Goal: Task Accomplishment & Management: Manage account settings

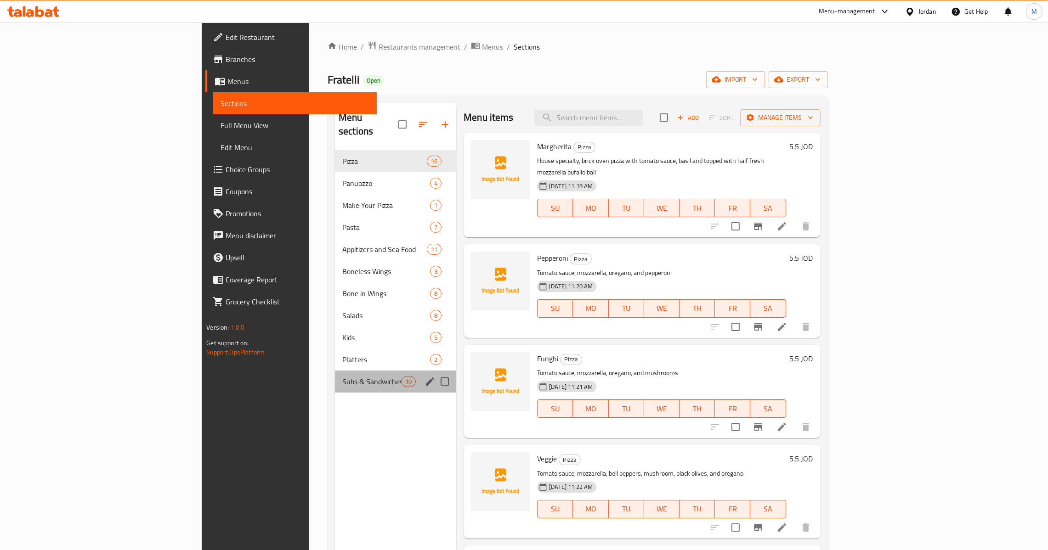
click at [335, 375] on div "Subs & Sandwiches 10" at bounding box center [395, 382] width 121 height 22
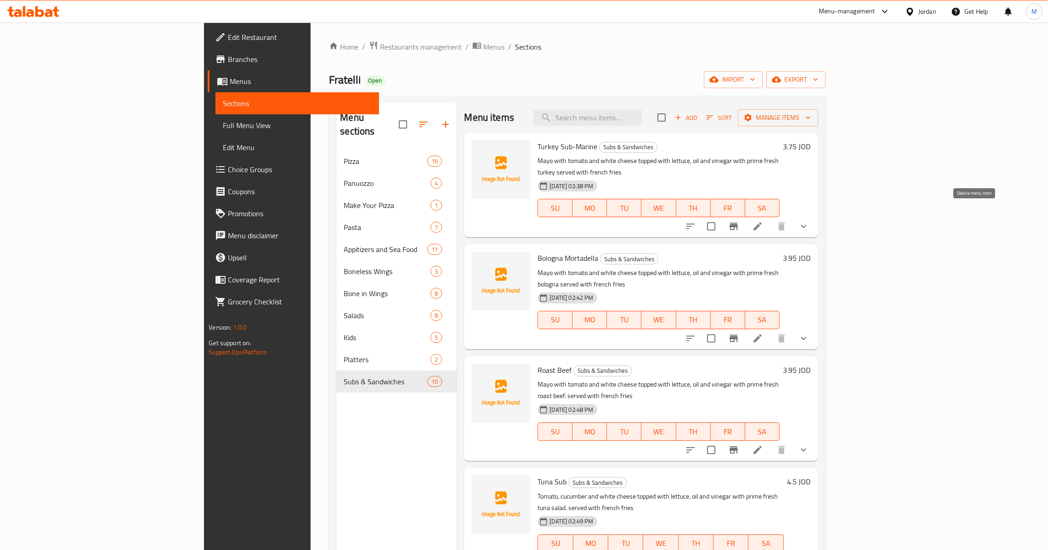
click at [806, 225] on icon "show more" at bounding box center [804, 226] width 6 height 3
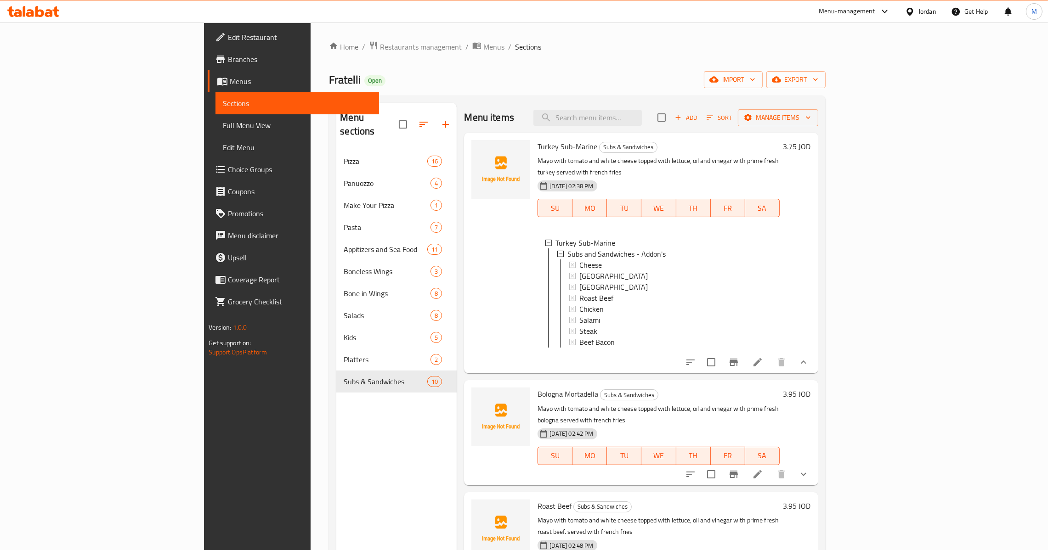
click at [228, 167] on span "Choice Groups" at bounding box center [300, 169] width 144 height 11
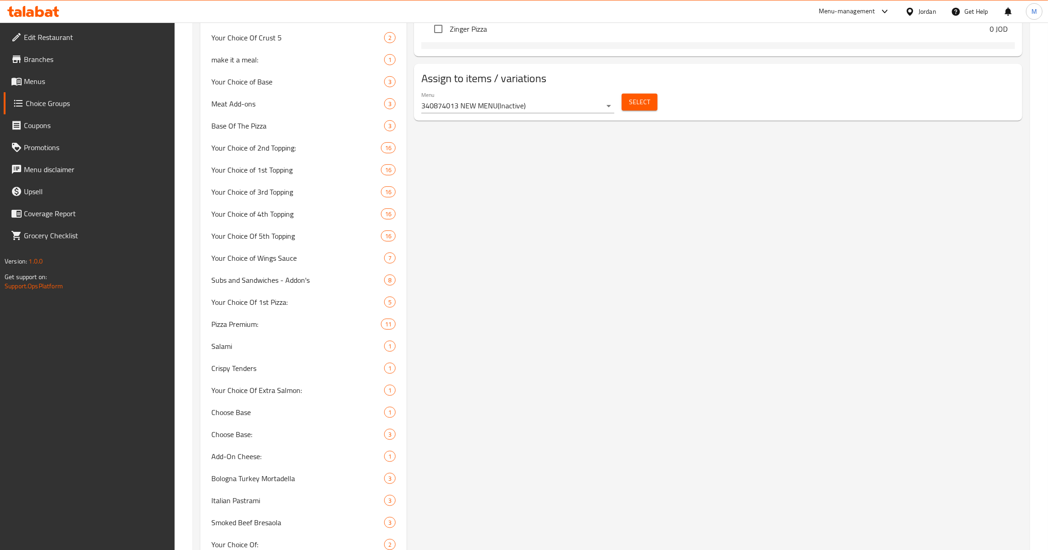
scroll to position [582, 0]
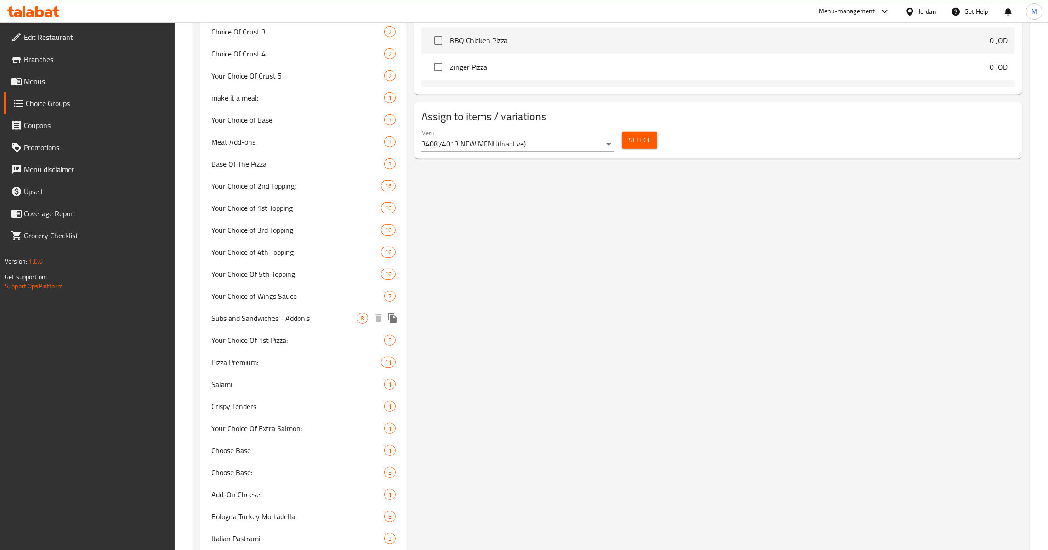
click at [310, 317] on span "Subs and Sandwiches - Addon's" at bounding box center [283, 318] width 145 height 11
type input "Subs and Sandwiches - Addon's"
type input "سندويشات و صابص - إضافات"
type input "1"
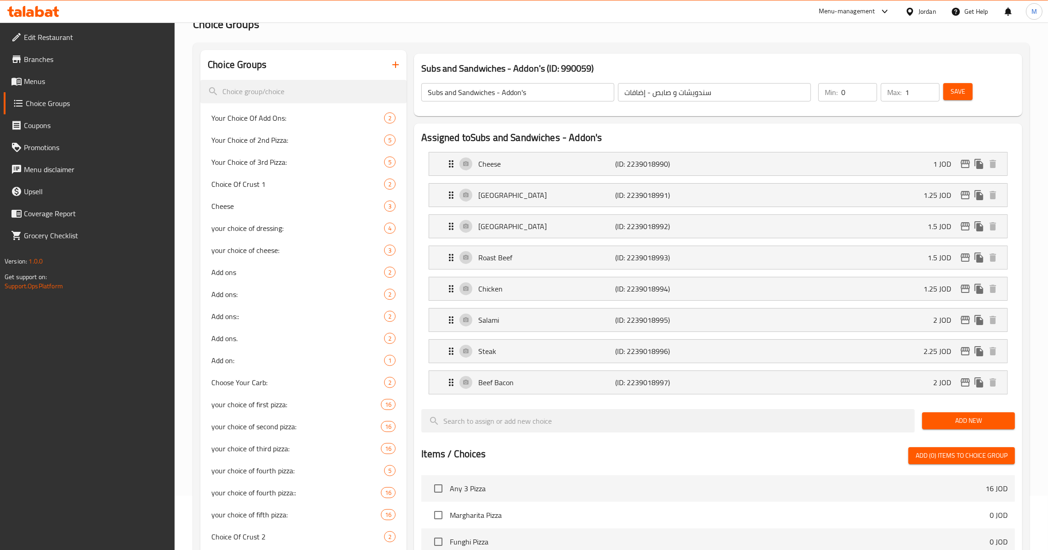
scroll to position [30, 0]
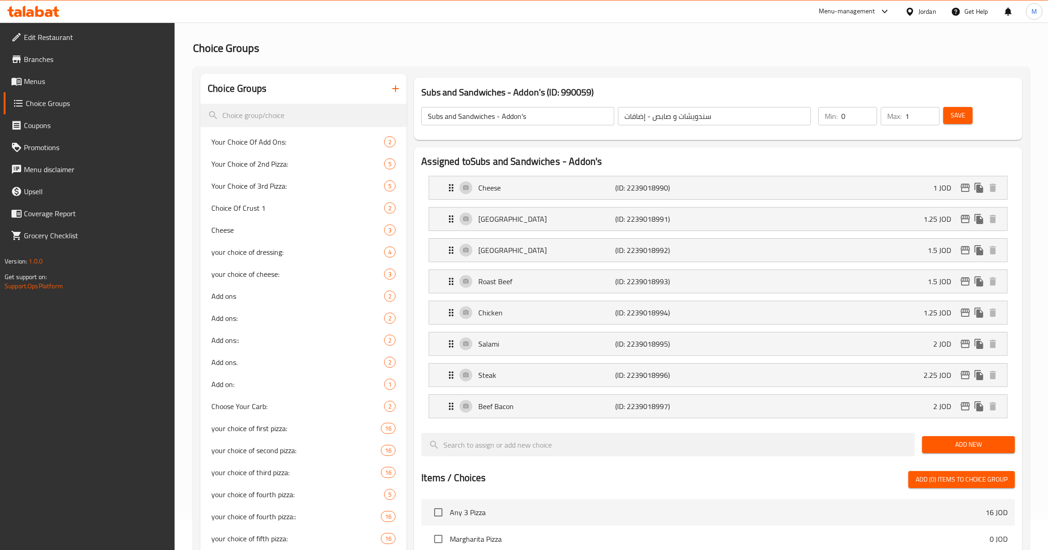
click at [67, 82] on span "Menus" at bounding box center [96, 81] width 144 height 11
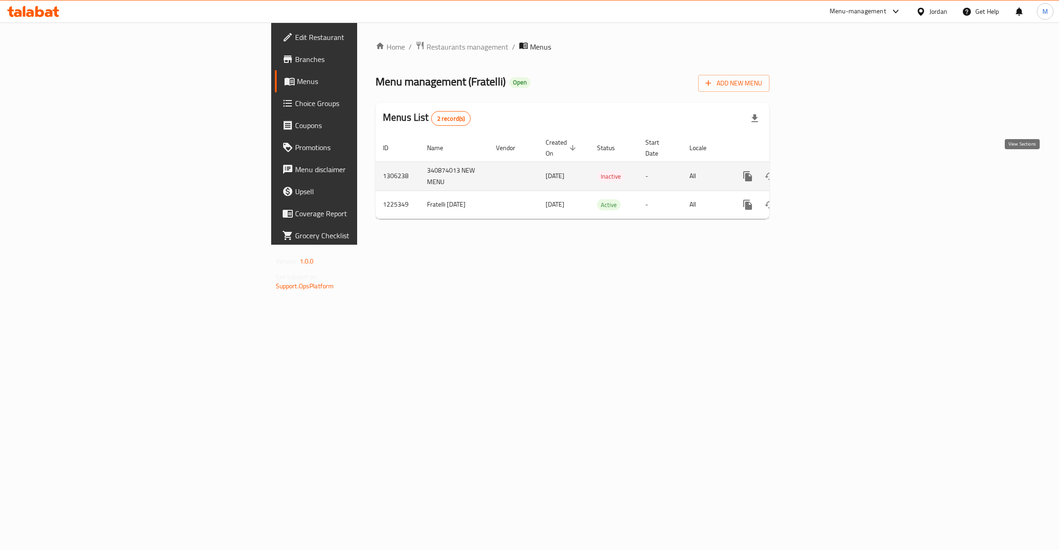
click at [819, 171] on icon "enhanced table" at bounding box center [813, 176] width 11 height 11
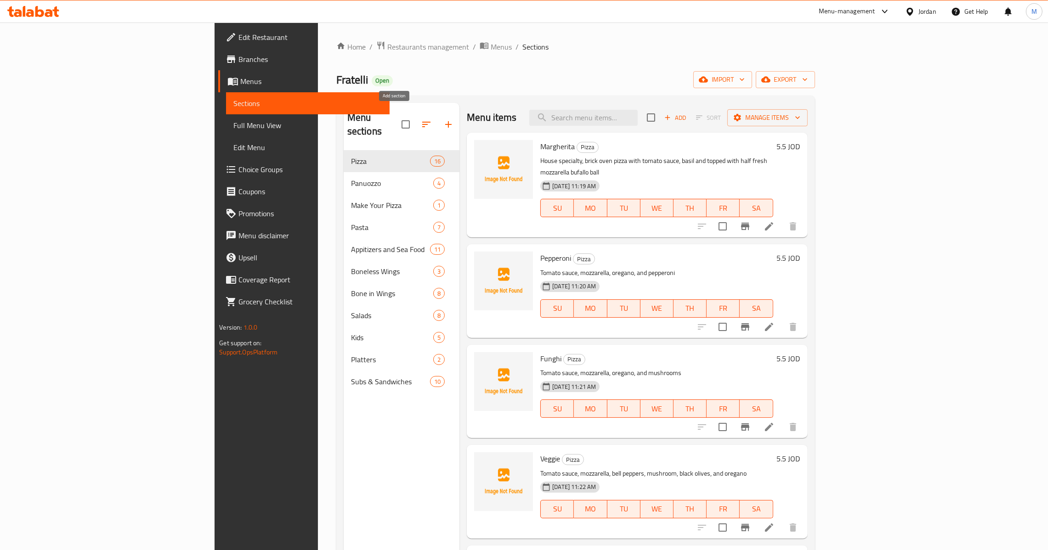
click at [443, 123] on icon "button" at bounding box center [448, 124] width 11 height 11
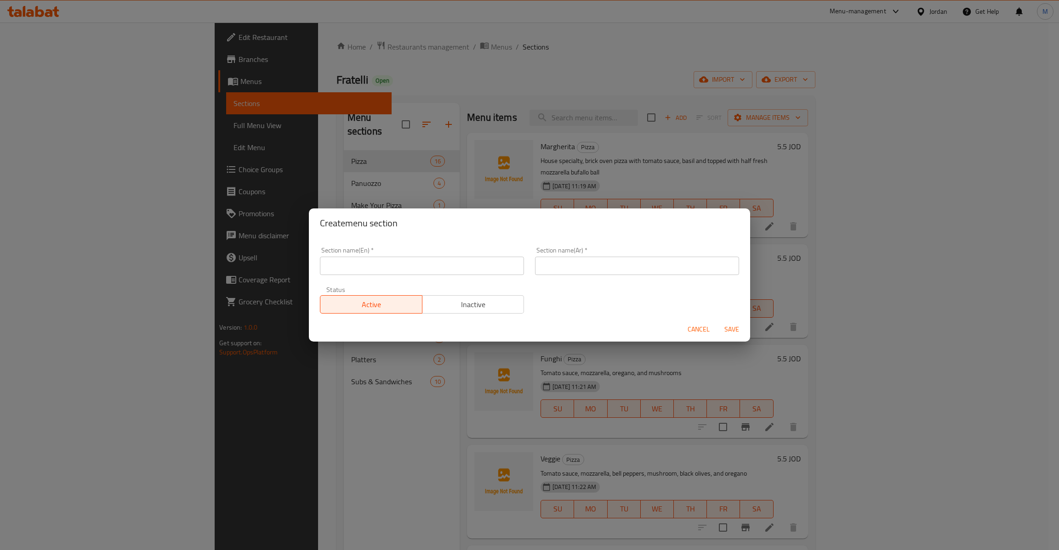
click at [407, 258] on input "text" at bounding box center [422, 266] width 204 height 18
paste input "beverages"
type input "Beverages"
drag, startPoint x: 566, startPoint y: 278, endPoint x: 577, endPoint y: 271, distance: 13.3
click at [569, 278] on div "Section name(Ar)   * Section name(Ar) *" at bounding box center [636, 261] width 215 height 39
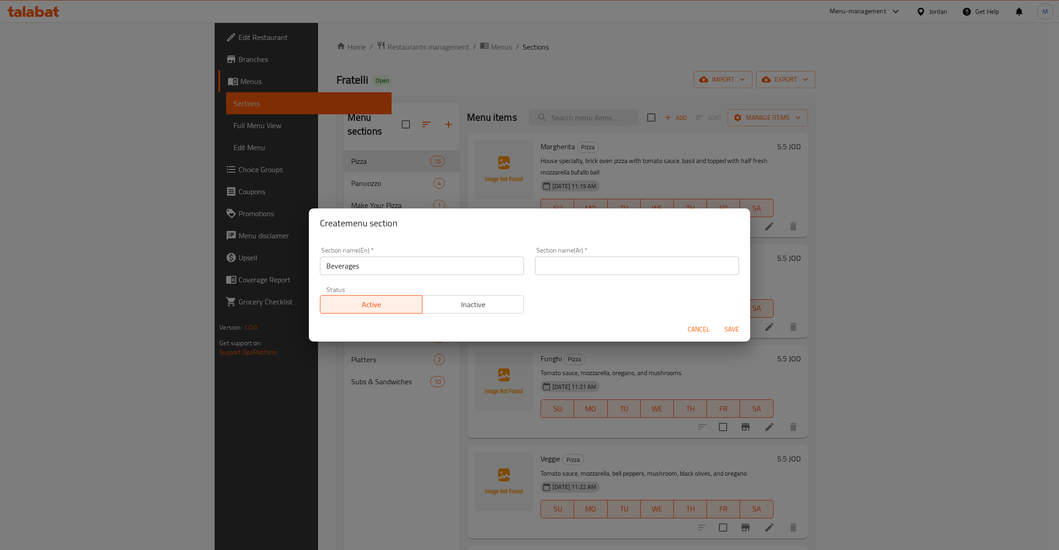
drag, startPoint x: 580, startPoint y: 266, endPoint x: 587, endPoint y: 267, distance: 6.7
click at [580, 266] on input "text" at bounding box center [637, 266] width 204 height 18
paste input "المشروبات"
type input "المشروبات"
click at [734, 327] on span "Save" at bounding box center [731, 329] width 22 height 11
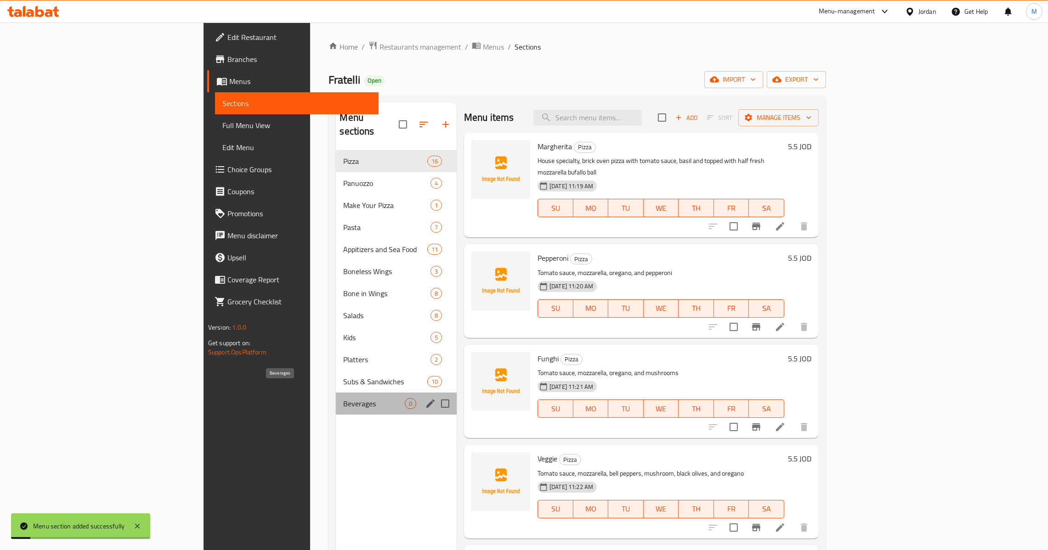
click at [343, 398] on span "Beverages" at bounding box center [374, 403] width 62 height 11
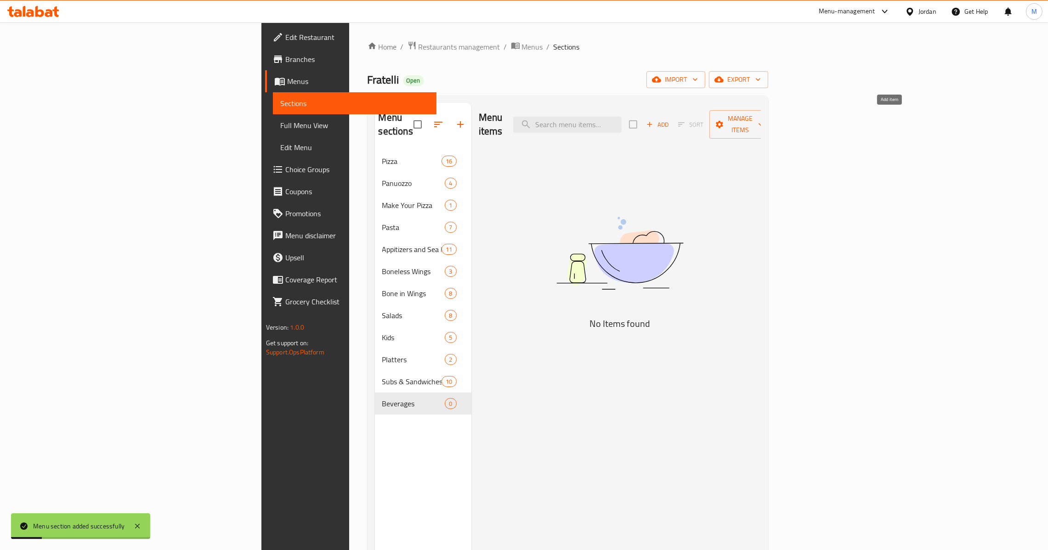
click at [670, 120] on span "Add" at bounding box center [657, 124] width 25 height 11
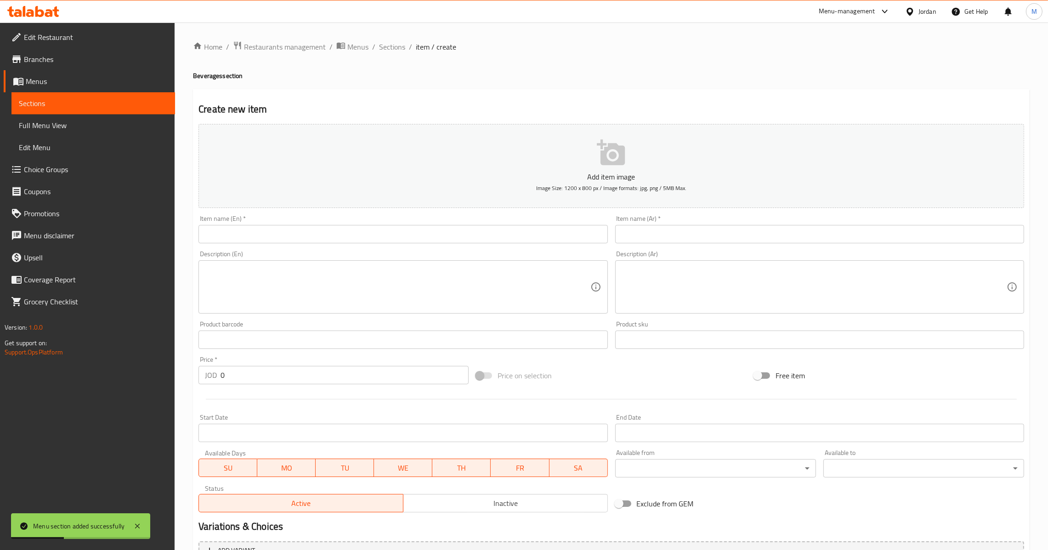
click at [308, 251] on div "Description (En) Description (En)" at bounding box center [402, 282] width 409 height 63
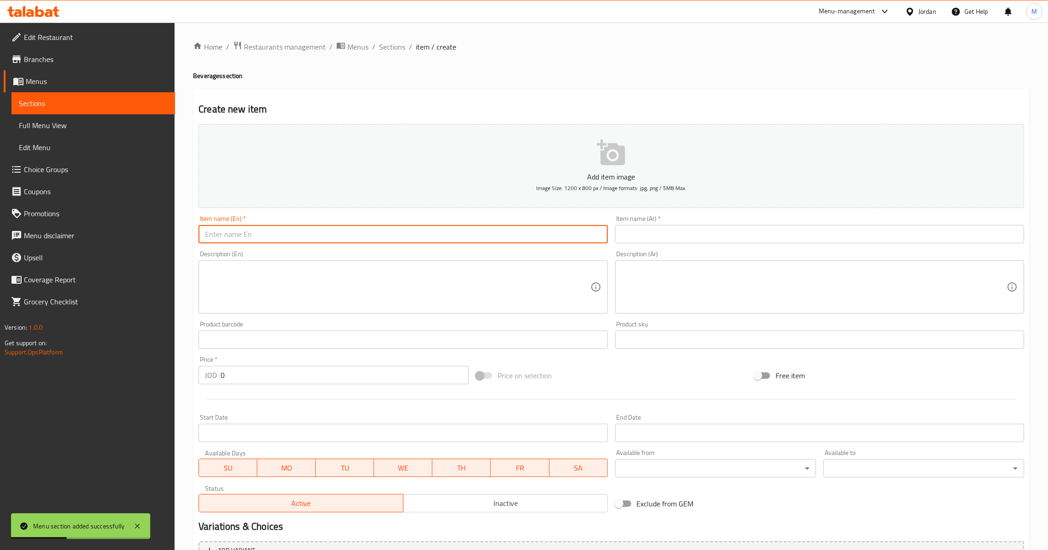
click at [318, 238] on input "text" at bounding box center [402, 234] width 409 height 18
paste input "SODA"
type input "Soda"
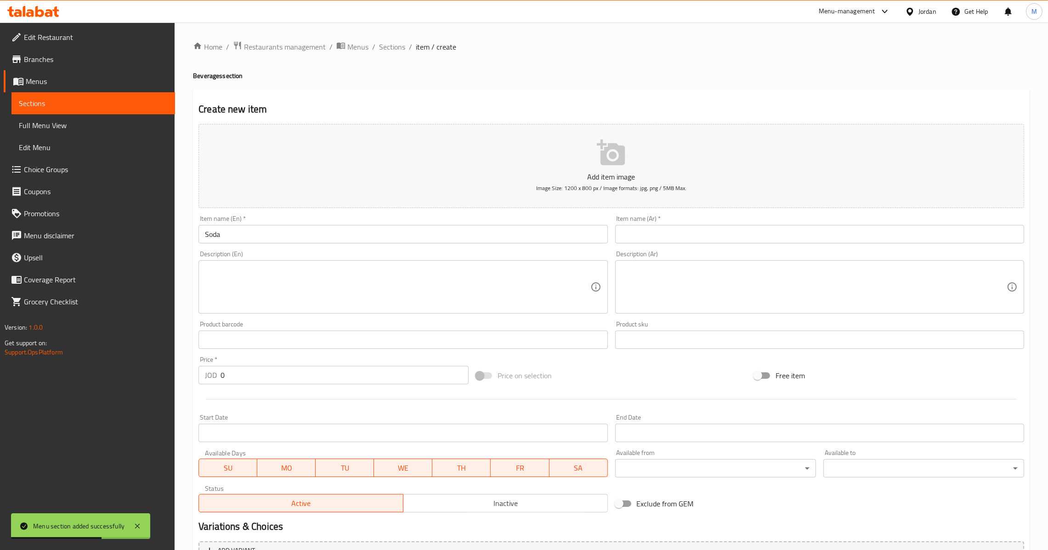
click at [714, 244] on div "Item name (Ar)   * Item name (Ar) *" at bounding box center [820, 229] width 416 height 35
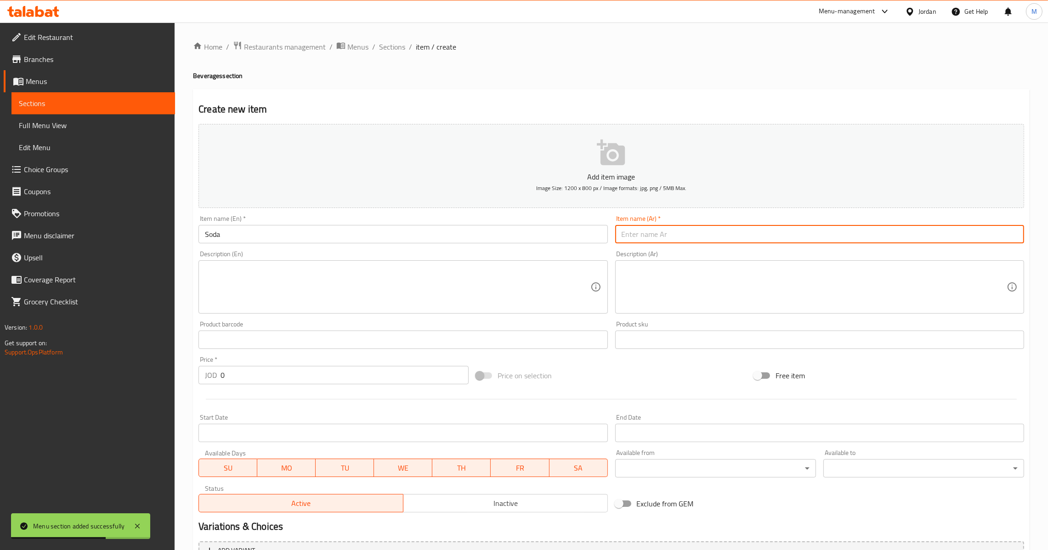
click at [721, 230] on input "text" at bounding box center [819, 234] width 409 height 18
type input "w"
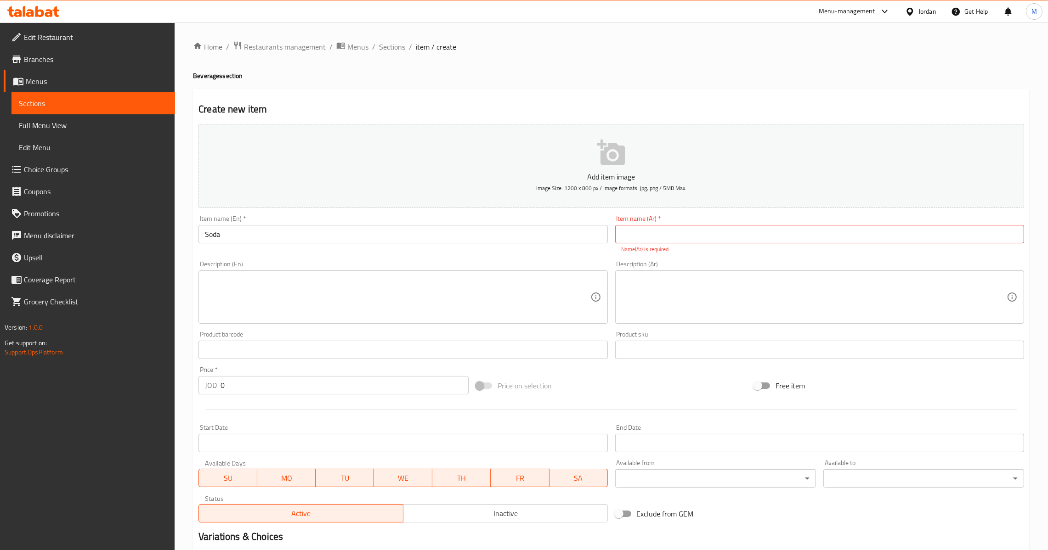
click at [680, 237] on input "text" at bounding box center [819, 234] width 409 height 18
paste input "صودا"
type input "صودا"
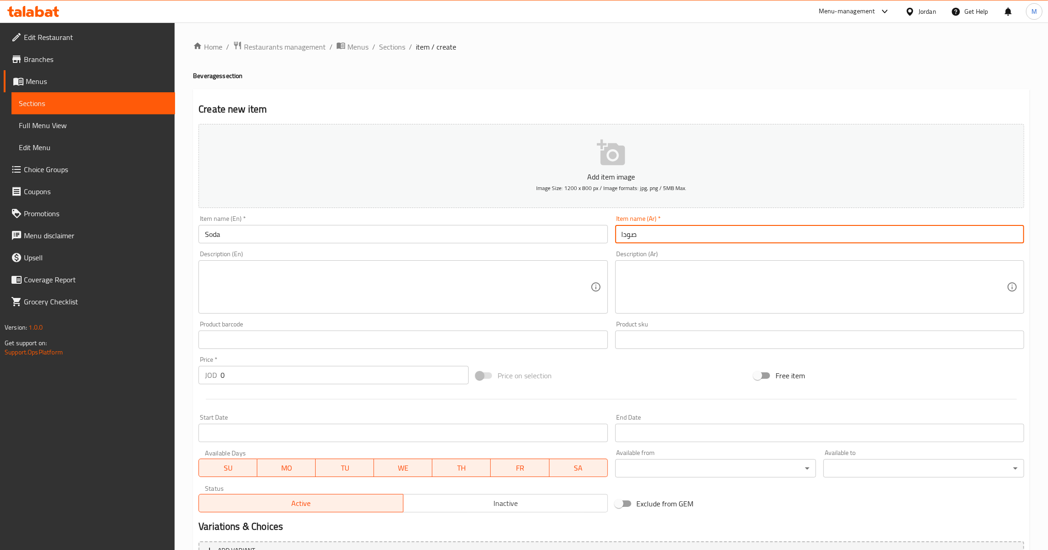
click at [328, 380] on input "0" at bounding box center [345, 375] width 248 height 18
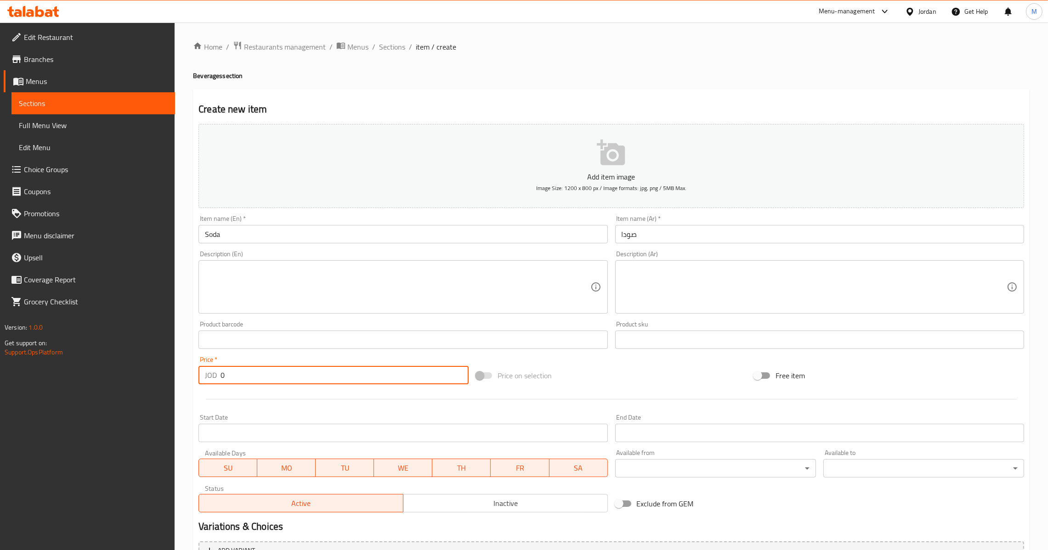
paste input ".70"
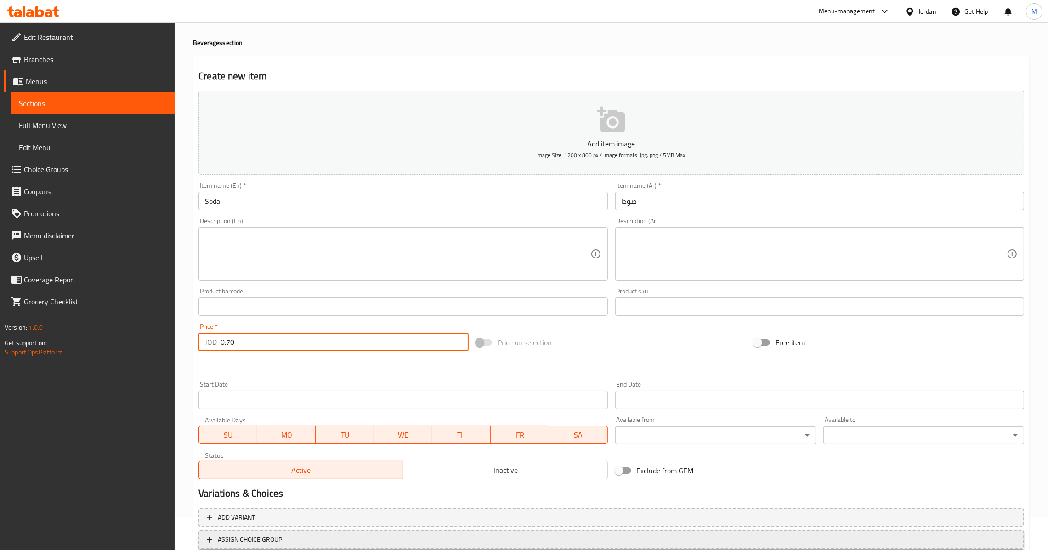
scroll to position [97, 0]
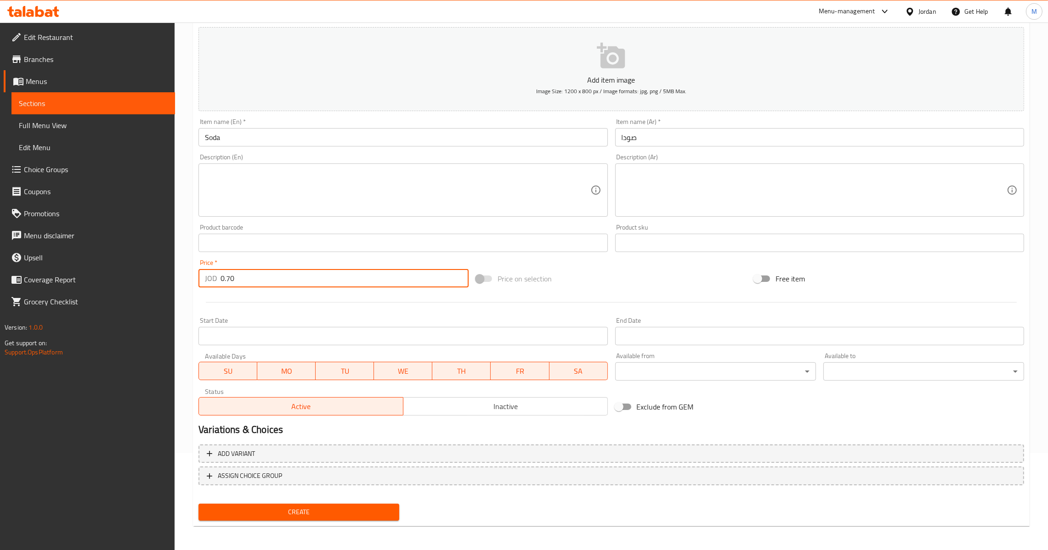
type input "0.70"
click at [293, 517] on button "Create" at bounding box center [298, 512] width 201 height 17
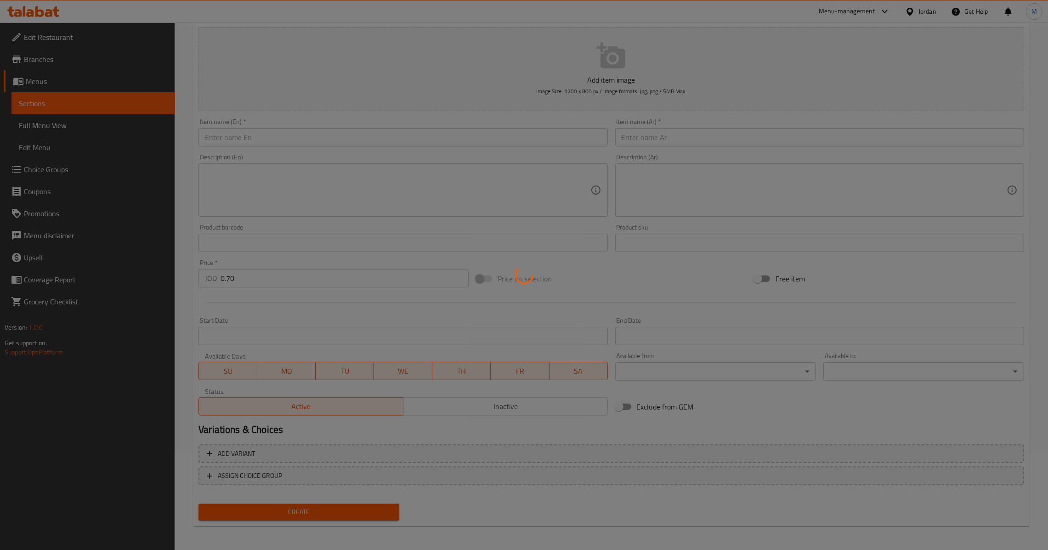
type input "0"
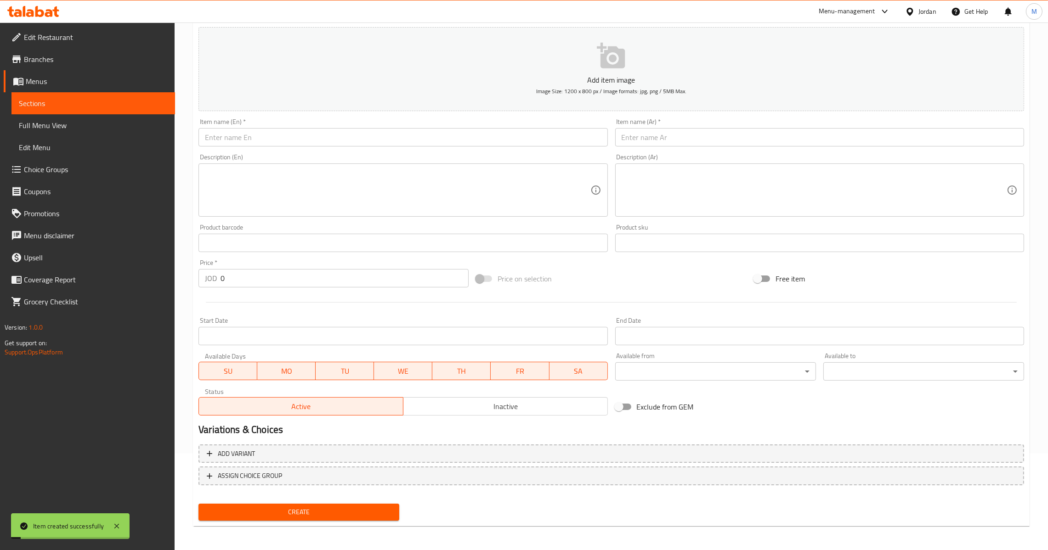
paste input "WATER"
click at [386, 131] on input "WATER" at bounding box center [402, 137] width 409 height 18
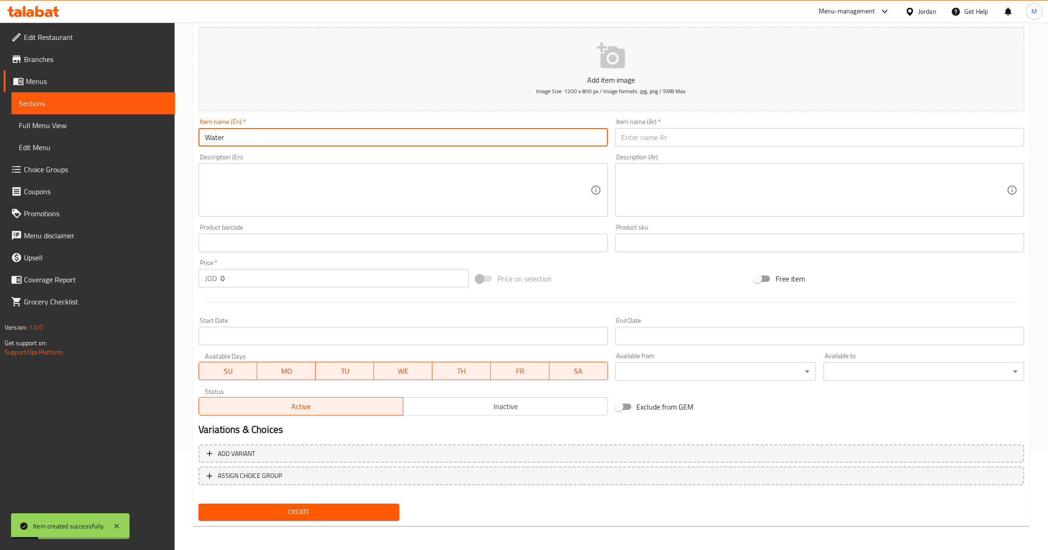
type input "Water"
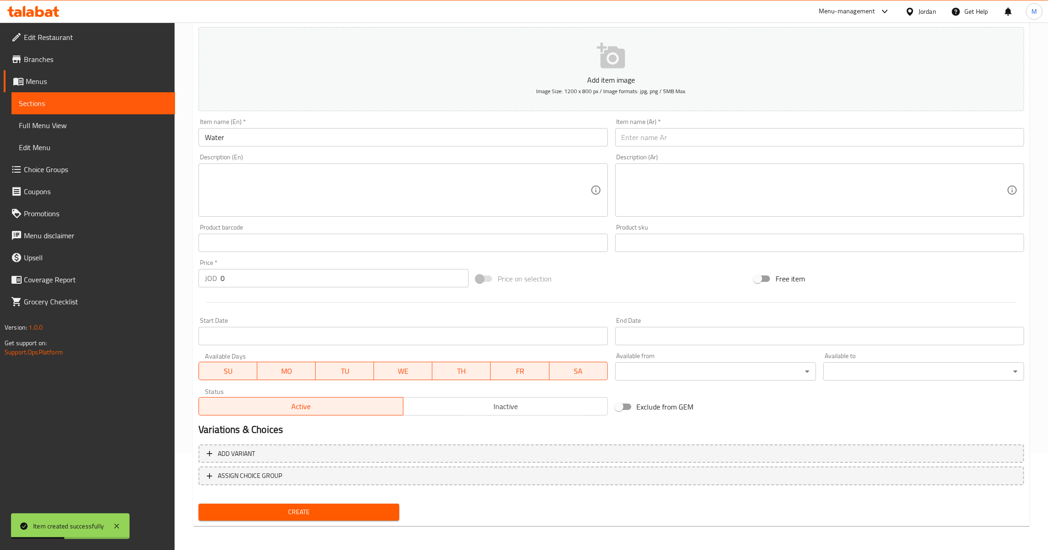
click at [631, 141] on input "text" at bounding box center [819, 137] width 409 height 18
paste input "ماء"
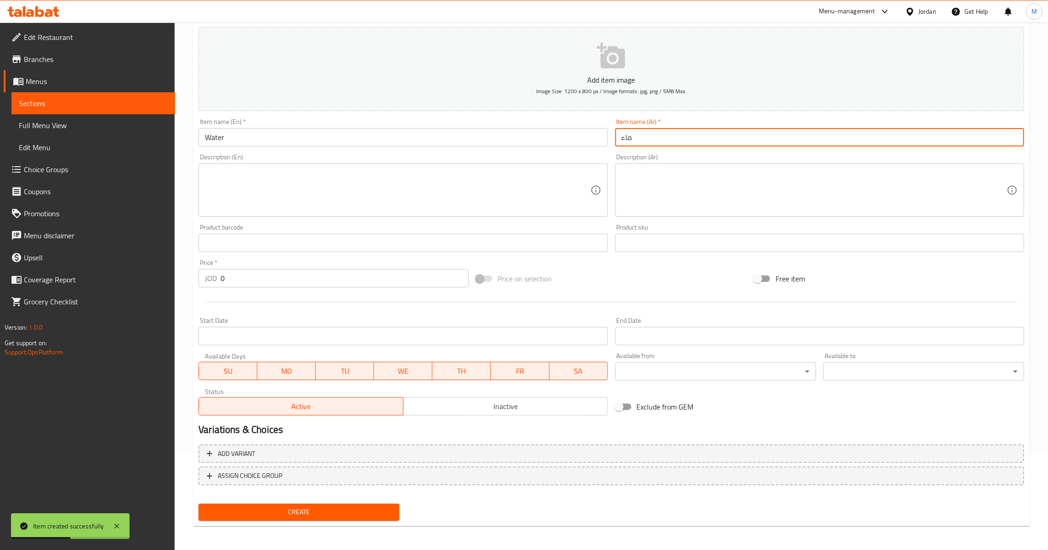
type input "ماء"
click at [277, 272] on input "0" at bounding box center [345, 278] width 248 height 18
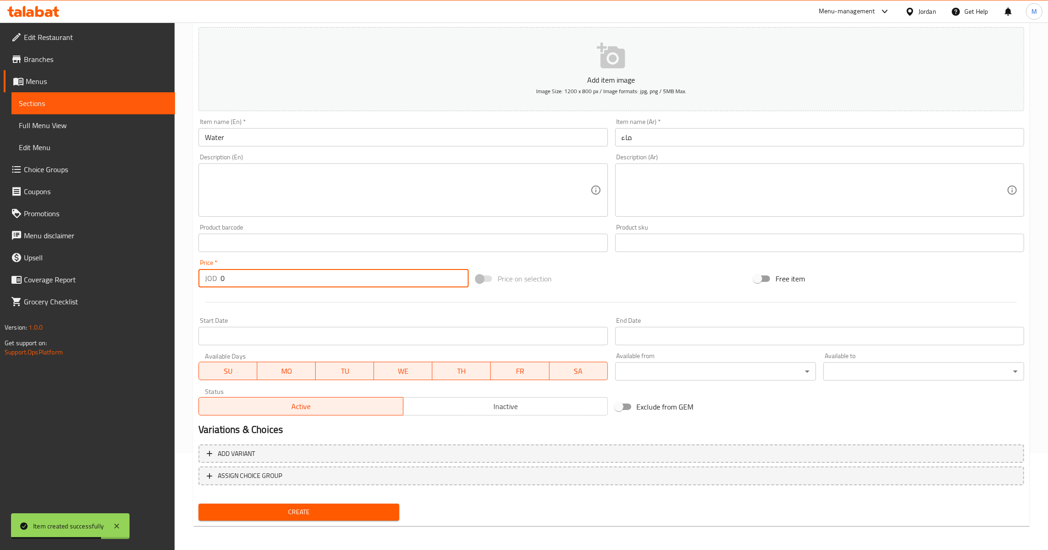
paste input ".50"
type input "0.50"
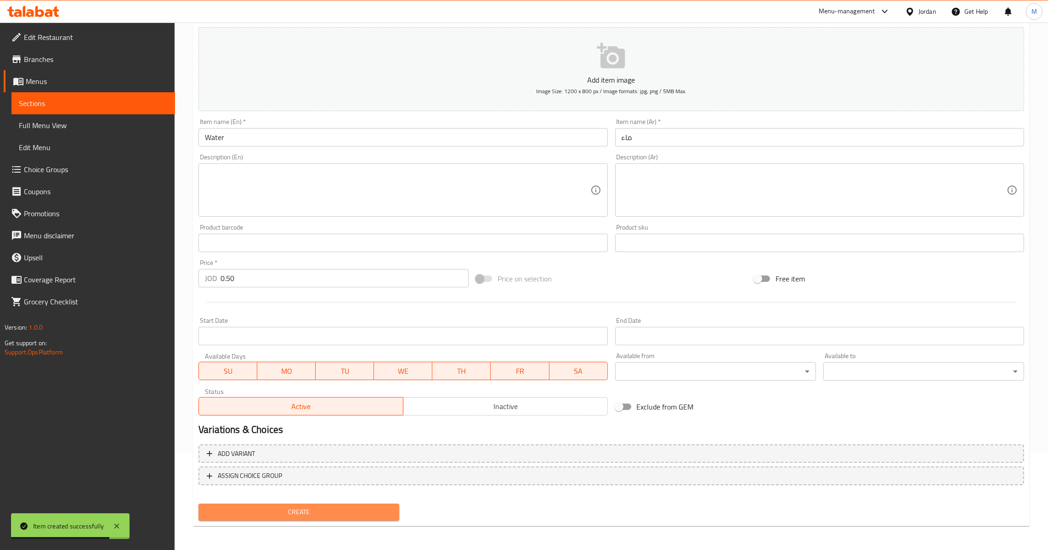
click at [299, 507] on span "Create" at bounding box center [299, 512] width 186 height 11
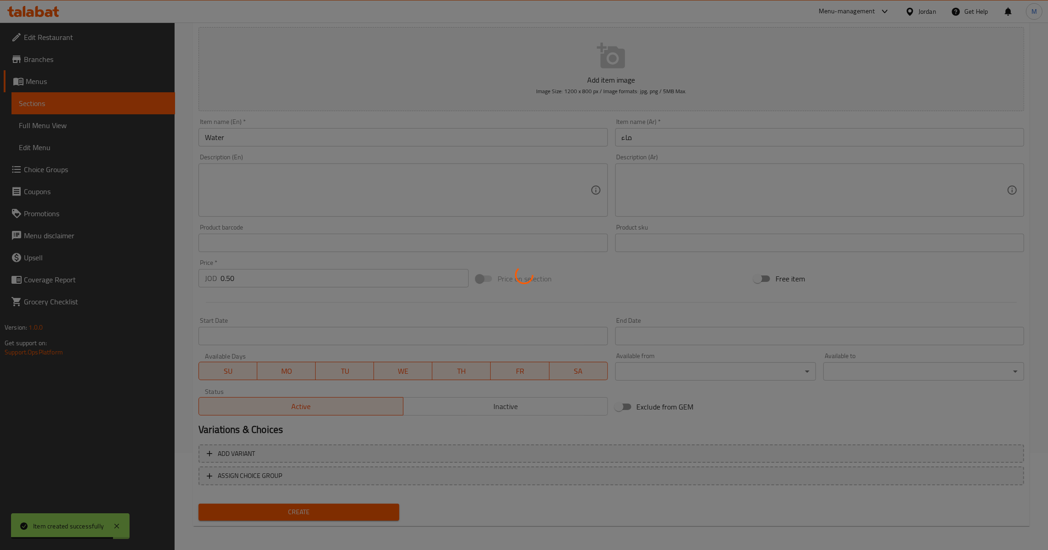
type input "0"
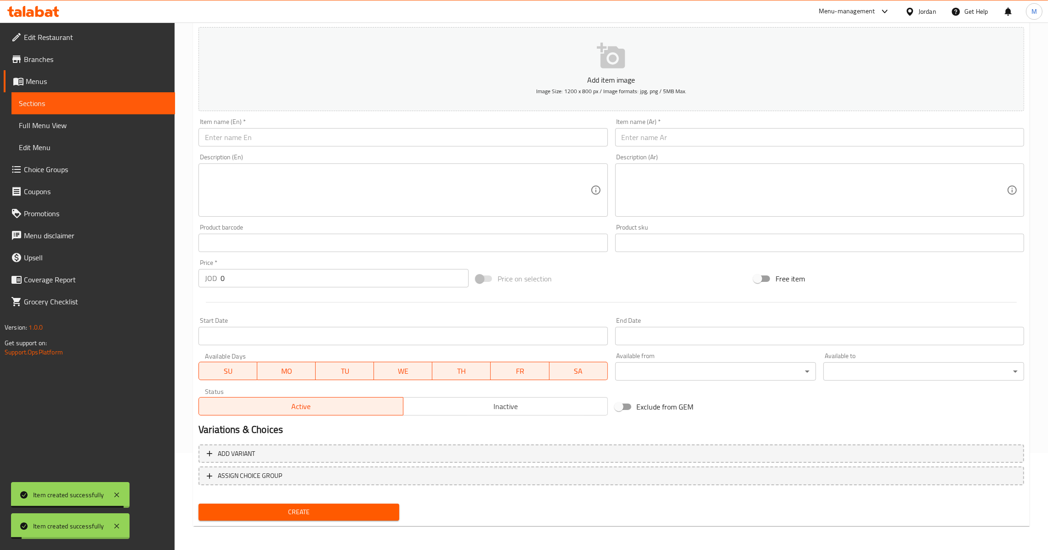
click at [359, 130] on input "text" at bounding box center [402, 137] width 409 height 18
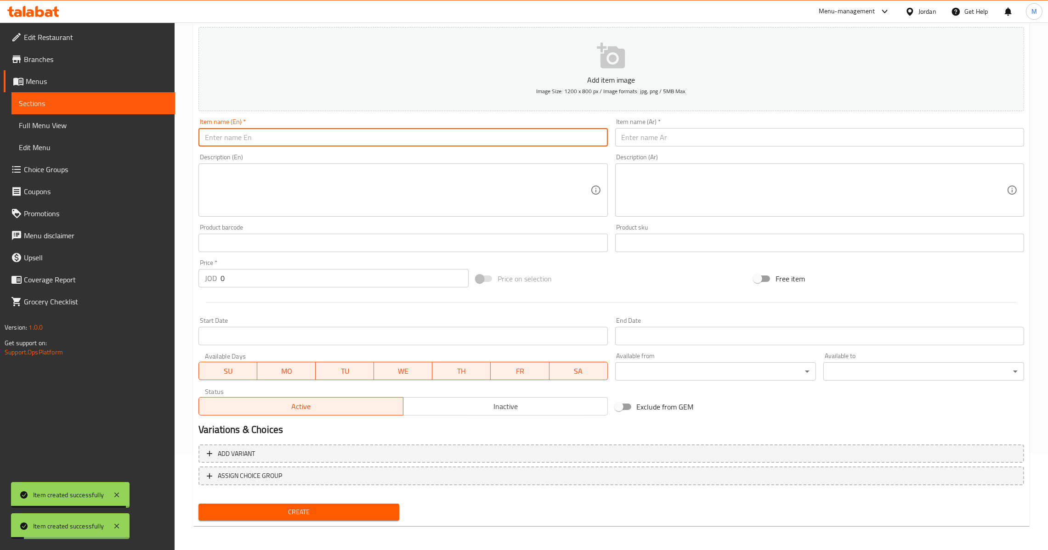
paste input "JUICE"
type input "Juice"
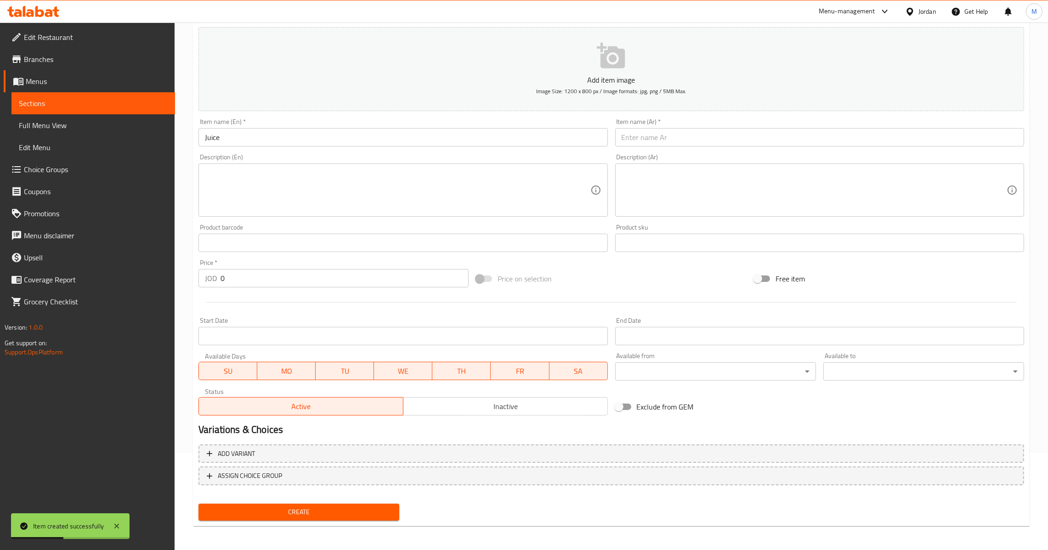
click at [641, 139] on input "text" at bounding box center [819, 137] width 409 height 18
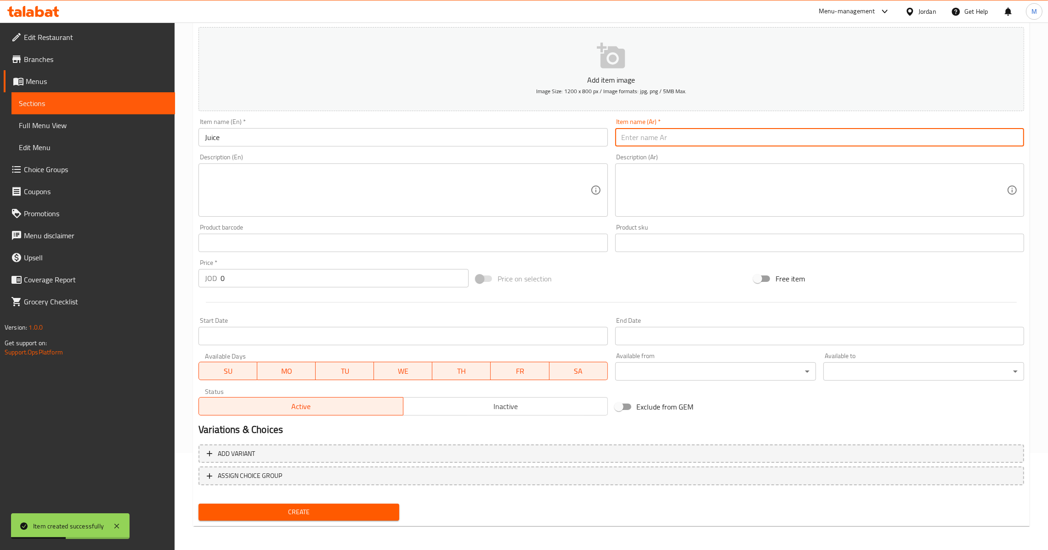
paste input "عصير"
type input "عصير"
click at [313, 278] on input "0" at bounding box center [345, 278] width 248 height 18
paste input "1.5"
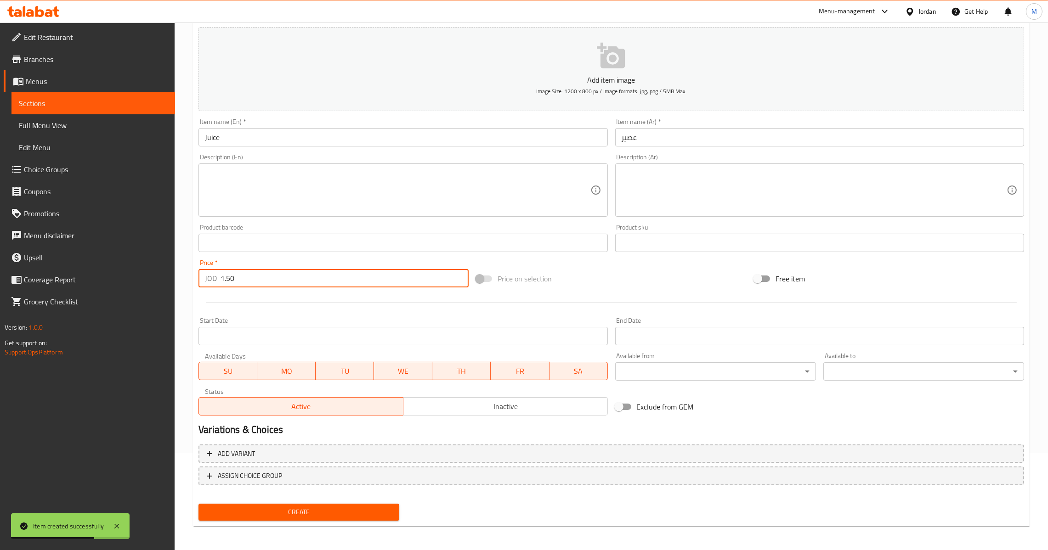
type input "1.50"
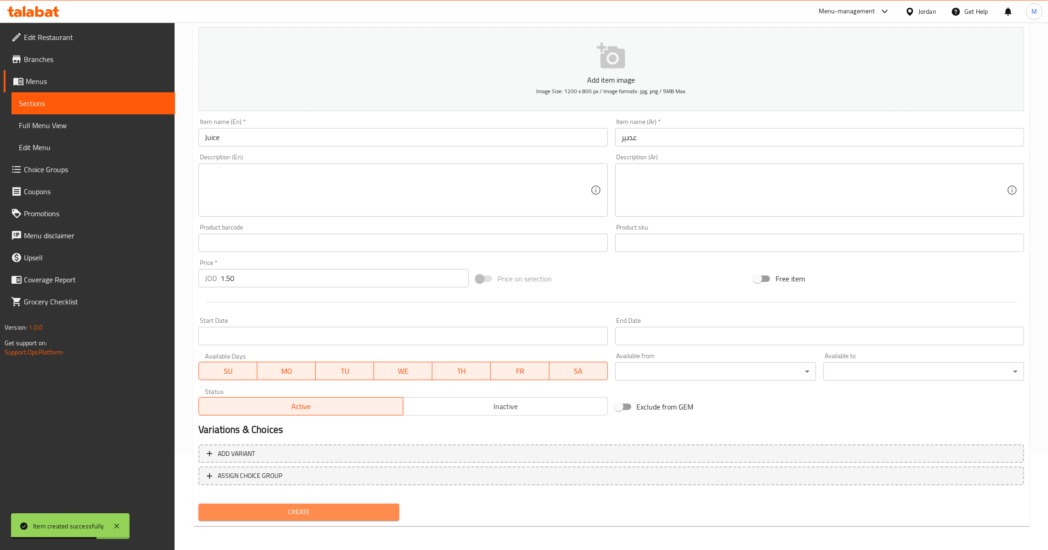
click at [322, 504] on button "Create" at bounding box center [298, 512] width 201 height 17
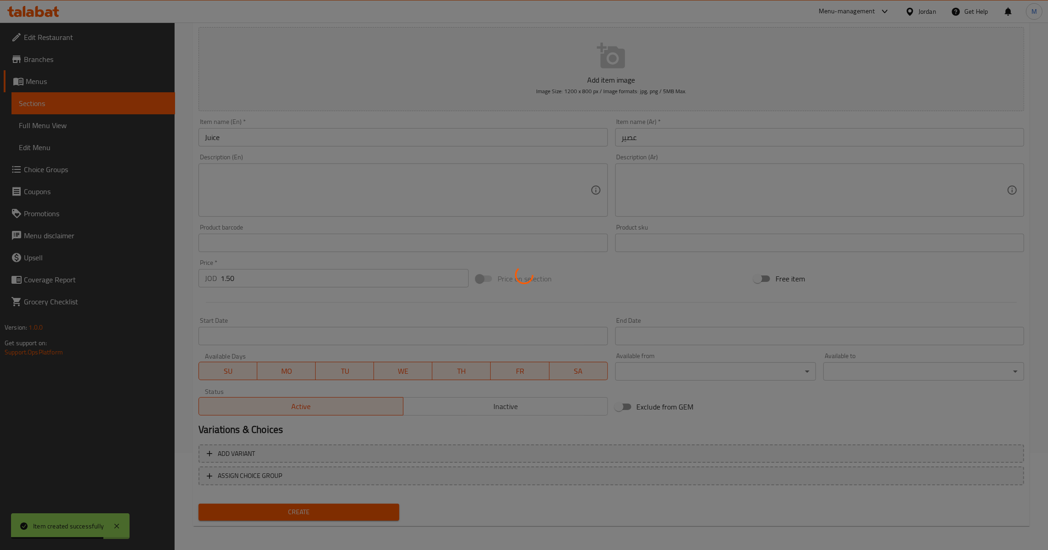
type input "0"
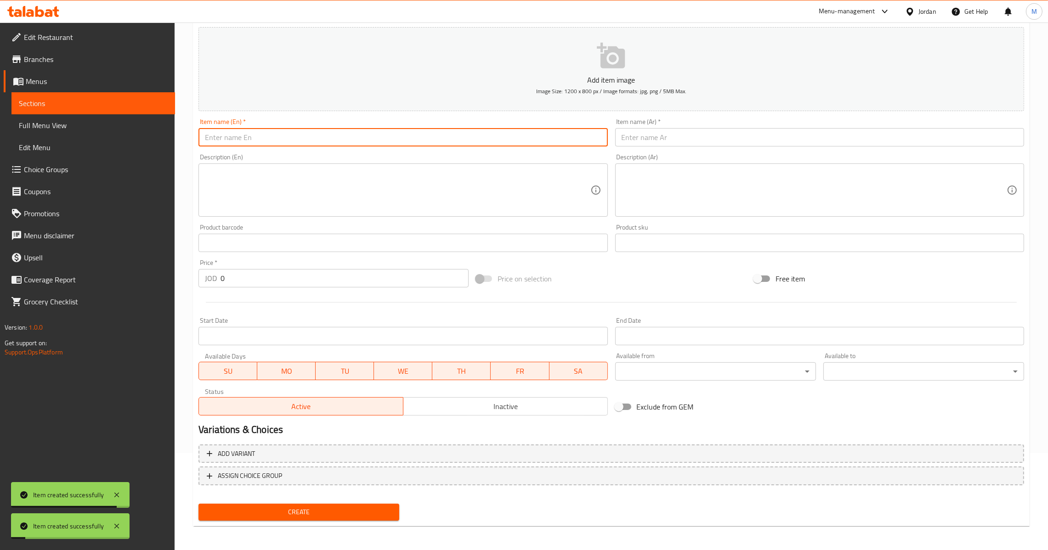
click at [404, 142] on input "text" at bounding box center [402, 137] width 409 height 18
paste input "NON ALCOHOL BEER"
type input "Non Alcohol Beer"
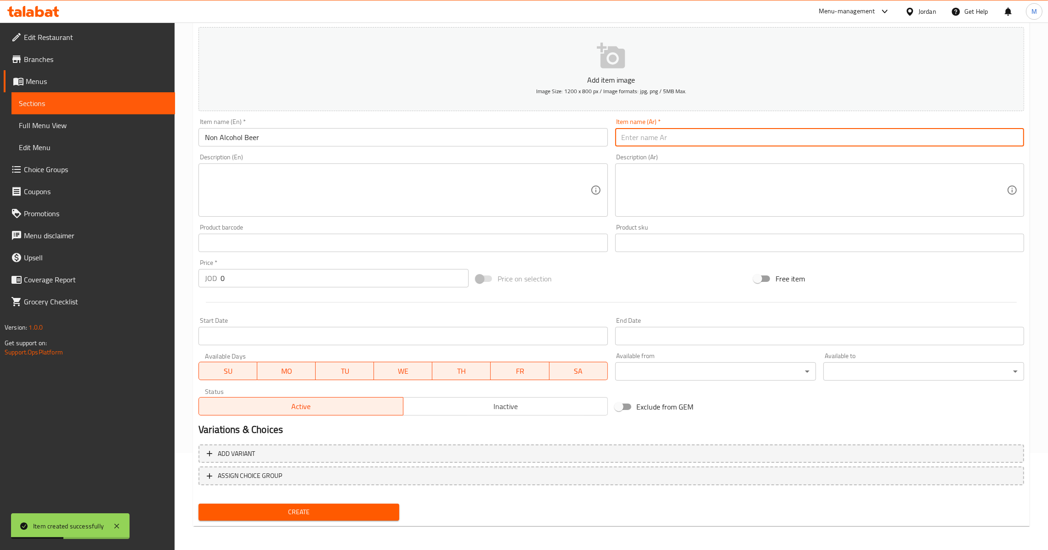
click at [624, 132] on input "text" at bounding box center [819, 137] width 409 height 18
paste input "بيرة خالية من الكحول"
type input "بيرة خالية من الكحول"
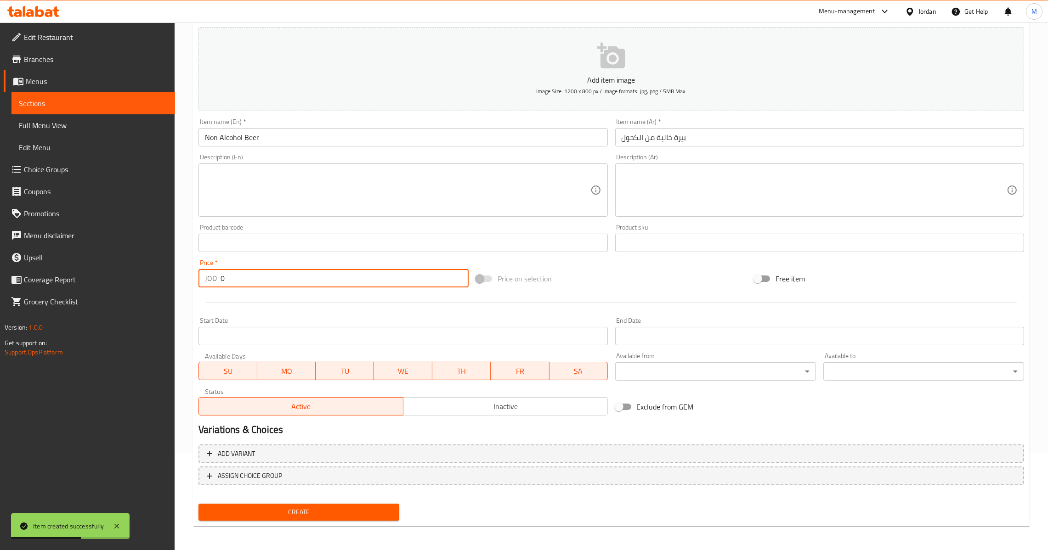
click at [296, 271] on input "0" at bounding box center [345, 278] width 248 height 18
paste input "1.95"
type input "1.95"
click at [326, 515] on span "Create" at bounding box center [299, 512] width 186 height 11
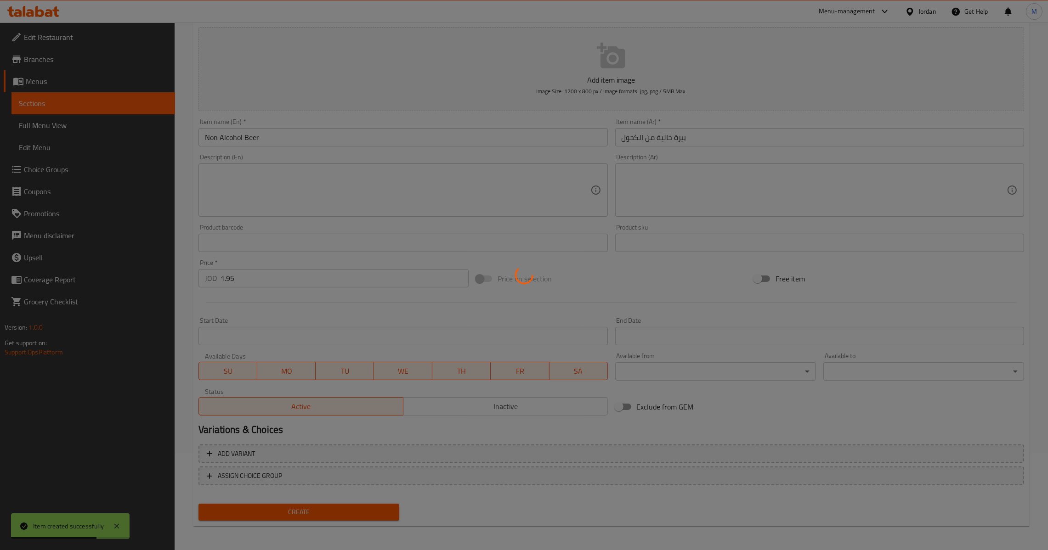
type input "0"
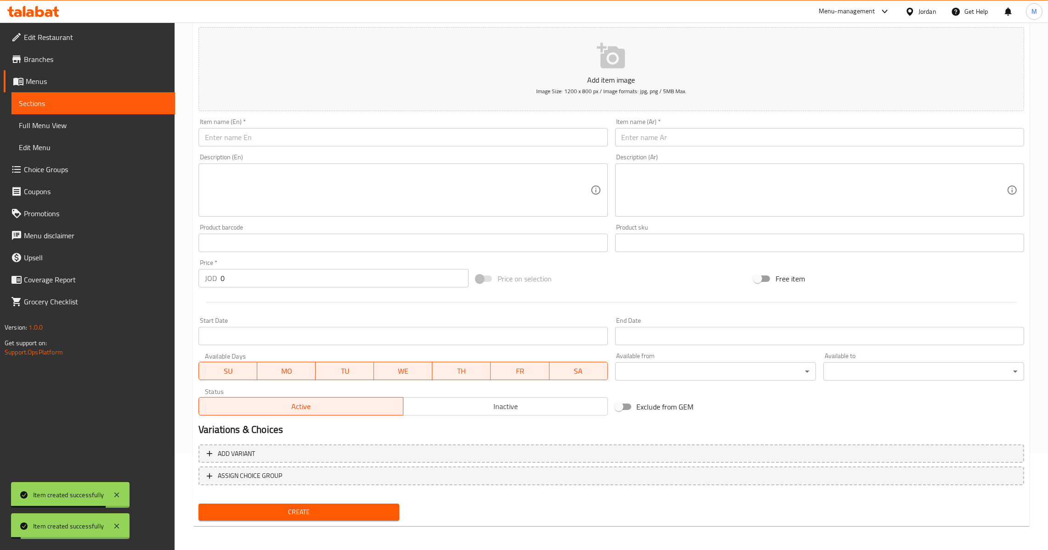
click at [365, 134] on input "text" at bounding box center [402, 137] width 409 height 18
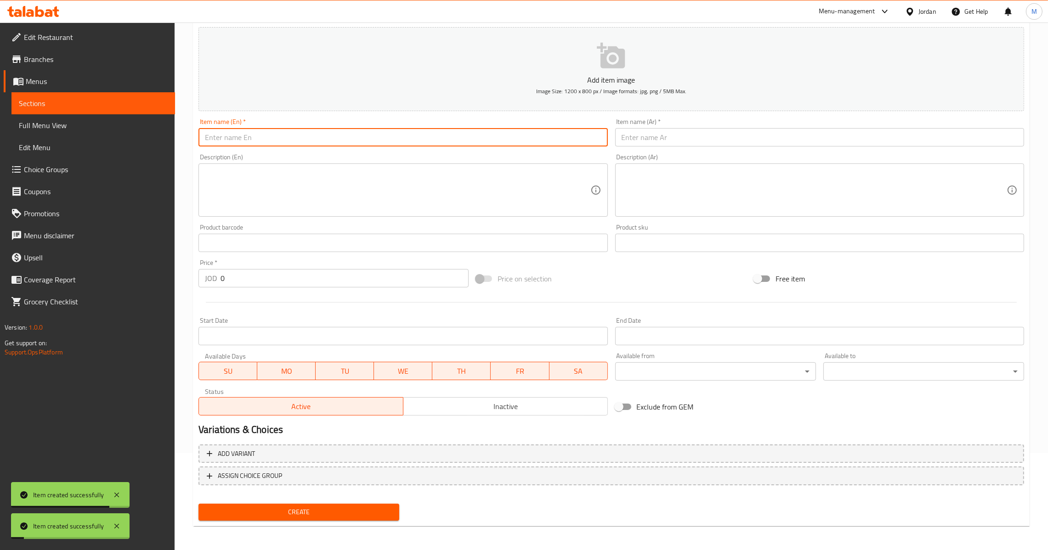
paste input "Brewed Coffee"
type input "Brewed Coffee"
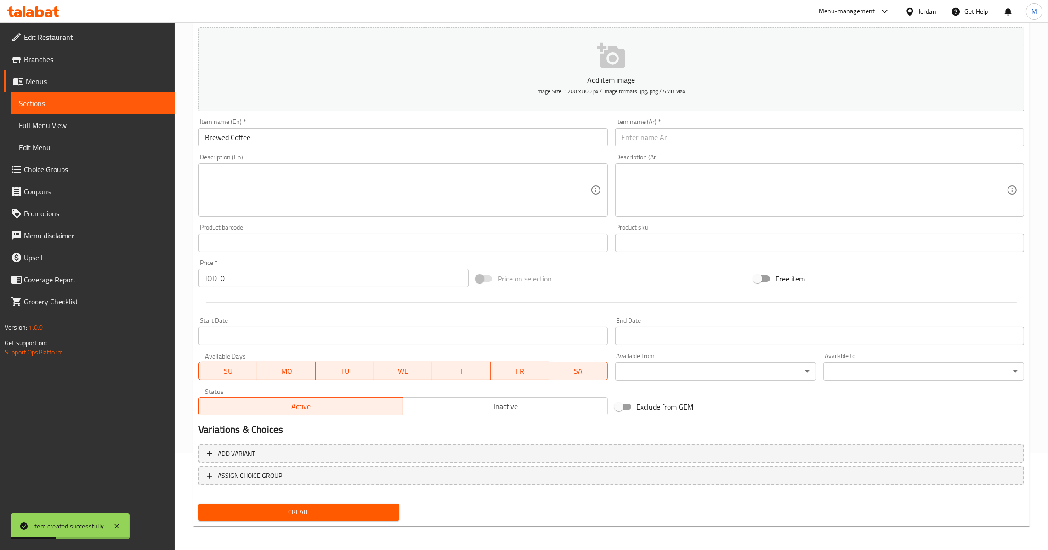
click at [641, 137] on input "text" at bounding box center [819, 137] width 409 height 18
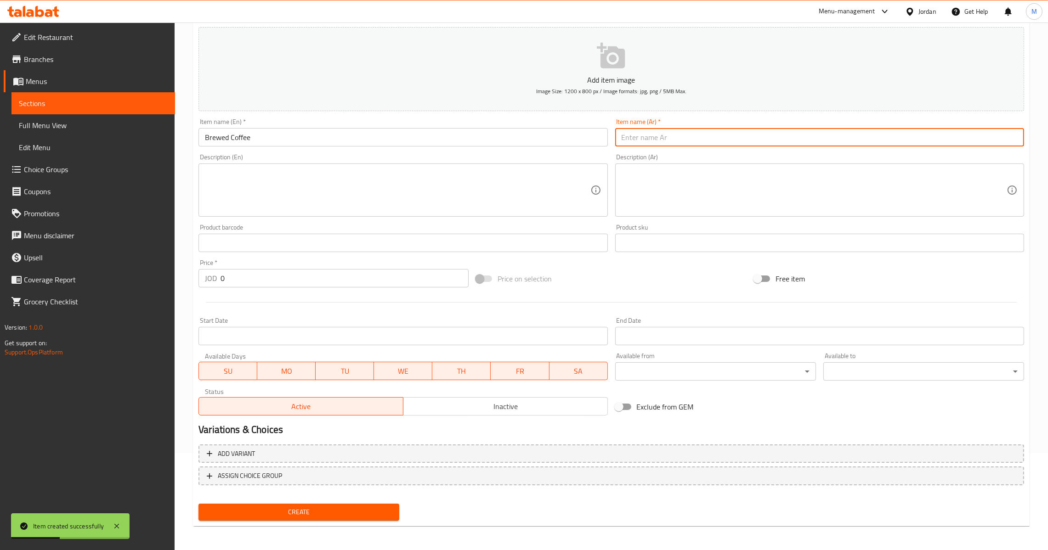
paste input "القهوة المخمرة"
type input "القهوة المخمرة"
click at [216, 135] on input "Brewed Coffee" at bounding box center [402, 137] width 409 height 18
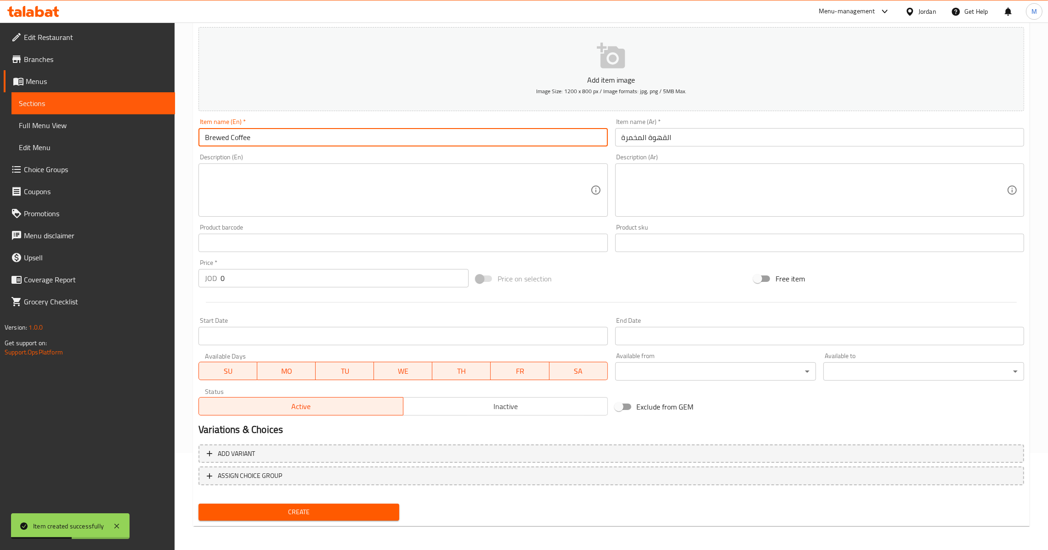
click at [216, 135] on input "Brewed Coffee" at bounding box center [402, 137] width 409 height 18
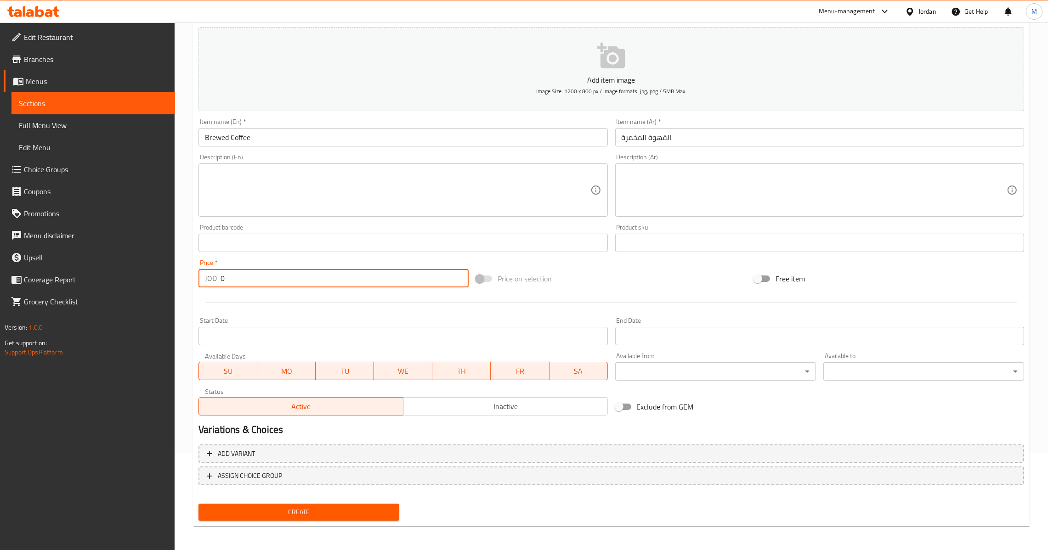
click at [288, 275] on input "0" at bounding box center [345, 278] width 248 height 18
paste input "1.25"
type input "1.25"
click at [326, 509] on span "Create" at bounding box center [299, 512] width 186 height 11
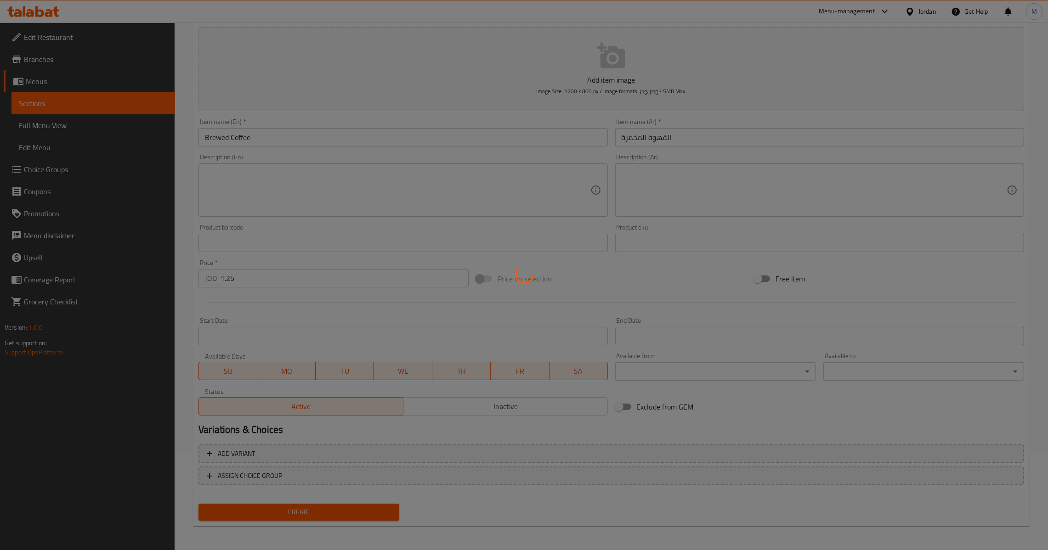
type input "0"
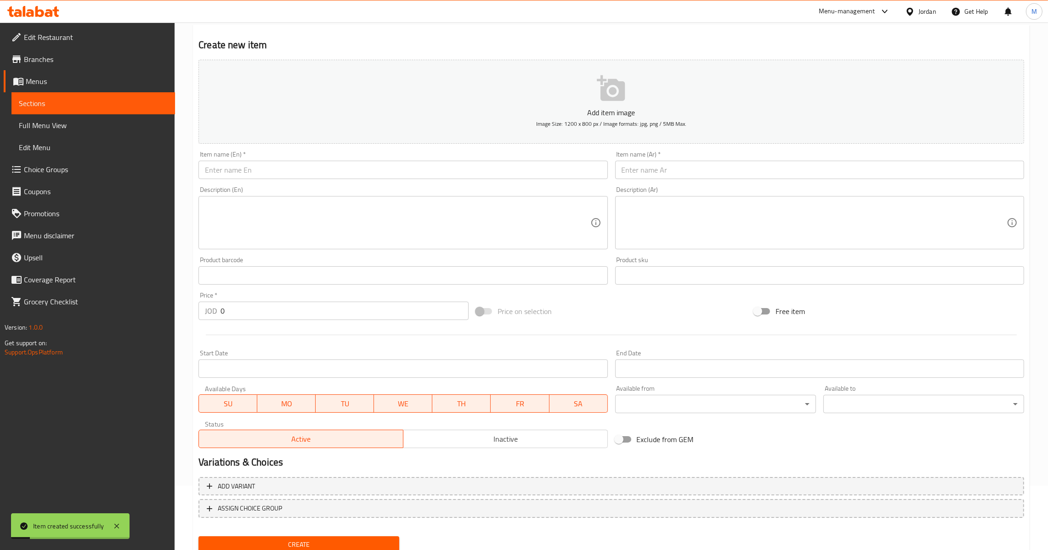
scroll to position [0, 0]
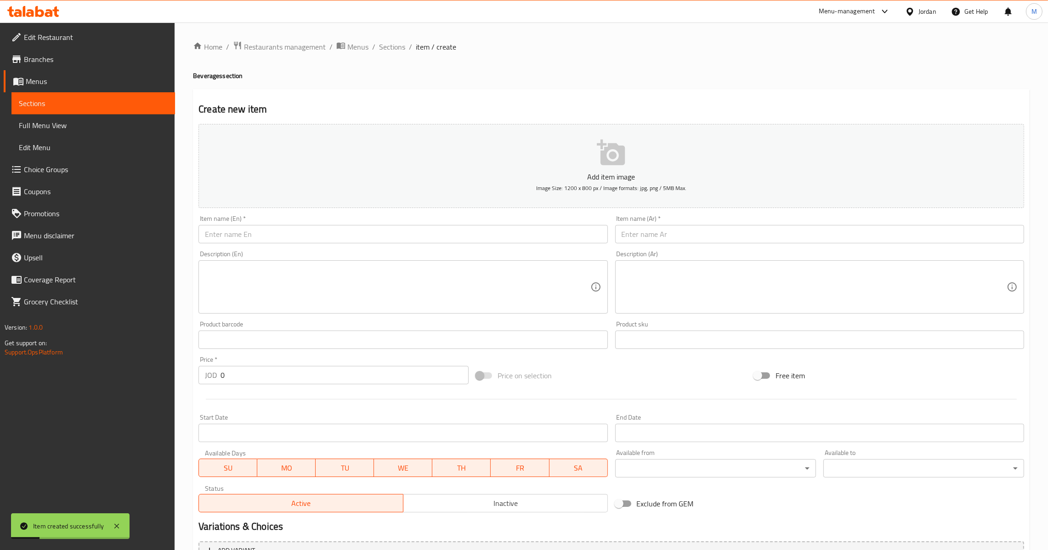
click at [394, 37] on div "Home / Restaurants management / Menus / Sections / item / create Beverages sect…" at bounding box center [611, 336] width 873 height 627
click at [390, 47] on span "Sections" at bounding box center [392, 46] width 26 height 11
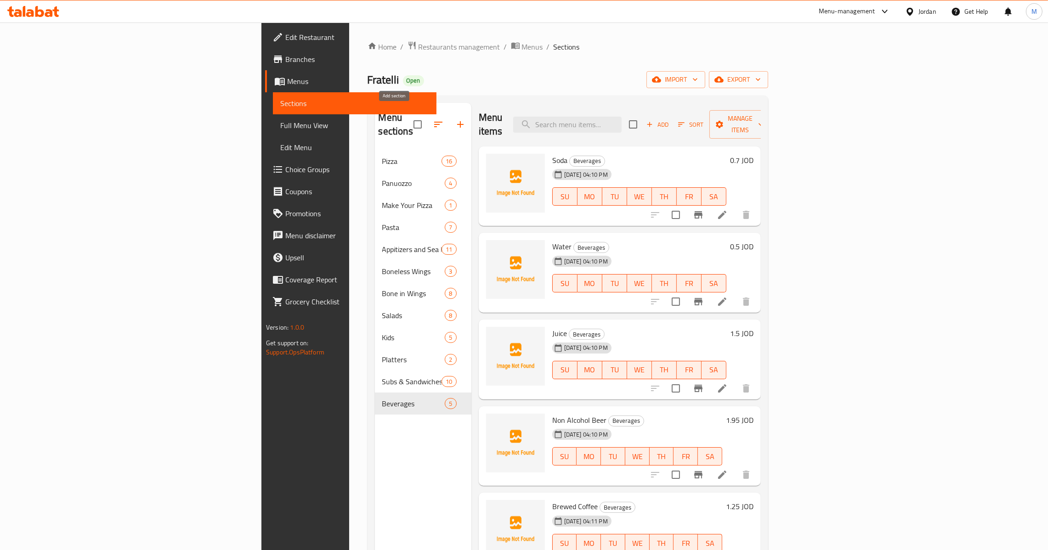
click at [455, 119] on icon "button" at bounding box center [460, 124] width 11 height 11
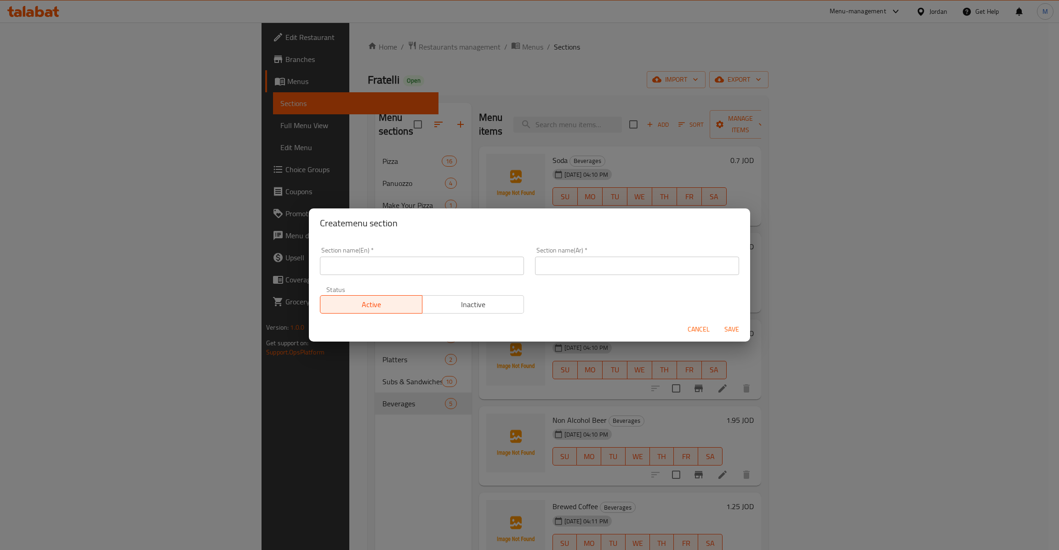
click at [451, 255] on div "Section name(En)   * Section name(En) *" at bounding box center [422, 261] width 204 height 28
click at [451, 266] on input "text" at bounding box center [422, 266] width 204 height 18
paste input "Dessert"
type input "Dessert"
click at [403, 263] on input "Dessert" at bounding box center [422, 266] width 204 height 18
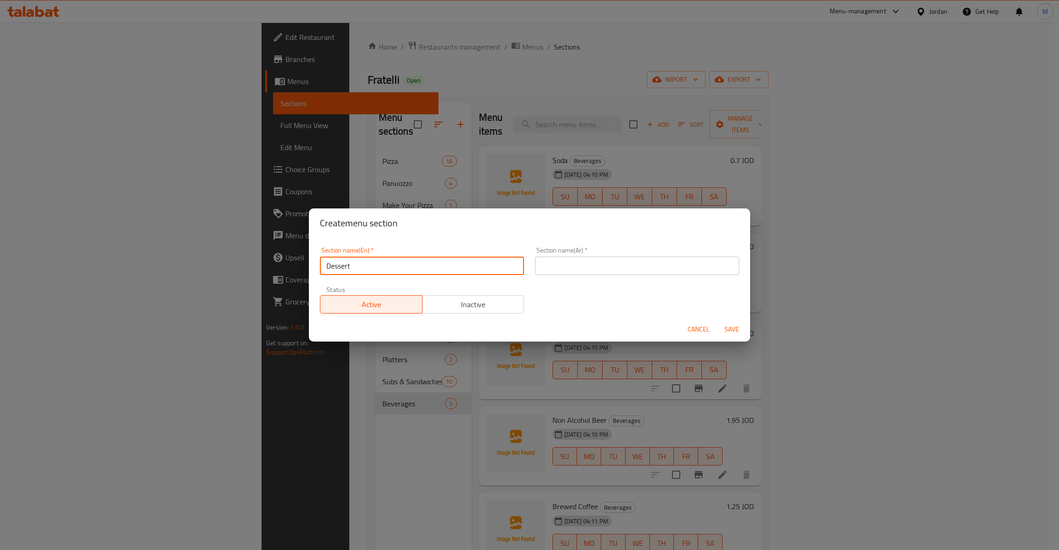
click at [563, 264] on input "text" at bounding box center [637, 266] width 204 height 18
paste input "حلويات"
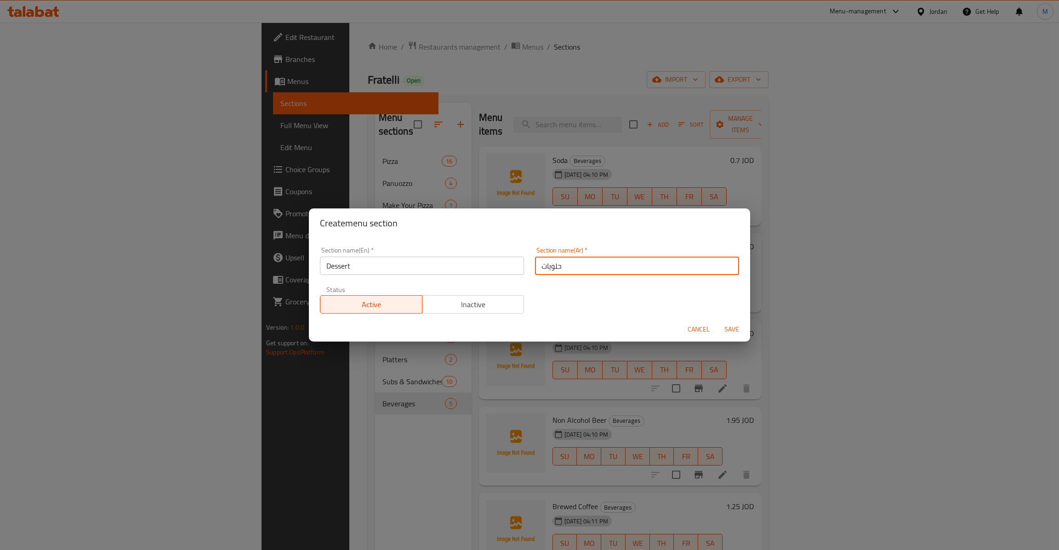
type input "حلويات"
click at [565, 317] on div "Section name(En)   * Dessert Section name(En) * Section name(Ar)   * حلويات Sec…" at bounding box center [529, 281] width 430 height 78
click at [731, 329] on span "Save" at bounding box center [731, 329] width 22 height 11
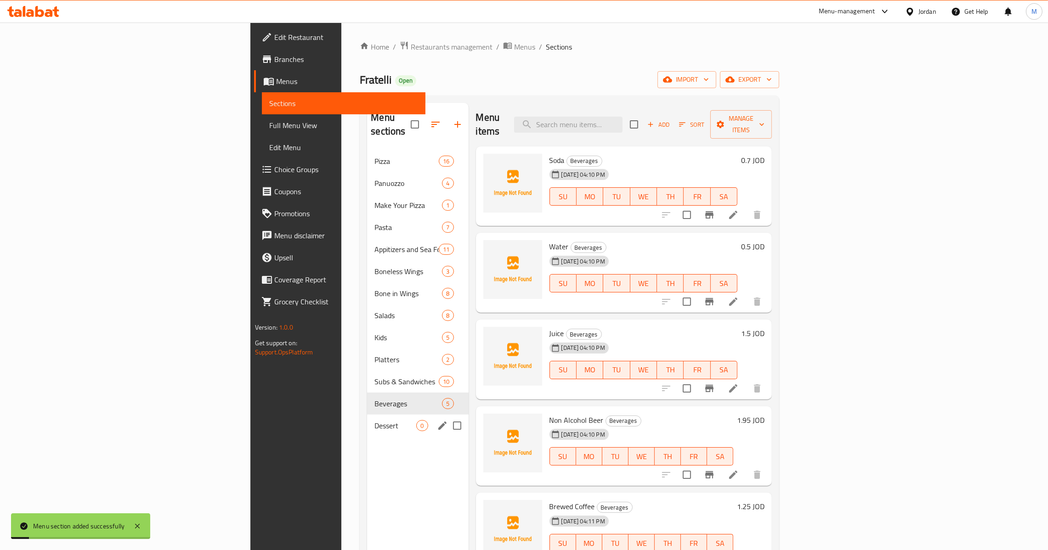
click at [374, 420] on span "Dessert" at bounding box center [395, 425] width 42 height 11
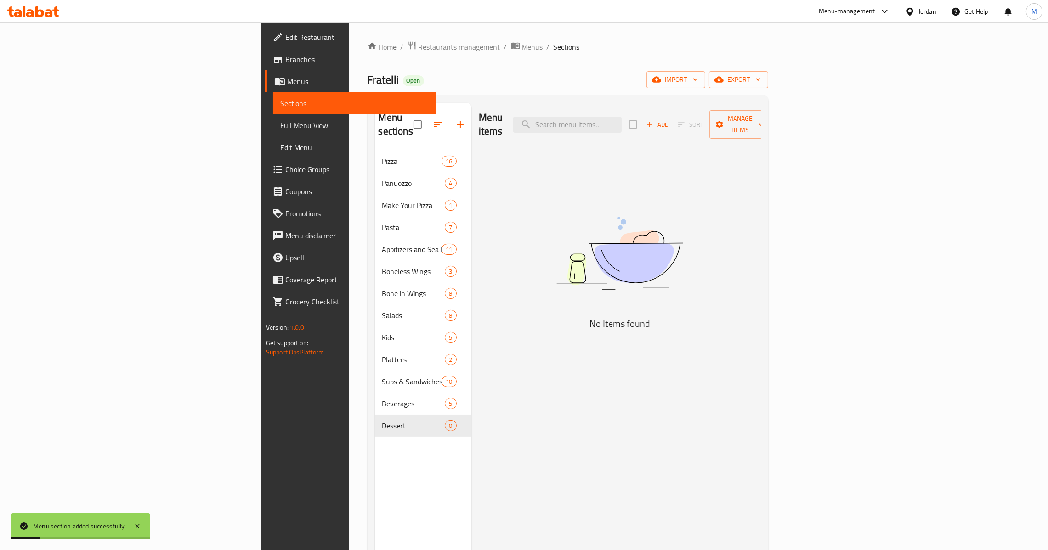
click at [771, 128] on div "Add Sort Manage items" at bounding box center [700, 124] width 142 height 28
click at [670, 119] on span "Add" at bounding box center [657, 124] width 25 height 11
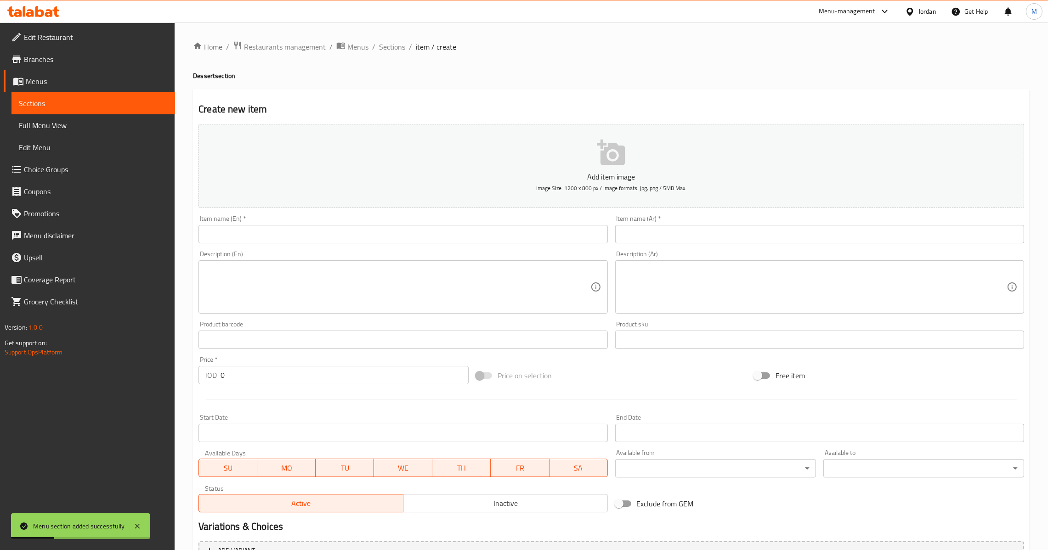
click at [444, 231] on input "text" at bounding box center [402, 234] width 409 height 18
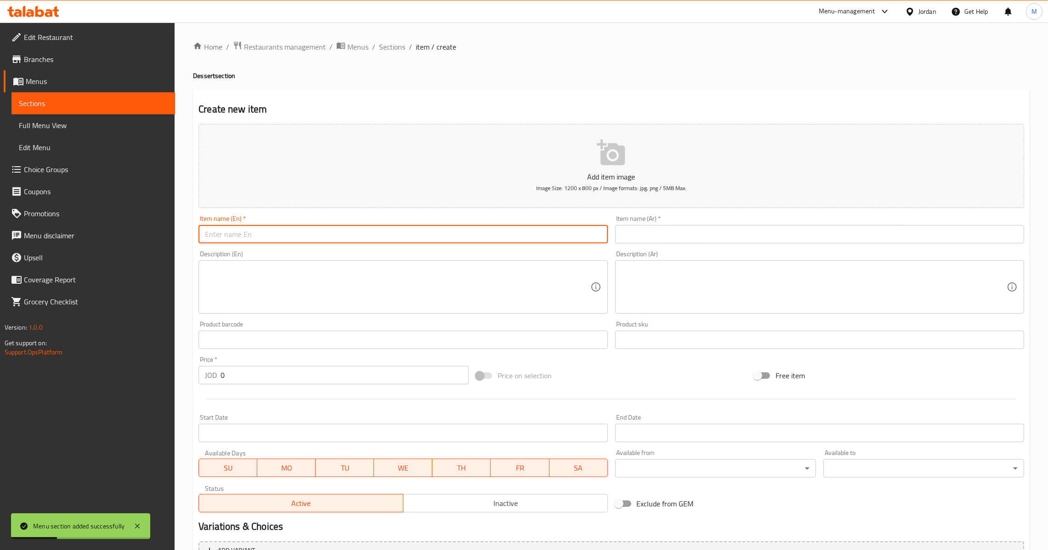
paste input "Nutella Pizza"
type input "Nutella Pizza"
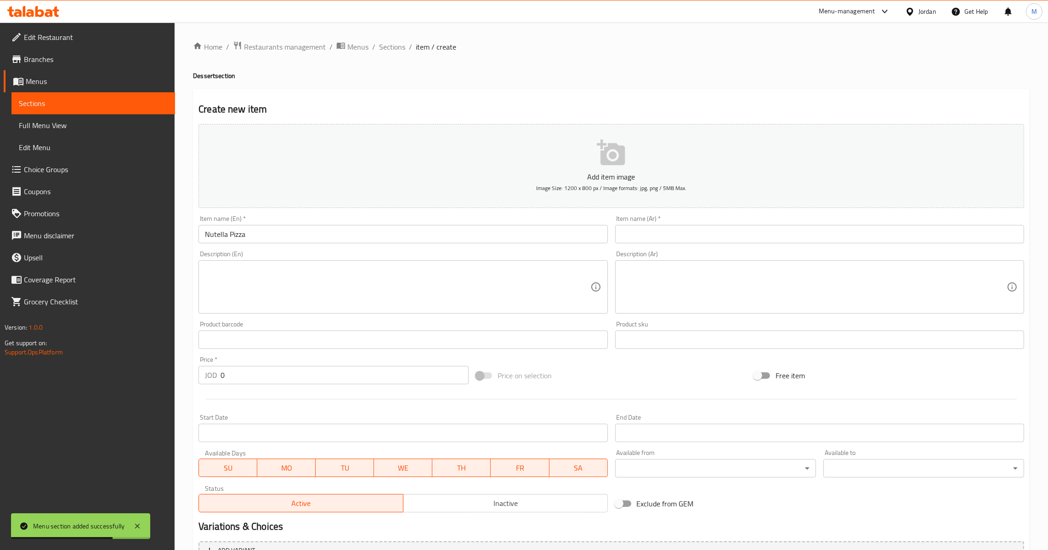
click at [683, 231] on input "text" at bounding box center [819, 234] width 409 height 18
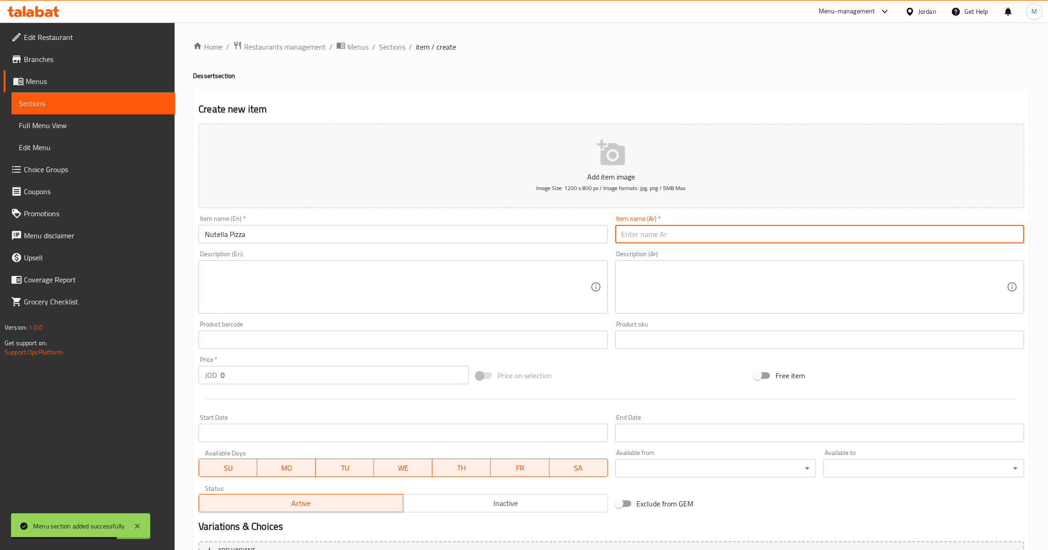
paste input "[PERSON_NAME]"
type input "[PERSON_NAME]"
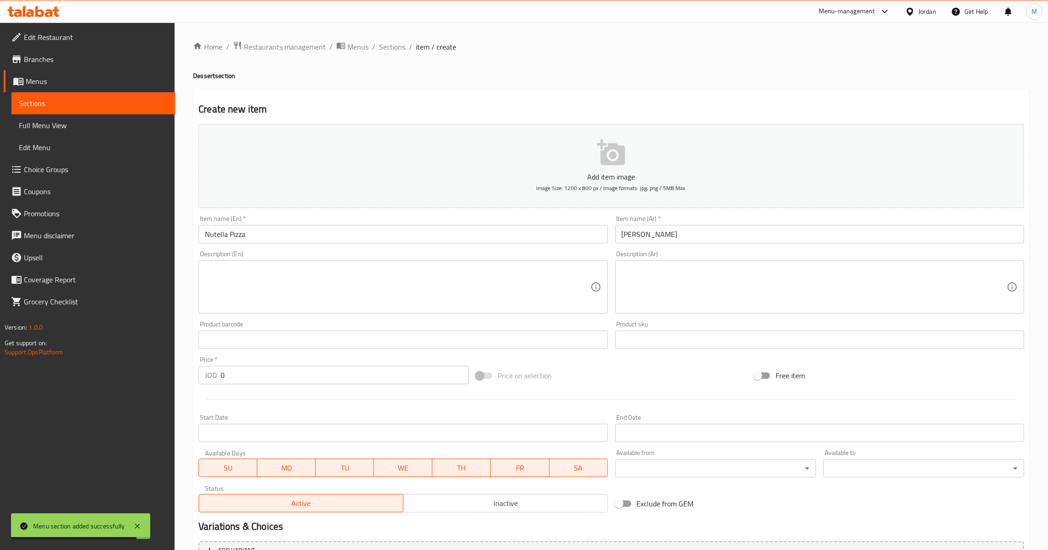
click at [324, 388] on div at bounding box center [611, 399] width 833 height 23
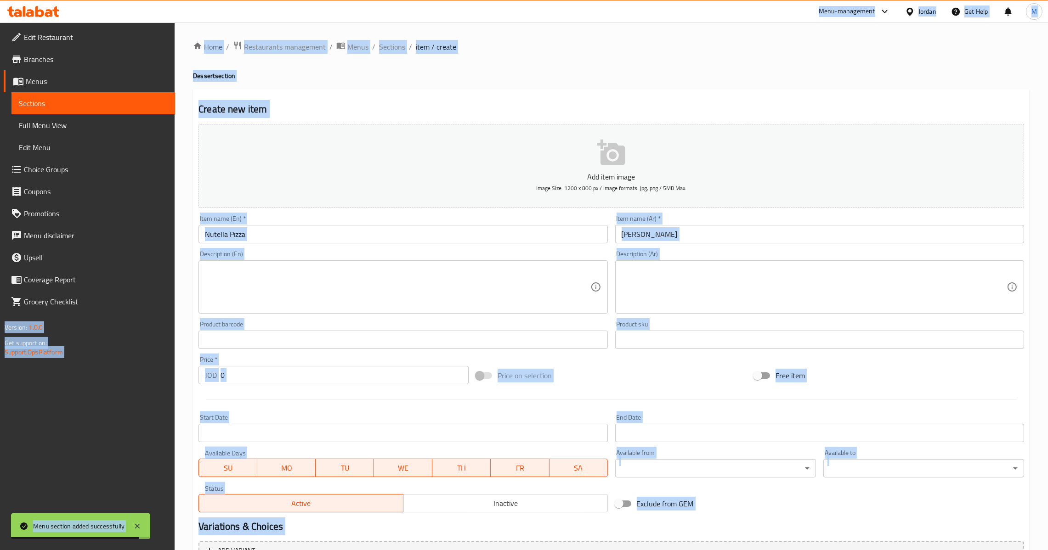
click at [322, 387] on div "Price   * JOD 0 Price *" at bounding box center [334, 370] width 278 height 35
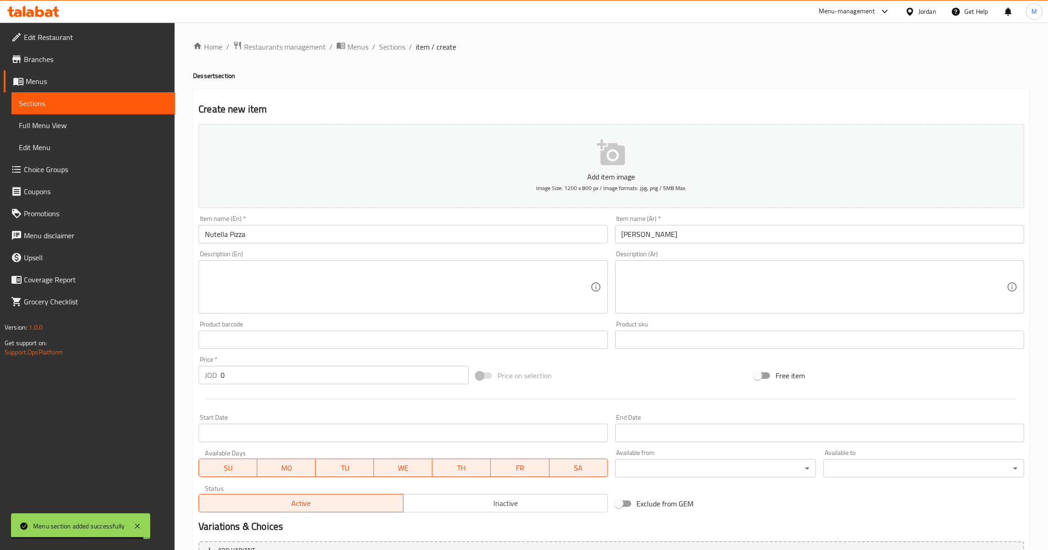
click at [325, 372] on input "0" at bounding box center [345, 375] width 248 height 18
paste input "5.5"
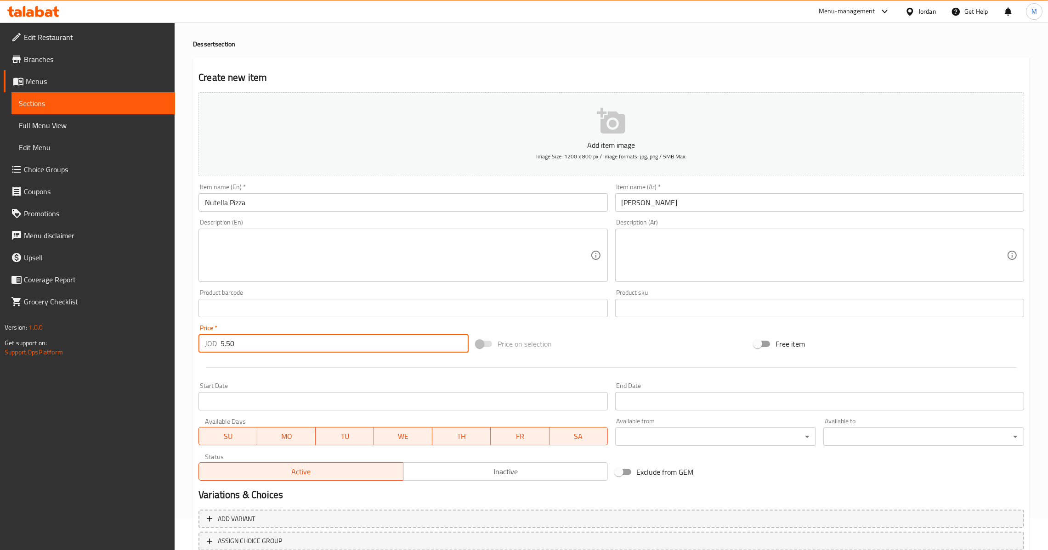
scroll to position [97, 0]
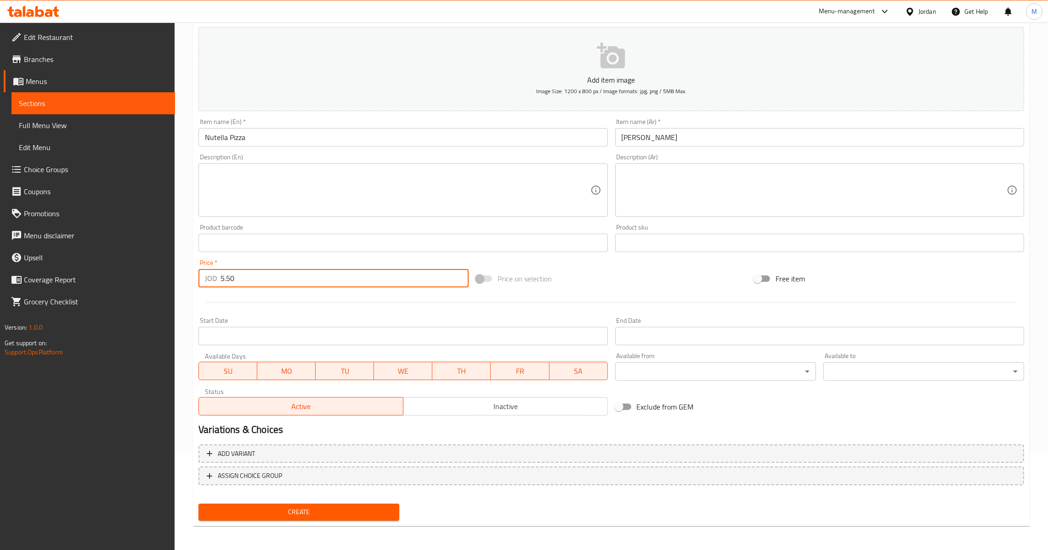
type input "5.50"
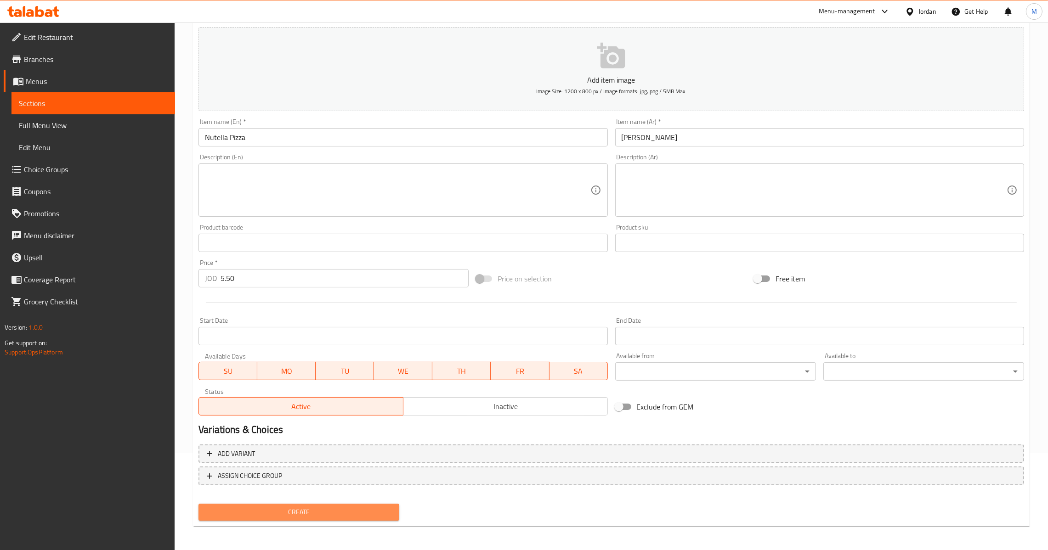
click at [293, 510] on span "Create" at bounding box center [299, 512] width 186 height 11
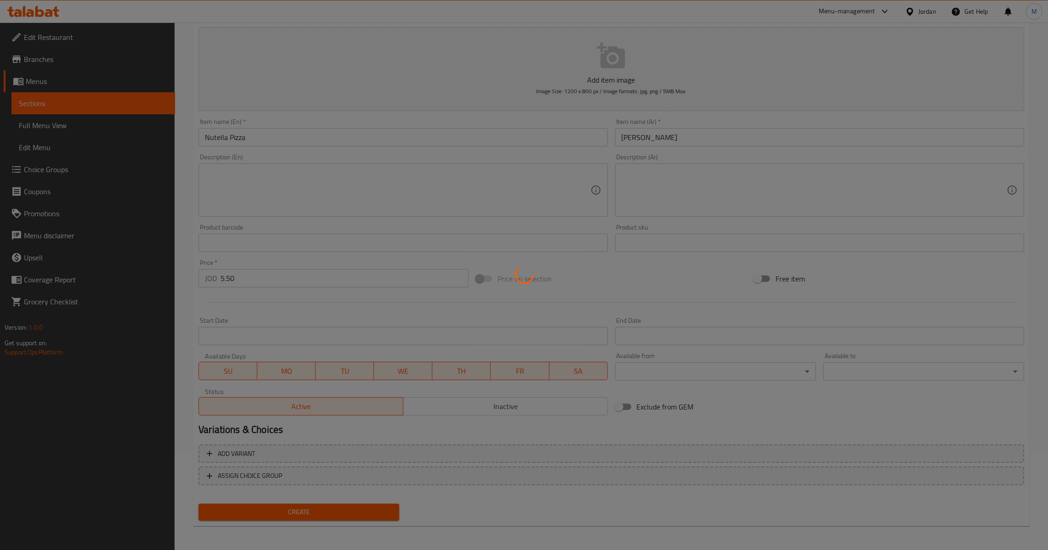
type input "0"
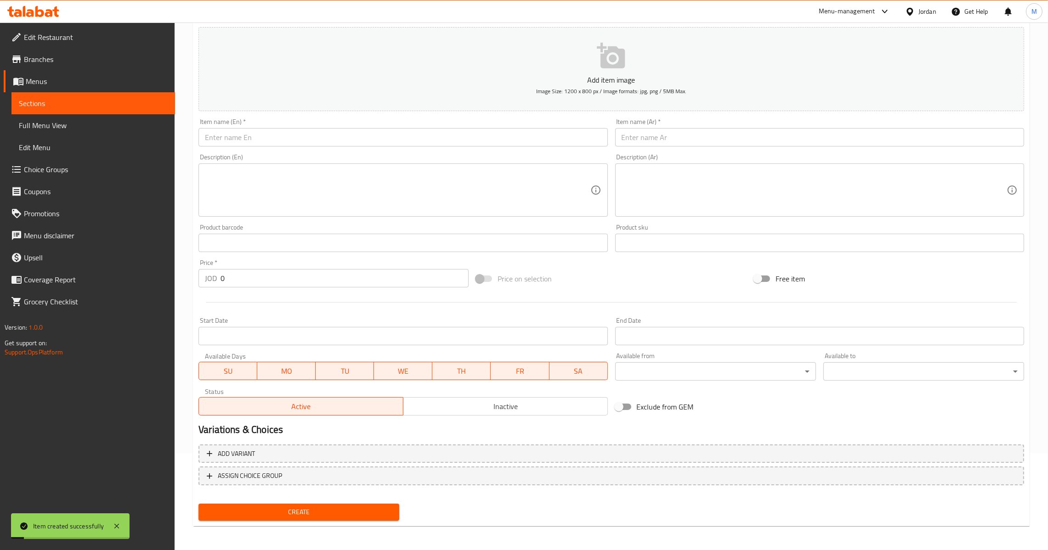
click at [299, 137] on input "text" at bounding box center [402, 137] width 409 height 18
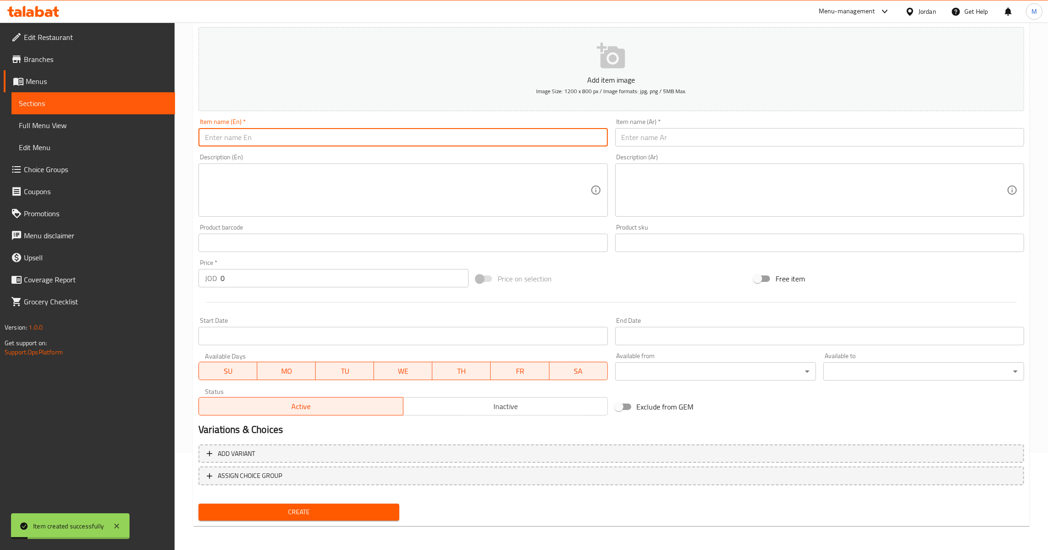
paste input "Brownies with Ice Cream"
type input "Brownies with Ice Cream"
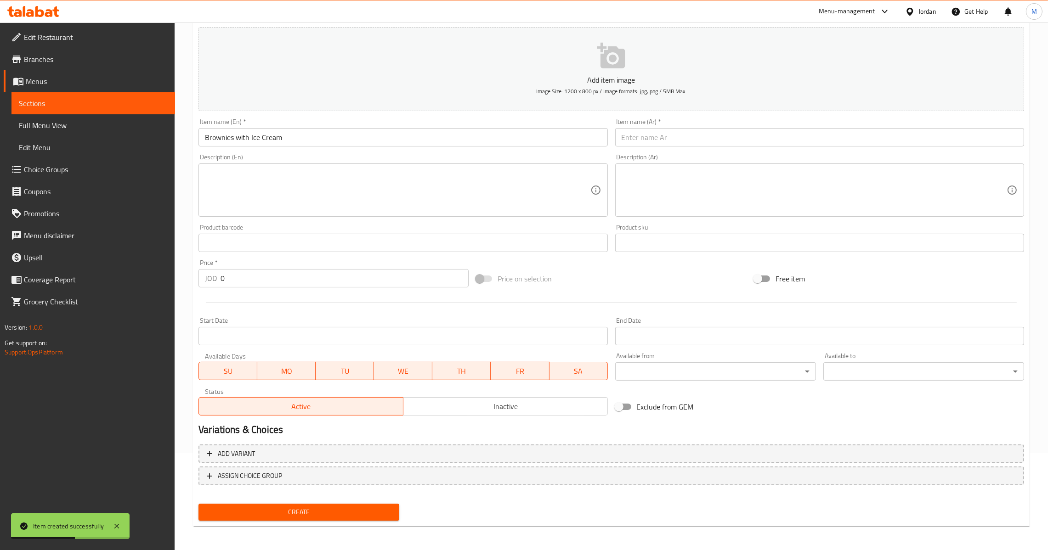
click at [625, 130] on input "text" at bounding box center [819, 137] width 409 height 18
paste input "براونيز مع الآيس كريم"
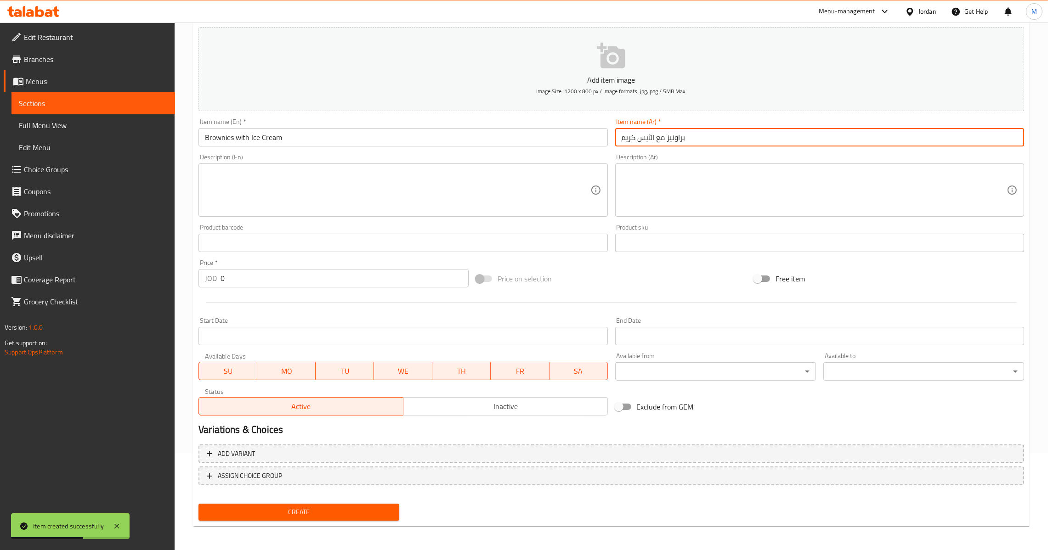
type input "براونيز مع الآيس كريم"
click at [300, 283] on input "0" at bounding box center [345, 278] width 248 height 18
paste input "4.5"
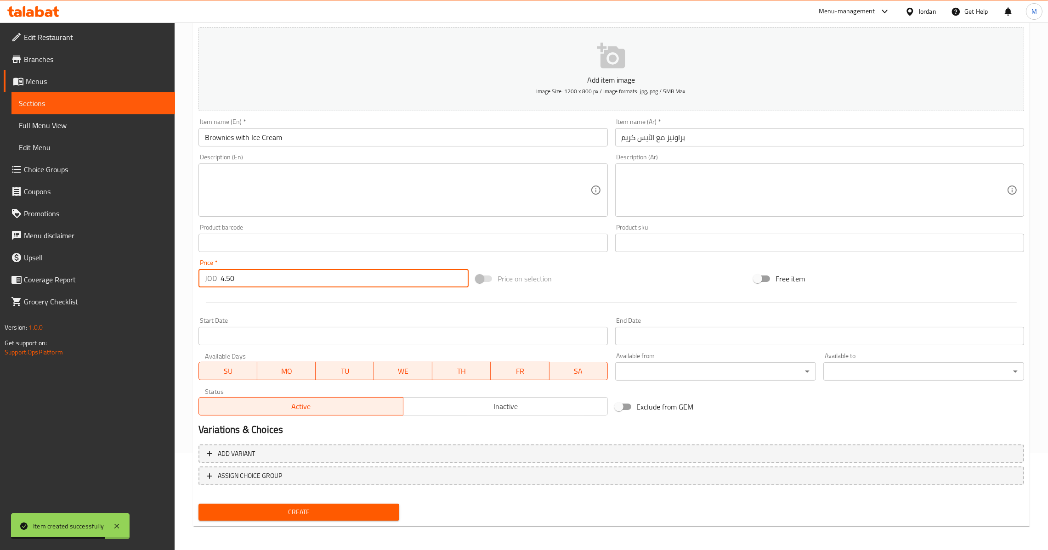
type input "4.50"
click at [312, 507] on span "Create" at bounding box center [299, 512] width 186 height 11
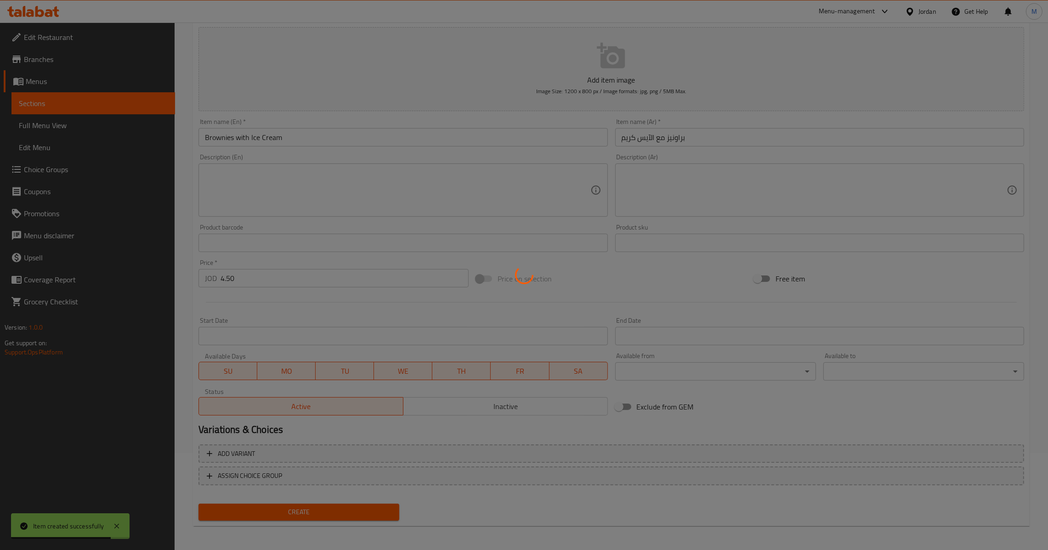
type input "0"
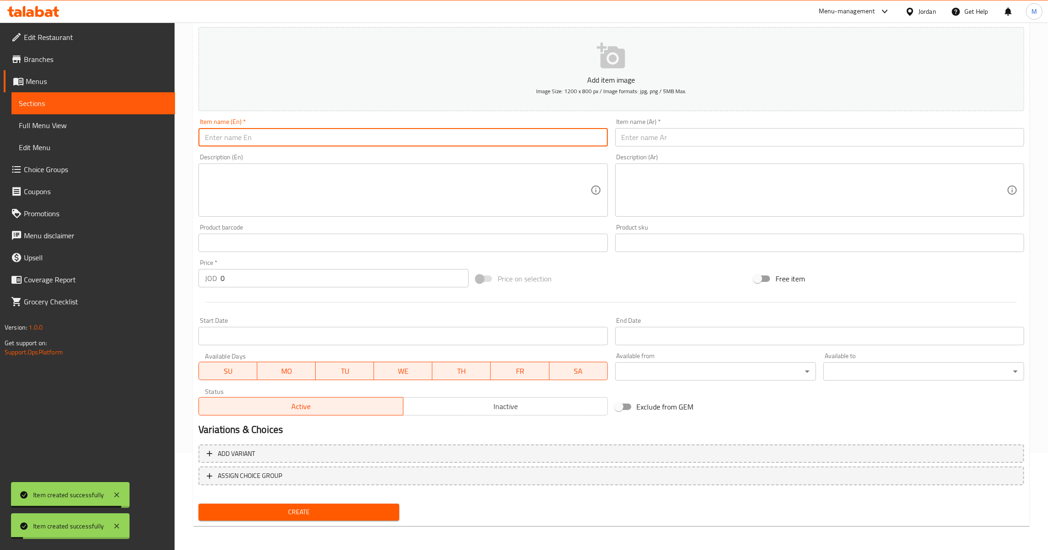
click at [276, 128] on input "text" at bounding box center [402, 137] width 409 height 18
paste input "Ice Cream"
type input "Ice Cream"
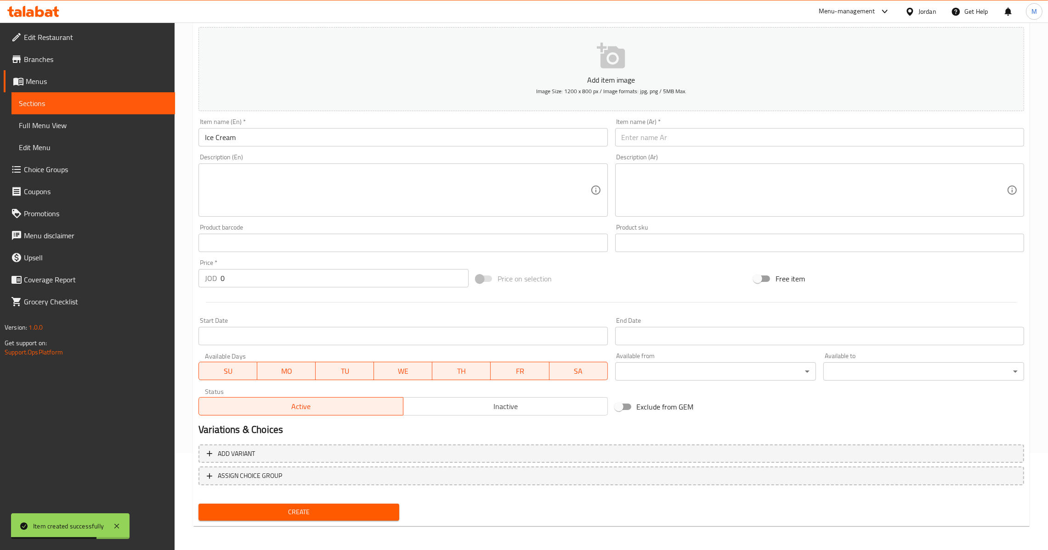
click at [625, 144] on input "text" at bounding box center [819, 137] width 409 height 18
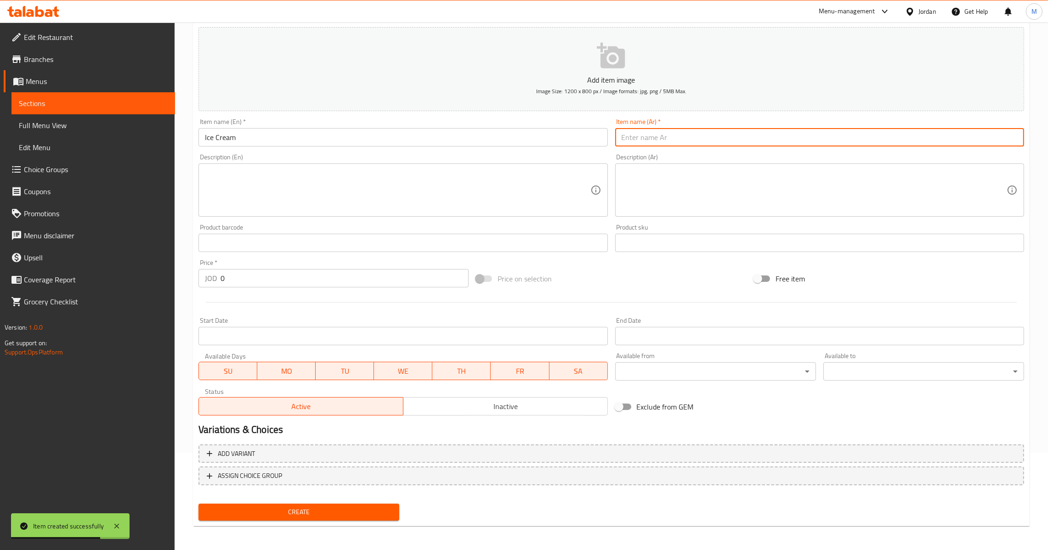
paste input "آيس كريم"
type input "آيس كريم"
click at [252, 286] on input "0" at bounding box center [345, 278] width 248 height 18
paste input "3.5"
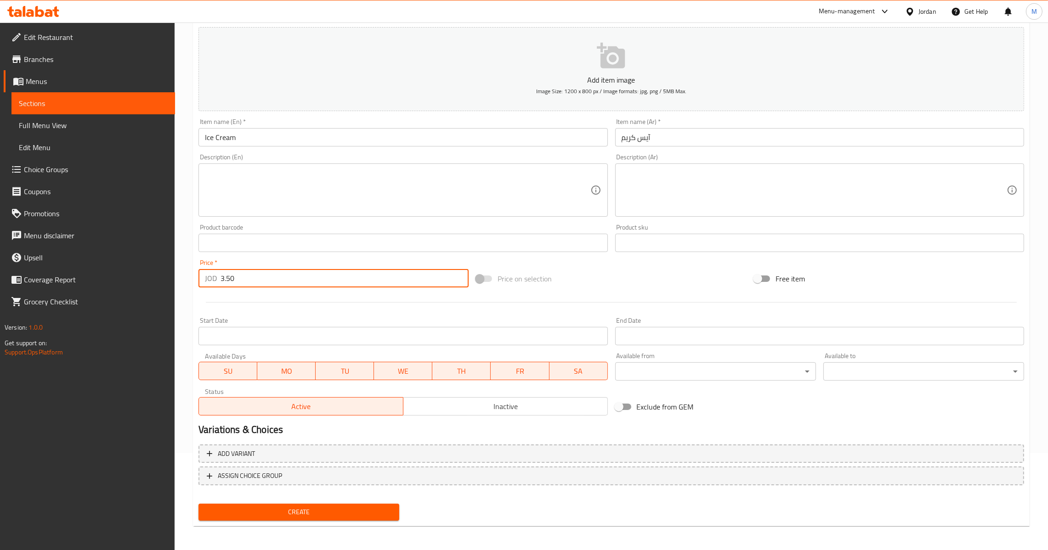
type input "3.50"
click at [319, 508] on span "Create" at bounding box center [299, 512] width 186 height 11
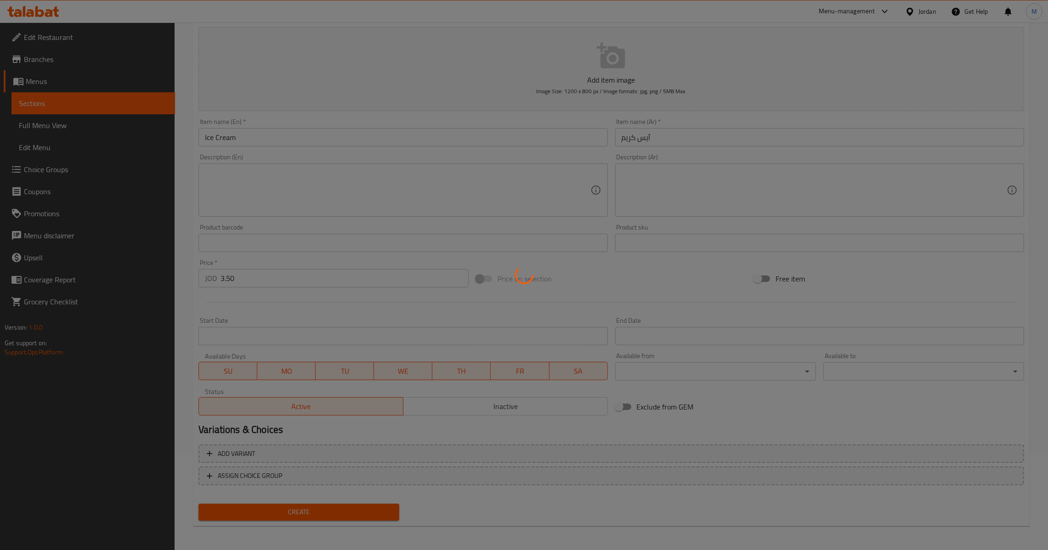
type input "0"
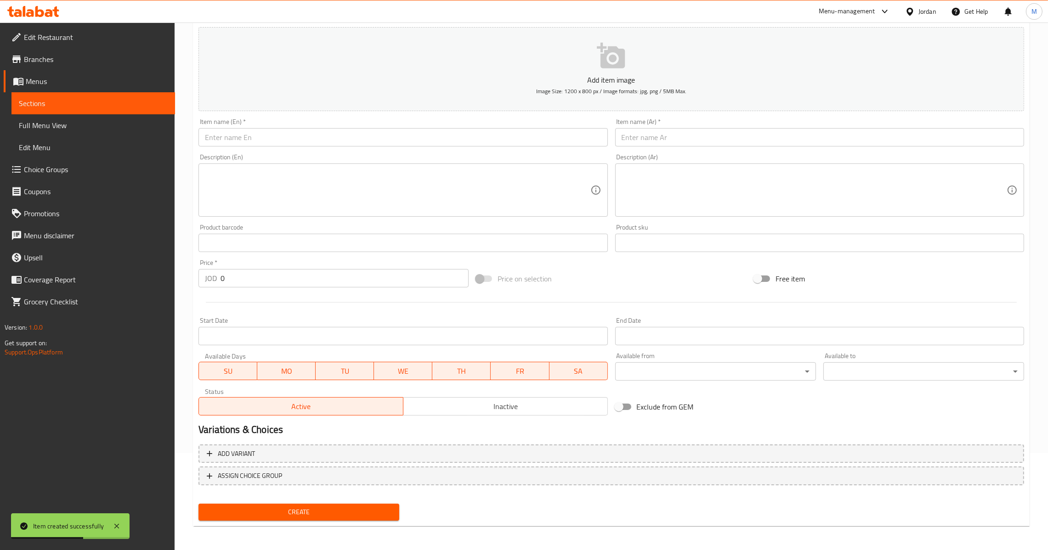
click at [64, 124] on span "Full Menu View" at bounding box center [93, 125] width 149 height 11
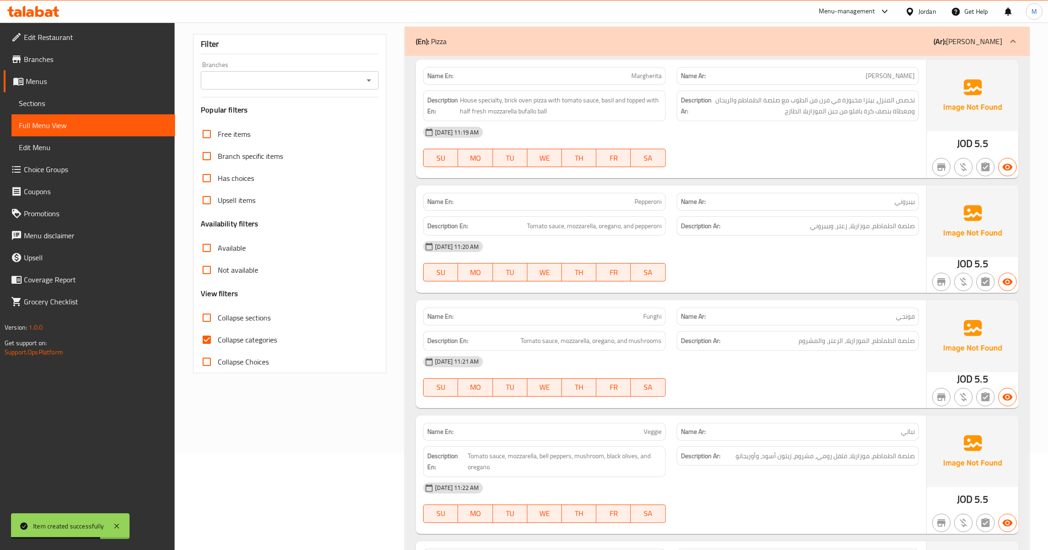
click at [67, 81] on span "Menus" at bounding box center [97, 81] width 142 height 11
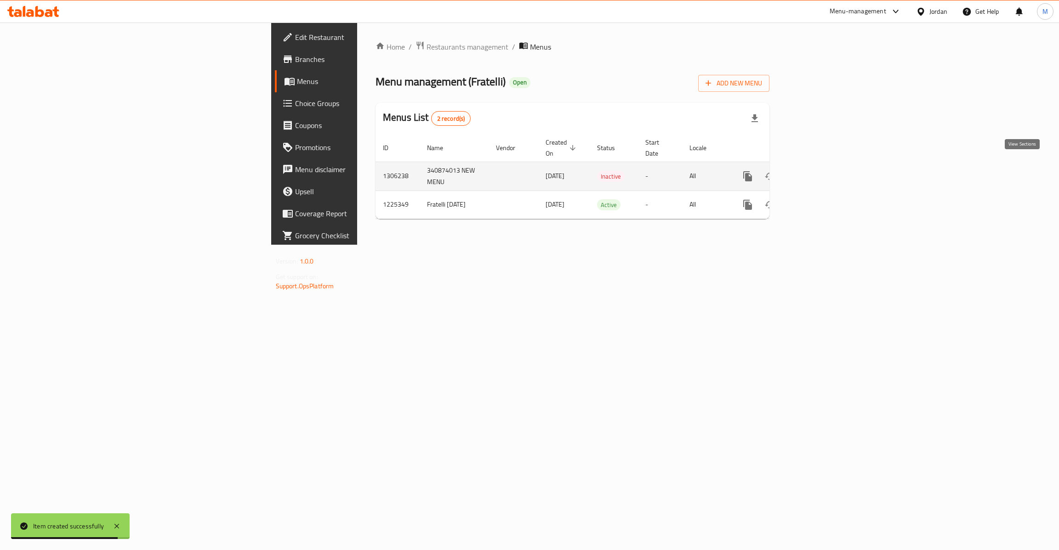
click at [819, 171] on icon "enhanced table" at bounding box center [813, 176] width 11 height 11
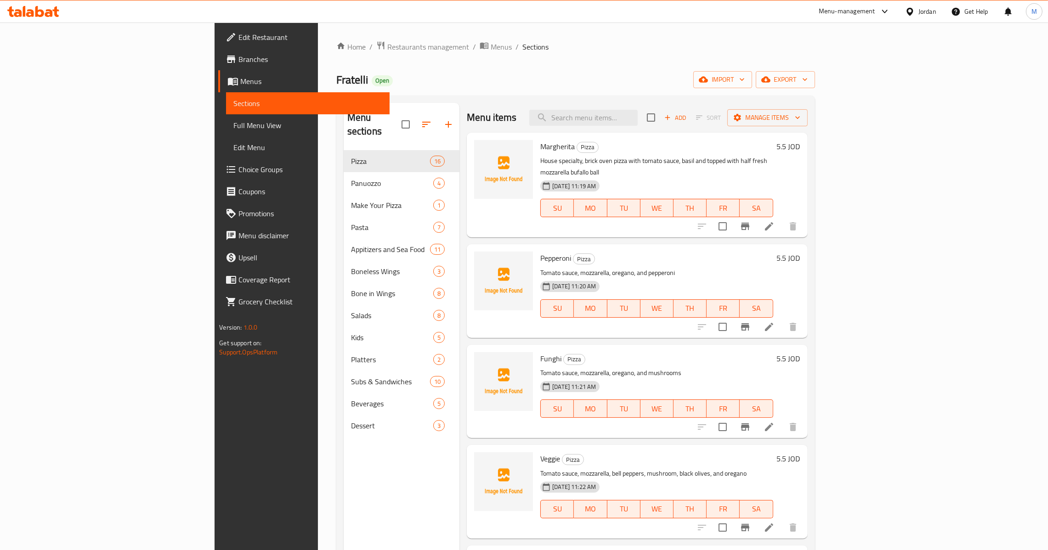
click at [238, 165] on span "Choice Groups" at bounding box center [310, 169] width 144 height 11
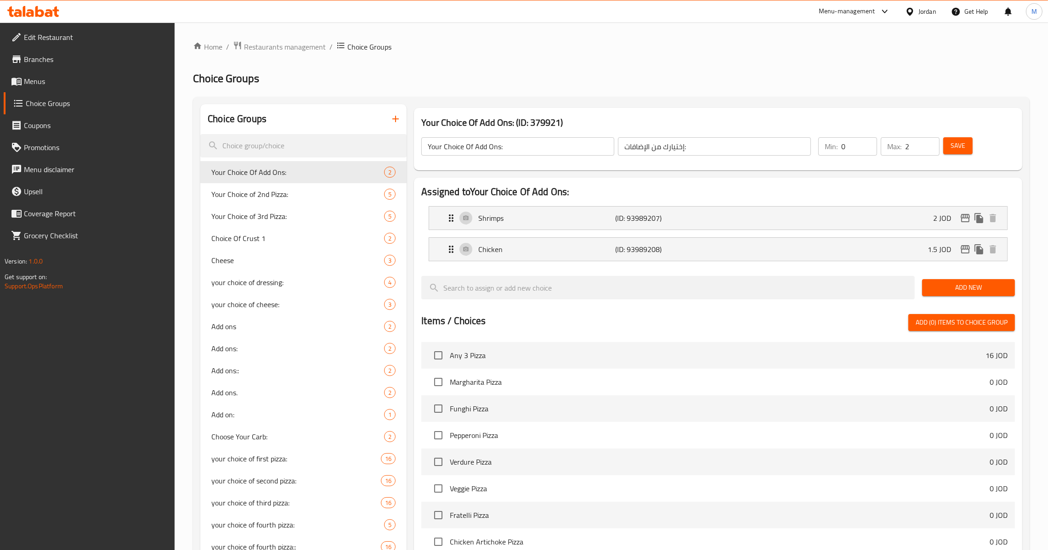
click at [392, 118] on icon "button" at bounding box center [395, 118] width 11 height 11
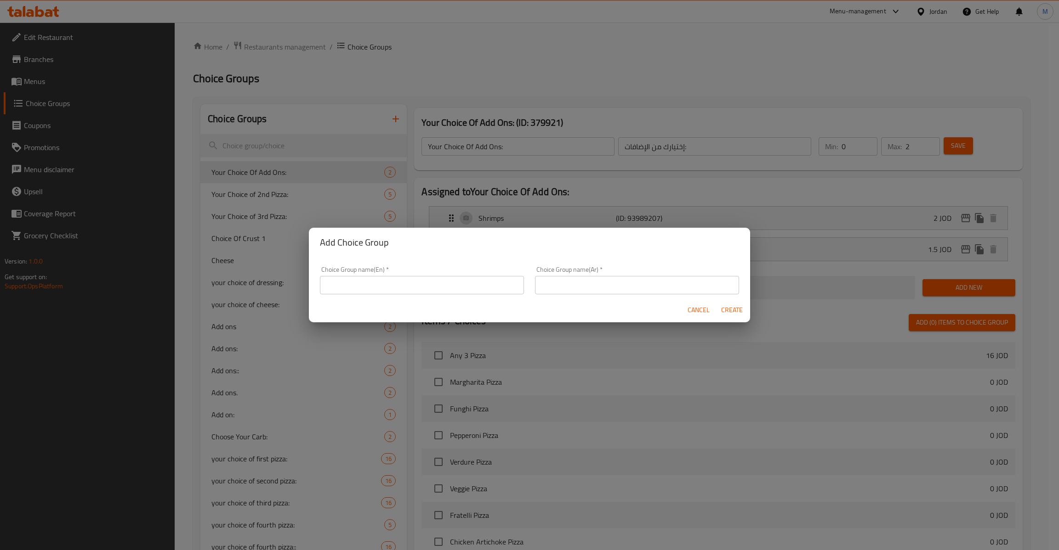
click at [474, 277] on input "text" at bounding box center [422, 285] width 204 height 18
type input "Extras on Pizza"
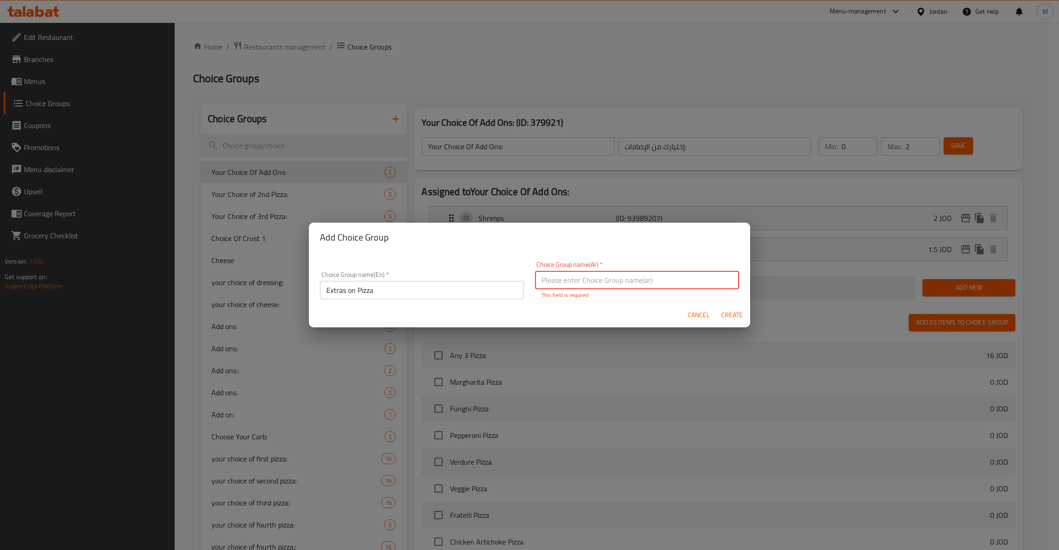
click at [617, 279] on input "text" at bounding box center [637, 280] width 204 height 18
paste input "إضافات على البيتزا"
type input "إضافات على البيتزا"
click at [735, 313] on span "Create" at bounding box center [731, 315] width 22 height 11
type input "Extras on Pizza"
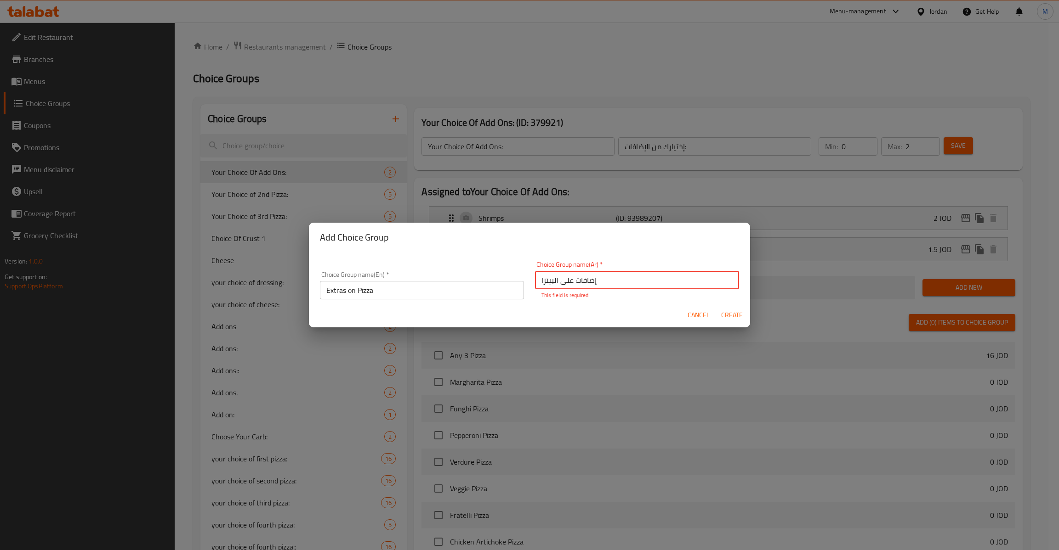
type input "إضافات على البيتزا"
type input "0"
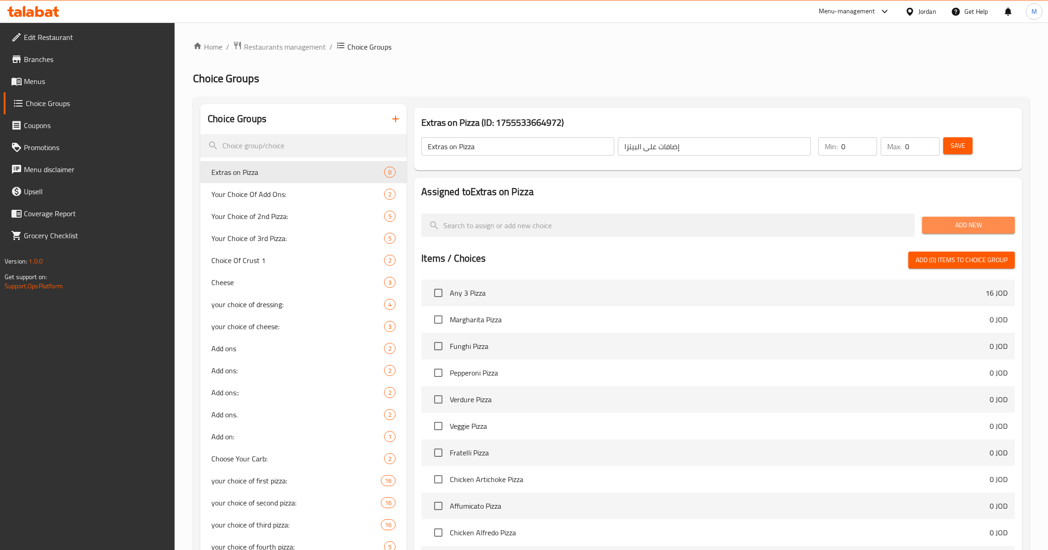
click at [950, 225] on span "Add New" at bounding box center [969, 225] width 78 height 11
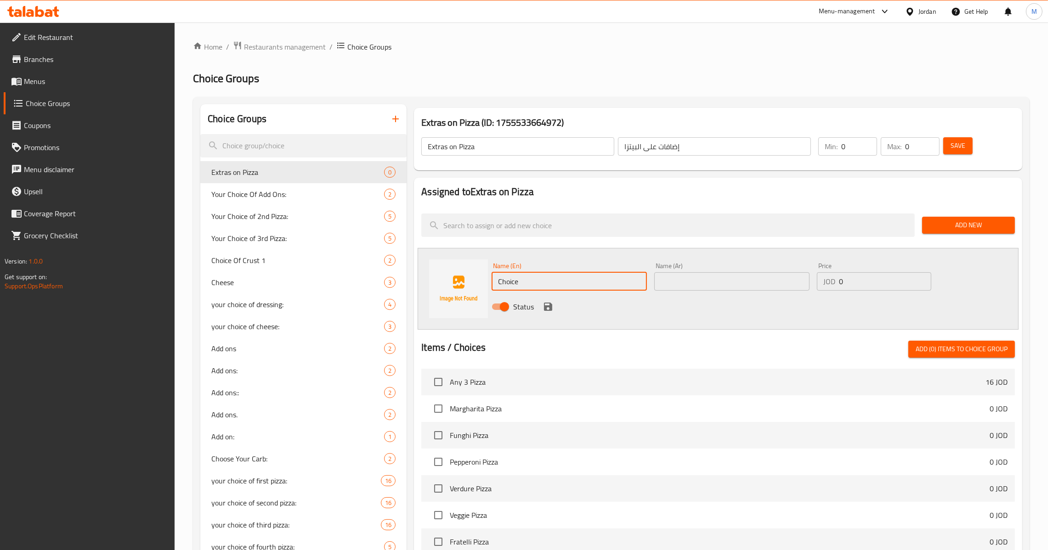
click at [528, 284] on input "Choice" at bounding box center [569, 281] width 155 height 18
paste input "MOZZARELLA CHEESE"
type input "Mozzarella Cheese"
click at [713, 256] on div "Name (En) Mozzarella Cheese Name (En) Name (Ar) Name (Ar) Price JOD 0 Price Sta…" at bounding box center [718, 289] width 601 height 82
click at [715, 275] on input "text" at bounding box center [731, 281] width 155 height 18
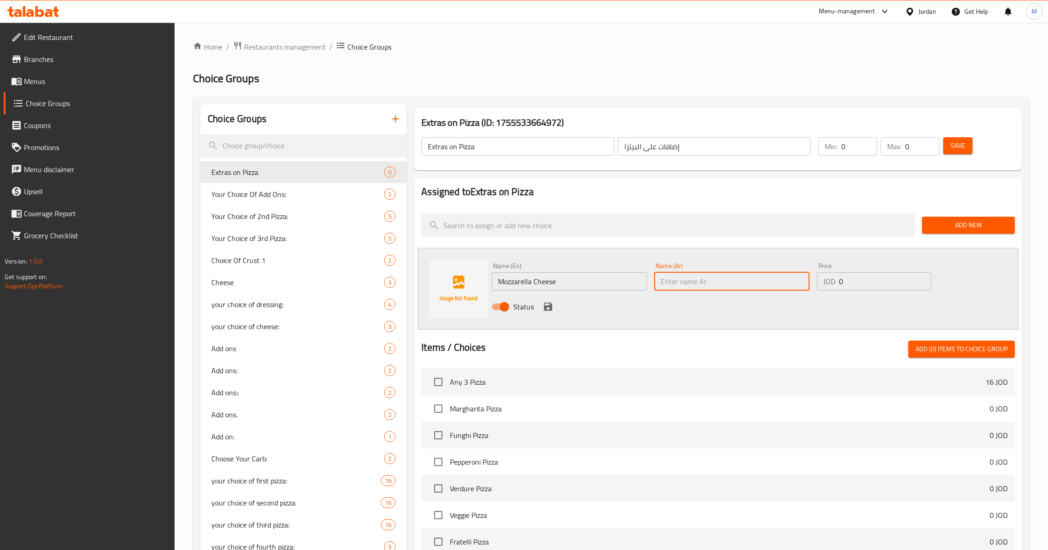
paste input "جبنة موزاريلا"
type input "جبنة موزاريلا"
click at [871, 282] on input "0" at bounding box center [885, 281] width 92 height 18
paste input "1.0"
type input "1.00"
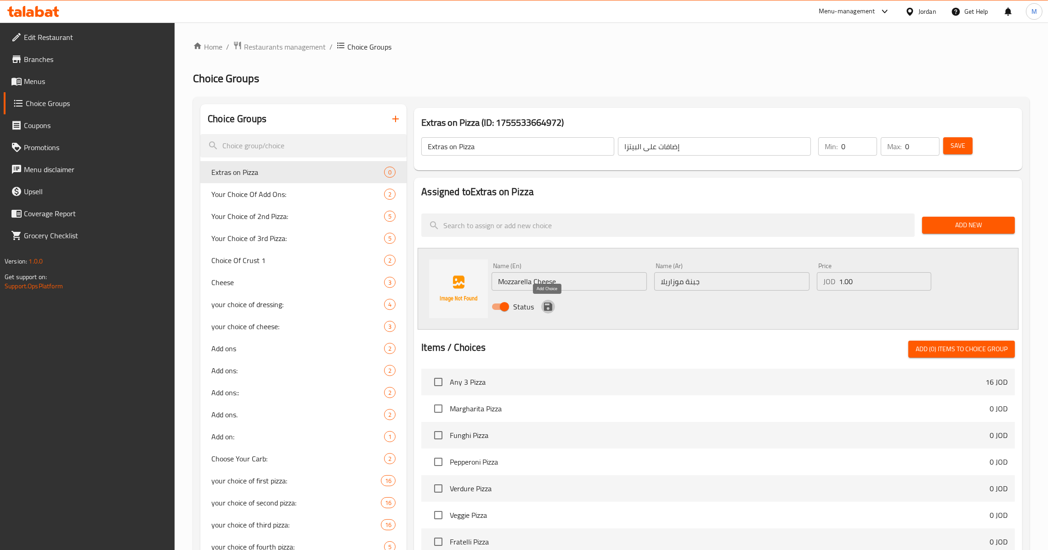
click at [550, 307] on icon "save" at bounding box center [548, 307] width 8 height 8
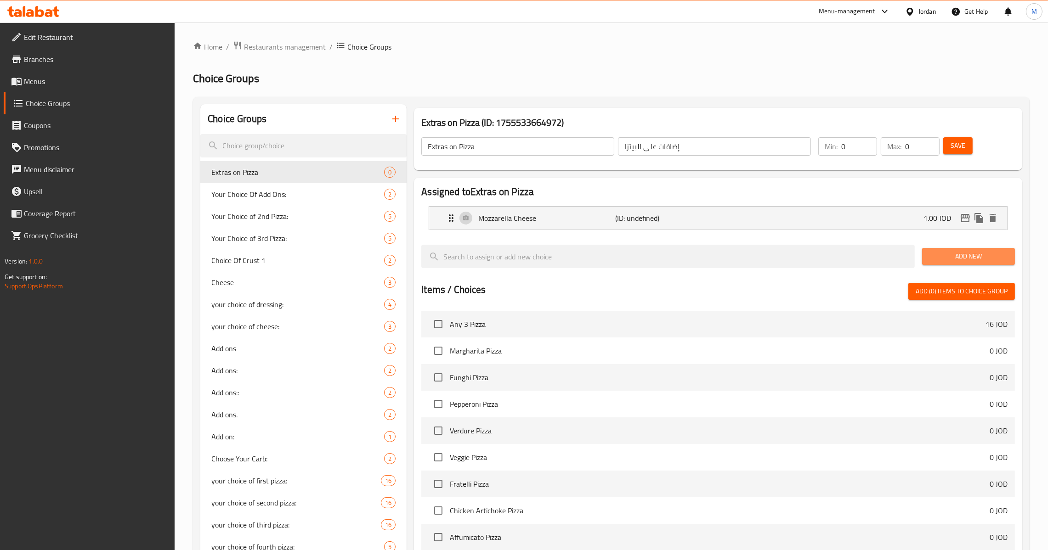
click at [942, 255] on span "Add New" at bounding box center [969, 256] width 78 height 11
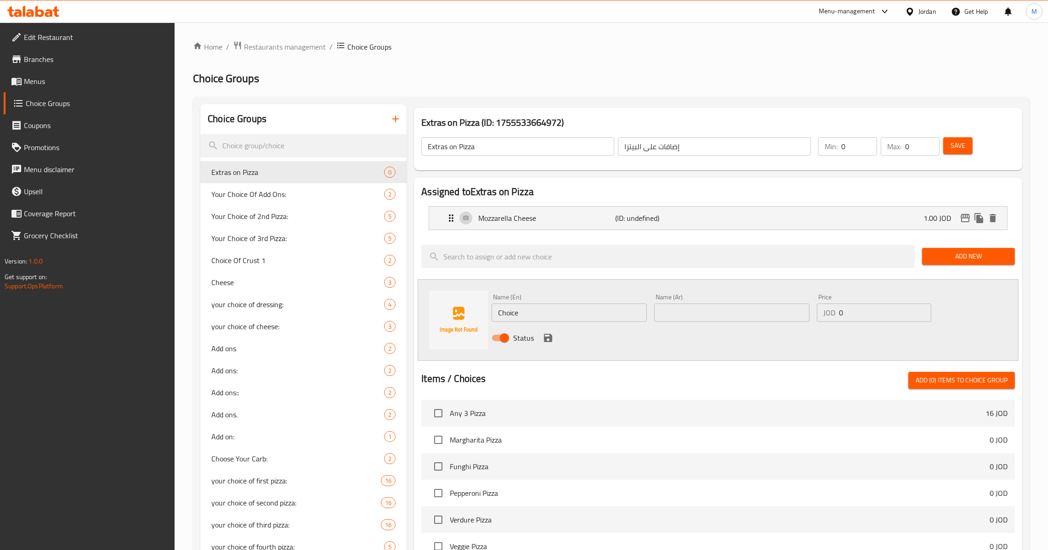
click at [558, 309] on input "Choice" at bounding box center [569, 313] width 155 height 18
paste input "MOZZARELLA BUFALLO"
type input "Mozzarella Bufallo"
click at [708, 322] on input "text" at bounding box center [731, 313] width 155 height 18
paste input "موزاريلا الجاموس"
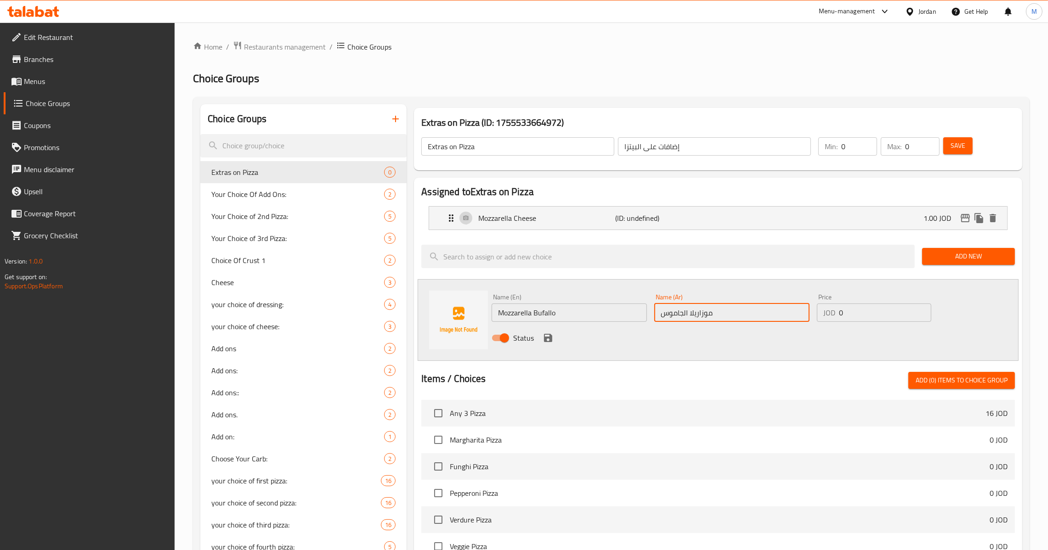
click at [544, 313] on input "Mozzarella Bufallo" at bounding box center [569, 313] width 155 height 18
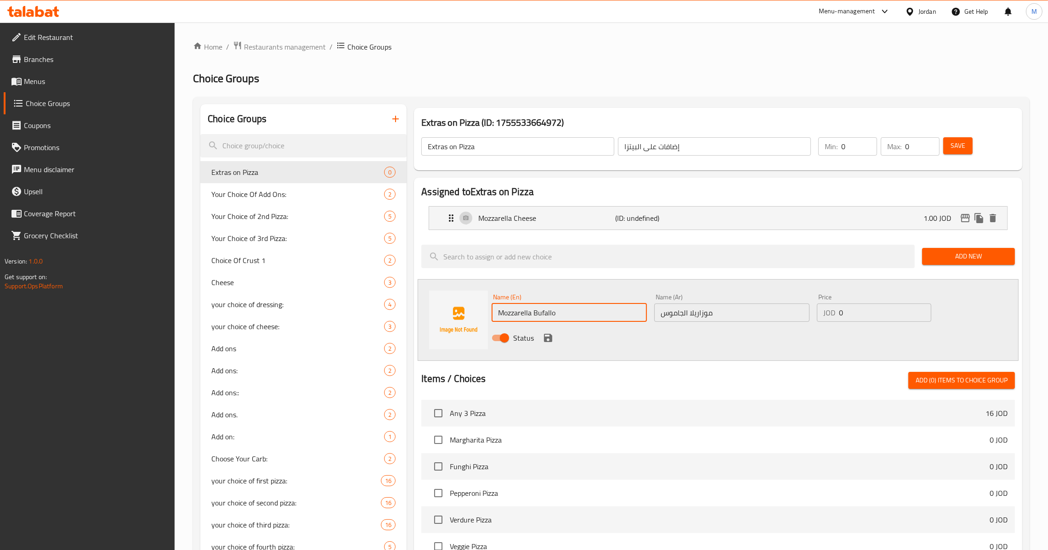
click at [544, 313] on input "Mozzarella Bufallo" at bounding box center [569, 313] width 155 height 18
click at [674, 312] on input "موزاريلا الجاموس" at bounding box center [731, 313] width 155 height 18
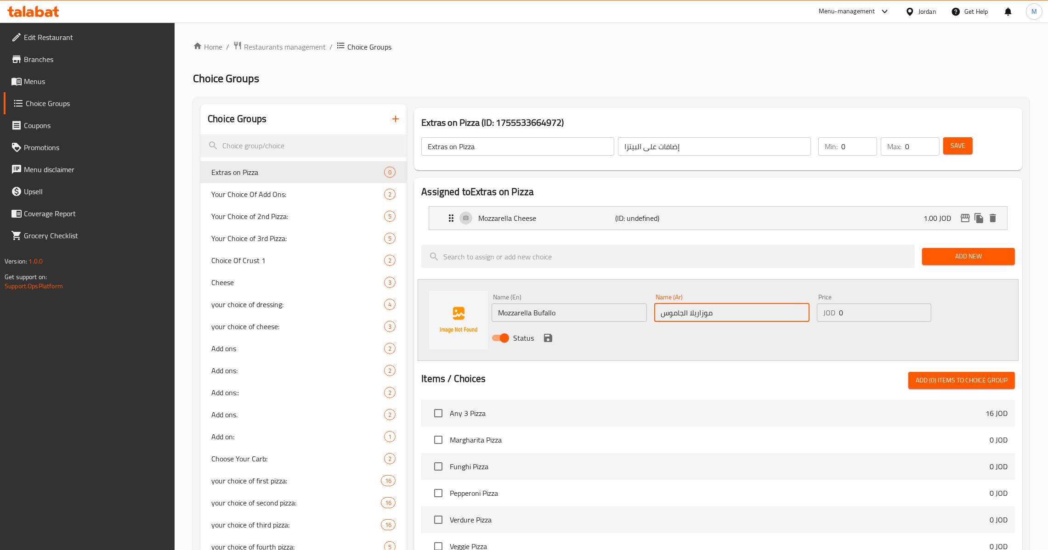
click at [674, 312] on input "موزاريلا الجاموس" at bounding box center [731, 313] width 155 height 18
paste input "افلو"
type input "موزاريلا بافلو"
click at [875, 304] on input "0" at bounding box center [885, 313] width 92 height 18
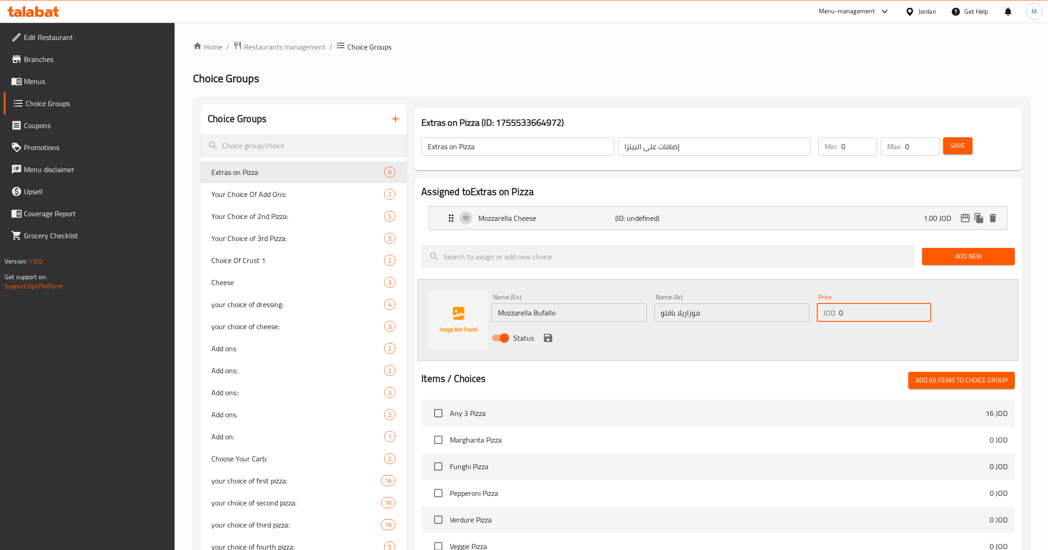
paste input "2.0"
type input "2.00"
click at [524, 311] on input "Mozzarella Bufallo" at bounding box center [569, 313] width 155 height 18
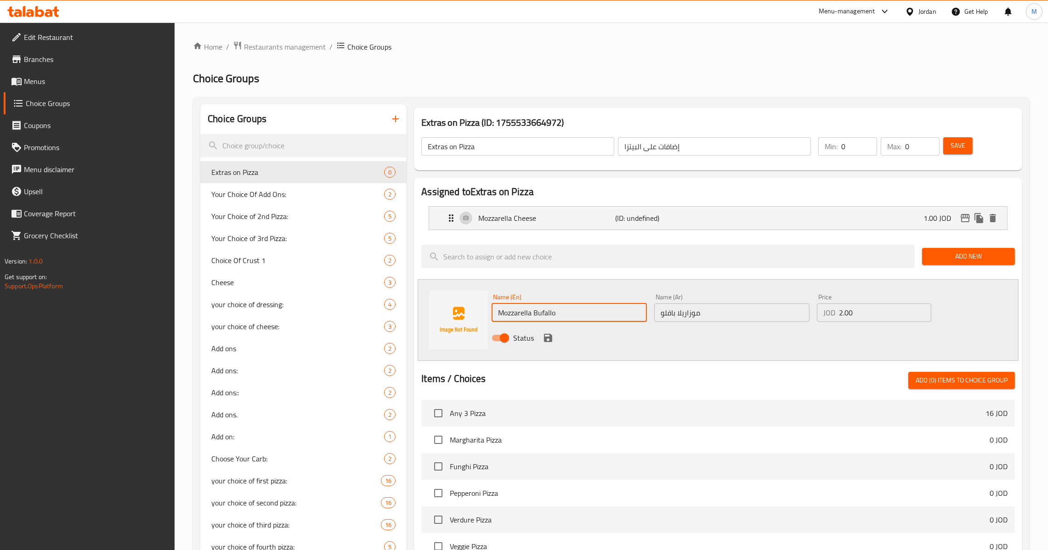
click at [524, 311] on input "Mozzarella Bufallo" at bounding box center [569, 313] width 155 height 18
click at [546, 339] on icon "save" at bounding box center [548, 338] width 8 height 8
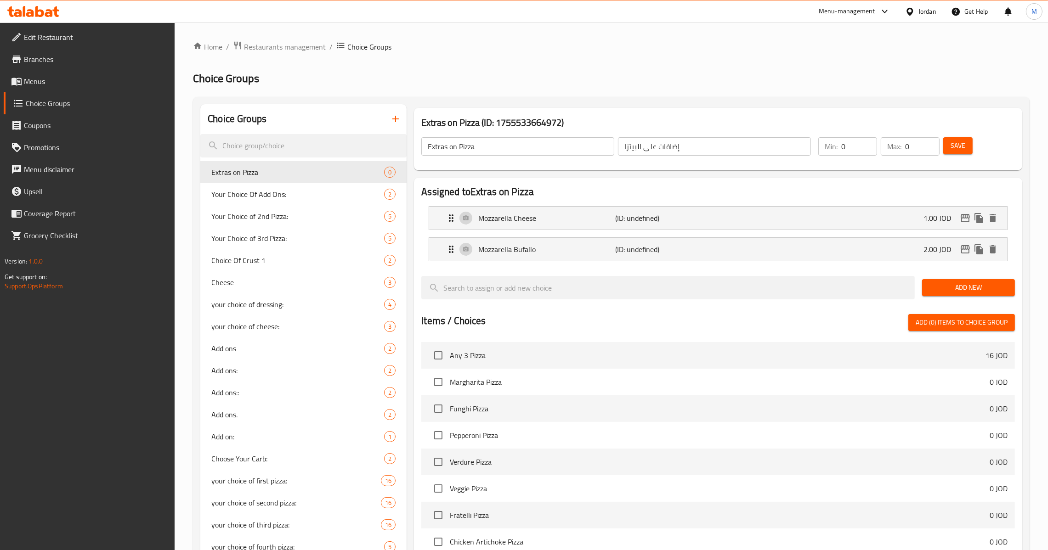
click at [954, 292] on span "Add New" at bounding box center [969, 287] width 78 height 11
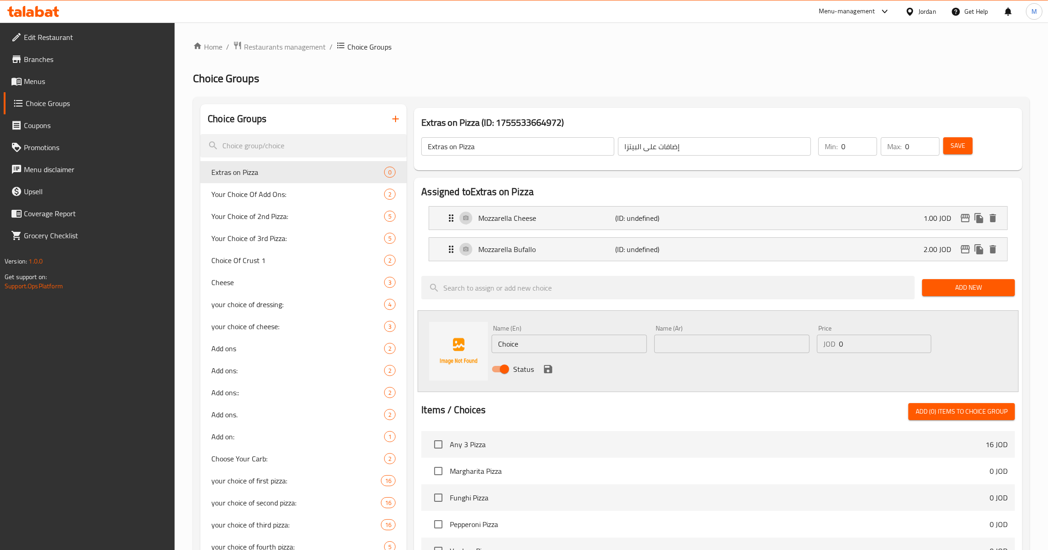
click at [524, 343] on input "Choice" at bounding box center [569, 344] width 155 height 18
paste input "SHRIMPS"
type input "Shrimps"
paste input "لروبيان"
click at [691, 340] on input "text" at bounding box center [731, 344] width 155 height 18
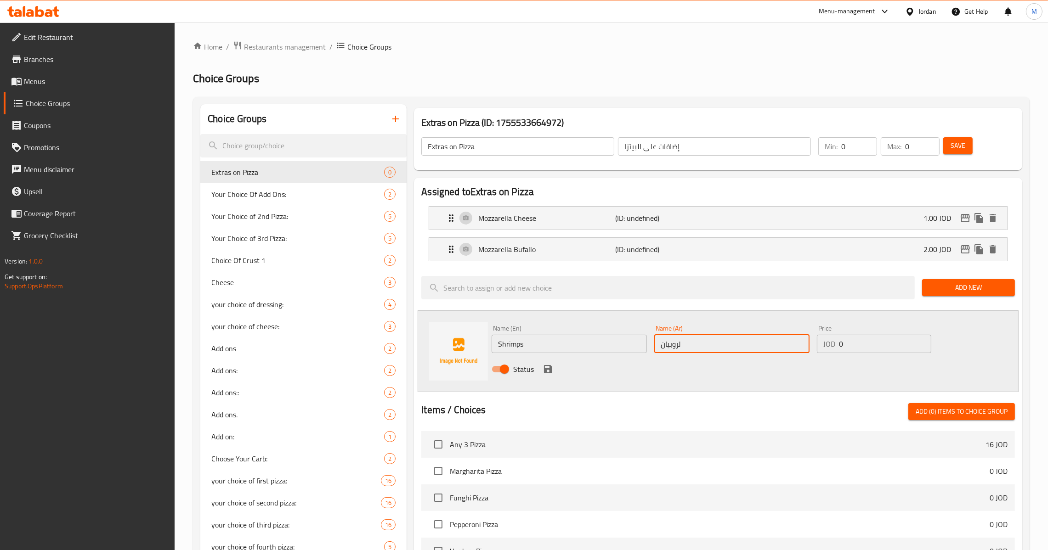
click at [677, 344] on input "لروبيان" at bounding box center [731, 344] width 155 height 18
click at [680, 347] on input "لروبيان" at bounding box center [731, 344] width 155 height 18
click at [679, 348] on input "لروبيان" at bounding box center [731, 344] width 155 height 18
type input "روبيان"
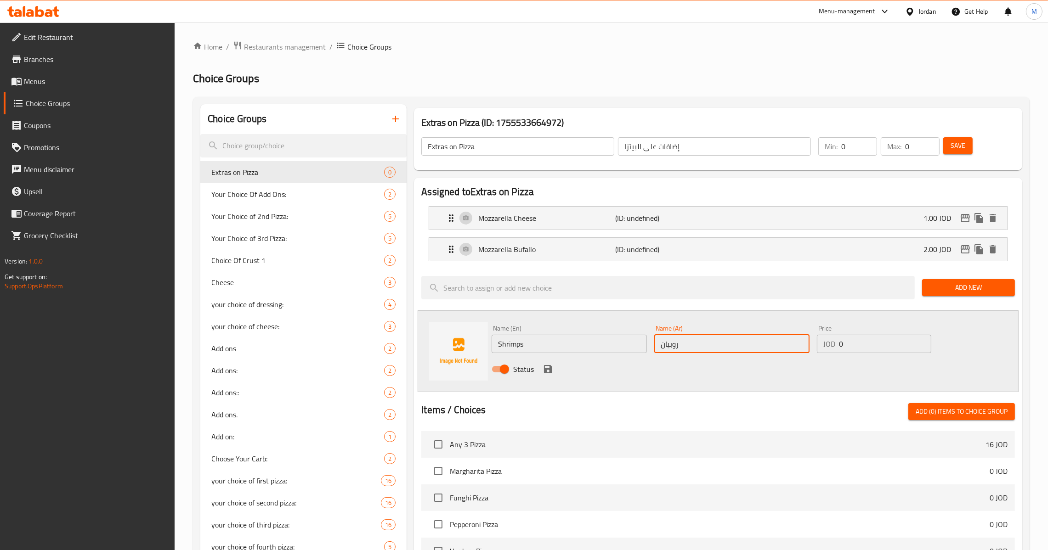
click at [864, 346] on input "0" at bounding box center [885, 344] width 92 height 18
paste input "3.0"
type input "3.00"
click at [544, 373] on icon "save" at bounding box center [548, 369] width 11 height 11
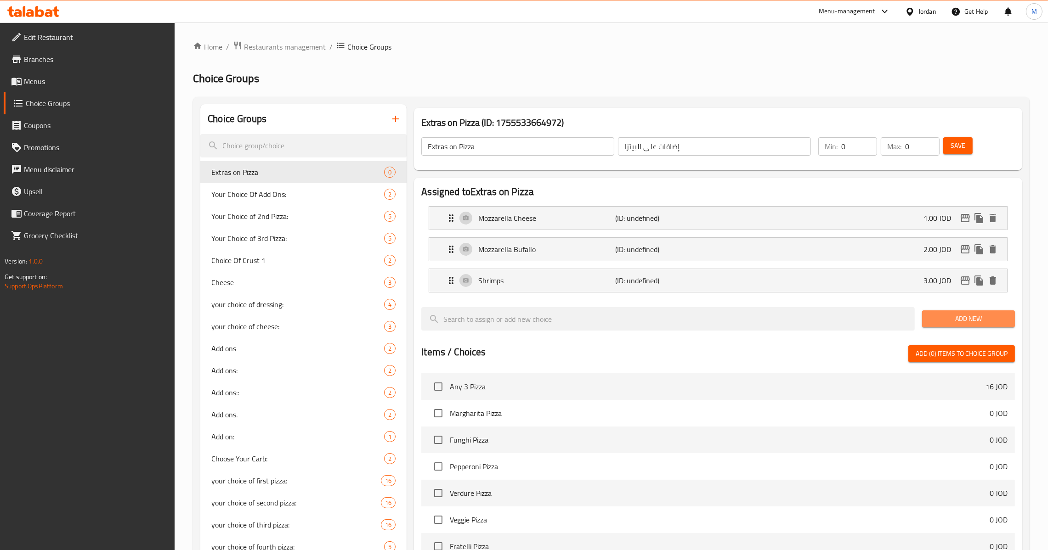
click at [933, 314] on span "Add New" at bounding box center [969, 318] width 78 height 11
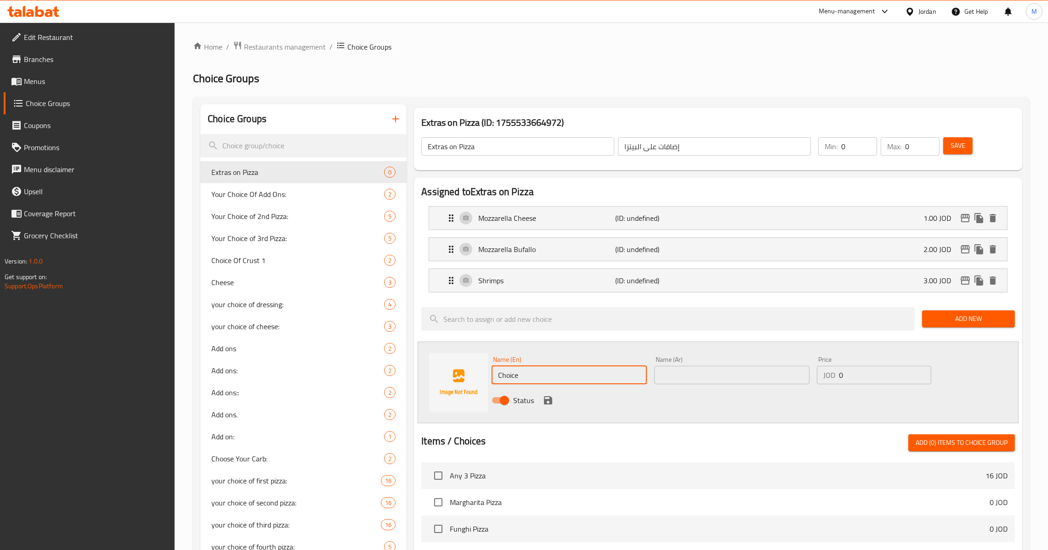
click at [572, 374] on input "Choice" at bounding box center [569, 375] width 155 height 18
paste input "[PERSON_NAME]"
type input "Chicken"
click at [684, 378] on input "text" at bounding box center [731, 375] width 155 height 18
type input "دجاج"
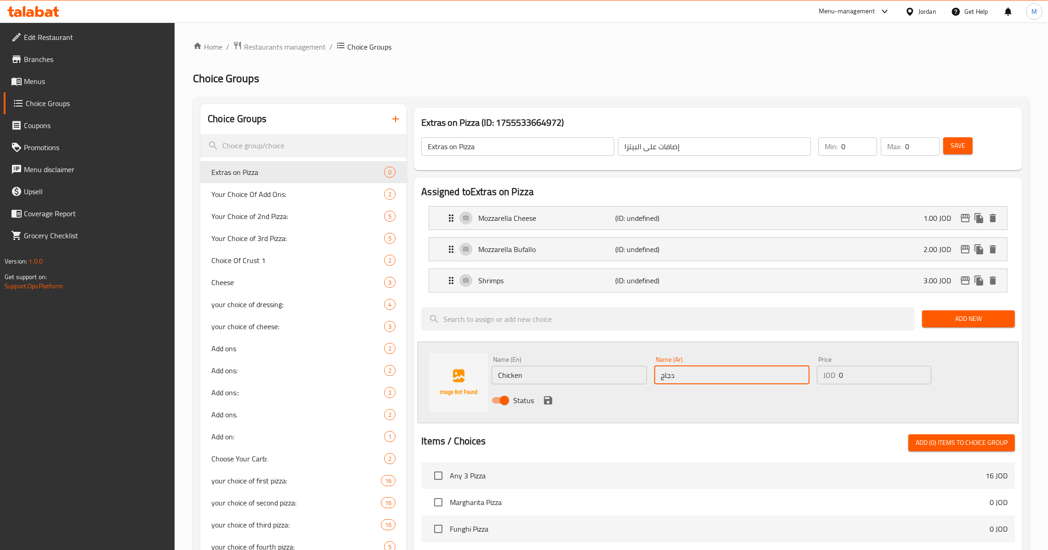
click at [875, 367] on input "0" at bounding box center [885, 375] width 92 height 18
paste input "1.25"
type input "1.25"
click at [547, 405] on icon "save" at bounding box center [548, 400] width 11 height 11
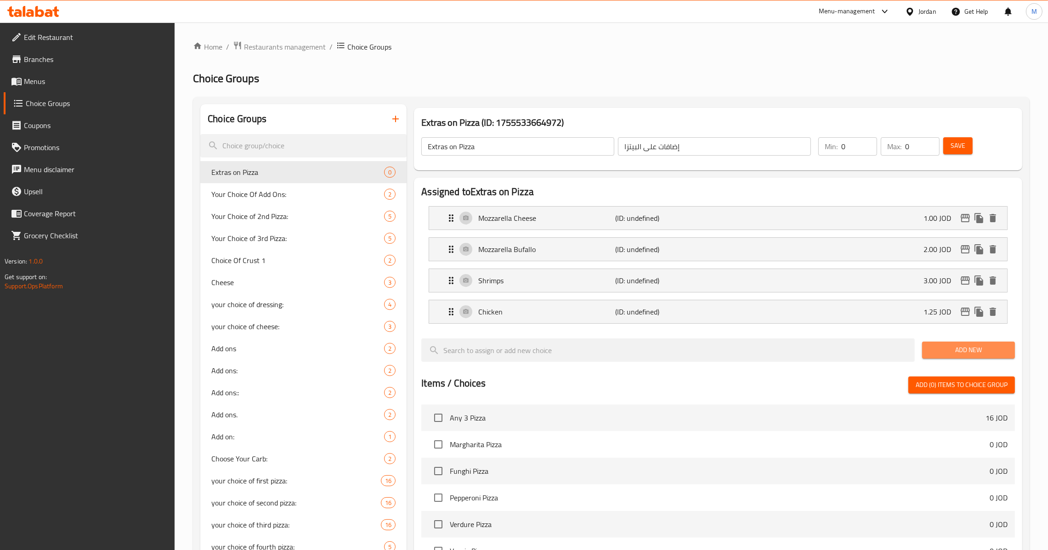
click at [944, 349] on span "Add New" at bounding box center [969, 350] width 78 height 11
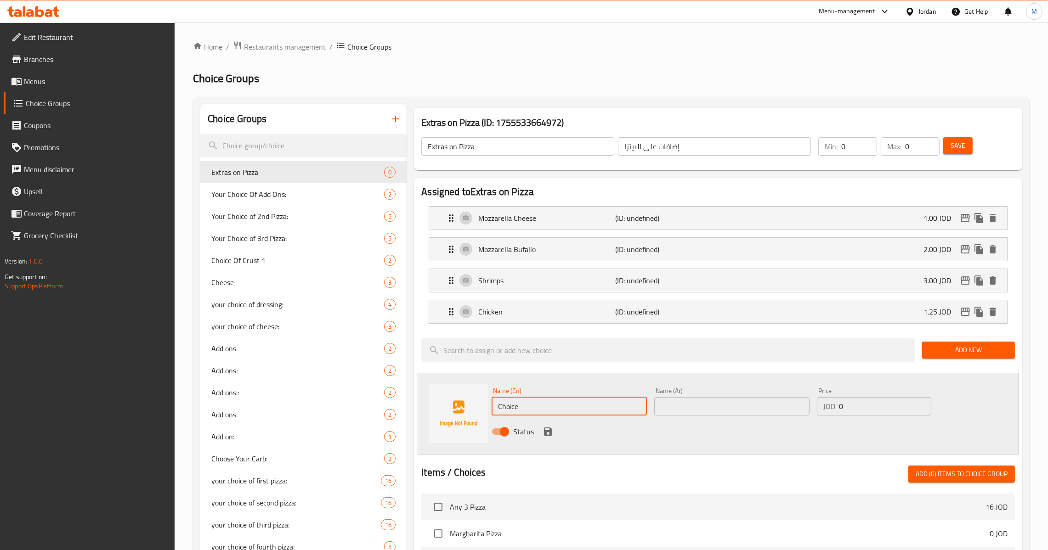
click at [611, 416] on input "Choice" at bounding box center [569, 406] width 155 height 18
paste input "BEEF"
type input "Beef"
click at [577, 407] on input "Beef" at bounding box center [569, 406] width 155 height 18
click at [671, 412] on input "text" at bounding box center [731, 406] width 155 height 18
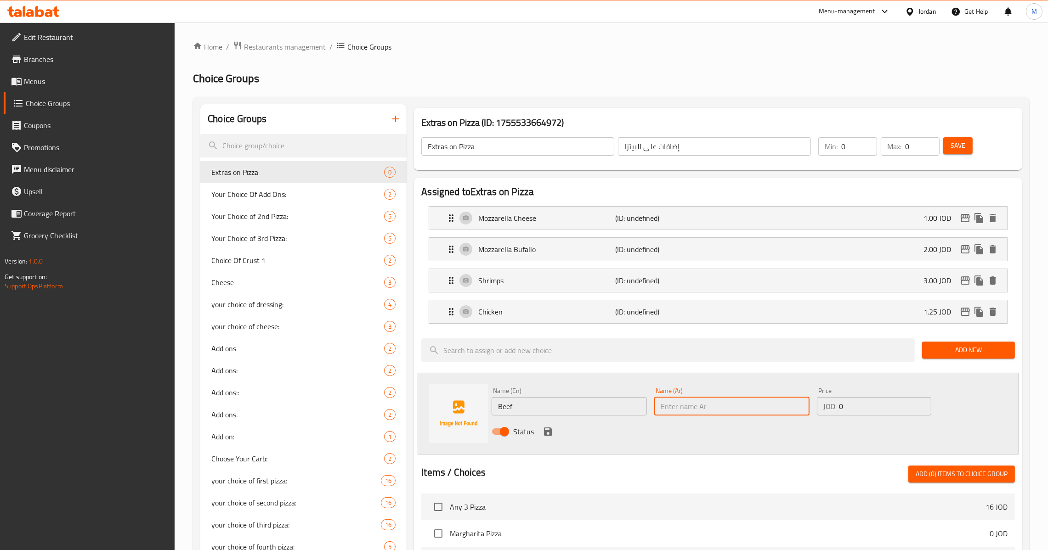
paste input "لحم"
type input "لحم"
click at [563, 413] on input "Beef" at bounding box center [569, 406] width 155 height 18
click at [853, 404] on input "0" at bounding box center [885, 406] width 92 height 18
paste input "1.25"
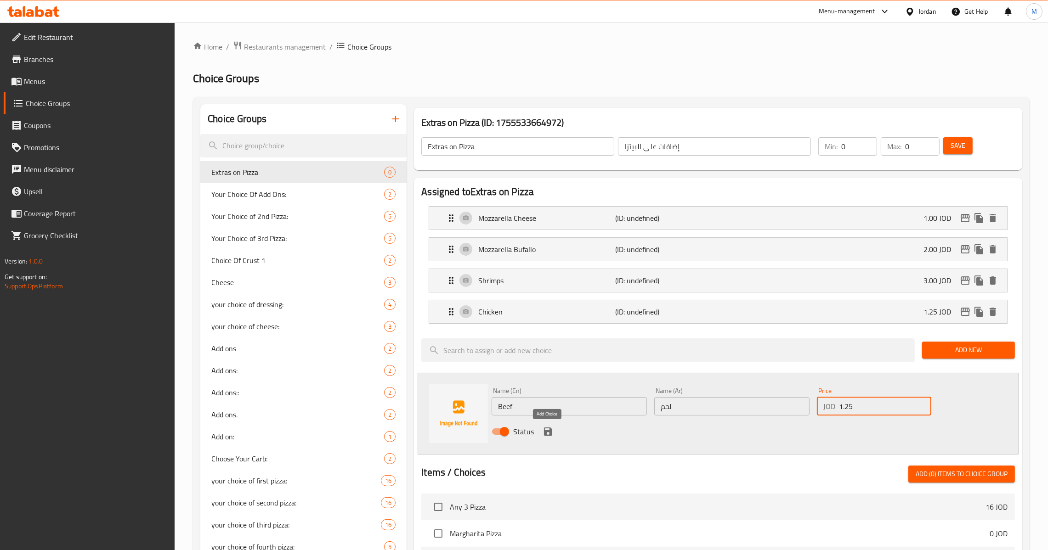
type input "1.25"
click at [549, 435] on icon "save" at bounding box center [548, 432] width 8 height 8
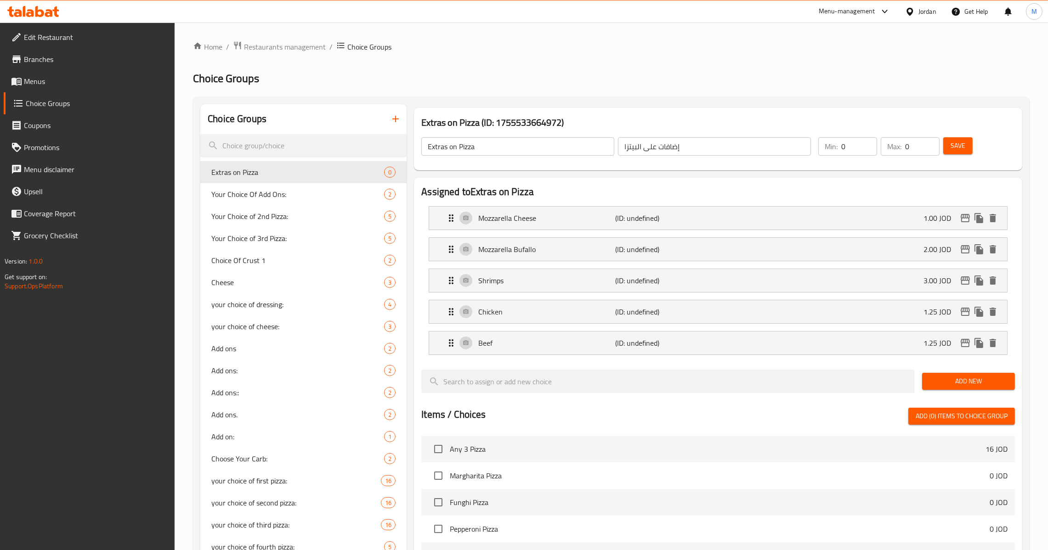
click at [975, 387] on span "Add New" at bounding box center [969, 381] width 78 height 11
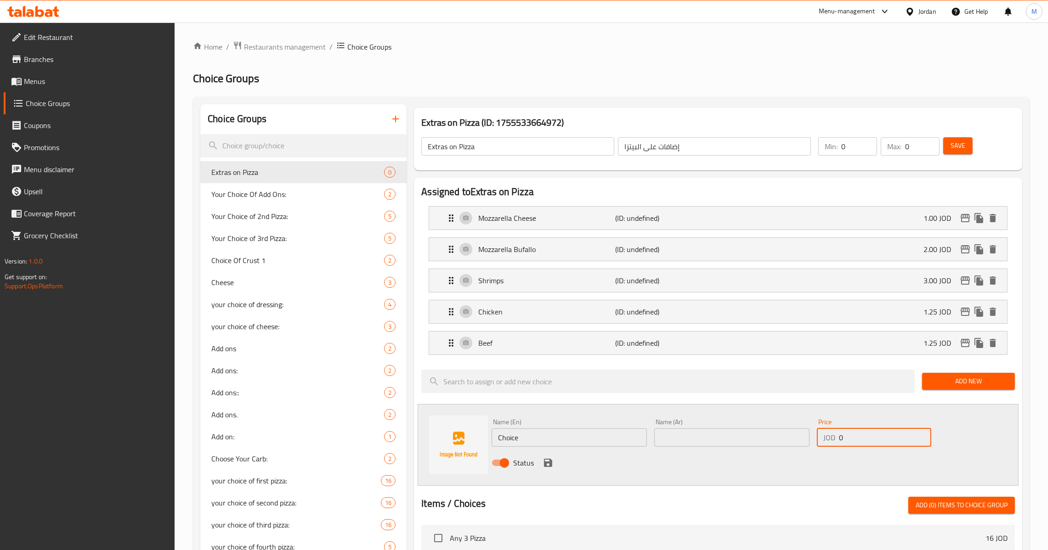
click at [865, 442] on input "0" at bounding box center [885, 438] width 92 height 18
paste input "1.0"
type input "1.00"
click at [536, 445] on input "Choice" at bounding box center [569, 438] width 155 height 18
paste input "PEPPERONI"
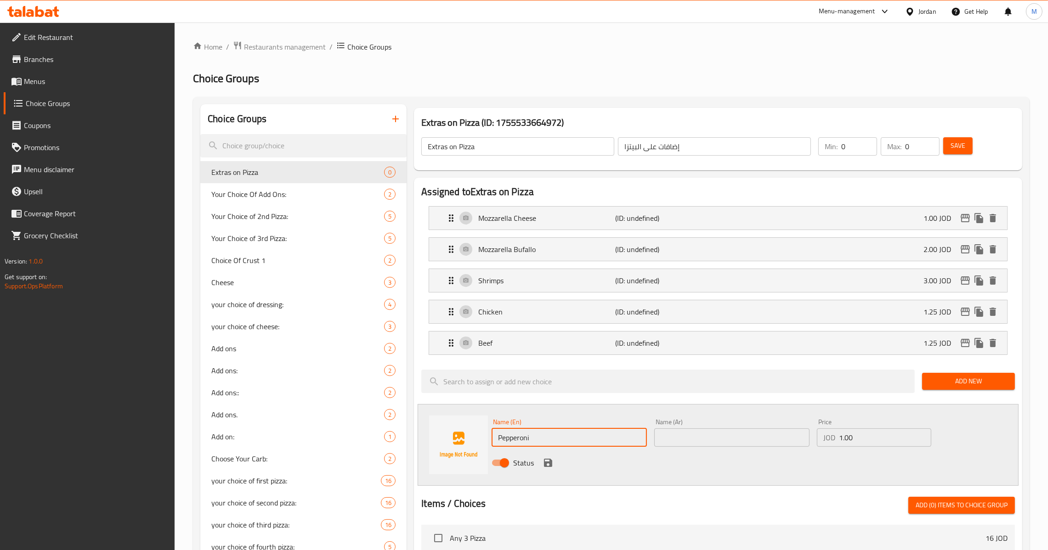
type input "Pepperoni"
click at [688, 434] on input "text" at bounding box center [731, 438] width 155 height 18
paste input "بيبروني"
type input "بيبروني"
click at [552, 465] on icon "save" at bounding box center [548, 463] width 11 height 11
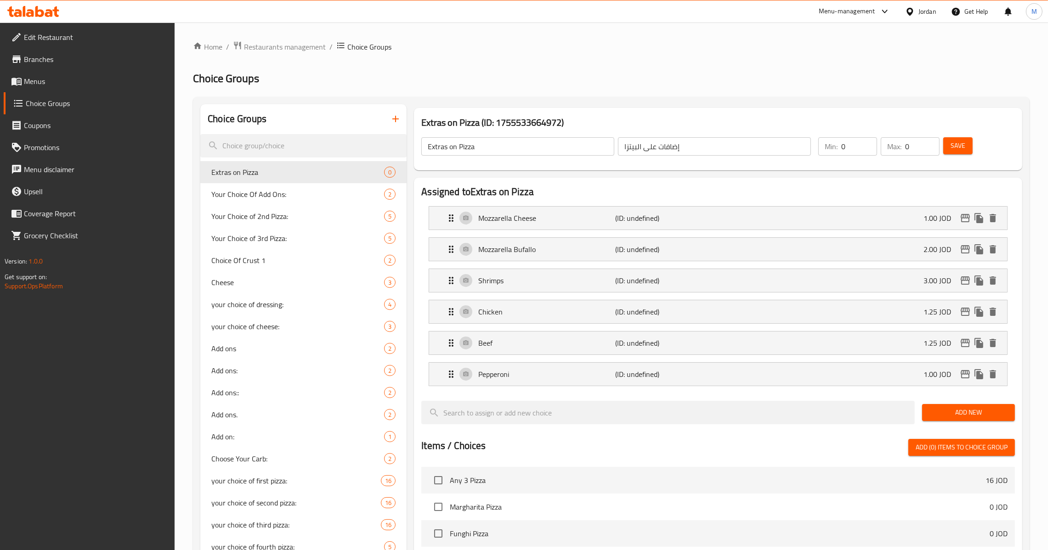
click at [955, 409] on span "Add New" at bounding box center [969, 412] width 78 height 11
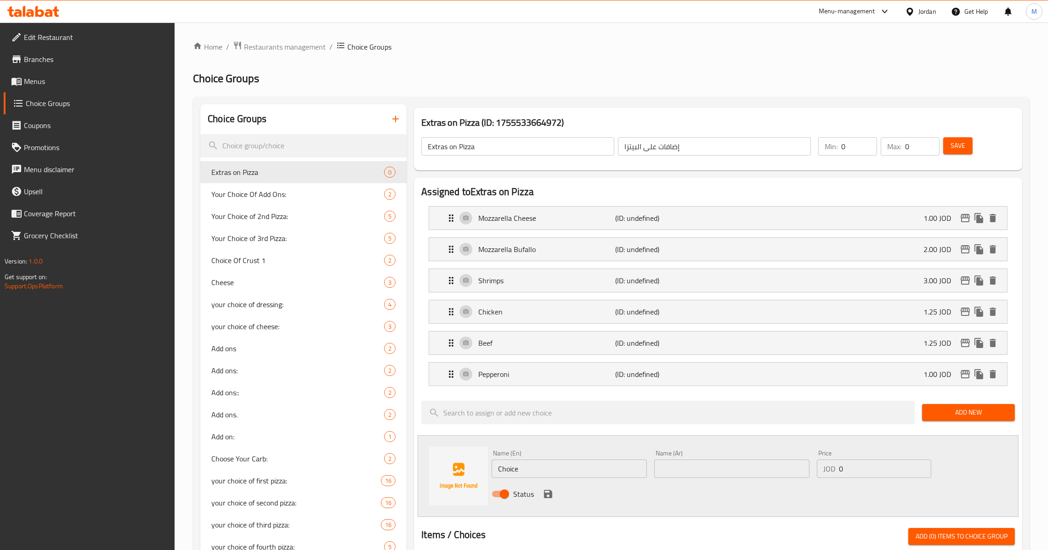
click at [607, 468] on input "Choice" at bounding box center [569, 469] width 155 height 18
paste input "BEEF BACON"
type input "Beef Bacon"
click at [678, 470] on input "text" at bounding box center [731, 469] width 155 height 18
paste input "لحم بقري مقدد"
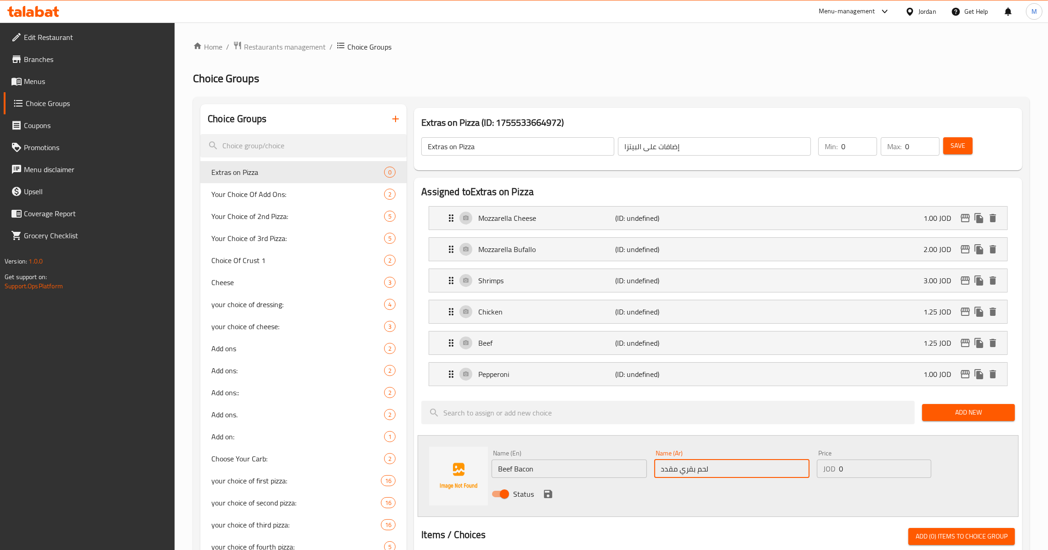
type input "لحم بقري مقدد"
click at [876, 462] on input "0" at bounding box center [885, 469] width 92 height 18
paste input "1.25"
type input "1.25"
click at [545, 500] on icon "save" at bounding box center [548, 494] width 11 height 11
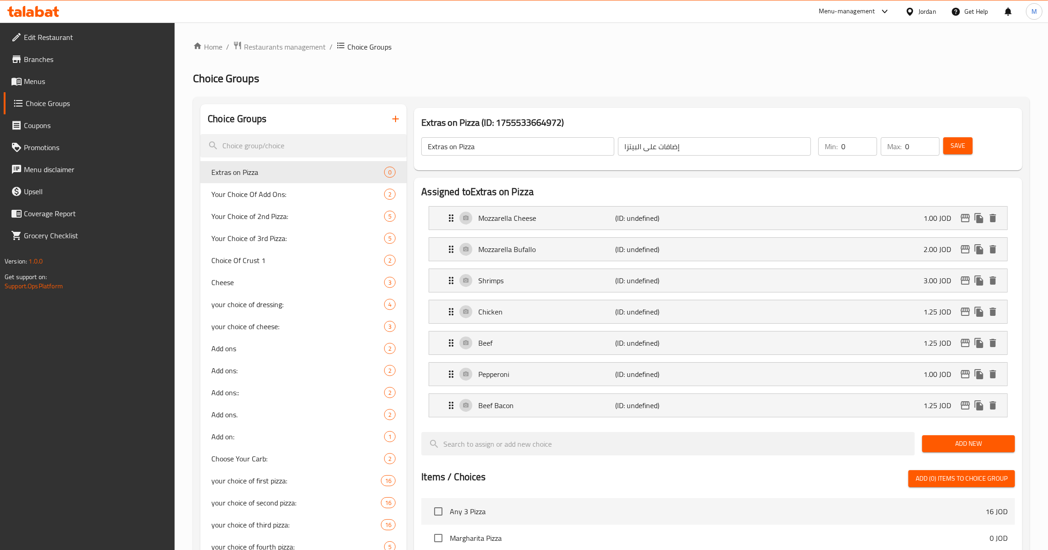
click at [939, 449] on span "Add New" at bounding box center [969, 443] width 78 height 11
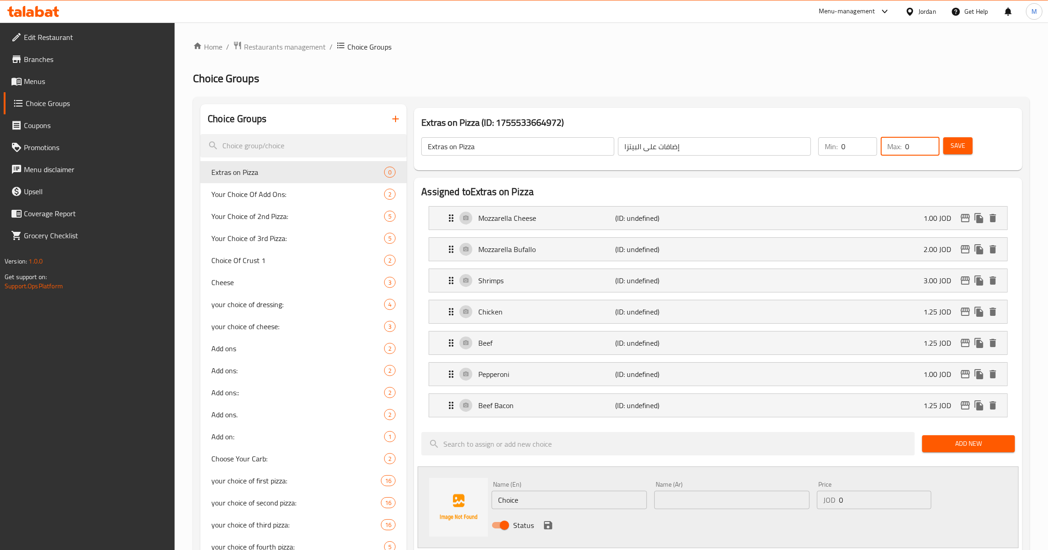
drag, startPoint x: 914, startPoint y: 147, endPoint x: 896, endPoint y: 150, distance: 18.1
click at [896, 150] on div "Max: 0 ​" at bounding box center [910, 146] width 59 height 18
type input "1"
click at [953, 143] on span "Save" at bounding box center [958, 145] width 15 height 11
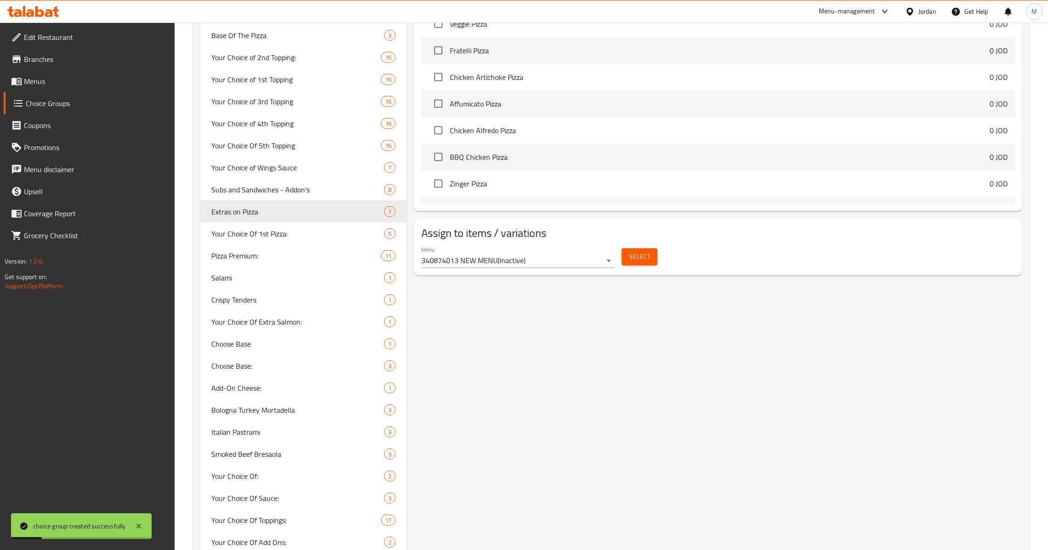
scroll to position [741, 0]
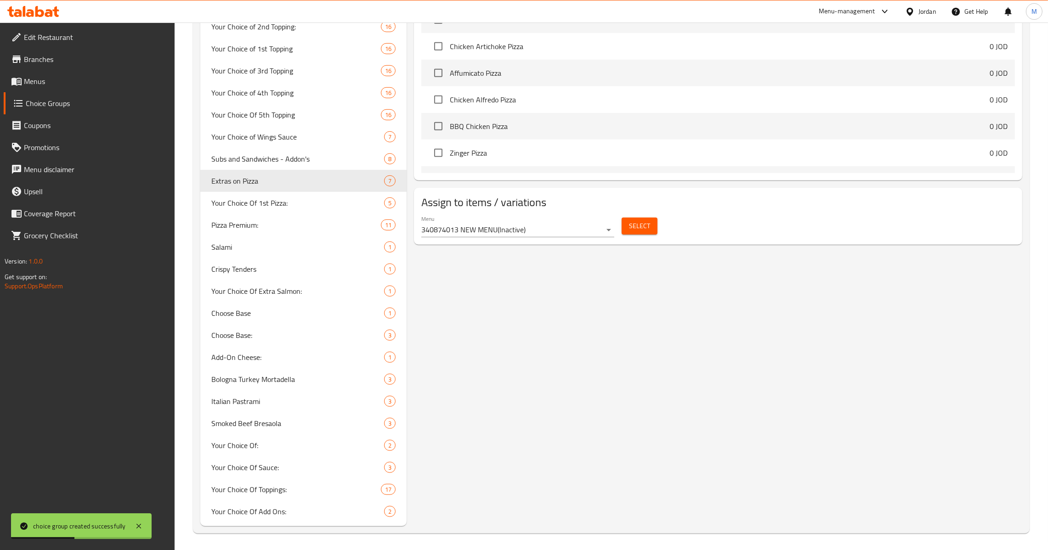
click at [624, 233] on button "Select" at bounding box center [640, 226] width 36 height 17
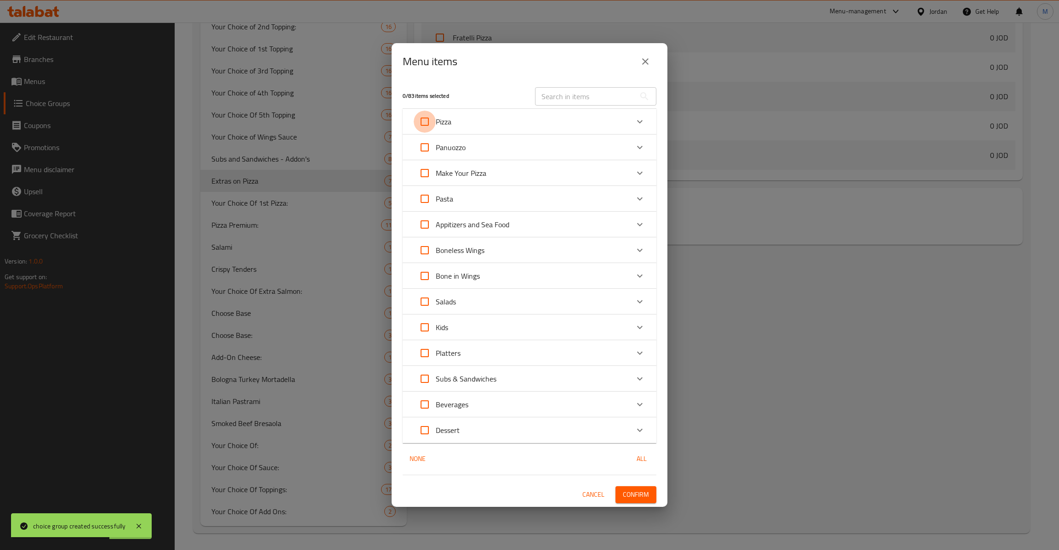
click at [430, 125] on input "Expand" at bounding box center [425, 122] width 22 height 22
checkbox input "true"
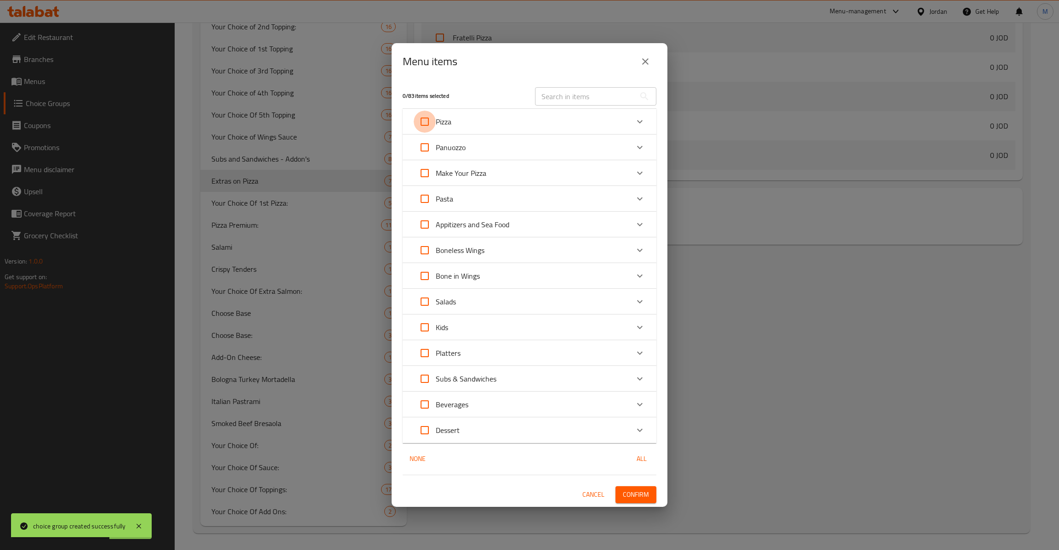
checkbox input "true"
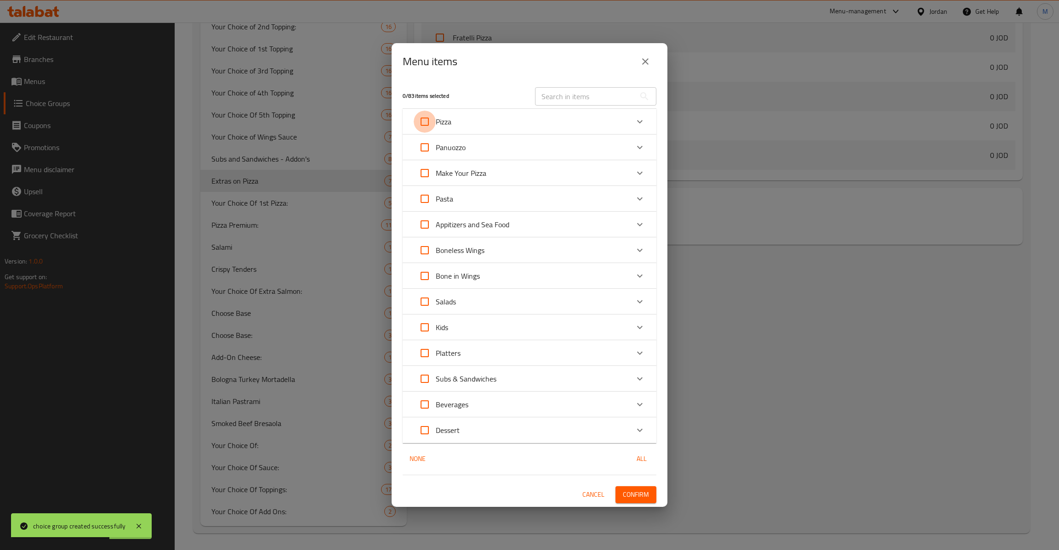
checkbox input "true"
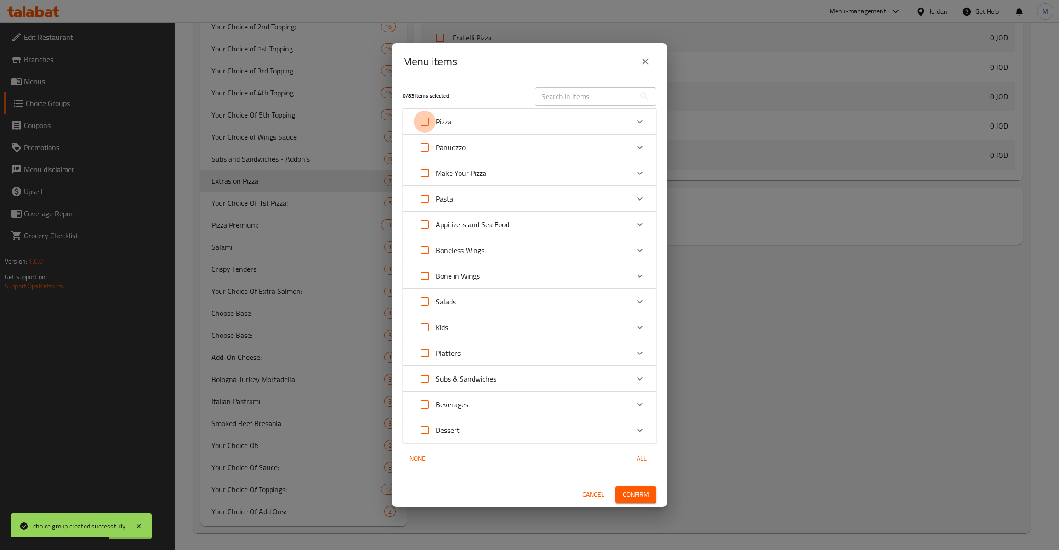
checkbox input "true"
click at [642, 494] on span "Confirm" at bounding box center [636, 494] width 26 height 11
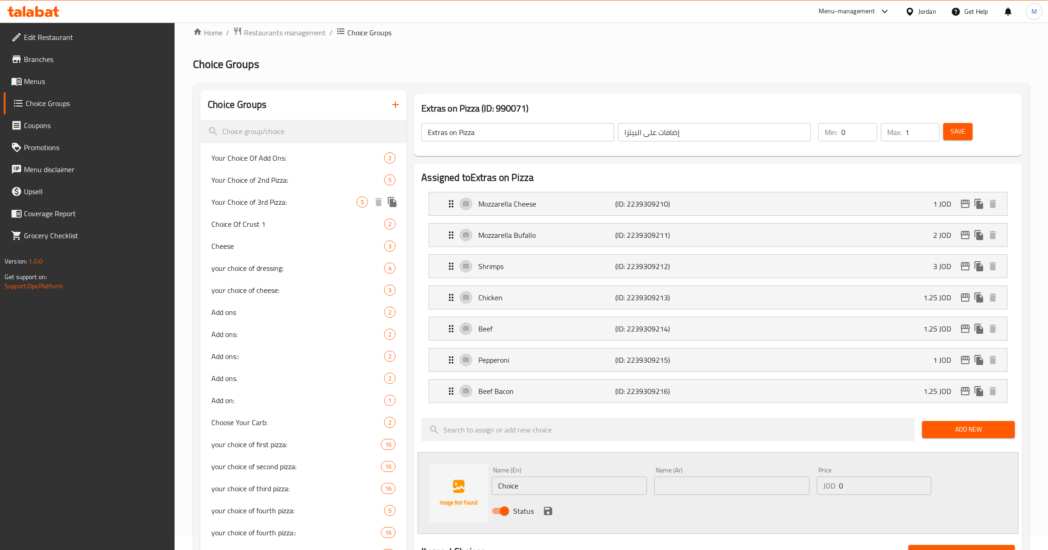
scroll to position [0, 0]
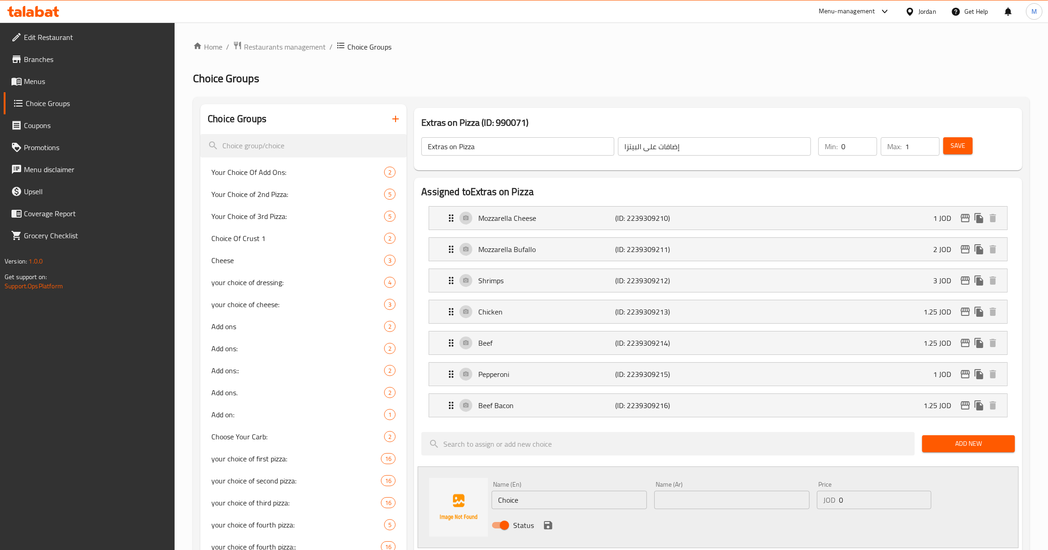
click at [394, 118] on icon "button" at bounding box center [395, 118] width 11 height 11
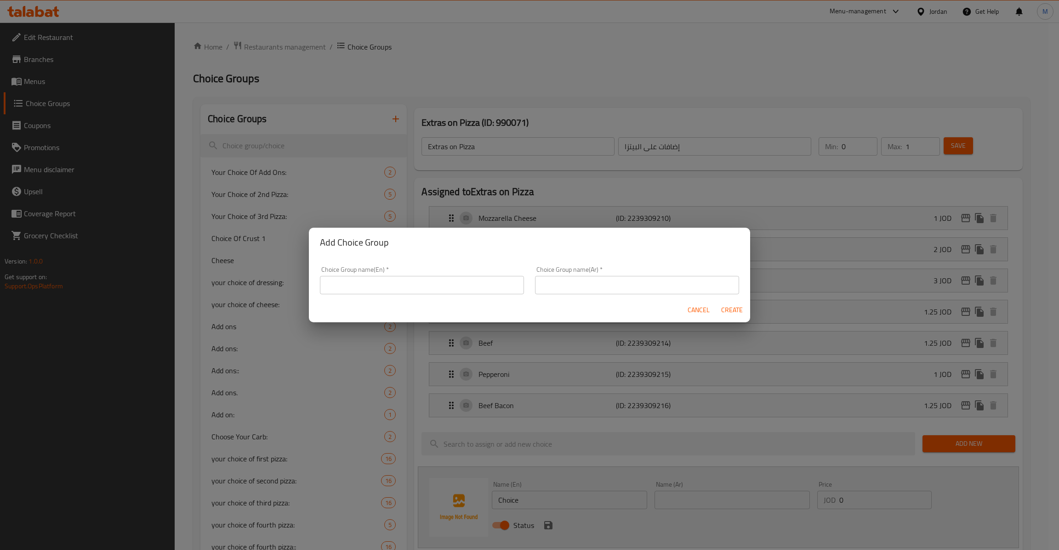
click at [462, 278] on input "text" at bounding box center [422, 285] width 204 height 18
type input "Extras On Side"
click at [605, 279] on input "text" at bounding box center [637, 285] width 204 height 18
paste input "إضافات على الجانب"
type input "إضافات على الجانب"
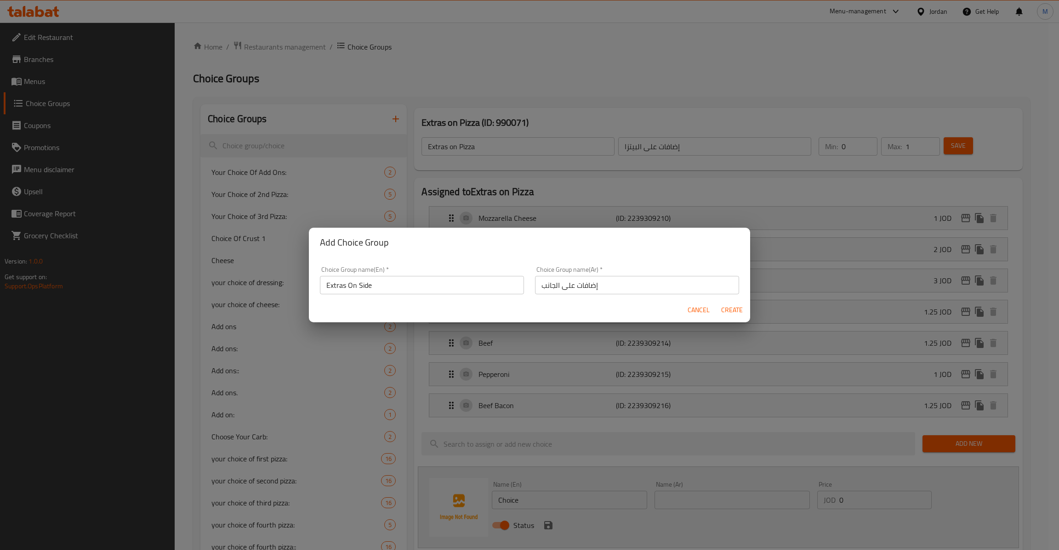
click at [705, 238] on h2 "Add Choice Group" at bounding box center [529, 242] width 419 height 15
click at [738, 310] on span "Create" at bounding box center [731, 310] width 22 height 11
type input "Extras On Side"
type input "إضافات على الجانب"
type input "0"
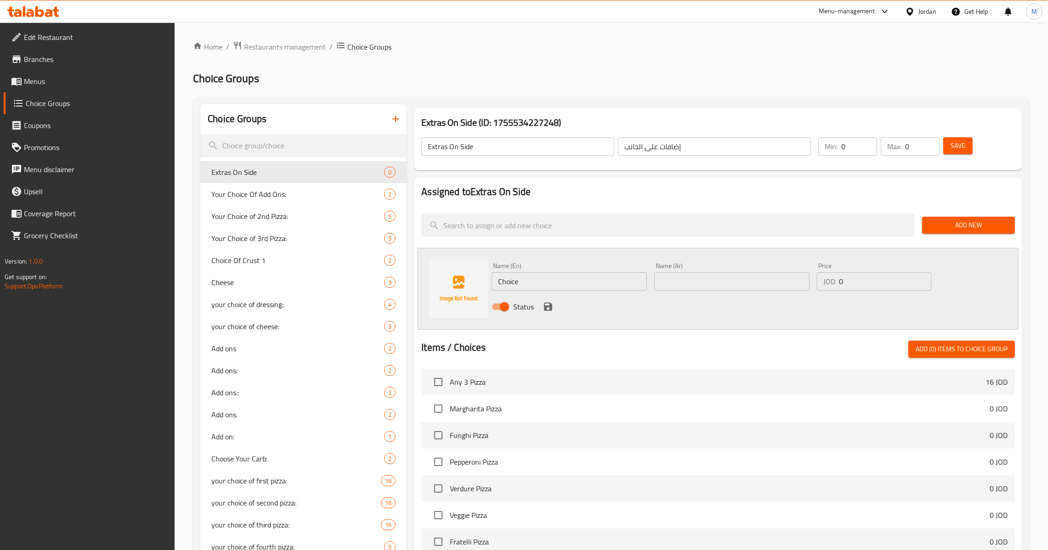
click at [560, 278] on input "Choice" at bounding box center [569, 281] width 155 height 18
paste input "FRENCH FRIES"
type input "French Fries"
click at [716, 285] on input "text" at bounding box center [731, 281] width 155 height 18
paste input "بطاطس مقلية"
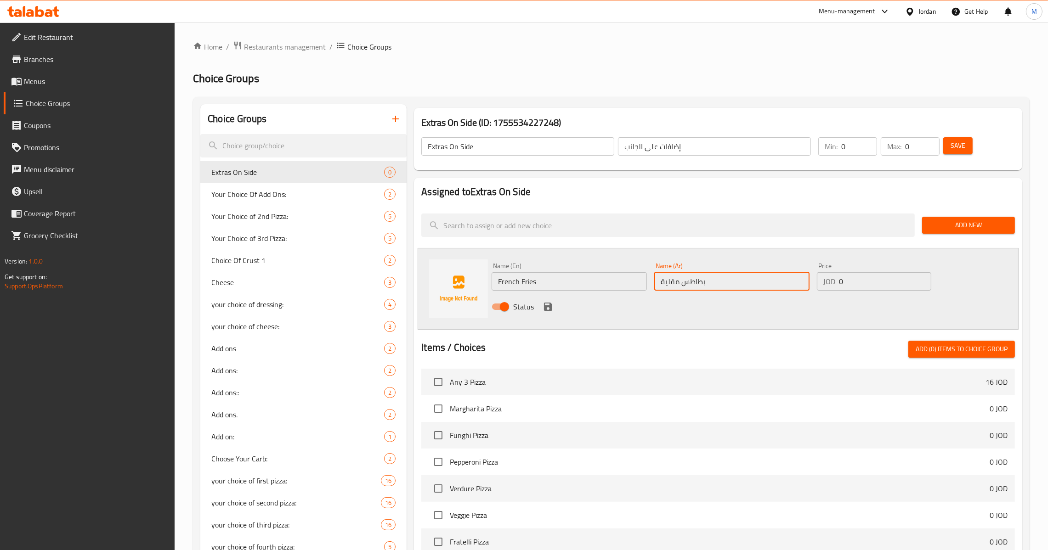
type input "بطاطس مقلية"
click at [851, 275] on input "0" at bounding box center [885, 281] width 92 height 18
paste input "1.5"
type input "1.50"
click at [550, 304] on icon "save" at bounding box center [548, 307] width 8 height 8
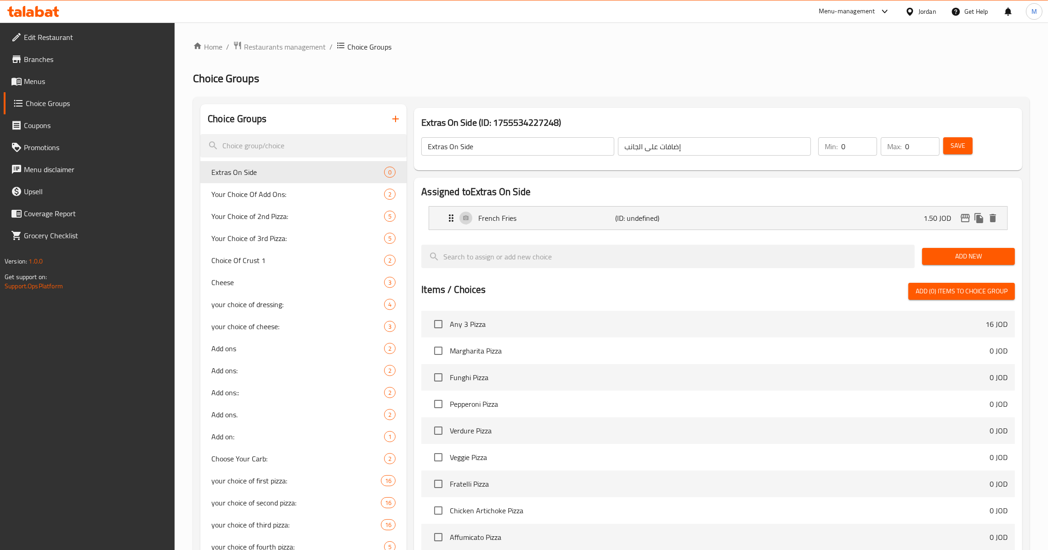
click at [933, 256] on span "Add New" at bounding box center [969, 256] width 78 height 11
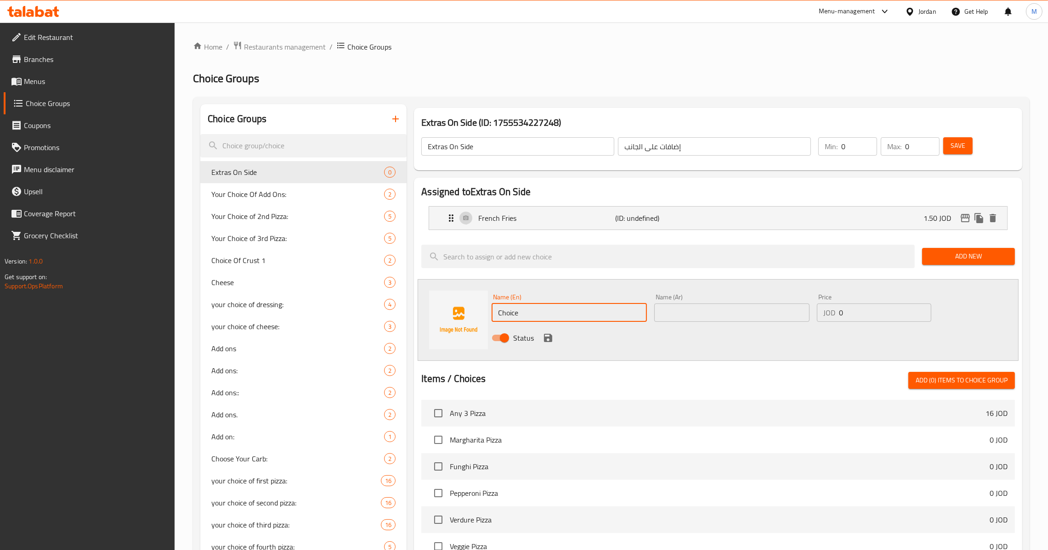
click at [534, 314] on input "Choice" at bounding box center [569, 313] width 155 height 18
paste input "GUACAMOLE"
type input "Guacamole"
click at [731, 308] on input "text" at bounding box center [731, 313] width 155 height 18
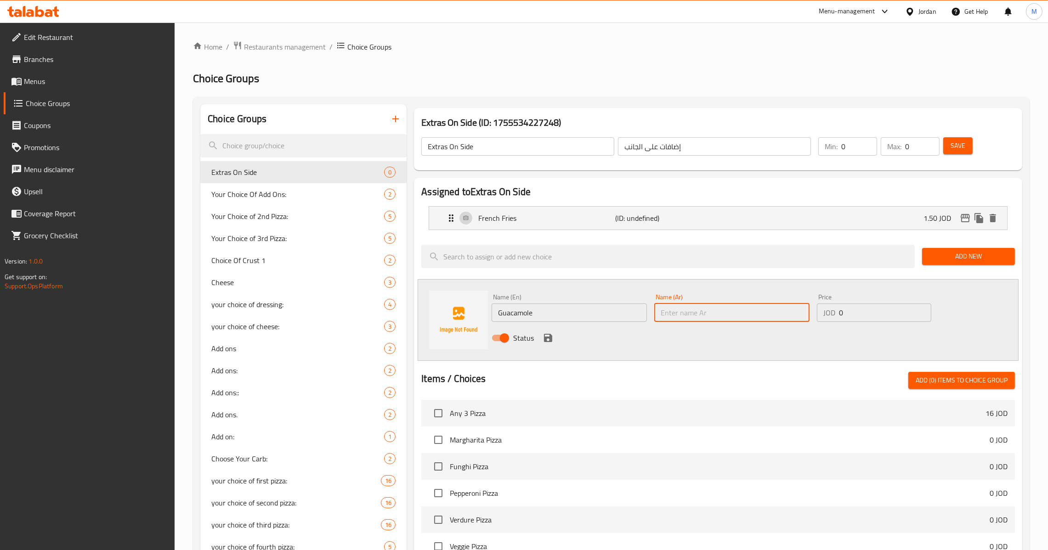
paste input "[DEMOGRAPHIC_DATA]"
click at [688, 314] on input "text" at bounding box center [731, 313] width 155 height 18
type input "[DEMOGRAPHIC_DATA]"
click at [873, 313] on input "0" at bounding box center [885, 313] width 92 height 18
paste input "1.0"
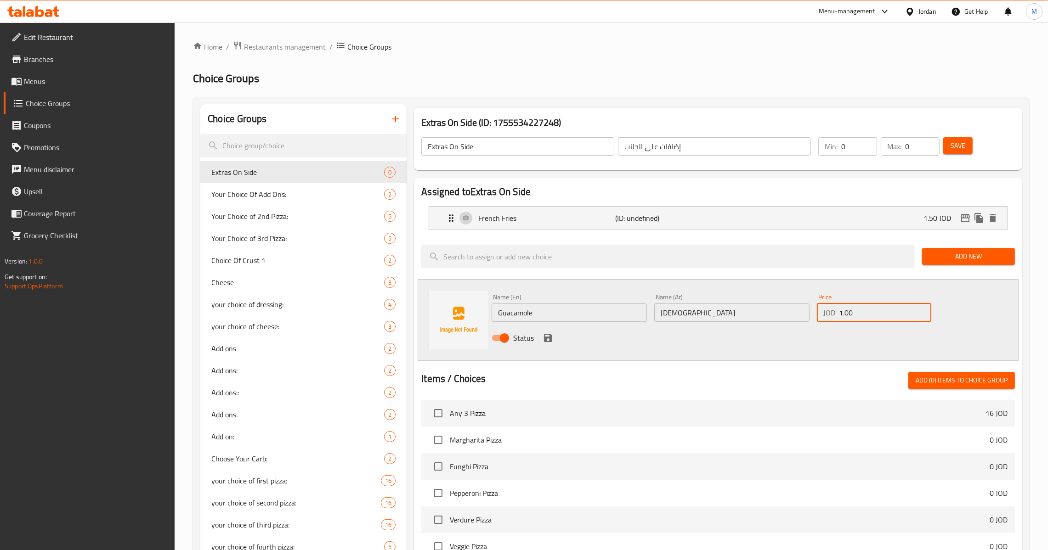
type input "1.00"
click at [548, 346] on div "Status" at bounding box center [731, 338] width 487 height 25
click at [548, 343] on icon "save" at bounding box center [548, 338] width 11 height 11
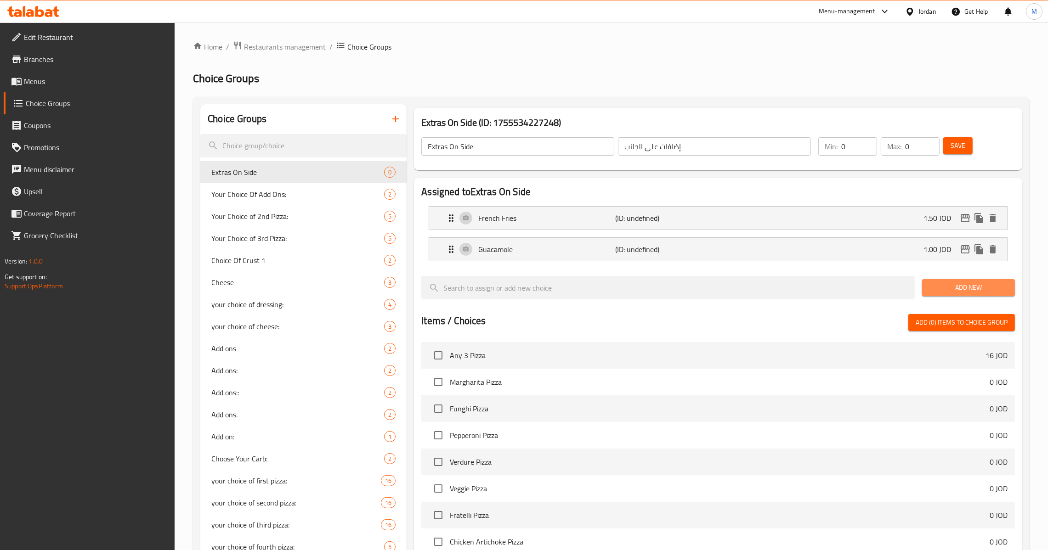
click at [998, 289] on span "Add New" at bounding box center [969, 287] width 78 height 11
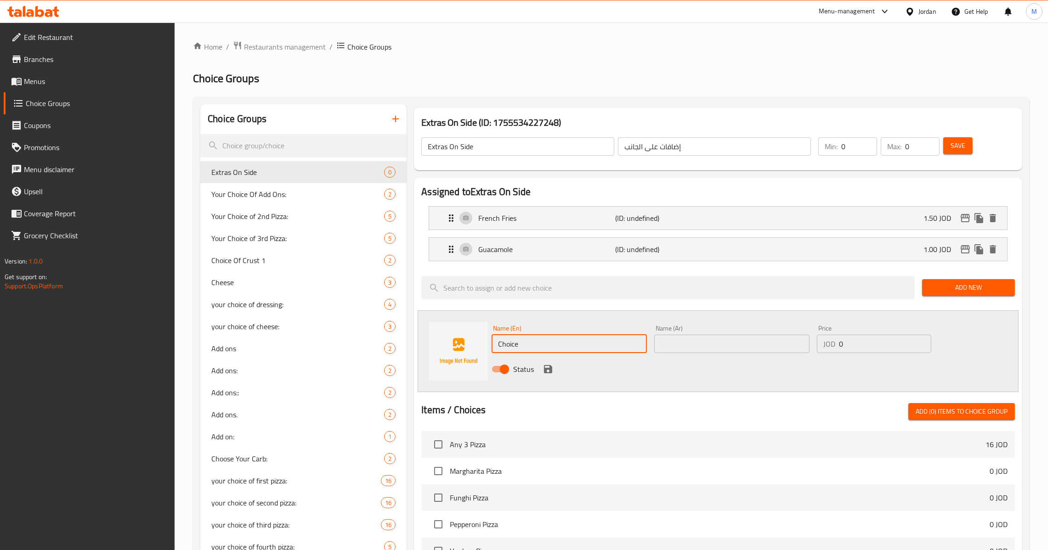
click at [570, 346] on input "Choice" at bounding box center [569, 344] width 155 height 18
paste input "DIPPING SAUCE"
type input "Dipping Sauce"
drag, startPoint x: 544, startPoint y: 327, endPoint x: 547, endPoint y: 338, distance: 10.9
click at [545, 329] on div "Name (En) Dipping Sauce Name (En)" at bounding box center [569, 339] width 155 height 28
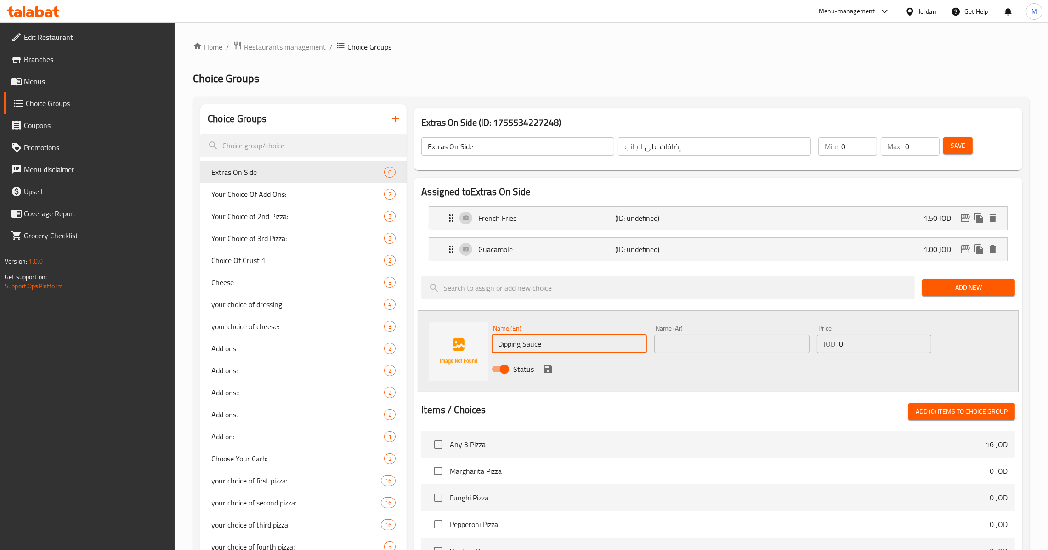
click at [547, 338] on input "Dipping Sauce" at bounding box center [569, 344] width 155 height 18
click at [741, 336] on input "text" at bounding box center [731, 344] width 155 height 18
paste input "صلصة الغمس"
click at [706, 340] on input "صلصة الغمس" at bounding box center [731, 344] width 155 height 18
paste input "text"
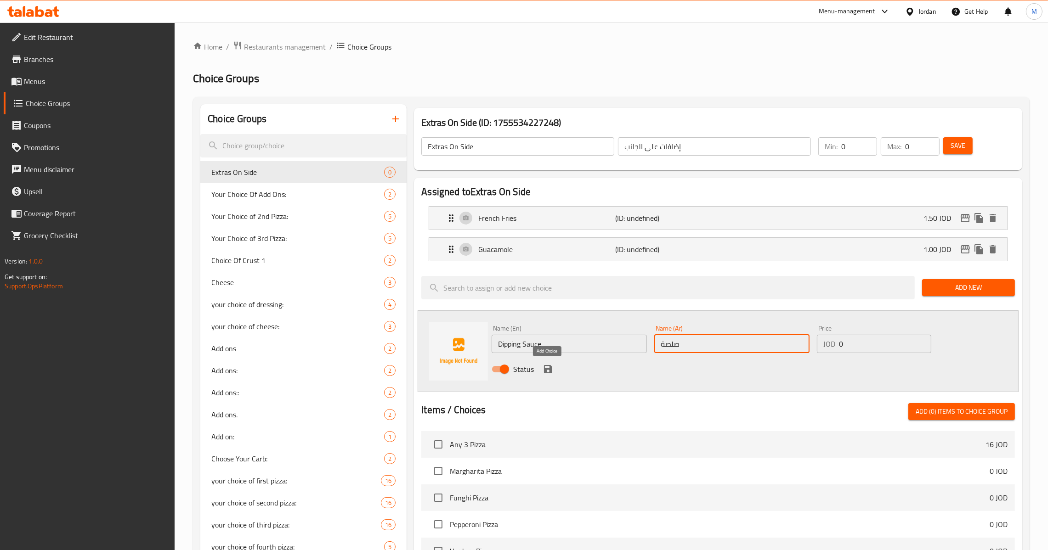
type input "صلصة"
click at [550, 371] on icon "save" at bounding box center [548, 369] width 8 height 8
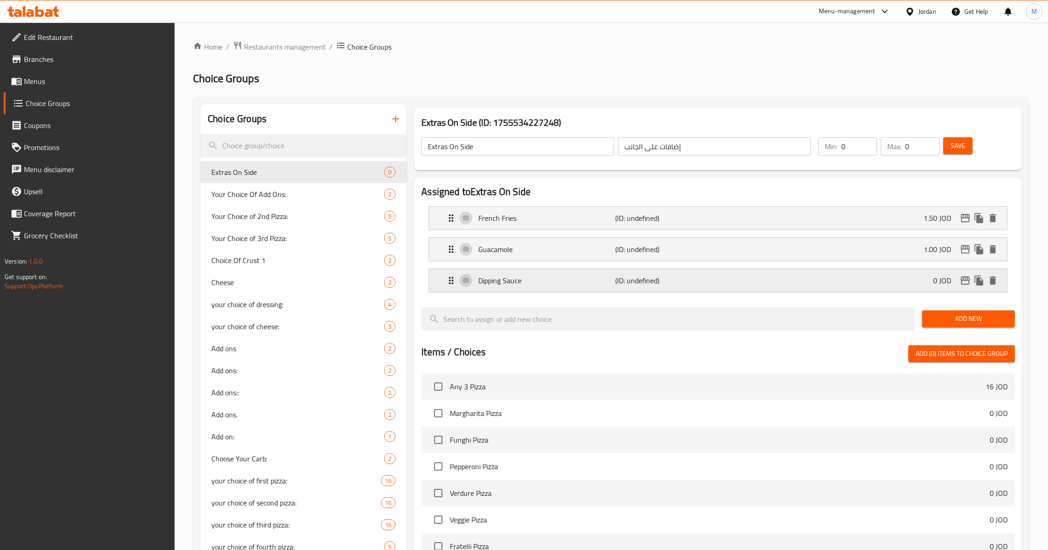
click at [909, 282] on div "Dipping Sauce (ID: undefined) 0 JOD" at bounding box center [721, 280] width 550 height 23
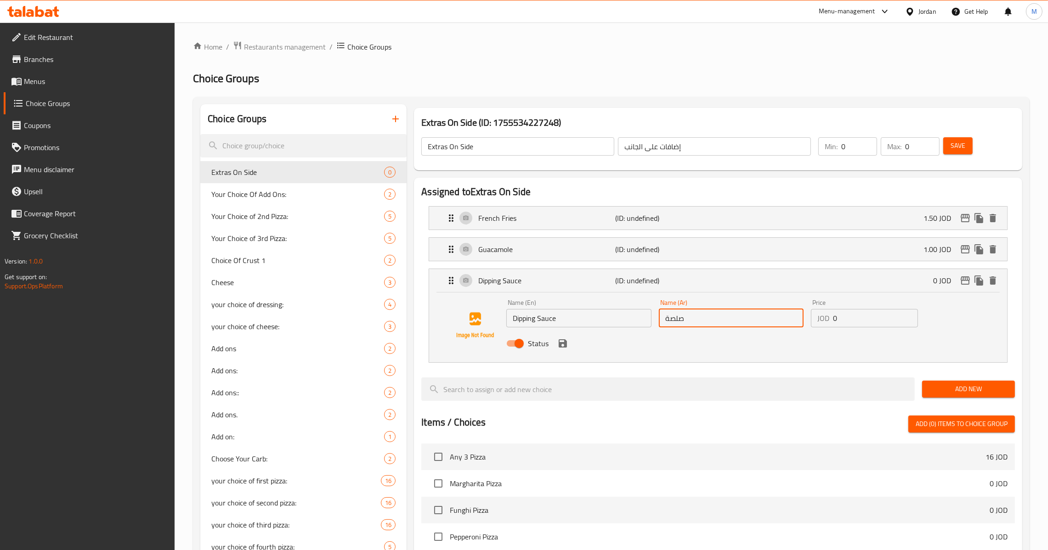
click at [705, 323] on input "صلصة" at bounding box center [731, 318] width 145 height 18
click at [562, 347] on icon "save" at bounding box center [563, 344] width 8 height 8
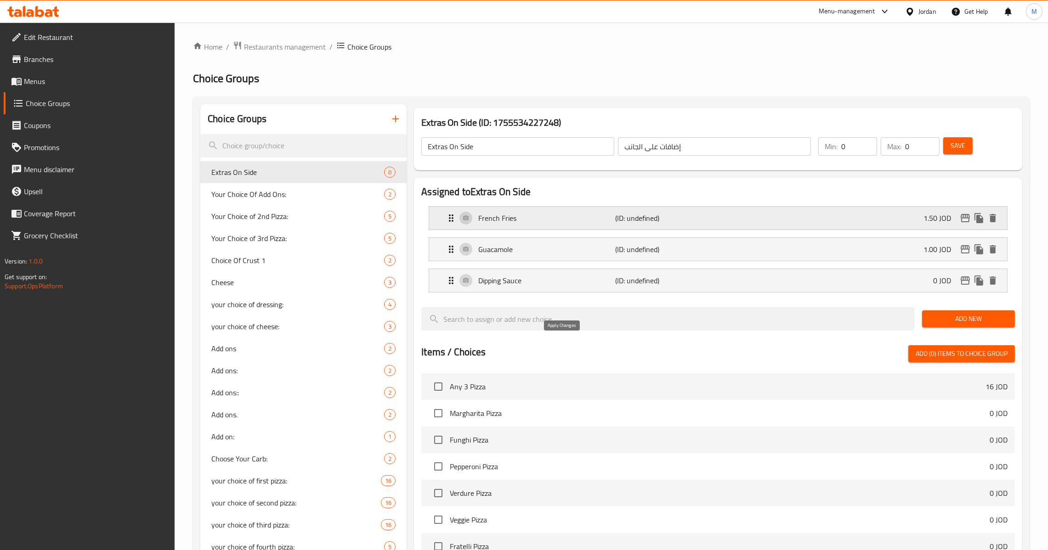
type input "صوص"
drag, startPoint x: 914, startPoint y: 146, endPoint x: 870, endPoint y: 146, distance: 43.6
click at [870, 146] on div "Min: 0 ​ Max: 0 ​" at bounding box center [879, 147] width 129 height 26
drag, startPoint x: 914, startPoint y: 144, endPoint x: 851, endPoint y: 148, distance: 63.1
click at [851, 148] on div "Min: 0 ​ Max: 2 ​" at bounding box center [879, 147] width 129 height 26
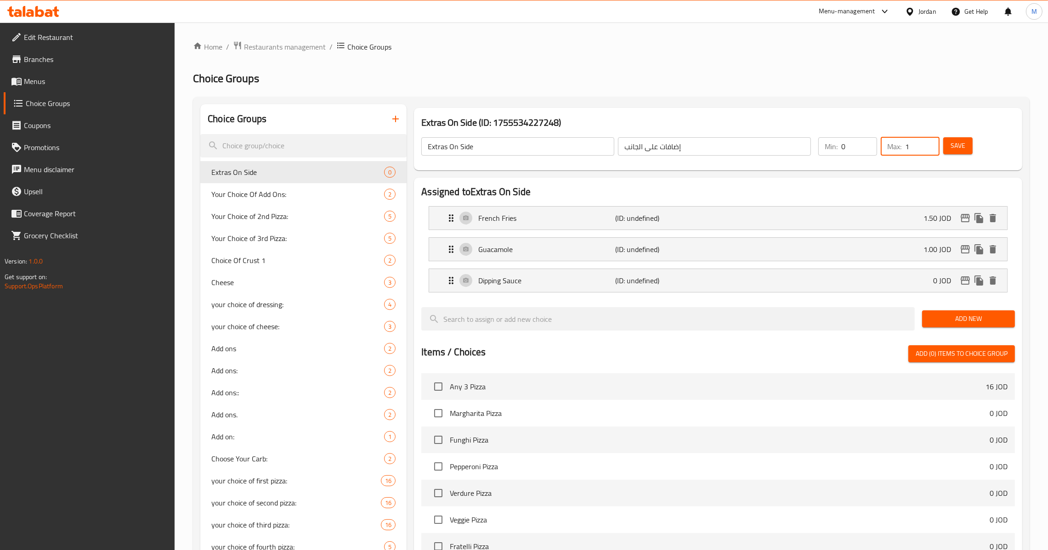
type input "1"
click at [961, 147] on span "Save" at bounding box center [958, 145] width 15 height 11
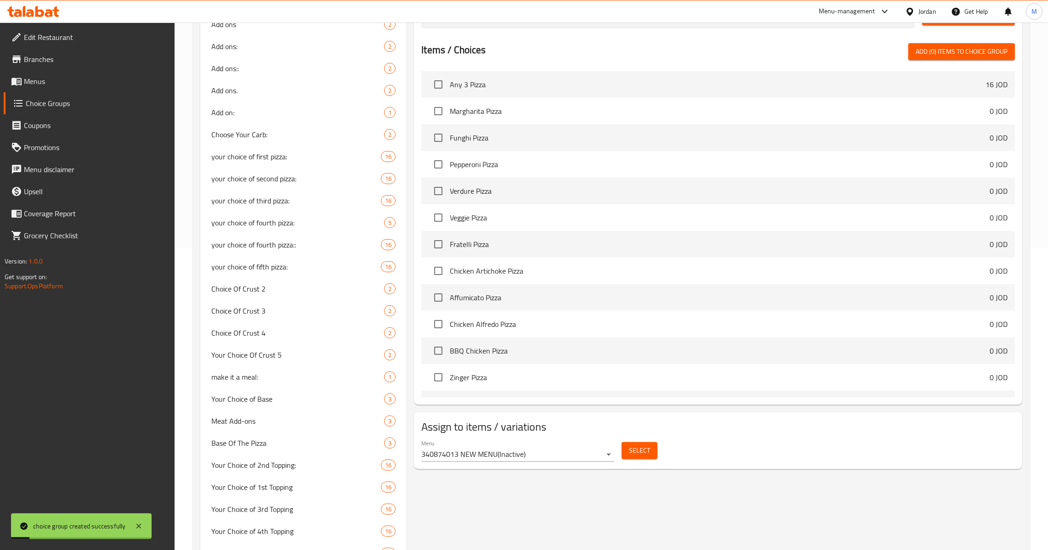
scroll to position [344, 0]
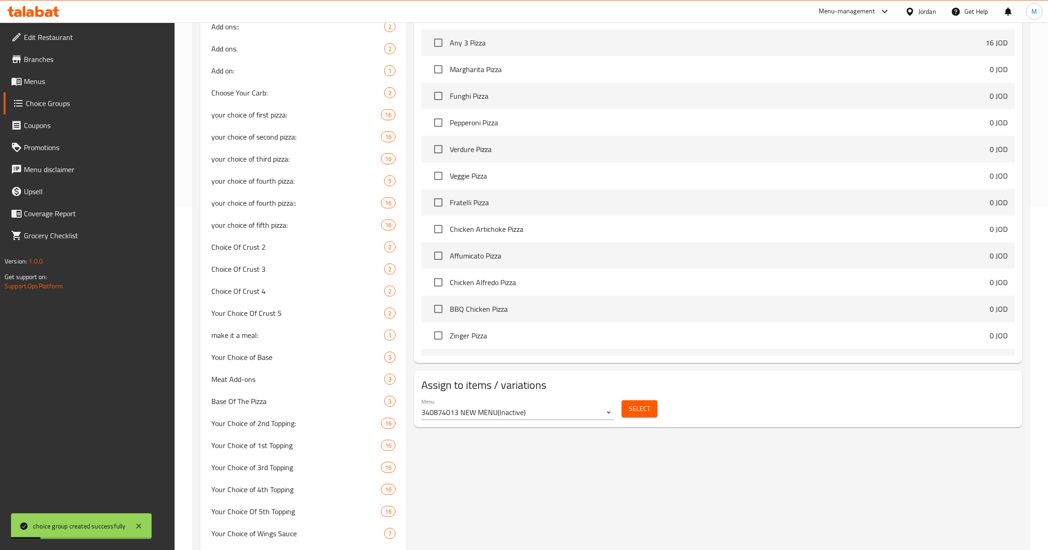
click at [636, 414] on span "Select" at bounding box center [639, 408] width 21 height 11
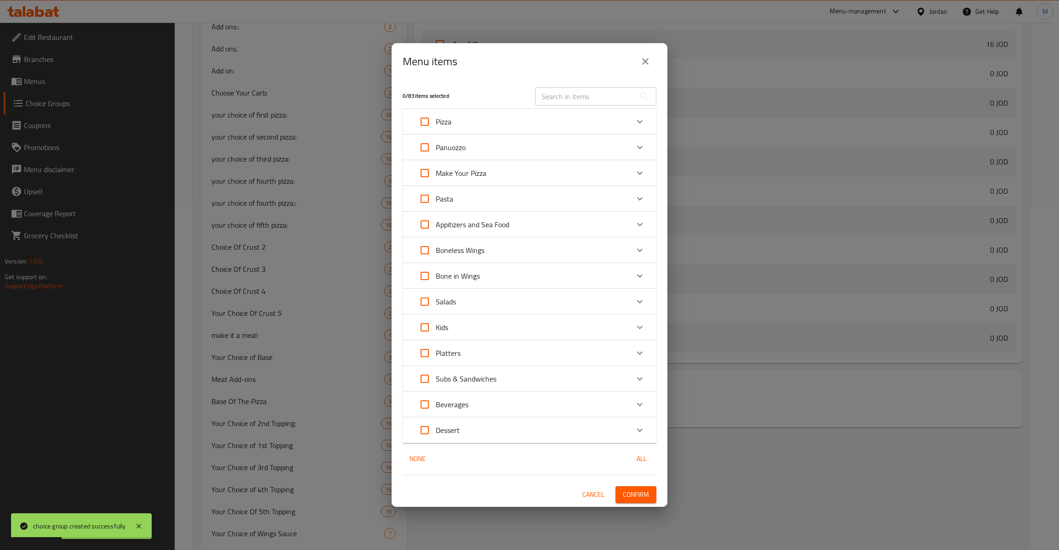
click at [424, 127] on input "Expand" at bounding box center [425, 122] width 22 height 22
checkbox input "true"
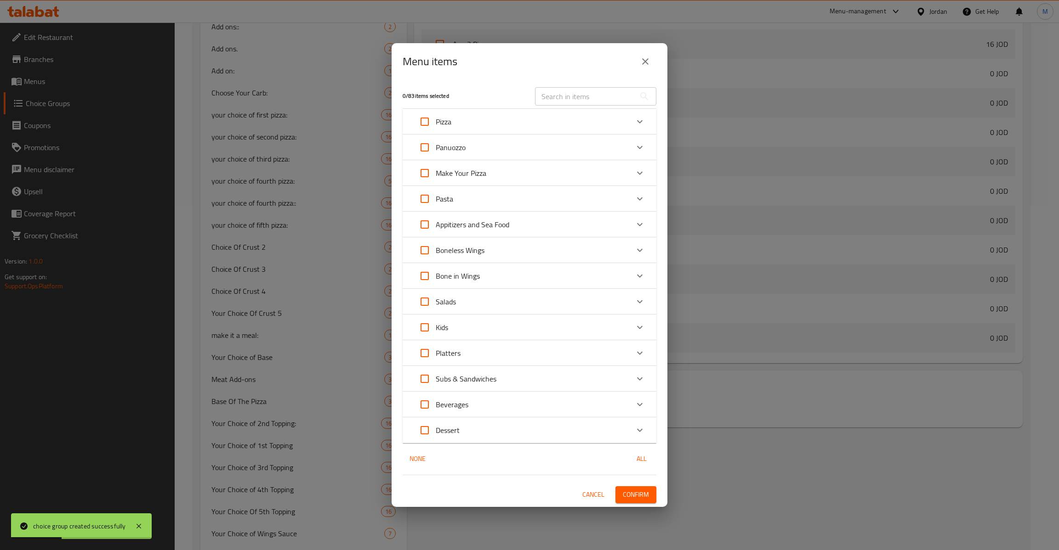
checkbox input "true"
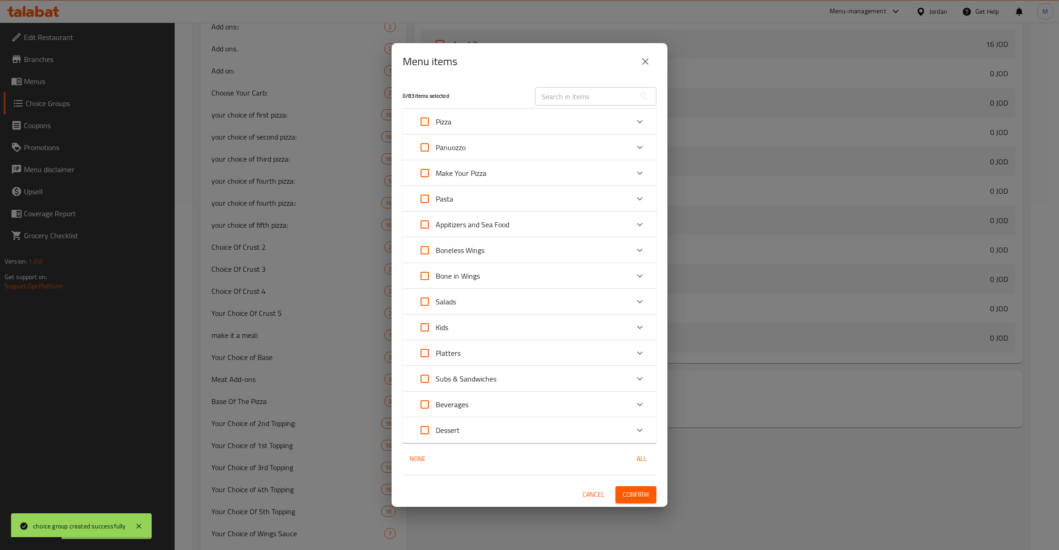
checkbox input "true"
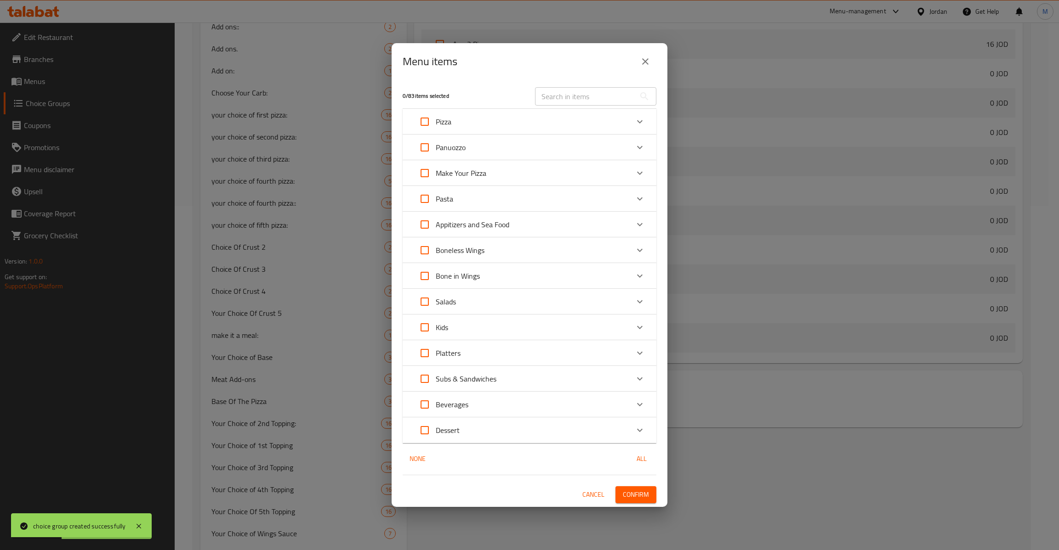
checkbox input "true"
click at [624, 500] on span "Confirm" at bounding box center [636, 494] width 26 height 11
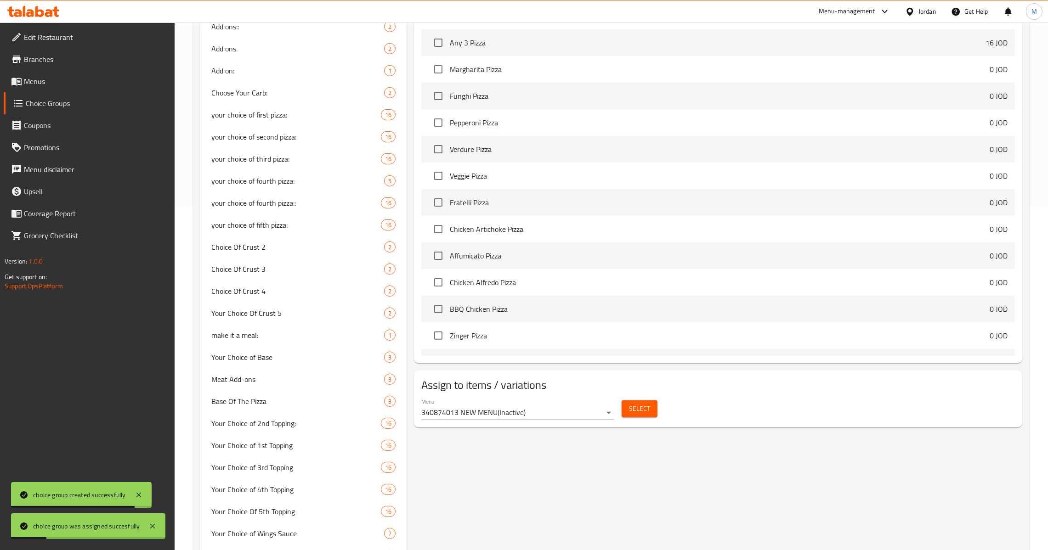
click at [77, 80] on span "Menus" at bounding box center [96, 81] width 144 height 11
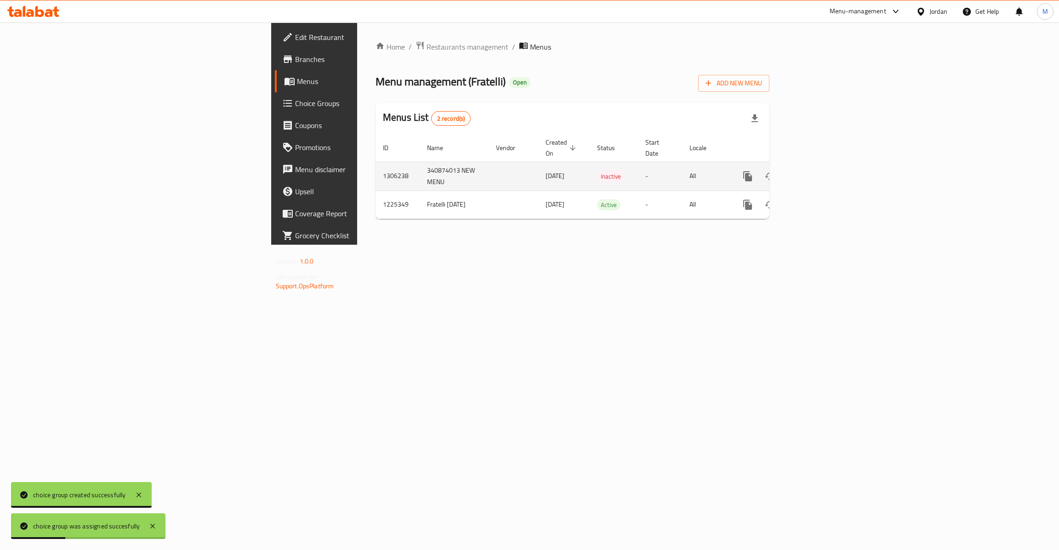
click at [819, 171] on icon "enhanced table" at bounding box center [813, 176] width 11 height 11
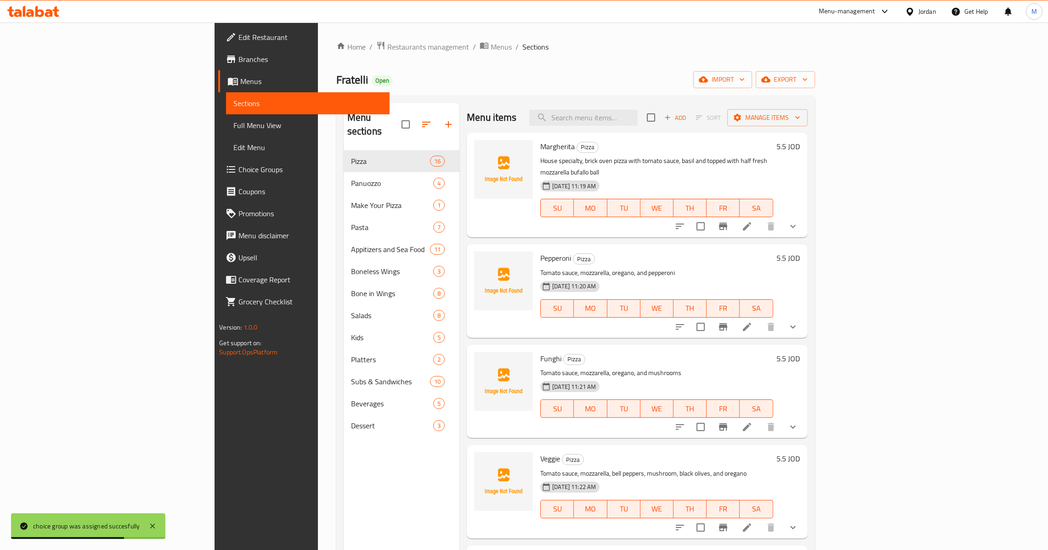
click at [807, 216] on div "Margherita Pizza House specialty, brick oven pizza with tomato sauce, basil and…" at bounding box center [637, 185] width 340 height 105
click at [799, 221] on icon "show more" at bounding box center [793, 226] width 11 height 11
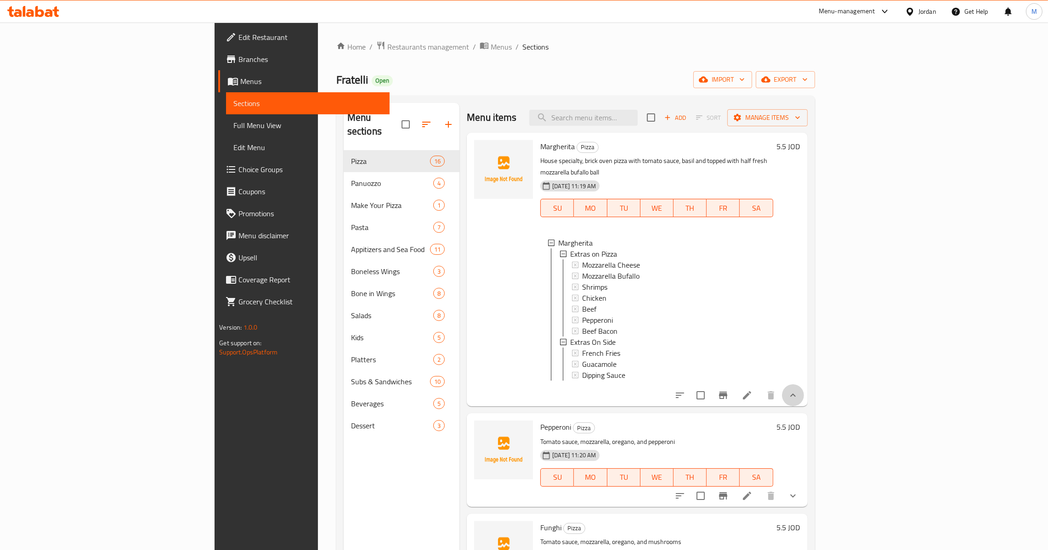
click at [799, 390] on icon "show more" at bounding box center [793, 395] width 11 height 11
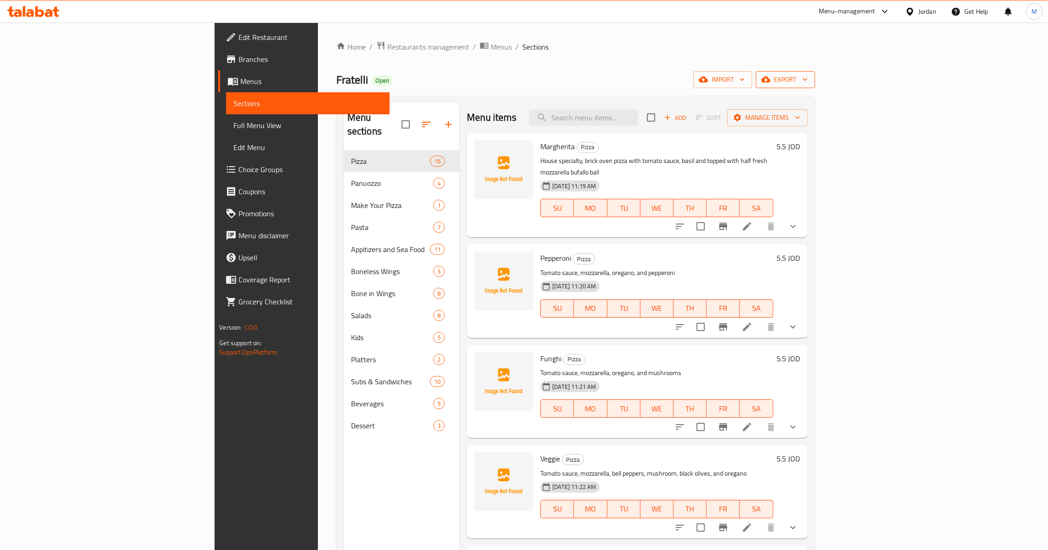
click at [808, 76] on span "export" at bounding box center [785, 79] width 45 height 11
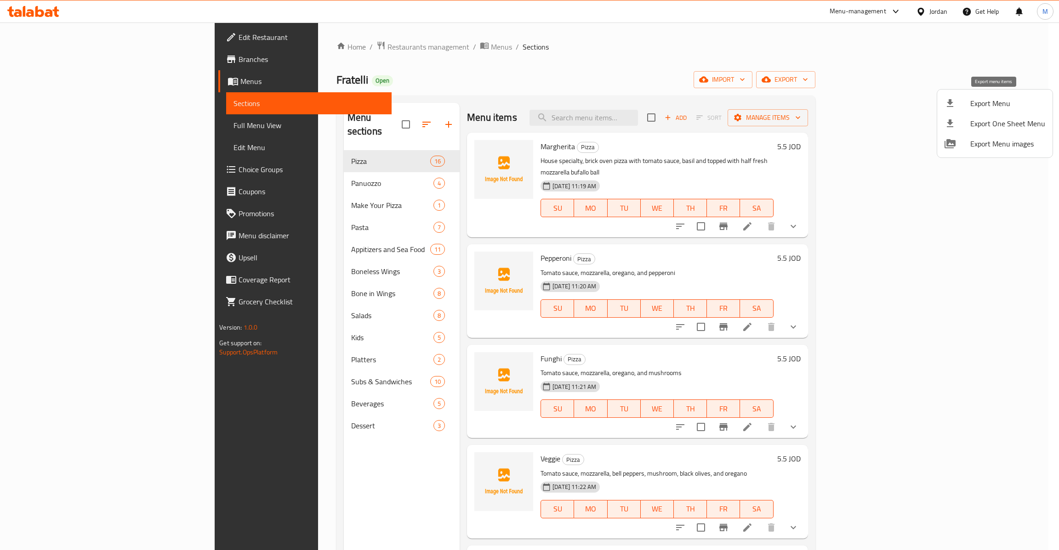
click at [989, 109] on span "Export Menu" at bounding box center [1007, 103] width 75 height 11
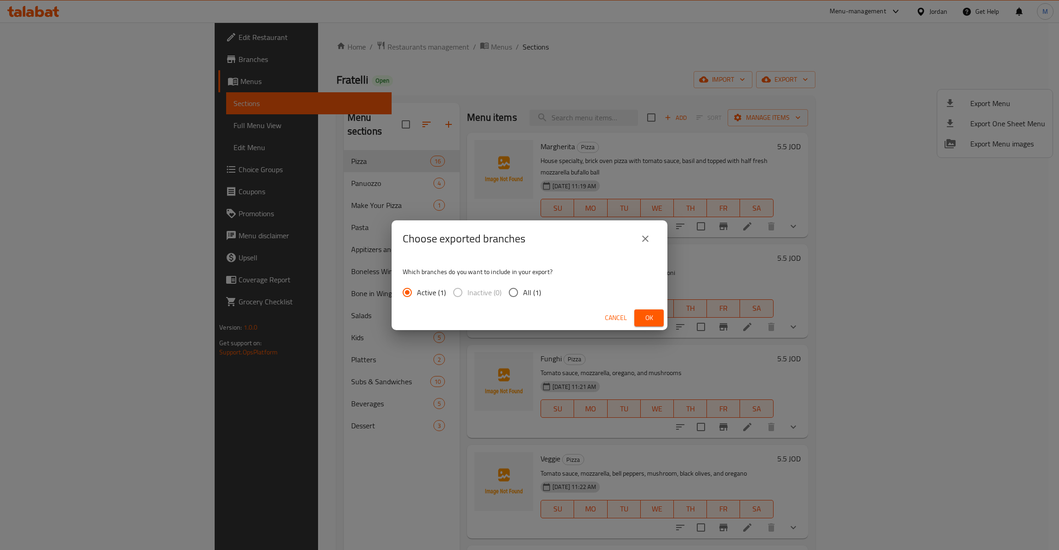
click at [525, 296] on span "All (1)" at bounding box center [532, 292] width 18 height 11
click at [523, 296] on input "All (1)" at bounding box center [513, 292] width 19 height 19
radio input "true"
click at [644, 319] on span "Ok" at bounding box center [648, 317] width 15 height 11
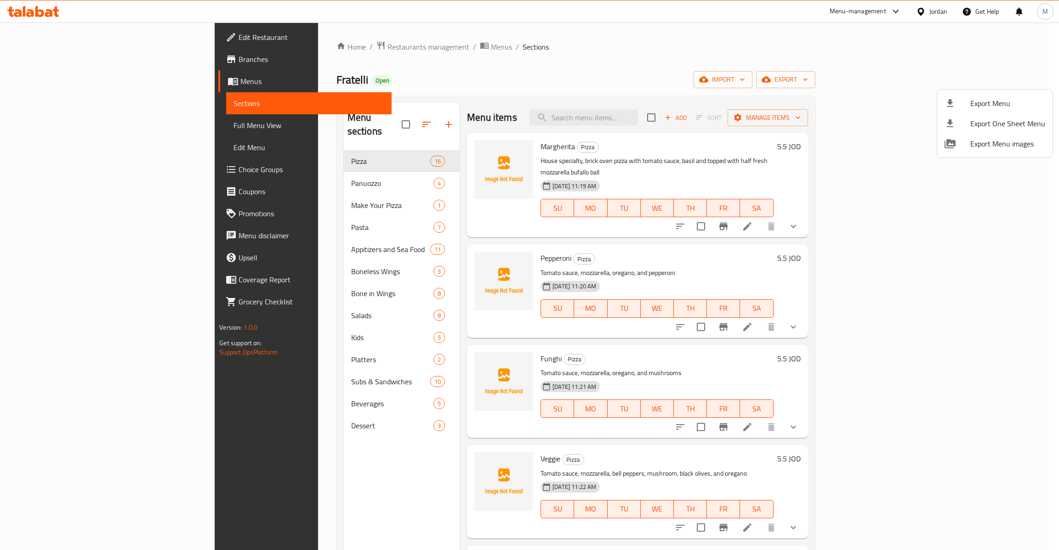
click at [95, 124] on div at bounding box center [529, 275] width 1059 height 550
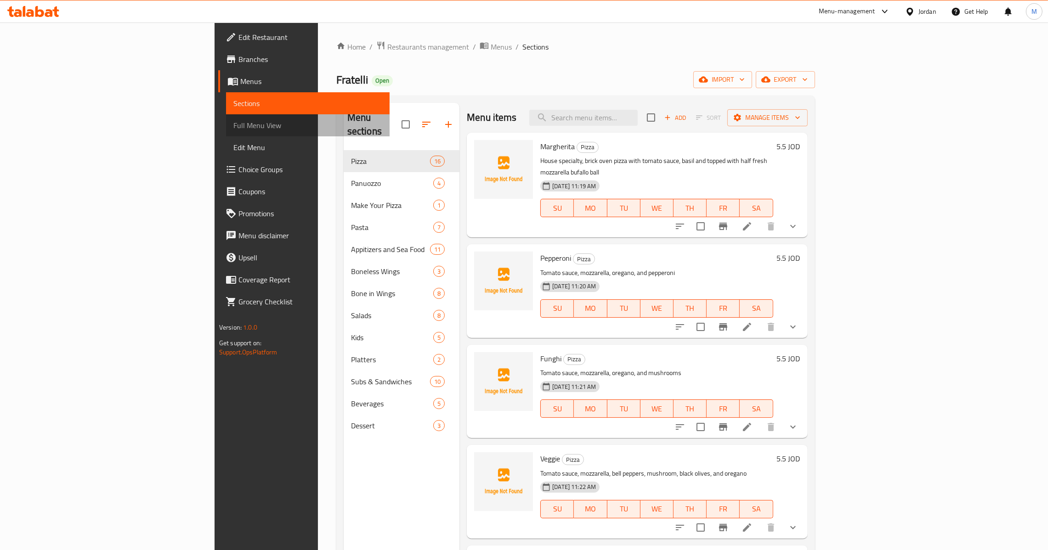
click at [233, 124] on span "Full Menu View" at bounding box center [307, 125] width 149 height 11
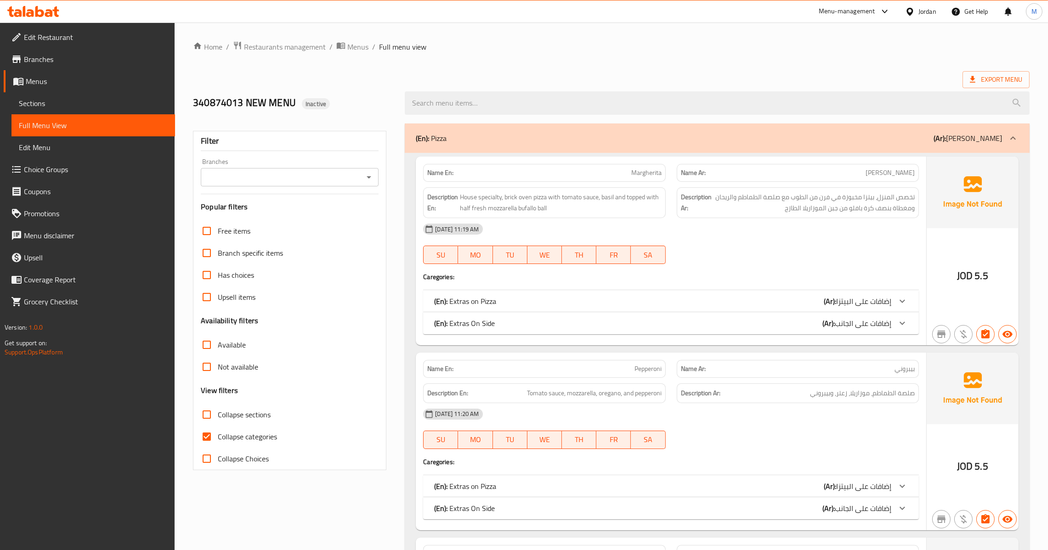
click at [209, 437] on input "Collapse categories" at bounding box center [207, 437] width 22 height 22
checkbox input "false"
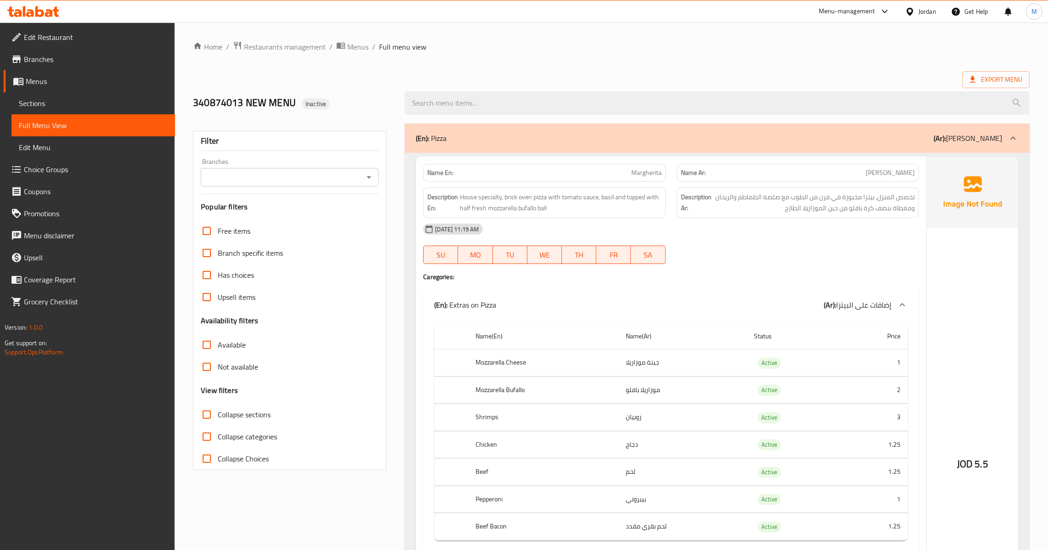
click at [365, 186] on div "Branches" at bounding box center [290, 177] width 178 height 18
click at [365, 179] on icon "Open" at bounding box center [368, 177] width 11 height 11
click at [277, 214] on li "Fratelli, [PERSON_NAME]" at bounding box center [289, 217] width 178 height 17
type input "Fratelli, [PERSON_NAME]"
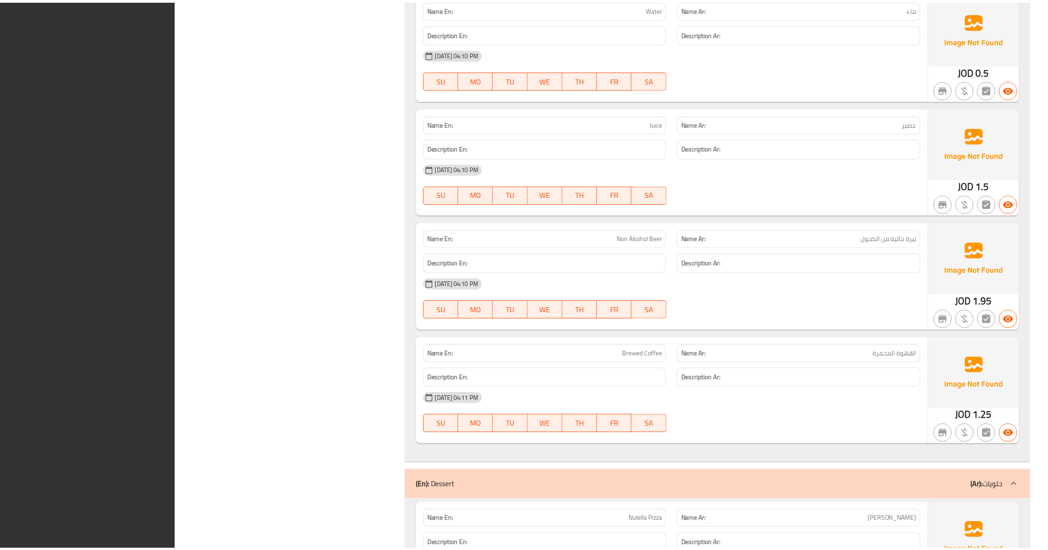
scroll to position [28301, 0]
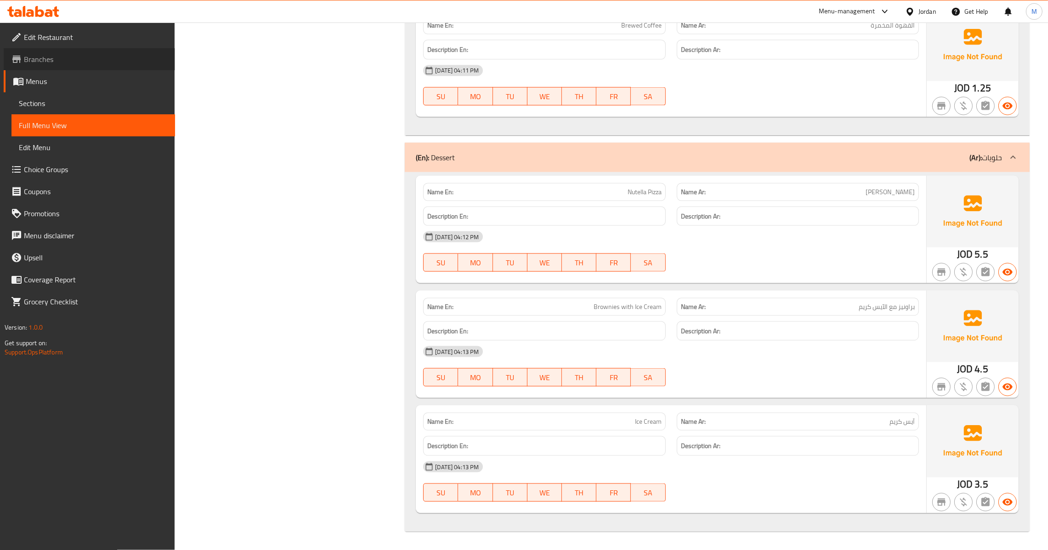
click at [73, 60] on span "Branches" at bounding box center [96, 59] width 144 height 11
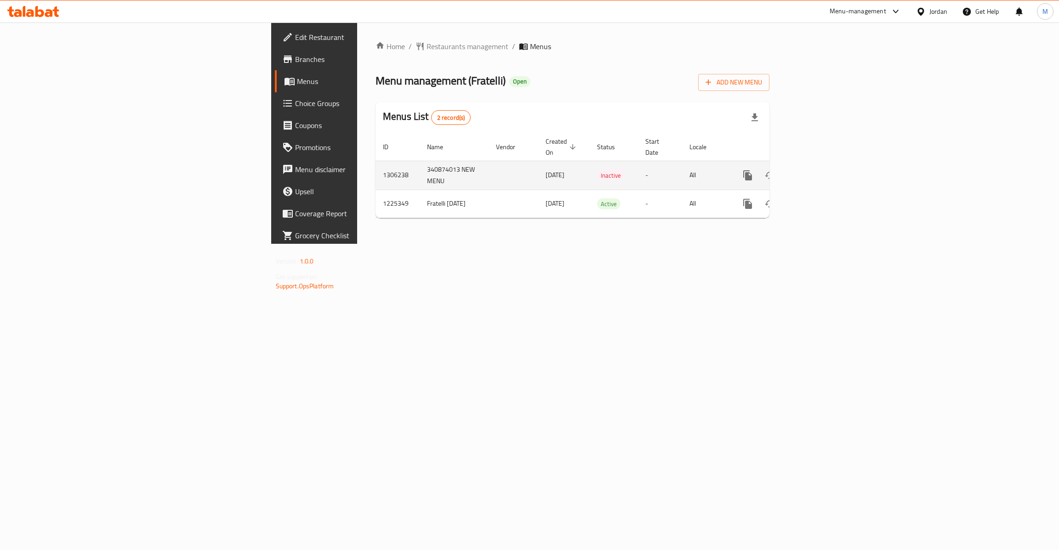
click at [375, 168] on td "1306238" at bounding box center [397, 175] width 44 height 29
copy td "1306238"
click at [819, 170] on icon "enhanced table" at bounding box center [813, 175] width 11 height 11
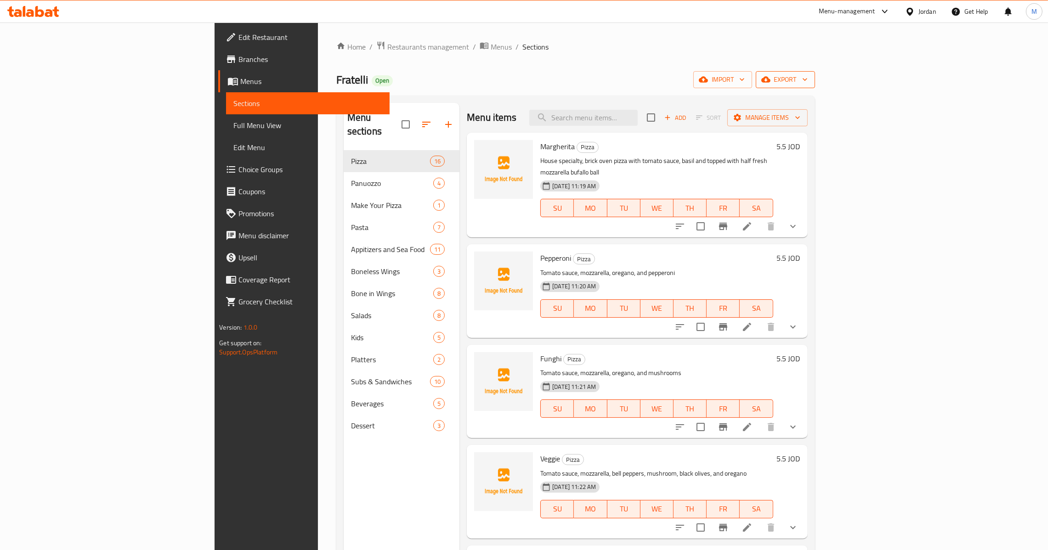
click at [808, 77] on span "export" at bounding box center [785, 79] width 45 height 11
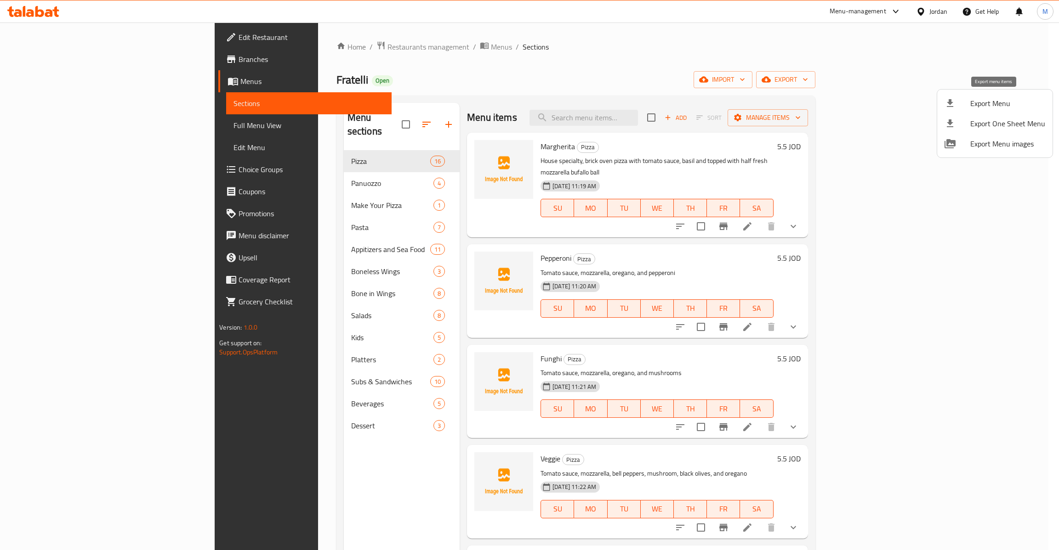
click at [964, 109] on li "Export Menu" at bounding box center [994, 103] width 115 height 20
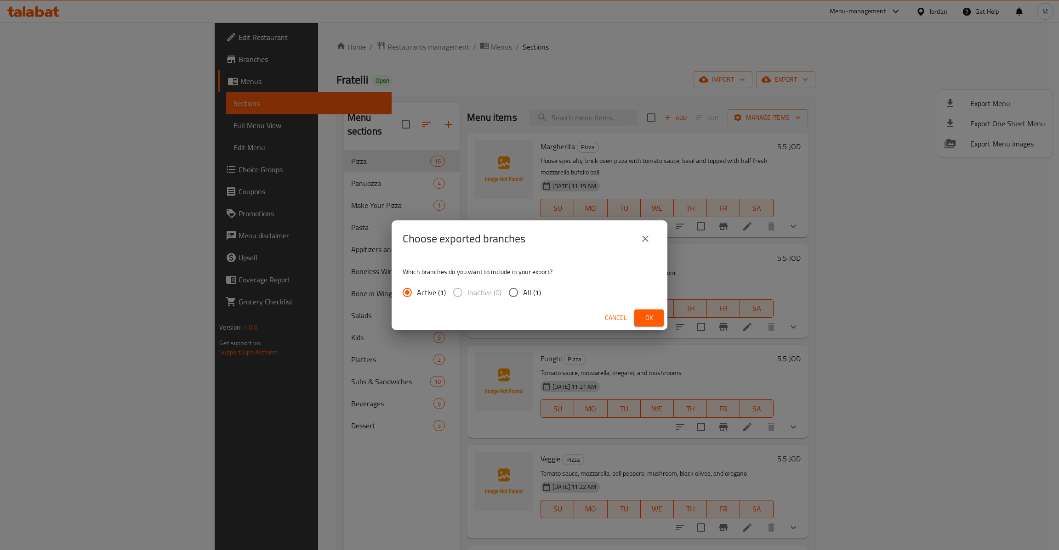
click at [516, 286] on input "All (1)" at bounding box center [513, 292] width 19 height 19
radio input "true"
click at [654, 327] on div "Cancel Ok" at bounding box center [529, 318] width 276 height 24
click at [651, 314] on span "Ok" at bounding box center [648, 317] width 15 height 11
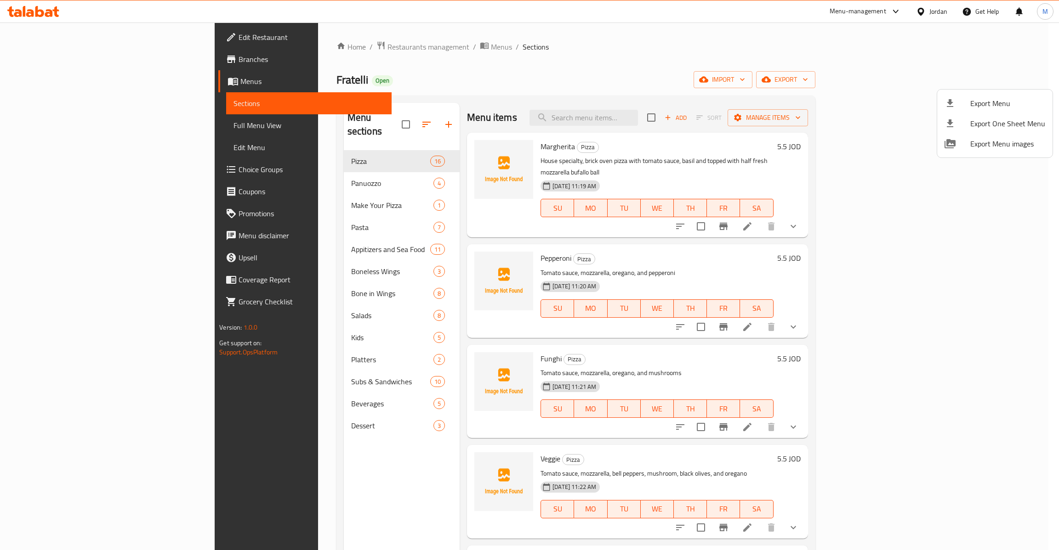
click at [73, 126] on div at bounding box center [529, 275] width 1059 height 550
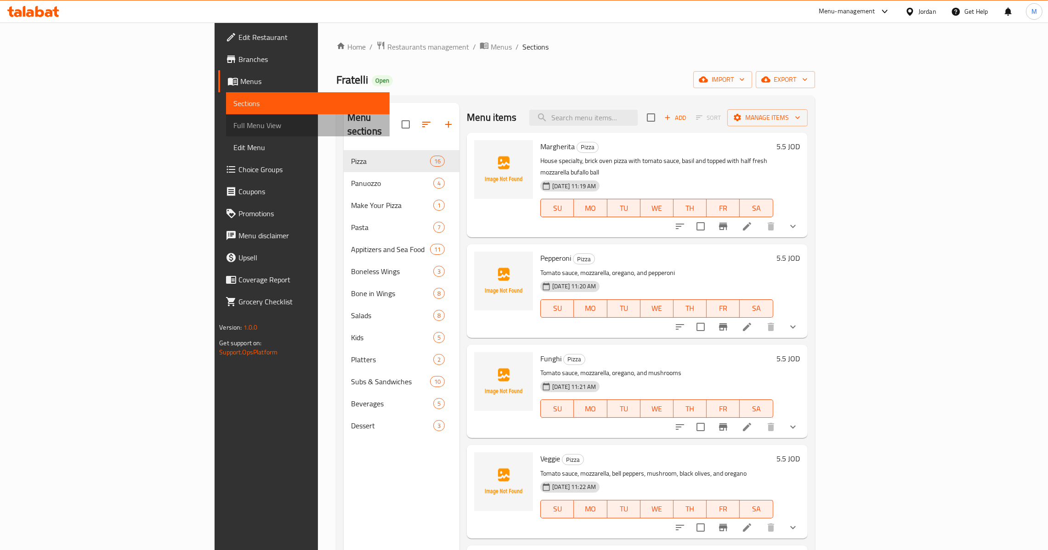
click at [233, 126] on span "Full Menu View" at bounding box center [307, 125] width 149 height 11
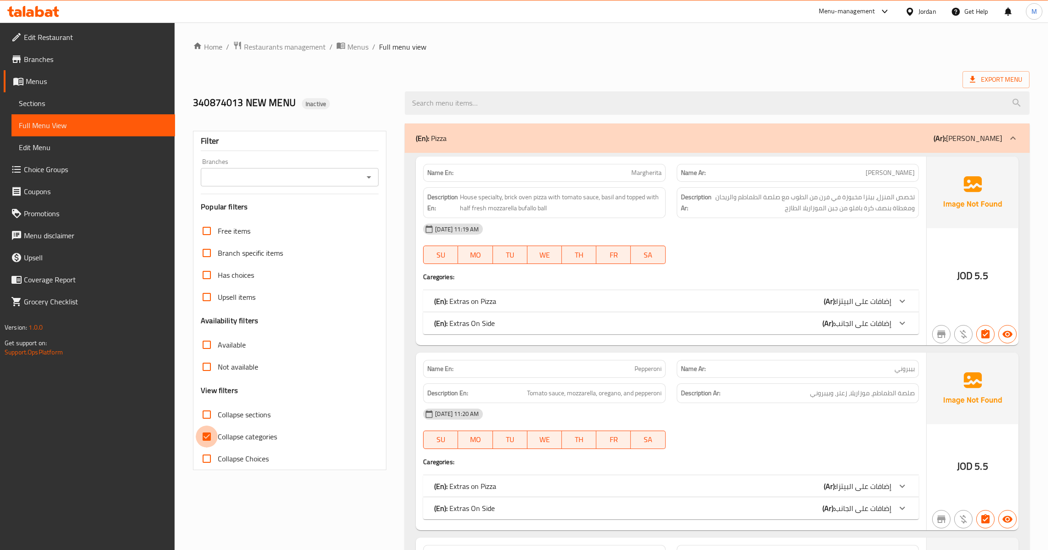
click at [207, 441] on input "Collapse categories" at bounding box center [207, 437] width 22 height 22
checkbox input "false"
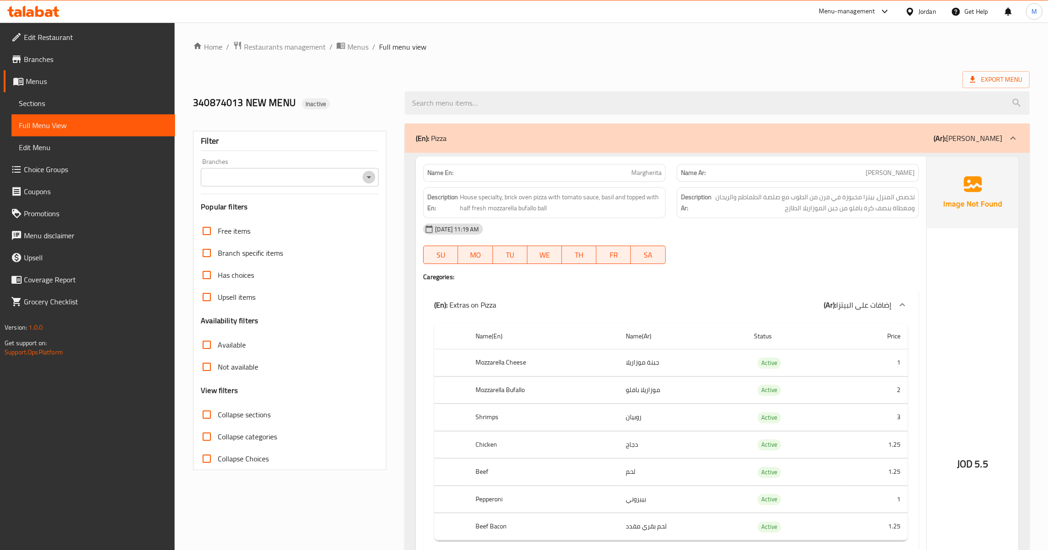
click at [371, 172] on button "Open" at bounding box center [369, 177] width 13 height 13
drag, startPoint x: 341, startPoint y: 186, endPoint x: 279, endPoint y: 212, distance: 67.3
click at [279, 212] on li "Fratelli, [PERSON_NAME]" at bounding box center [289, 217] width 178 height 17
type input "Fratelli, [PERSON_NAME]"
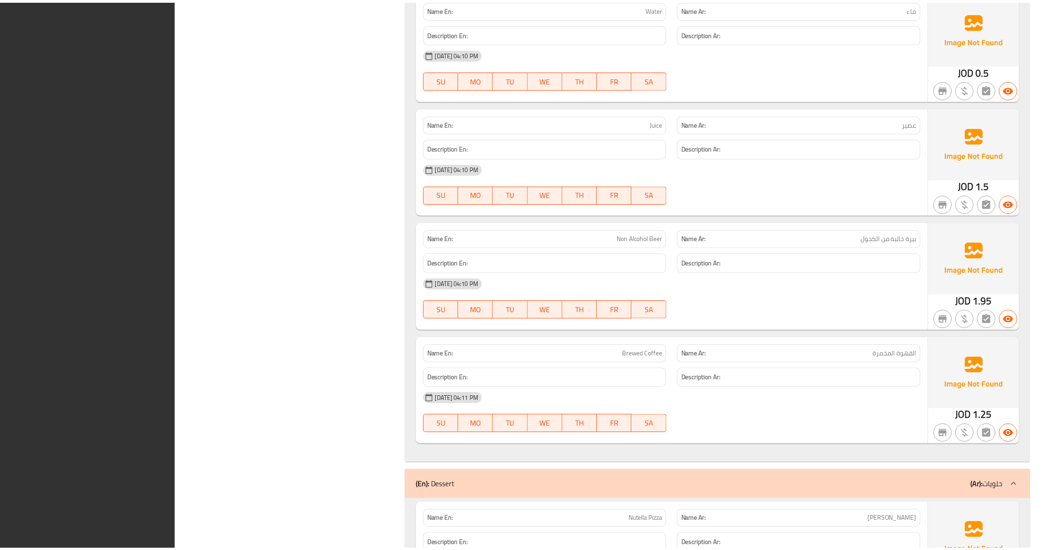
scroll to position [28301, 0]
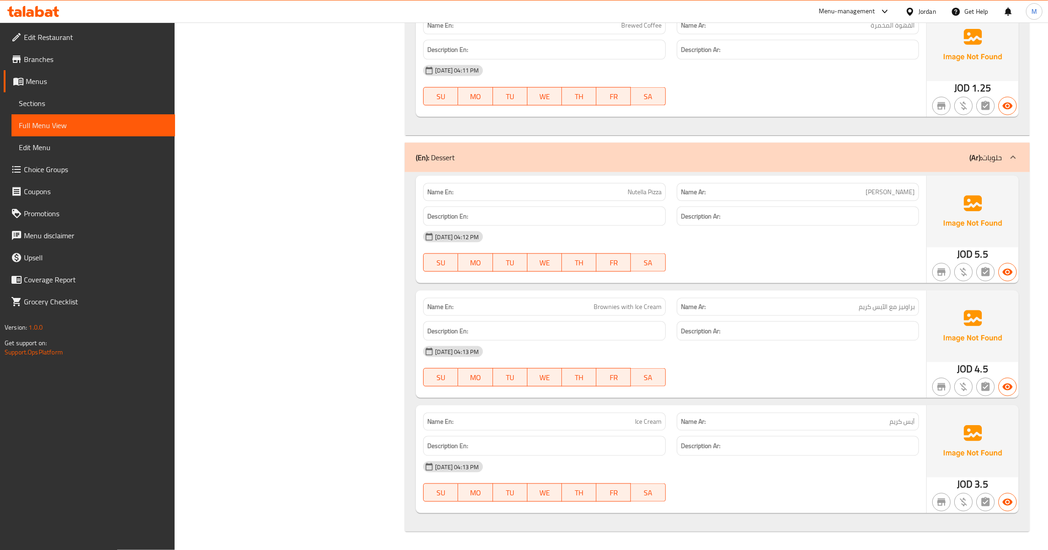
click at [49, 81] on span "Menus" at bounding box center [97, 81] width 142 height 11
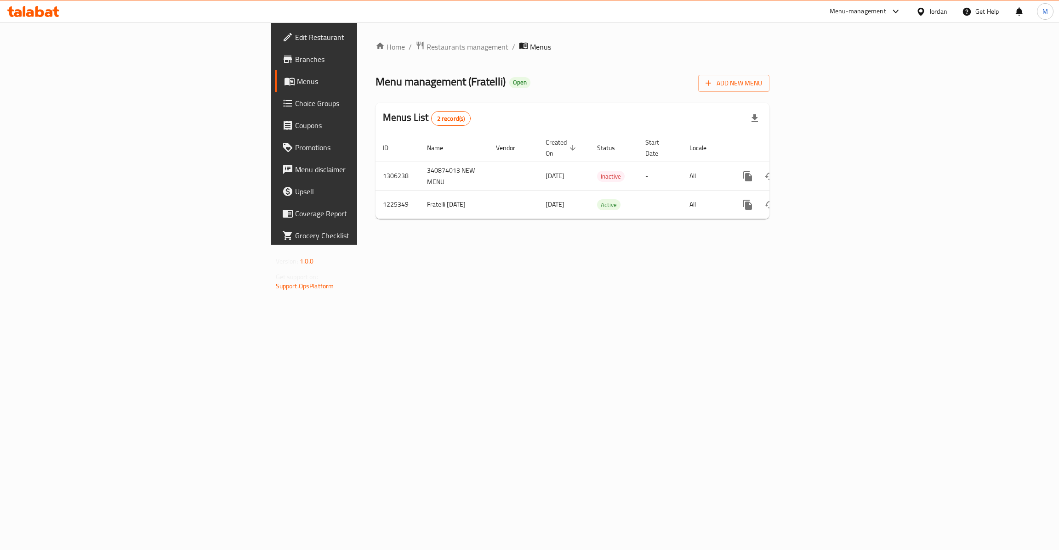
click at [925, 9] on div at bounding box center [922, 11] width 13 height 10
click at [818, 92] on div "Egypt" at bounding box center [847, 95] width 61 height 10
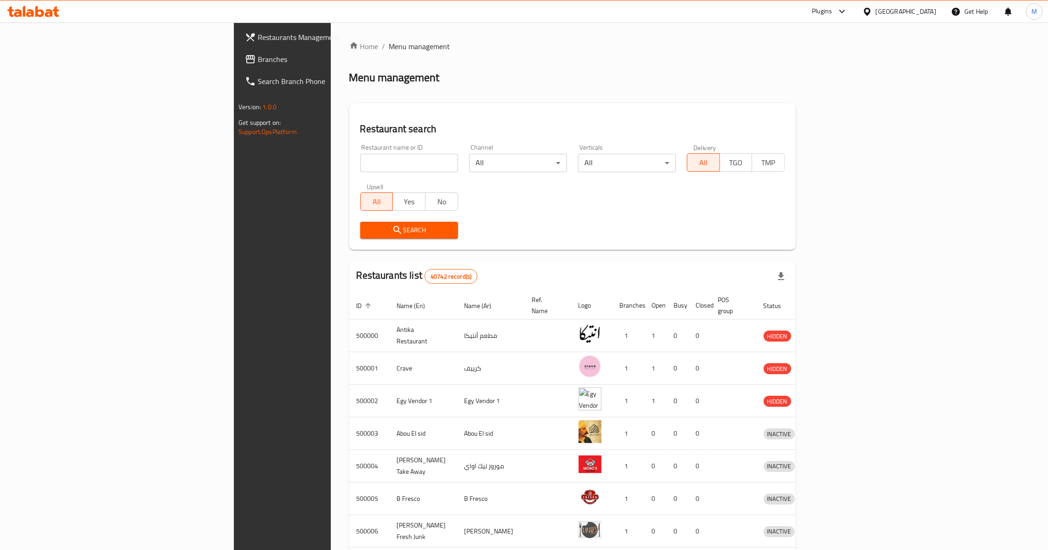
click at [360, 170] on input "search" at bounding box center [409, 163] width 98 height 18
paste input "688038"
type input "688038"
click button "Search" at bounding box center [409, 230] width 98 height 17
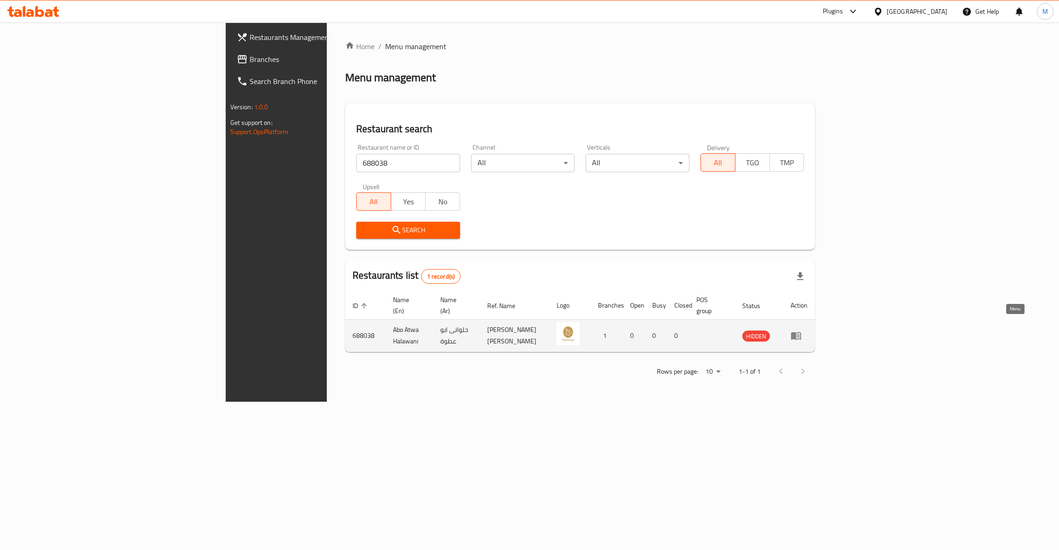
click at [801, 330] on icon "enhanced table" at bounding box center [795, 335] width 11 height 11
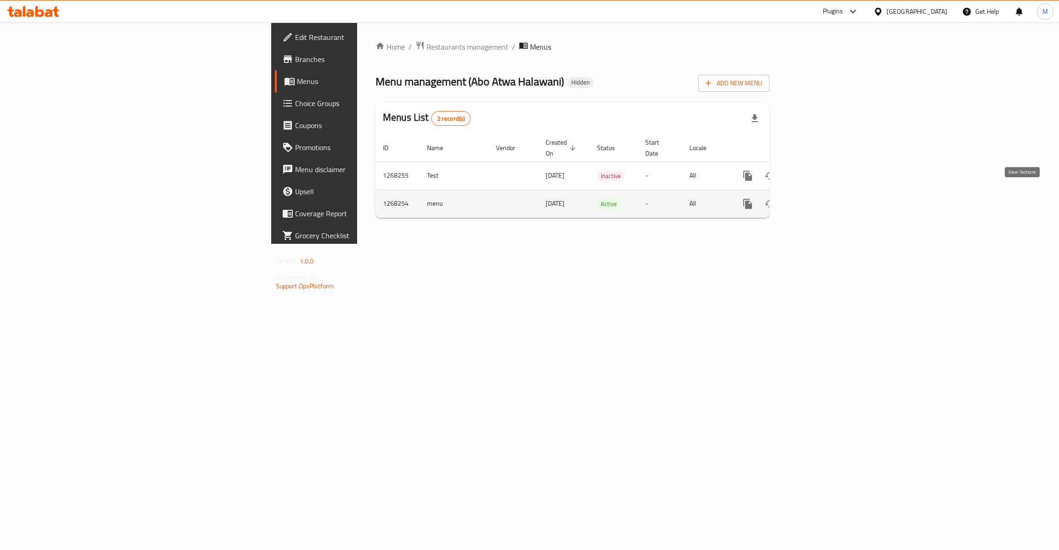
click at [819, 198] on icon "enhanced table" at bounding box center [813, 203] width 11 height 11
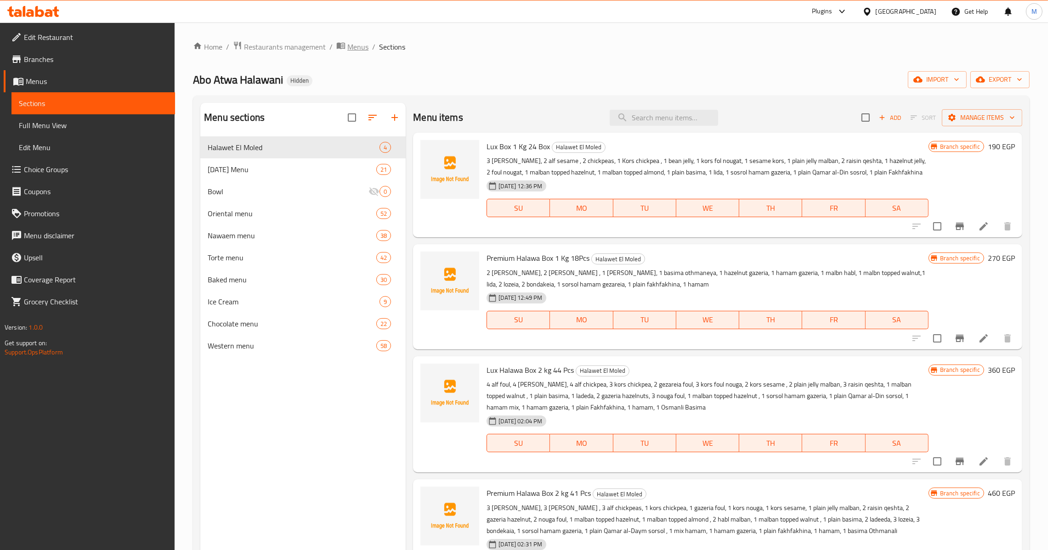
click at [346, 45] on span "breadcrumb" at bounding box center [341, 47] width 11 height 12
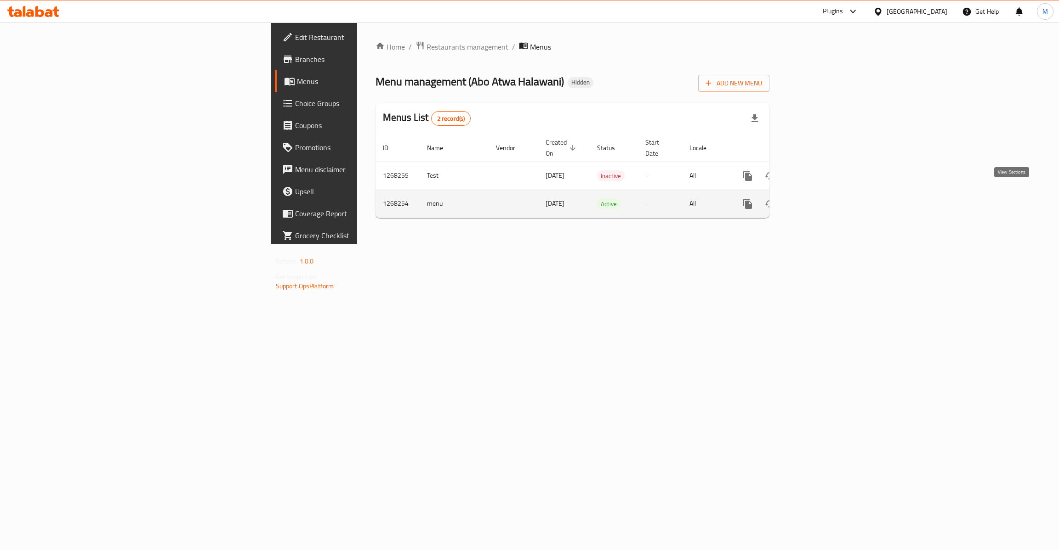
click at [819, 198] on icon "enhanced table" at bounding box center [813, 203] width 11 height 11
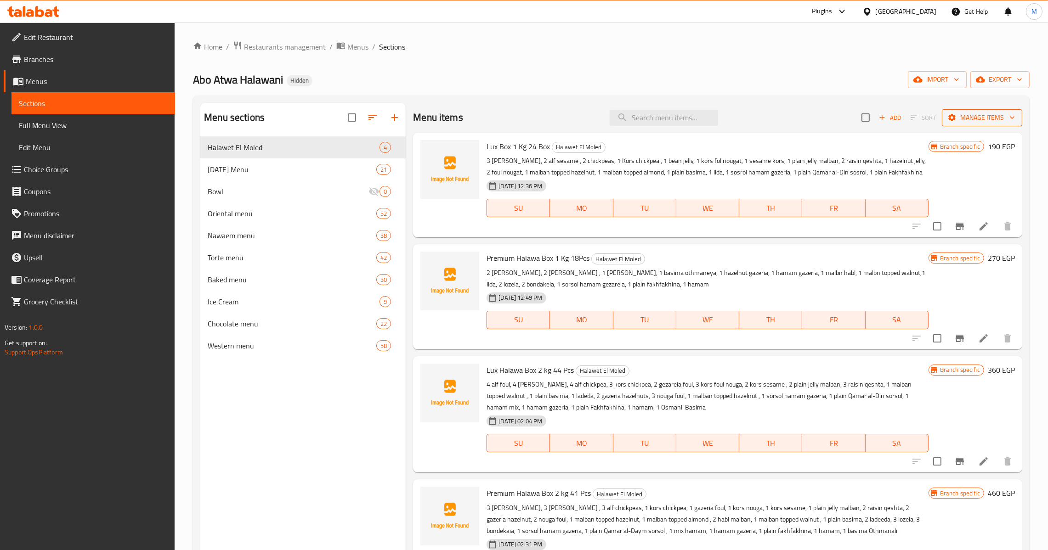
click at [1009, 118] on icon "button" at bounding box center [1012, 117] width 9 height 9
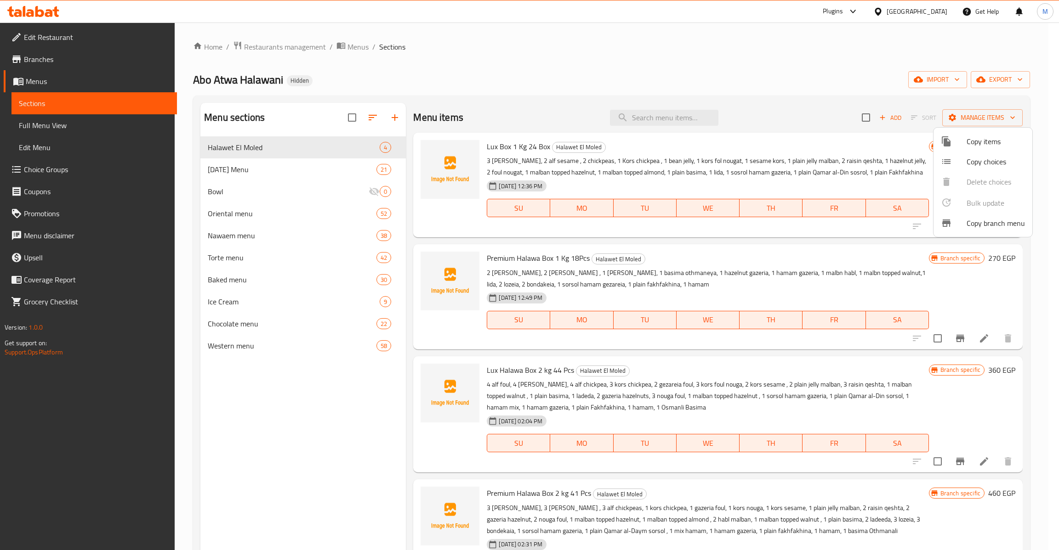
click at [975, 138] on span "Copy items" at bounding box center [995, 141] width 58 height 11
click at [1003, 81] on div at bounding box center [529, 275] width 1059 height 550
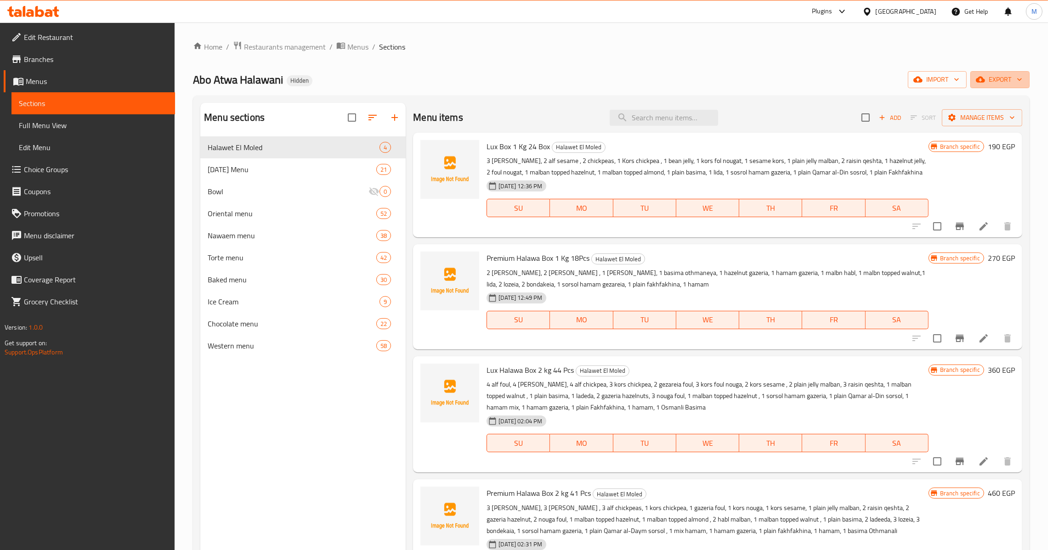
click at [1003, 81] on span "export" at bounding box center [1000, 79] width 45 height 11
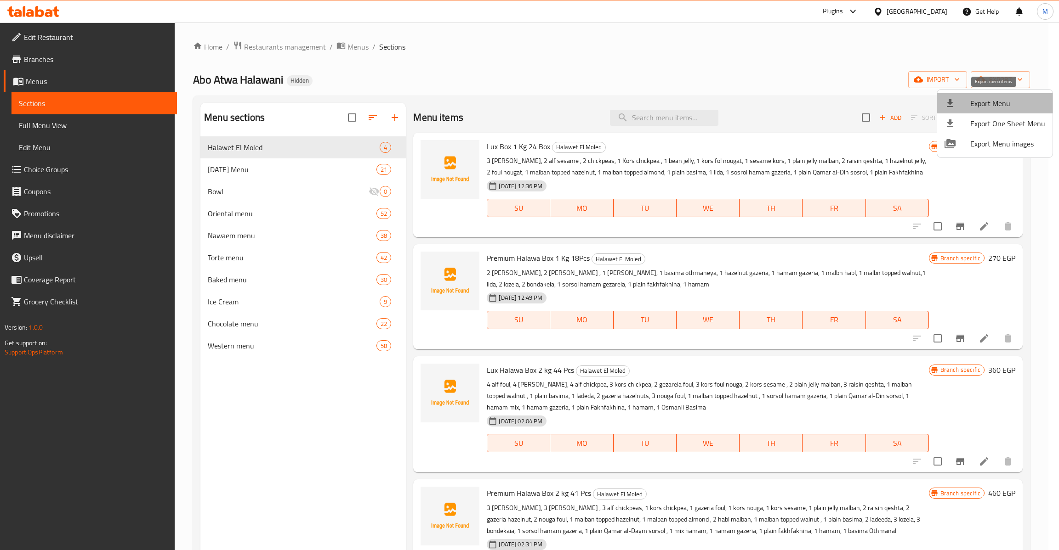
click at [997, 98] on span "Export Menu" at bounding box center [1007, 103] width 75 height 11
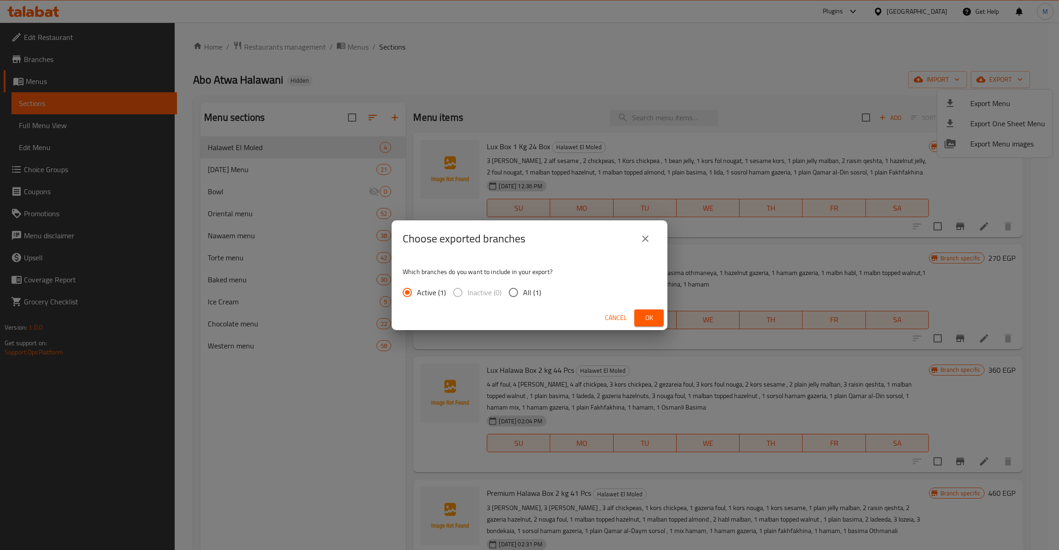
click at [533, 295] on span "All (1)" at bounding box center [532, 292] width 18 height 11
click at [523, 295] on input "All (1)" at bounding box center [513, 292] width 19 height 19
radio input "true"
click at [657, 322] on button "Ok" at bounding box center [648, 318] width 29 height 17
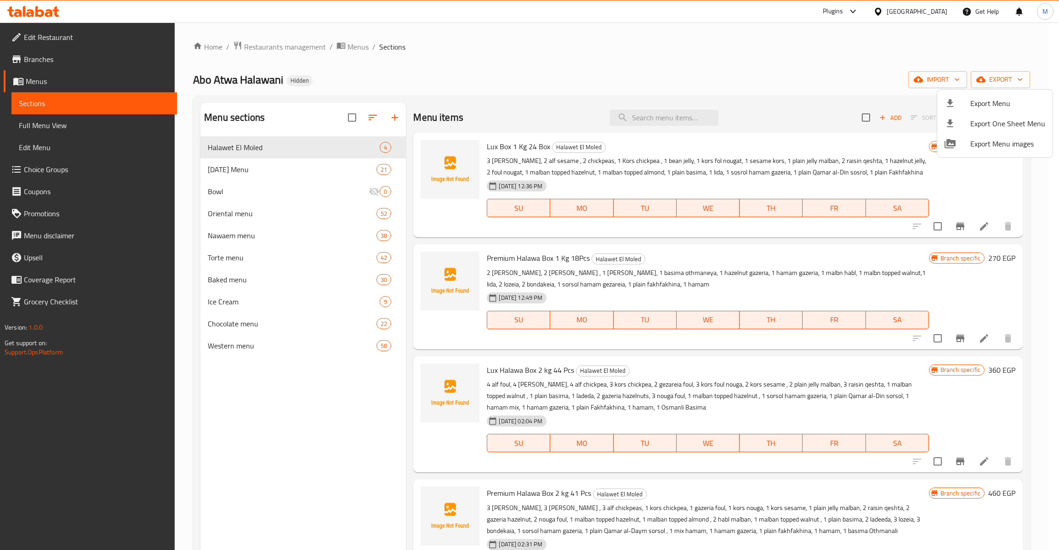
click at [94, 130] on div at bounding box center [529, 275] width 1059 height 550
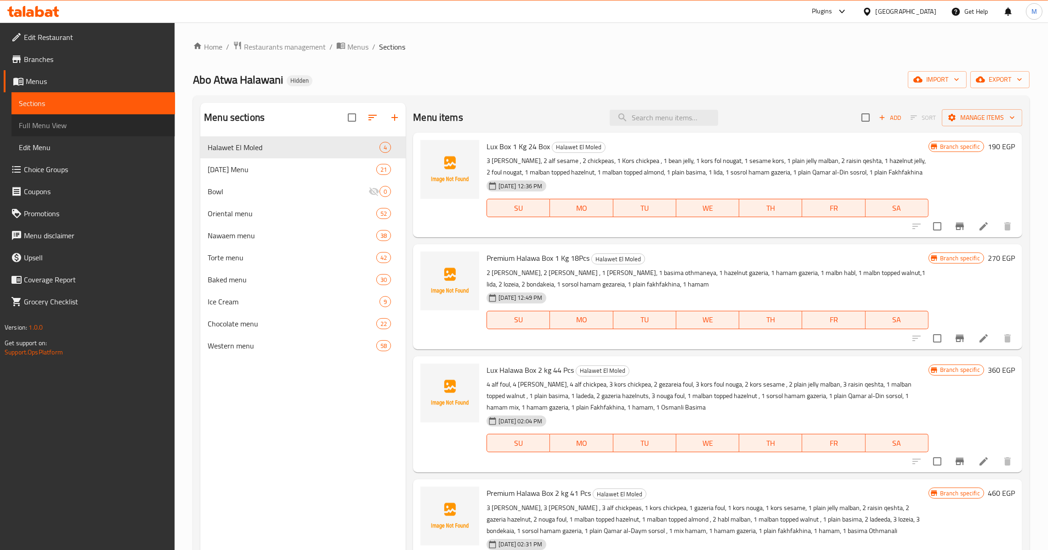
click at [84, 125] on span "Full Menu View" at bounding box center [93, 125] width 149 height 11
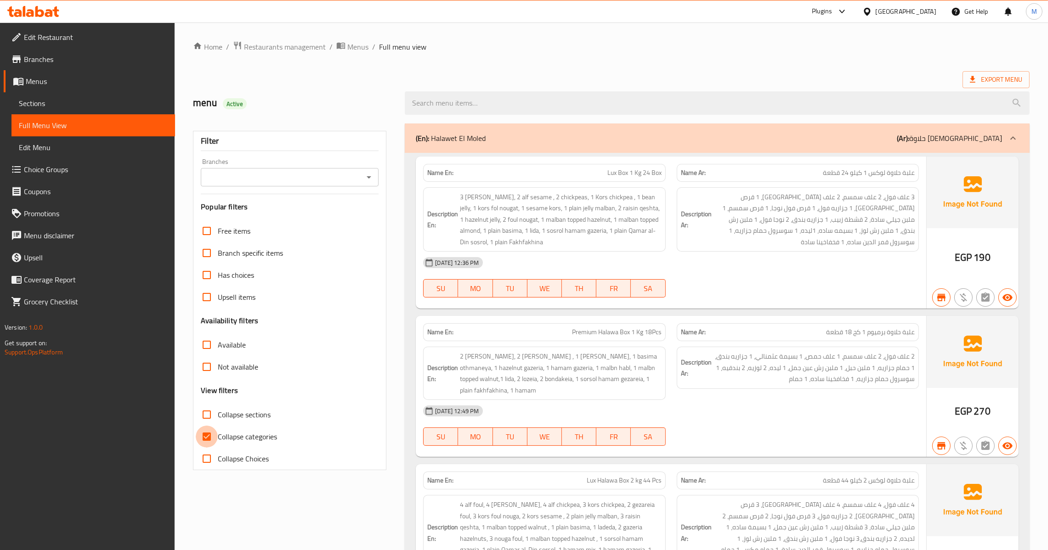
click at [209, 442] on input "Collapse categories" at bounding box center [207, 437] width 22 height 22
checkbox input "false"
click at [370, 180] on icon "Open" at bounding box center [368, 177] width 11 height 11
click at [368, 176] on icon "Close" at bounding box center [368, 177] width 11 height 11
click at [368, 176] on icon "Open" at bounding box center [368, 177] width 11 height 11
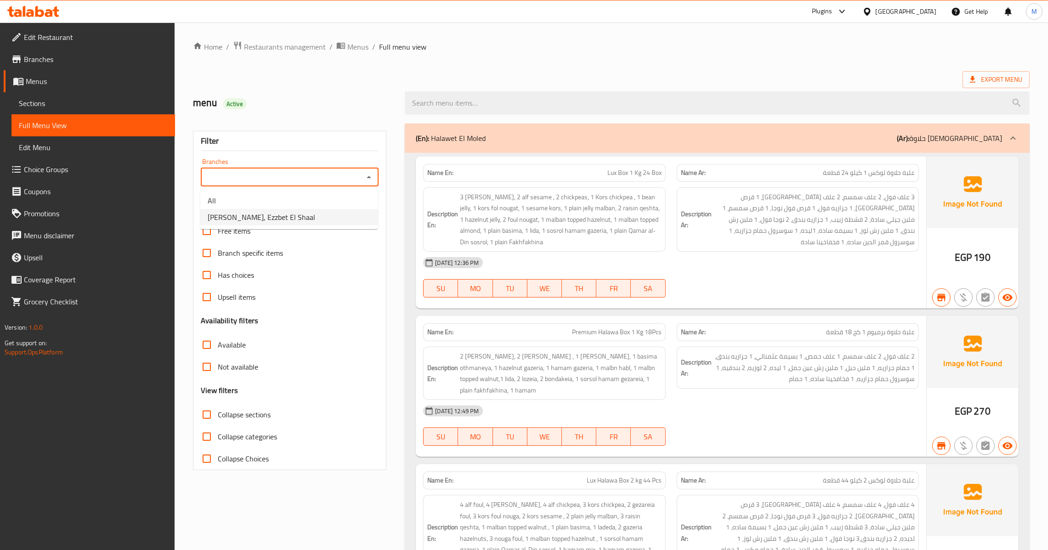
click at [319, 211] on li "Abo Atwa Halawani, Ezzbet El Shaal" at bounding box center [289, 217] width 178 height 17
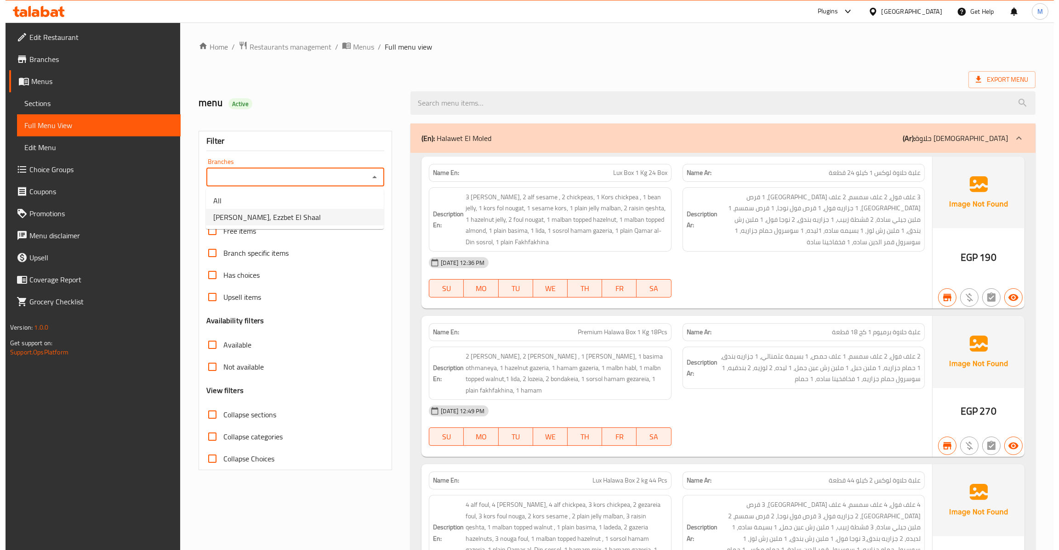
type input "Abo Atwa Halawani, Ezzbet El Shaal"
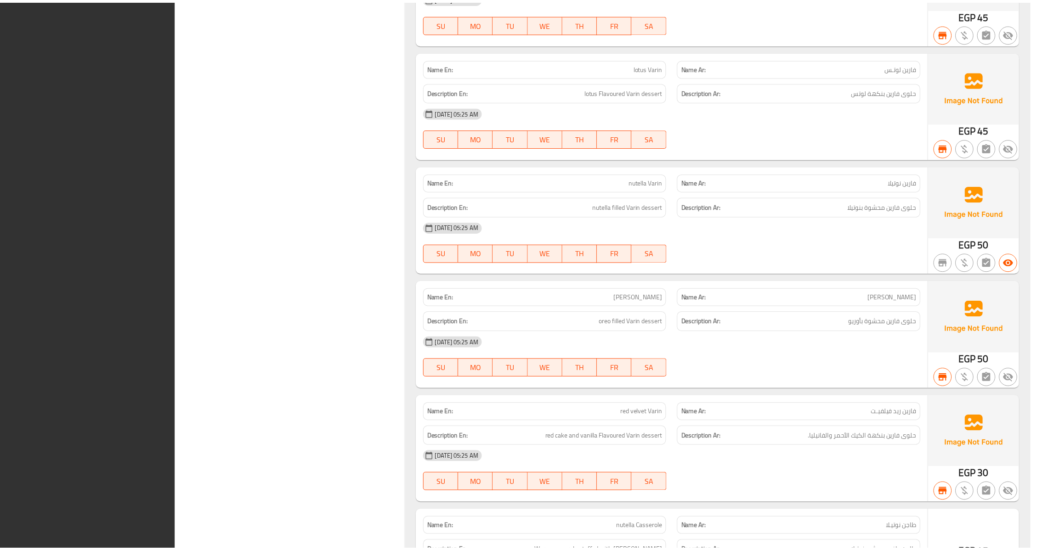
scroll to position [33331, 0]
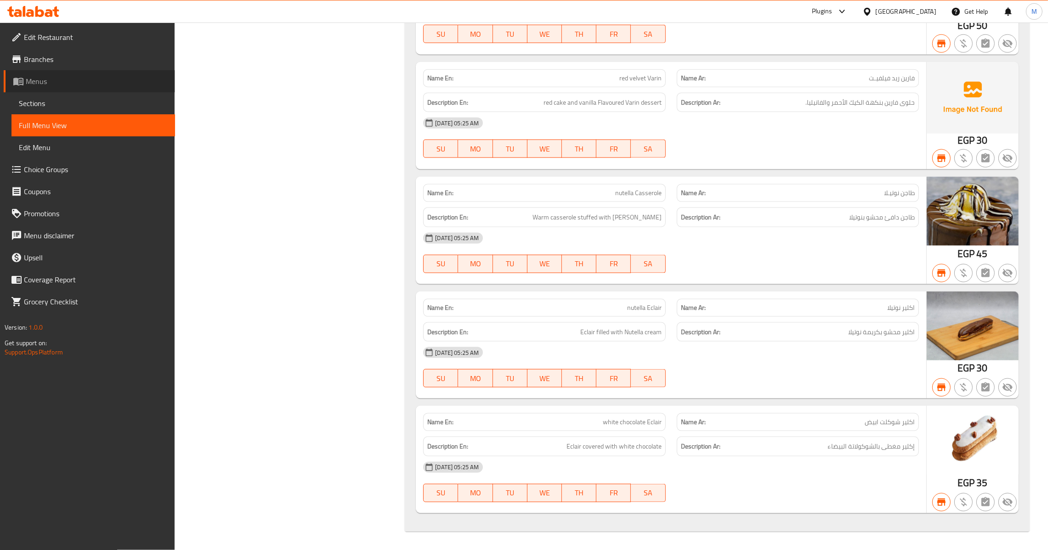
click at [62, 80] on span "Menus" at bounding box center [97, 81] width 142 height 11
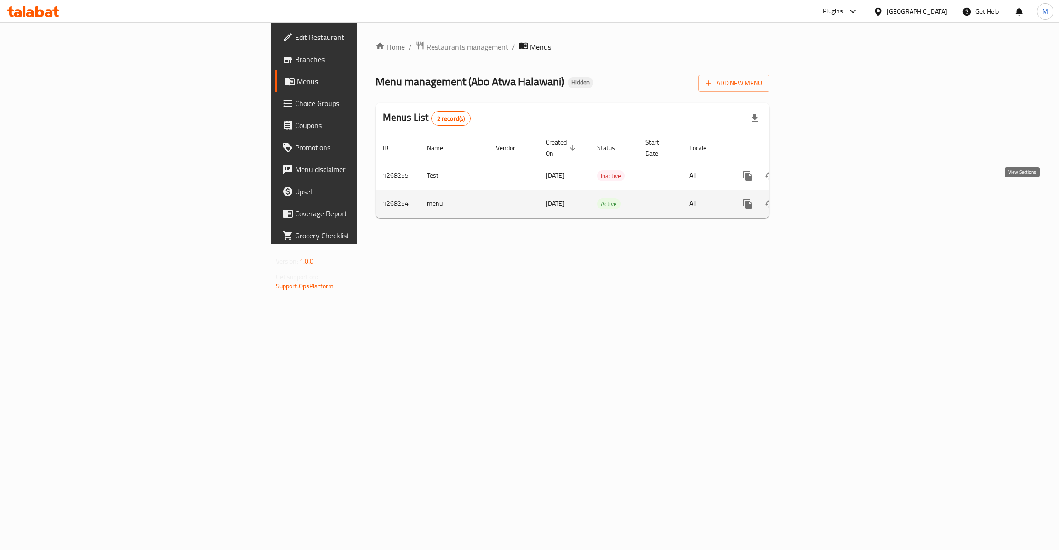
click at [819, 198] on icon "enhanced table" at bounding box center [813, 203] width 11 height 11
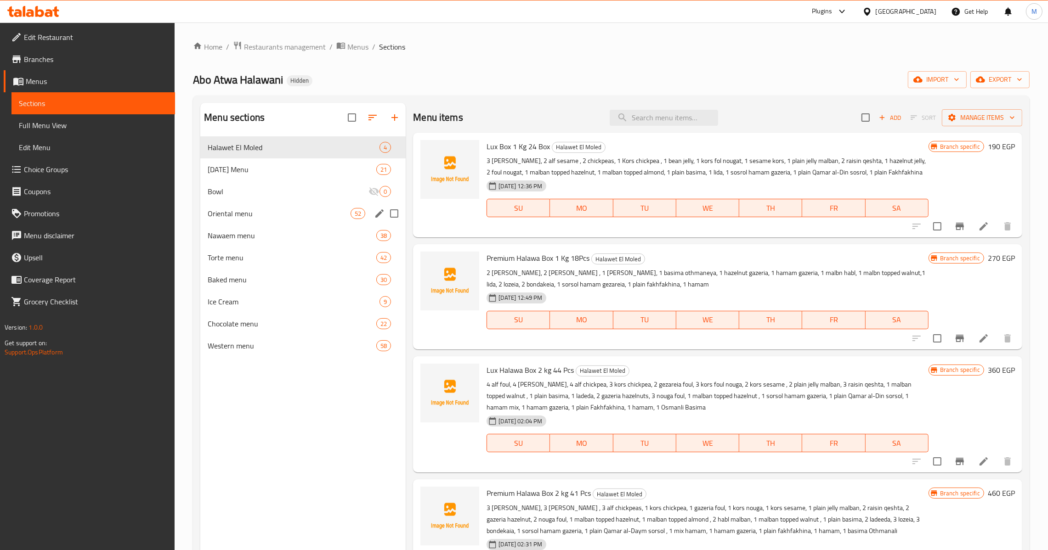
click at [263, 221] on div "Oriental menu 52" at bounding box center [302, 214] width 205 height 22
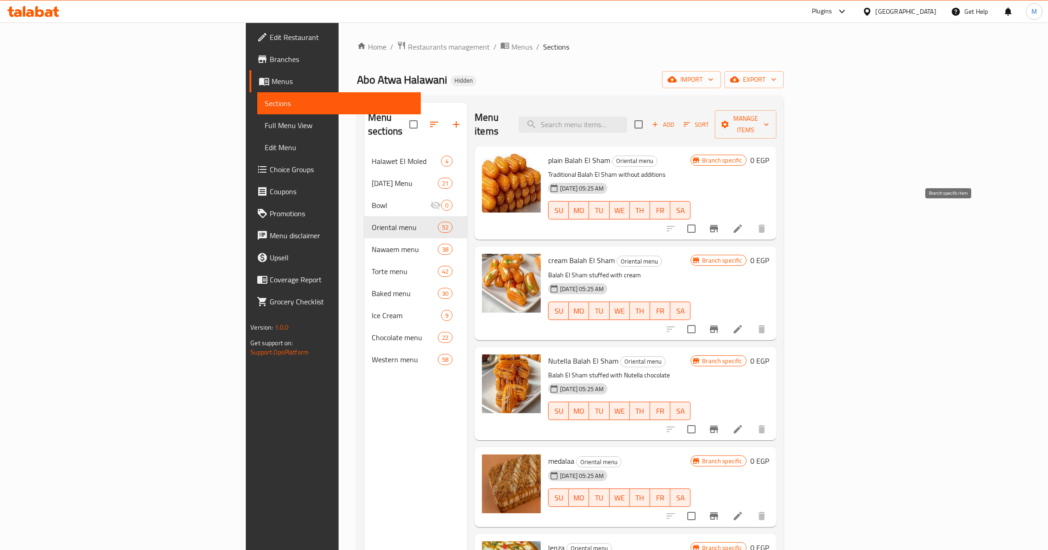
click at [718, 225] on icon "Branch-specific-item" at bounding box center [714, 228] width 8 height 7
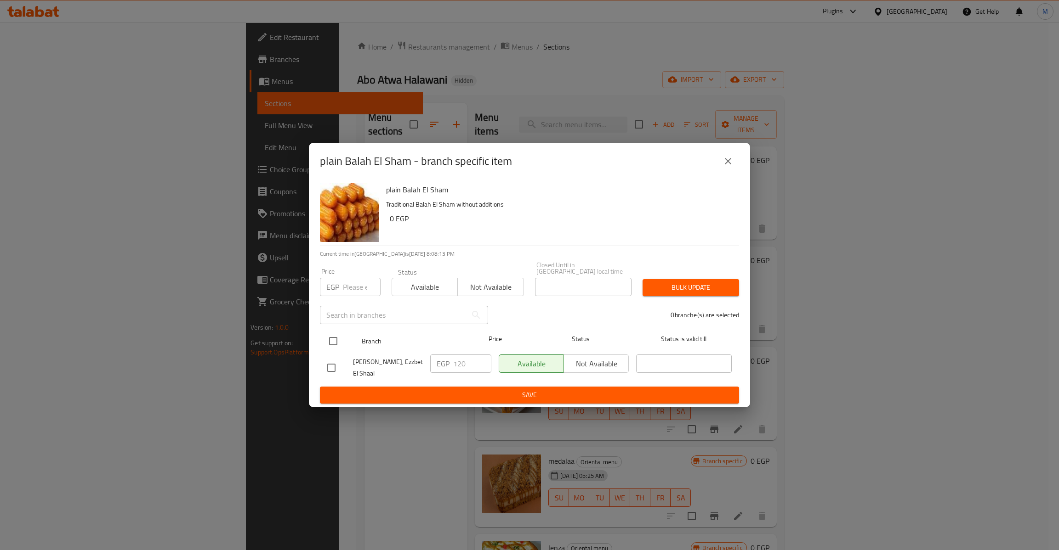
click at [333, 346] on input "checkbox" at bounding box center [332, 341] width 19 height 19
checkbox input "true"
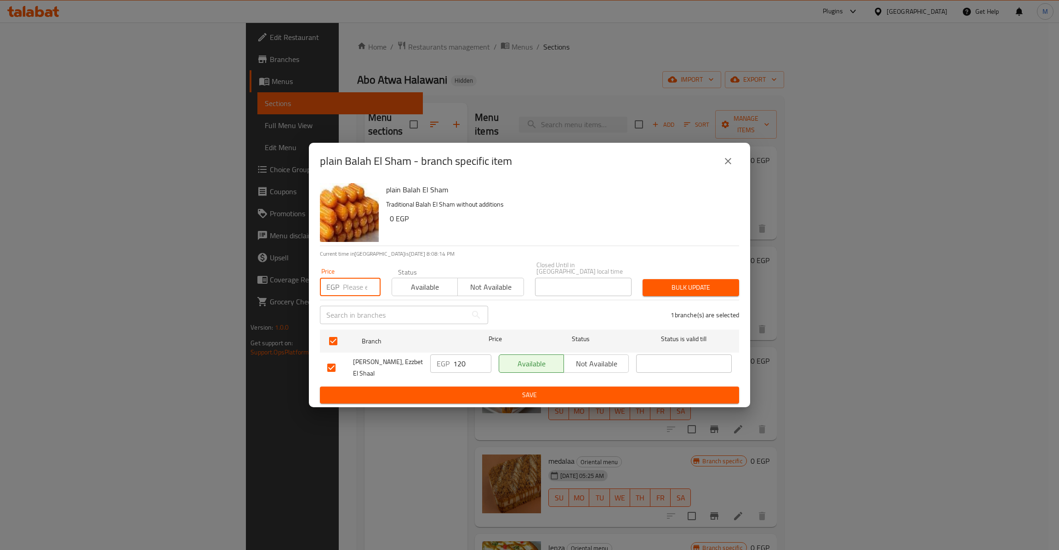
click at [355, 278] on input "number" at bounding box center [362, 287] width 38 height 18
click at [351, 289] on input "126" at bounding box center [362, 287] width 38 height 18
type input "126"
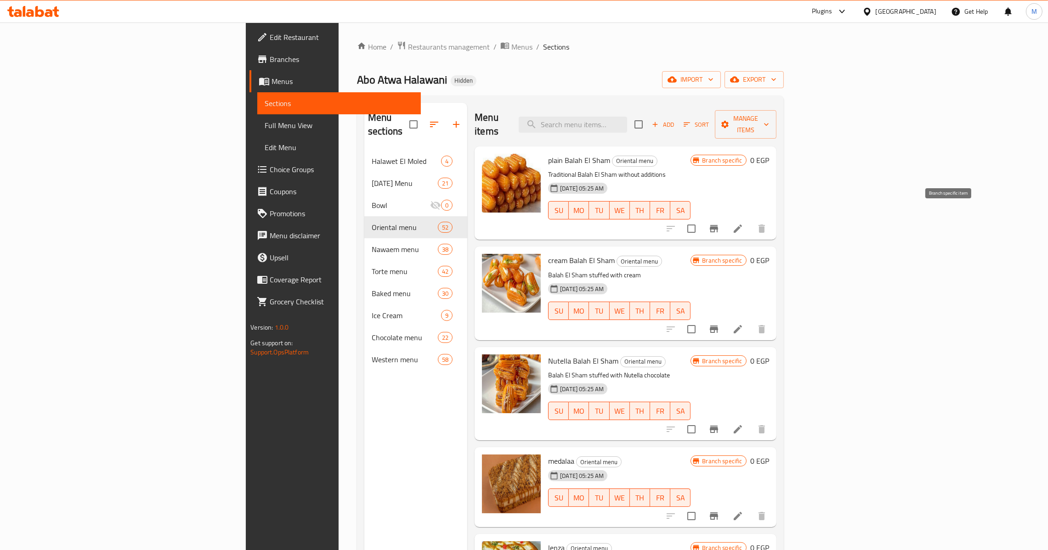
click at [718, 225] on icon "Branch-specific-item" at bounding box center [714, 228] width 8 height 7
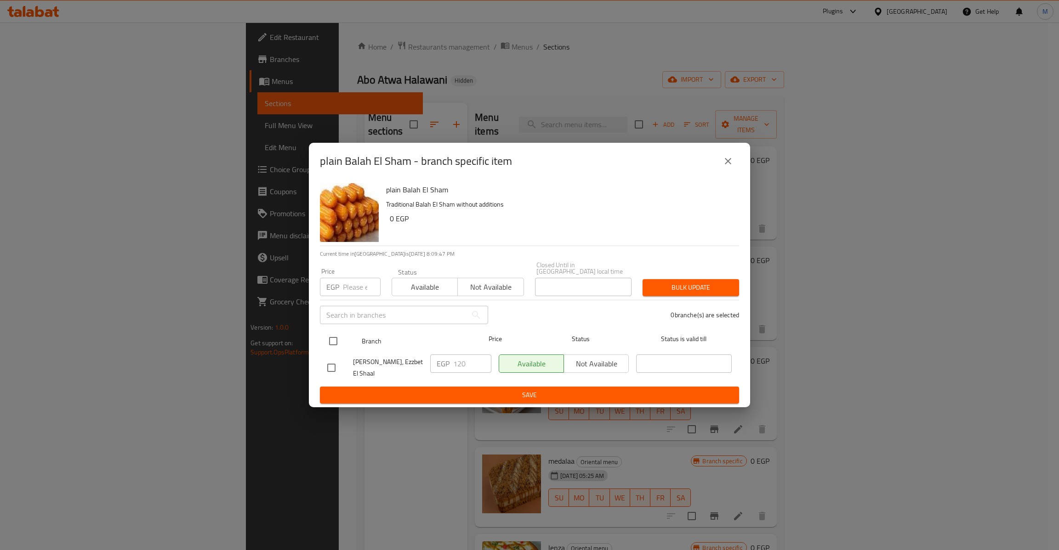
click at [335, 332] on input "checkbox" at bounding box center [332, 341] width 19 height 19
checkbox input "true"
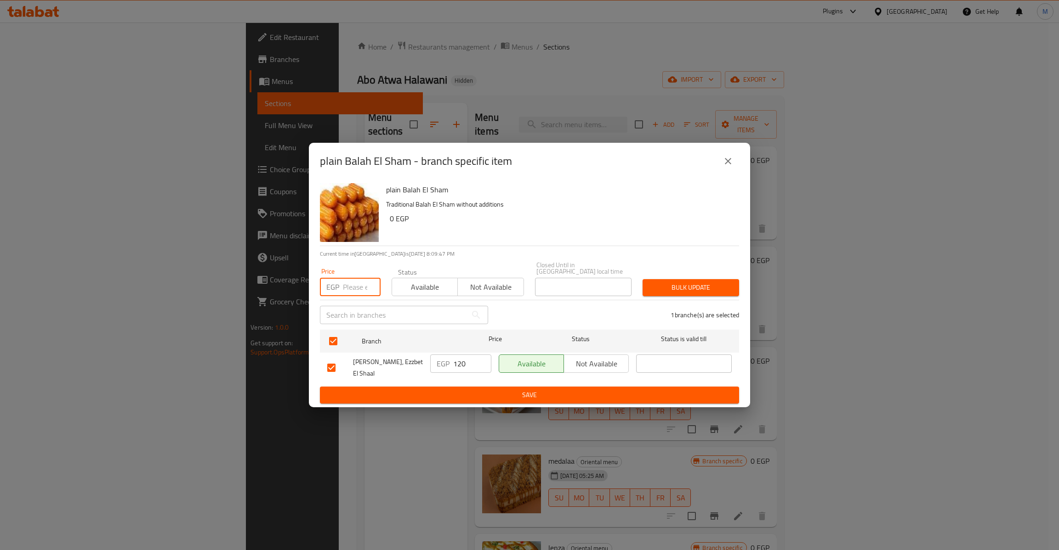
click at [365, 281] on input "number" at bounding box center [362, 287] width 38 height 18
type input "126"
click at [690, 284] on span "Bulk update" at bounding box center [691, 287] width 82 height 11
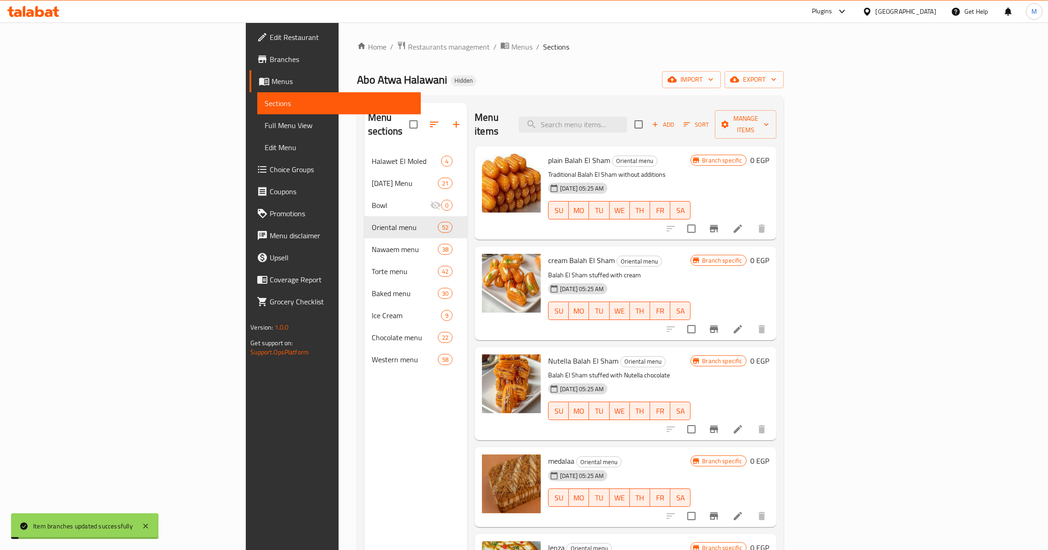
click at [769, 154] on h6 "0 EGP" at bounding box center [759, 160] width 19 height 13
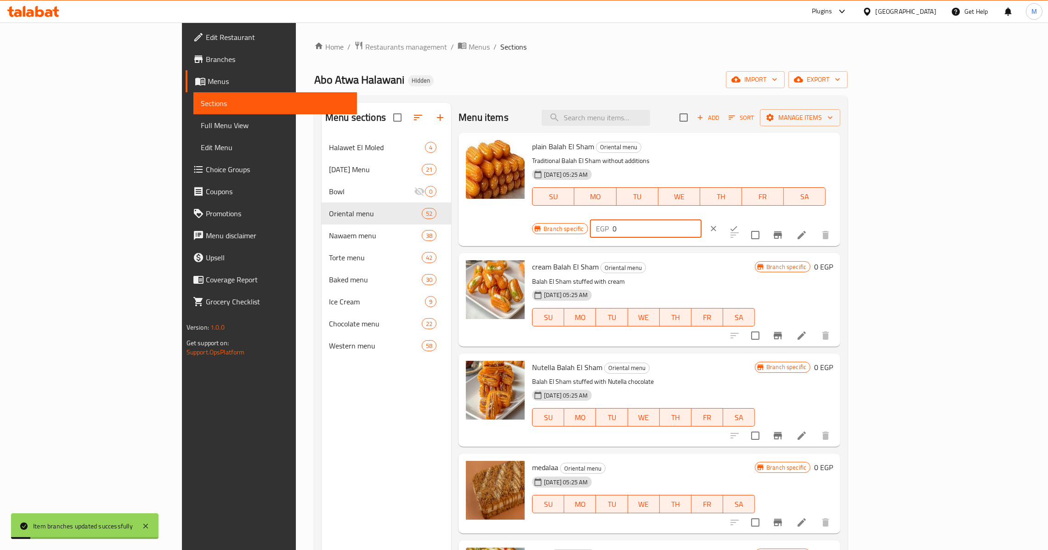
drag, startPoint x: 909, startPoint y: 148, endPoint x: 856, endPoint y: 150, distance: 53.8
click at [702, 220] on div "EGP 0 ​" at bounding box center [646, 229] width 112 height 18
type input "126"
click at [744, 219] on button "ok" at bounding box center [734, 229] width 20 height 20
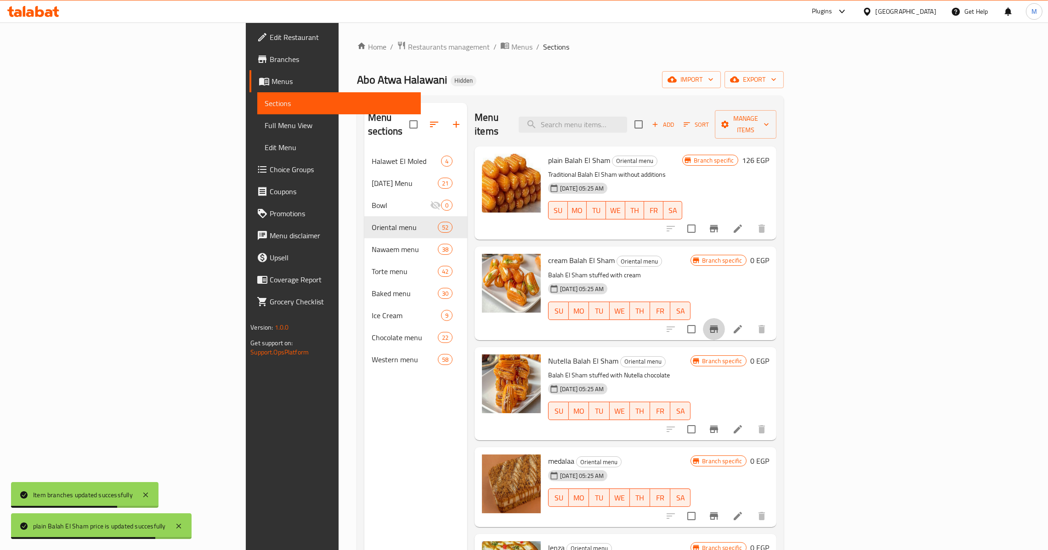
click at [720, 324] on icon "Branch-specific-item" at bounding box center [714, 329] width 11 height 11
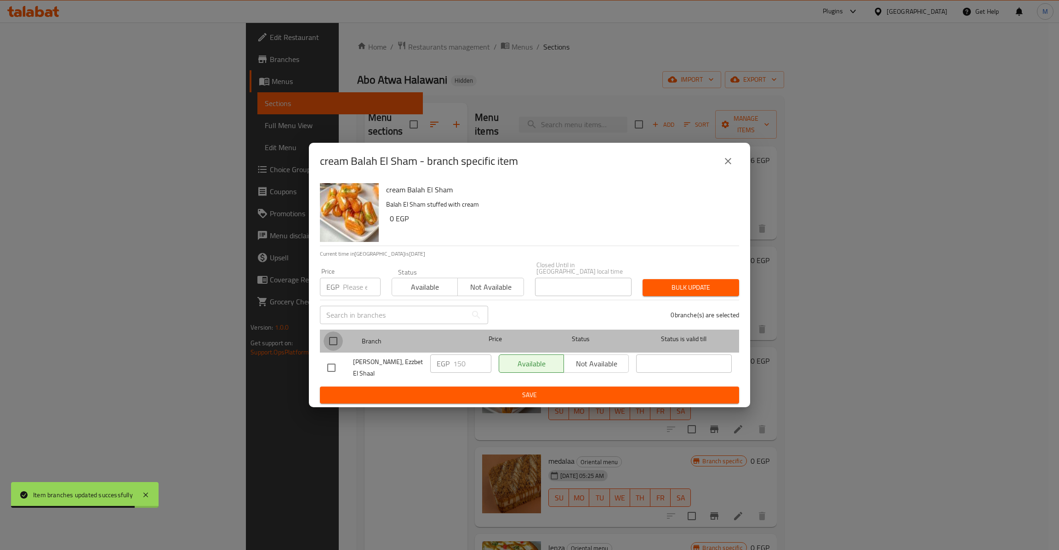
click at [333, 340] on input "checkbox" at bounding box center [332, 341] width 19 height 19
checkbox input "true"
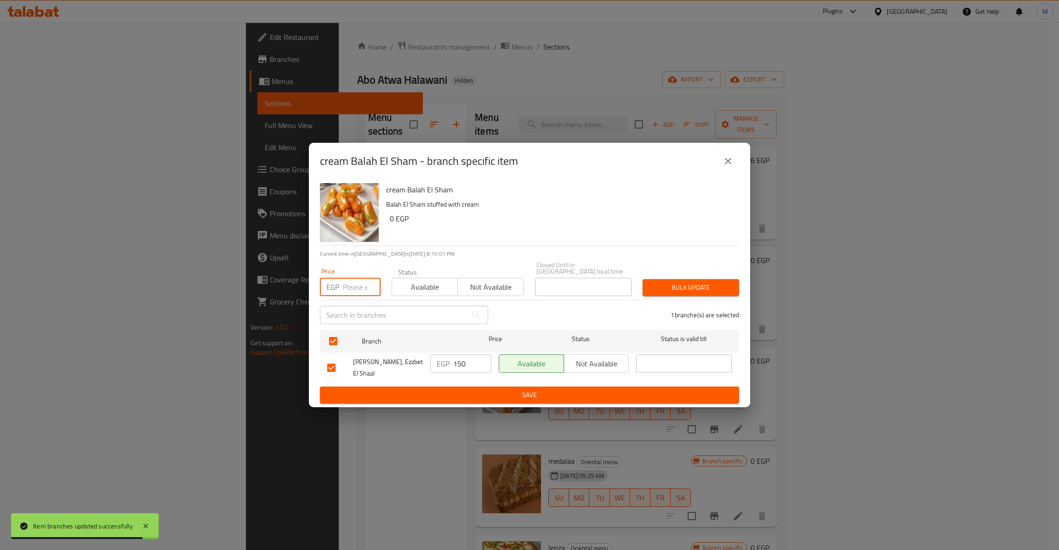
click at [351, 281] on input "number" at bounding box center [362, 287] width 38 height 18
click at [350, 286] on input "169" at bounding box center [362, 287] width 38 height 18
drag, startPoint x: 350, startPoint y: 286, endPoint x: 359, endPoint y: 287, distance: 9.2
click at [359, 287] on input "169" at bounding box center [362, 287] width 38 height 18
type input "160"
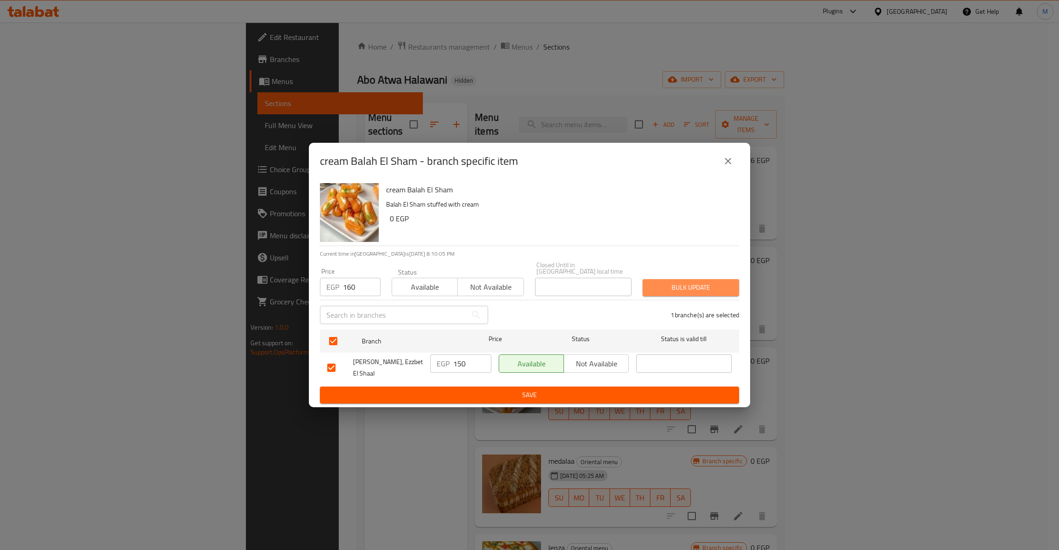
click at [698, 282] on span "Bulk update" at bounding box center [691, 287] width 82 height 11
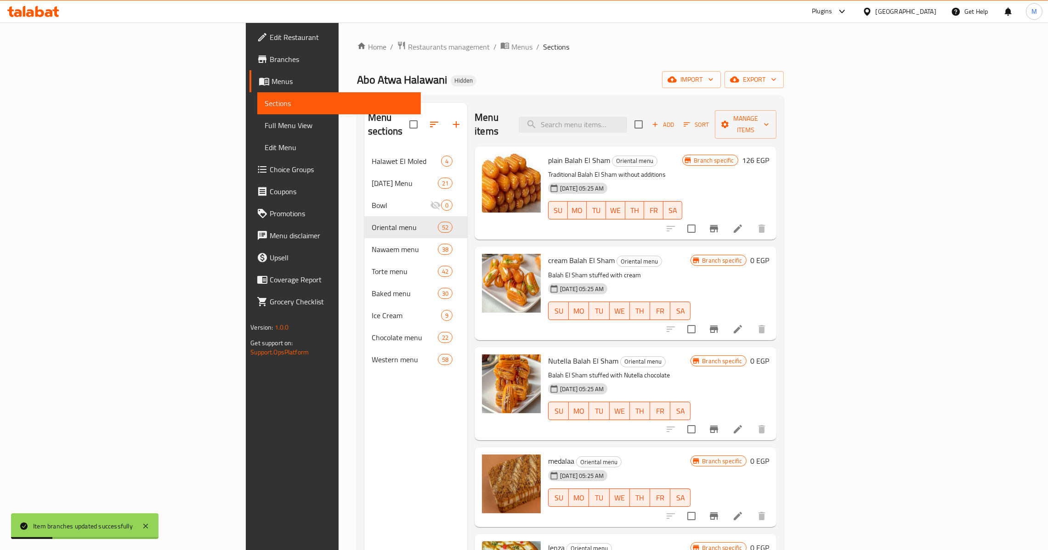
click at [769, 254] on h6 "0 EGP" at bounding box center [759, 260] width 19 height 13
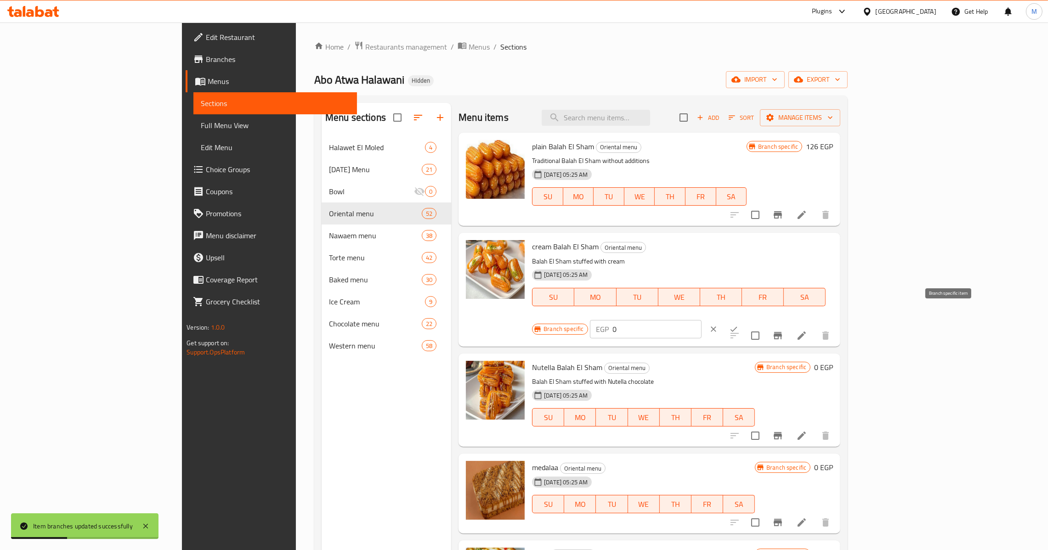
click at [782, 332] on icon "Branch-specific-item" at bounding box center [778, 335] width 8 height 7
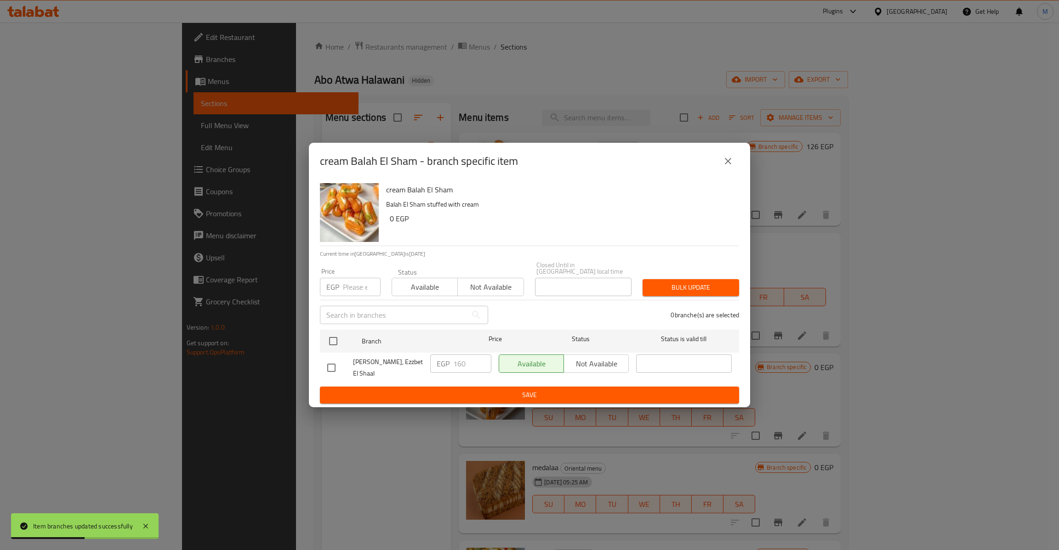
click at [450, 366] on div "EGP 160 ​" at bounding box center [460, 364] width 61 height 18
click at [718, 161] on button "close" at bounding box center [728, 161] width 22 height 22
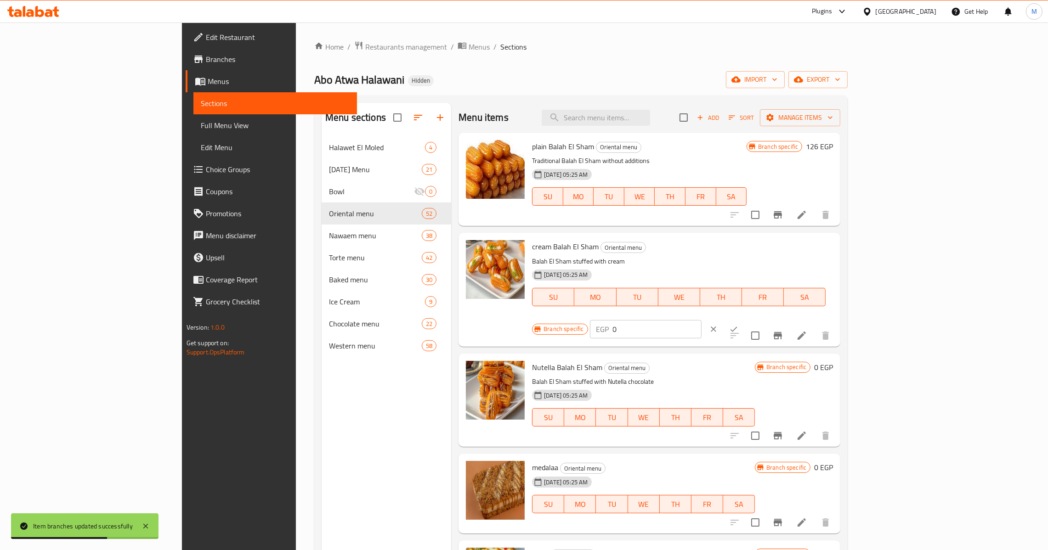
click at [702, 320] on input "0" at bounding box center [657, 329] width 89 height 18
paste input "16"
type input "160"
click at [744, 319] on button "ok" at bounding box center [734, 329] width 20 height 20
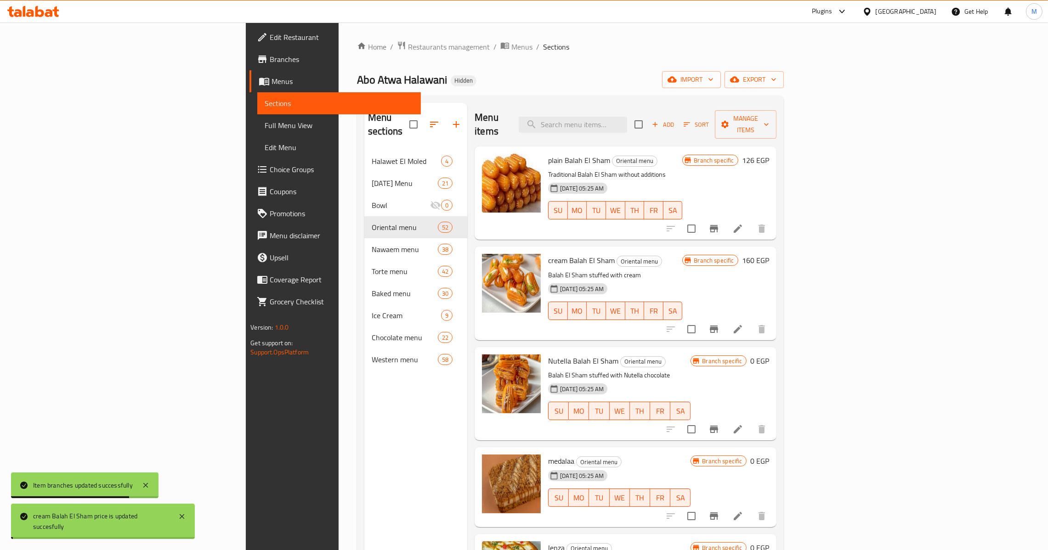
click at [769, 355] on h6 "0 EGP" at bounding box center [759, 361] width 19 height 13
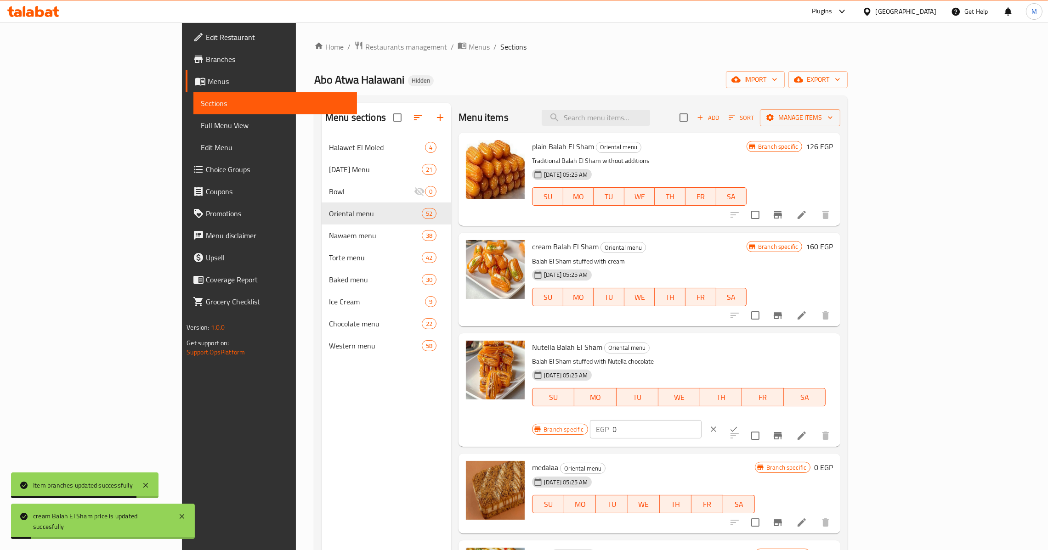
click at [702, 420] on input "0" at bounding box center [657, 429] width 89 height 18
paste input "16"
type input "160"
click at [738, 425] on icon "ok" at bounding box center [733, 429] width 9 height 9
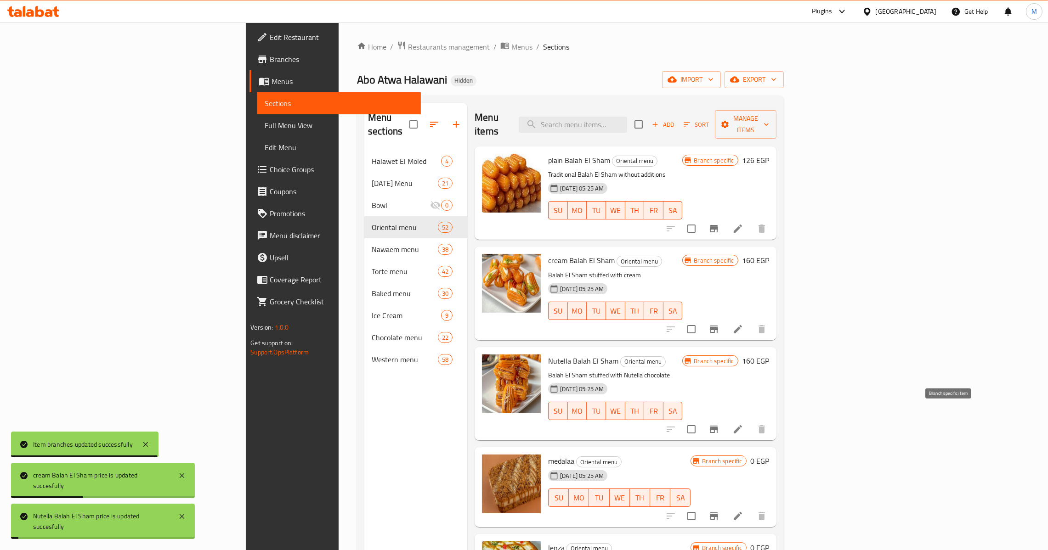
click at [720, 424] on icon "Branch-specific-item" at bounding box center [714, 429] width 11 height 11
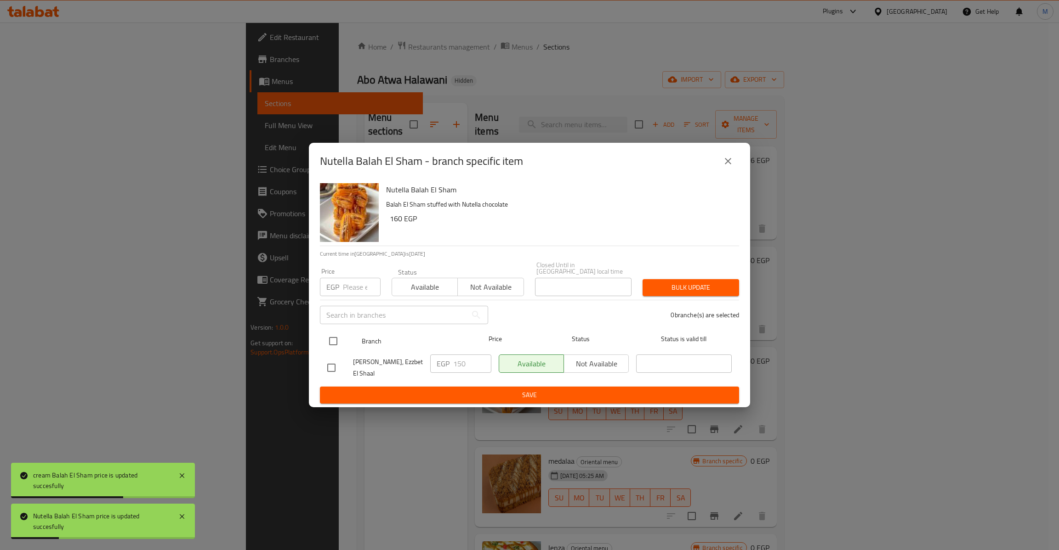
click at [340, 342] on input "checkbox" at bounding box center [332, 341] width 19 height 19
checkbox input "true"
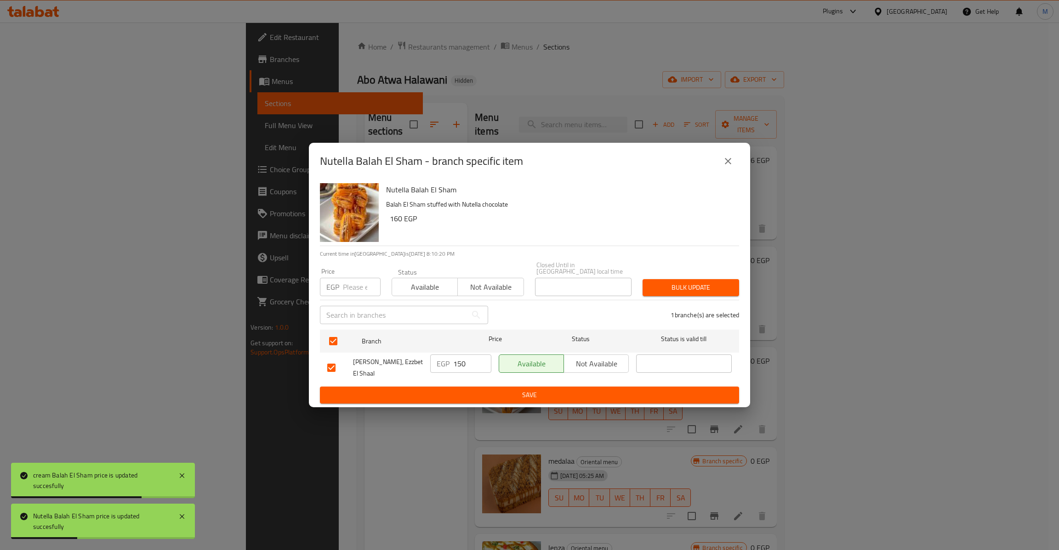
click at [354, 272] on div "Price EGP Price" at bounding box center [350, 282] width 61 height 28
click at [363, 283] on input "number" at bounding box center [362, 287] width 38 height 18
paste input "160"
type input "160"
click at [668, 282] on span "Bulk update" at bounding box center [691, 287] width 82 height 11
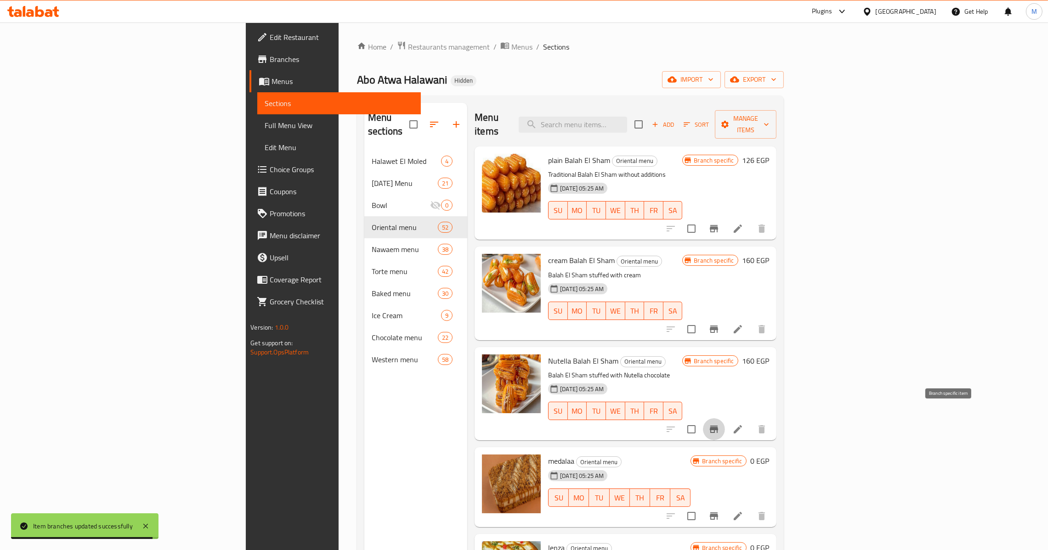
click at [718, 426] on icon "Branch-specific-item" at bounding box center [714, 429] width 8 height 7
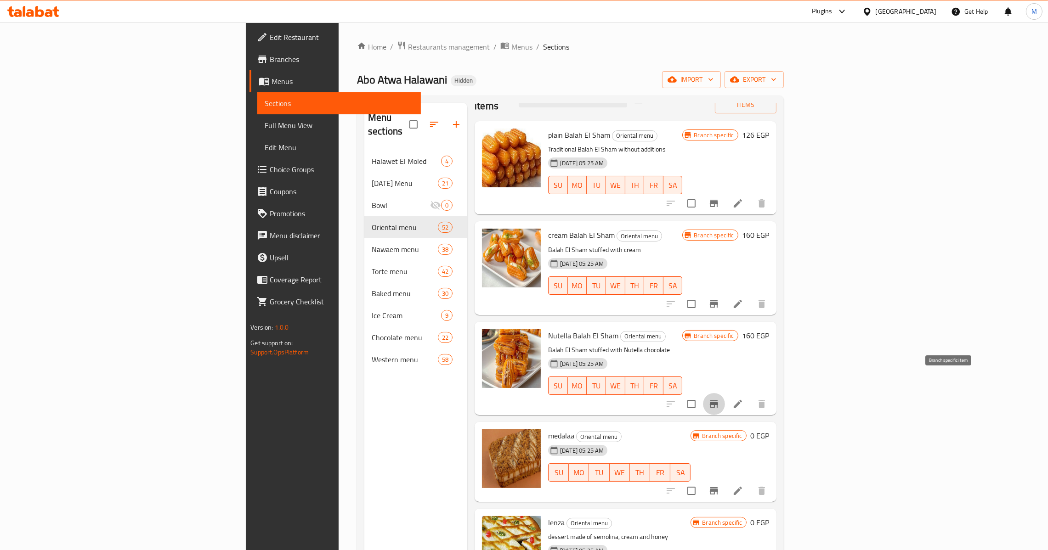
scroll to position [69, 0]
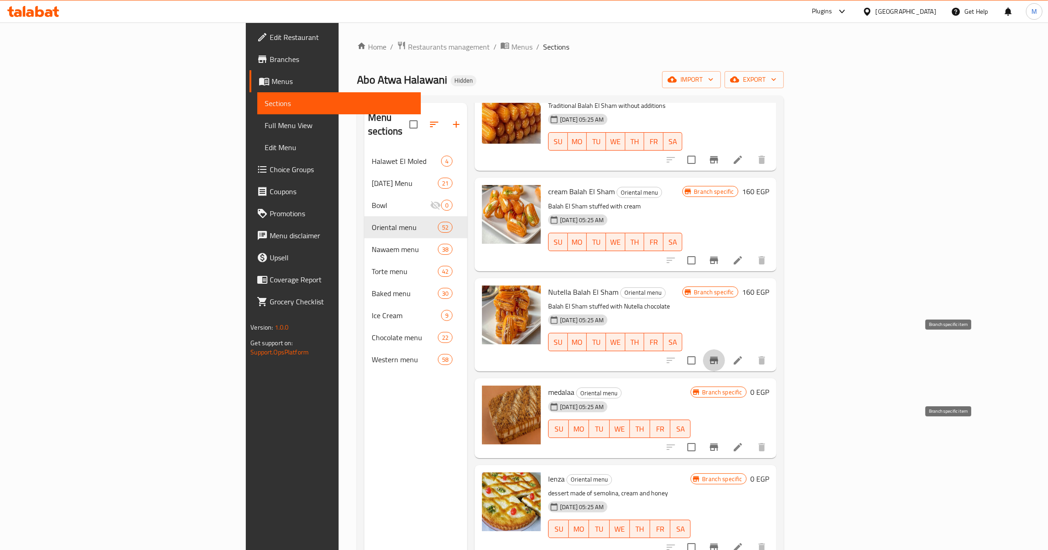
click at [725, 438] on button "Branch-specific-item" at bounding box center [714, 447] width 22 height 22
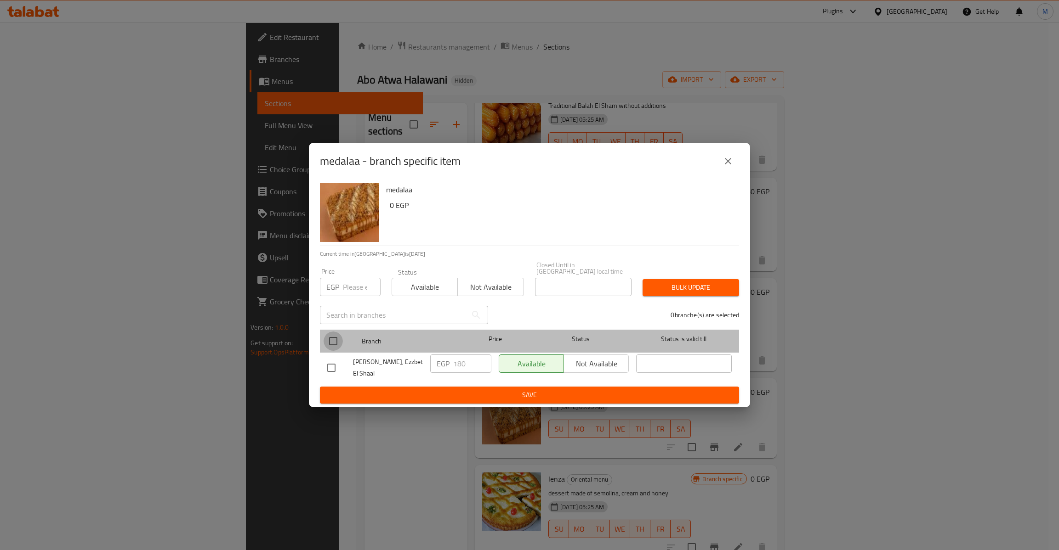
click at [337, 343] on input "checkbox" at bounding box center [332, 341] width 19 height 19
checkbox input "true"
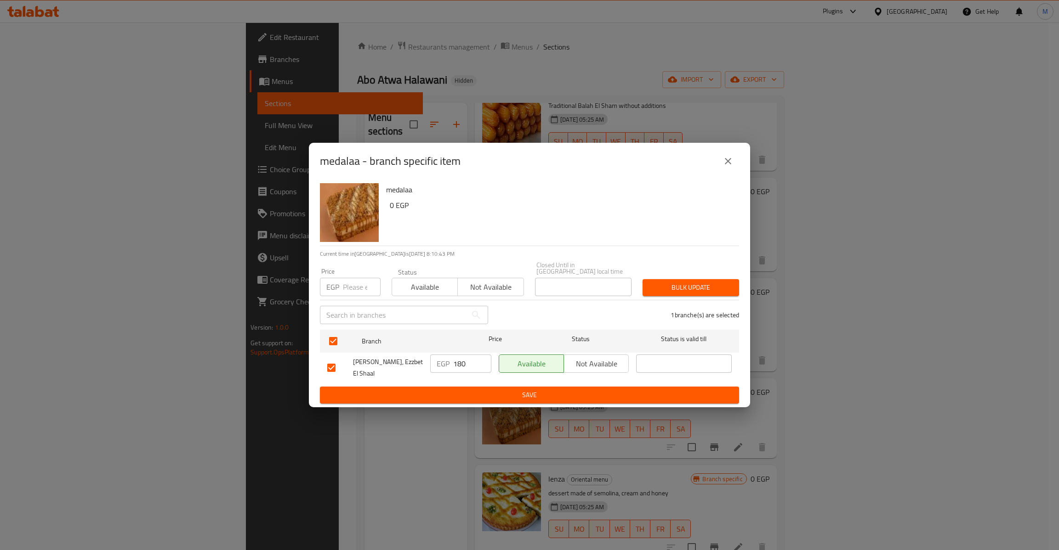
click at [348, 283] on input "number" at bounding box center [362, 287] width 38 height 18
type input "190"
click at [676, 285] on span "Bulk update" at bounding box center [691, 287] width 82 height 11
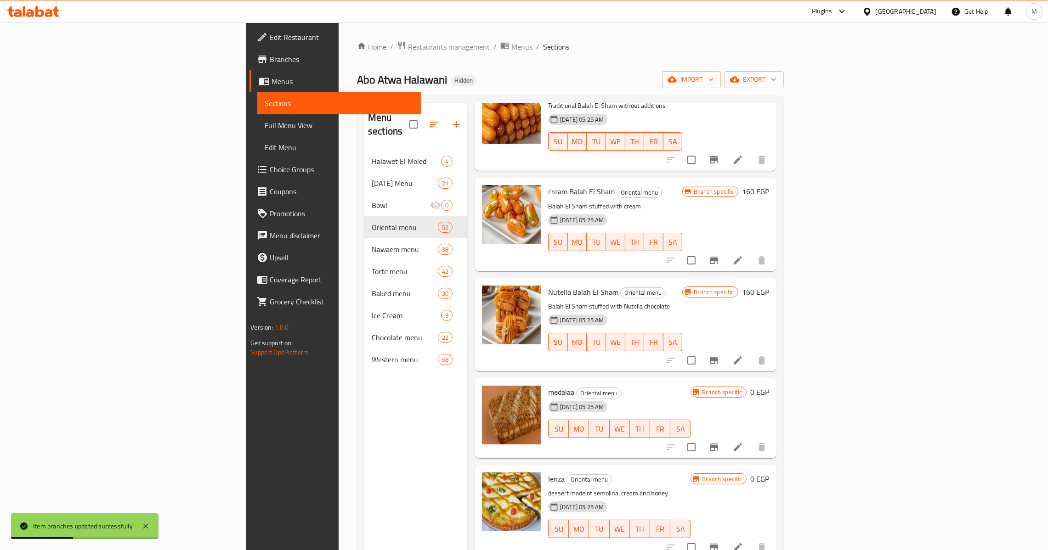
click at [769, 386] on h6 "0 EGP" at bounding box center [759, 392] width 19 height 13
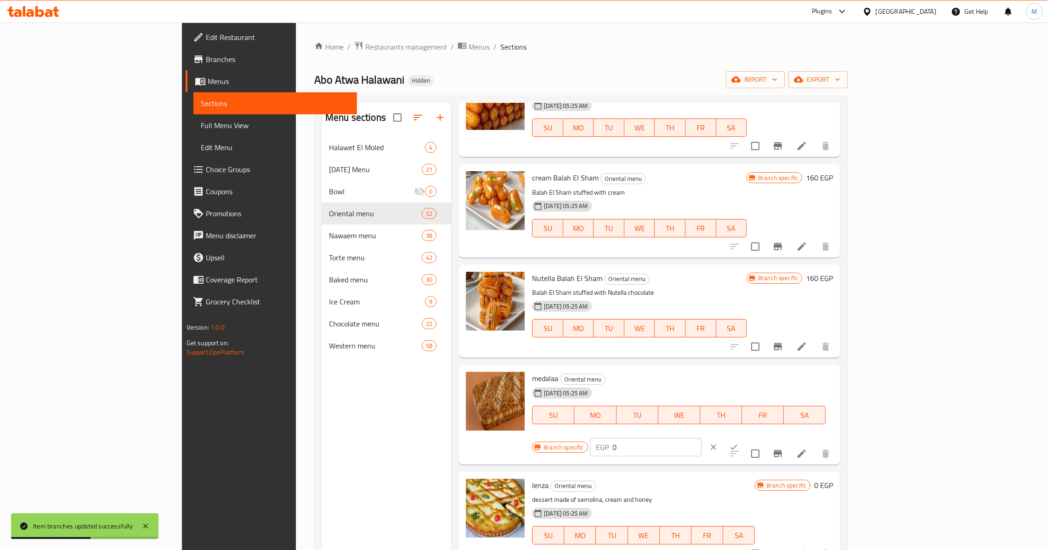
click at [702, 438] on div "EGP 0 ​" at bounding box center [646, 447] width 112 height 18
click at [702, 438] on input "0" at bounding box center [657, 447] width 89 height 18
type input "190"
click at [744, 437] on button "ok" at bounding box center [734, 447] width 20 height 20
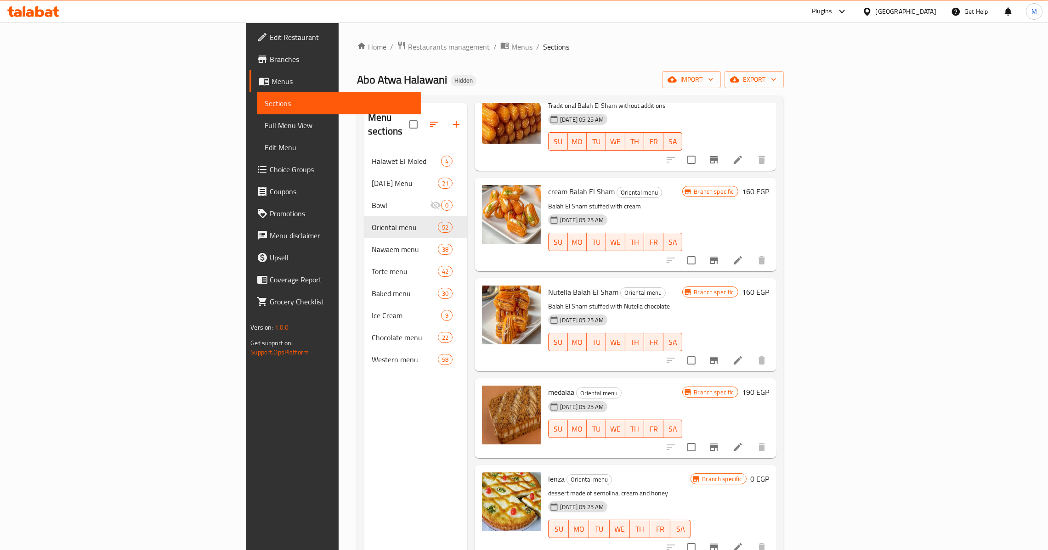
click at [718, 444] on icon "Branch-specific-item" at bounding box center [714, 447] width 8 height 7
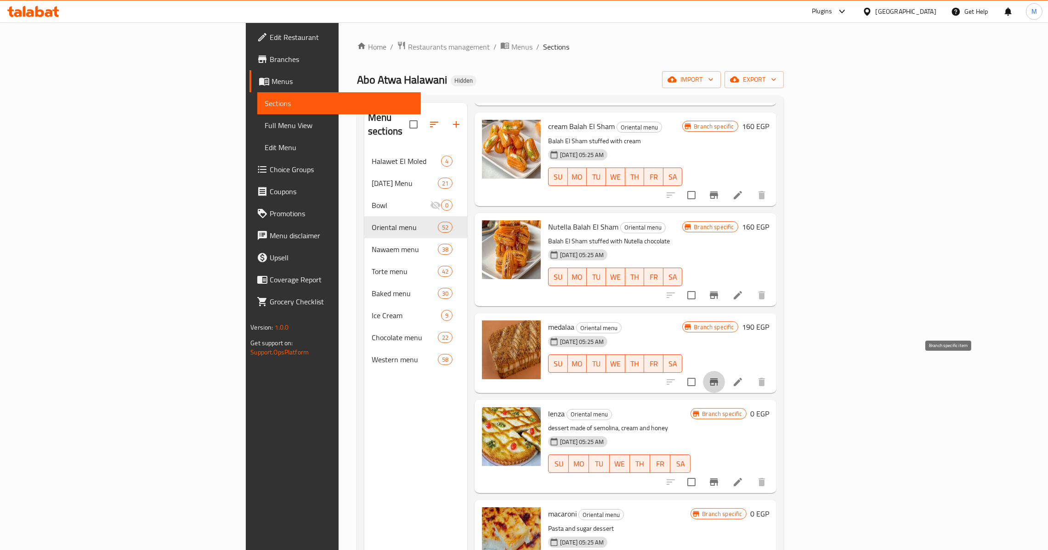
scroll to position [138, 0]
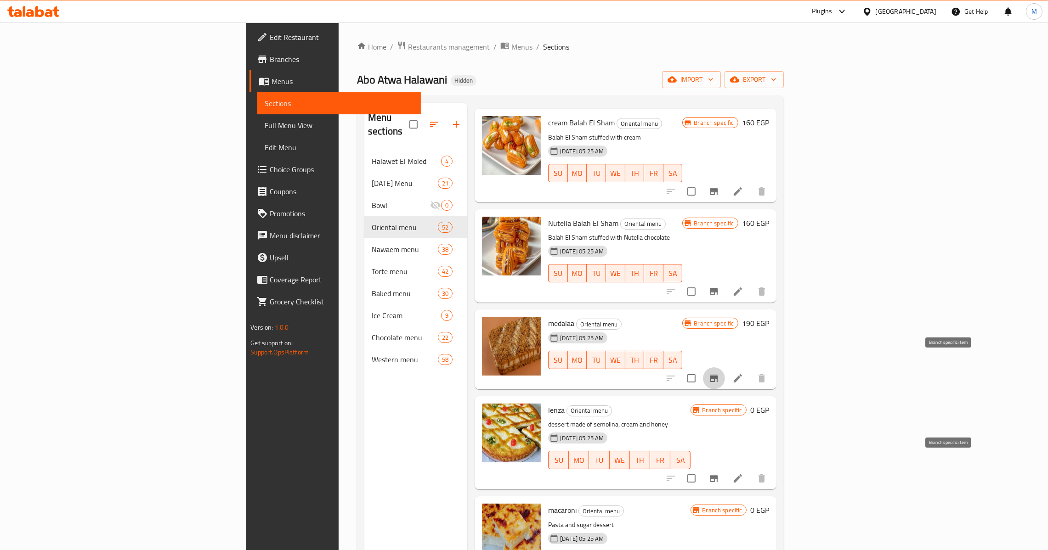
click at [720, 473] on icon "Branch-specific-item" at bounding box center [714, 478] width 11 height 11
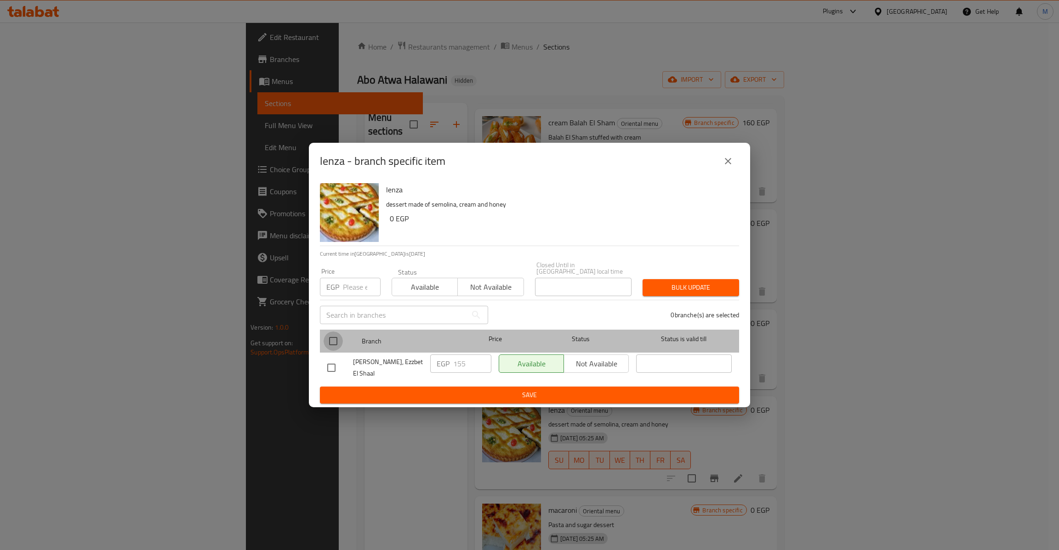
click at [333, 337] on input "checkbox" at bounding box center [332, 341] width 19 height 19
checkbox input "true"
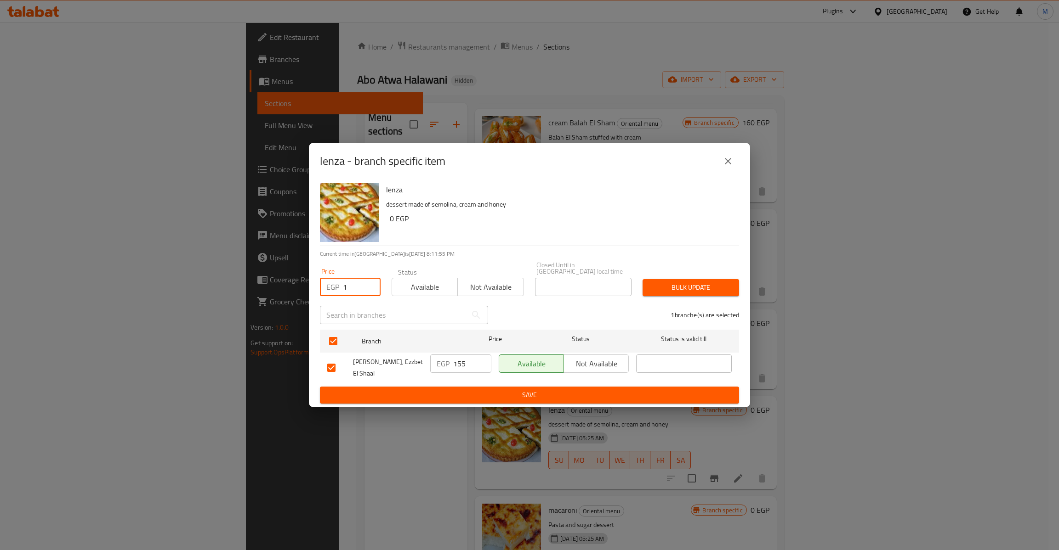
click at [351, 285] on input "1" at bounding box center [362, 287] width 38 height 18
drag, startPoint x: 351, startPoint y: 282, endPoint x: 369, endPoint y: 285, distance: 17.7
click at [369, 285] on input "167" at bounding box center [362, 287] width 38 height 18
type input "165"
click at [691, 290] on span "Bulk update" at bounding box center [691, 287] width 82 height 11
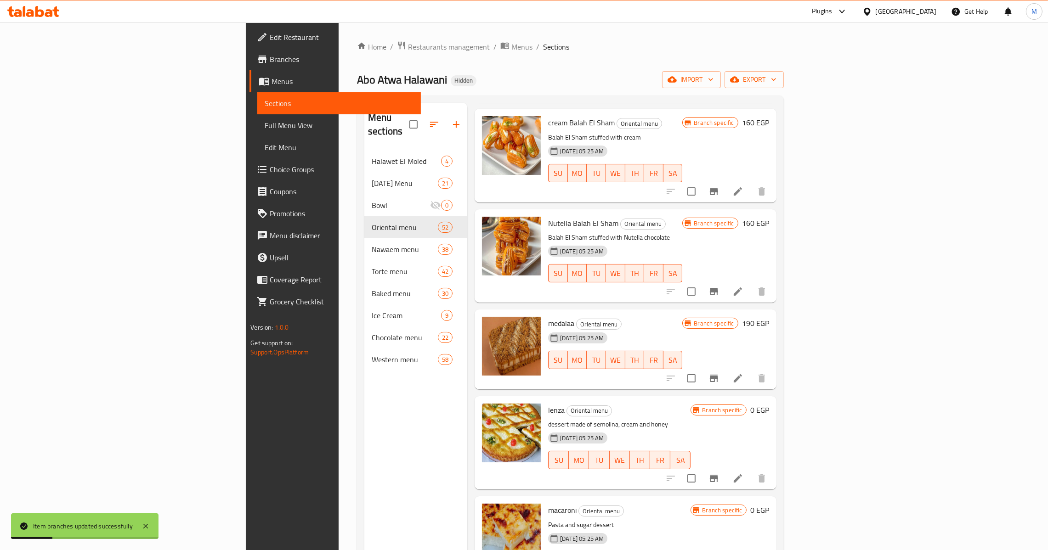
click at [769, 404] on h6 "0 EGP" at bounding box center [759, 410] width 19 height 13
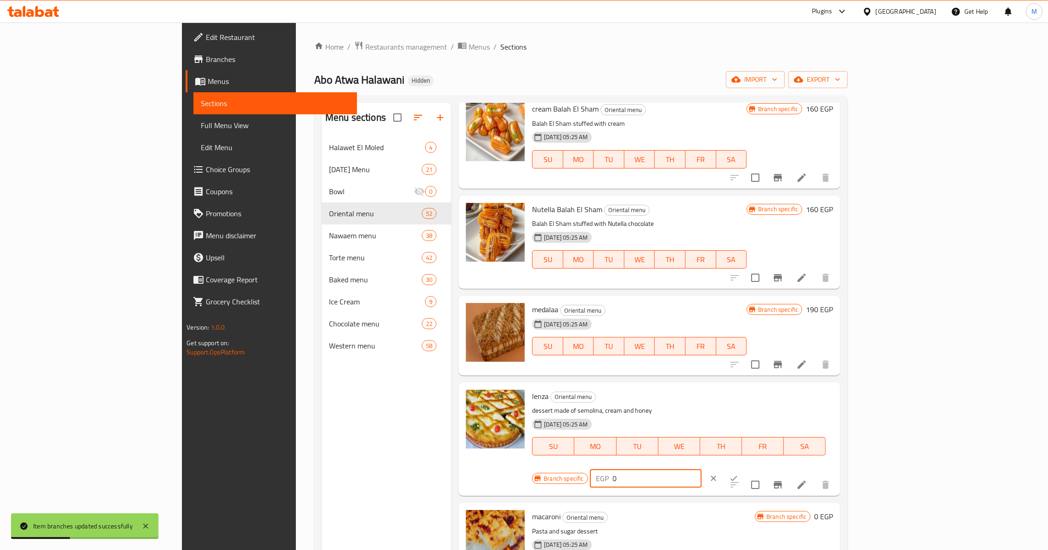
drag, startPoint x: 895, startPoint y: 396, endPoint x: 817, endPoint y: 403, distance: 78.0
click at [757, 469] on div "Branch specific EGP 0 ​" at bounding box center [644, 479] width 225 height 20
type input "165"
click at [744, 469] on button "ok" at bounding box center [734, 479] width 20 height 20
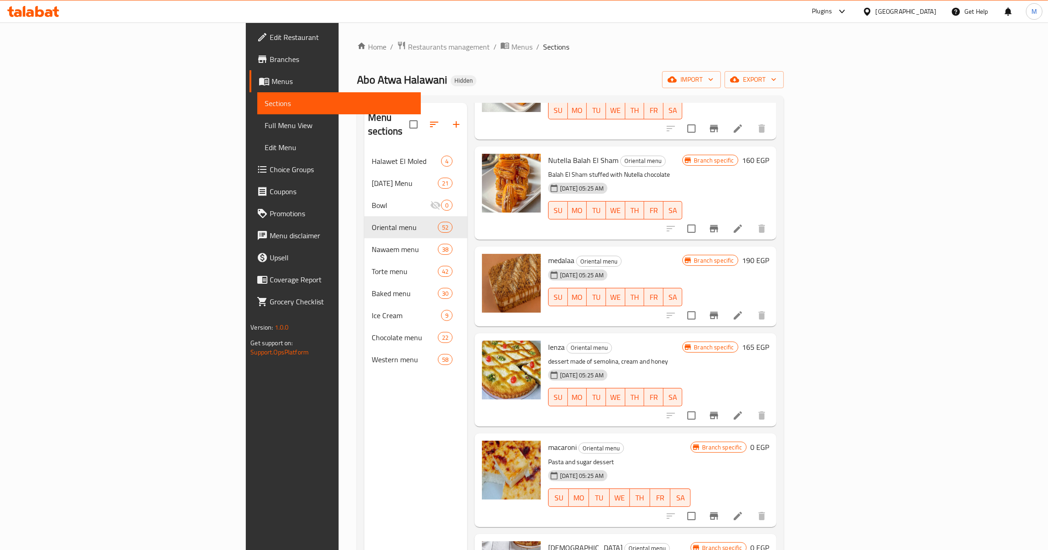
scroll to position [206, 0]
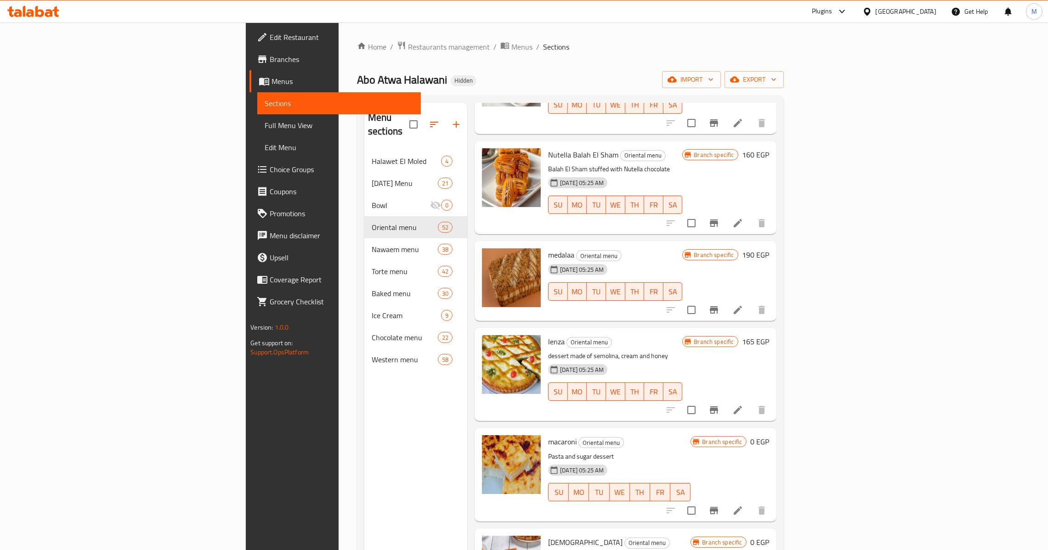
click at [725, 500] on button "Branch-specific-item" at bounding box center [714, 511] width 22 height 22
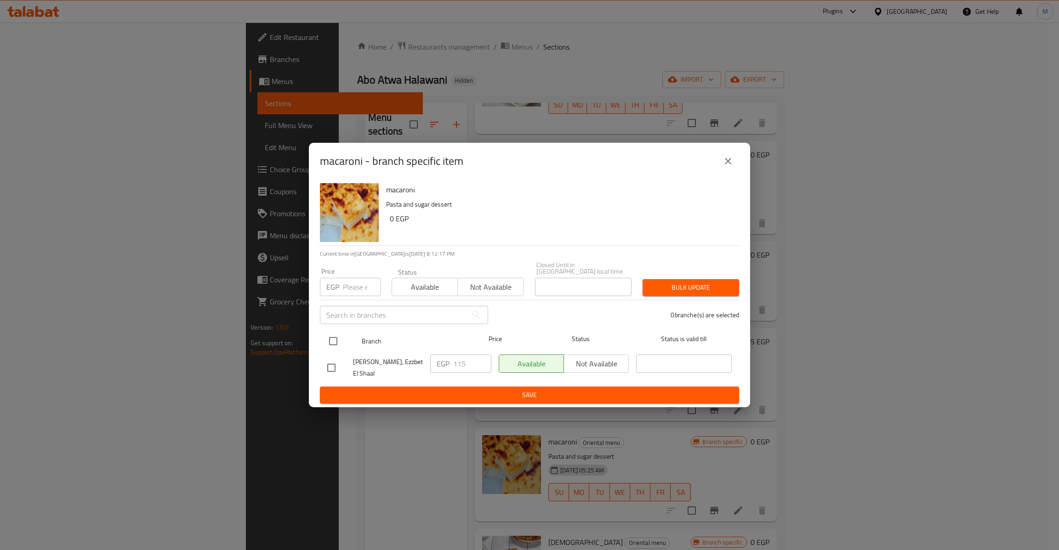
drag, startPoint x: 319, startPoint y: 341, endPoint x: 330, endPoint y: 339, distance: 11.3
click at [327, 340] on div "Branch Price Status Status is valid till" at bounding box center [529, 341] width 419 height 23
click at [330, 338] on input "checkbox" at bounding box center [332, 341] width 19 height 19
checkbox input "true"
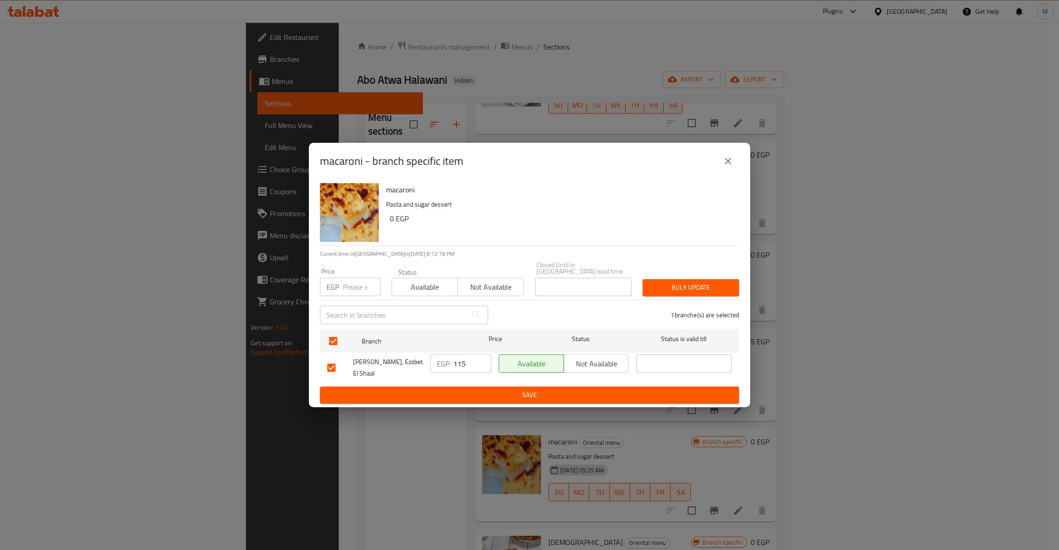
click at [351, 290] on input "number" at bounding box center [362, 287] width 38 height 18
type input "120"
type button "0"
type button "1"
click at [642, 279] on button "Bulk update" at bounding box center [690, 287] width 96 height 17
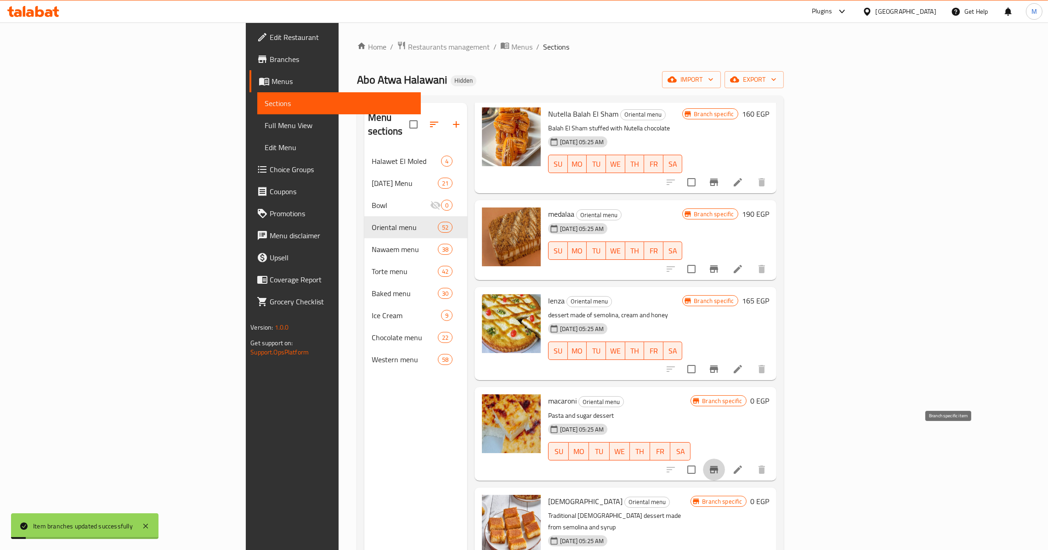
scroll to position [344, 0]
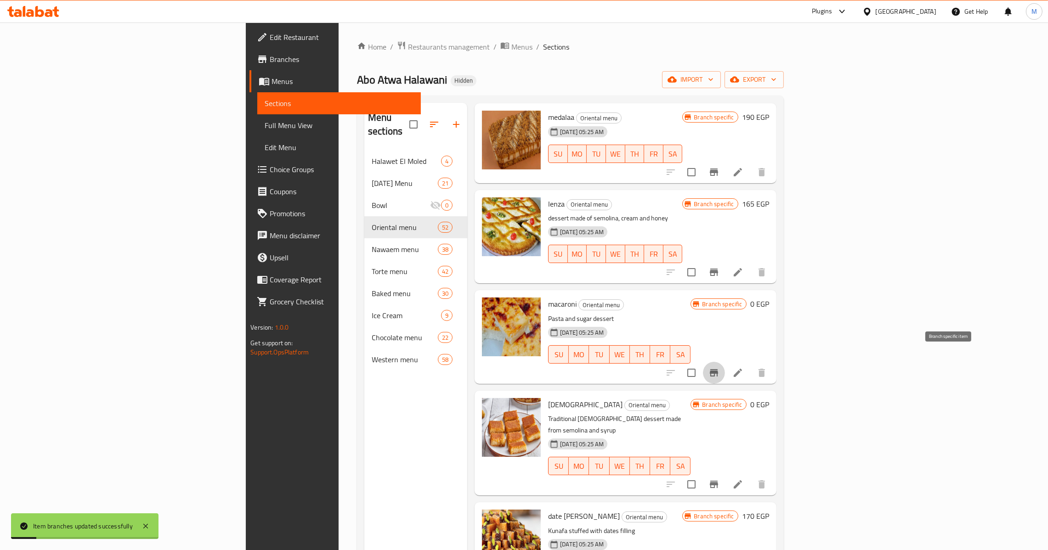
drag, startPoint x: 983, startPoint y: 292, endPoint x: 989, endPoint y: 289, distance: 6.2
click at [769, 298] on div "Branch specific 0 EGP" at bounding box center [730, 304] width 78 height 13
click at [769, 298] on h6 "0 EGP" at bounding box center [759, 304] width 19 height 13
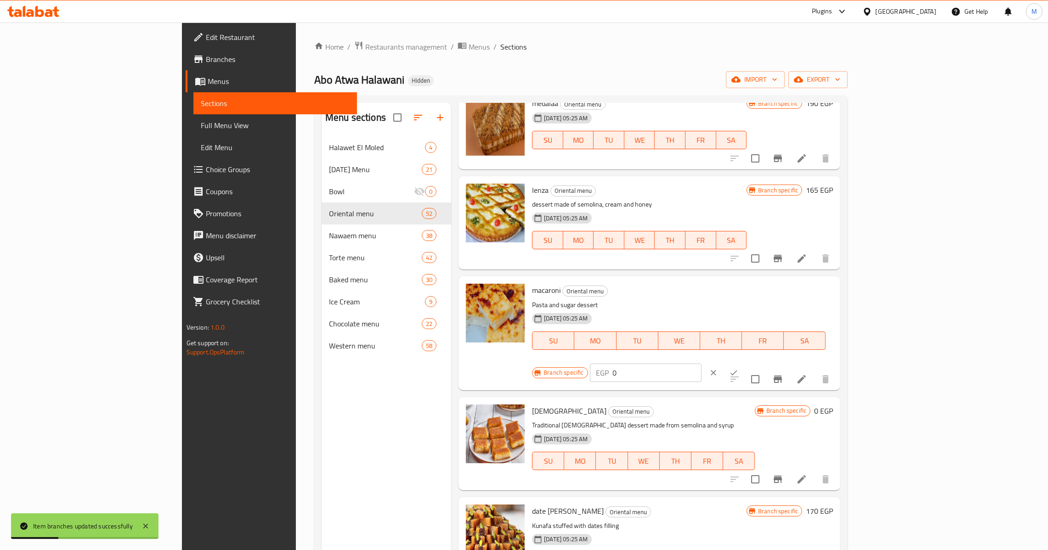
click at [702, 364] on input "0" at bounding box center [657, 373] width 89 height 18
type input "120"
click at [744, 363] on button "ok" at bounding box center [734, 373] width 20 height 20
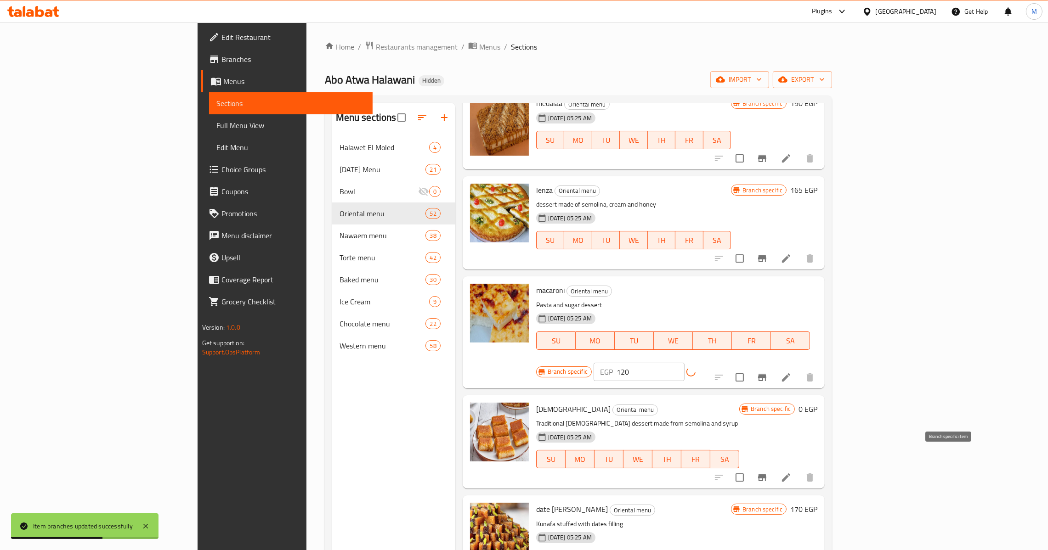
click at [768, 472] on icon "Branch-specific-item" at bounding box center [762, 477] width 11 height 11
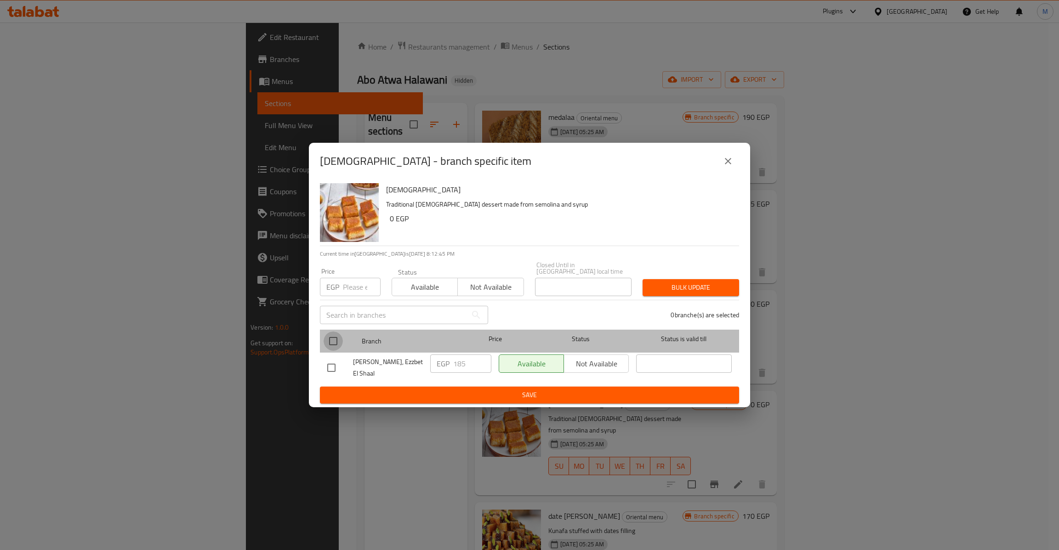
click at [330, 334] on input "checkbox" at bounding box center [332, 341] width 19 height 19
checkbox input "true"
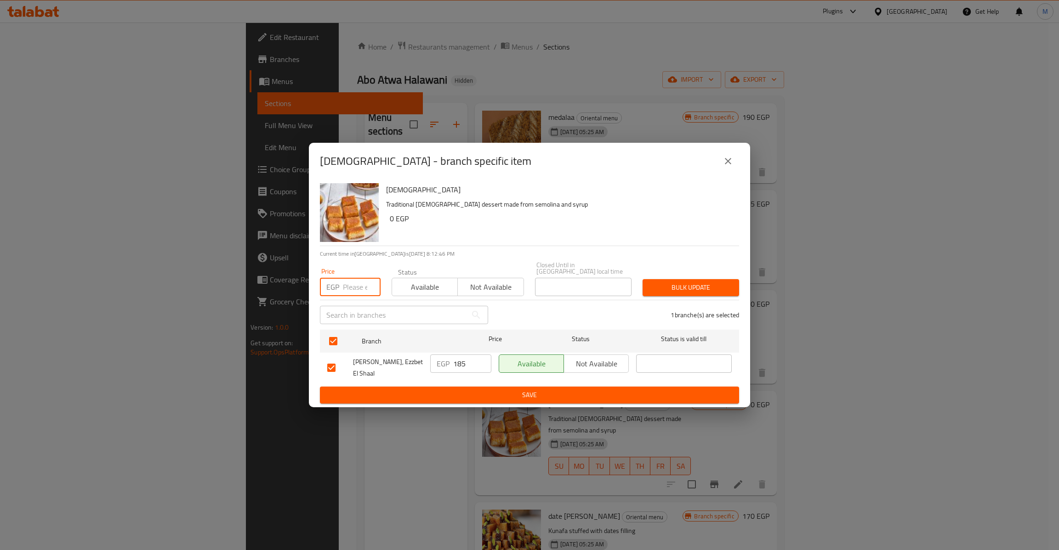
click at [355, 281] on input "number" at bounding box center [362, 287] width 38 height 18
type input "195"
type button "0"
type button "1"
click at [642, 279] on button "Bulk update" at bounding box center [690, 287] width 96 height 17
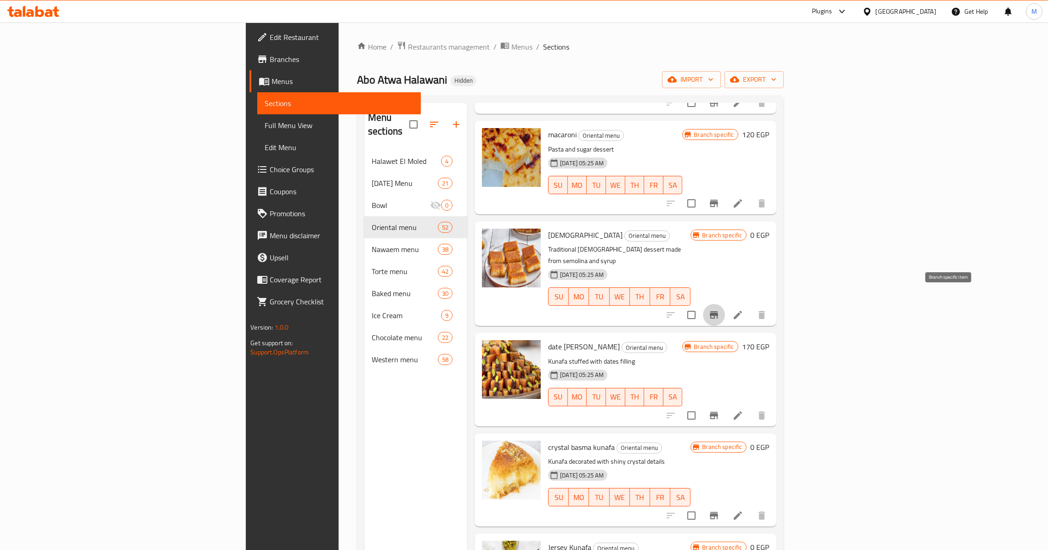
scroll to position [620, 0]
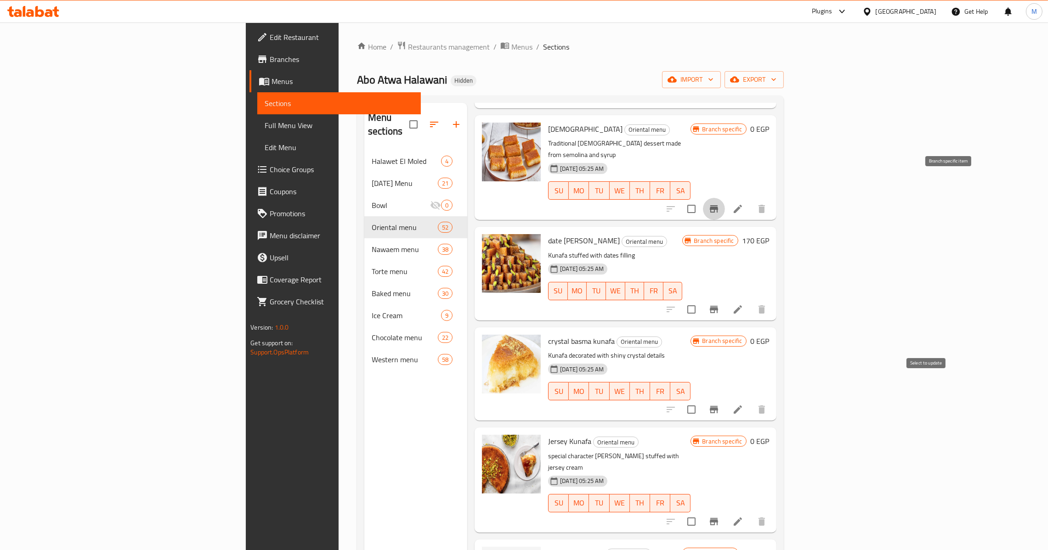
click at [701, 400] on input "checkbox" at bounding box center [691, 409] width 19 height 19
checkbox input "true"
click at [701, 300] on input "checkbox" at bounding box center [691, 309] width 19 height 19
checkbox input "true"
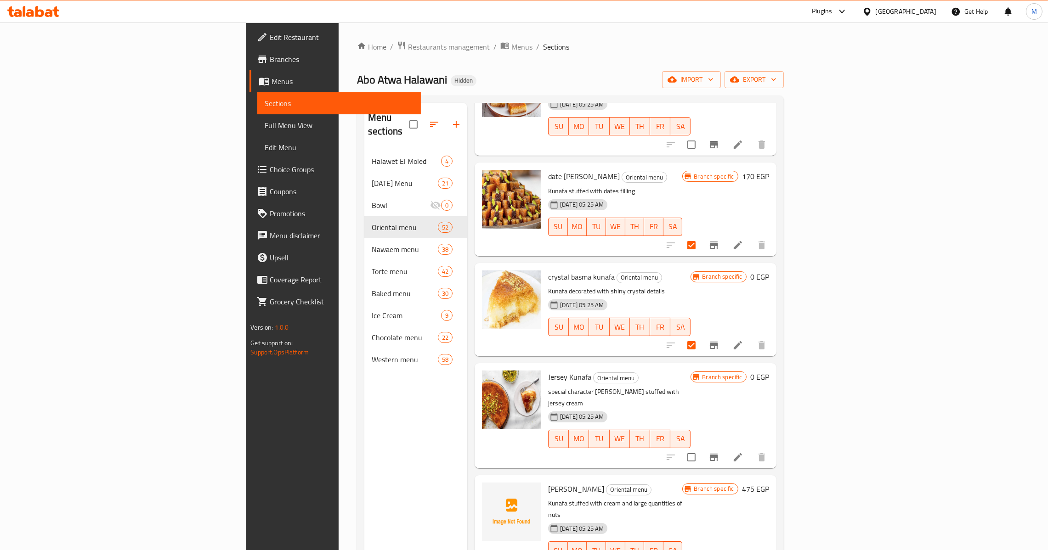
scroll to position [689, 0]
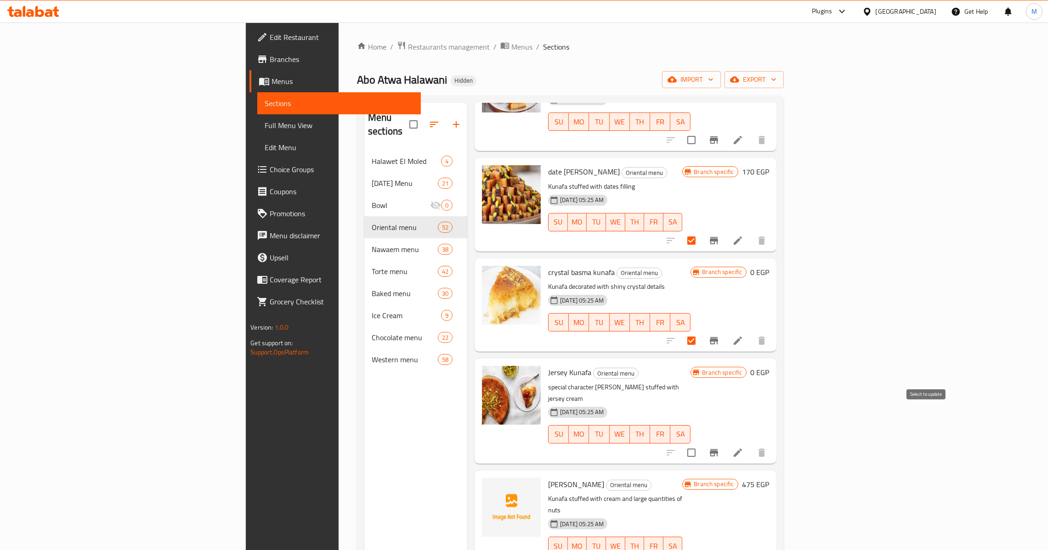
click at [701, 443] on input "checkbox" at bounding box center [691, 452] width 19 height 19
checkbox input "true"
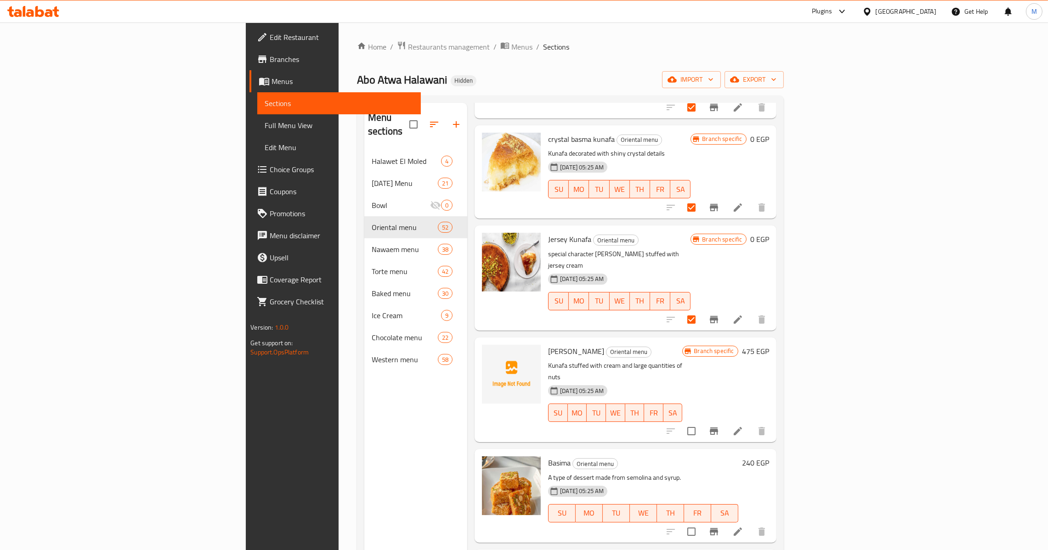
scroll to position [827, 0]
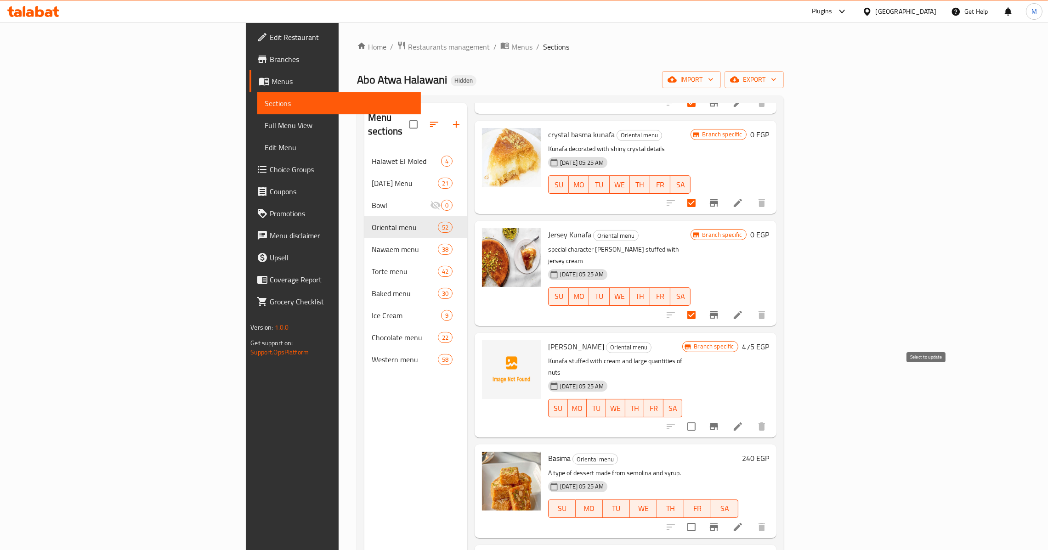
click at [701, 417] on input "checkbox" at bounding box center [691, 426] width 19 height 19
checkbox input "true"
click at [548, 340] on span "Rich Kunafa" at bounding box center [576, 347] width 56 height 14
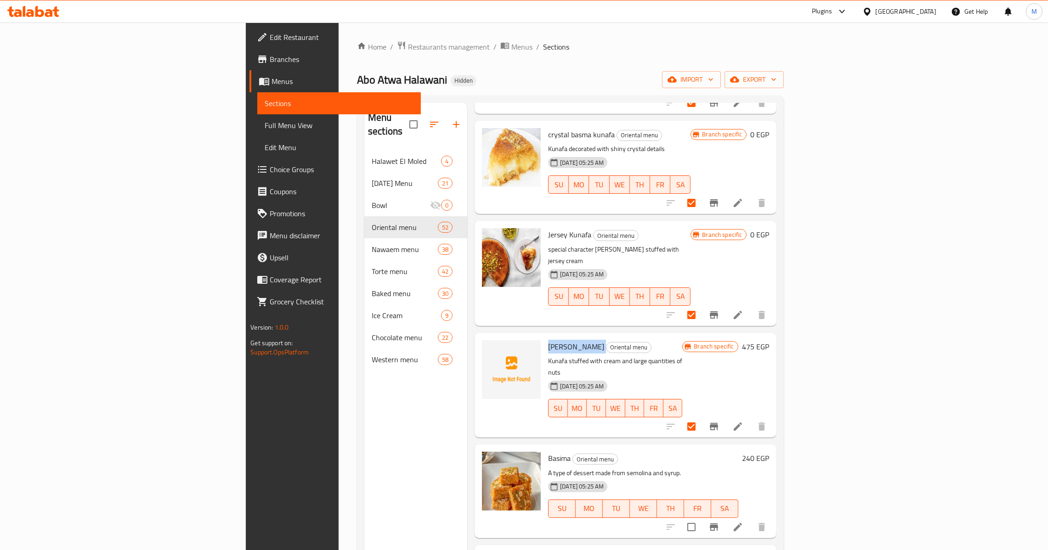
copy h6 "Rich Kunafa"
click at [548, 228] on span "Jersey Kunafa" at bounding box center [569, 235] width 43 height 14
copy h6 "Jersey Kunafa"
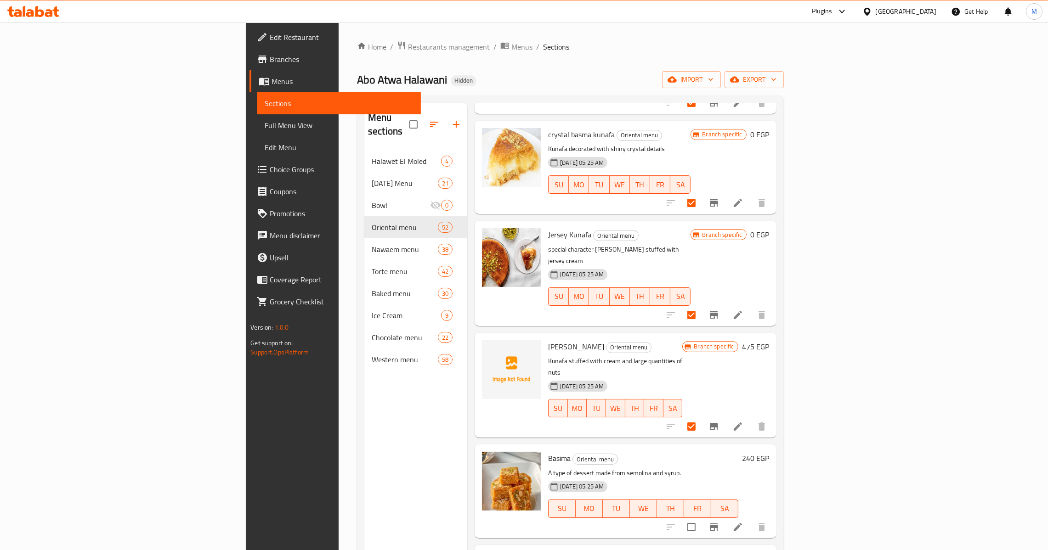
click at [548, 128] on span "crystal basma kunafa" at bounding box center [581, 135] width 67 height 14
copy h6 "crystal basma kunafa"
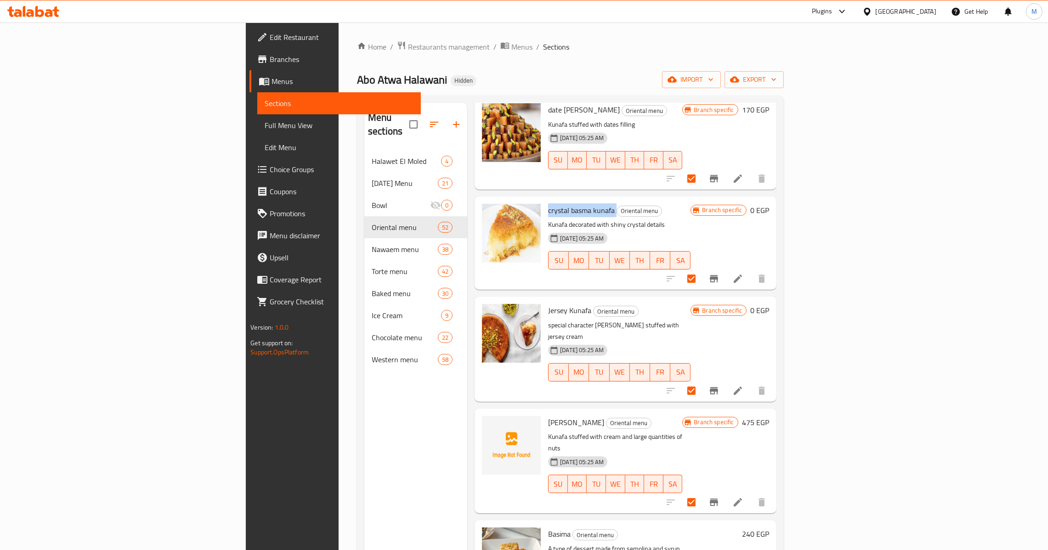
scroll to position [689, 0]
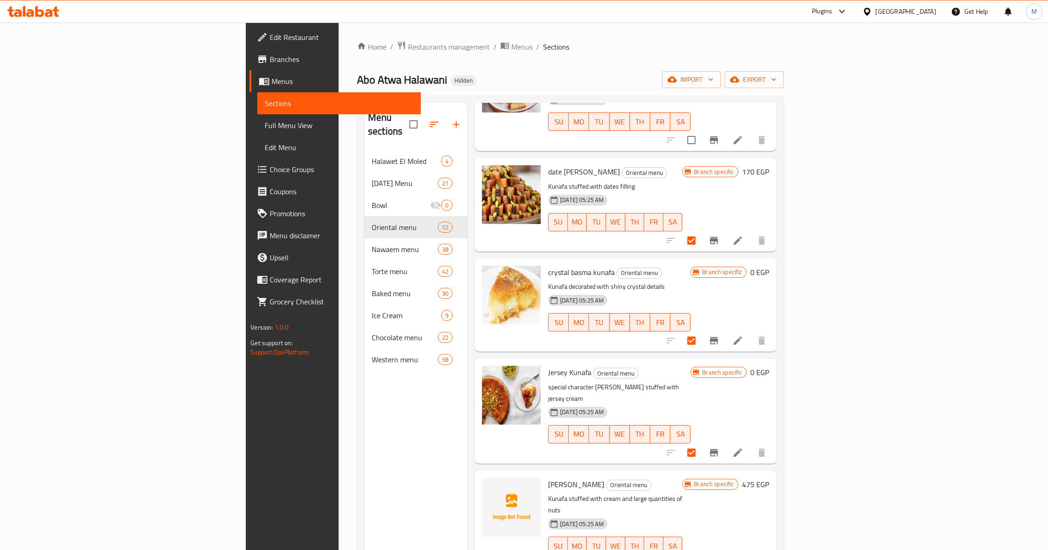
click at [548, 165] on span "date basma kunafa" at bounding box center [584, 172] width 72 height 14
copy h6 "date basma kunafa"
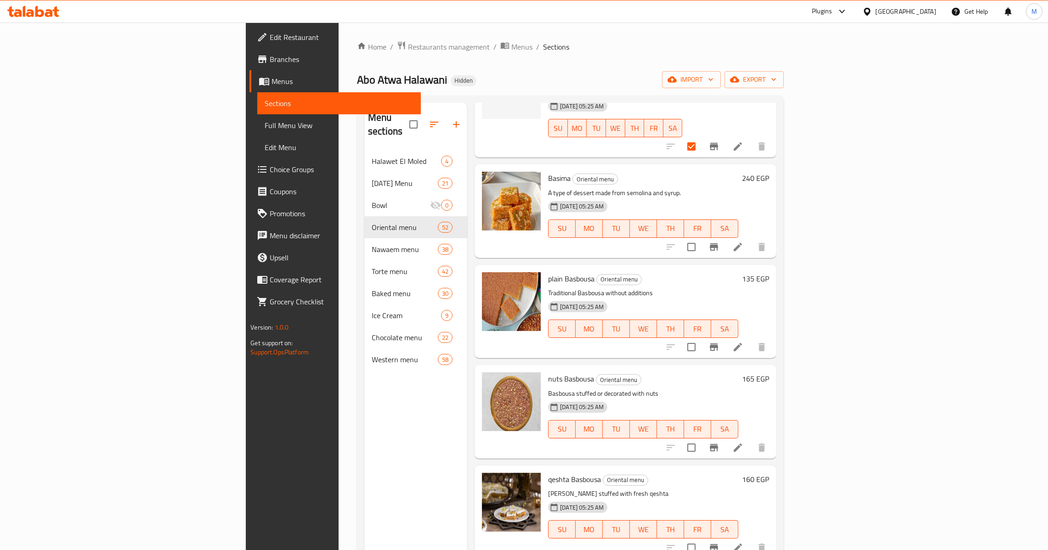
scroll to position [1103, 0]
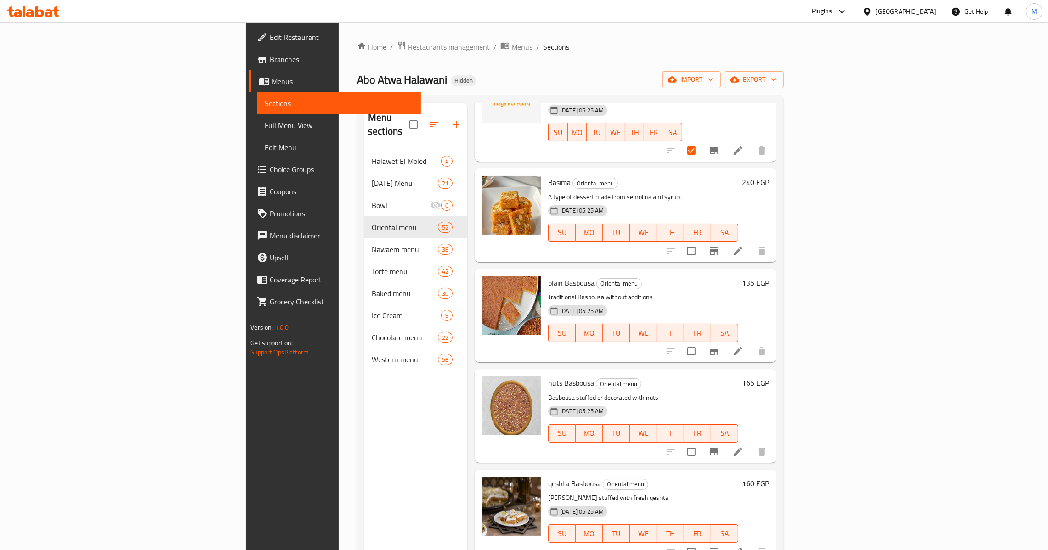
click at [742, 373] on div "nuts Basbousa Oriental menu Basbousa stuffed or decorated with nuts 11-12-2024 …" at bounding box center [642, 416] width 197 height 86
click at [701, 342] on input "checkbox" at bounding box center [691, 351] width 19 height 19
checkbox input "true"
click at [701, 442] on input "checkbox" at bounding box center [691, 451] width 19 height 19
checkbox input "true"
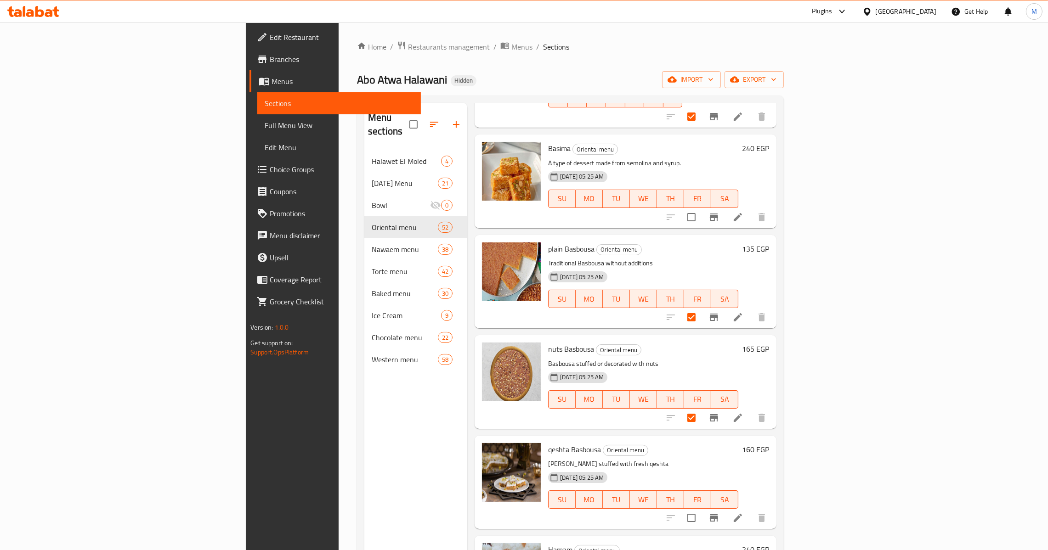
scroll to position [1172, 0]
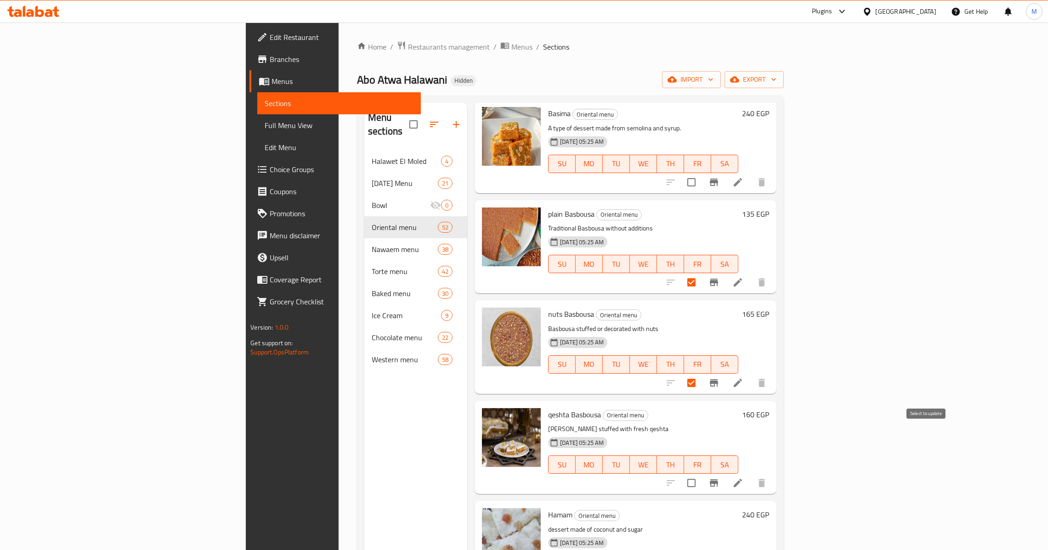
click at [701, 474] on input "checkbox" at bounding box center [691, 483] width 19 height 19
checkbox input "true"
click at [548, 207] on span "plain Basbousa" at bounding box center [571, 214] width 46 height 14
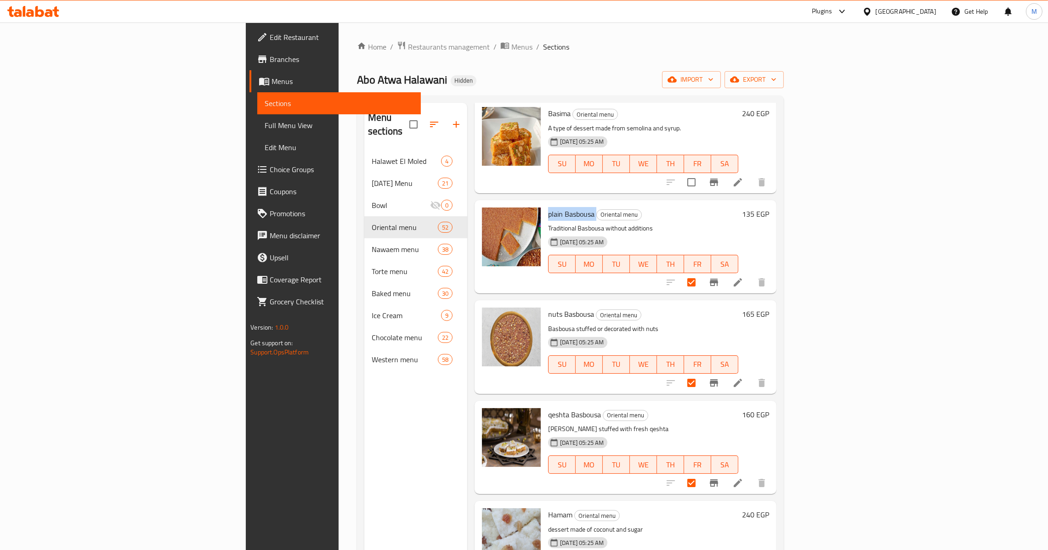
copy h6 "plain Basbousa"
click at [548, 307] on span "nuts Basbousa" at bounding box center [571, 314] width 46 height 14
copy h6 "nuts Basbousa"
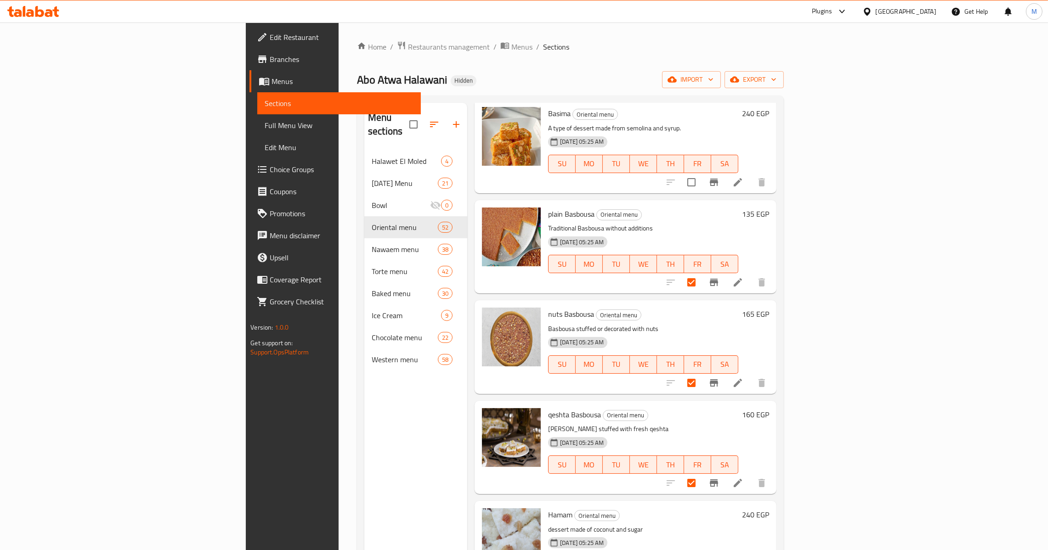
click at [548, 408] on span "qeshta Basbousa" at bounding box center [574, 415] width 53 height 14
copy h6 "qeshta Basbousa"
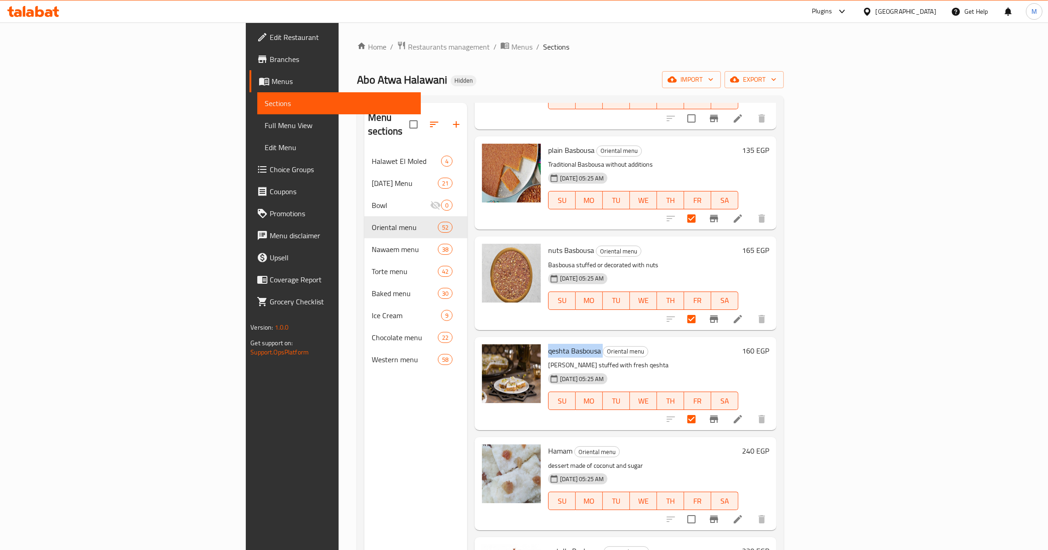
scroll to position [1240, 0]
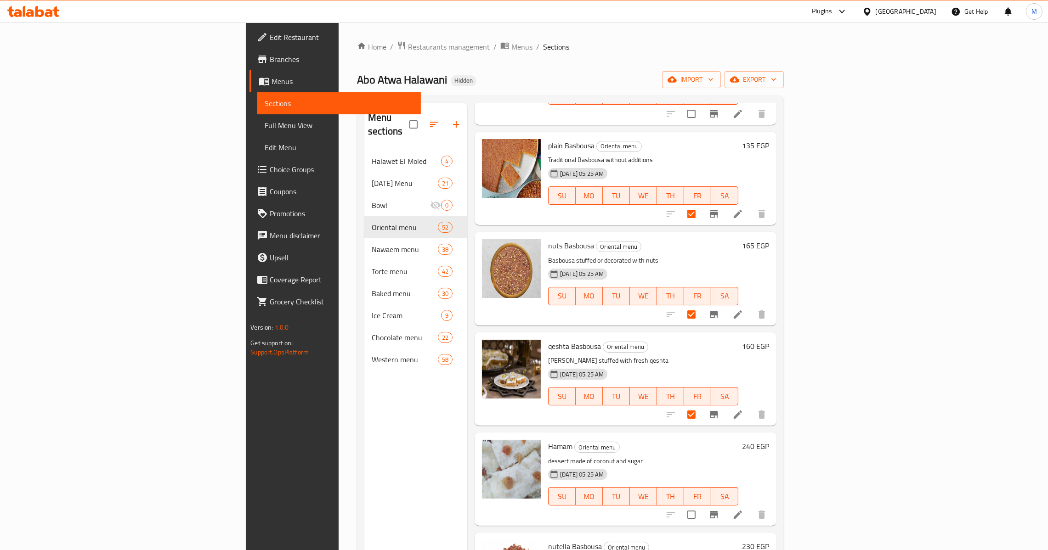
click at [738, 440] on h6 "Hamam Oriental menu" at bounding box center [643, 446] width 190 height 13
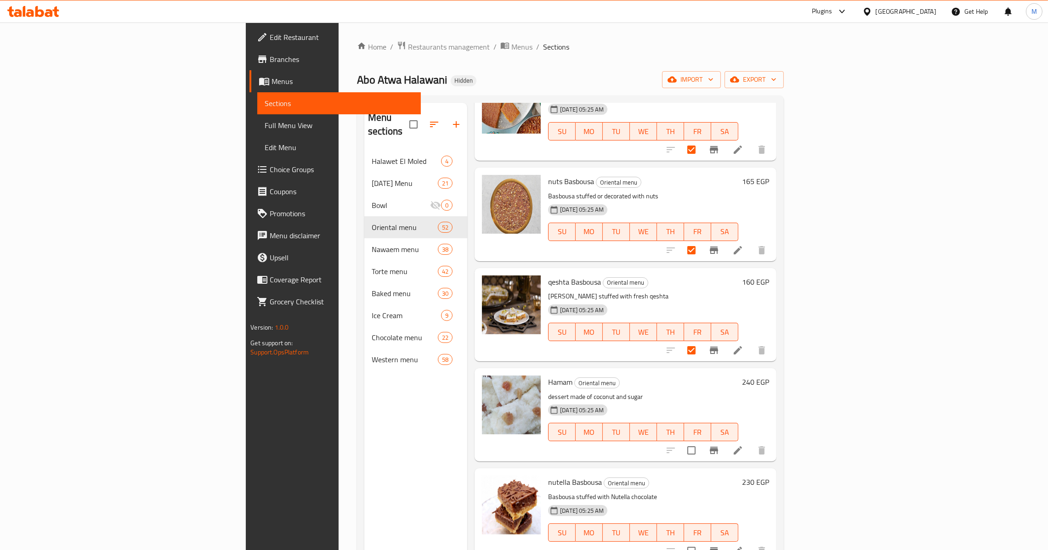
scroll to position [1309, 0]
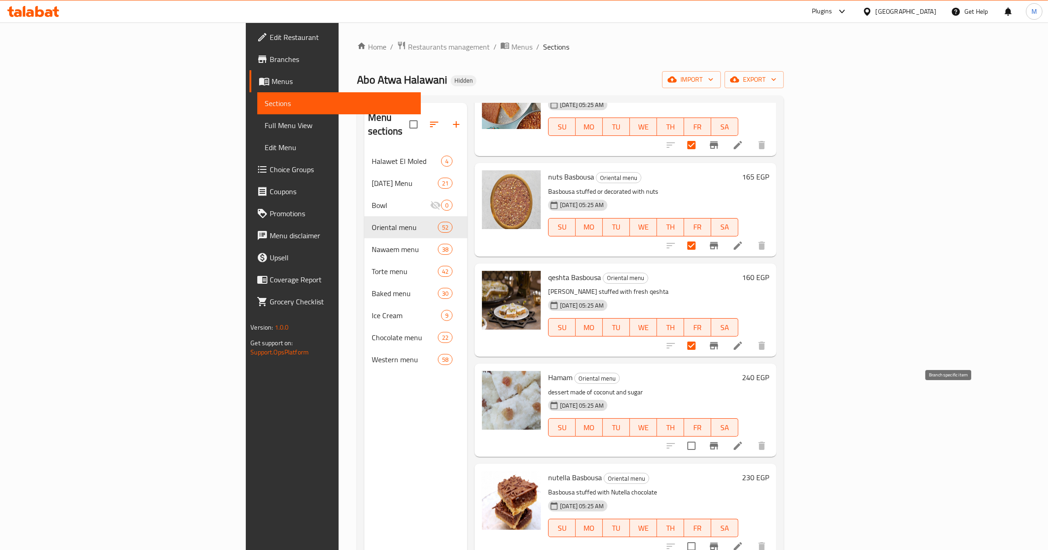
click at [718, 442] on icon "Branch-specific-item" at bounding box center [714, 445] width 8 height 7
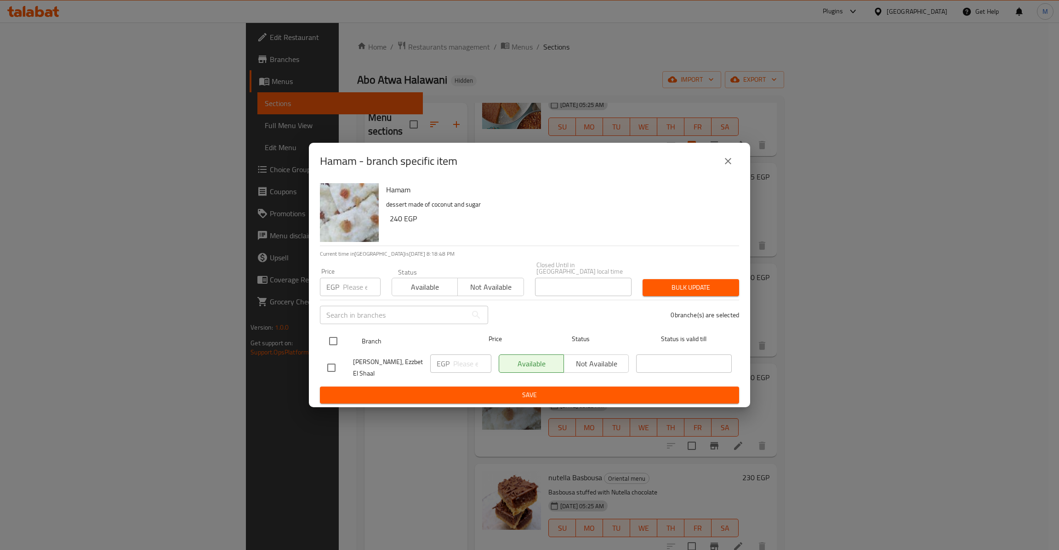
click at [333, 335] on input "checkbox" at bounding box center [332, 341] width 19 height 19
checkbox input "true"
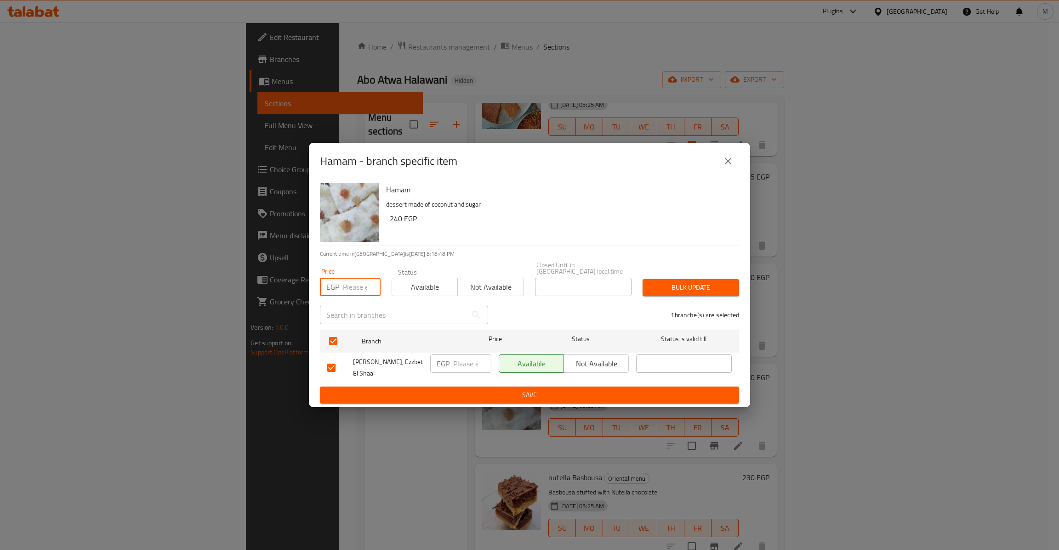
click at [363, 278] on input "number" at bounding box center [362, 287] width 38 height 18
type input "255"
type button "0"
type button "1"
click at [642, 279] on button "Bulk update" at bounding box center [690, 287] width 96 height 17
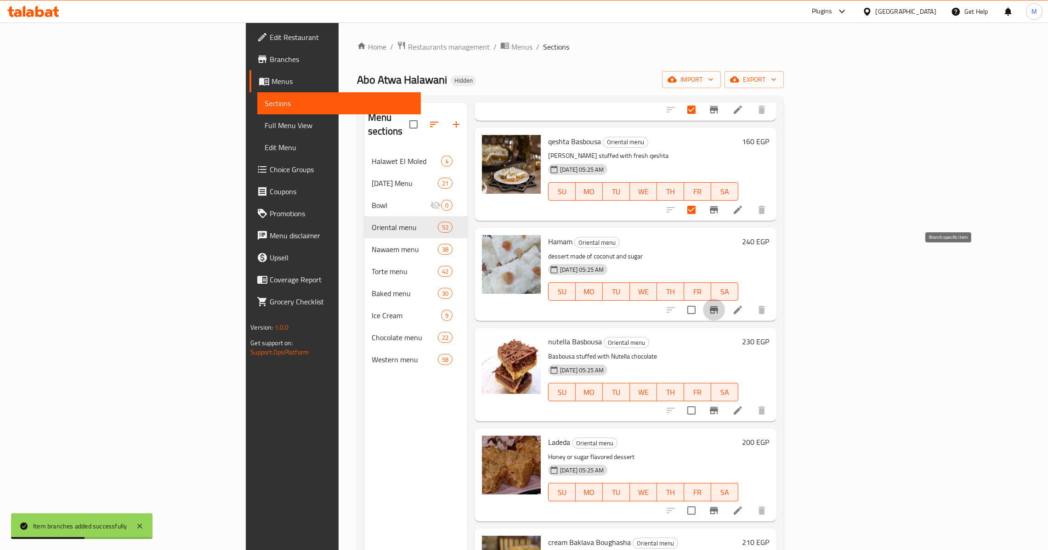
scroll to position [1447, 0]
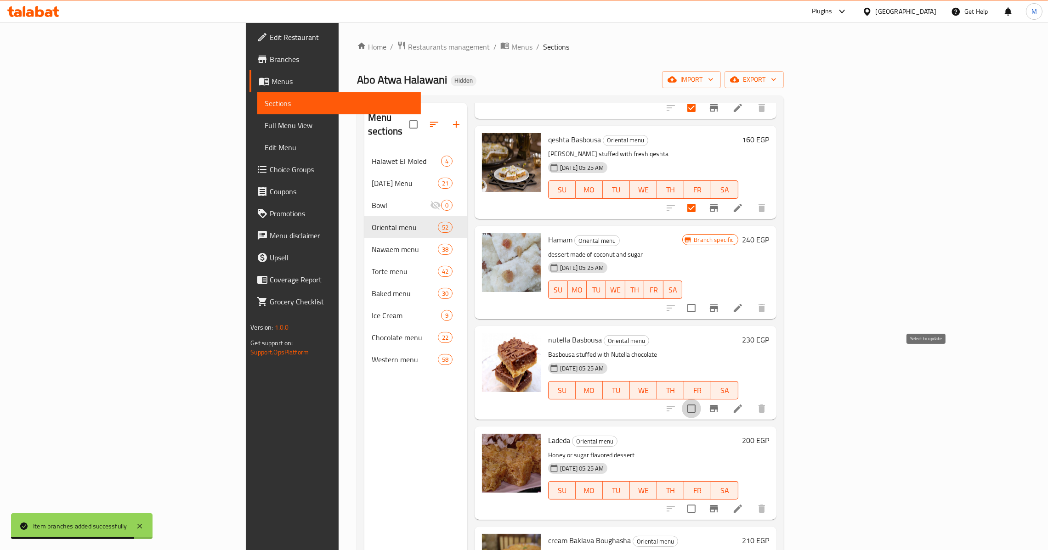
click at [701, 399] on input "checkbox" at bounding box center [691, 408] width 19 height 19
checkbox input "true"
click at [548, 333] on span "nutella Basbousa" at bounding box center [575, 340] width 54 height 14
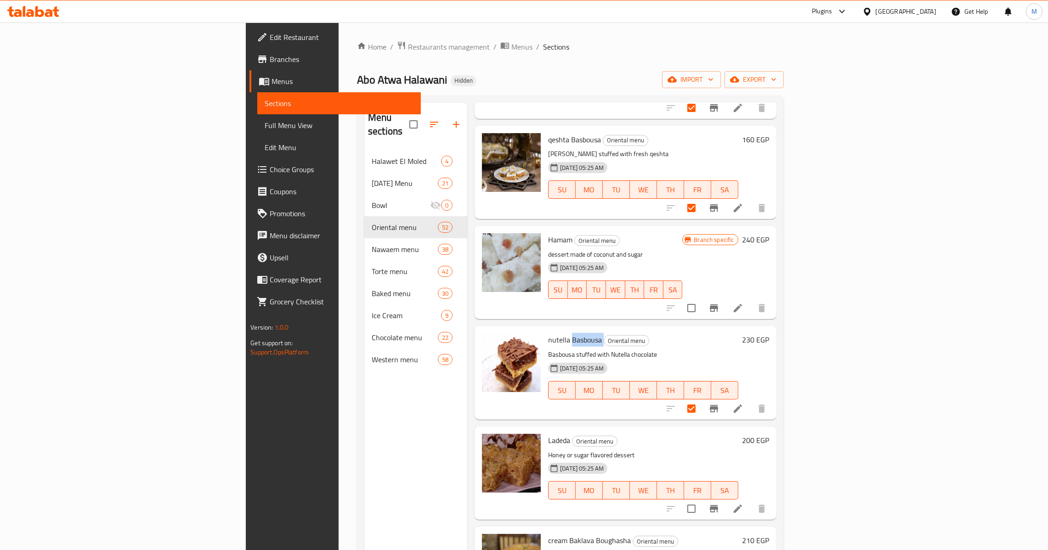
click at [548, 333] on span "nutella Basbousa" at bounding box center [575, 340] width 54 height 14
copy h6 "nutella Basbousa"
click at [682, 450] on p "Honey or sugar flavored dessert" at bounding box center [643, 455] width 190 height 11
click at [725, 498] on button "Branch-specific-item" at bounding box center [714, 509] width 22 height 22
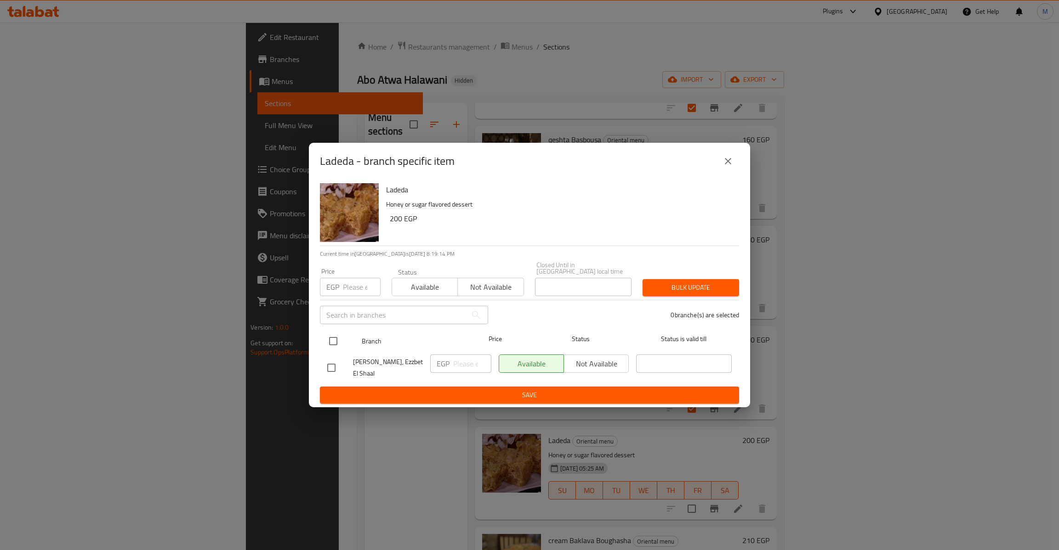
click at [330, 342] on input "checkbox" at bounding box center [332, 341] width 19 height 19
checkbox input "true"
click at [357, 272] on div "Price EGP Price" at bounding box center [350, 282] width 61 height 28
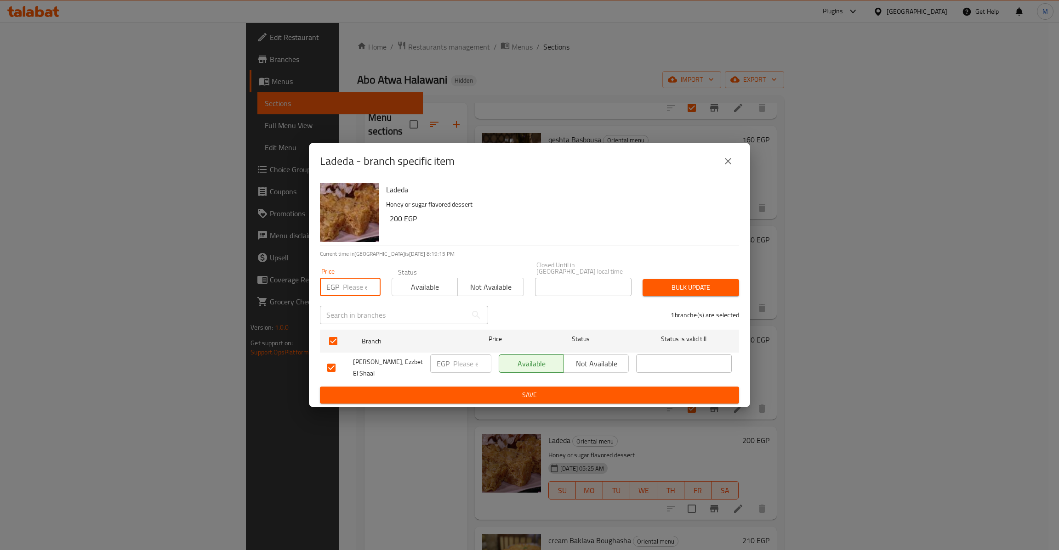
click at [357, 287] on input "number" at bounding box center [362, 287] width 38 height 18
type input "210"
type button "0"
type button "1"
click at [642, 279] on button "Bulk update" at bounding box center [690, 287] width 96 height 17
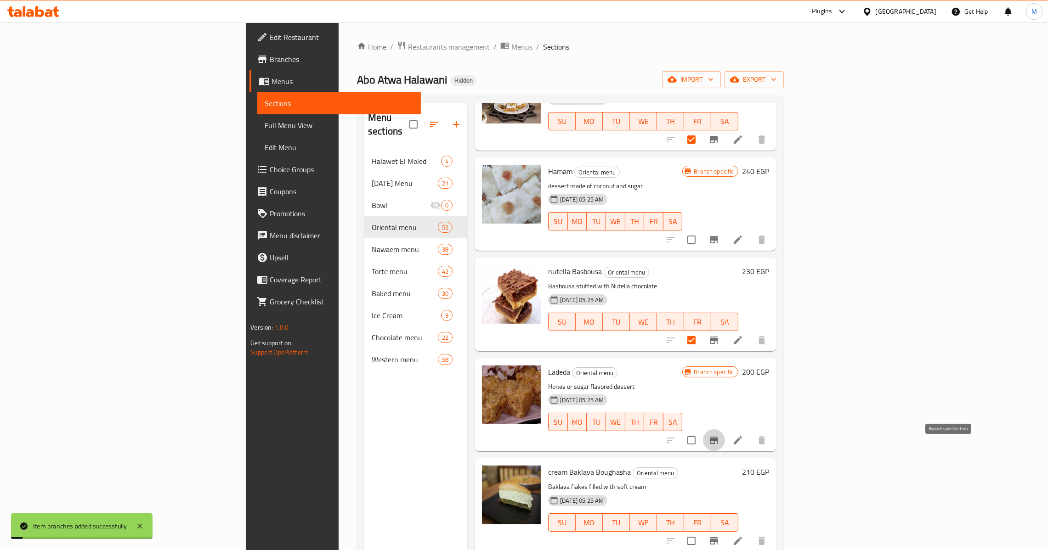
scroll to position [1516, 0]
click at [548, 465] on span "cream Baklava Boughasha" at bounding box center [589, 472] width 83 height 14
copy h6 "cream Baklava Boughasha"
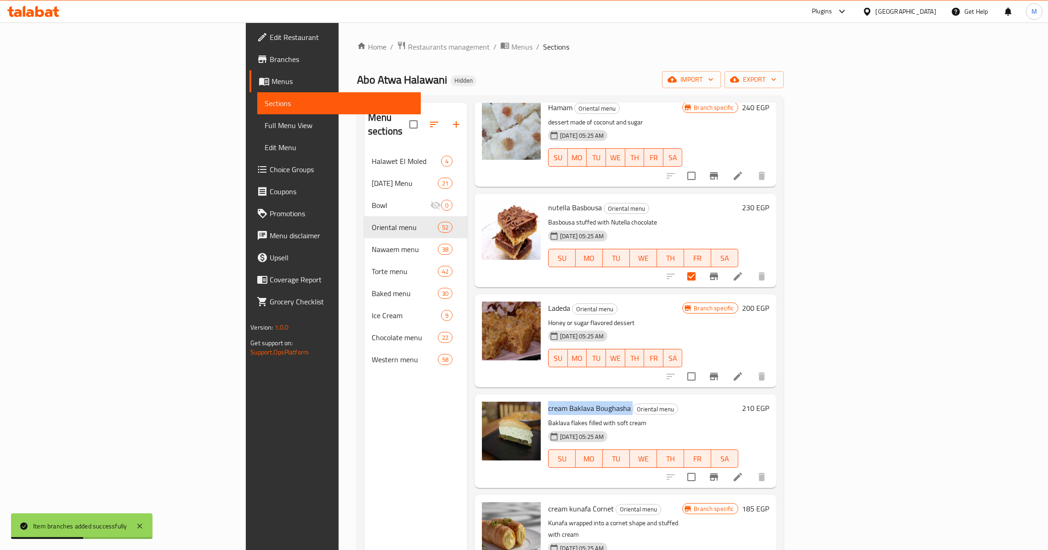
scroll to position [1585, 0]
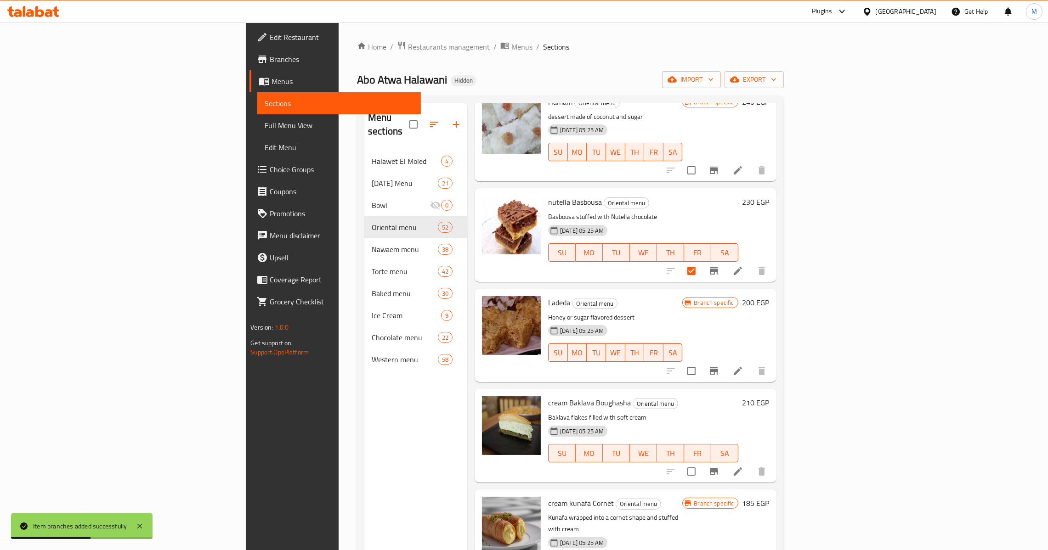
click at [548, 497] on span "cream kunafa Cornet" at bounding box center [581, 504] width 66 height 14
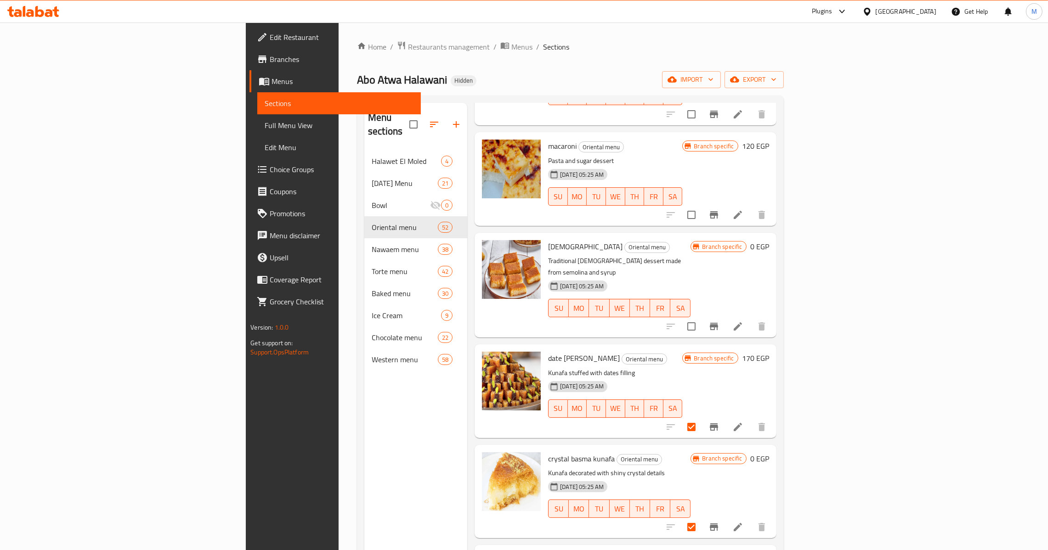
scroll to position [482, 0]
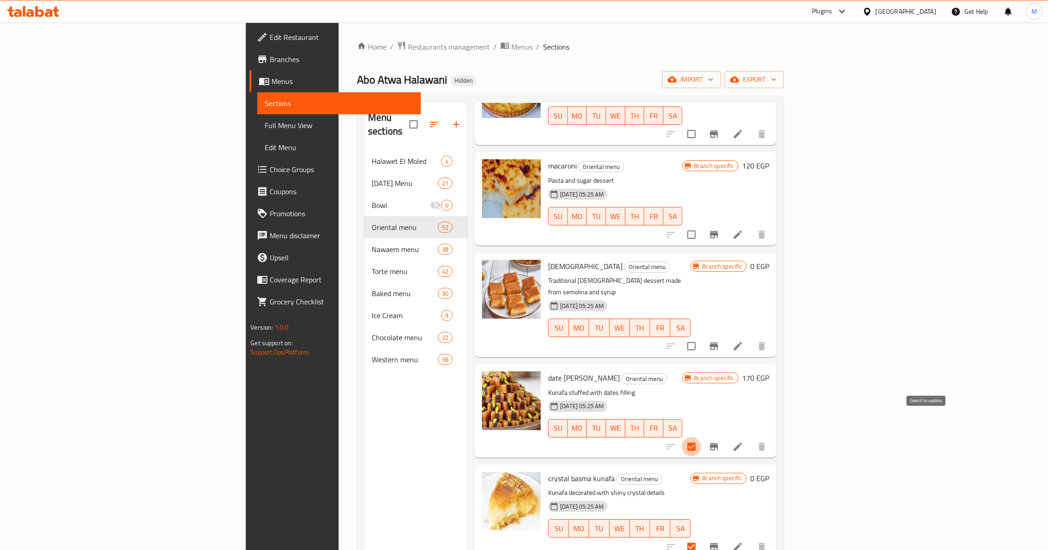
click at [701, 437] on input "checkbox" at bounding box center [691, 446] width 19 height 19
checkbox input "false"
click at [720, 442] on icon "Branch-specific-item" at bounding box center [714, 447] width 11 height 11
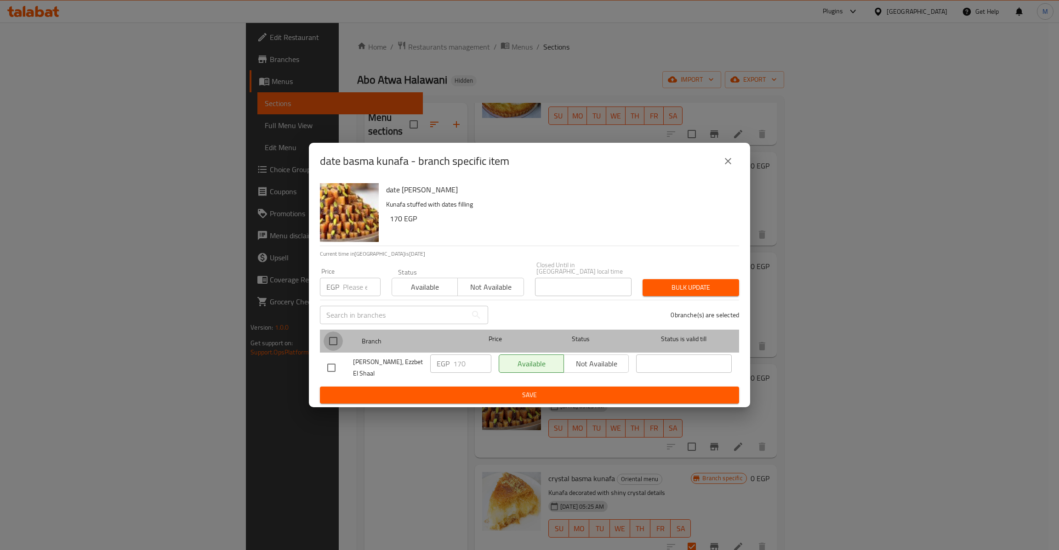
click at [336, 339] on input "checkbox" at bounding box center [332, 341] width 19 height 19
checkbox input "true"
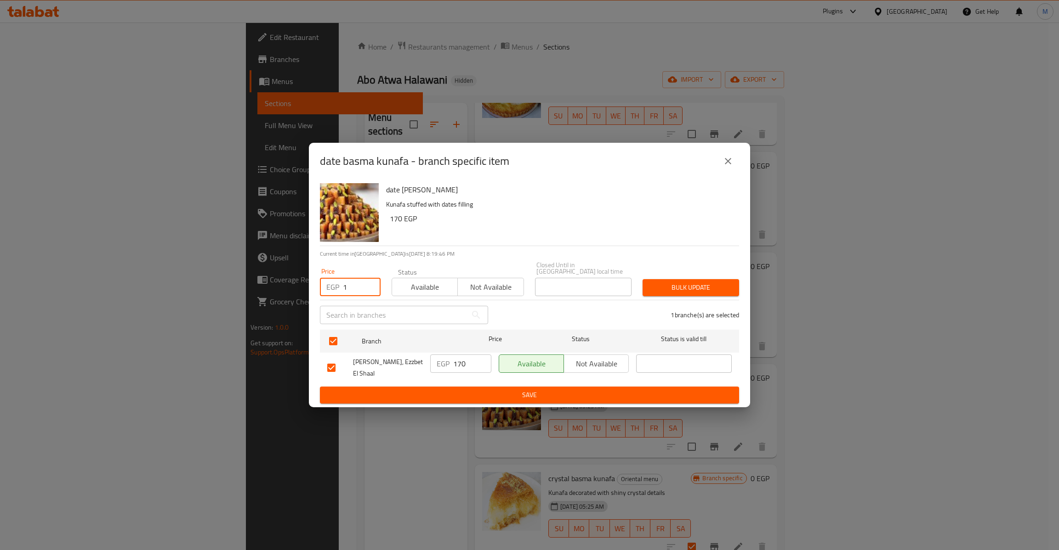
drag, startPoint x: 368, startPoint y: 283, endPoint x: 348, endPoint y: 286, distance: 21.0
click at [368, 283] on input "1" at bounding box center [362, 287] width 38 height 18
click at [351, 286] on input "1" at bounding box center [362, 287] width 38 height 18
type input "180"
type button "0"
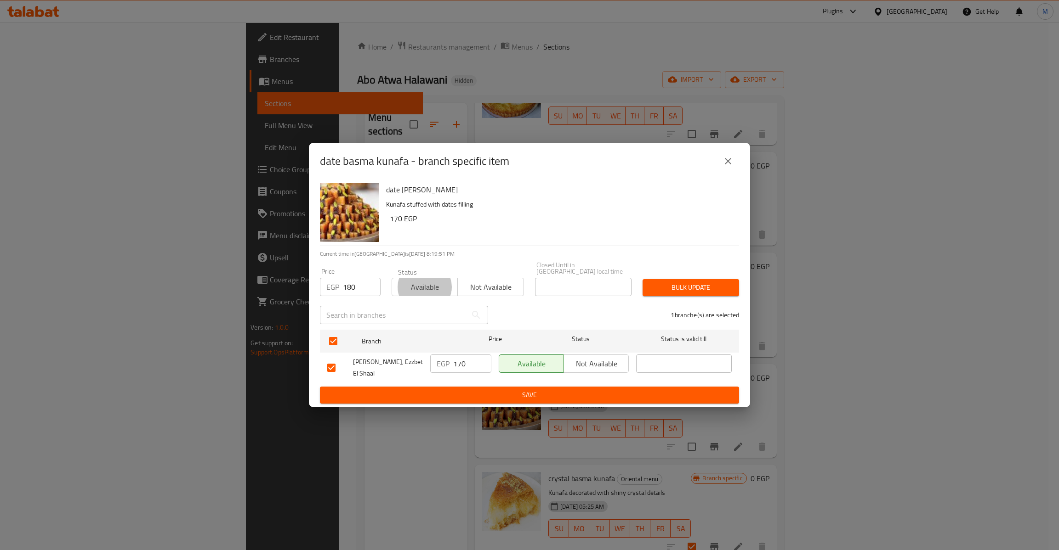
type button "1"
click at [642, 279] on button "Bulk update" at bounding box center [690, 287] width 96 height 17
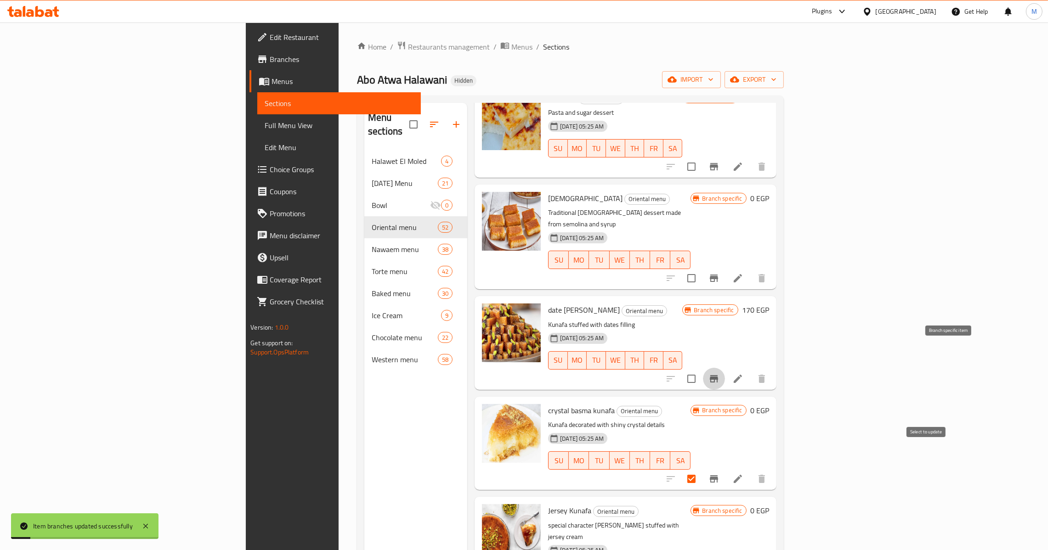
scroll to position [551, 0]
click at [701, 469] on input "checkbox" at bounding box center [691, 478] width 19 height 19
checkbox input "false"
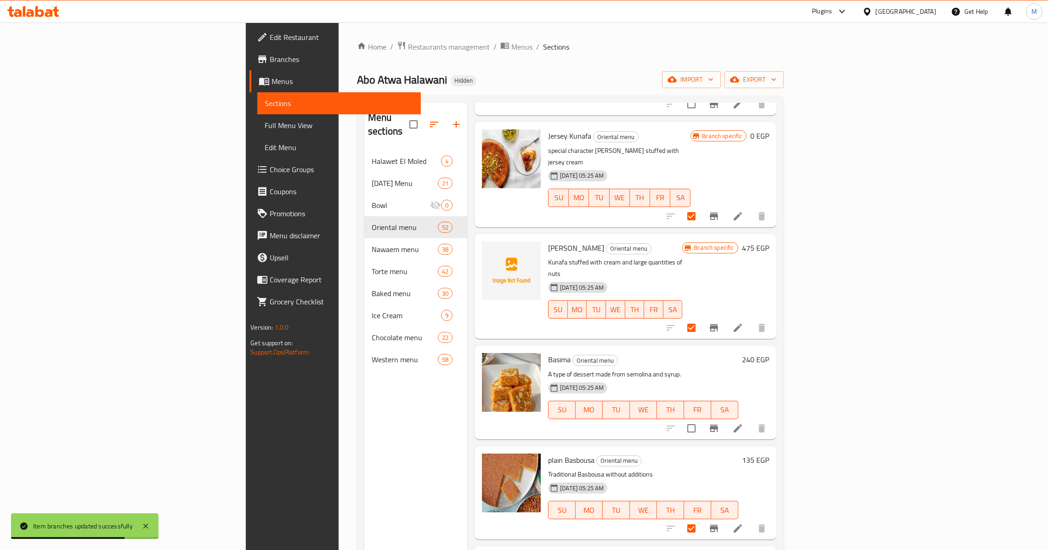
scroll to position [758, 0]
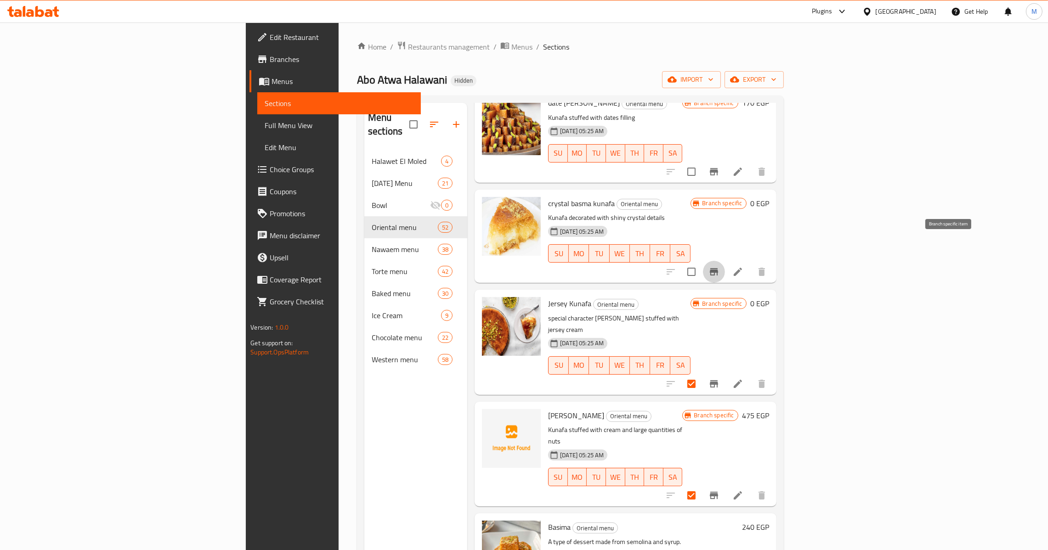
click at [725, 261] on button "Branch-specific-item" at bounding box center [714, 272] width 22 height 22
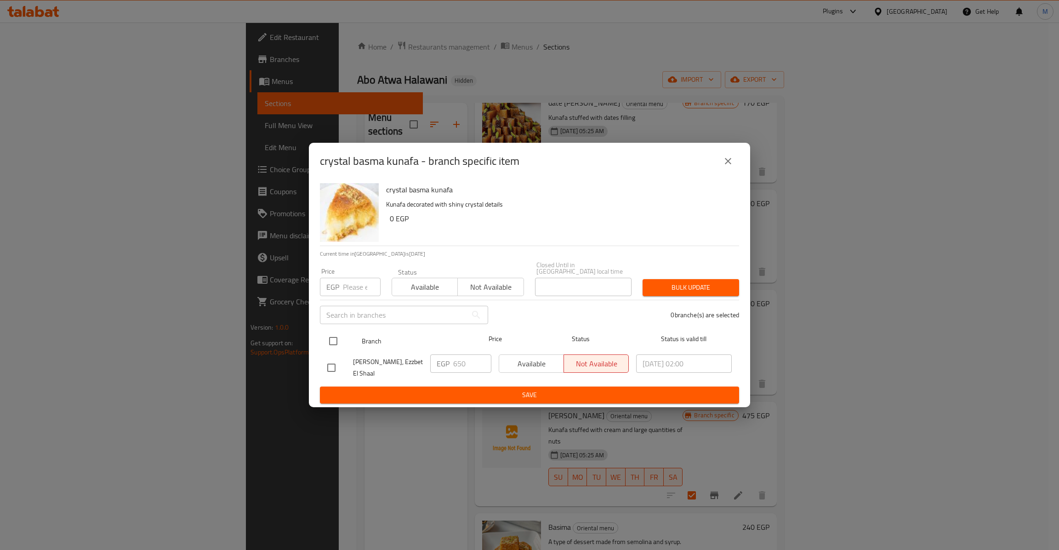
click at [332, 336] on input "checkbox" at bounding box center [332, 341] width 19 height 19
checkbox input "true"
click at [354, 285] on input "number" at bounding box center [362, 287] width 38 height 18
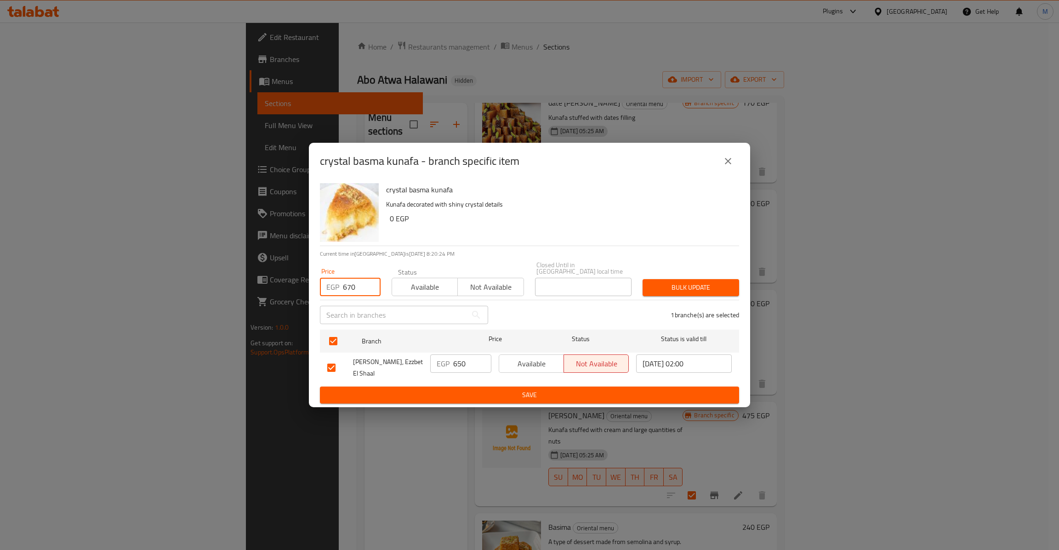
type input "670"
type button "0"
type button "1"
click at [642, 279] on button "Bulk update" at bounding box center [690, 287] width 96 height 17
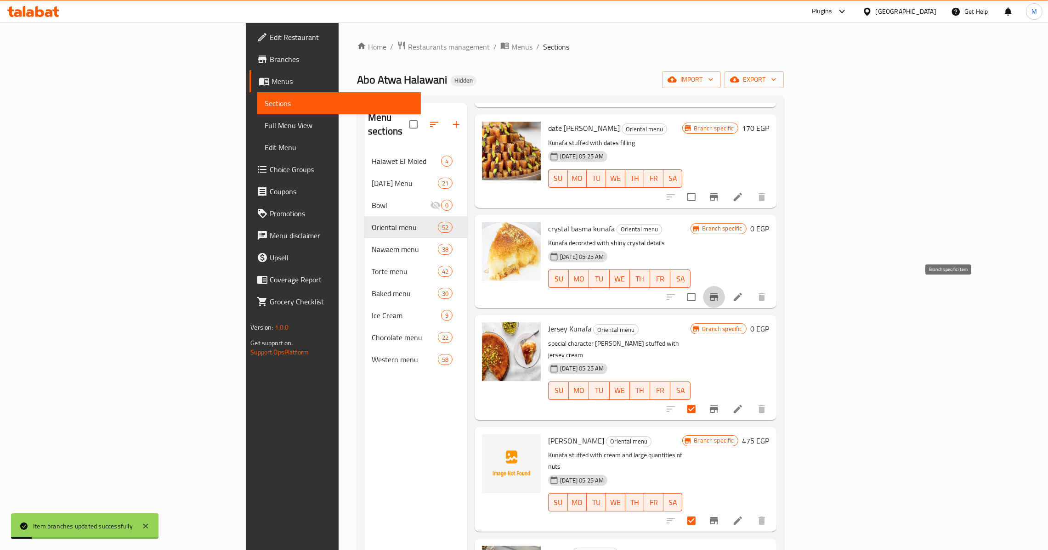
scroll to position [689, 0]
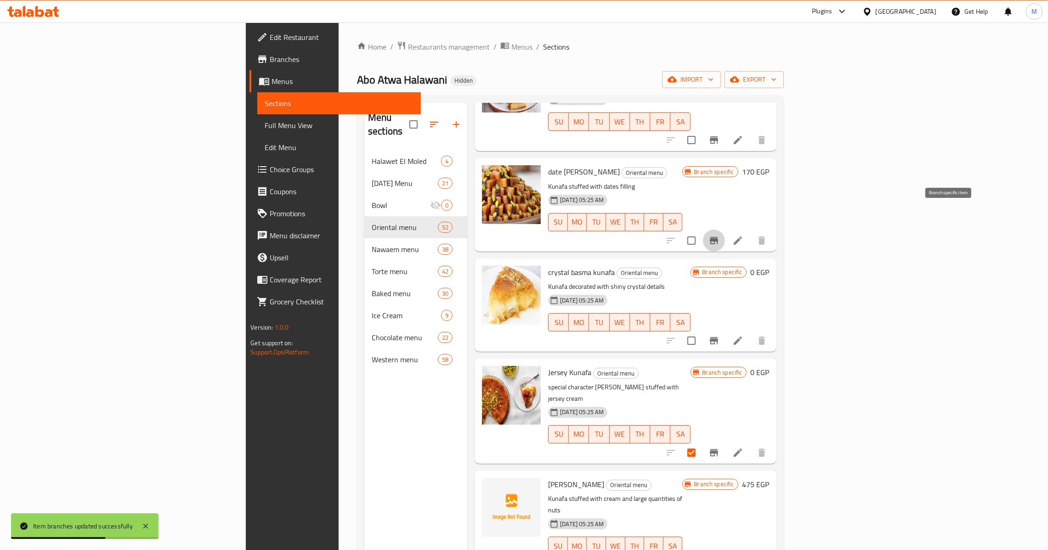
click at [720, 235] on icon "Branch-specific-item" at bounding box center [714, 240] width 11 height 11
click at [720, 335] on icon "Branch-specific-item" at bounding box center [714, 340] width 11 height 11
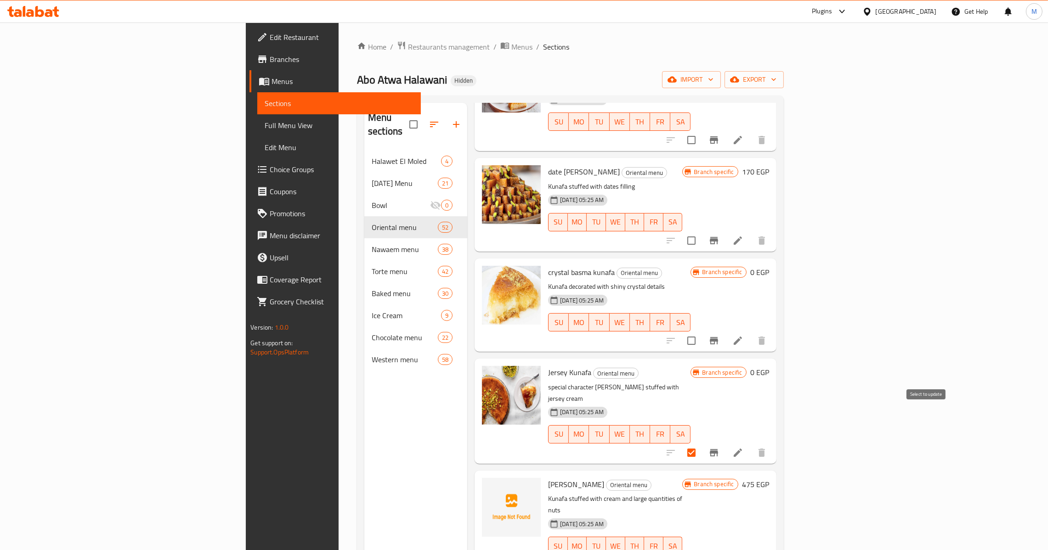
click at [701, 443] on input "checkbox" at bounding box center [691, 452] width 19 height 19
checkbox input "false"
click at [718, 449] on icon "Branch-specific-item" at bounding box center [714, 452] width 8 height 7
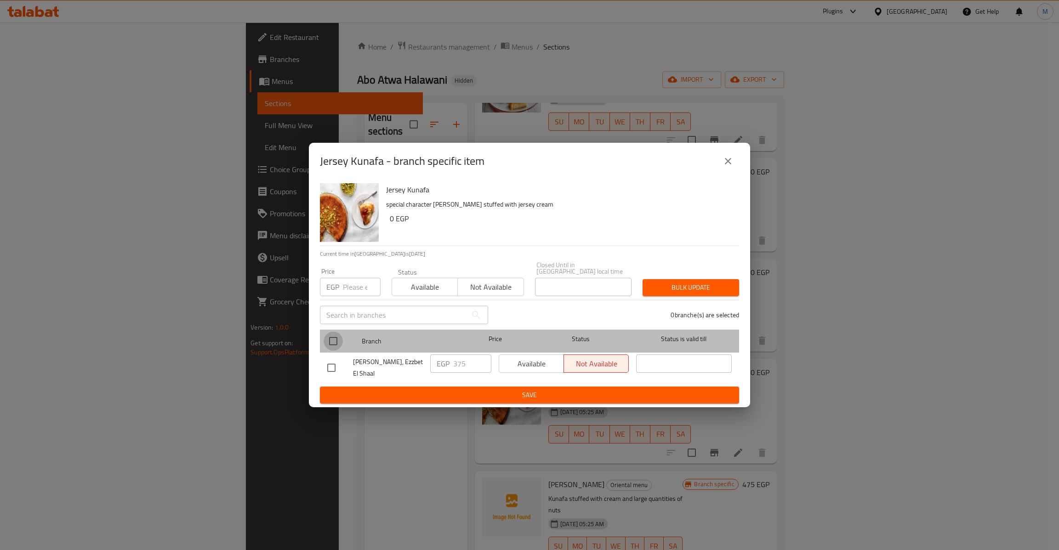
click at [337, 339] on input "checkbox" at bounding box center [332, 341] width 19 height 19
checkbox input "true"
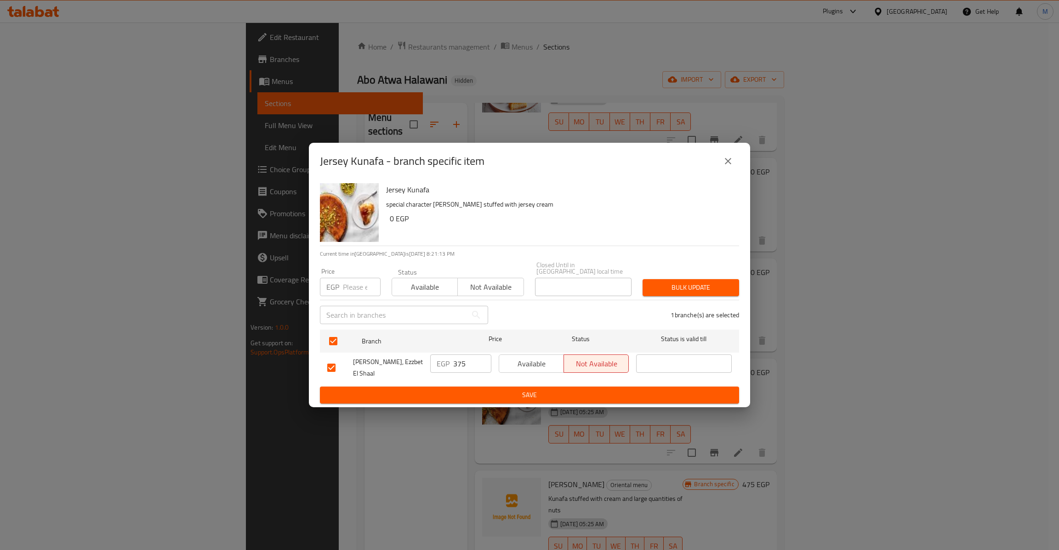
click at [343, 295] on div "Price EGP Price" at bounding box center [350, 282] width 72 height 39
click at [351, 285] on input "number" at bounding box center [362, 287] width 38 height 18
type input "390"
type button "0"
type button "1"
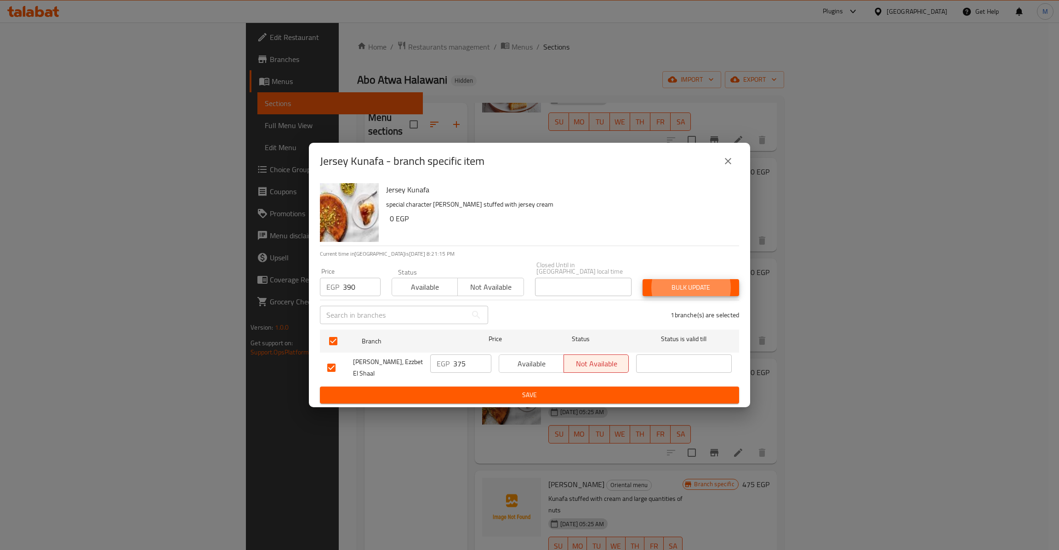
click at [642, 279] on button "Bulk update" at bounding box center [690, 287] width 96 height 17
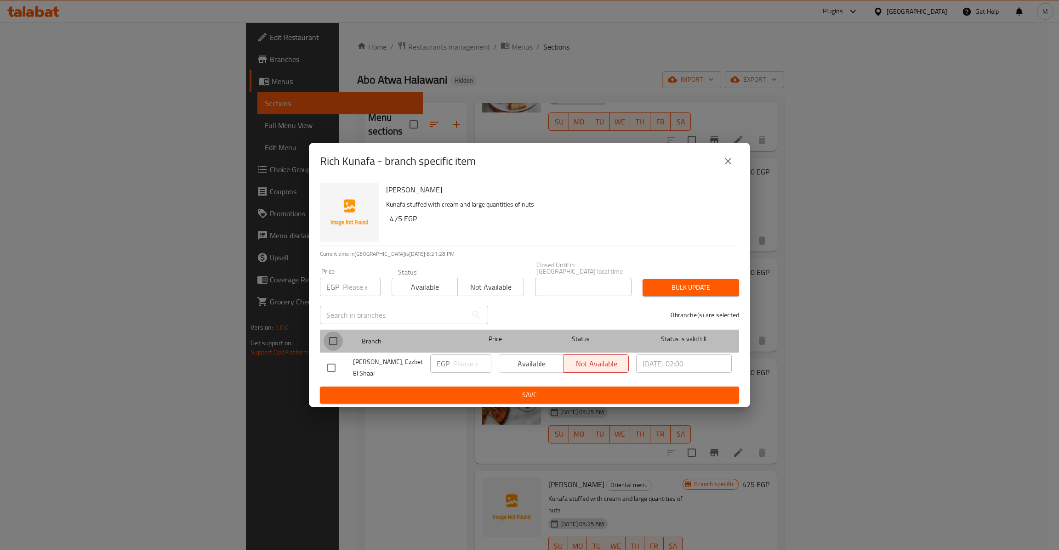
click at [325, 338] on input "checkbox" at bounding box center [332, 341] width 19 height 19
checkbox input "true"
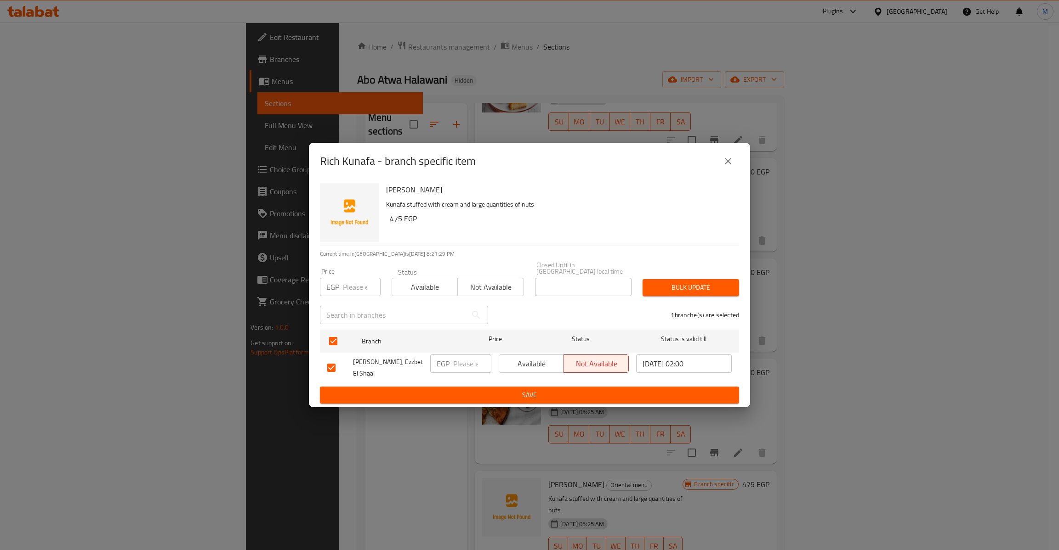
click at [358, 280] on input "number" at bounding box center [362, 287] width 38 height 18
type input "490"
type button "0"
type button "1"
click at [642, 279] on button "Bulk update" at bounding box center [690, 287] width 96 height 17
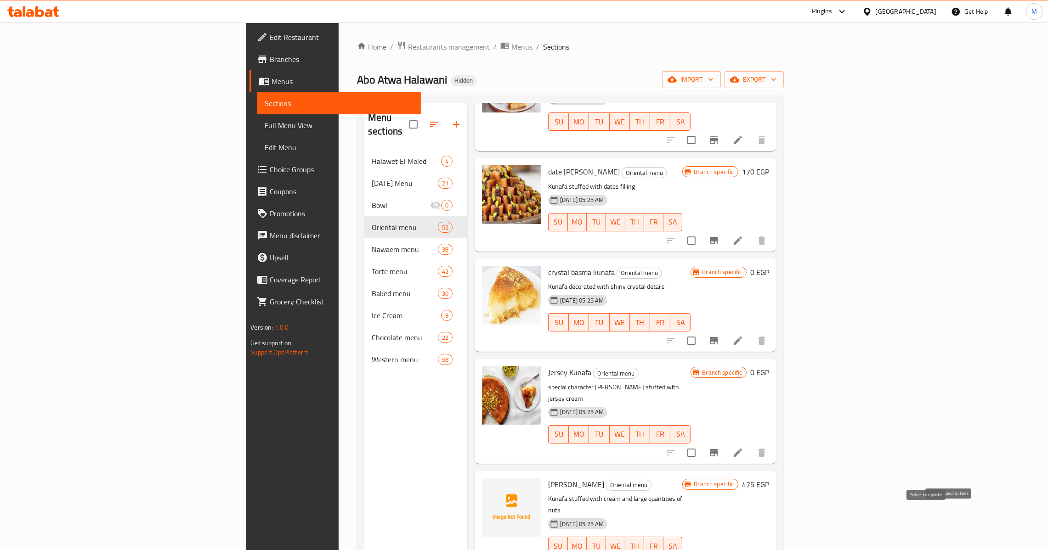
checkbox input "false"
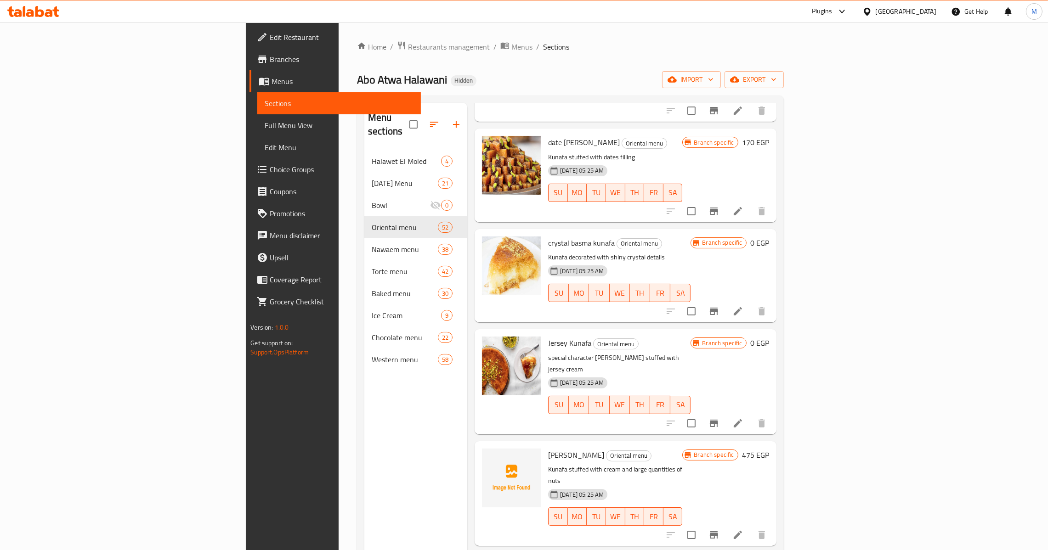
scroll to position [827, 0]
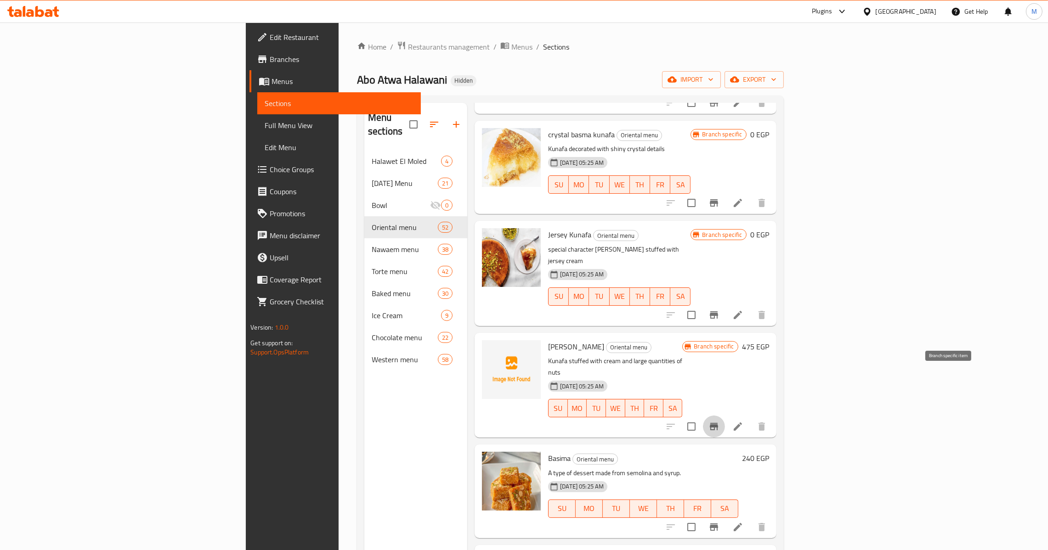
click at [725, 416] on button "Branch-specific-item" at bounding box center [714, 427] width 22 height 22
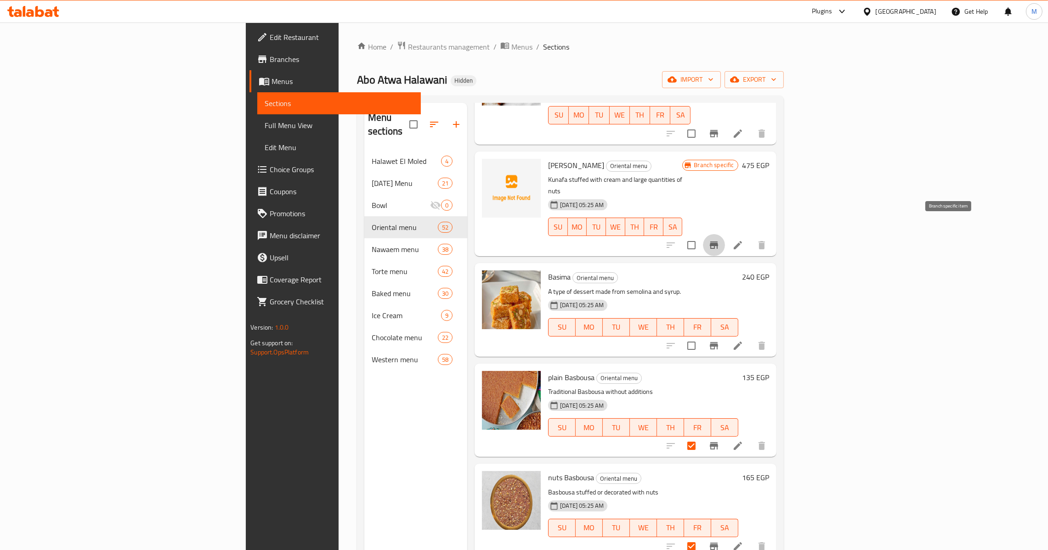
scroll to position [1034, 0]
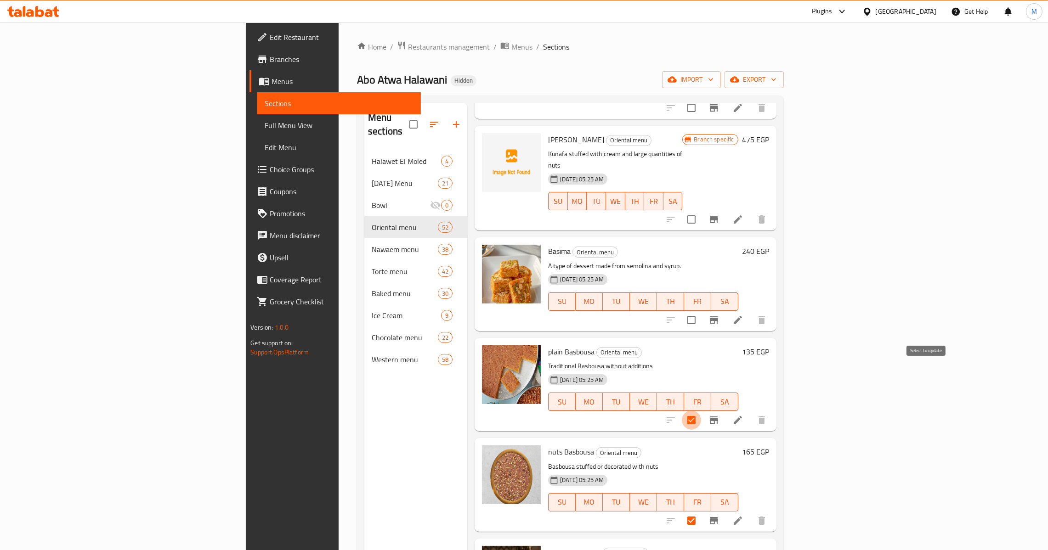
click at [701, 411] on input "checkbox" at bounding box center [691, 420] width 19 height 19
checkbox input "false"
click at [720, 415] on icon "Branch-specific-item" at bounding box center [714, 420] width 11 height 11
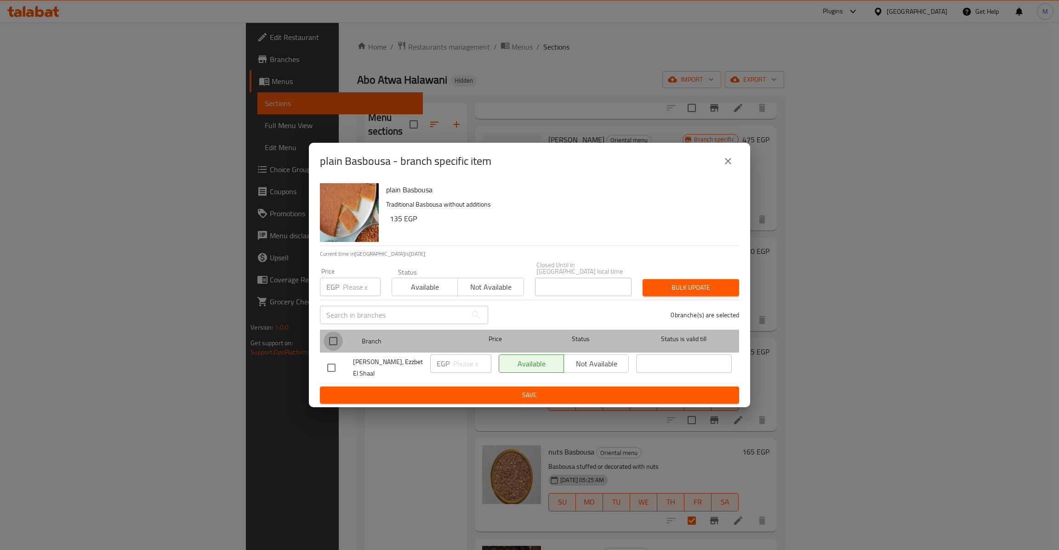
drag, startPoint x: 329, startPoint y: 335, endPoint x: 349, endPoint y: 281, distance: 57.5
click at [329, 334] on input "checkbox" at bounding box center [332, 341] width 19 height 19
checkbox input "true"
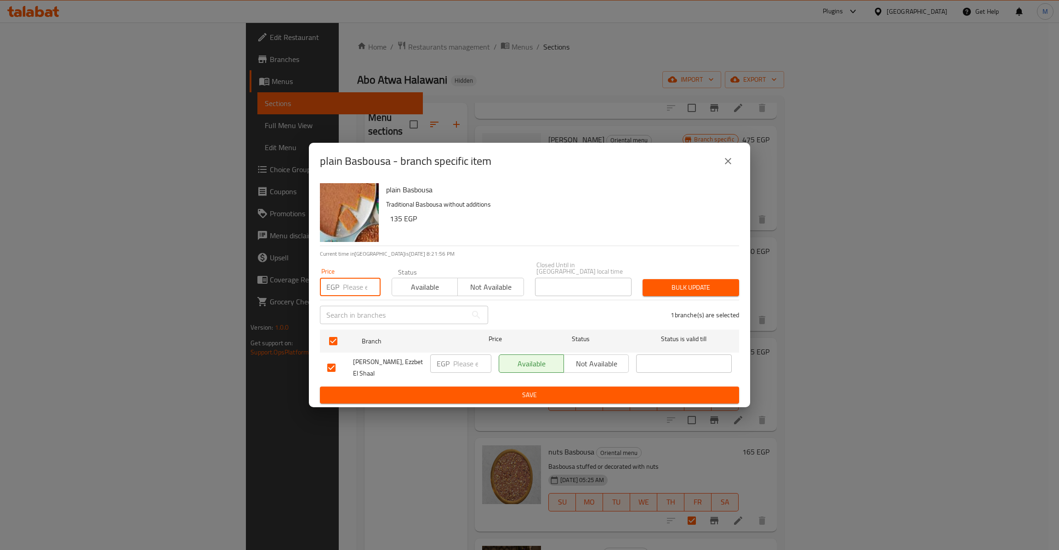
click at [349, 278] on input "number" at bounding box center [362, 287] width 38 height 18
type input "145"
type button "0"
type button "1"
click at [642, 279] on button "Bulk update" at bounding box center [690, 287] width 96 height 17
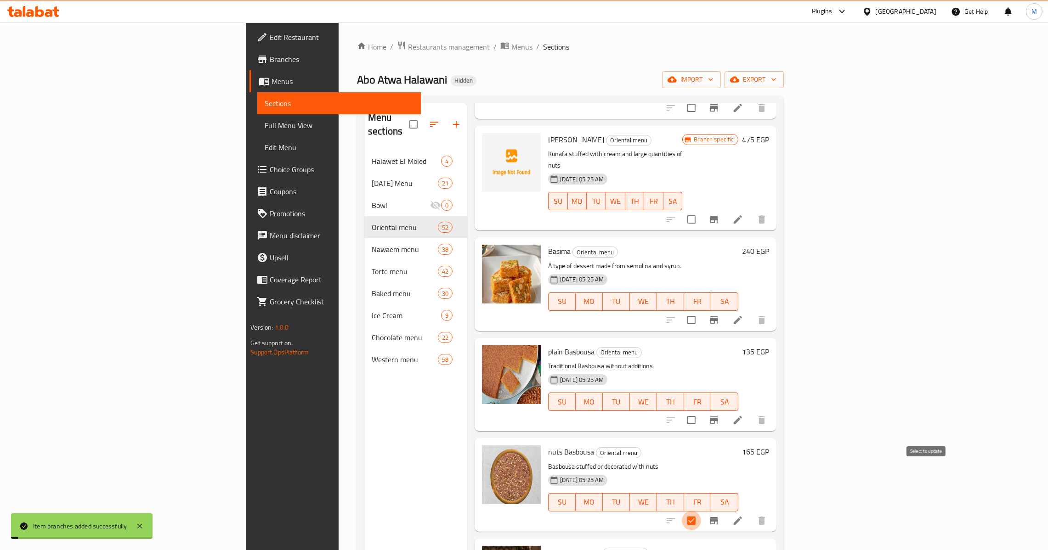
click at [701, 511] on input "checkbox" at bounding box center [691, 520] width 19 height 19
checkbox input "false"
click at [720, 516] on icon "Branch-specific-item" at bounding box center [714, 521] width 11 height 11
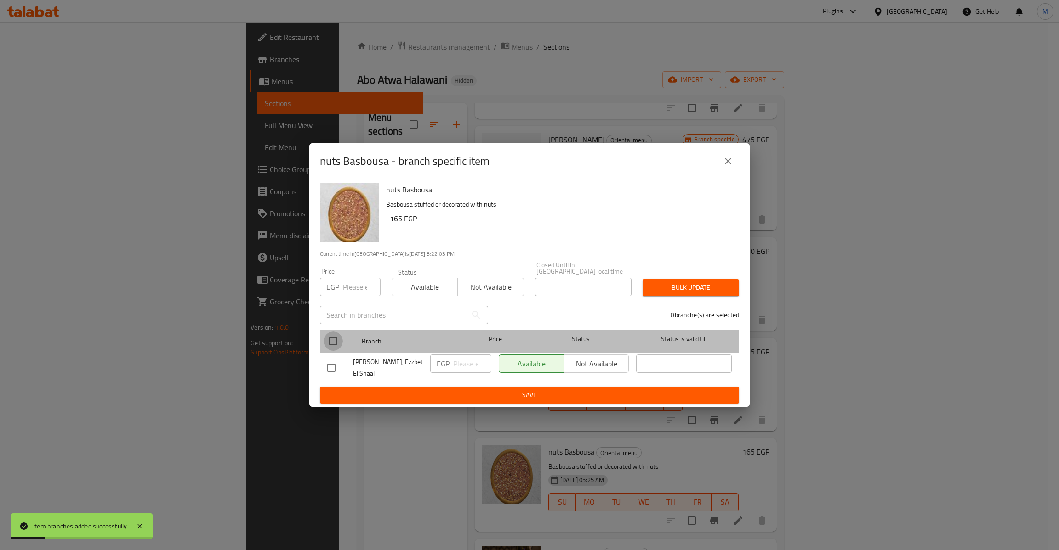
click at [332, 343] on input "checkbox" at bounding box center [332, 341] width 19 height 19
checkbox input "true"
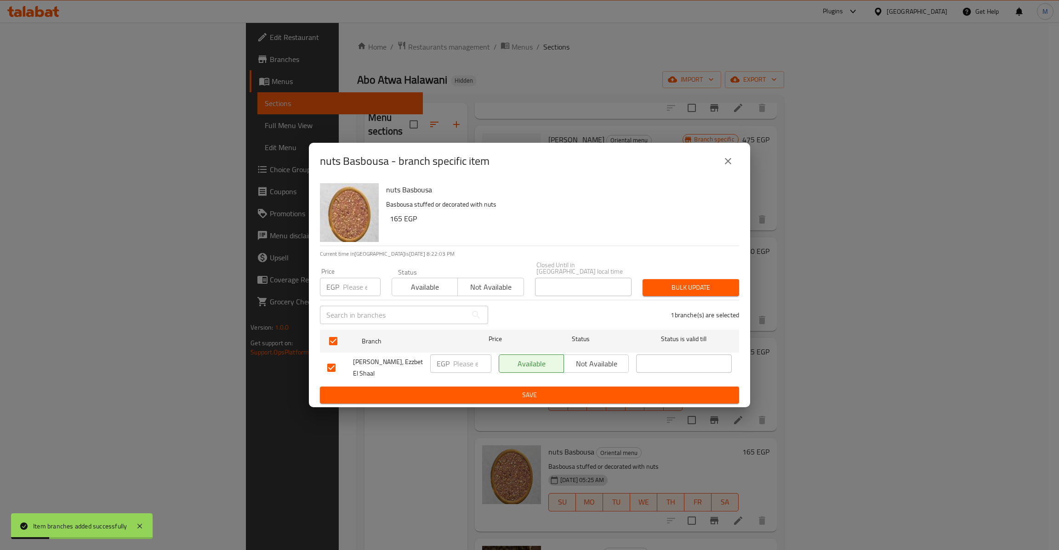
click at [363, 278] on input "number" at bounding box center [362, 287] width 38 height 18
type input "175"
type button "0"
type button "1"
click at [642, 279] on button "Bulk update" at bounding box center [690, 287] width 96 height 17
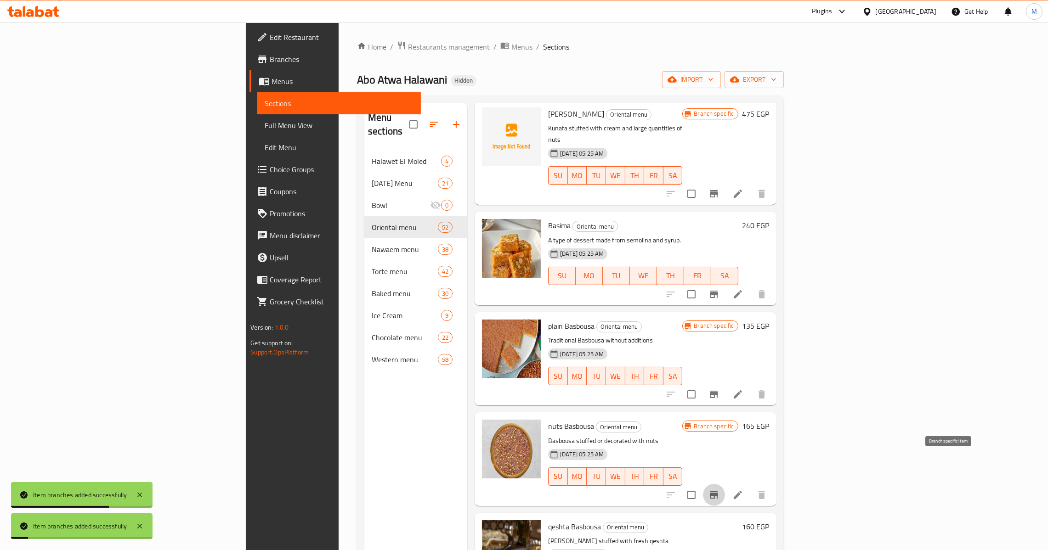
scroll to position [1172, 0]
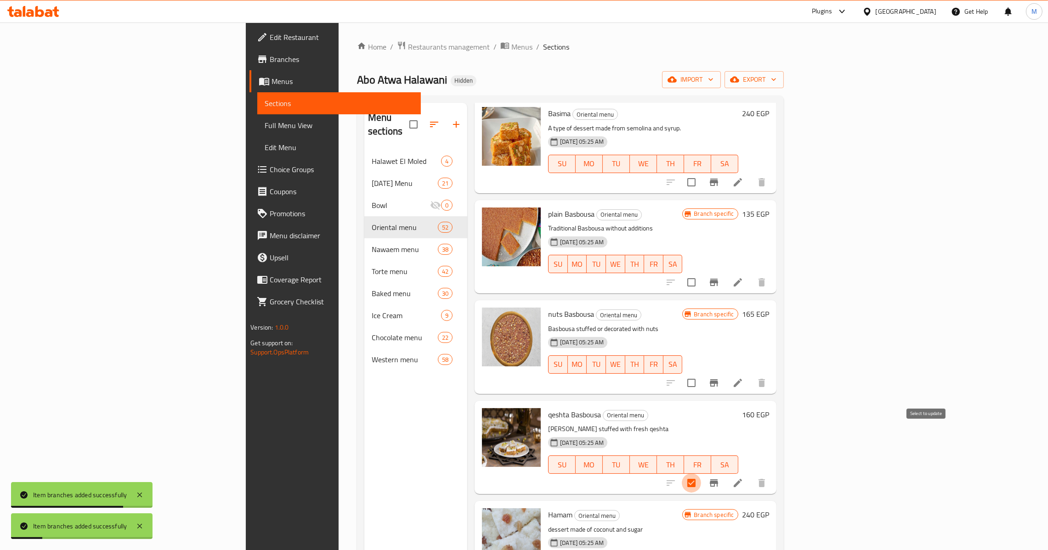
click at [701, 474] on input "checkbox" at bounding box center [691, 483] width 19 height 19
checkbox input "false"
click at [720, 478] on icon "Branch-specific-item" at bounding box center [714, 483] width 11 height 11
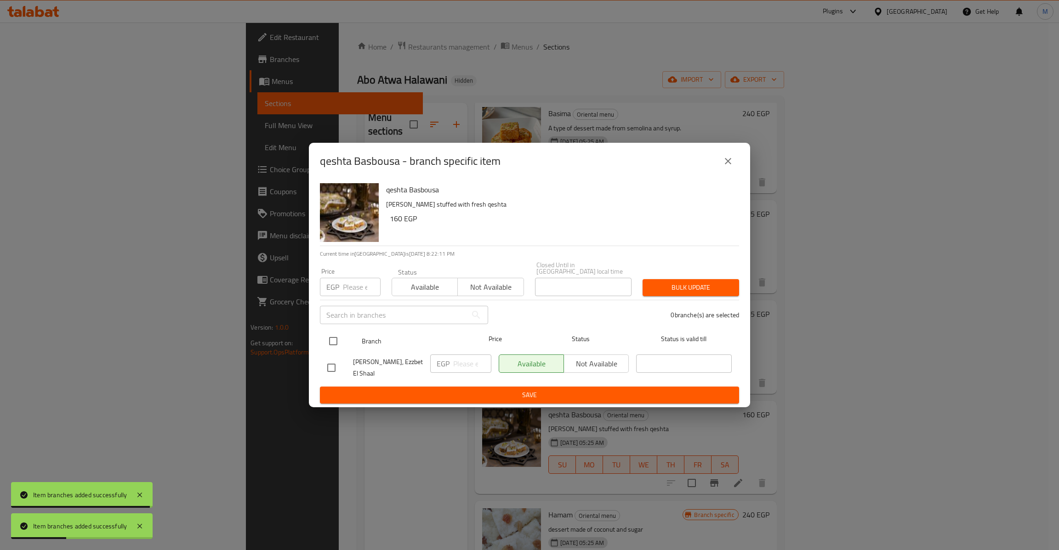
click at [339, 334] on input "checkbox" at bounding box center [332, 341] width 19 height 19
checkbox input "true"
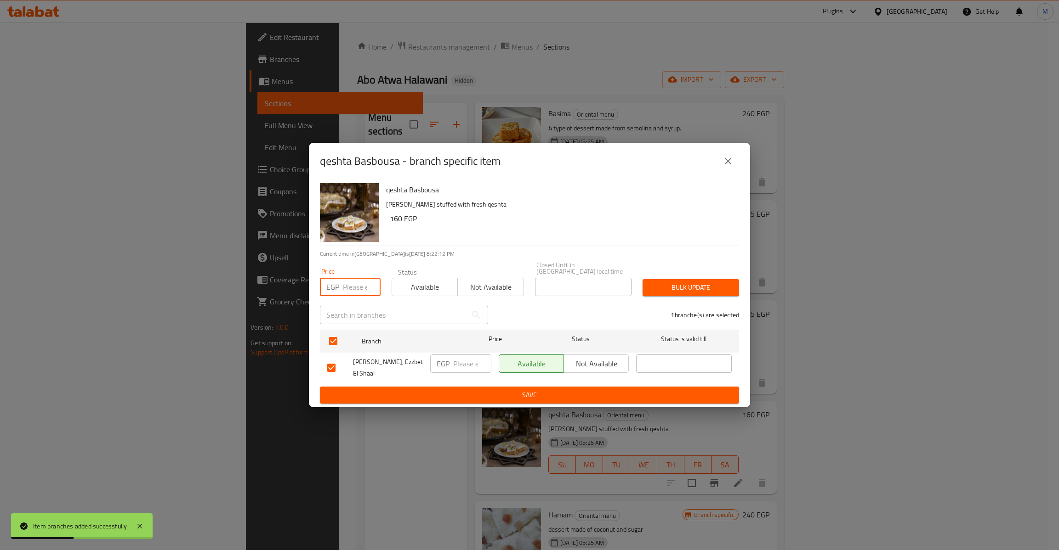
click at [357, 280] on input "number" at bounding box center [362, 287] width 38 height 18
type input "170"
type button "0"
type button "1"
click at [642, 279] on button "Bulk update" at bounding box center [690, 287] width 96 height 17
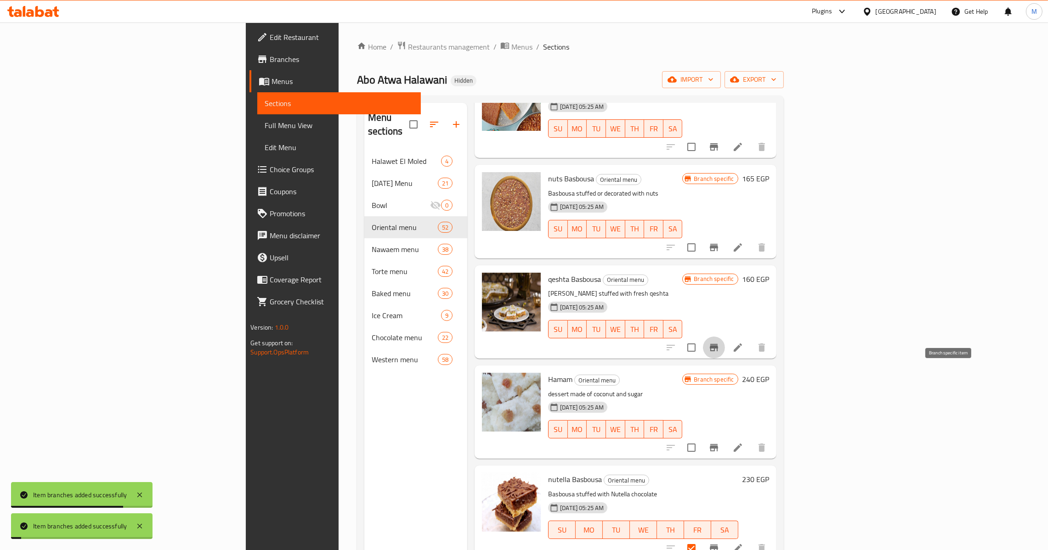
scroll to position [1309, 0]
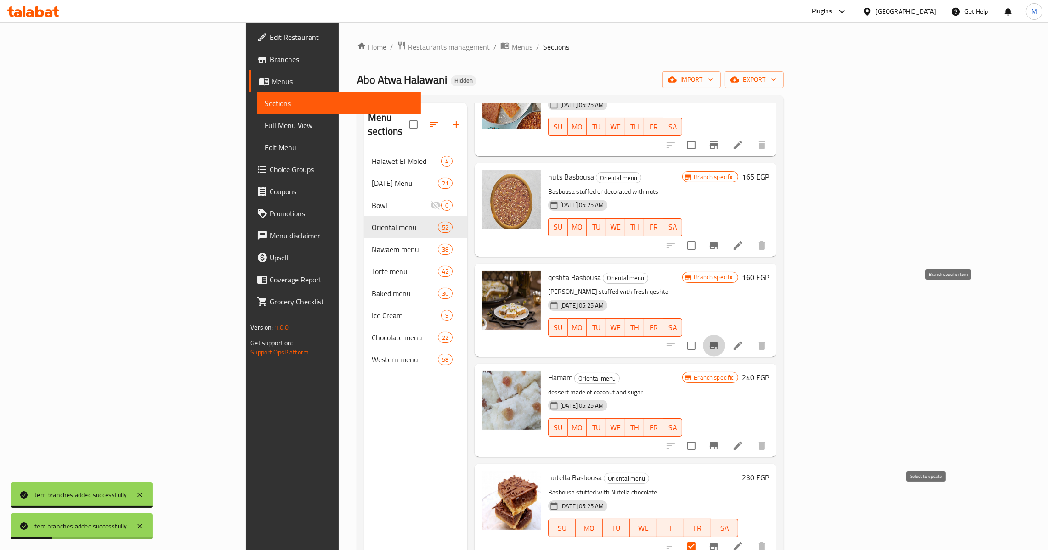
click at [701, 537] on input "checkbox" at bounding box center [691, 546] width 19 height 19
checkbox input "false"
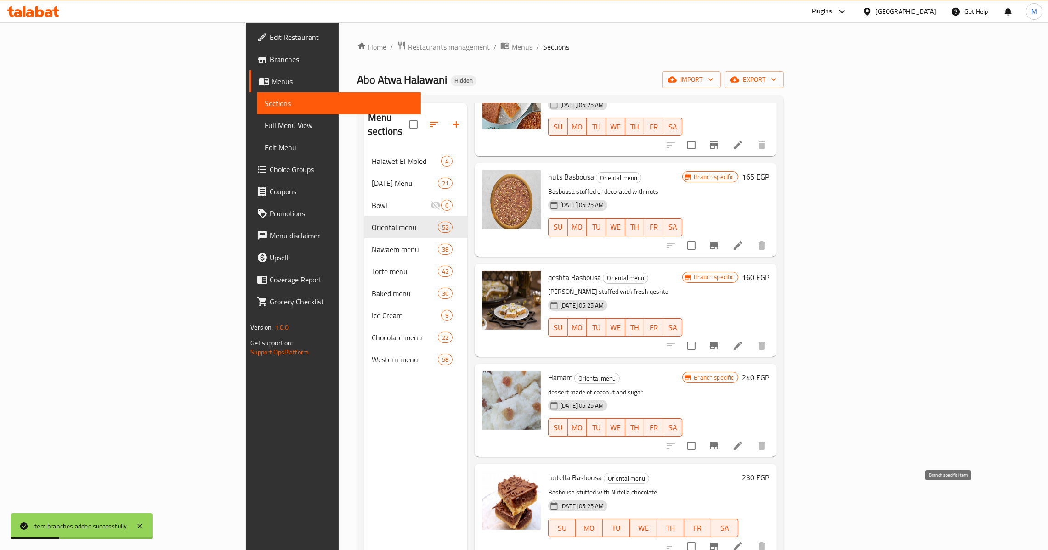
click at [718, 543] on icon "Branch-specific-item" at bounding box center [714, 546] width 8 height 7
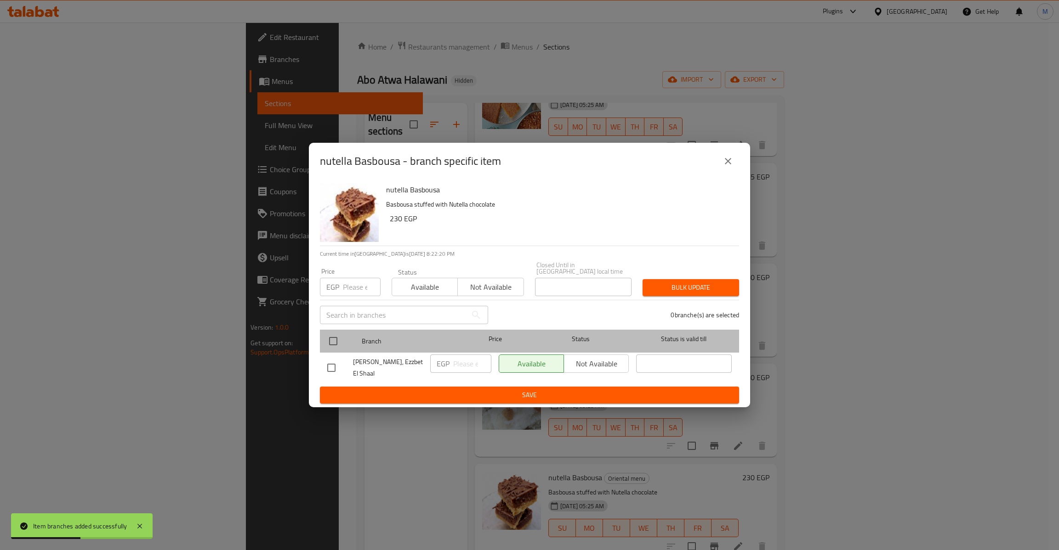
click at [322, 333] on div "Branch Price Status Status is valid till" at bounding box center [529, 341] width 419 height 23
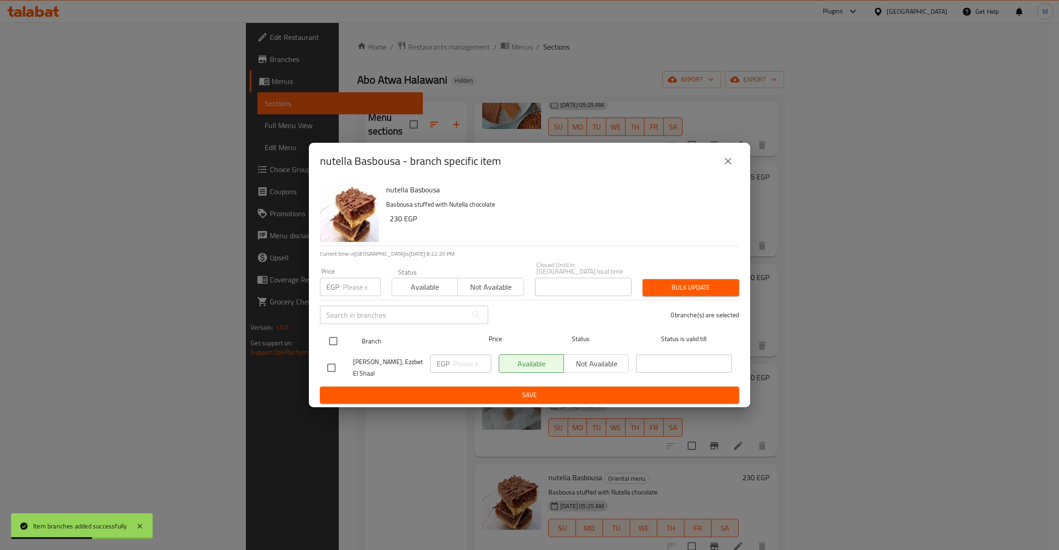
click at [334, 338] on input "checkbox" at bounding box center [332, 341] width 19 height 19
checkbox input "true"
click at [354, 288] on input "number" at bounding box center [362, 287] width 38 height 18
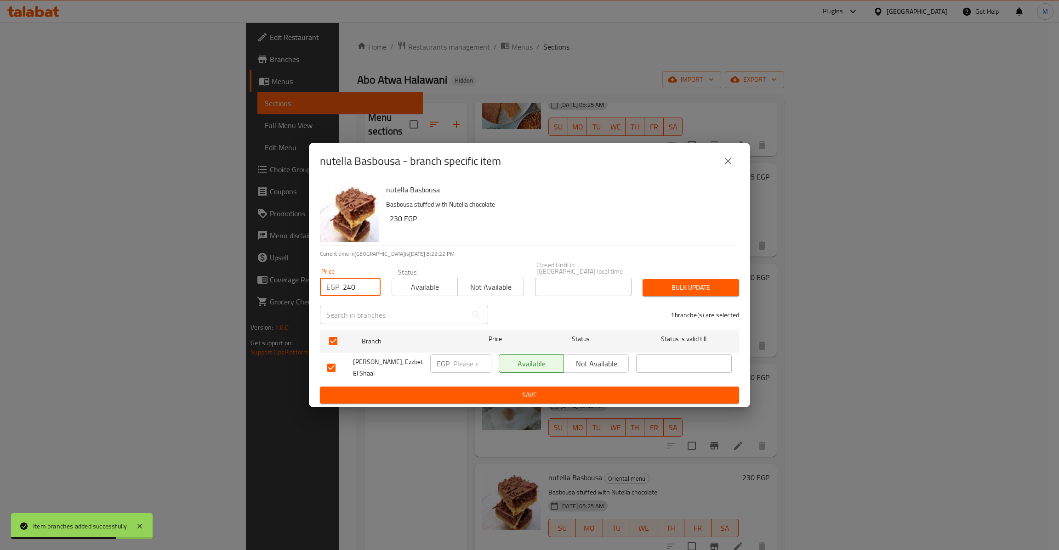
type input "240"
type button "0"
type button "1"
click at [642, 279] on button "Bulk update" at bounding box center [690, 287] width 96 height 17
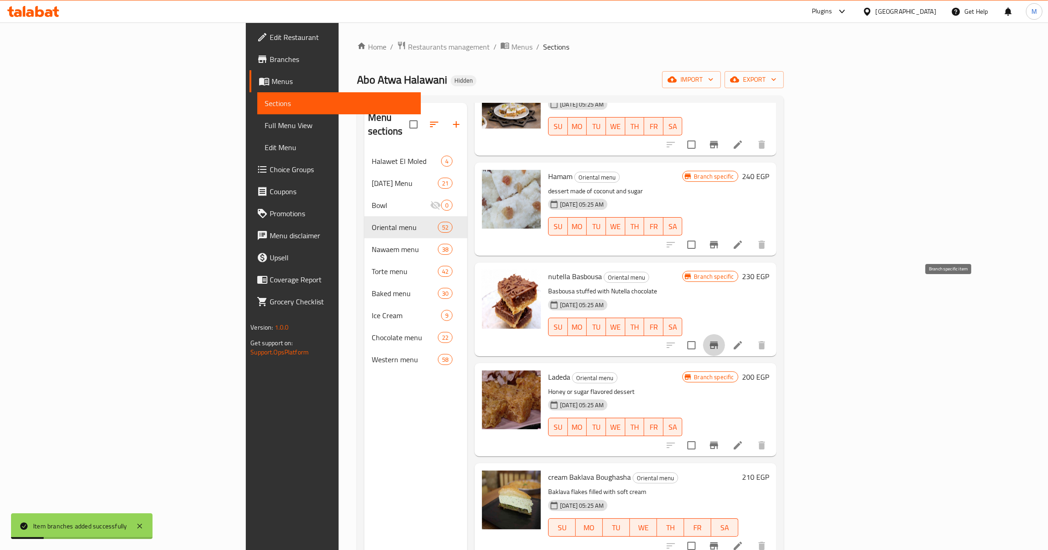
scroll to position [1516, 0]
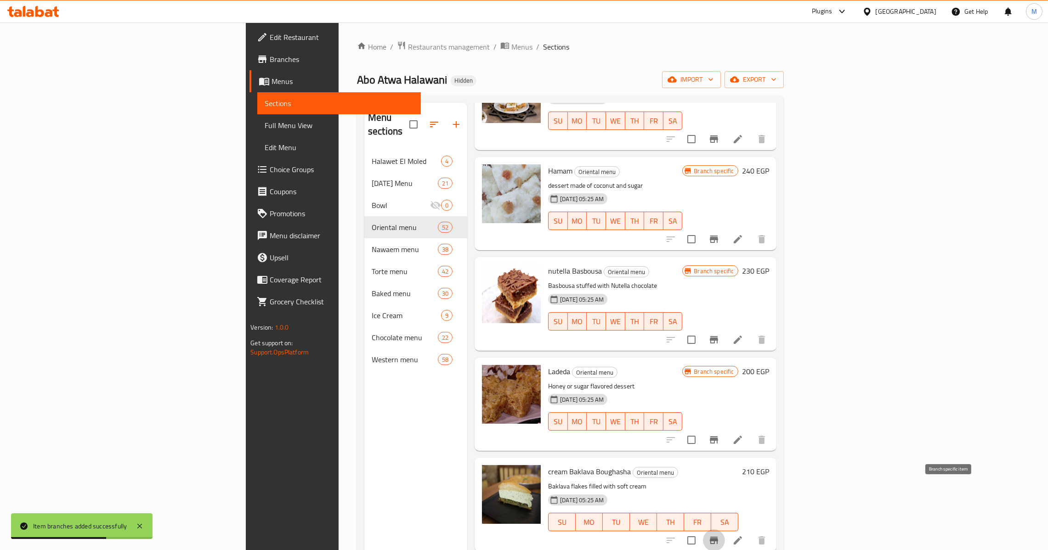
click at [720, 535] on icon "Branch-specific-item" at bounding box center [714, 540] width 11 height 11
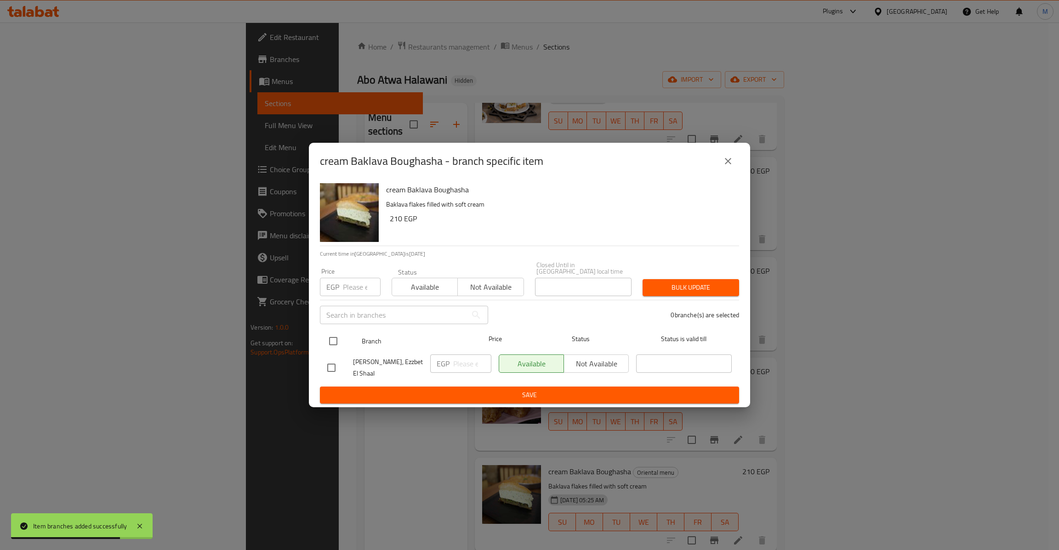
click at [337, 338] on input "checkbox" at bounding box center [332, 341] width 19 height 19
checkbox input "true"
click at [340, 292] on div "EGP Price" at bounding box center [350, 287] width 61 height 18
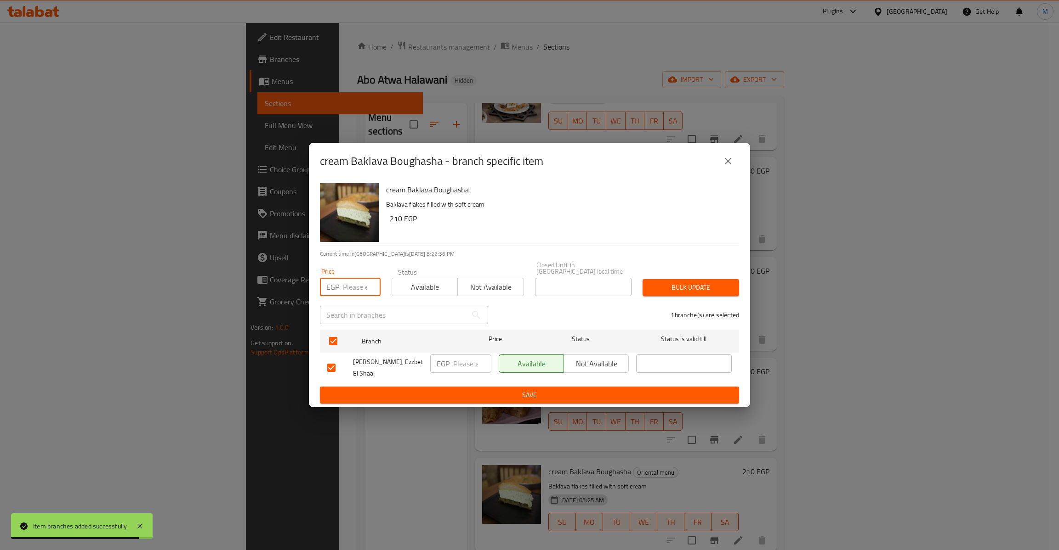
click at [349, 289] on input "number" at bounding box center [362, 287] width 38 height 18
type input "220"
type button "0"
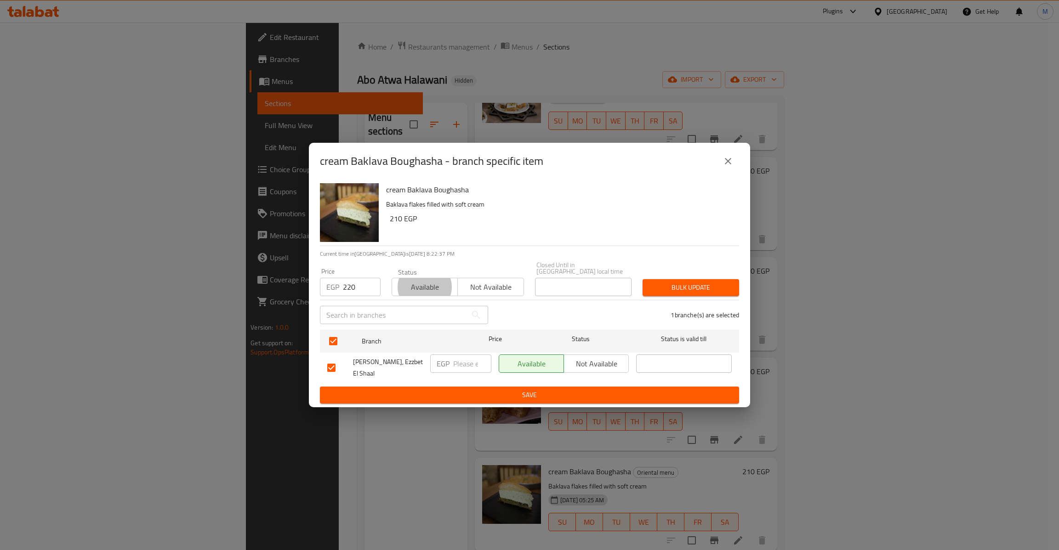
type button "1"
click at [642, 279] on button "Bulk update" at bounding box center [690, 287] width 96 height 17
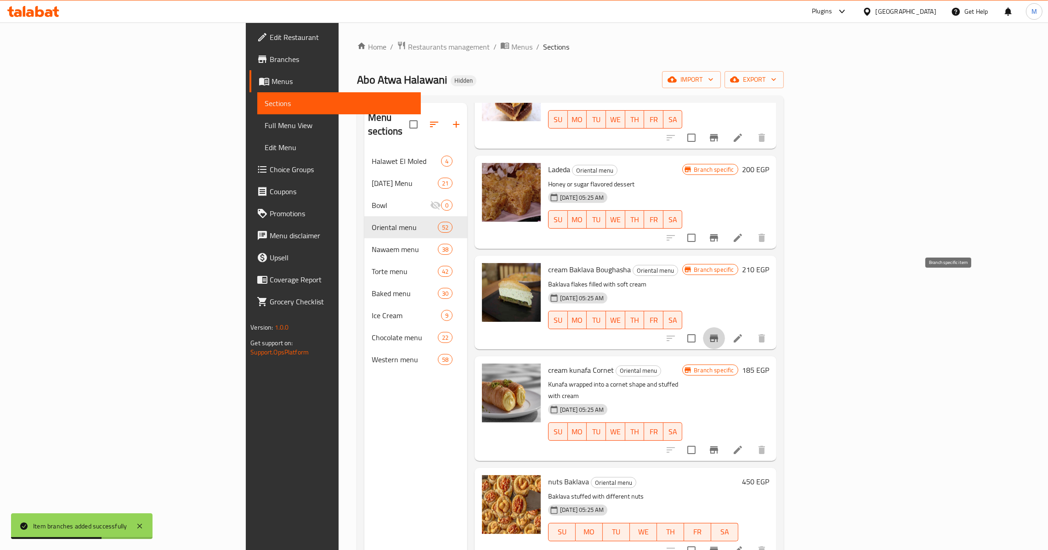
scroll to position [1723, 0]
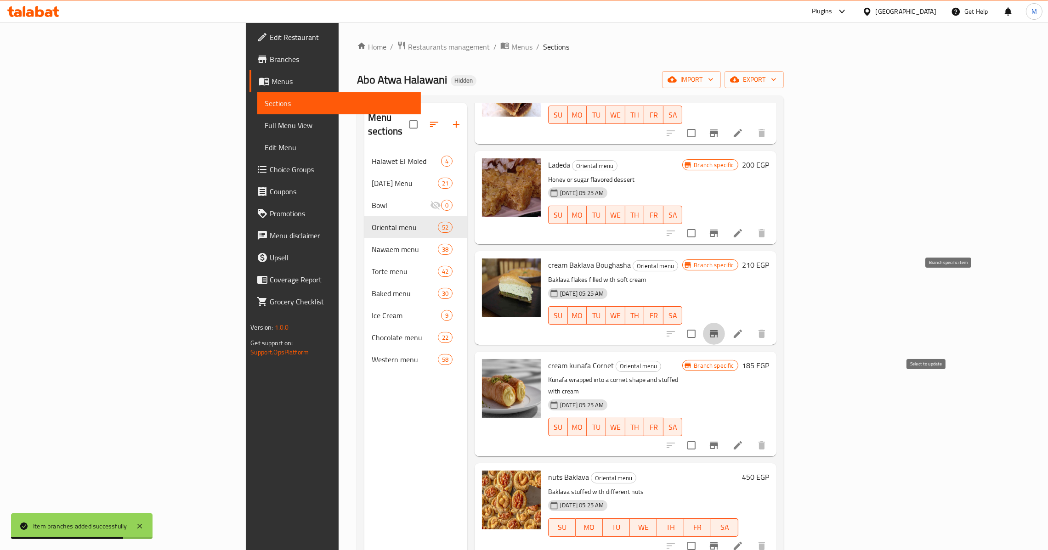
click at [701, 436] on input "checkbox" at bounding box center [691, 445] width 19 height 19
checkbox input "true"
click at [548, 359] on span "cream kunafa Cornet" at bounding box center [581, 366] width 66 height 14
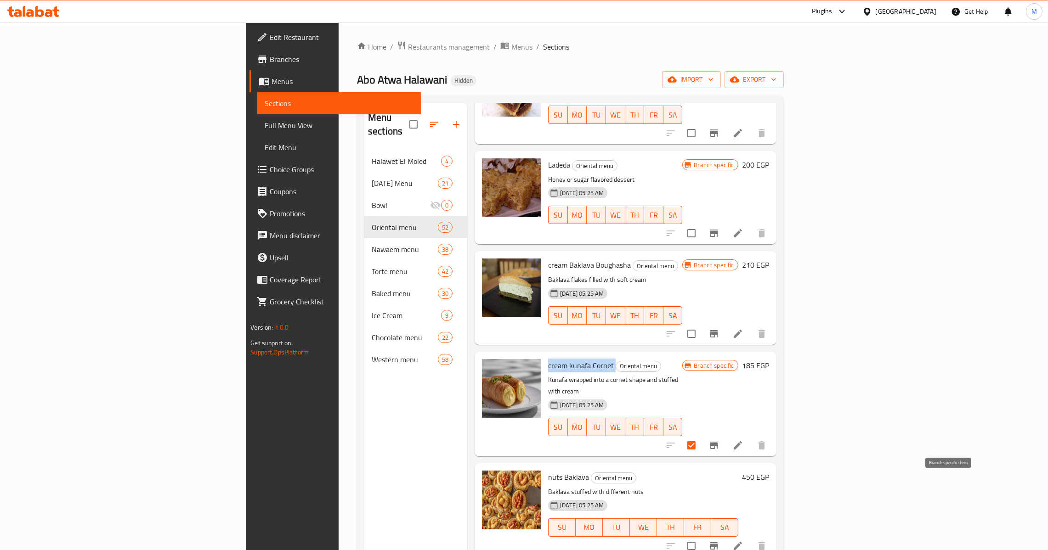
click at [725, 535] on button "Branch-specific-item" at bounding box center [714, 546] width 22 height 22
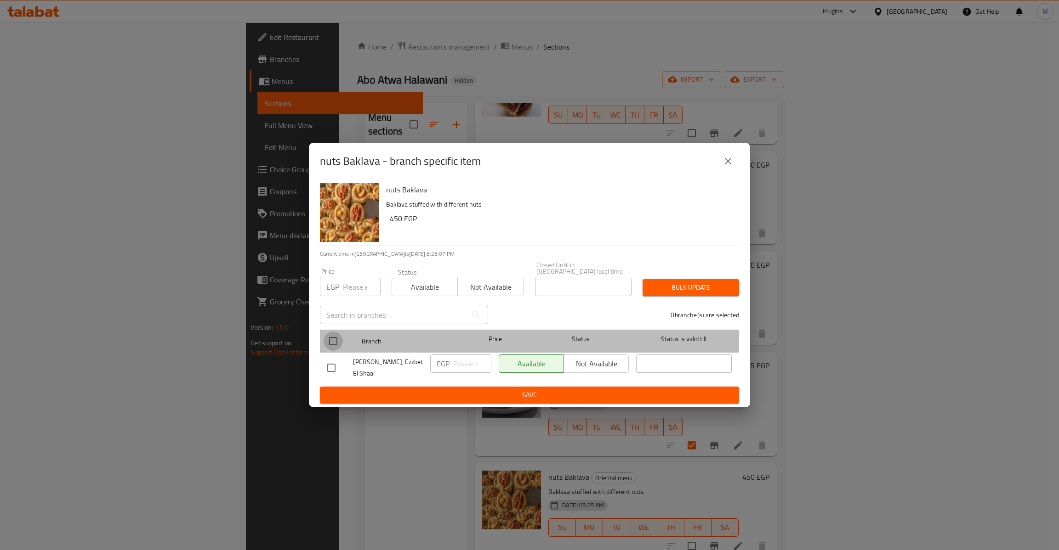
click at [337, 343] on input "checkbox" at bounding box center [332, 341] width 19 height 19
checkbox input "true"
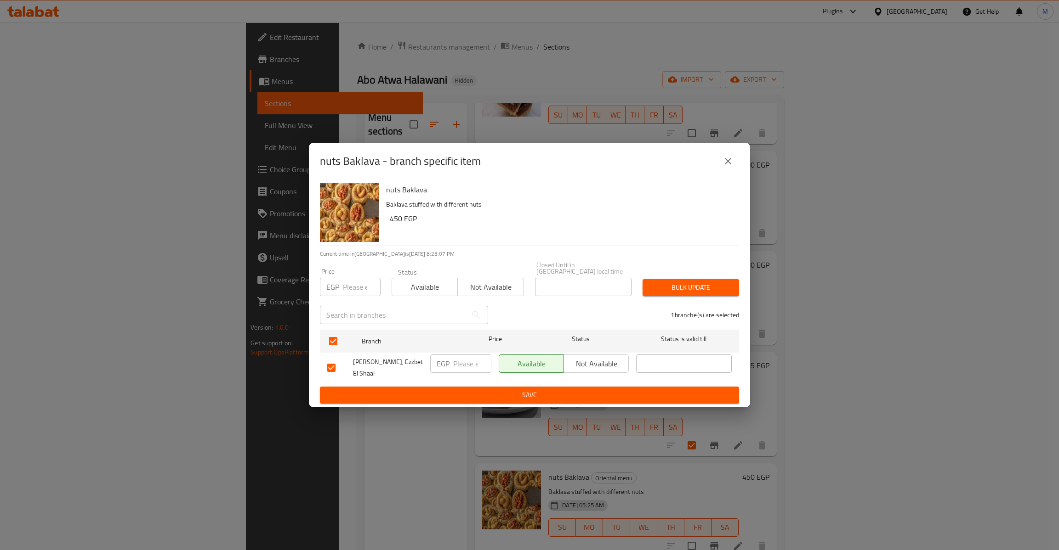
click at [348, 287] on input "number" at bounding box center [362, 287] width 38 height 18
type input "465"
type button "0"
type button "1"
click at [642, 279] on button "Bulk update" at bounding box center [690, 287] width 96 height 17
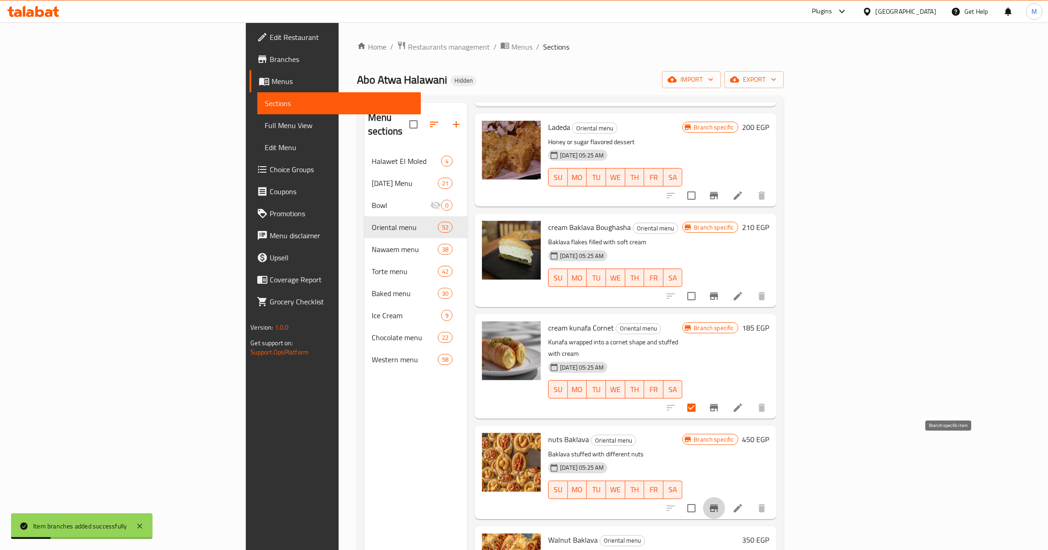
scroll to position [1791, 0]
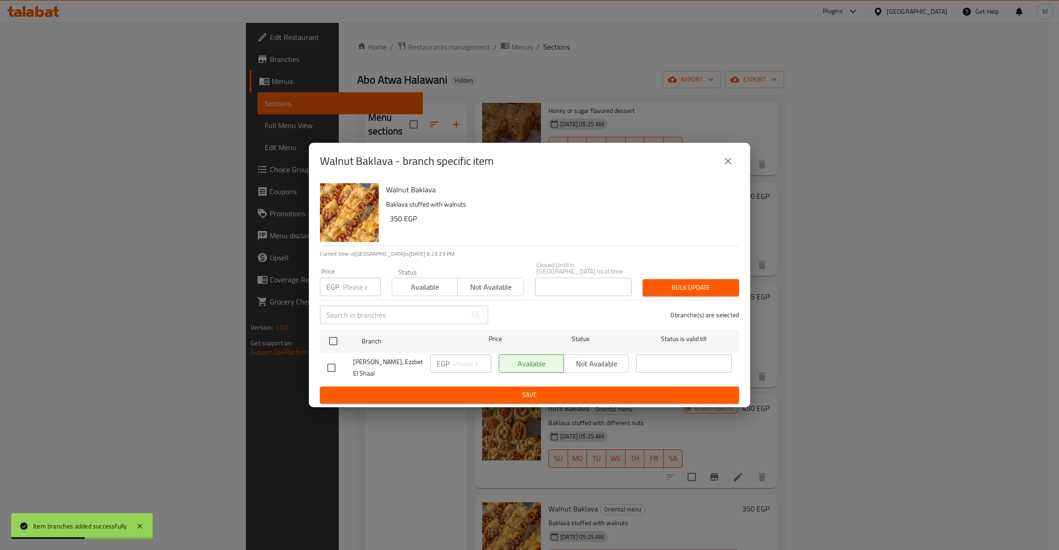
drag, startPoint x: 327, startPoint y: 347, endPoint x: 348, endPoint y: 309, distance: 43.6
click at [329, 341] on input "checkbox" at bounding box center [332, 341] width 19 height 19
checkbox input "true"
click at [355, 281] on input "number" at bounding box center [362, 287] width 38 height 18
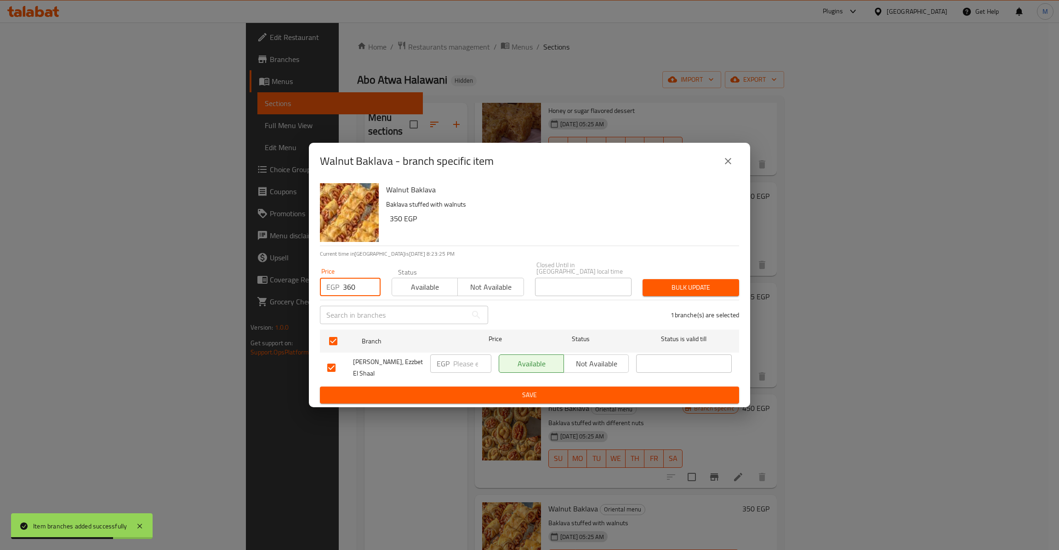
type input "360"
type button "0"
type button "1"
click at [642, 279] on button "Bulk update" at bounding box center [690, 287] width 96 height 17
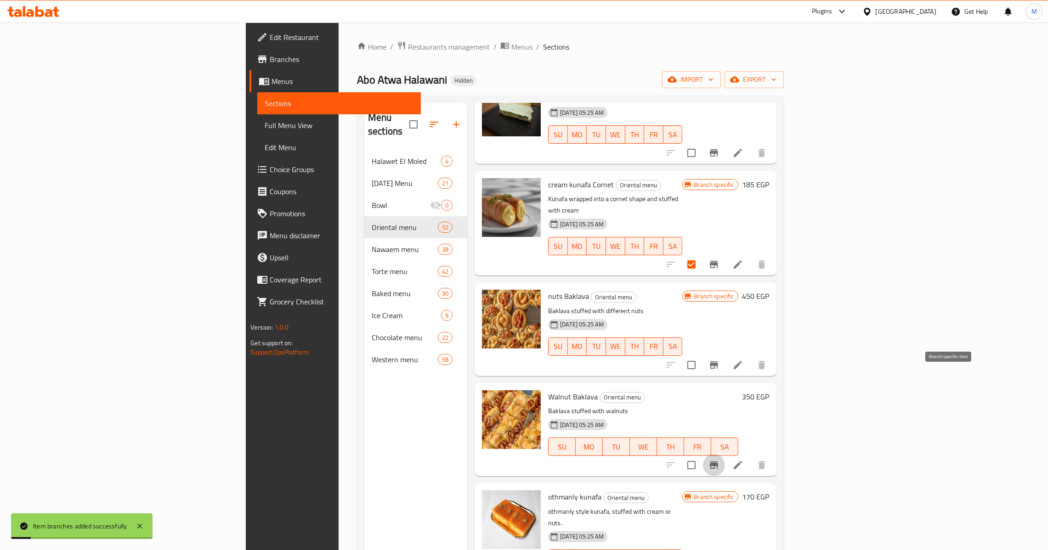
scroll to position [1930, 0]
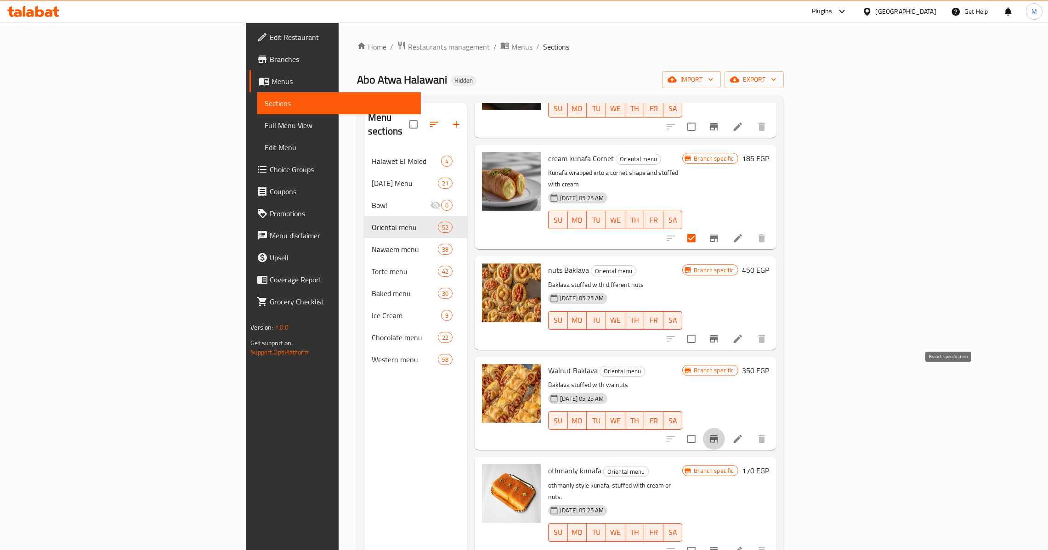
click at [548, 464] on span "othmanly kunafa" at bounding box center [574, 471] width 53 height 14
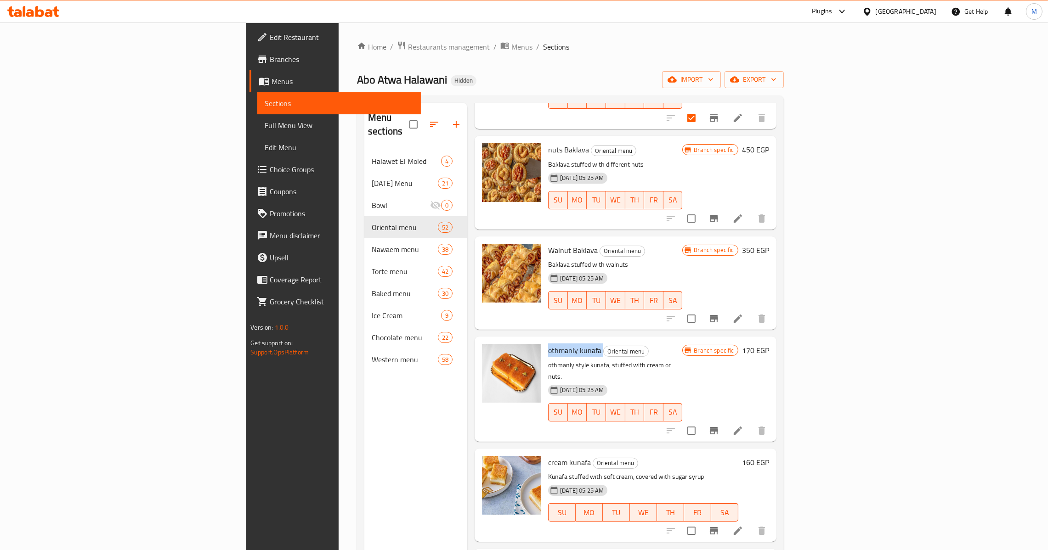
scroll to position [2068, 0]
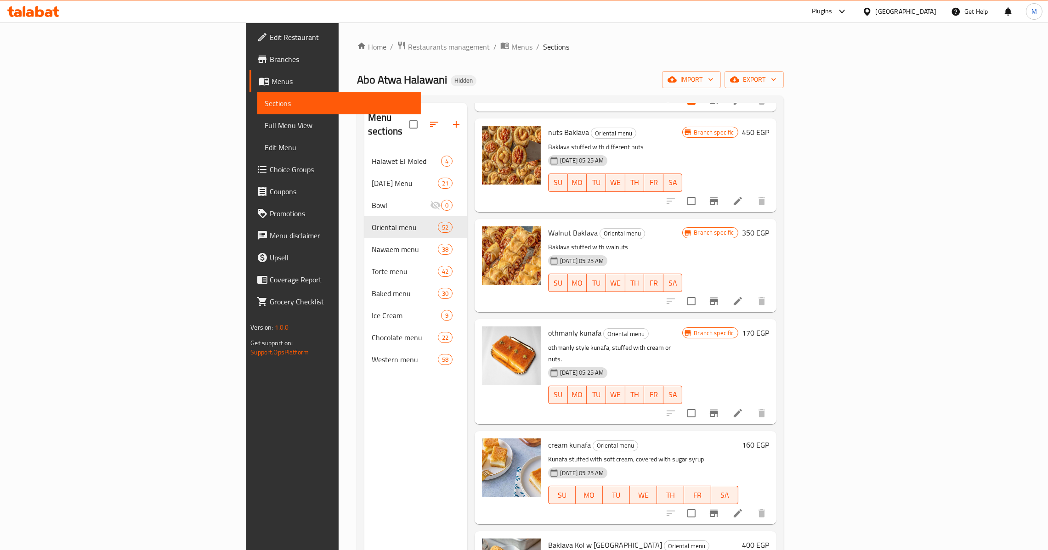
click at [548, 438] on span "cream kunafa" at bounding box center [569, 445] width 43 height 14
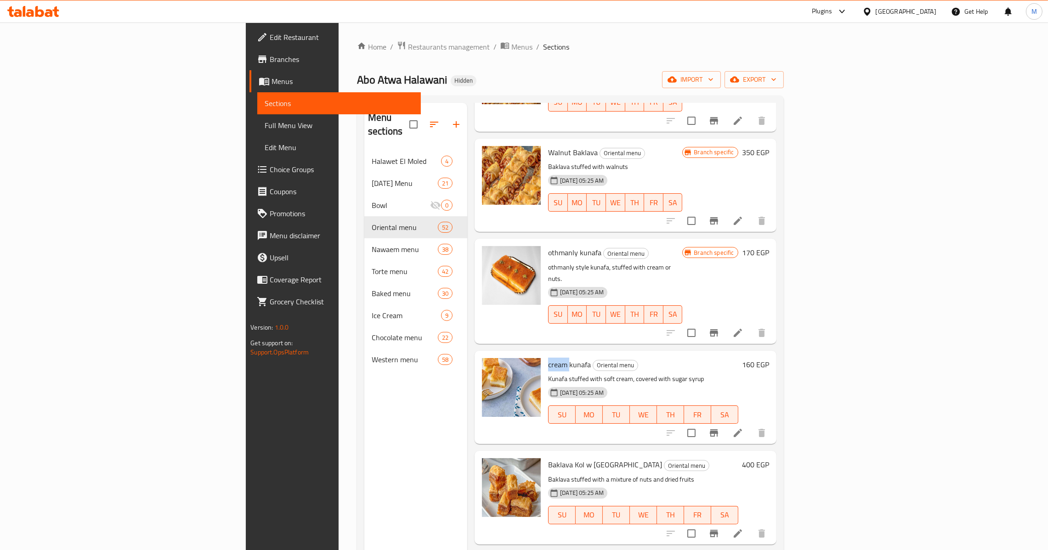
scroll to position [2205, 0]
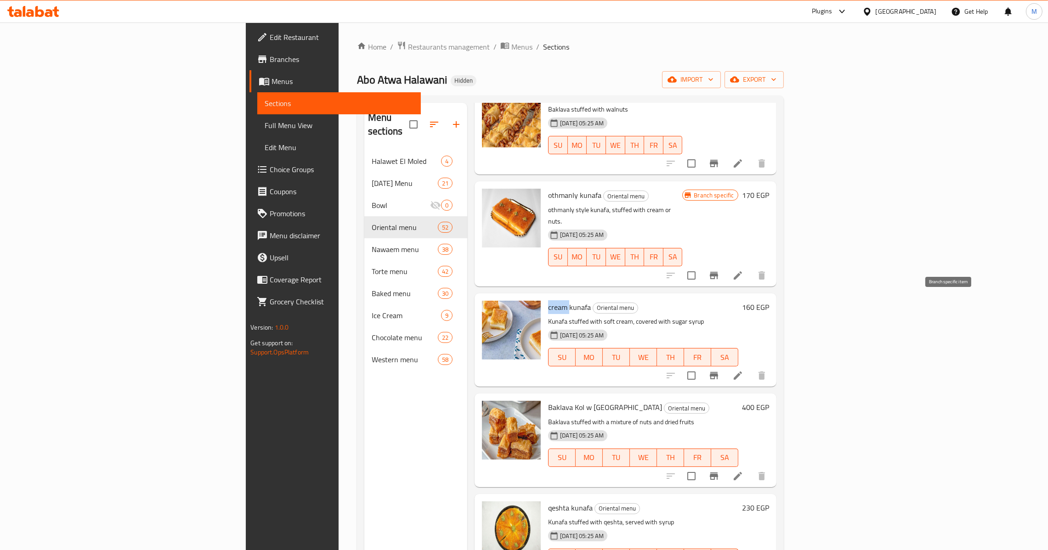
click at [725, 365] on button "Branch-specific-item" at bounding box center [714, 376] width 22 height 22
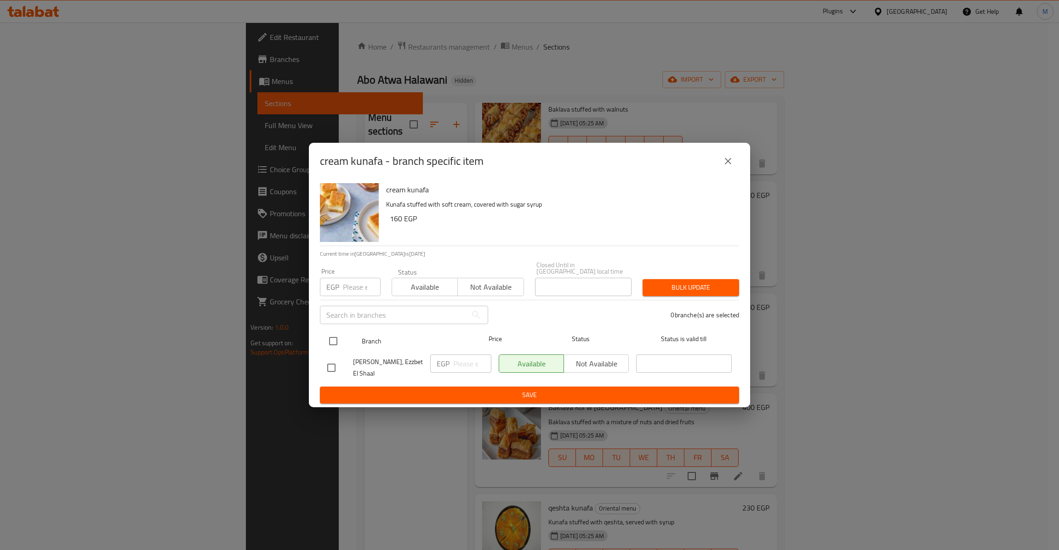
drag, startPoint x: 334, startPoint y: 336, endPoint x: 347, endPoint y: 305, distance: 33.6
click at [335, 336] on input "checkbox" at bounding box center [332, 341] width 19 height 19
checkbox input "true"
click at [350, 296] on div "Price EGP Price" at bounding box center [350, 282] width 72 height 39
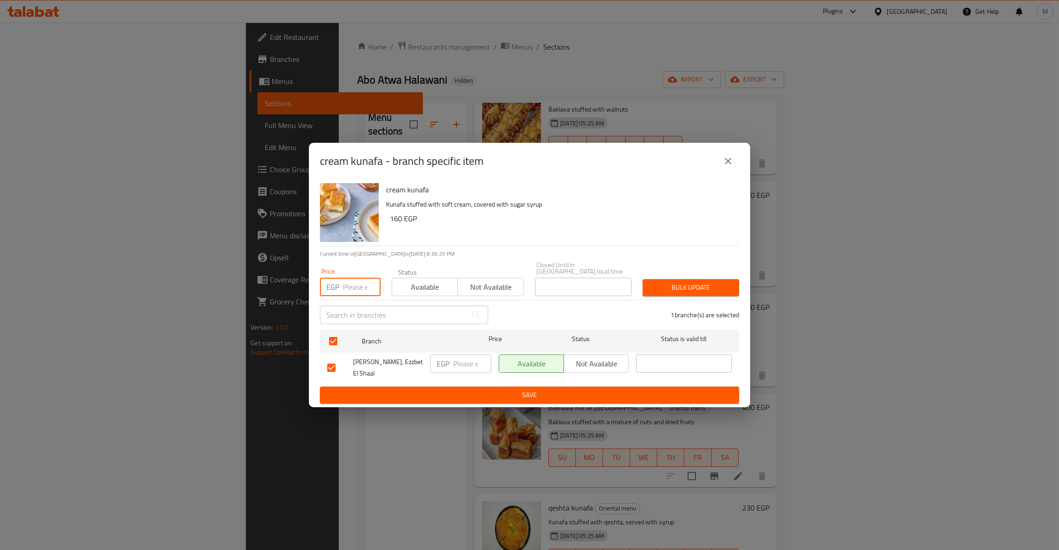
click at [359, 279] on input "number" at bounding box center [362, 287] width 38 height 18
type input "170"
type button "0"
type button "1"
click at [642, 279] on button "Bulk update" at bounding box center [690, 287] width 96 height 17
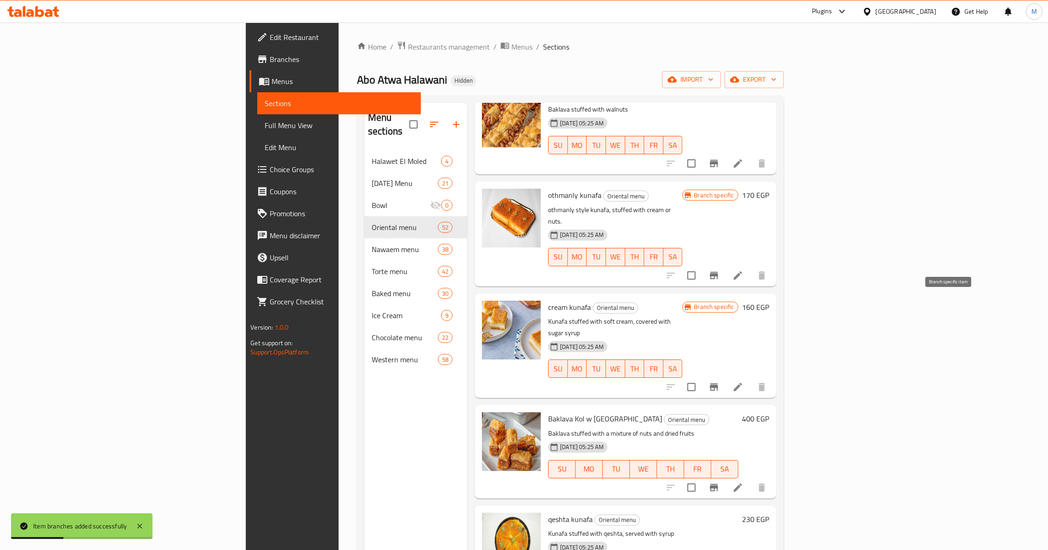
click at [718, 384] on icon "Branch-specific-item" at bounding box center [714, 387] width 8 height 7
click at [720, 482] on icon "Branch-specific-item" at bounding box center [714, 487] width 11 height 11
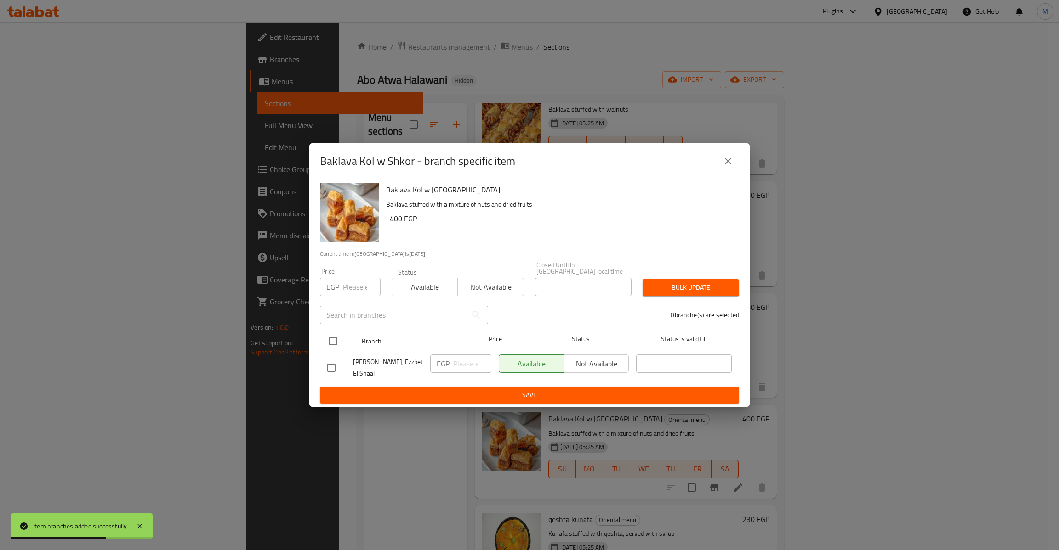
drag, startPoint x: 336, startPoint y: 344, endPoint x: 341, endPoint y: 330, distance: 15.3
click at [337, 344] on input "checkbox" at bounding box center [332, 341] width 19 height 19
checkbox input "true"
click at [352, 283] on input "number" at bounding box center [362, 287] width 38 height 18
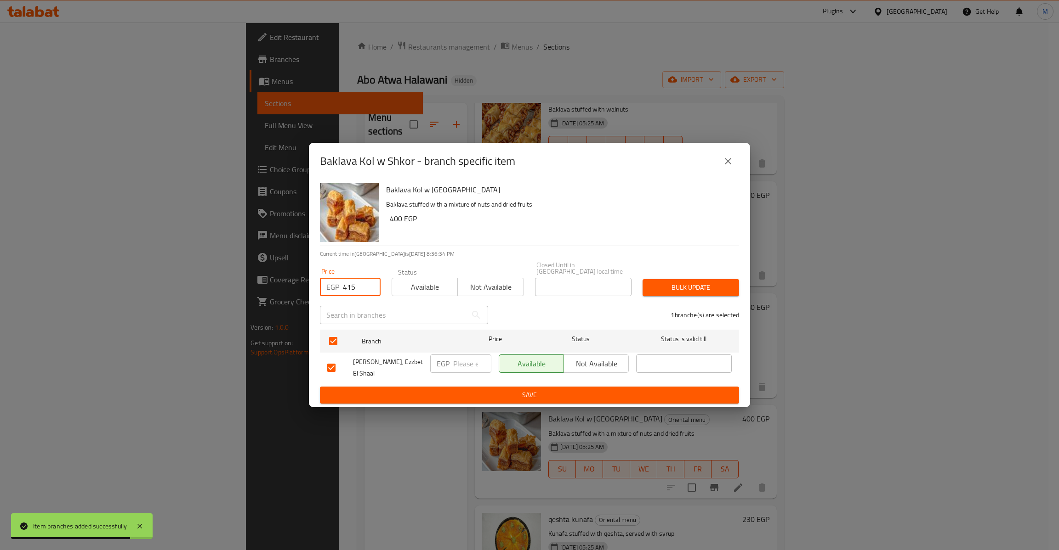
type input "415"
type button "0"
type button "1"
click at [642, 279] on button "Bulk update" at bounding box center [690, 287] width 96 height 17
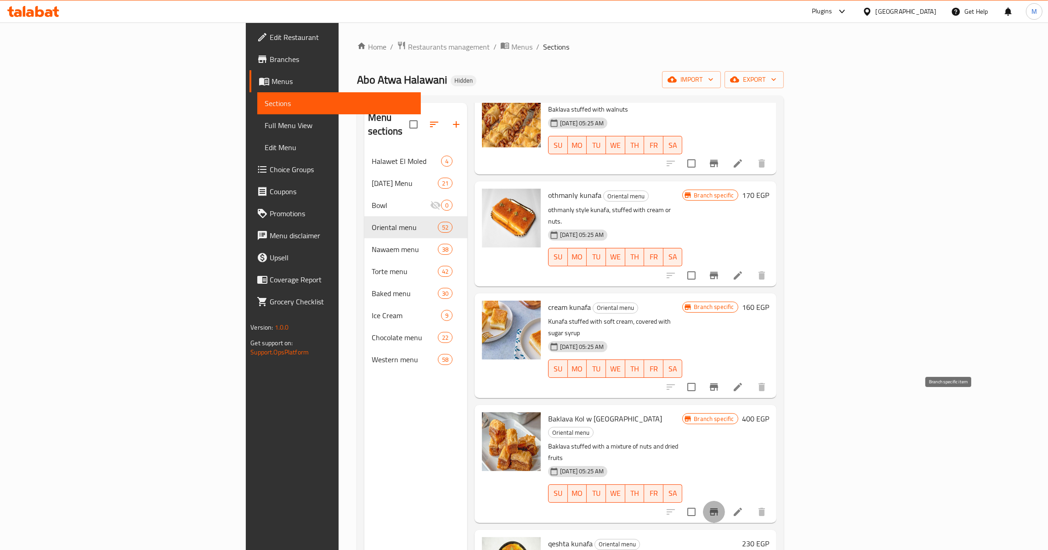
click at [725, 501] on button "Branch-specific-item" at bounding box center [714, 512] width 22 height 22
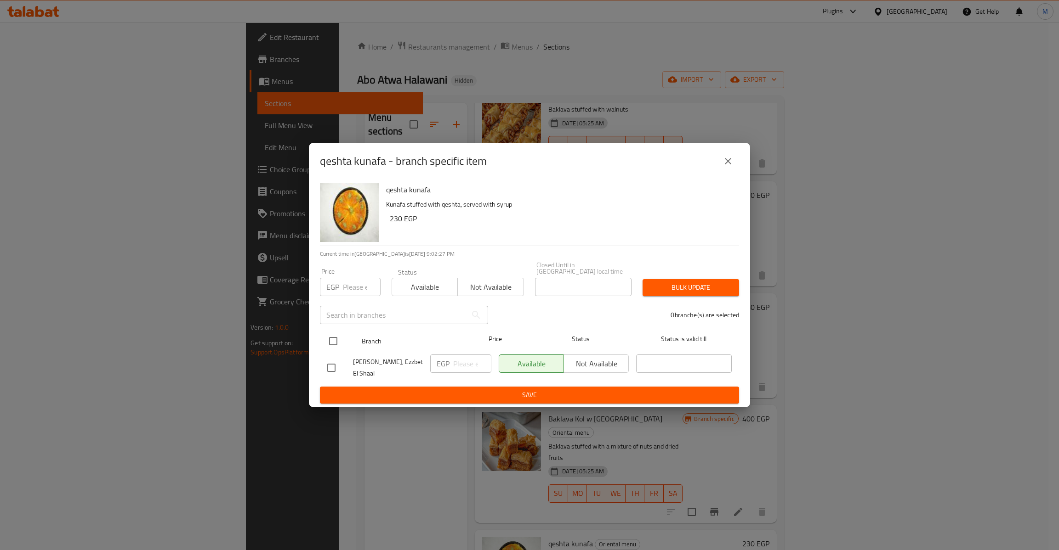
click at [333, 343] on input "checkbox" at bounding box center [332, 341] width 19 height 19
checkbox input "true"
drag, startPoint x: 345, startPoint y: 294, endPoint x: 347, endPoint y: 285, distance: 8.5
click at [345, 292] on div "Price EGP Price" at bounding box center [350, 282] width 72 height 39
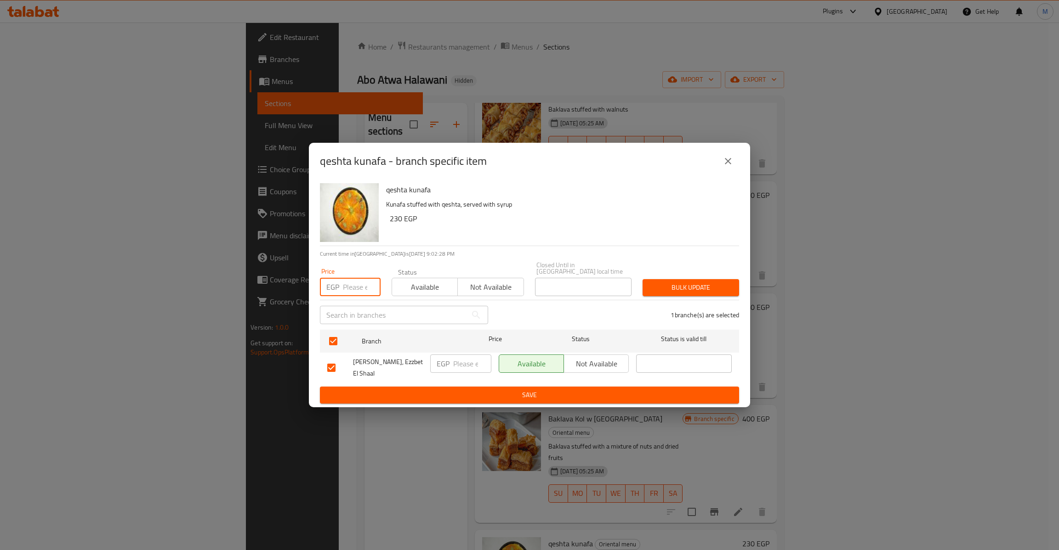
click at [347, 285] on input "number" at bounding box center [362, 287] width 38 height 18
type input "240"
click at [713, 285] on span "Bulk update" at bounding box center [691, 287] width 82 height 11
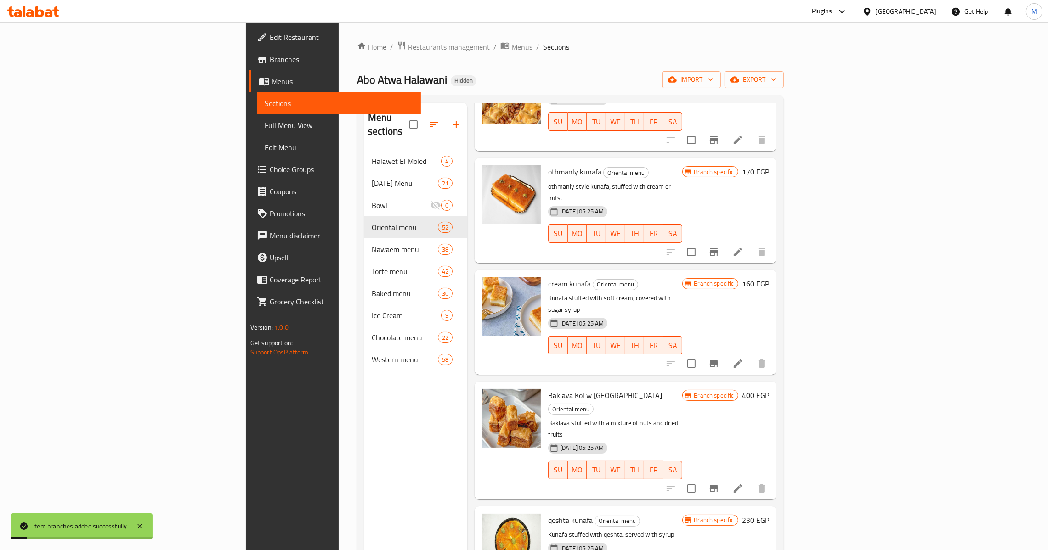
scroll to position [2343, 0]
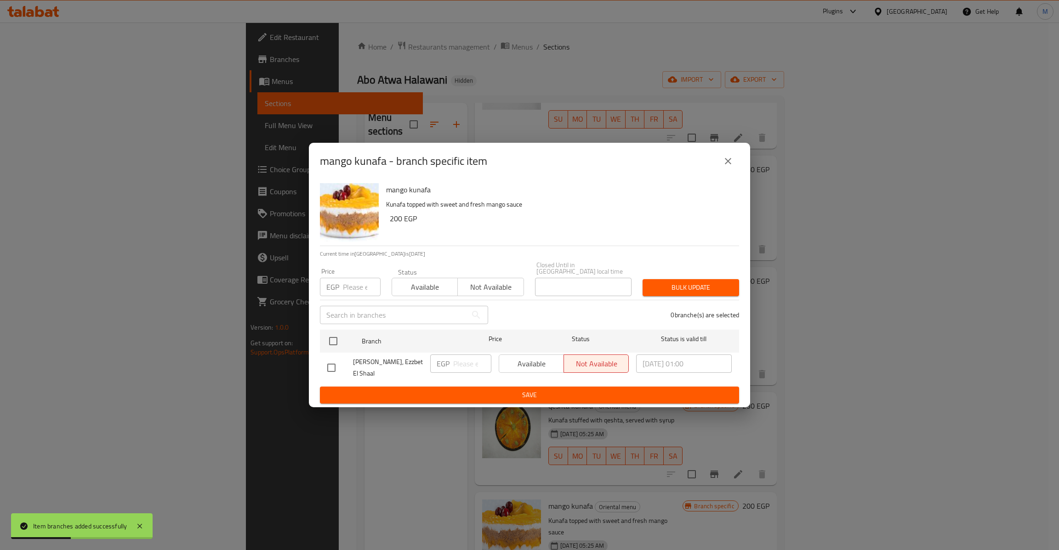
click at [309, 340] on div "mango kunafa Kunafa topped with sweet and fresh mango sauce 200 EGP Current tim…" at bounding box center [529, 294] width 441 height 228
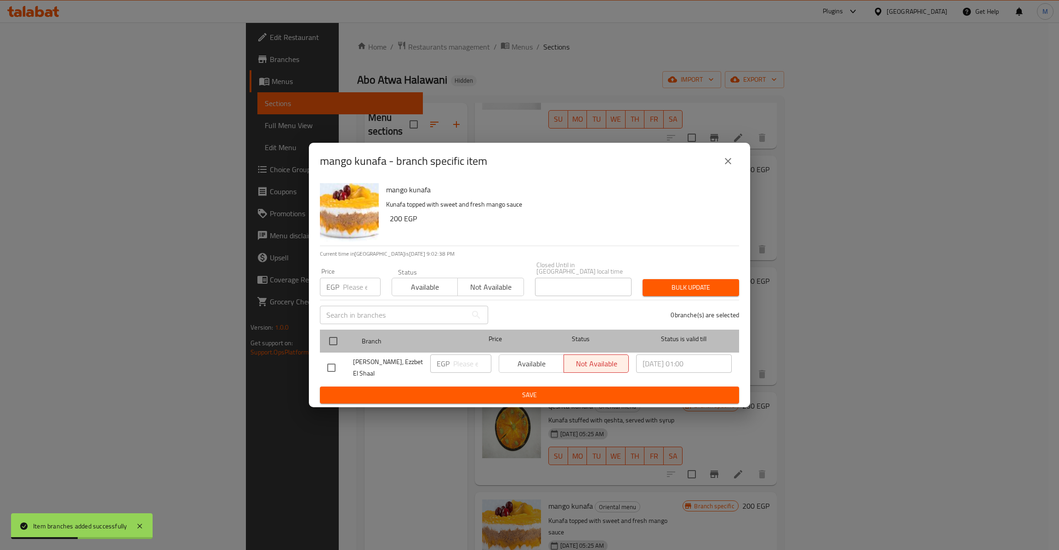
click at [322, 338] on div "Branch Price Status Status is valid till" at bounding box center [529, 341] width 419 height 23
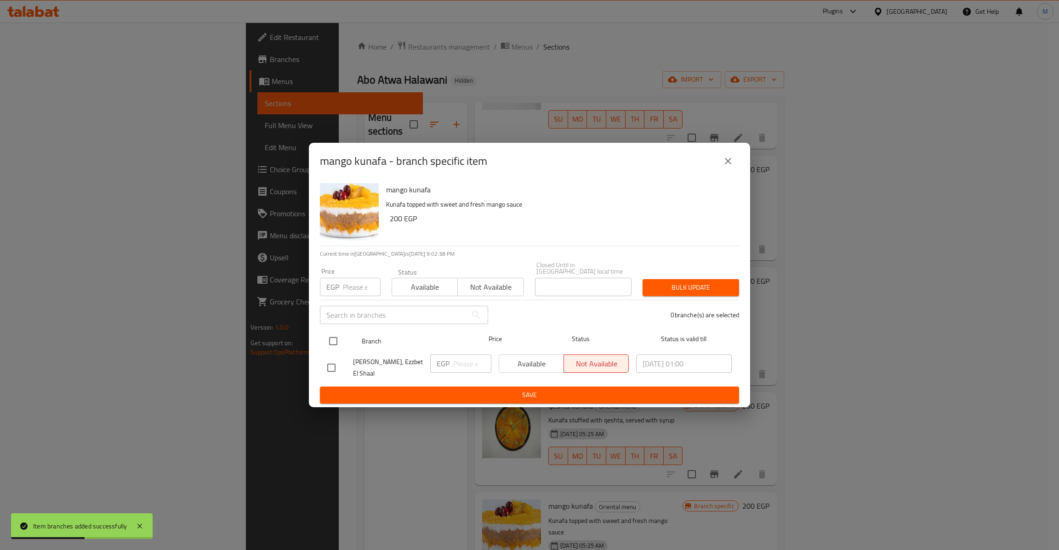
click at [341, 340] on input "checkbox" at bounding box center [332, 341] width 19 height 19
checkbox input "true"
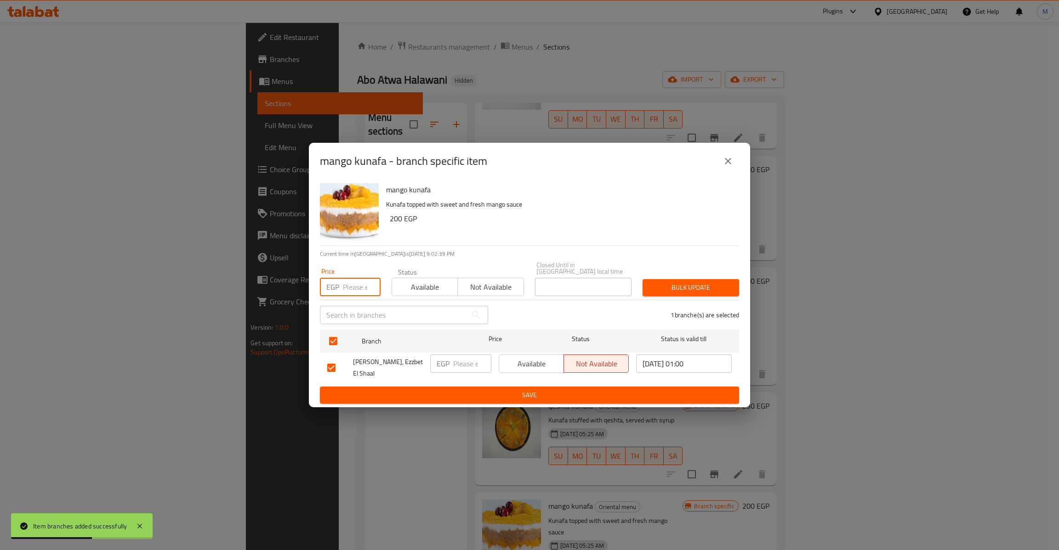
click at [346, 289] on input "number" at bounding box center [362, 287] width 38 height 18
type input "210"
click at [669, 283] on span "Bulk update" at bounding box center [691, 287] width 82 height 11
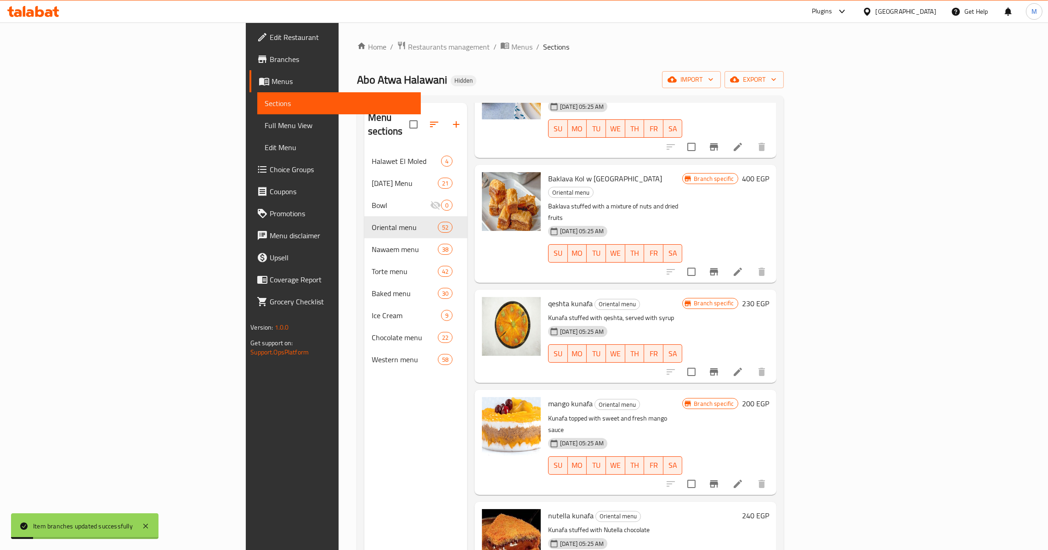
scroll to position [2481, 0]
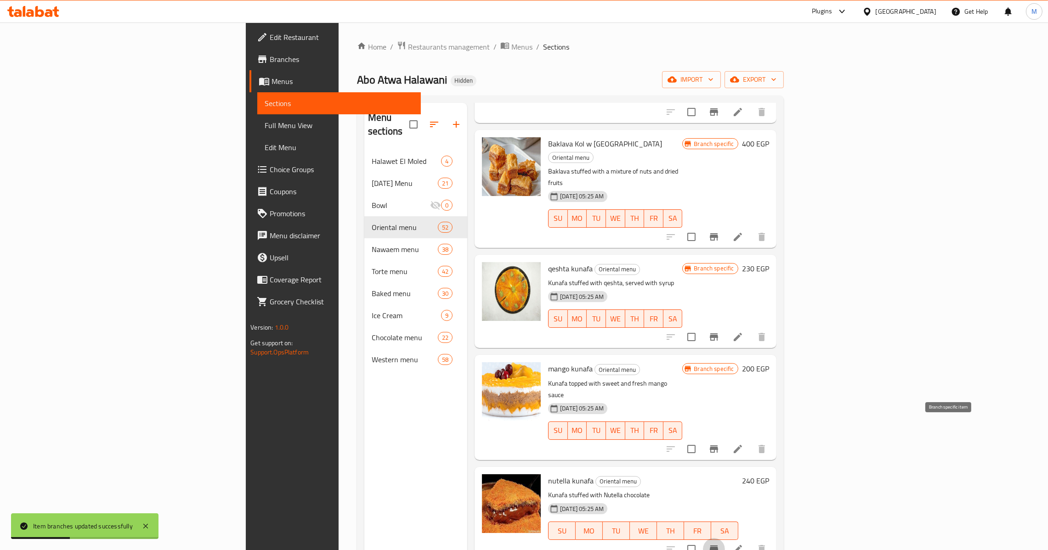
click at [720, 544] on icon "Branch-specific-item" at bounding box center [714, 549] width 11 height 11
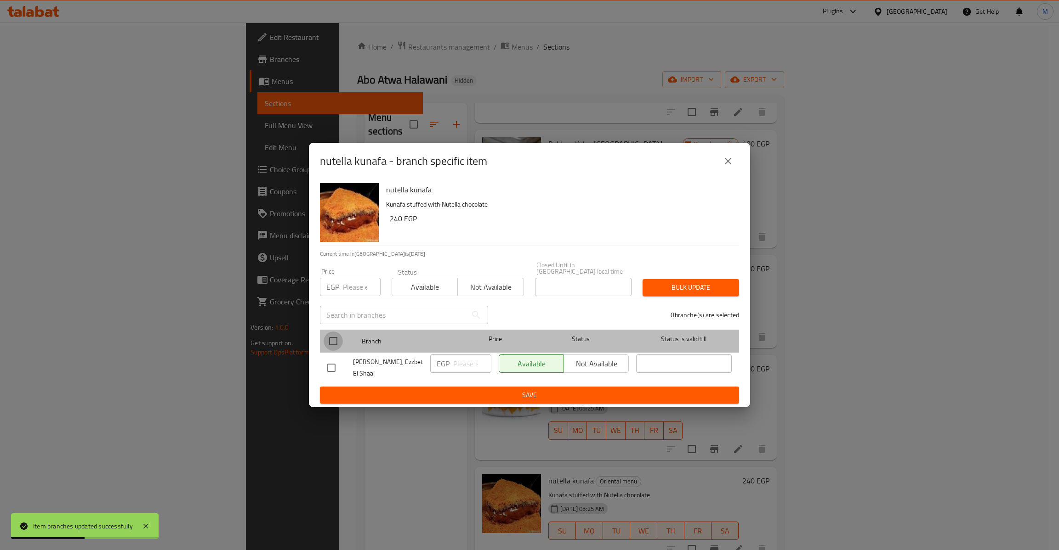
click at [334, 332] on input "checkbox" at bounding box center [332, 341] width 19 height 19
checkbox input "true"
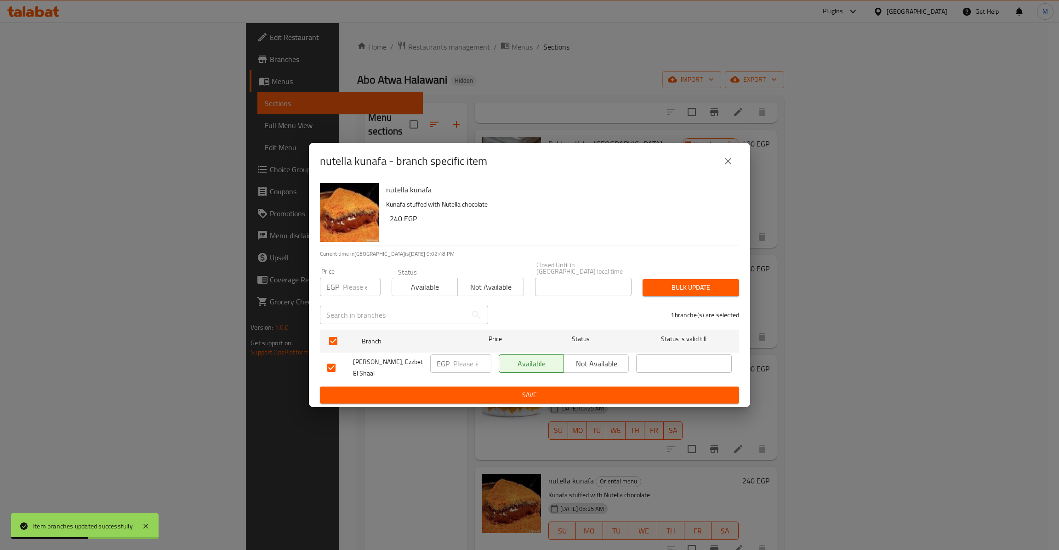
click at [356, 285] on input "number" at bounding box center [362, 287] width 38 height 18
type input "255"
click at [670, 289] on span "Bulk update" at bounding box center [691, 287] width 82 height 11
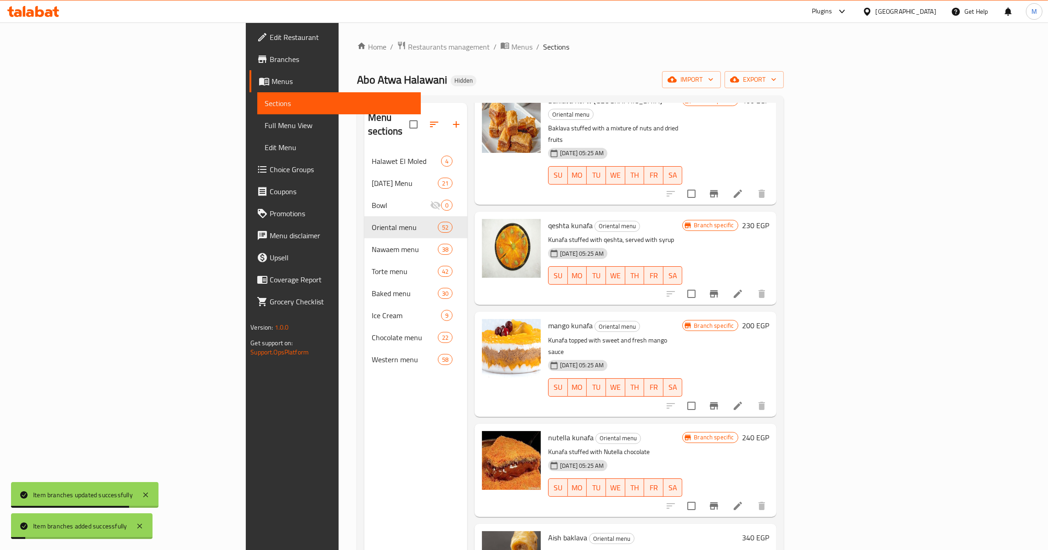
scroll to position [2550, 0]
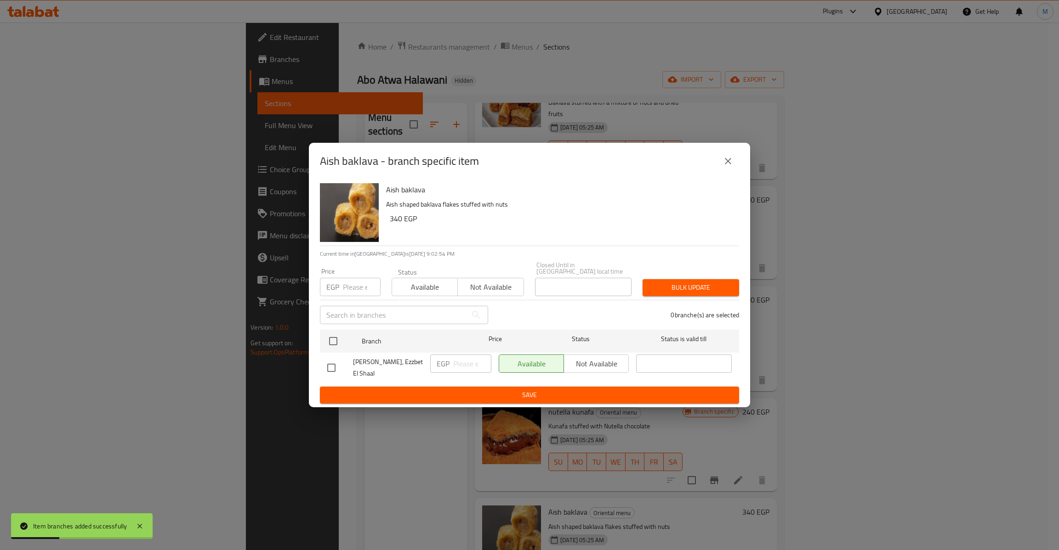
click at [357, 284] on input "number" at bounding box center [362, 287] width 38 height 18
drag, startPoint x: 344, startPoint y: 289, endPoint x: 368, endPoint y: 291, distance: 23.6
click at [368, 291] on input "36" at bounding box center [362, 287] width 38 height 18
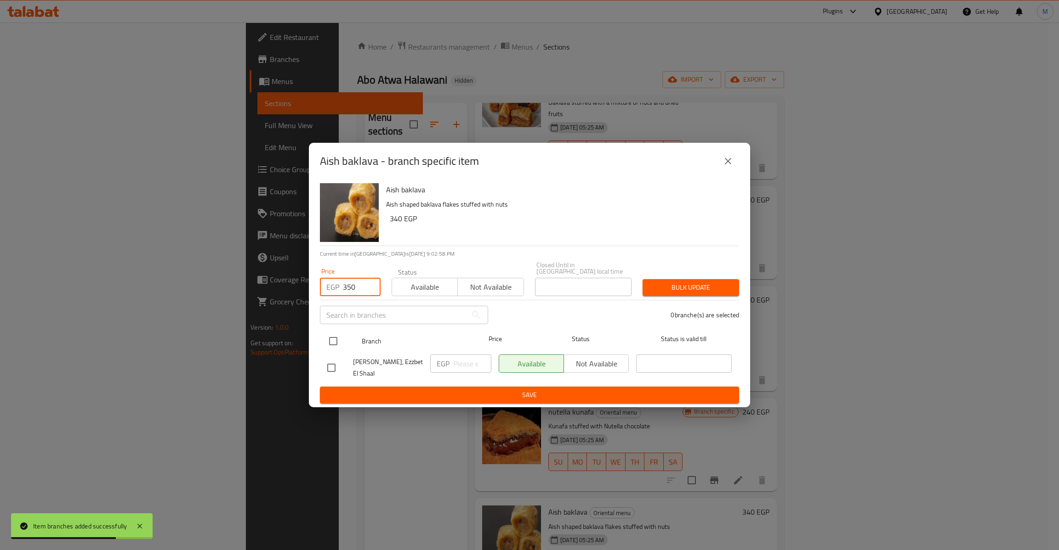
type input "350"
click at [333, 343] on input "checkbox" at bounding box center [332, 341] width 19 height 19
checkbox input "true"
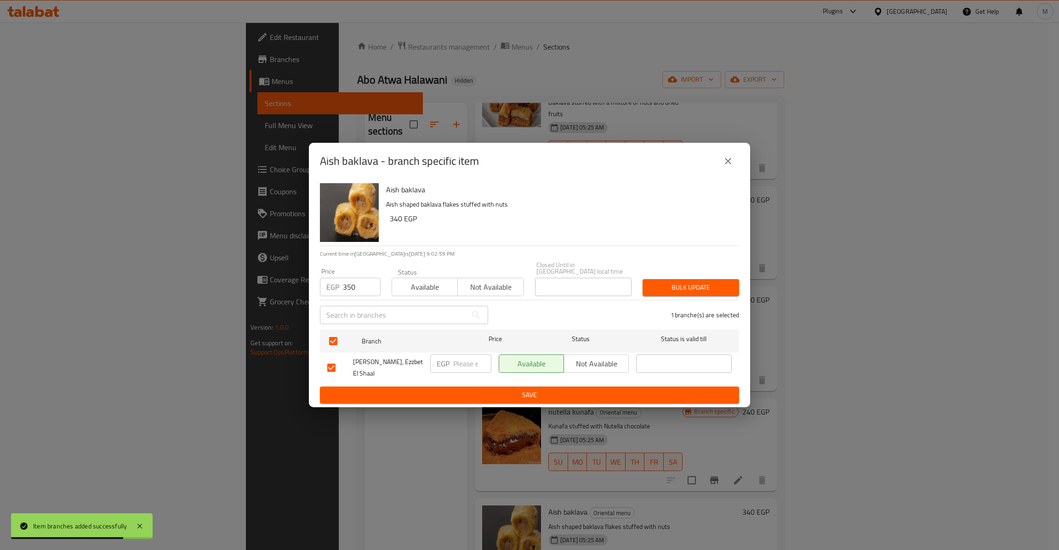
click at [679, 274] on div "Bulk update" at bounding box center [691, 288] width 108 height 28
click at [680, 288] on span "Bulk update" at bounding box center [691, 287] width 82 height 11
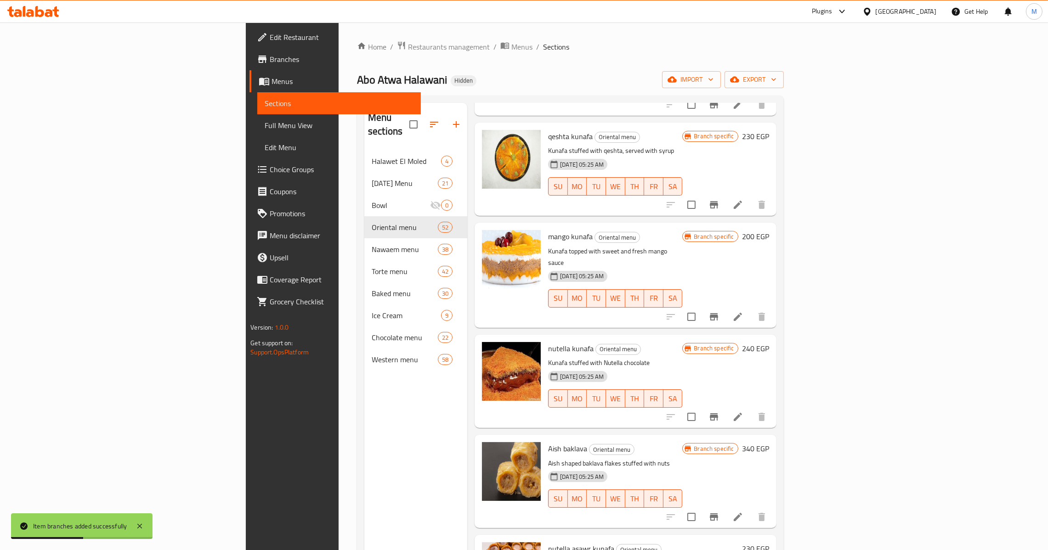
scroll to position [2619, 0]
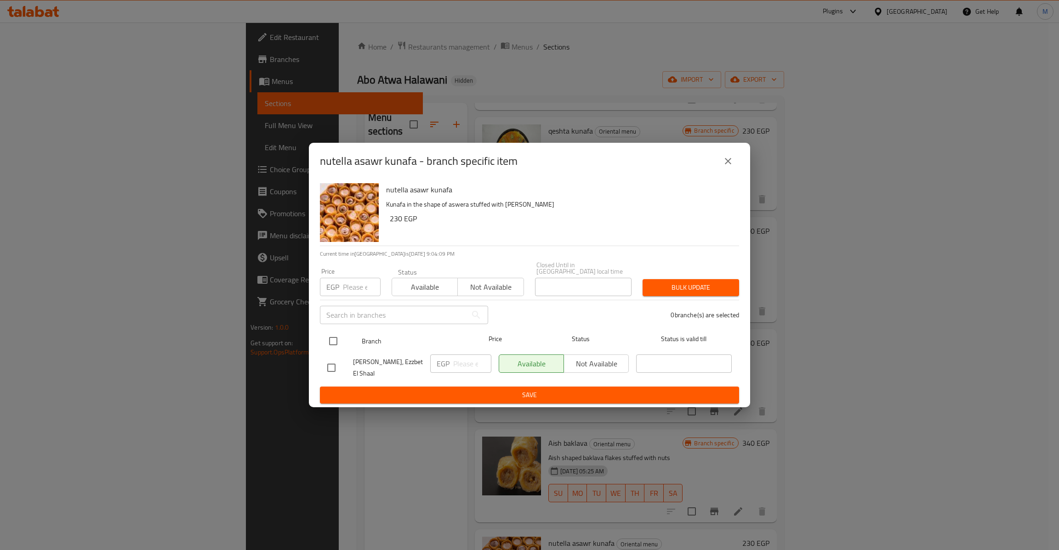
click at [332, 339] on input "checkbox" at bounding box center [332, 341] width 19 height 19
checkbox input "true"
click at [354, 278] on input "number" at bounding box center [362, 287] width 38 height 18
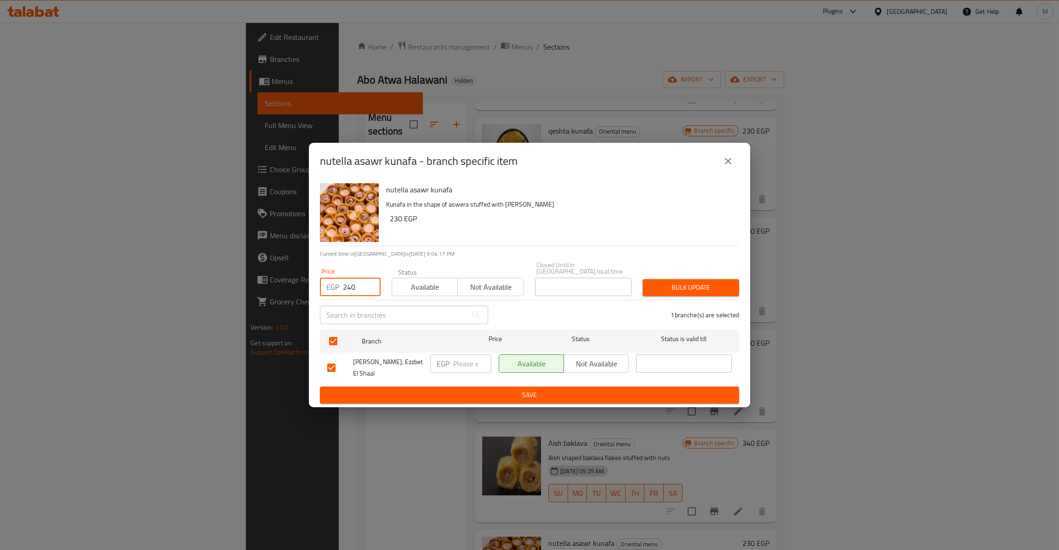
type input "240"
click at [685, 283] on span "Bulk update" at bounding box center [691, 287] width 82 height 11
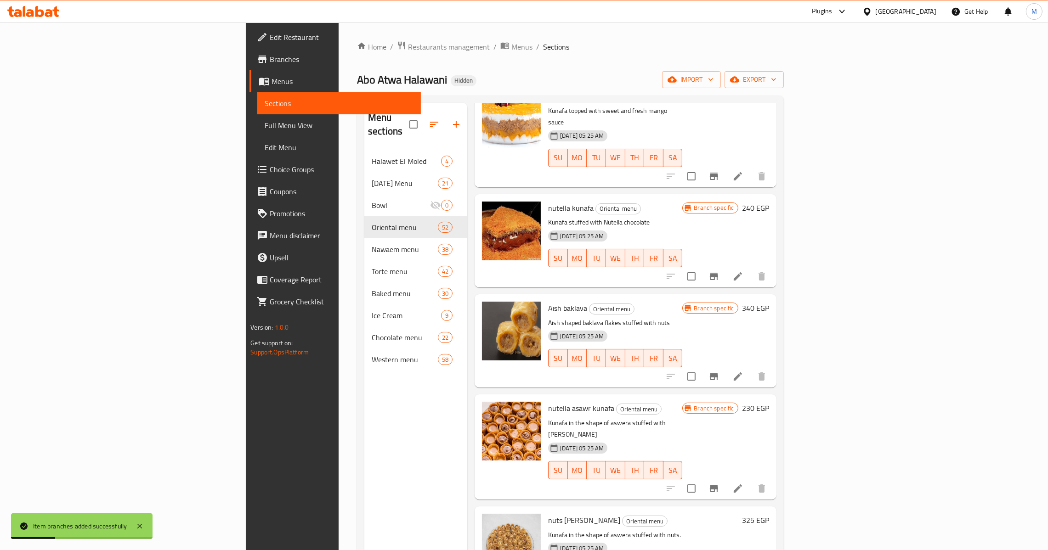
scroll to position [2756, 0]
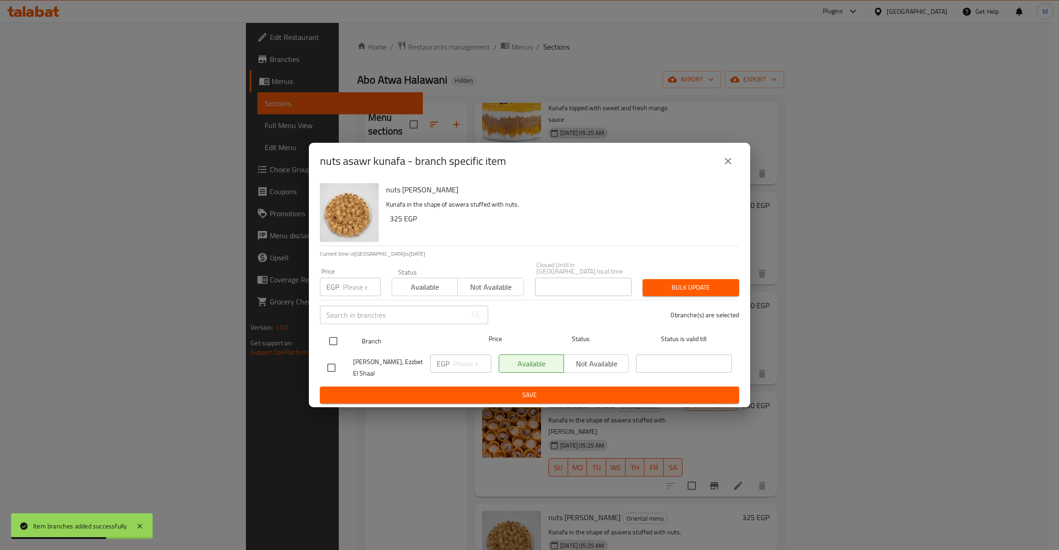
click at [335, 342] on input "checkbox" at bounding box center [332, 341] width 19 height 19
checkbox input "true"
click at [352, 290] on input "number" at bounding box center [362, 287] width 38 height 18
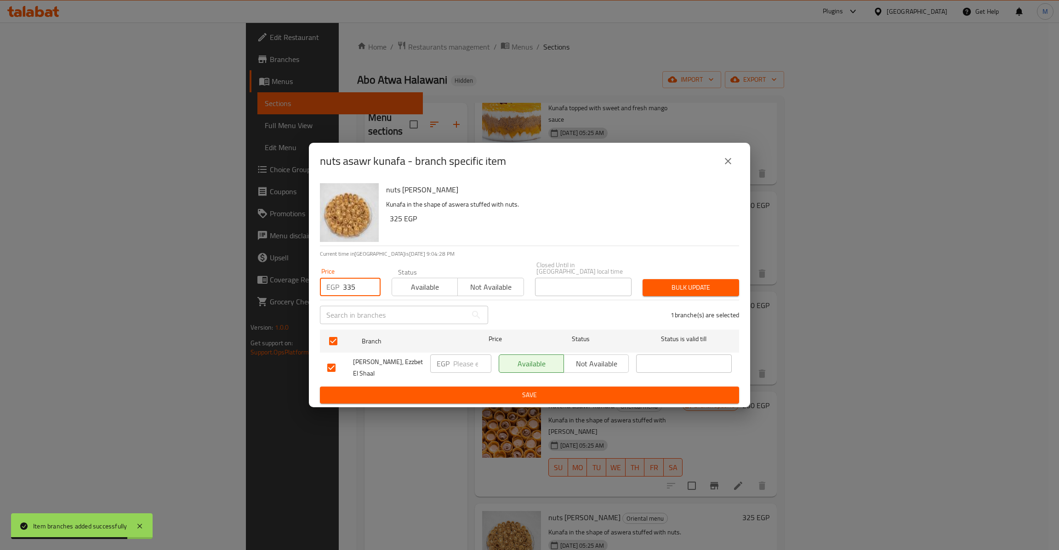
type input "335"
click at [704, 299] on div "1 branche(s) are selected" at bounding box center [618, 315] width 251 height 33
click at [705, 285] on span "Bulk update" at bounding box center [691, 287] width 82 height 11
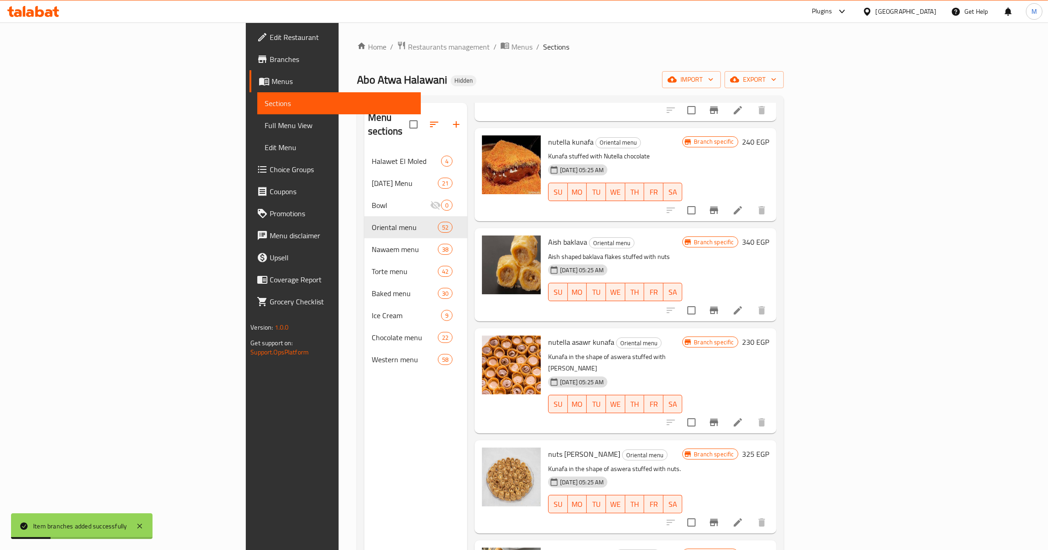
scroll to position [2825, 0]
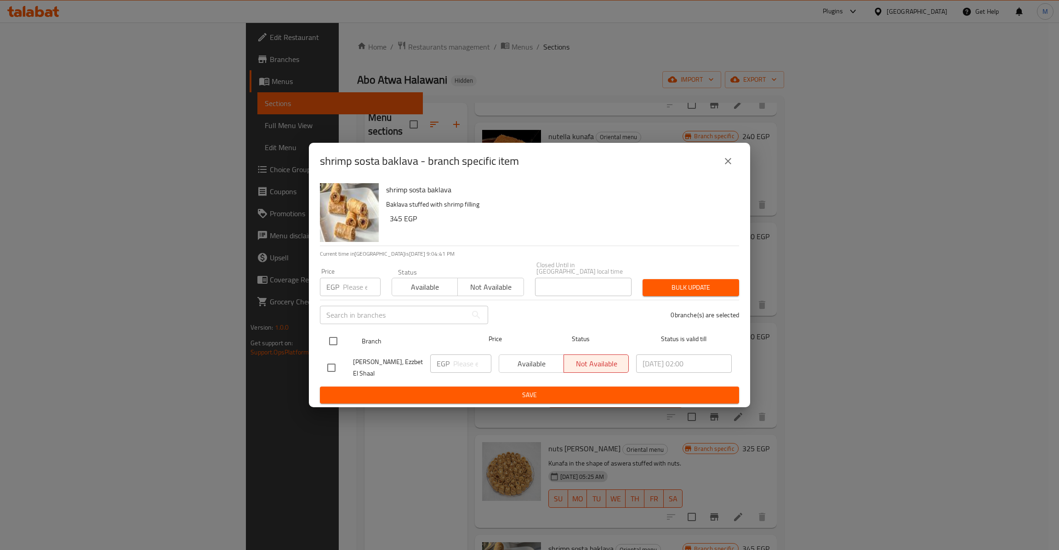
click at [330, 339] on input "checkbox" at bounding box center [332, 341] width 19 height 19
checkbox input "true"
click at [351, 292] on input "number" at bounding box center [362, 287] width 38 height 18
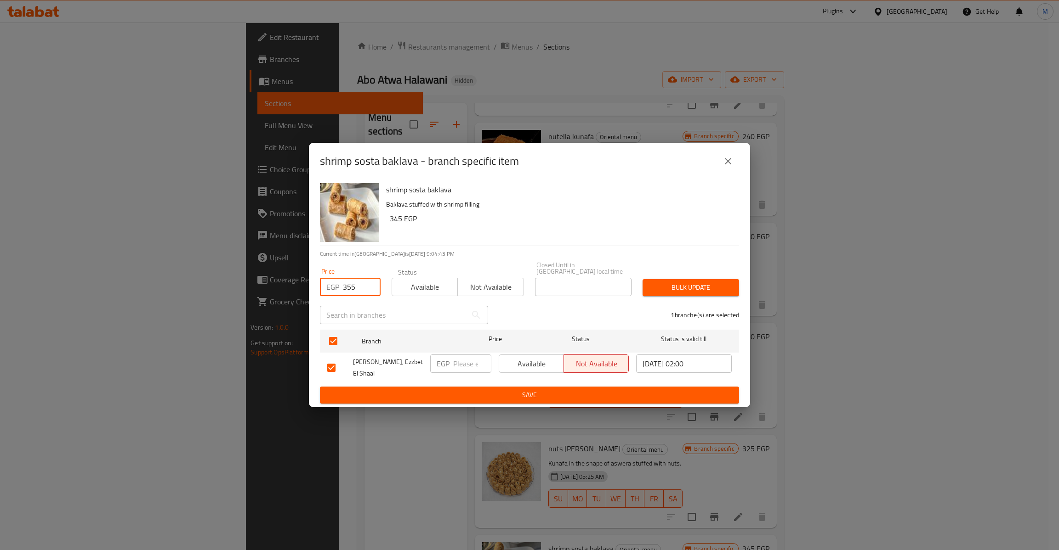
type input "355"
click at [690, 286] on span "Bulk update" at bounding box center [691, 287] width 82 height 11
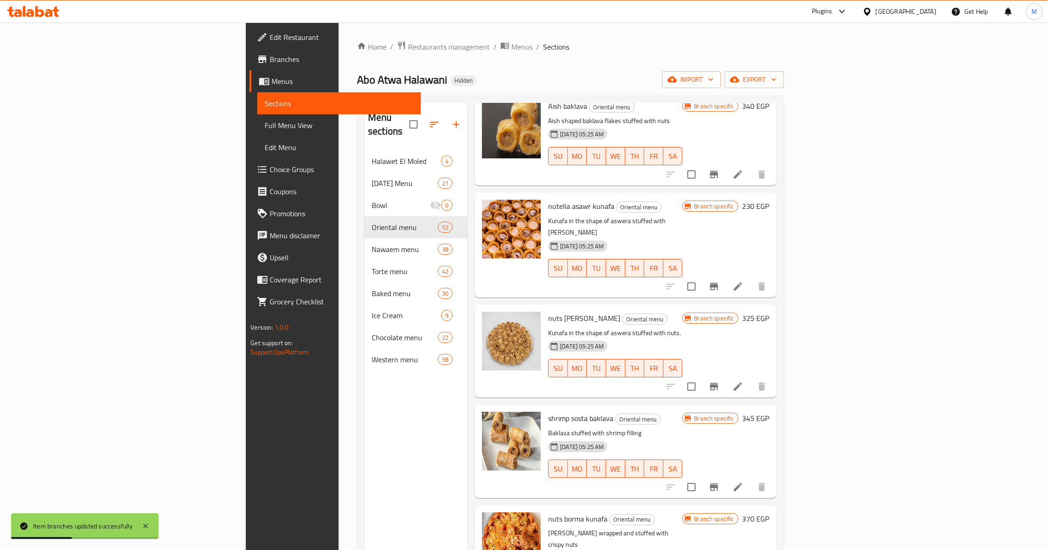
scroll to position [2963, 0]
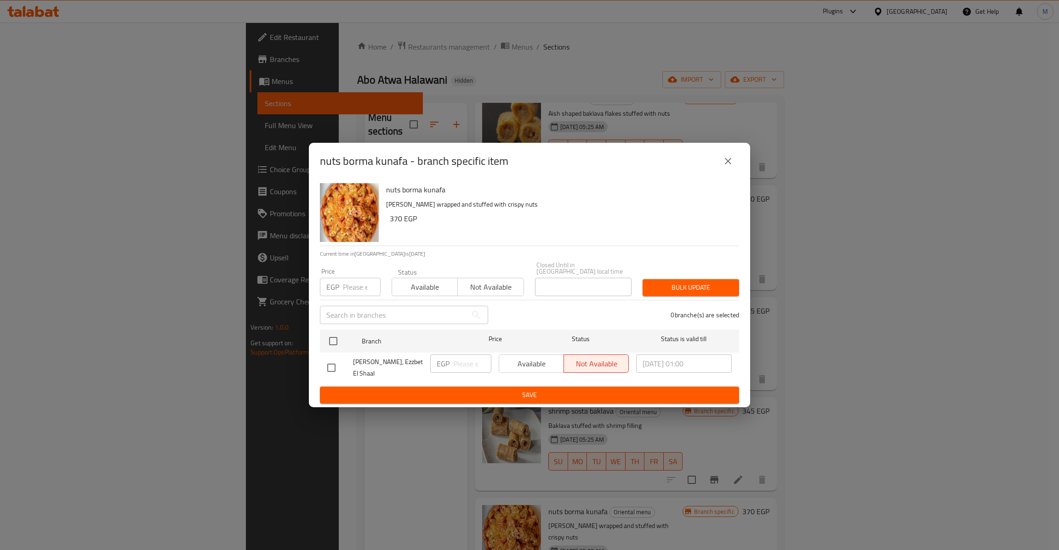
drag, startPoint x: 331, startPoint y: 335, endPoint x: 340, endPoint y: 300, distance: 36.1
click at [330, 335] on input "checkbox" at bounding box center [332, 341] width 19 height 19
checkbox input "true"
click at [344, 280] on input "number" at bounding box center [362, 287] width 38 height 18
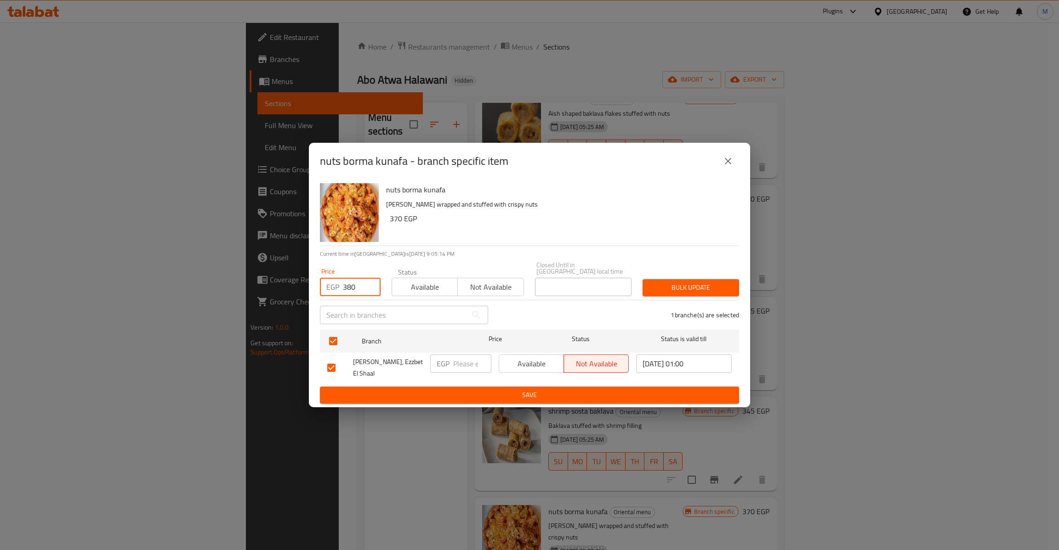
type input "380"
click at [688, 292] on button "Bulk update" at bounding box center [690, 287] width 96 height 17
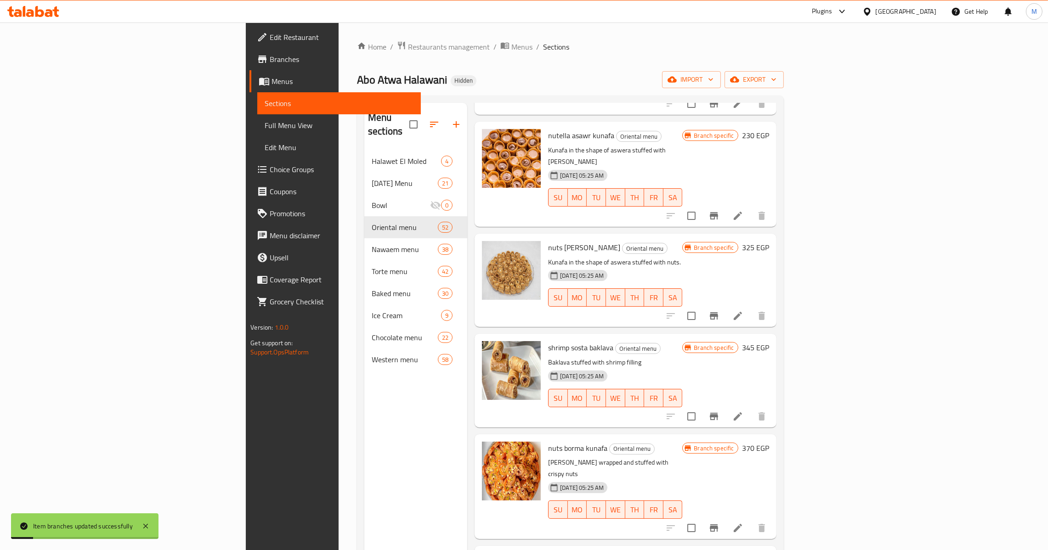
scroll to position [3032, 0]
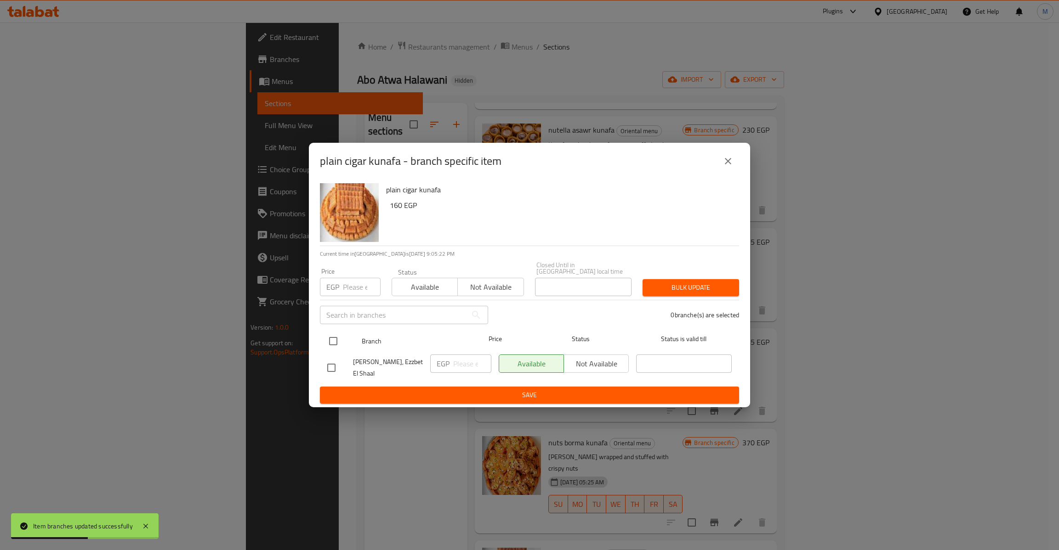
click at [338, 338] on input "checkbox" at bounding box center [332, 341] width 19 height 19
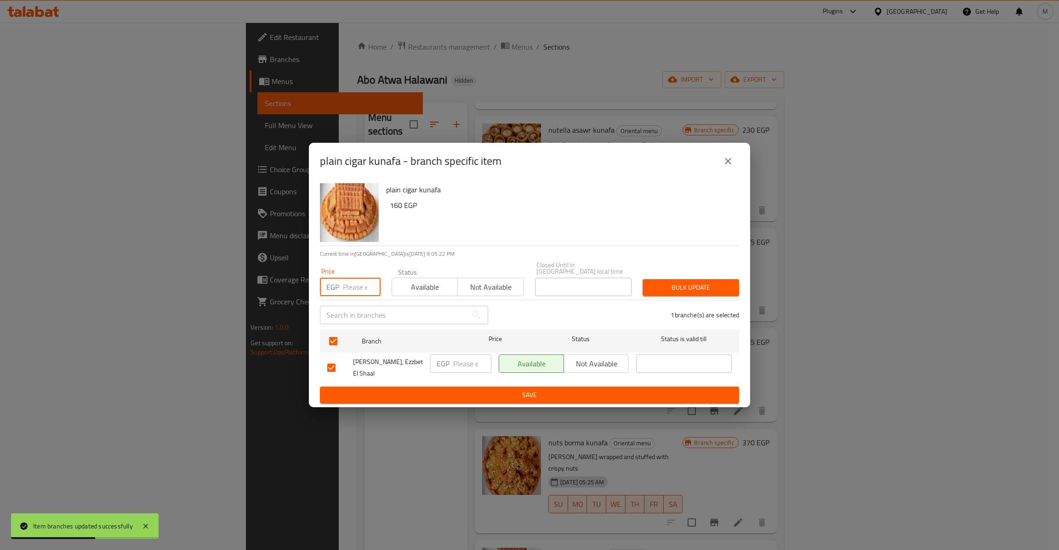
click at [344, 286] on input "number" at bounding box center [362, 287] width 38 height 18
drag, startPoint x: 352, startPoint y: 286, endPoint x: 330, endPoint y: 283, distance: 22.2
click at [330, 283] on div "EGP 0 Price" at bounding box center [350, 287] width 61 height 18
click at [666, 286] on span "Bulk update" at bounding box center [691, 287] width 82 height 11
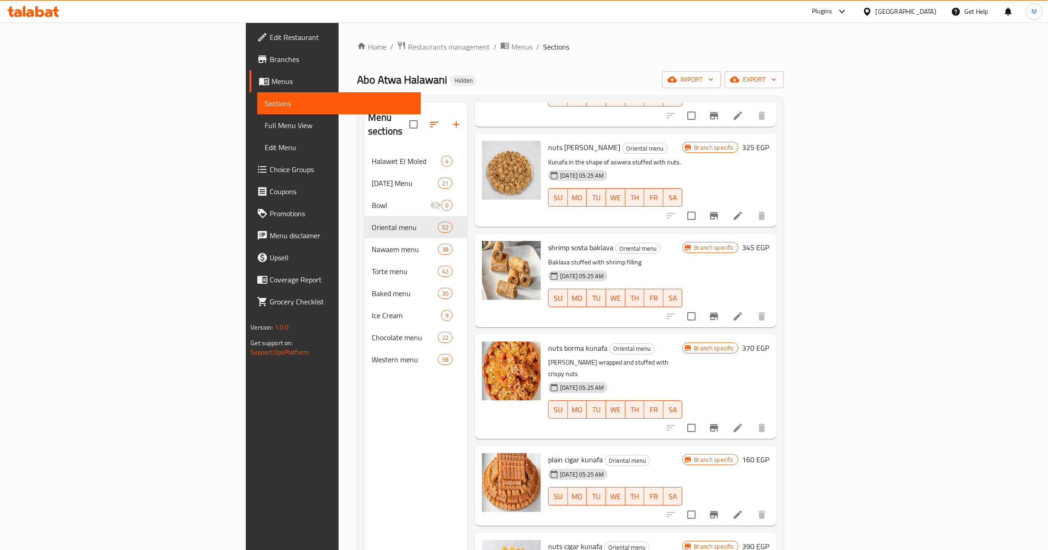
scroll to position [3170, 0]
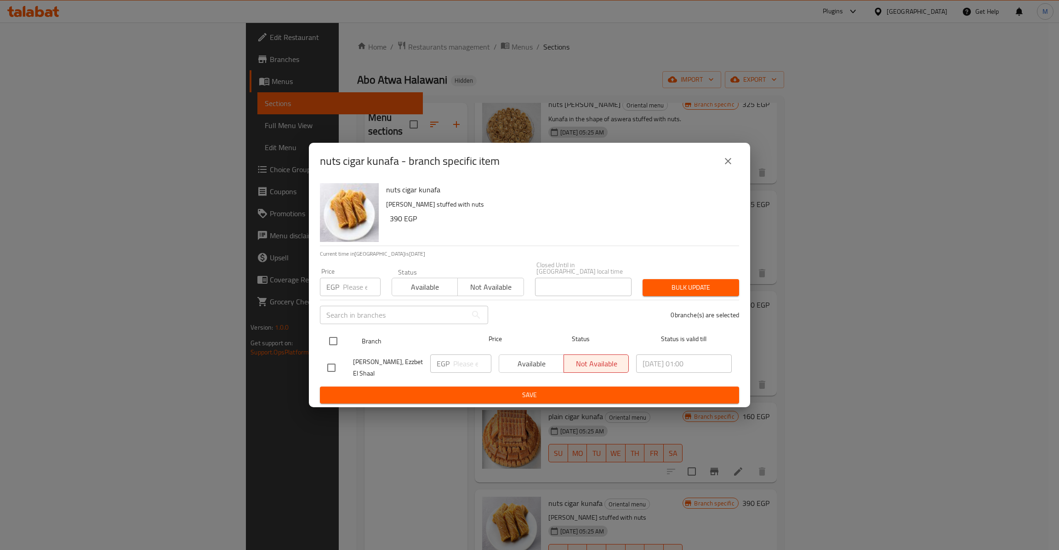
click at [335, 342] on input "checkbox" at bounding box center [332, 341] width 19 height 19
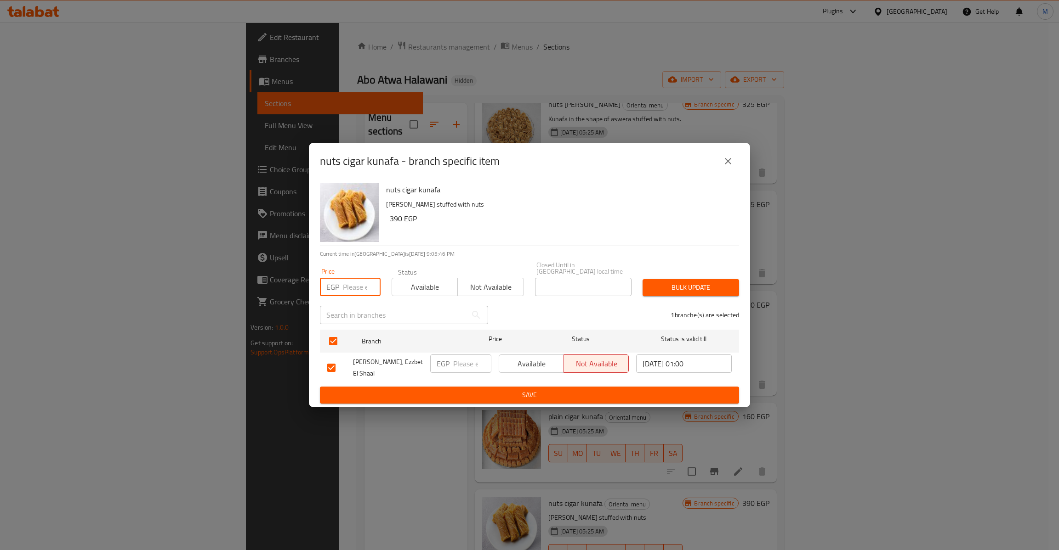
click at [356, 288] on input "number" at bounding box center [362, 287] width 38 height 18
click at [665, 290] on span "Bulk update" at bounding box center [691, 287] width 82 height 11
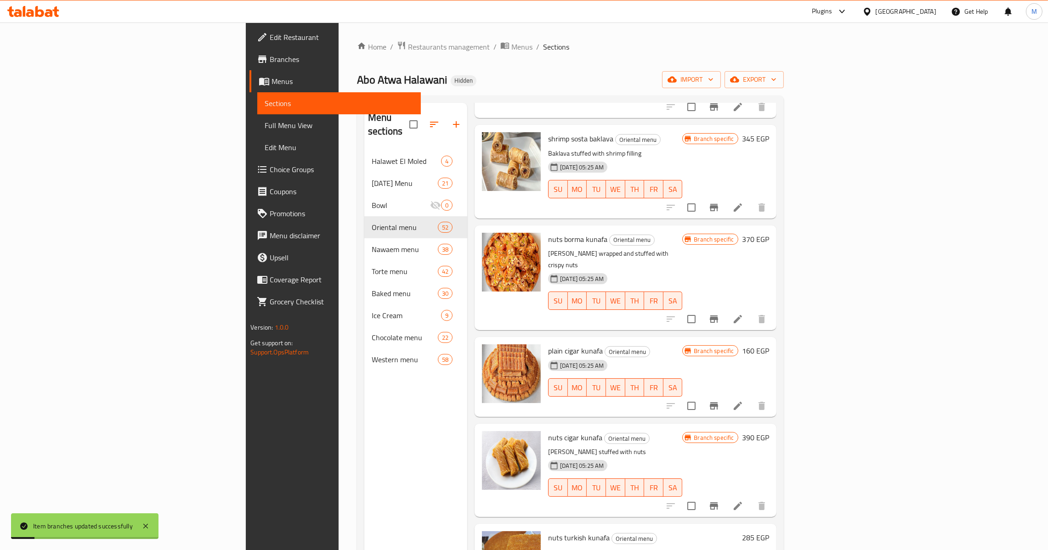
scroll to position [3239, 0]
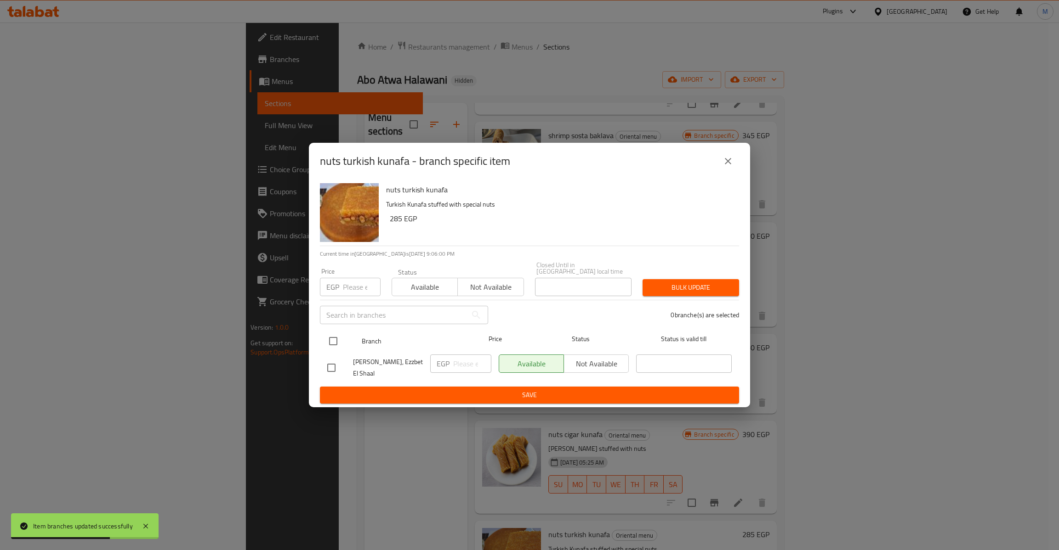
click at [340, 340] on input "checkbox" at bounding box center [332, 341] width 19 height 19
click at [356, 288] on input "number" at bounding box center [362, 287] width 38 height 18
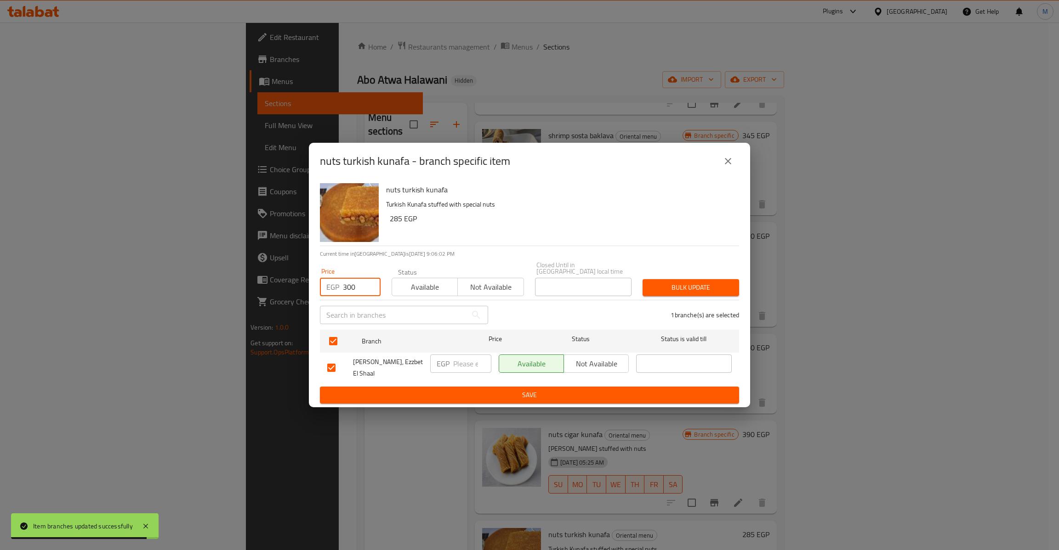
click at [706, 283] on span "Bulk update" at bounding box center [691, 287] width 82 height 11
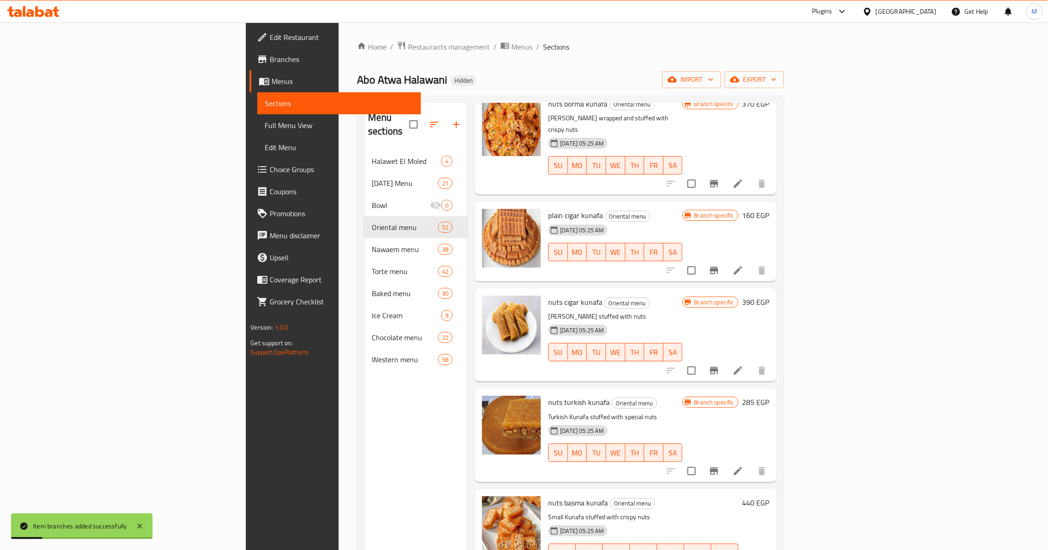
scroll to position [3377, 0]
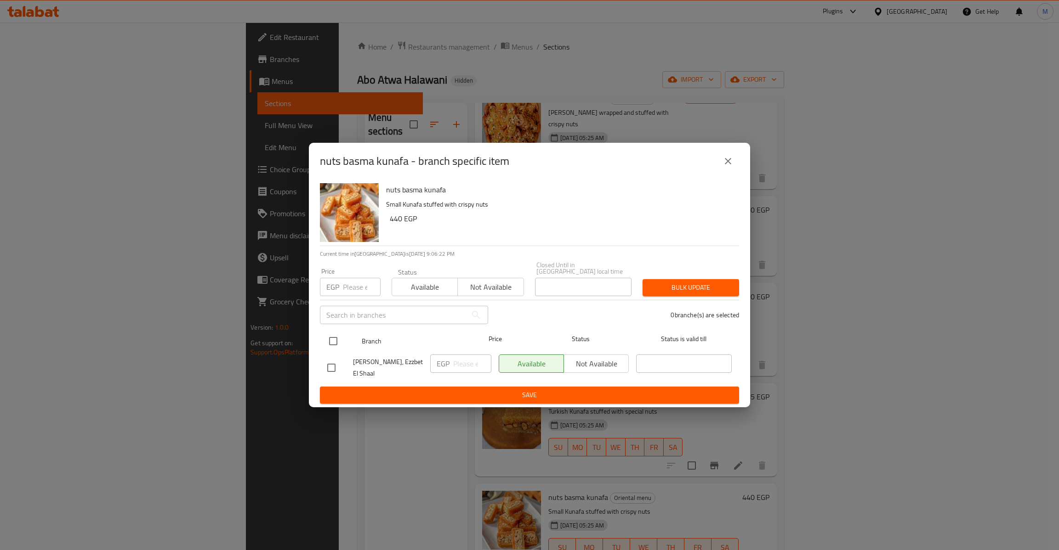
click at [335, 338] on input "checkbox" at bounding box center [332, 341] width 19 height 19
click at [346, 285] on input "number" at bounding box center [362, 287] width 38 height 18
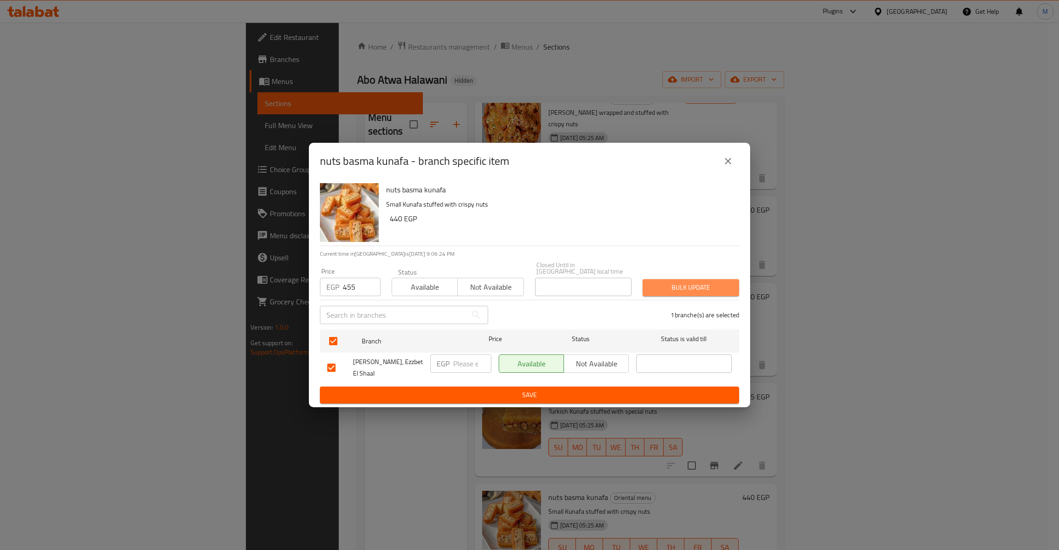
click at [658, 282] on span "Bulk update" at bounding box center [691, 287] width 82 height 11
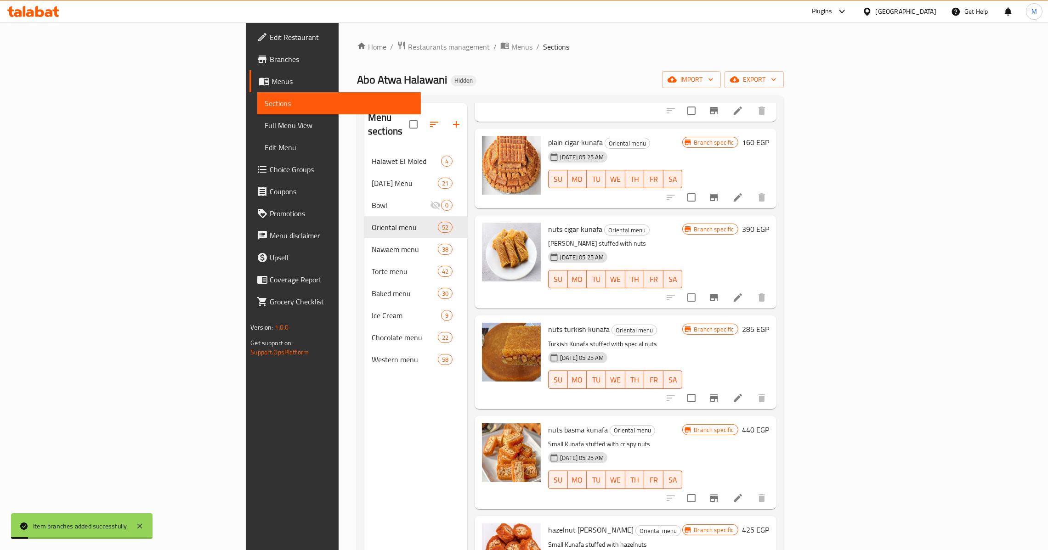
scroll to position [3446, 0]
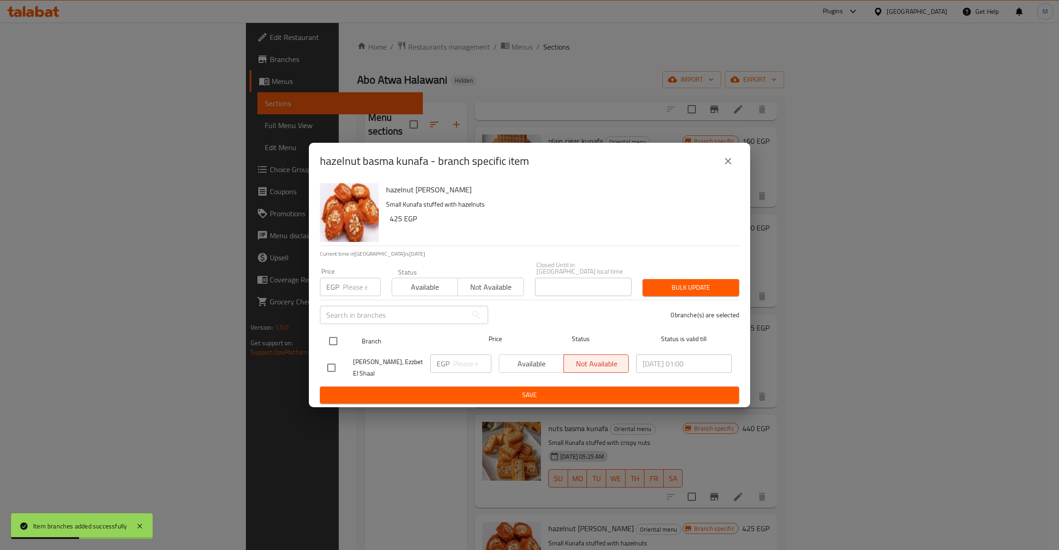
click at [333, 340] on input "checkbox" at bounding box center [332, 341] width 19 height 19
click at [346, 300] on div "​" at bounding box center [403, 314] width 179 height 29
click at [351, 288] on input "number" at bounding box center [362, 287] width 38 height 18
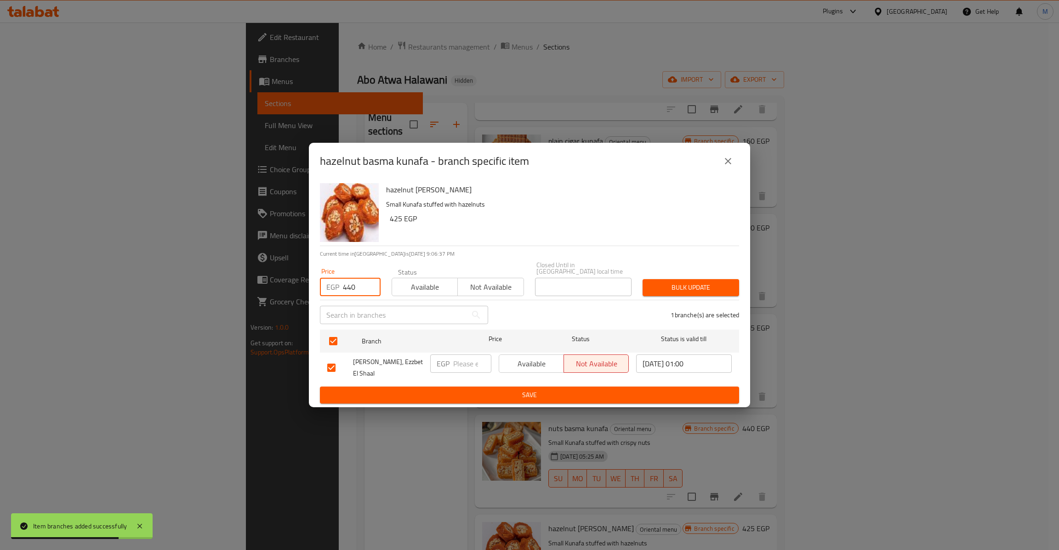
click at [687, 299] on div "1 branche(s) are selected" at bounding box center [618, 315] width 251 height 33
click at [692, 285] on span "Bulk update" at bounding box center [691, 287] width 82 height 11
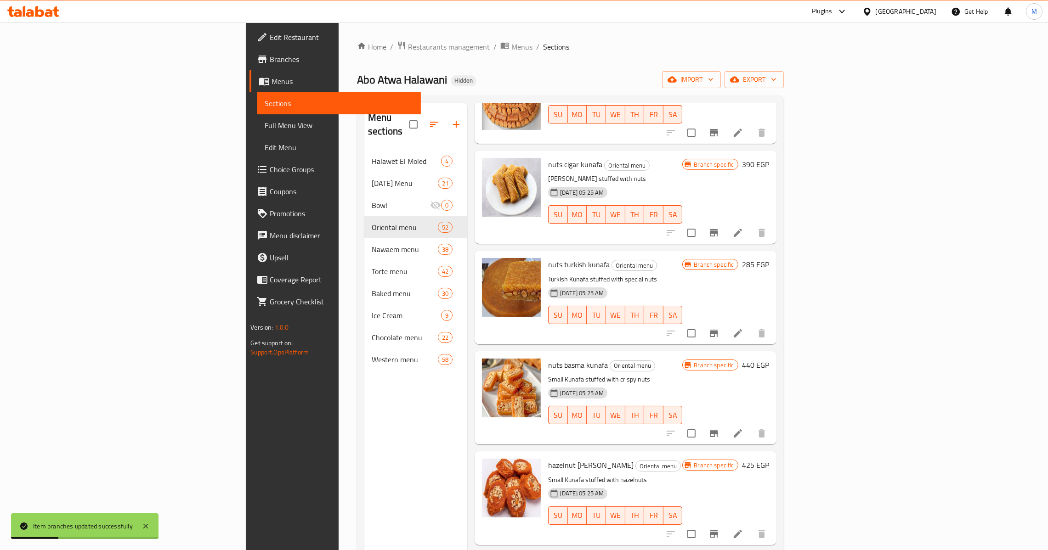
scroll to position [3514, 0]
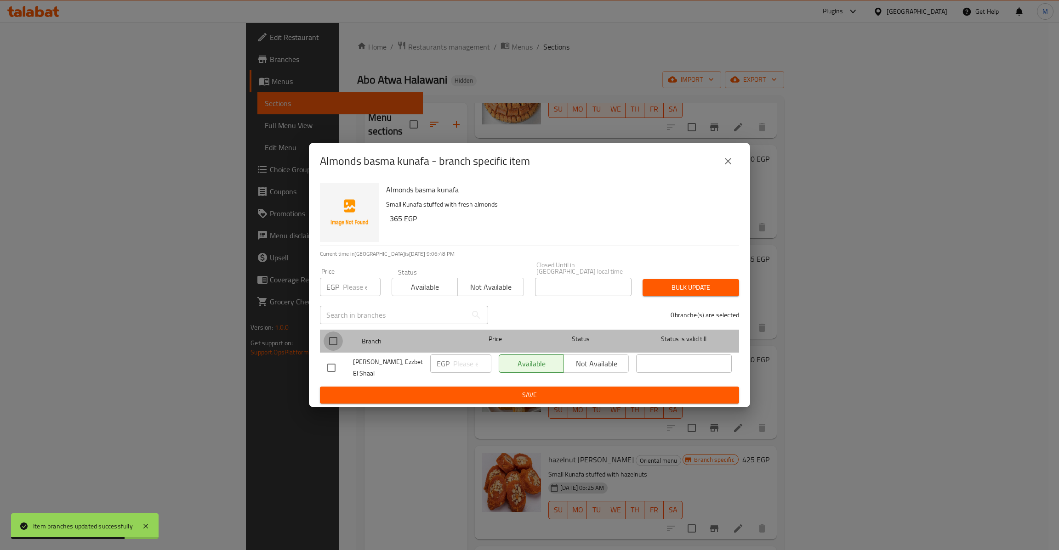
click at [327, 346] on input "checkbox" at bounding box center [332, 341] width 19 height 19
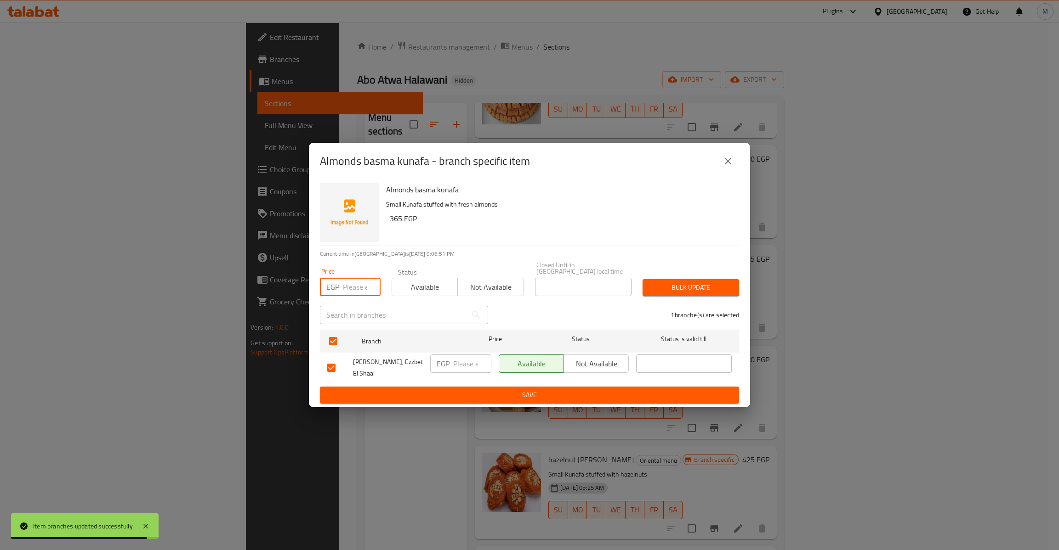
click at [359, 278] on input "number" at bounding box center [362, 287] width 38 height 18
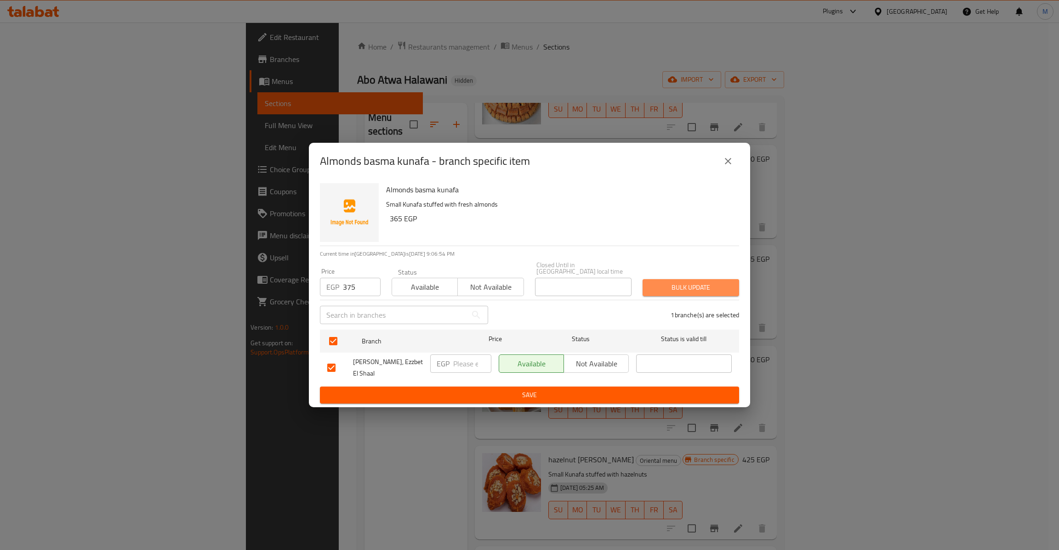
click at [701, 284] on span "Bulk update" at bounding box center [691, 287] width 82 height 11
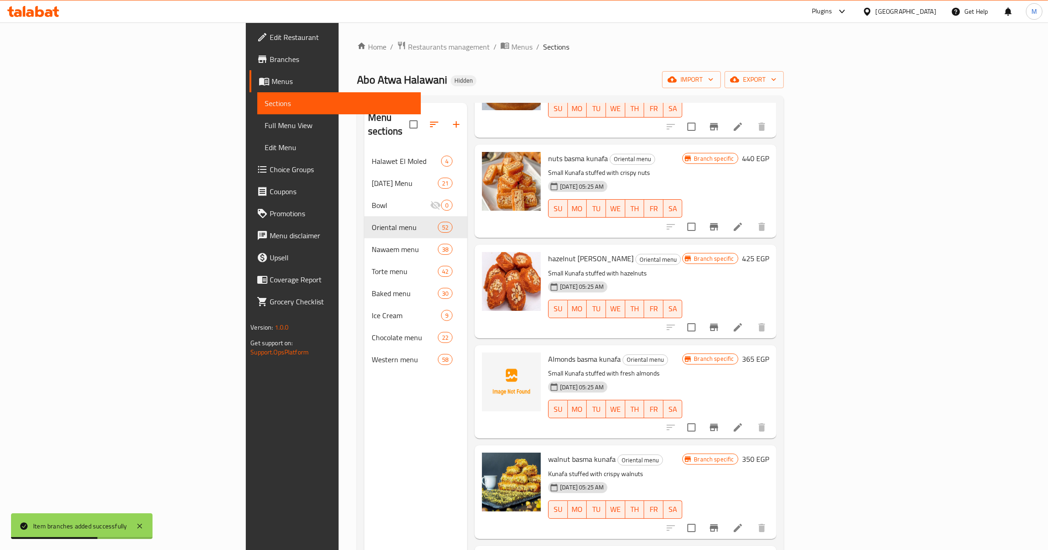
scroll to position [3721, 0]
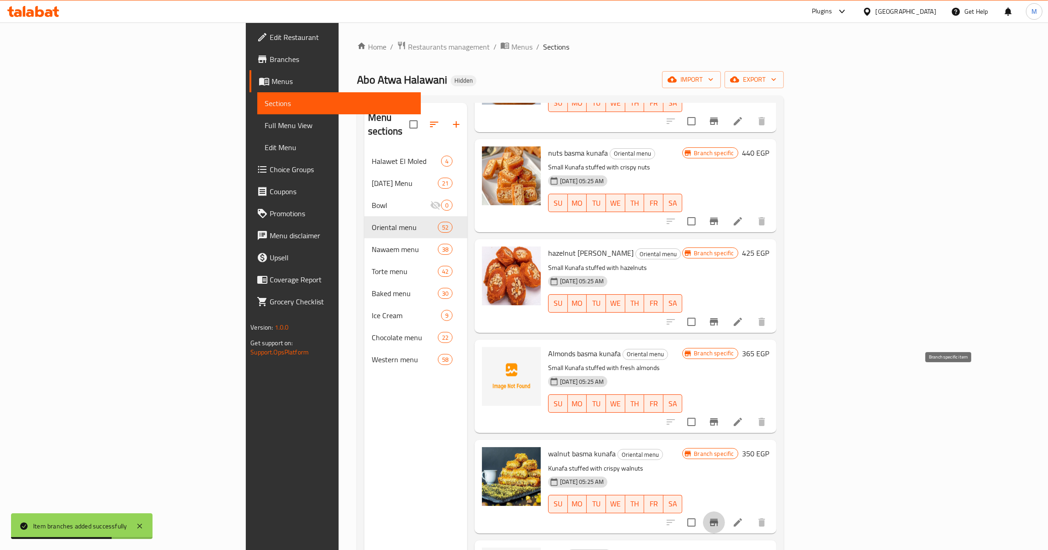
click at [720, 517] on icon "Branch-specific-item" at bounding box center [714, 522] width 11 height 11
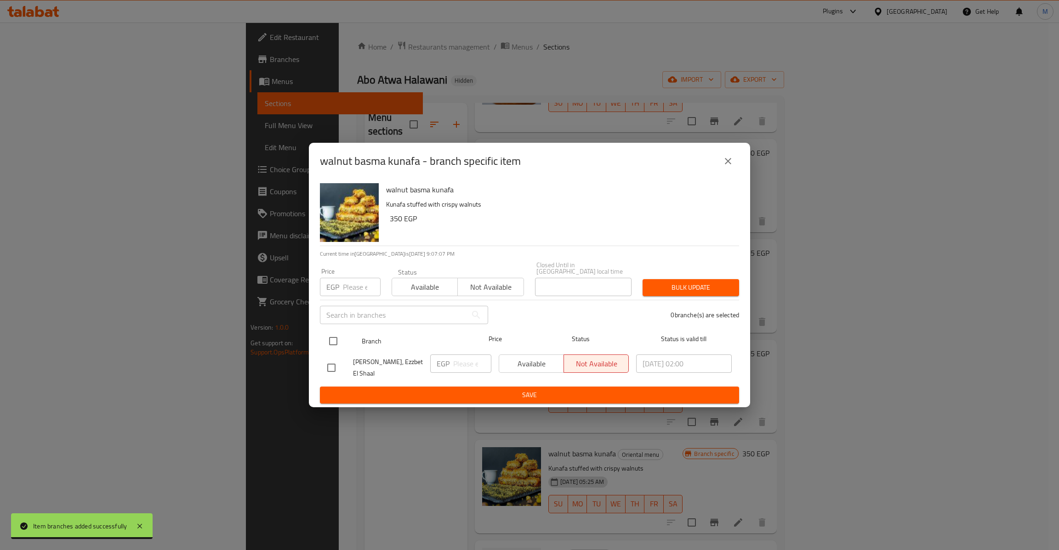
click at [330, 340] on input "checkbox" at bounding box center [332, 341] width 19 height 19
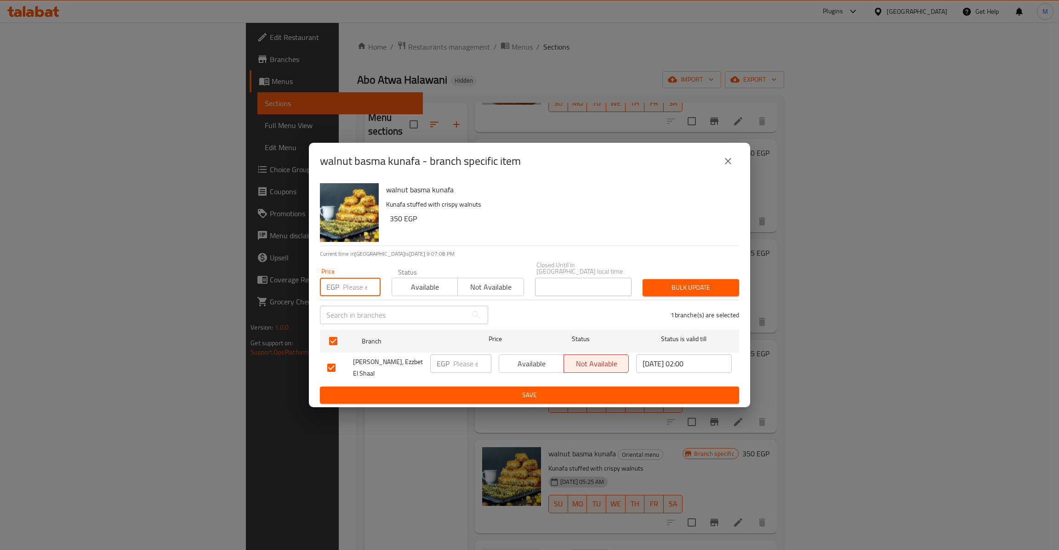
click at [352, 278] on input "number" at bounding box center [362, 287] width 38 height 18
click at [642, 279] on button "Bulk update" at bounding box center [690, 287] width 96 height 17
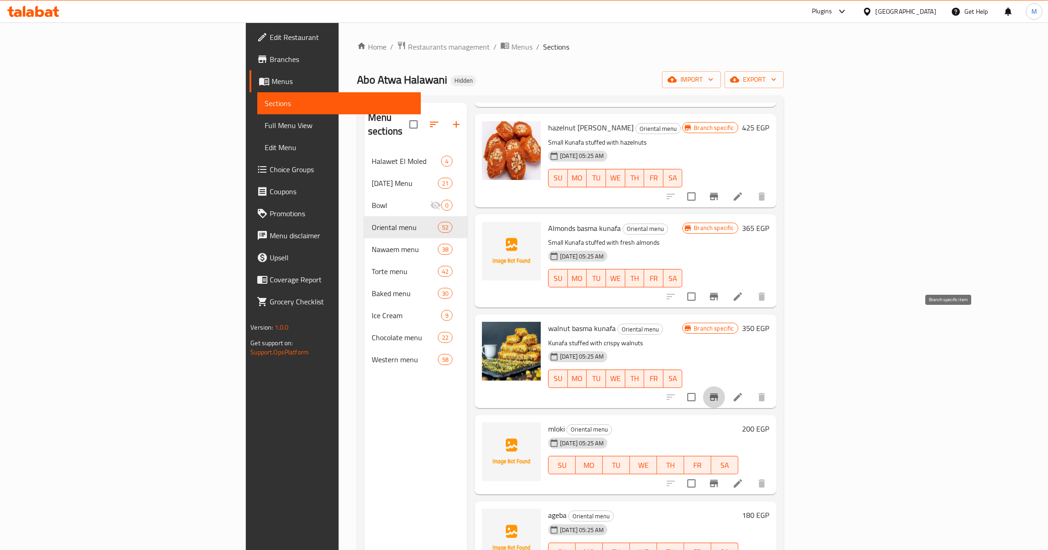
scroll to position [3860, 0]
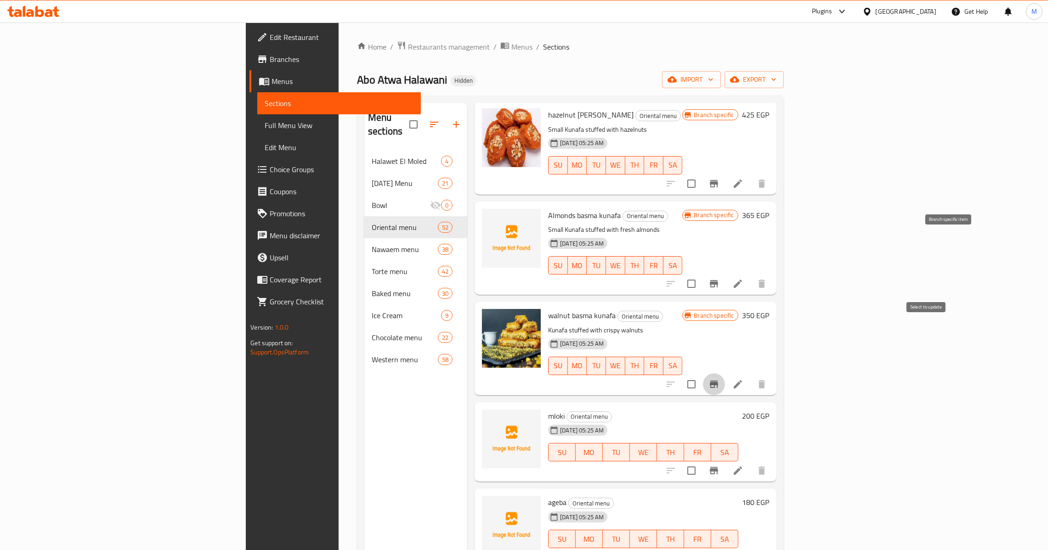
click at [701, 461] on input "checkbox" at bounding box center [691, 470] width 19 height 19
click at [701, 548] on input "checkbox" at bounding box center [691, 557] width 19 height 19
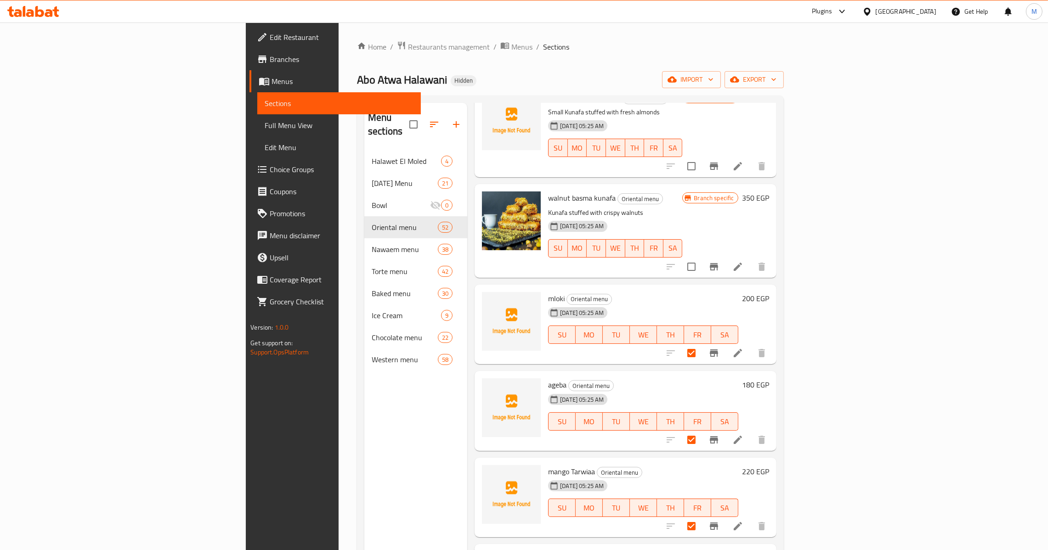
scroll to position [3997, 0]
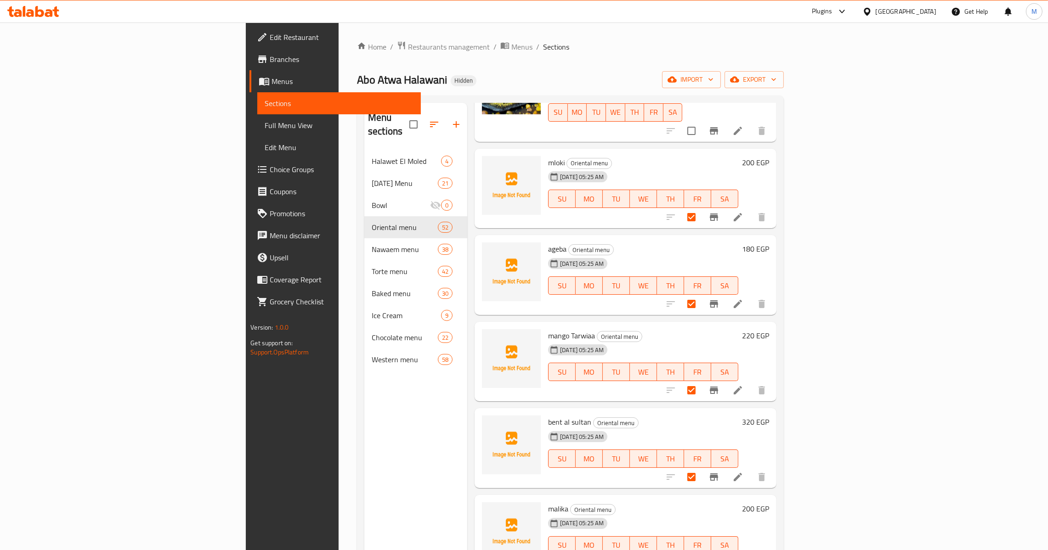
scroll to position [4135, 0]
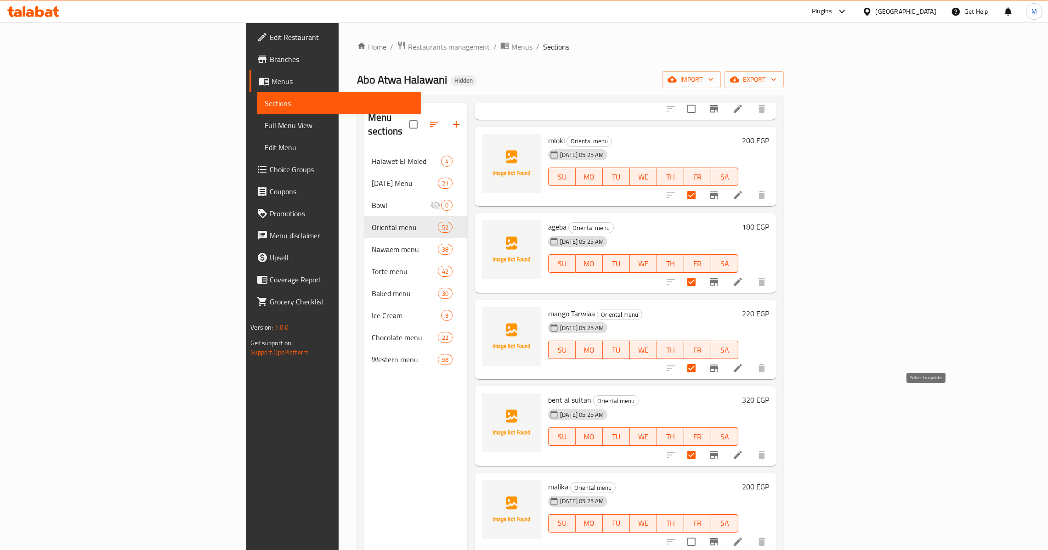
click at [701, 533] on input "checkbox" at bounding box center [691, 542] width 19 height 19
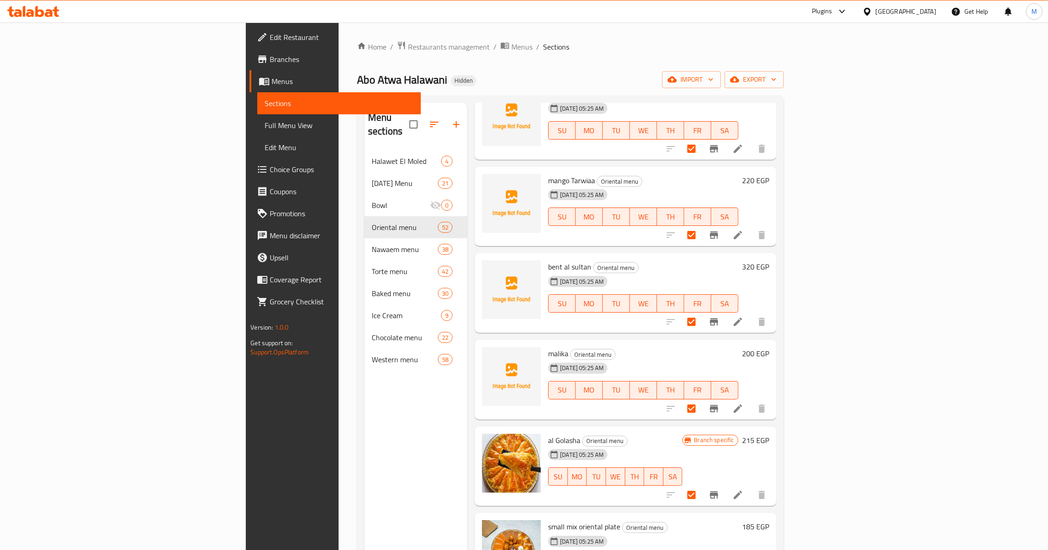
scroll to position [4273, 0]
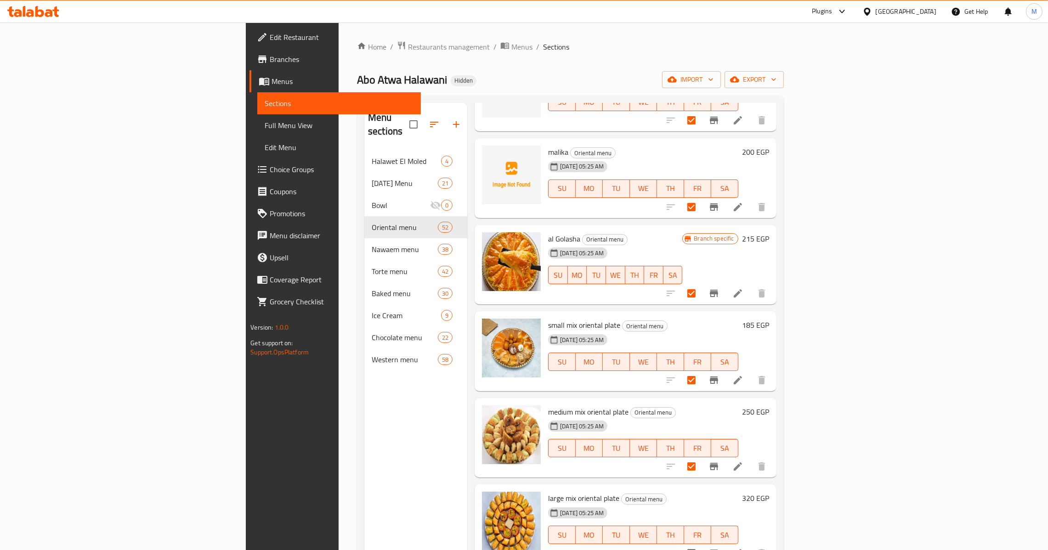
scroll to position [4480, 0]
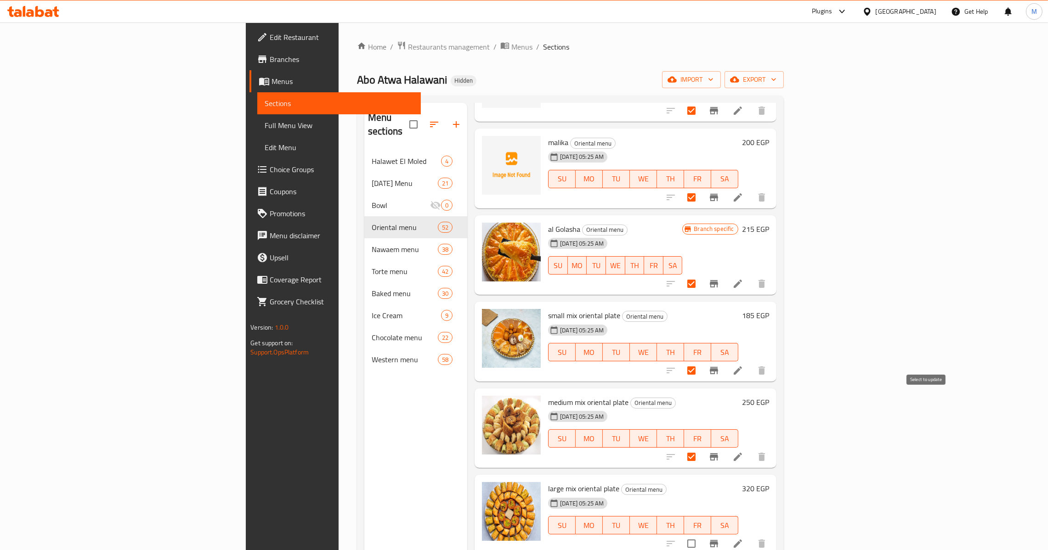
click at [701, 534] on input "checkbox" at bounding box center [691, 543] width 19 height 19
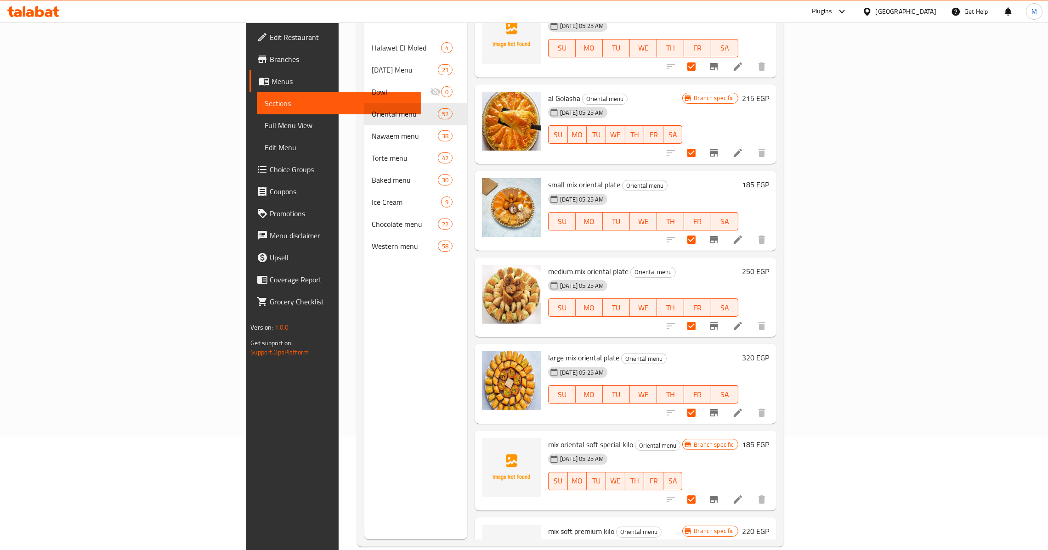
scroll to position [130, 0]
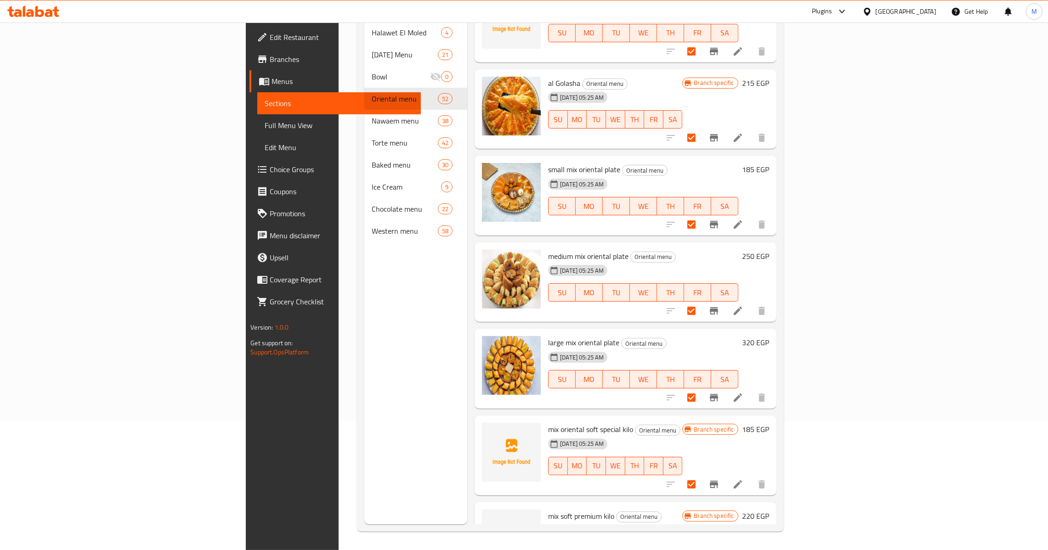
click at [548, 510] on span "mix soft premium kilo" at bounding box center [581, 517] width 66 height 14
click at [548, 423] on span "mix oriental soft special kilo" at bounding box center [590, 430] width 85 height 14
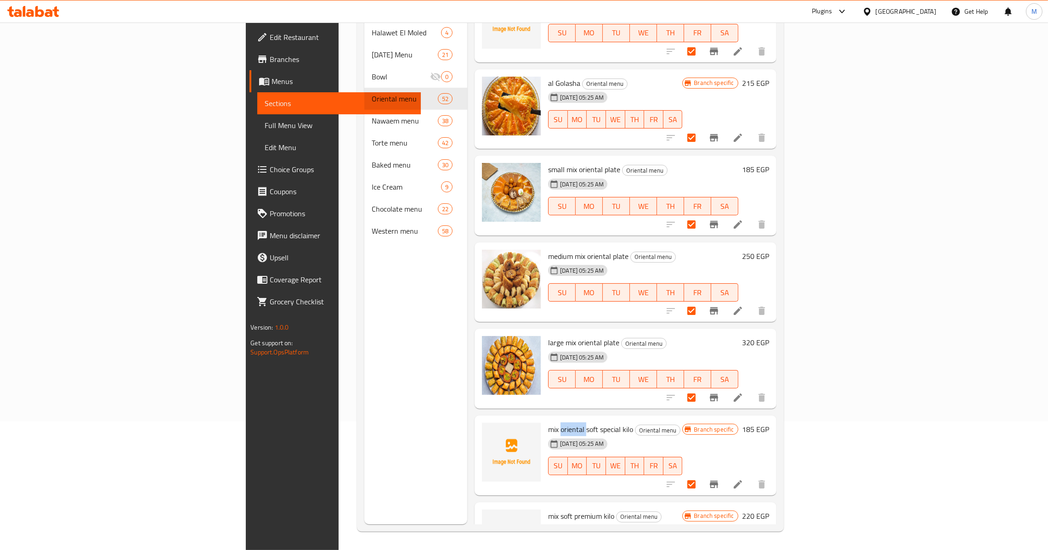
click at [548, 423] on span "mix oriental soft special kilo" at bounding box center [590, 430] width 85 height 14
click at [548, 336] on span "large mix oriental plate" at bounding box center [583, 343] width 71 height 14
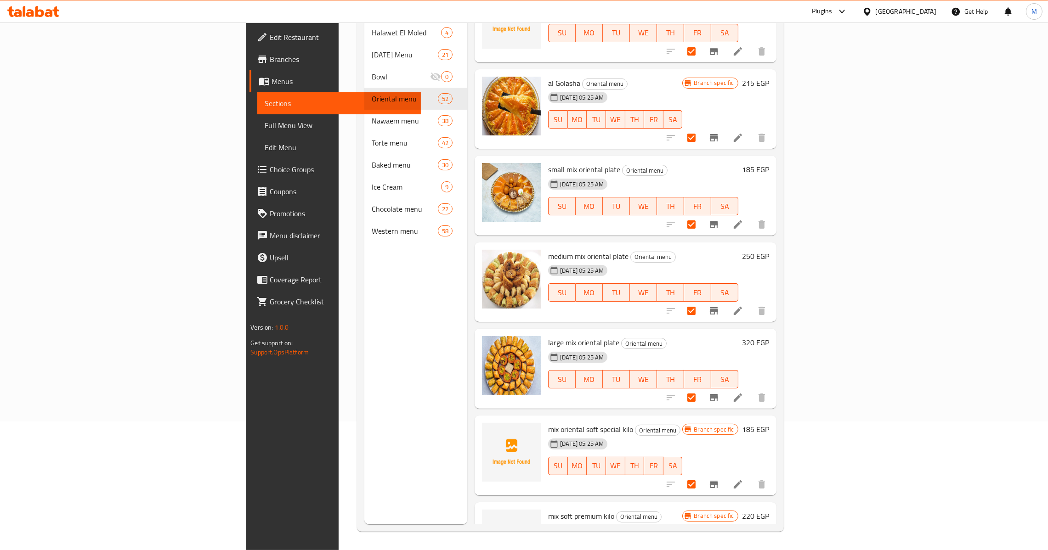
click at [548, 249] on span "medium mix oriental plate" at bounding box center [588, 256] width 80 height 14
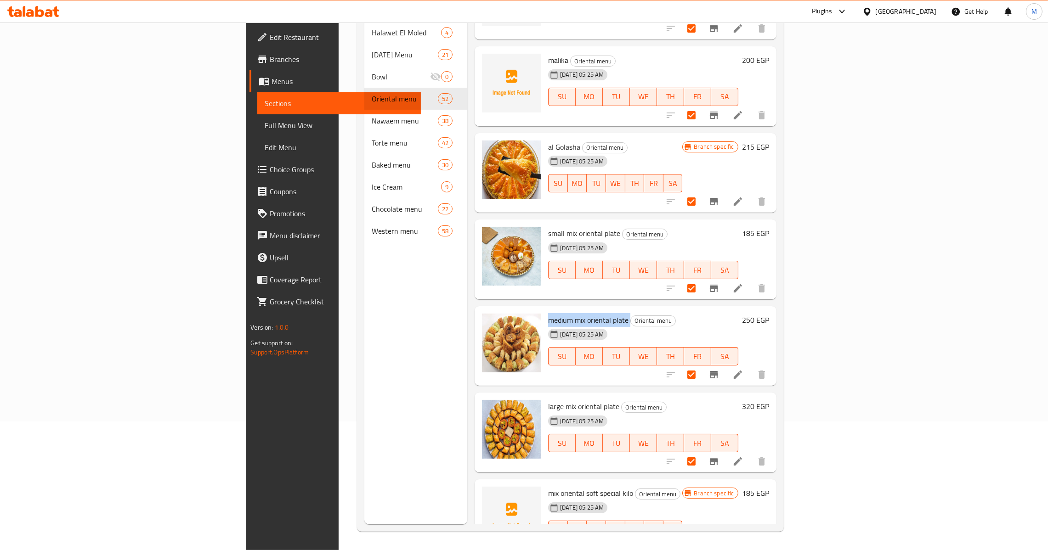
scroll to position [4428, 0]
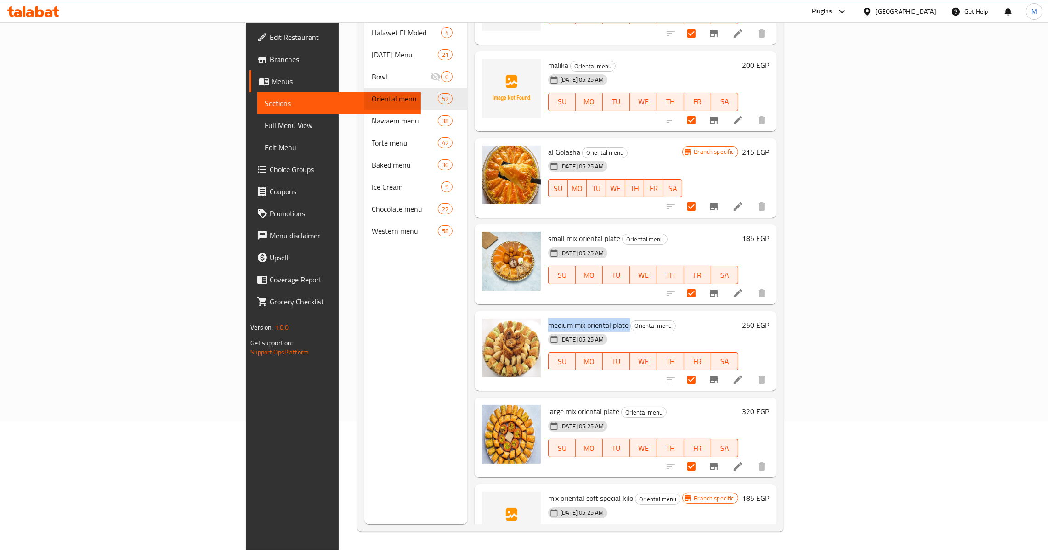
click at [514, 94] on div at bounding box center [514, 94] width 0 height 0
click at [548, 232] on span "small mix oriental plate" at bounding box center [584, 239] width 72 height 14
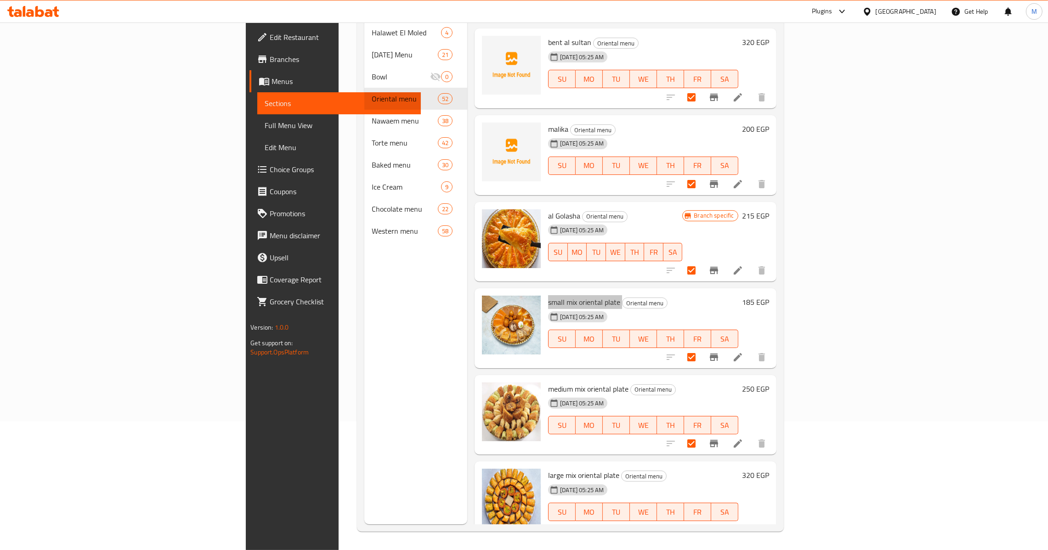
scroll to position [4359, 0]
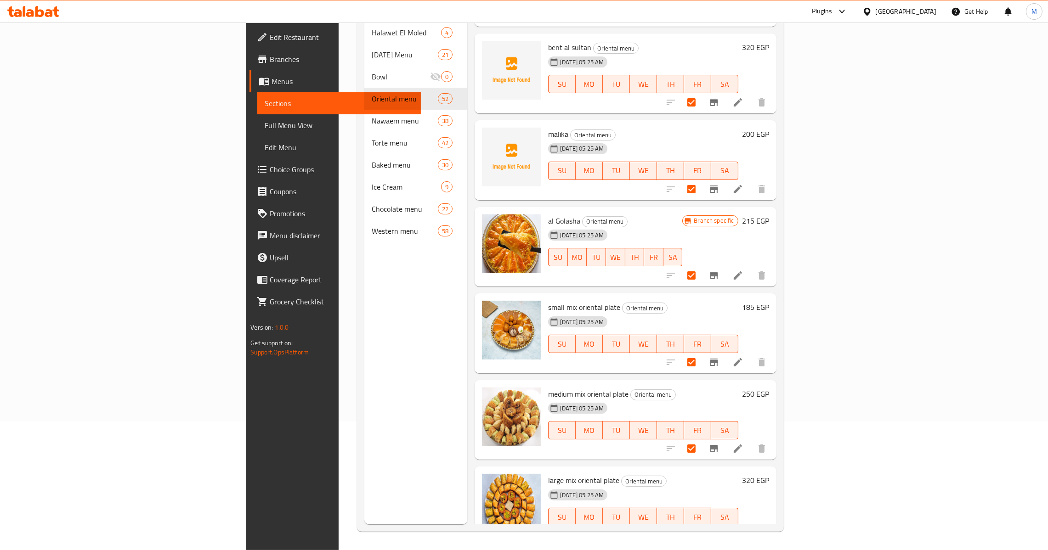
click at [548, 214] on span "al Golasha" at bounding box center [564, 221] width 32 height 14
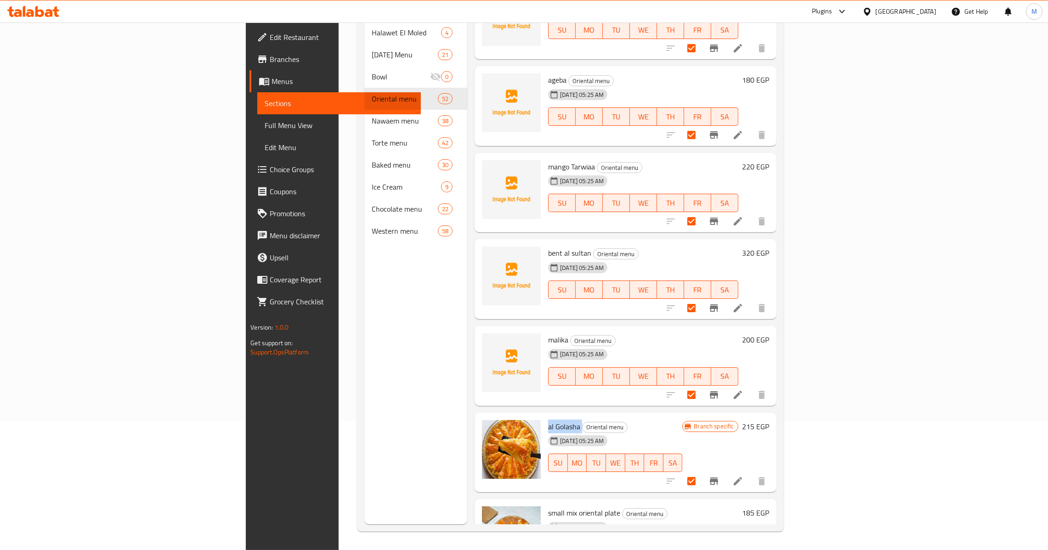
scroll to position [4153, 0]
click at [548, 334] on span "malika" at bounding box center [558, 341] width 20 height 14
click at [548, 247] on span "bent al sultan" at bounding box center [569, 254] width 43 height 14
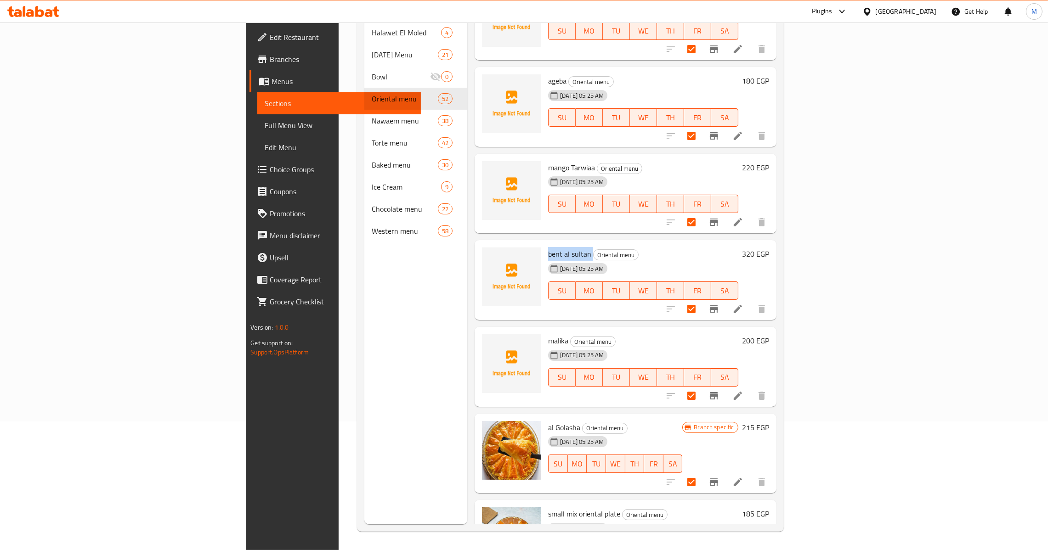
click at [548, 247] on span "bent al sultan" at bounding box center [569, 254] width 43 height 14
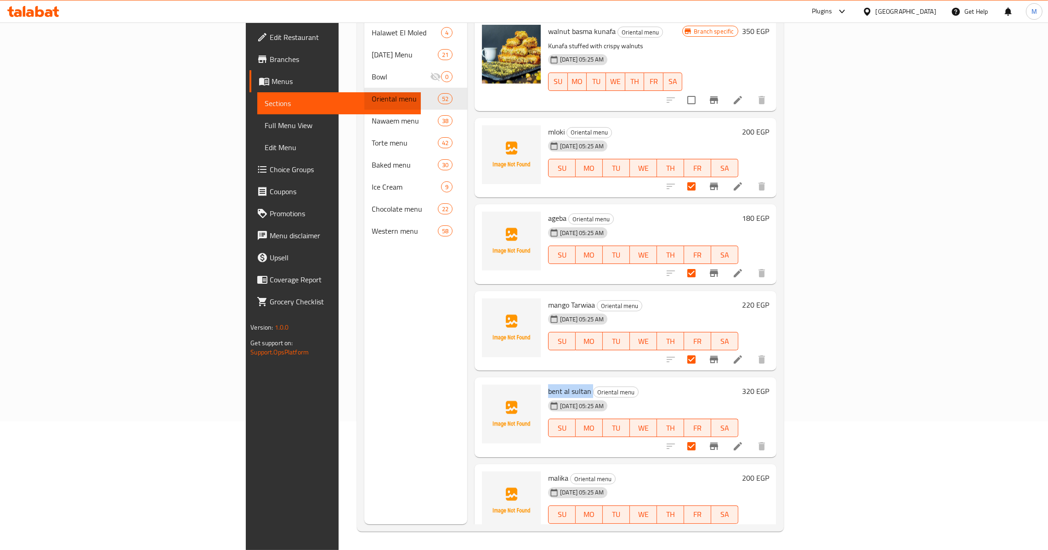
scroll to position [4015, 0]
click at [548, 299] on span "mango Tarwiaa" at bounding box center [571, 306] width 47 height 14
click at [548, 212] on span "ageba" at bounding box center [557, 219] width 18 height 14
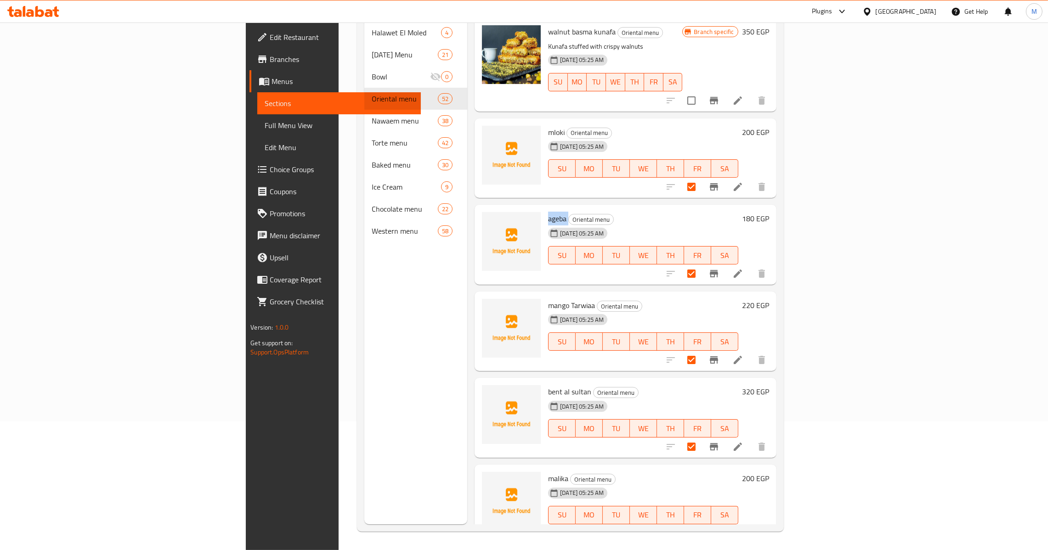
click at [548, 212] on span "ageba" at bounding box center [557, 219] width 18 height 14
click at [568, 205] on div "ageba Oriental menu 11-12-2024 05:25 AM SU MO TU WE TH FR SA 180 EGP" at bounding box center [625, 245] width 301 height 80
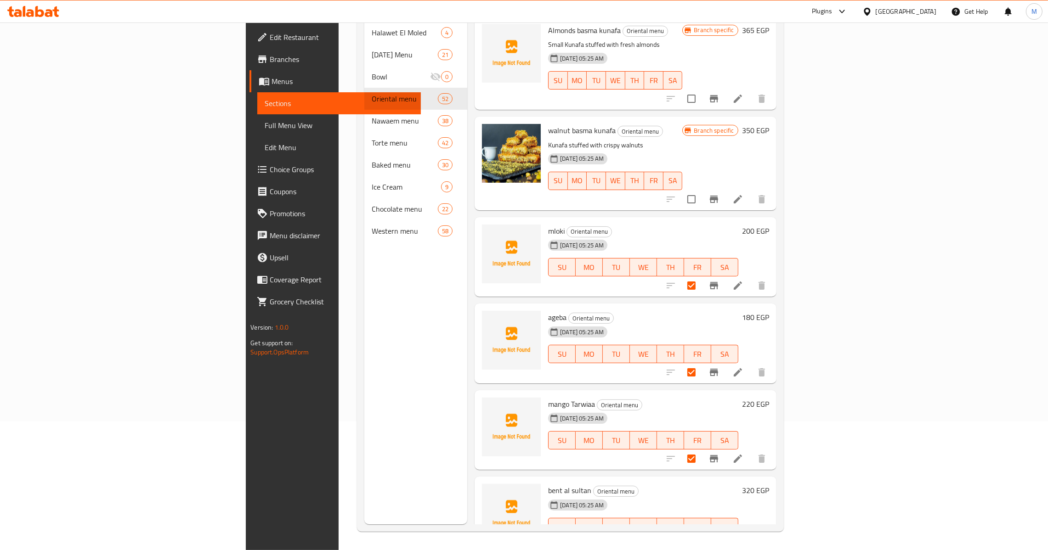
scroll to position [3877, 0]
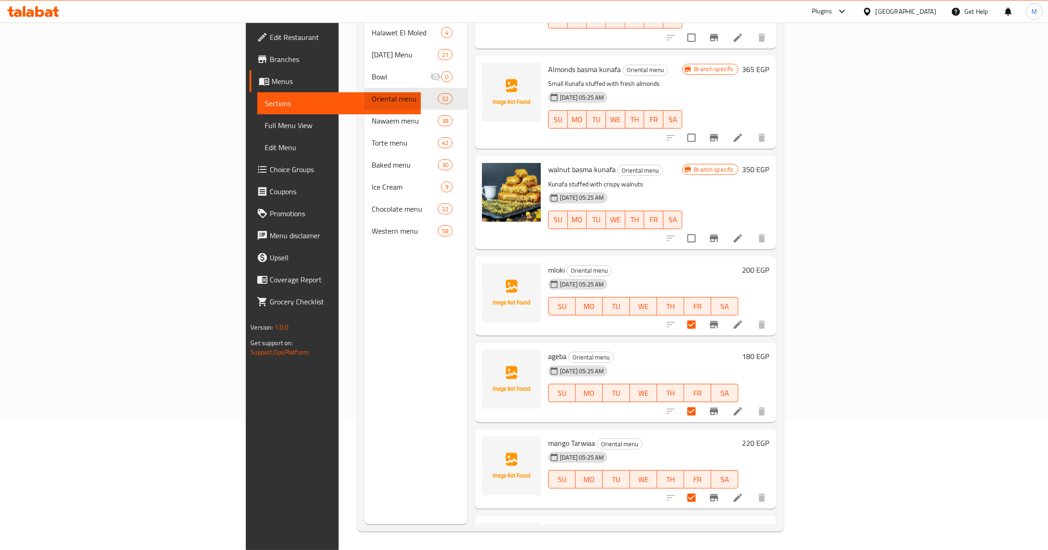
click at [548, 263] on span "mloki" at bounding box center [556, 270] width 17 height 14
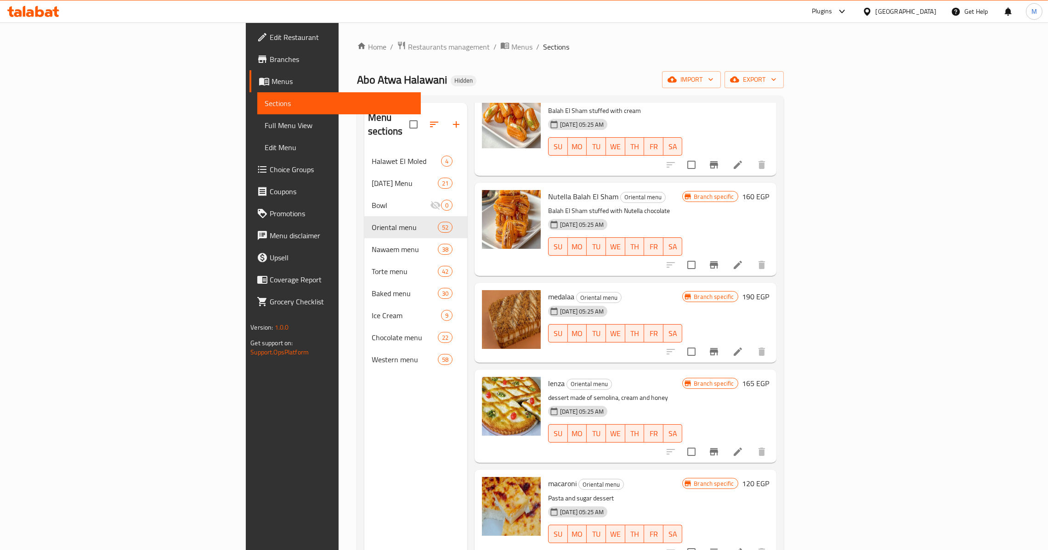
scroll to position [0, 0]
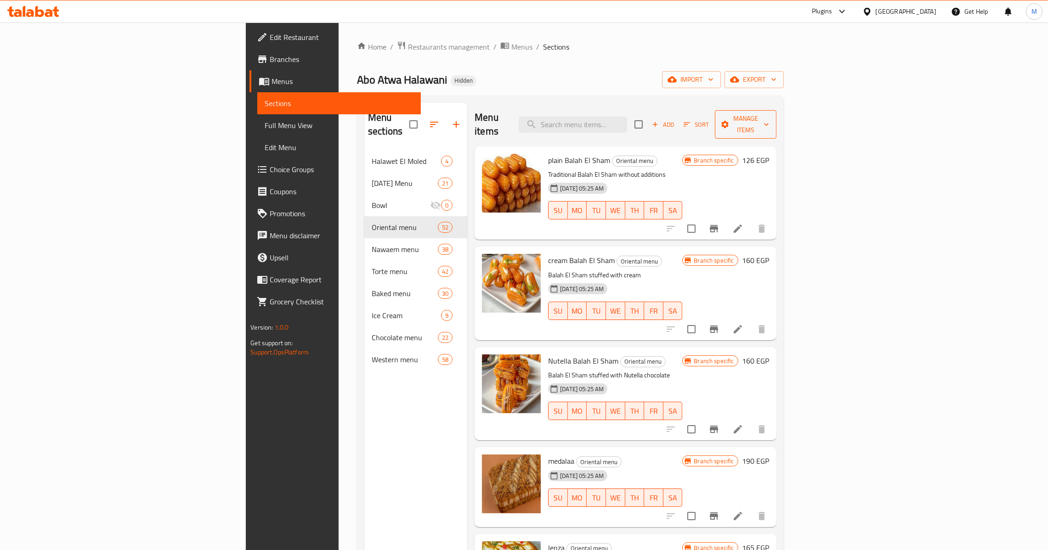
click at [769, 122] on span "Manage items" at bounding box center [745, 124] width 47 height 23
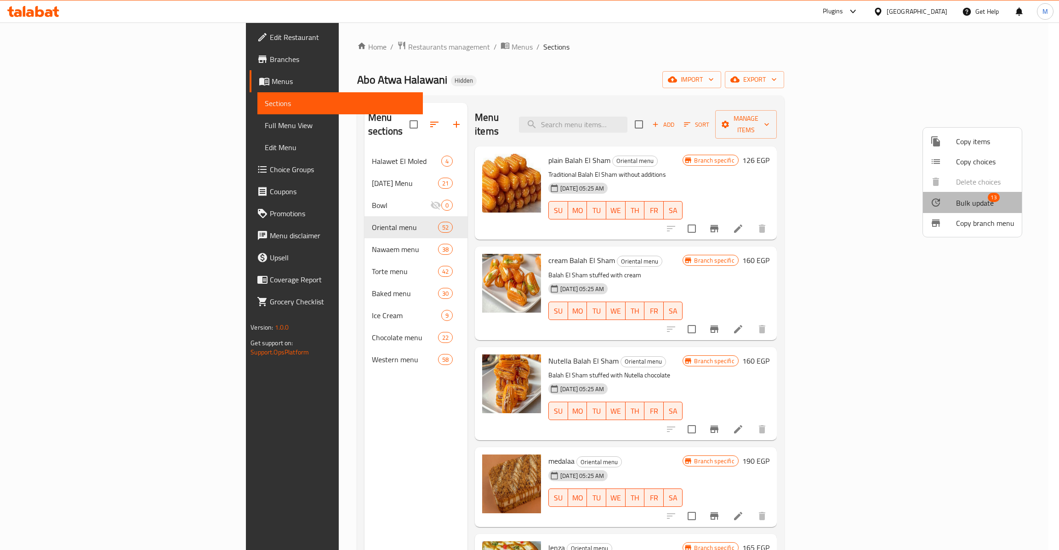
click at [978, 206] on span "Bulk update" at bounding box center [975, 203] width 38 height 11
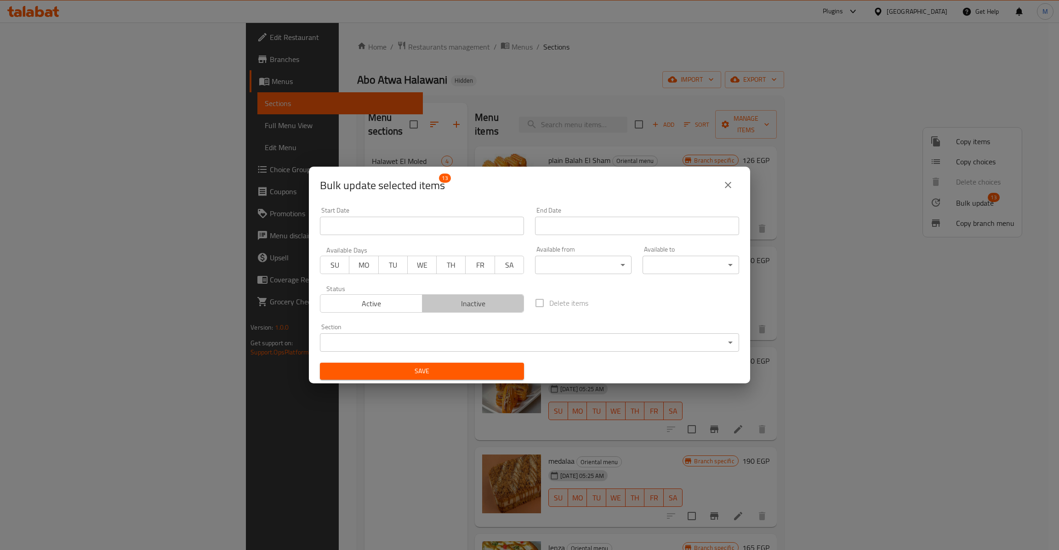
click at [499, 302] on span "Inactive" at bounding box center [473, 303] width 95 height 13
click at [462, 374] on span "Save" at bounding box center [421, 371] width 189 height 11
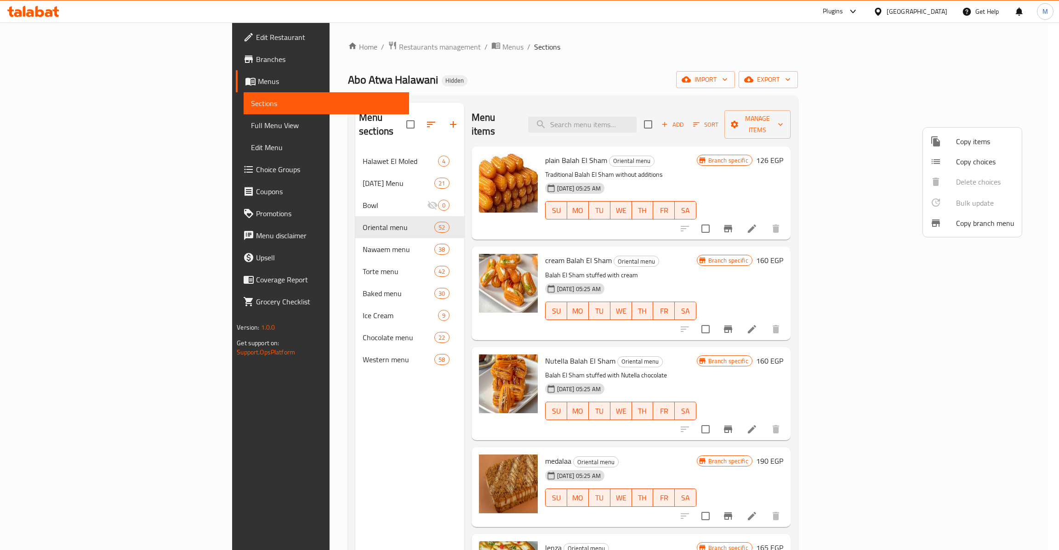
click at [688, 340] on div at bounding box center [529, 275] width 1059 height 550
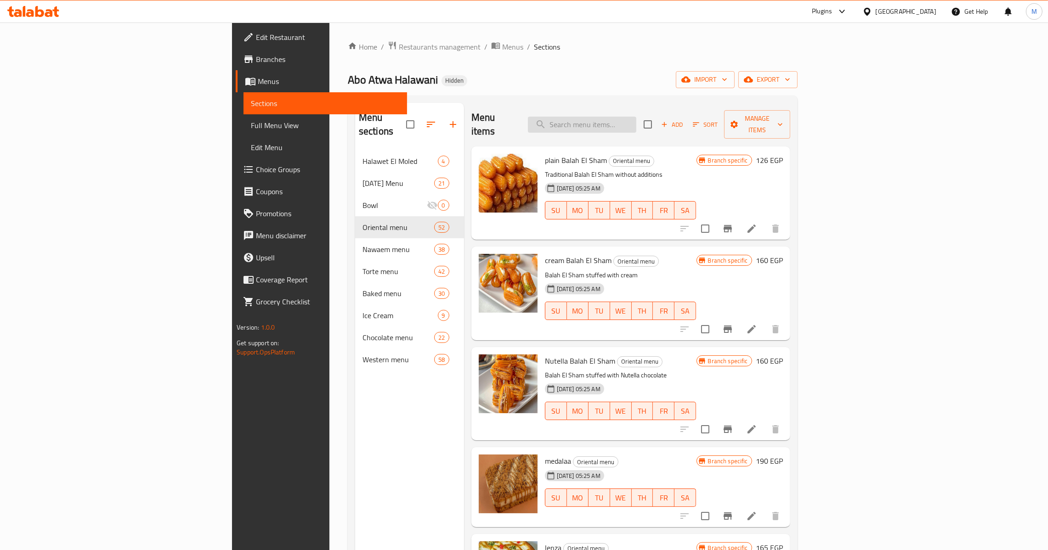
click at [636, 124] on input "search" at bounding box center [582, 125] width 108 height 16
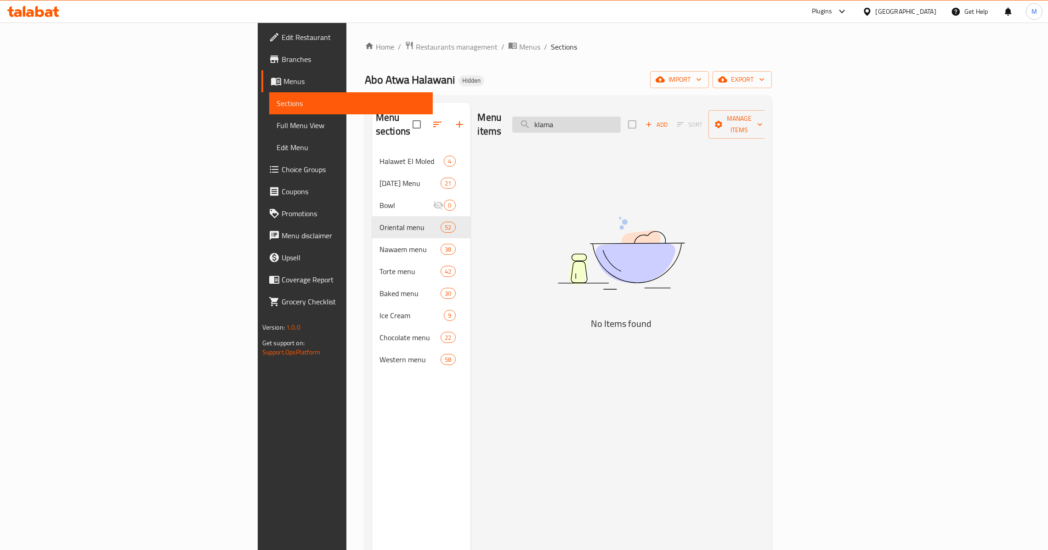
click at [621, 117] on input "klama" at bounding box center [566, 125] width 108 height 16
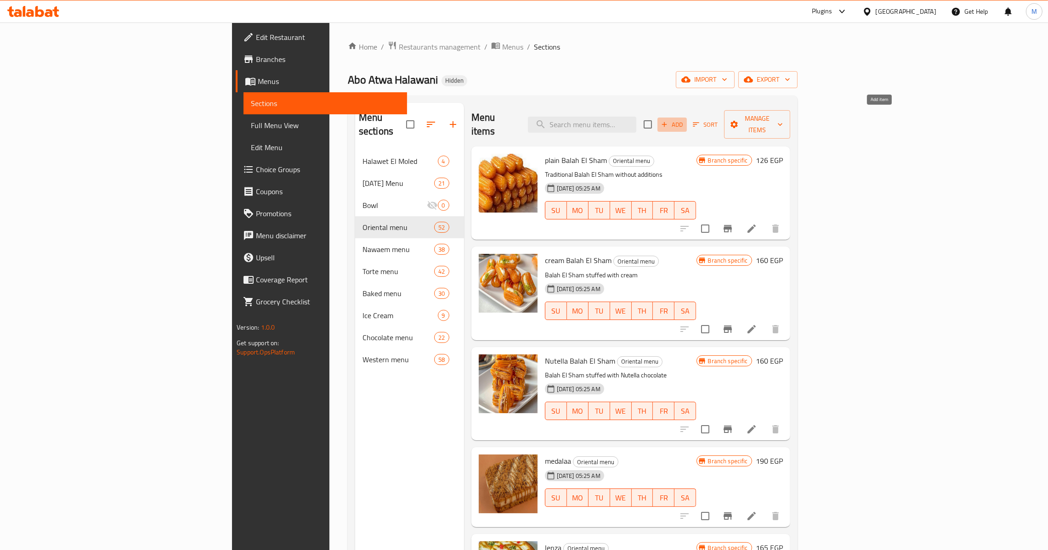
click at [685, 119] on span "Add" at bounding box center [672, 124] width 25 height 11
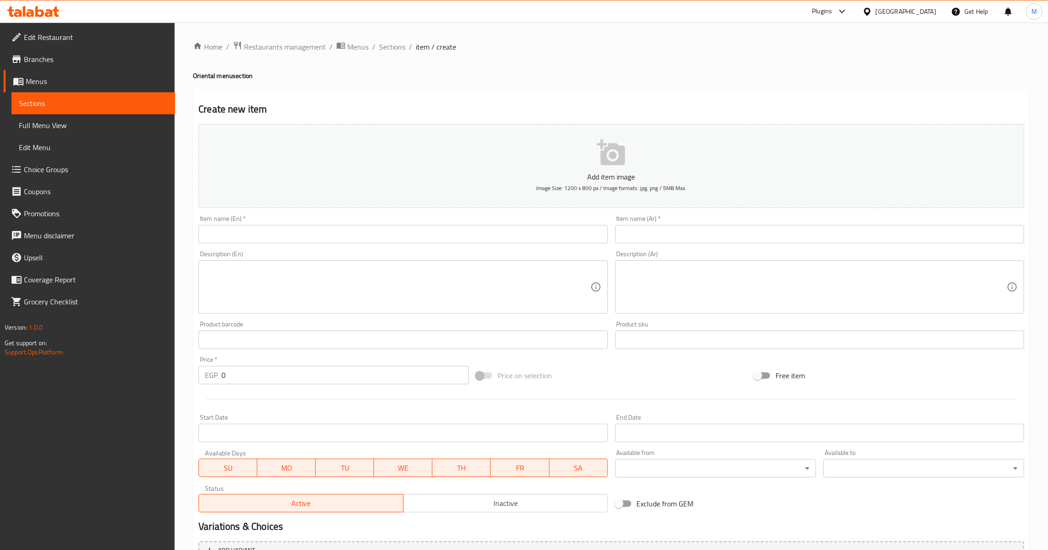
click at [809, 233] on input "text" at bounding box center [819, 234] width 409 height 18
click at [458, 224] on div "Item name (En)   * Item name (En) *" at bounding box center [402, 229] width 409 height 28
click at [458, 231] on input "text" at bounding box center [402, 234] width 409 height 18
paste input "Shakalama"
drag, startPoint x: 268, startPoint y: 371, endPoint x: 258, endPoint y: 438, distance: 67.4
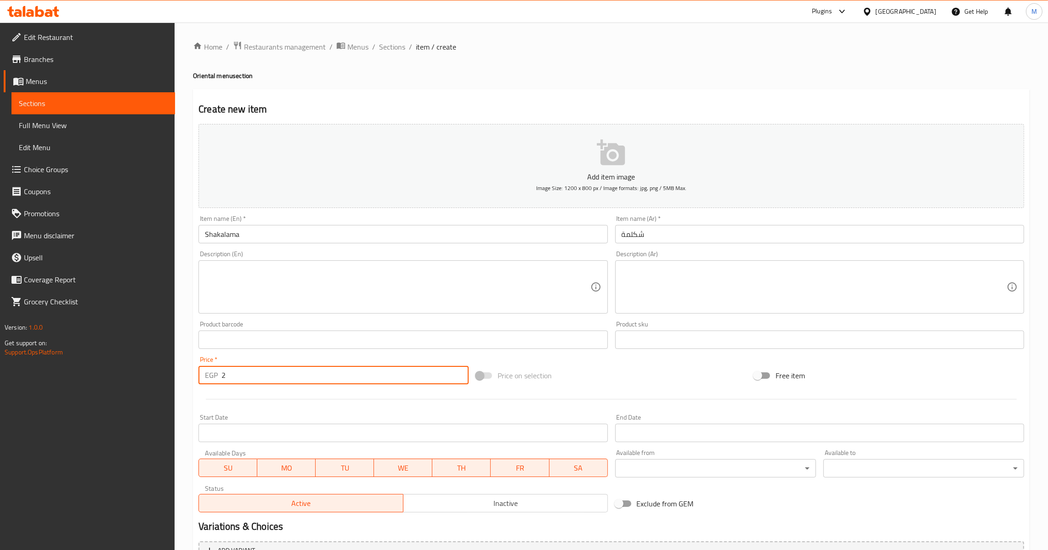
click at [159, 380] on div "Edit Restaurant Branches Menus Sections Full Menu View Edit Menu Choice Groups …" at bounding box center [524, 336] width 1048 height 627
drag, startPoint x: 272, startPoint y: 378, endPoint x: 124, endPoint y: 377, distance: 148.9
click at [125, 377] on div "Edit Restaurant Branches Menus Sections Full Menu View Edit Menu Choice Groups …" at bounding box center [524, 336] width 1048 height 627
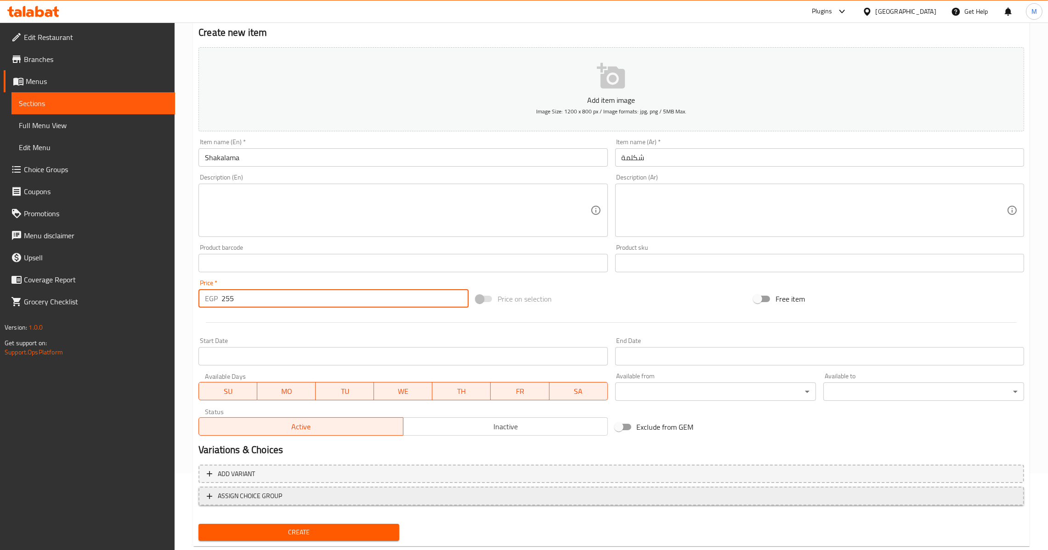
scroll to position [97, 0]
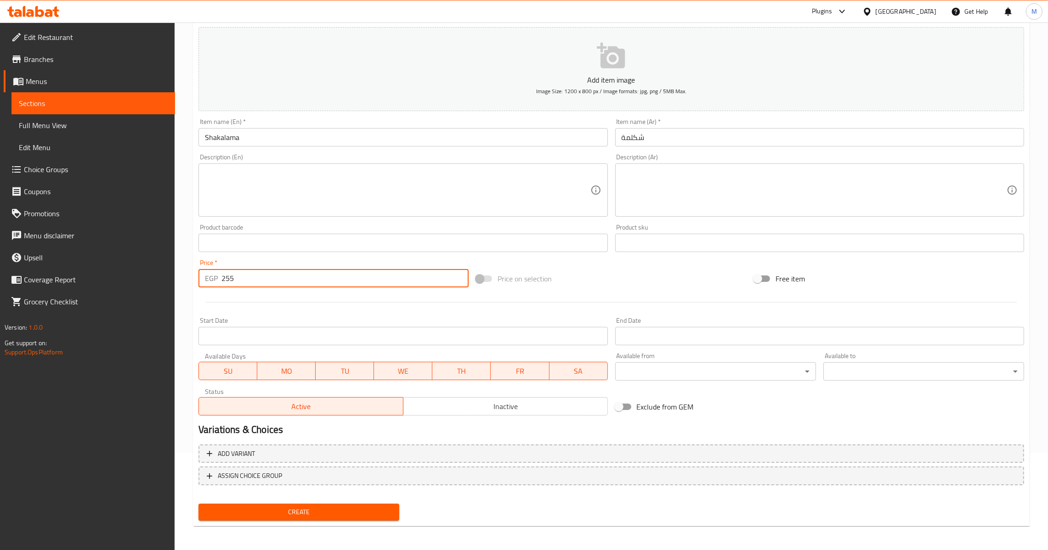
click at [351, 507] on span "Create" at bounding box center [299, 512] width 186 height 11
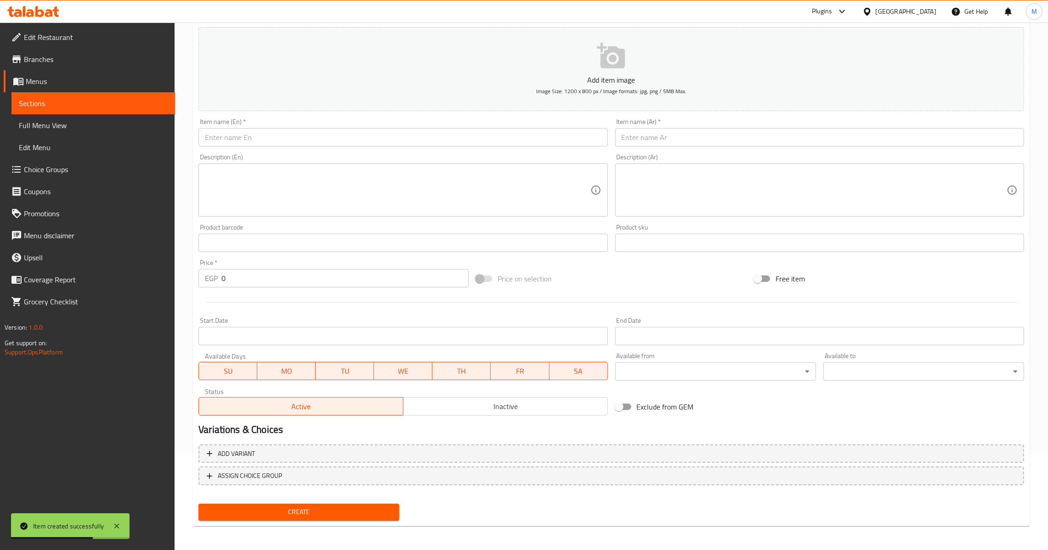
click at [692, 127] on div "Item name (Ar)   * Item name (Ar) *" at bounding box center [819, 133] width 409 height 28
click at [692, 138] on input "text" at bounding box center [819, 137] width 409 height 18
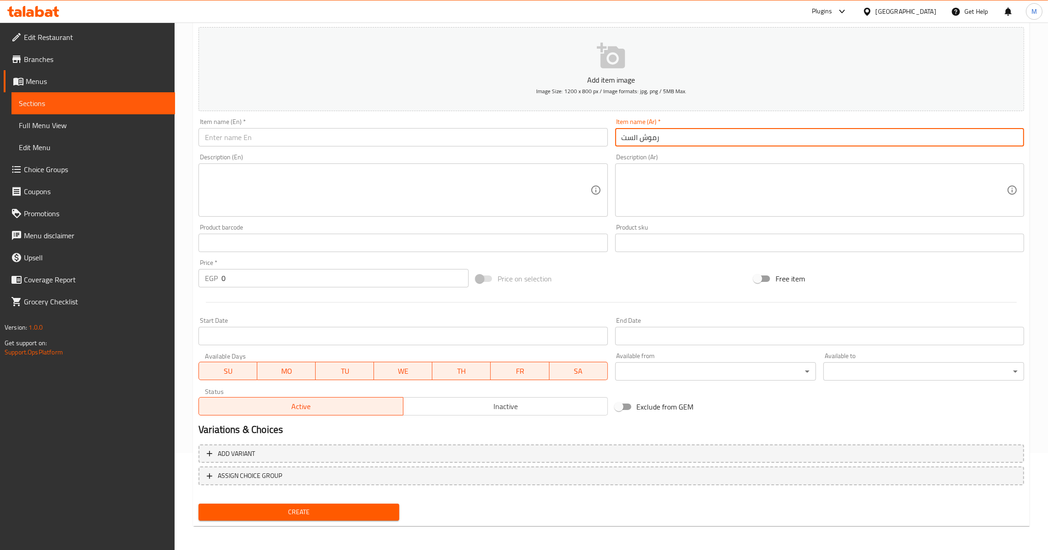
click at [386, 142] on input "text" at bounding box center [402, 137] width 409 height 18
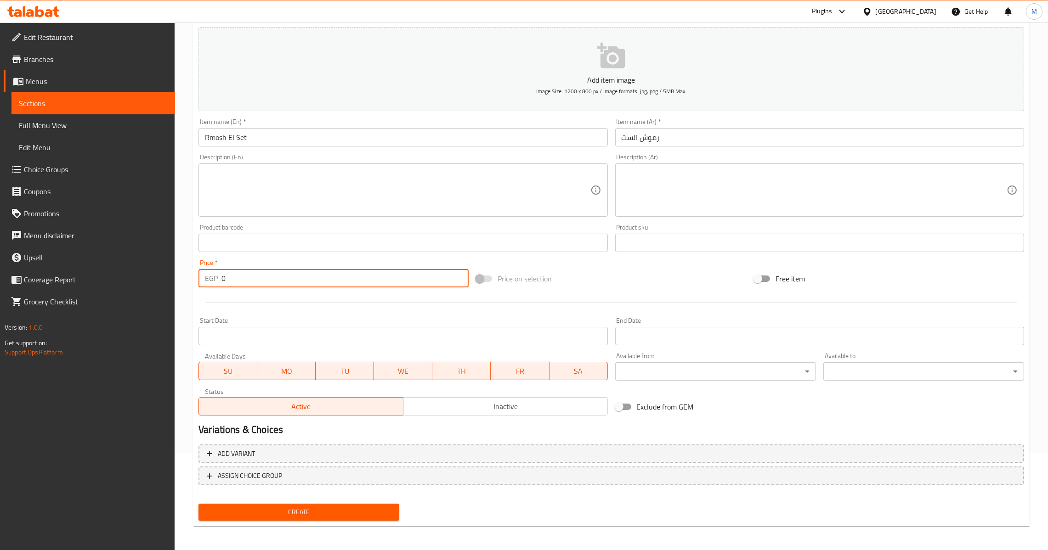
drag, startPoint x: 259, startPoint y: 278, endPoint x: 159, endPoint y: 271, distance: 99.5
click at [159, 272] on div "Edit Restaurant Branches Menus Sections Full Menu View Edit Menu Choice Groups …" at bounding box center [524, 239] width 1048 height 627
click at [323, 510] on span "Create" at bounding box center [299, 512] width 186 height 11
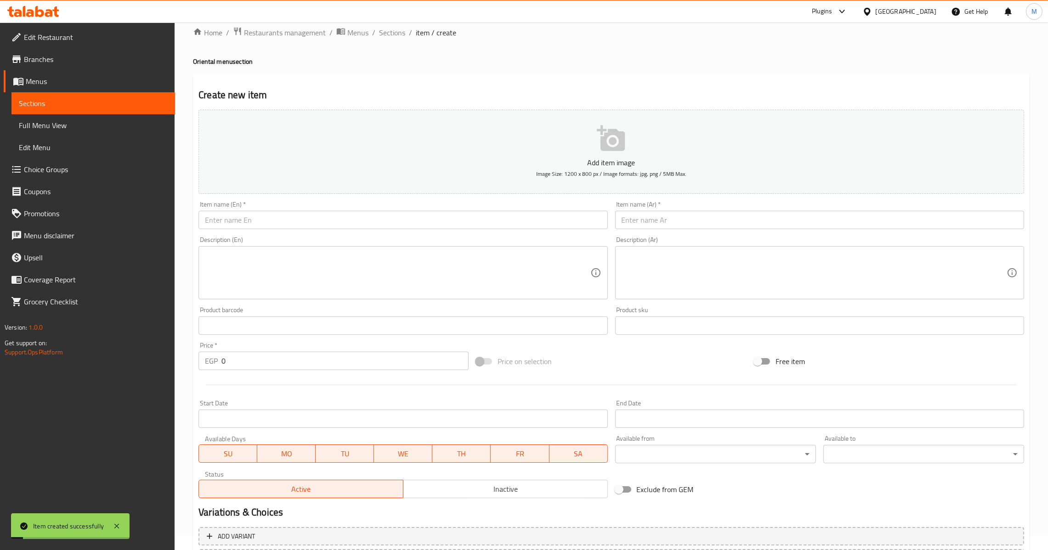
scroll to position [0, 0]
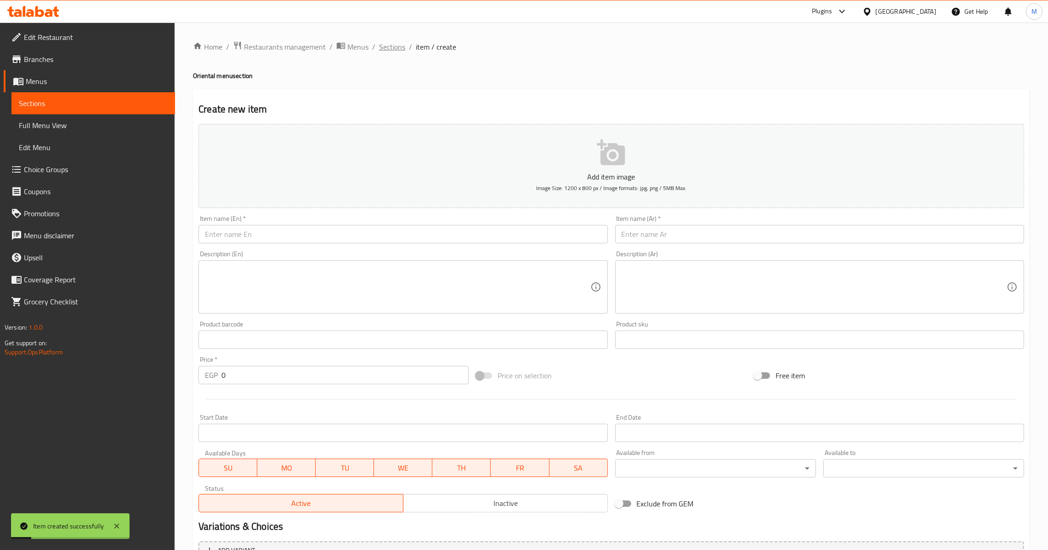
click at [390, 41] on span "Sections" at bounding box center [392, 46] width 26 height 11
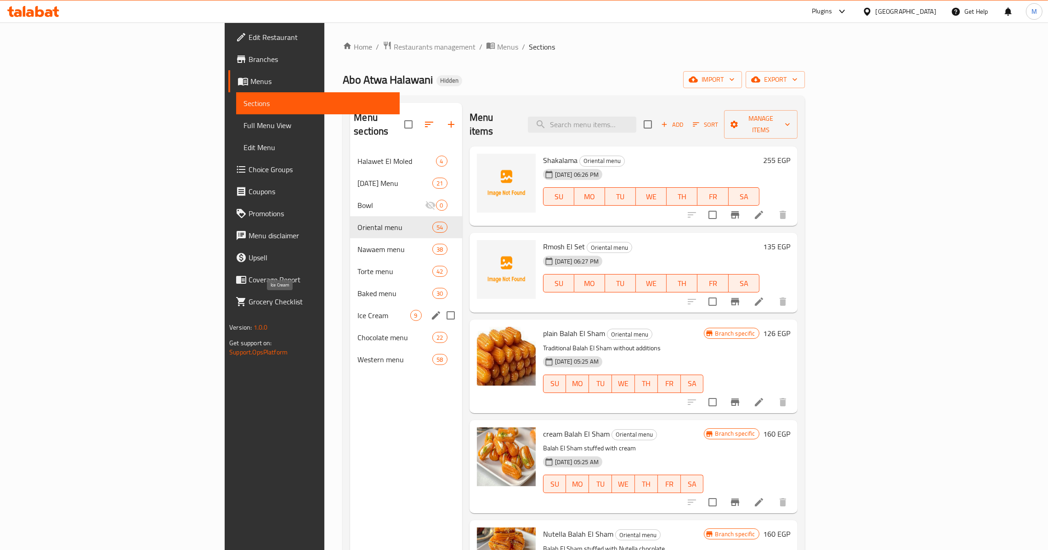
click at [357, 310] on span "Ice Cream" at bounding box center [383, 315] width 52 height 11
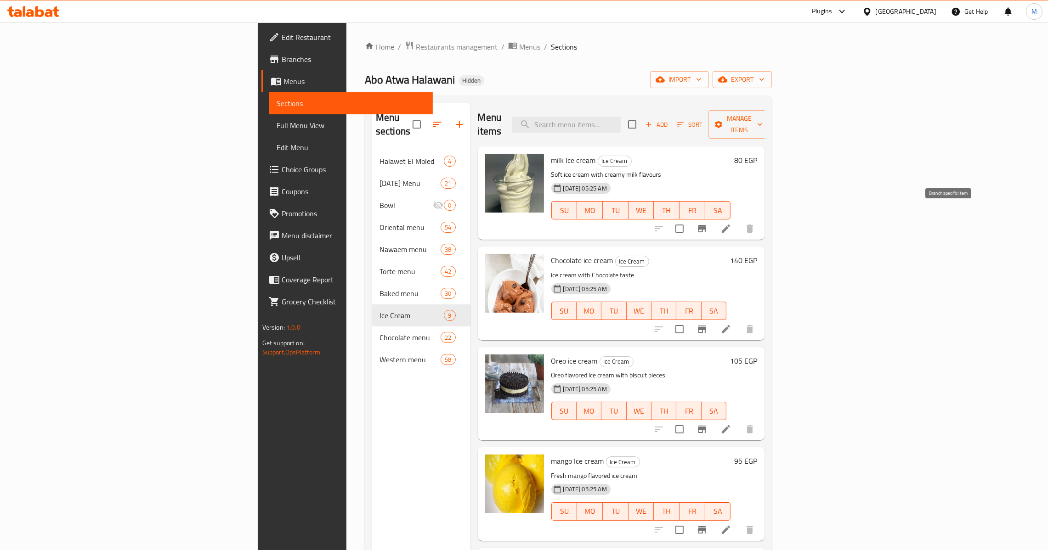
click at [713, 218] on button "Branch-specific-item" at bounding box center [702, 229] width 22 height 22
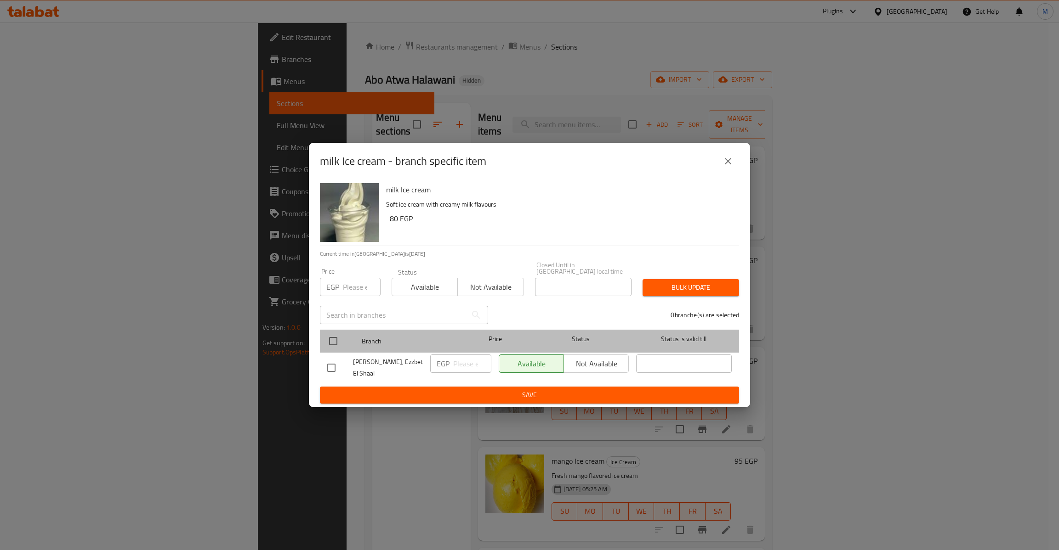
drag, startPoint x: 344, startPoint y: 342, endPoint x: 340, endPoint y: 339, distance: 4.9
click at [340, 339] on div at bounding box center [340, 341] width 34 height 27
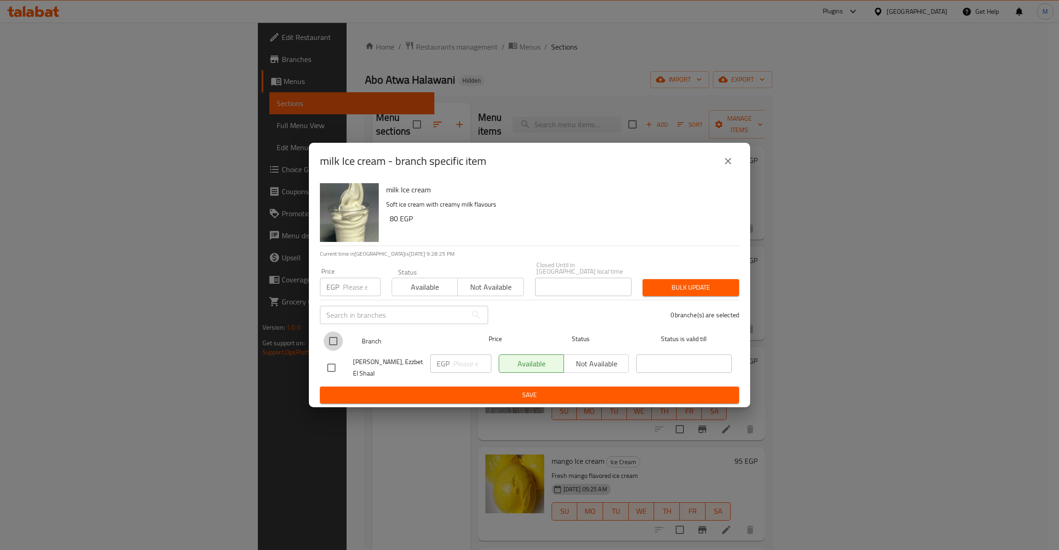
click at [338, 337] on input "checkbox" at bounding box center [332, 341] width 19 height 19
click at [356, 289] on input "number" at bounding box center [362, 287] width 38 height 18
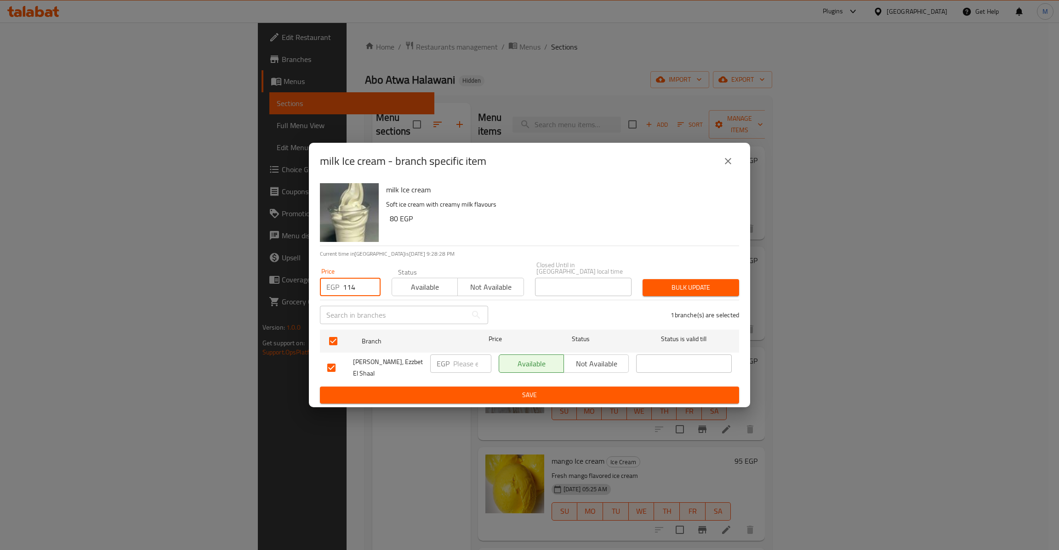
drag, startPoint x: 351, startPoint y: 285, endPoint x: 370, endPoint y: 286, distance: 19.8
click at [370, 286] on input "114" at bounding box center [362, 287] width 38 height 18
click at [592, 225] on h6 "80 EGP" at bounding box center [561, 218] width 342 height 13
click at [679, 282] on span "Bulk update" at bounding box center [691, 287] width 82 height 11
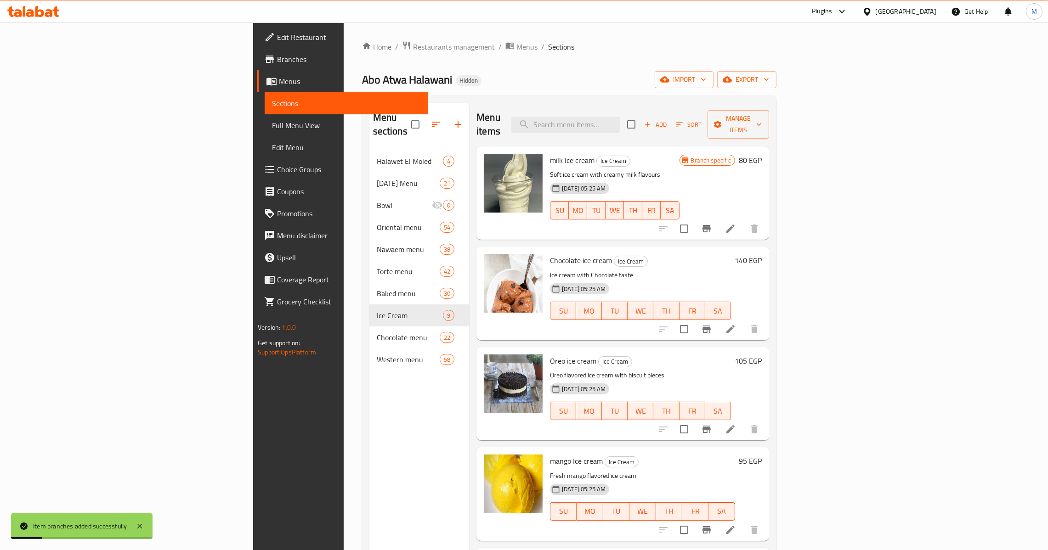
click at [718, 322] on button "Branch-specific-item" at bounding box center [707, 329] width 22 height 22
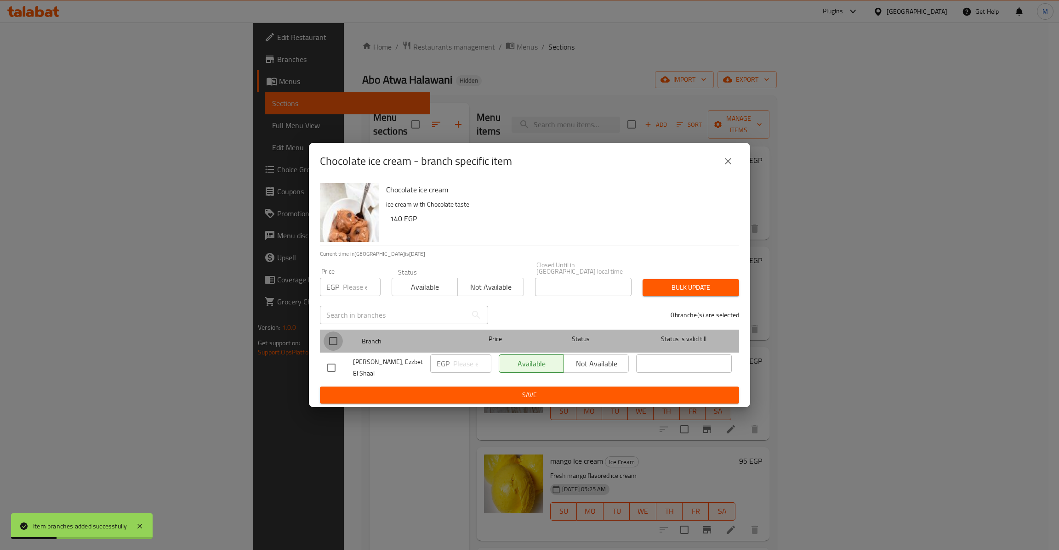
drag, startPoint x: 335, startPoint y: 344, endPoint x: 351, endPoint y: 303, distance: 44.4
click at [335, 344] on input "checkbox" at bounding box center [332, 341] width 19 height 19
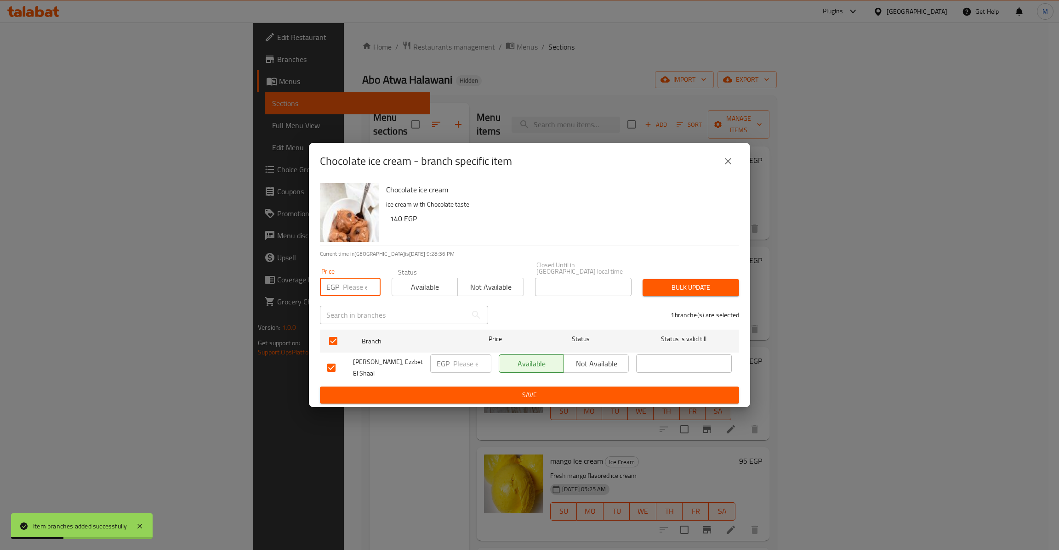
click at [359, 279] on input "number" at bounding box center [362, 287] width 38 height 18
click at [642, 279] on button "Bulk update" at bounding box center [690, 287] width 96 height 17
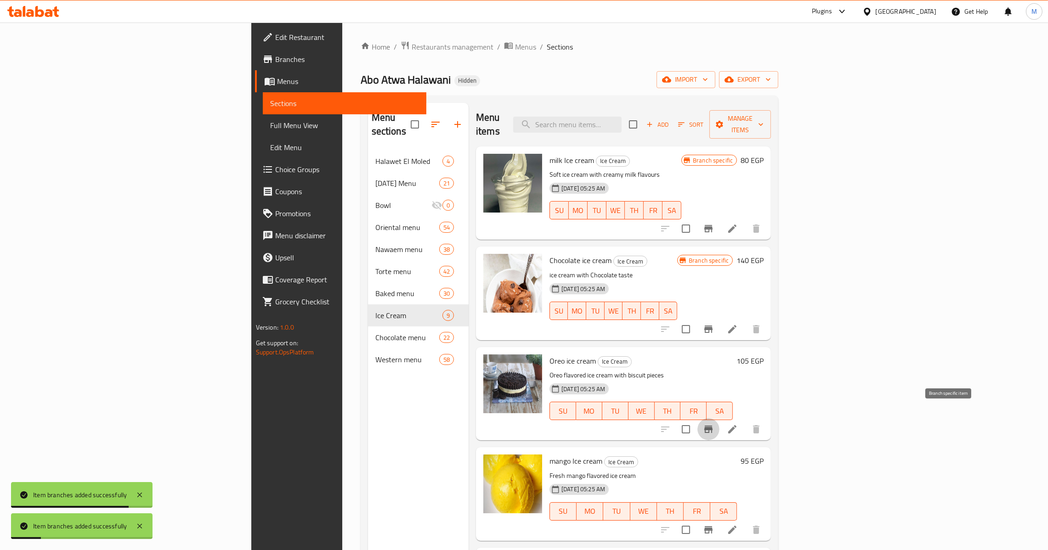
click at [720, 419] on button "Branch-specific-item" at bounding box center [708, 430] width 22 height 22
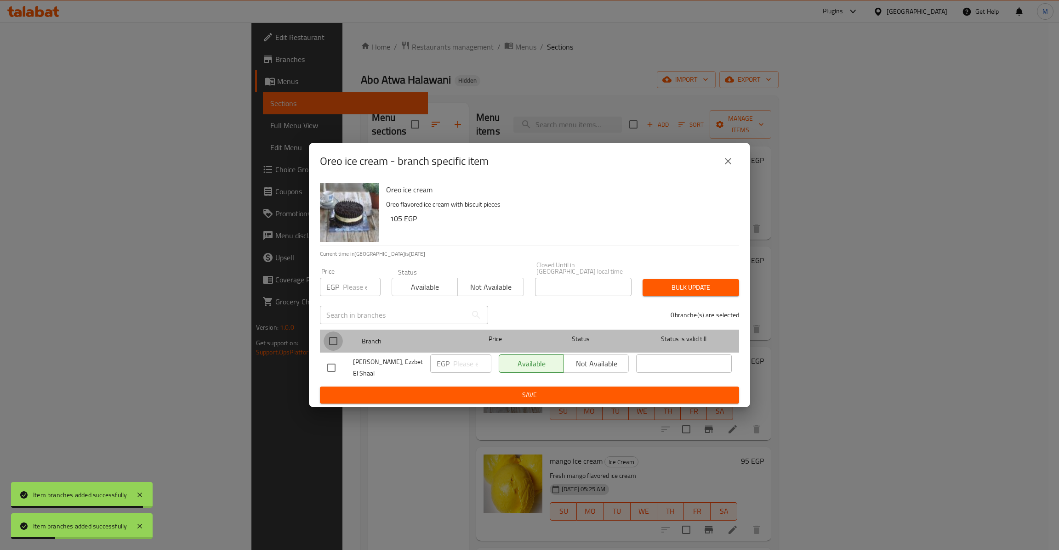
click at [335, 344] on input "checkbox" at bounding box center [332, 341] width 19 height 19
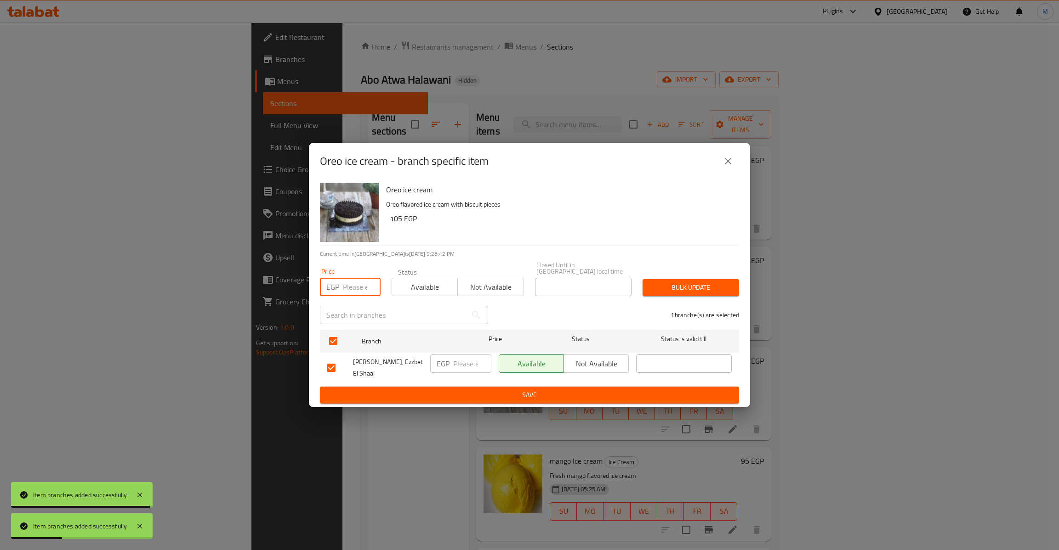
click at [355, 280] on input "number" at bounding box center [362, 287] width 38 height 18
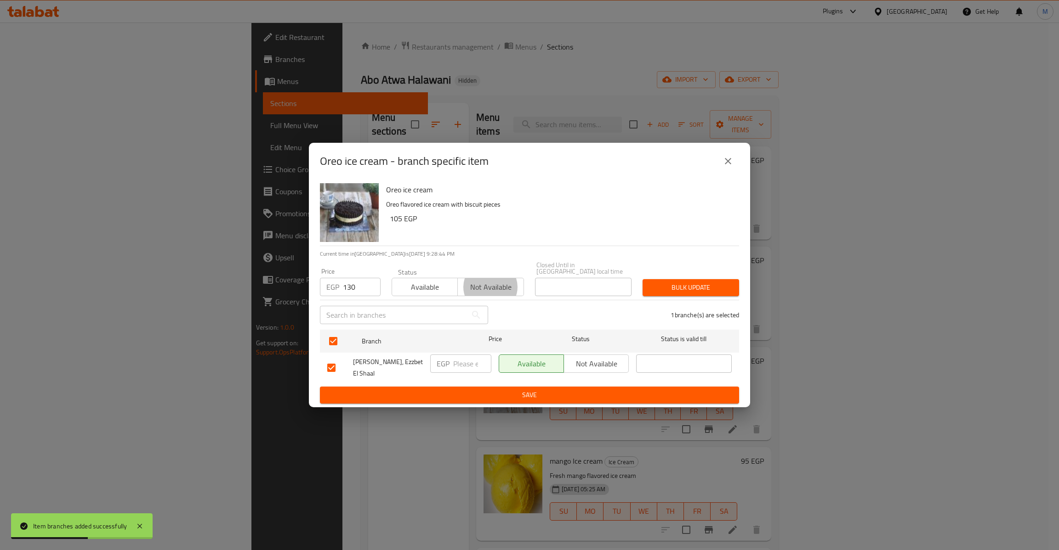
click at [642, 279] on button "Bulk update" at bounding box center [690, 287] width 96 height 17
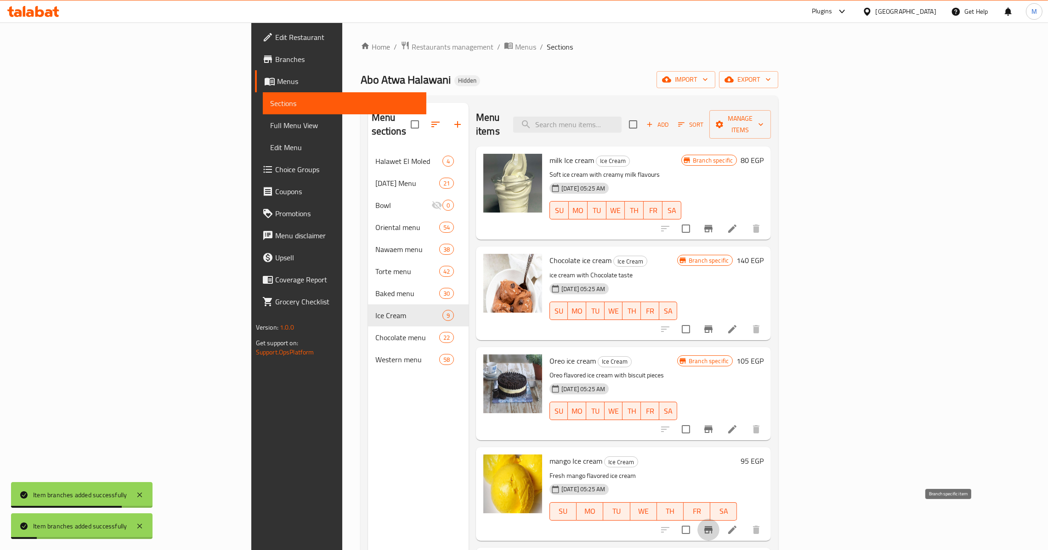
click at [720, 520] on button "Branch-specific-item" at bounding box center [708, 530] width 22 height 22
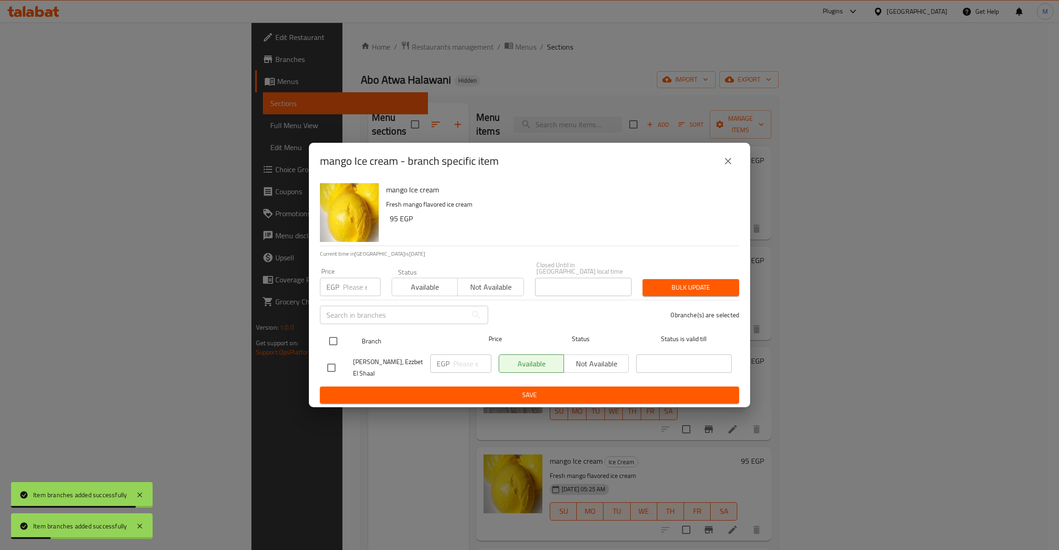
click at [327, 341] on input "checkbox" at bounding box center [332, 341] width 19 height 19
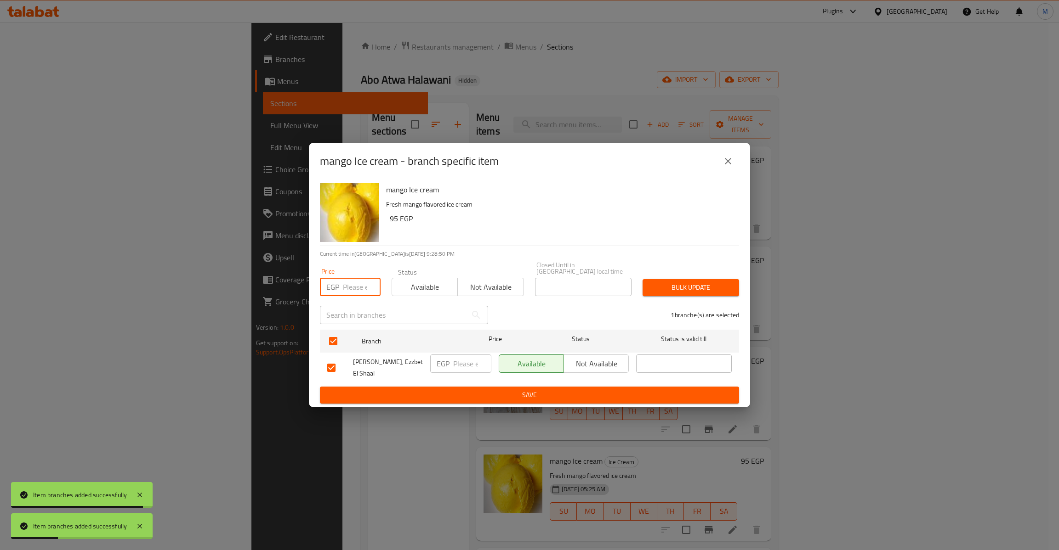
click at [353, 286] on input "number" at bounding box center [362, 287] width 38 height 18
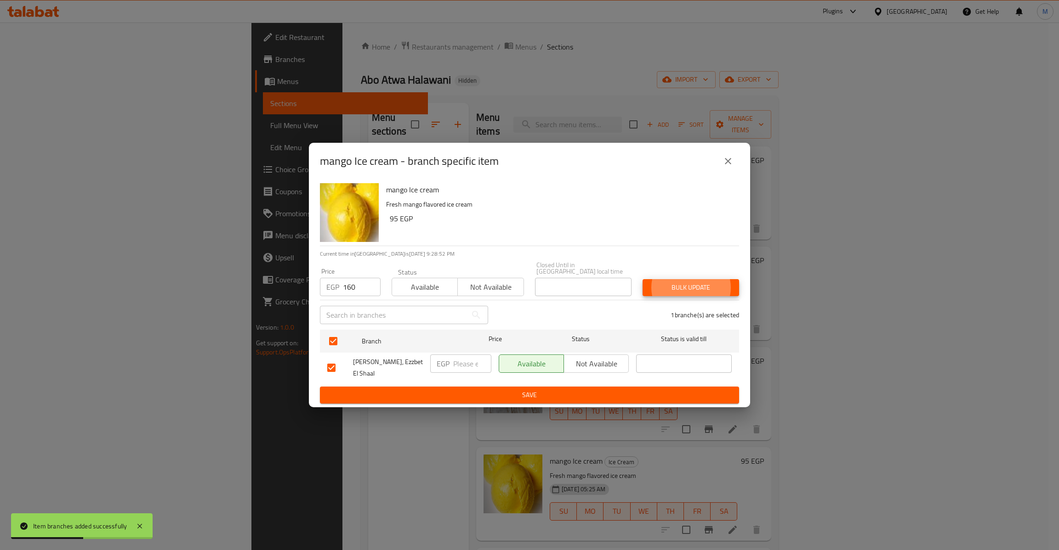
click at [642, 279] on button "Bulk update" at bounding box center [690, 287] width 96 height 17
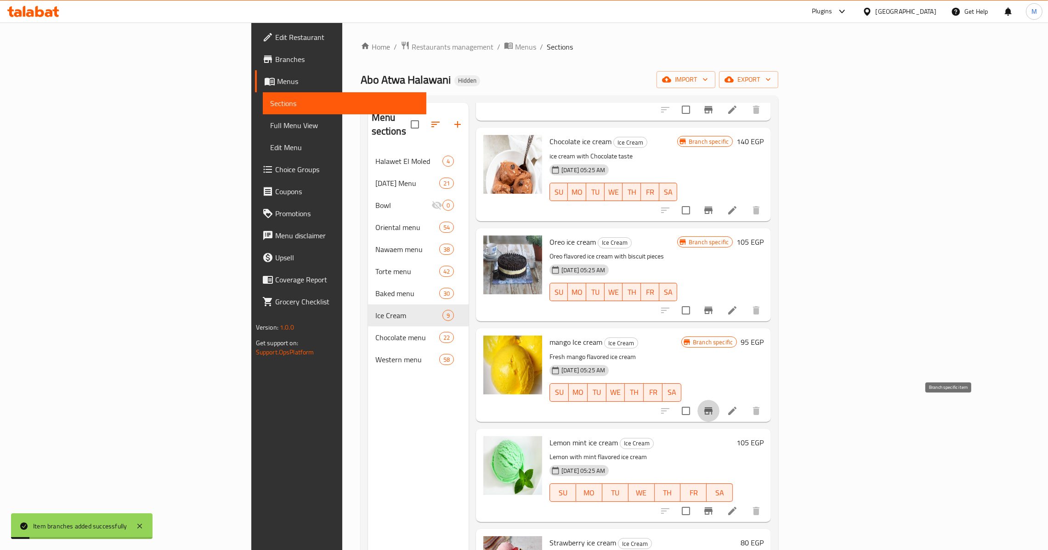
scroll to position [138, 0]
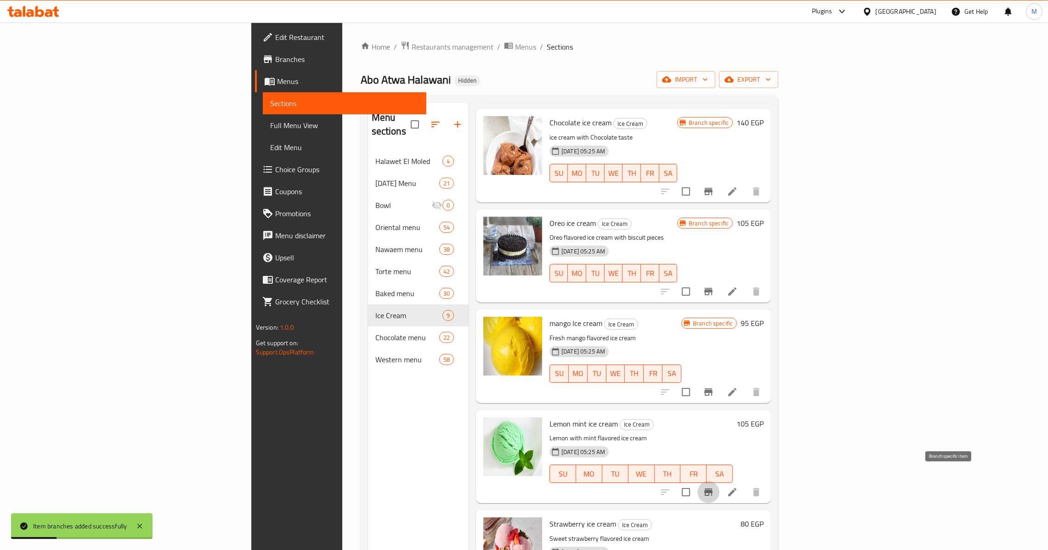
click at [720, 482] on button "Branch-specific-item" at bounding box center [708, 493] width 22 height 22
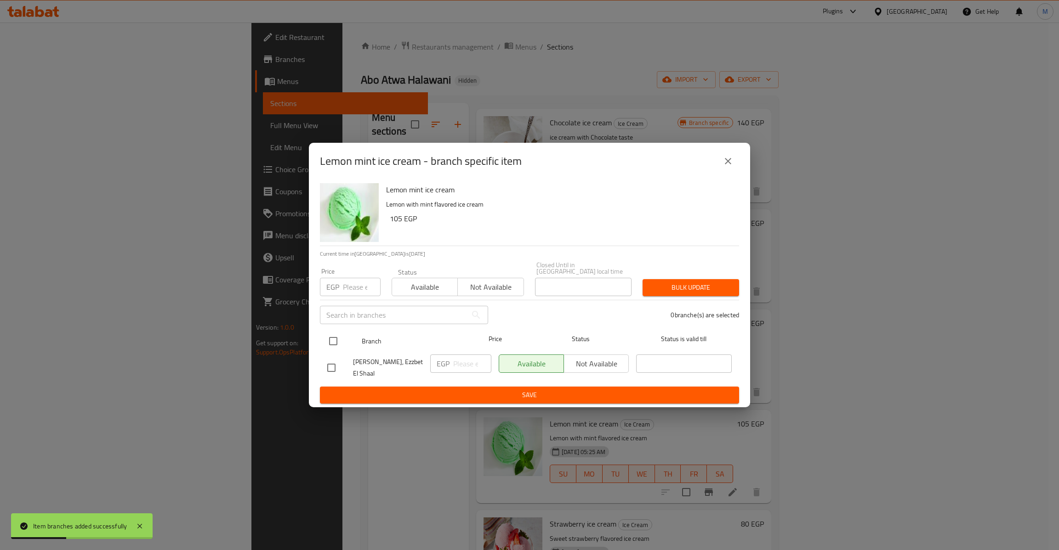
click at [336, 342] on input "checkbox" at bounding box center [332, 341] width 19 height 19
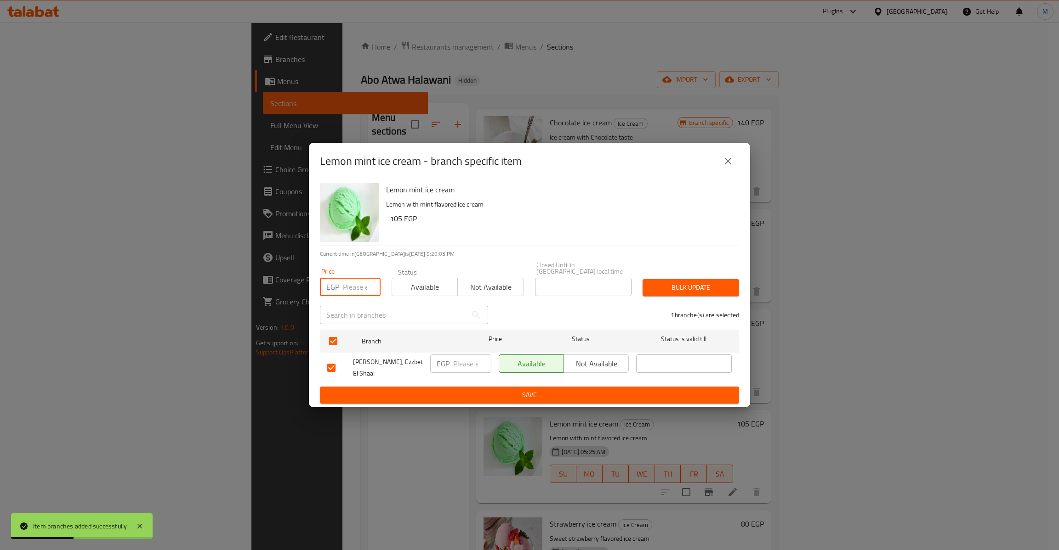
click at [352, 292] on input "number" at bounding box center [362, 287] width 38 height 18
click at [642, 279] on button "Bulk update" at bounding box center [690, 287] width 96 height 17
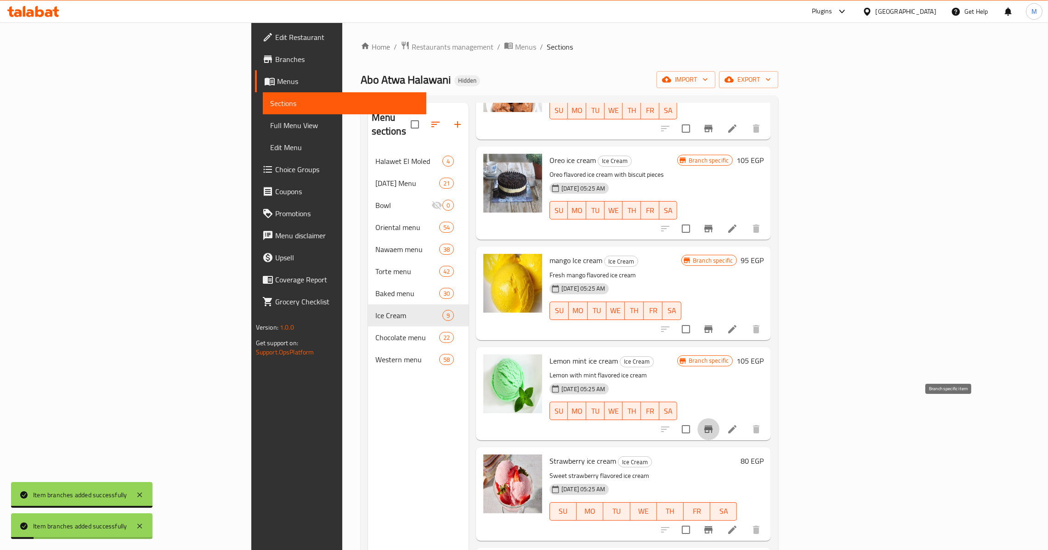
scroll to position [206, 0]
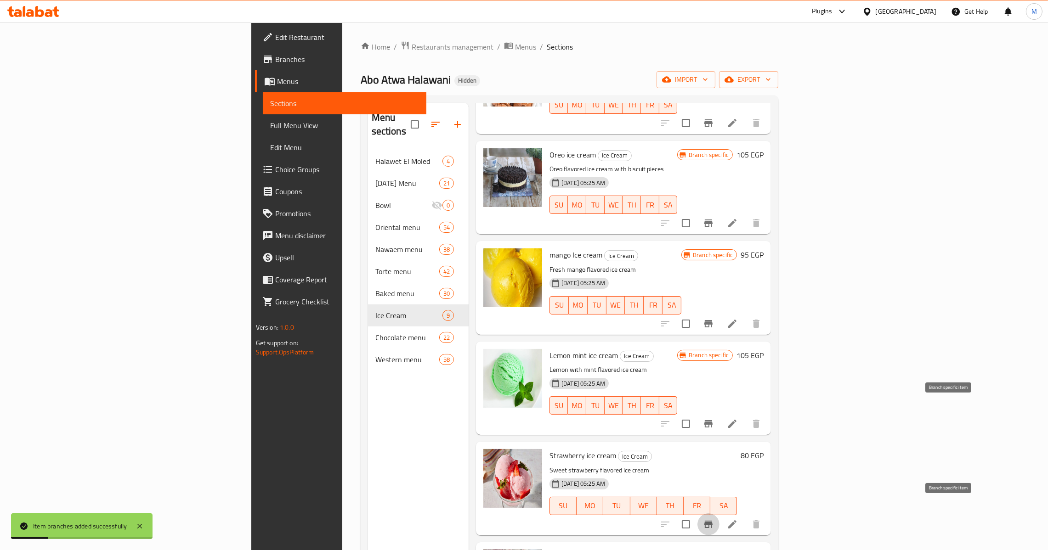
click at [713, 521] on icon "Branch-specific-item" at bounding box center [708, 524] width 8 height 7
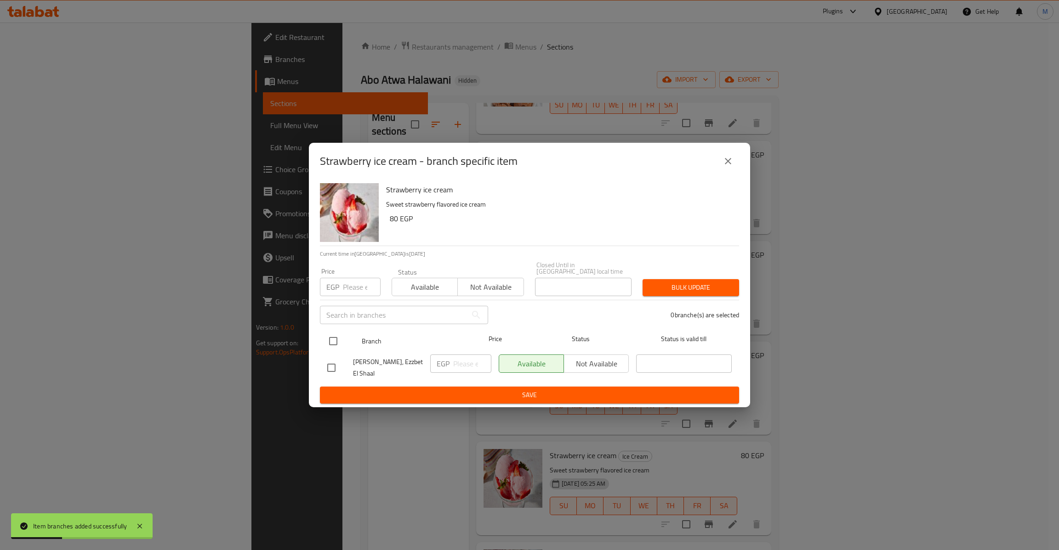
drag, startPoint x: 333, startPoint y: 344, endPoint x: 338, endPoint y: 324, distance: 20.8
click at [333, 343] on input "checkbox" at bounding box center [332, 341] width 19 height 19
click at [351, 281] on input "number" at bounding box center [362, 287] width 38 height 18
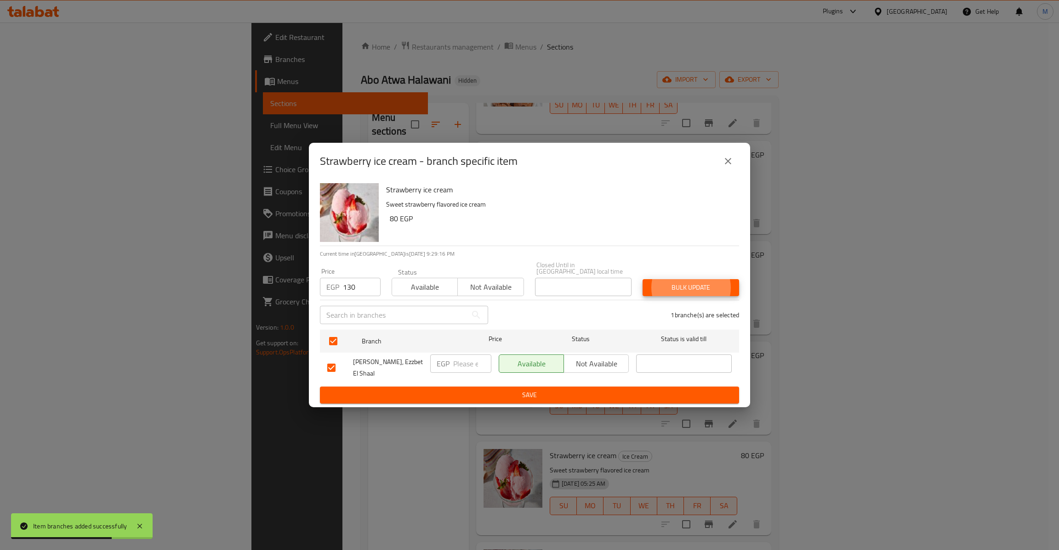
click at [642, 279] on button "Bulk update" at bounding box center [690, 287] width 96 height 17
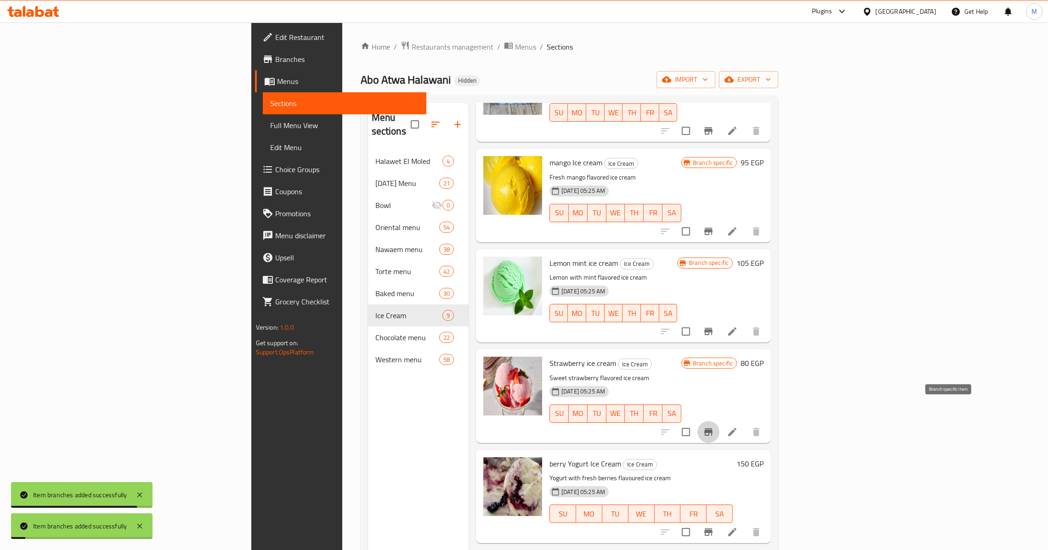
scroll to position [344, 0]
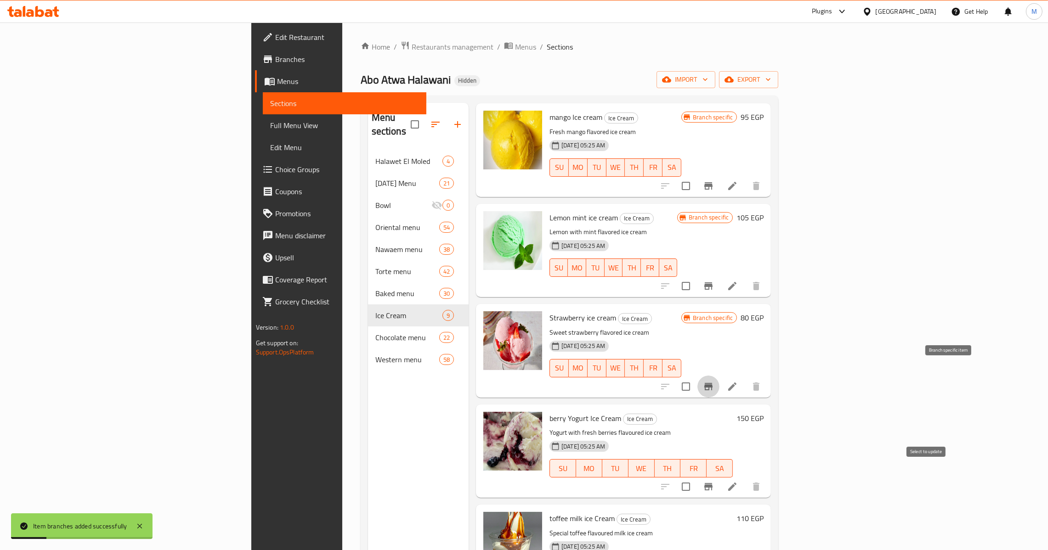
click at [714, 482] on icon "Branch-specific-item" at bounding box center [708, 487] width 11 height 11
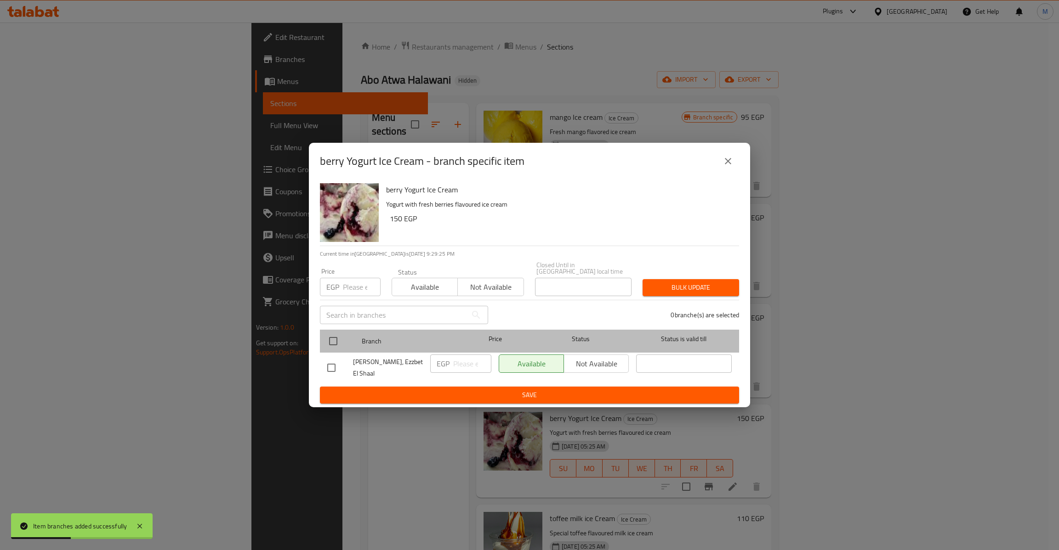
click at [343, 339] on div at bounding box center [340, 341] width 34 height 27
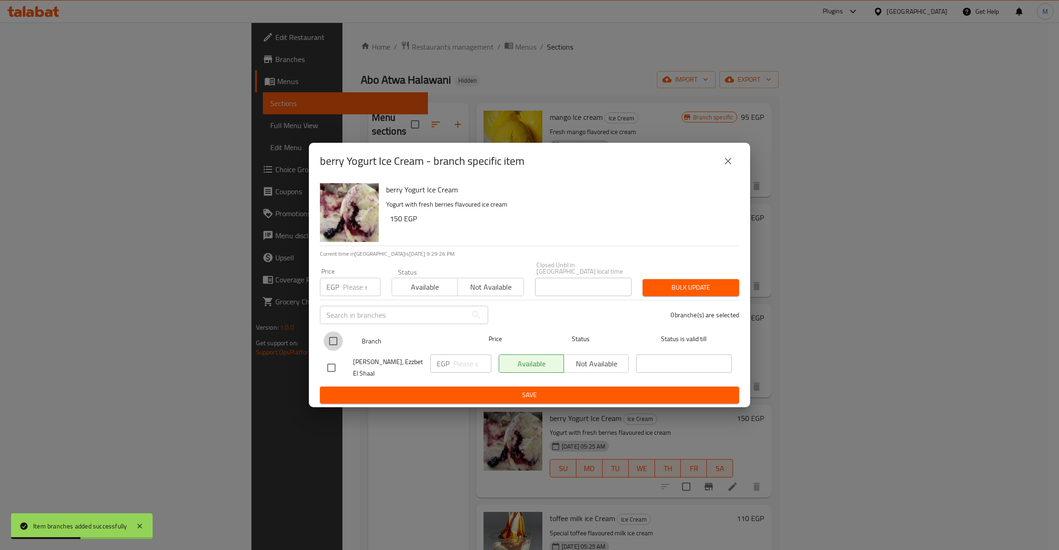
click at [336, 338] on input "checkbox" at bounding box center [332, 341] width 19 height 19
click at [352, 278] on input "number" at bounding box center [362, 287] width 38 height 18
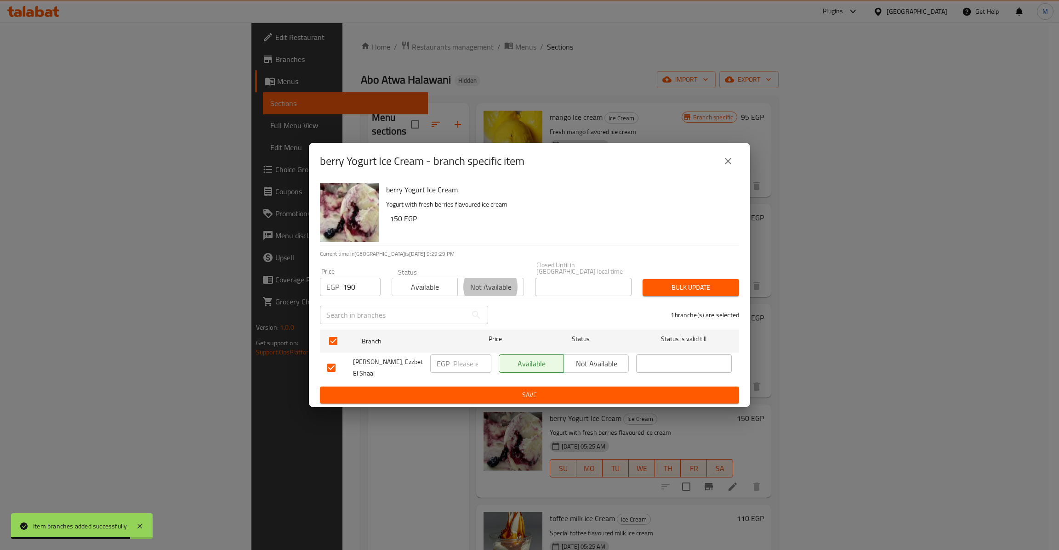
click at [642, 279] on button "Bulk update" at bounding box center [690, 287] width 96 height 17
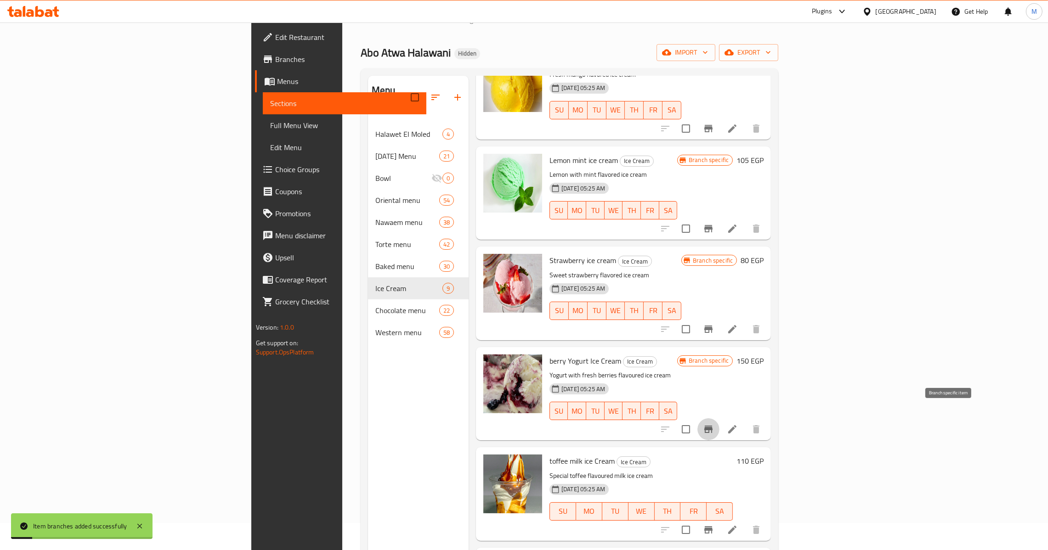
scroll to position [130, 0]
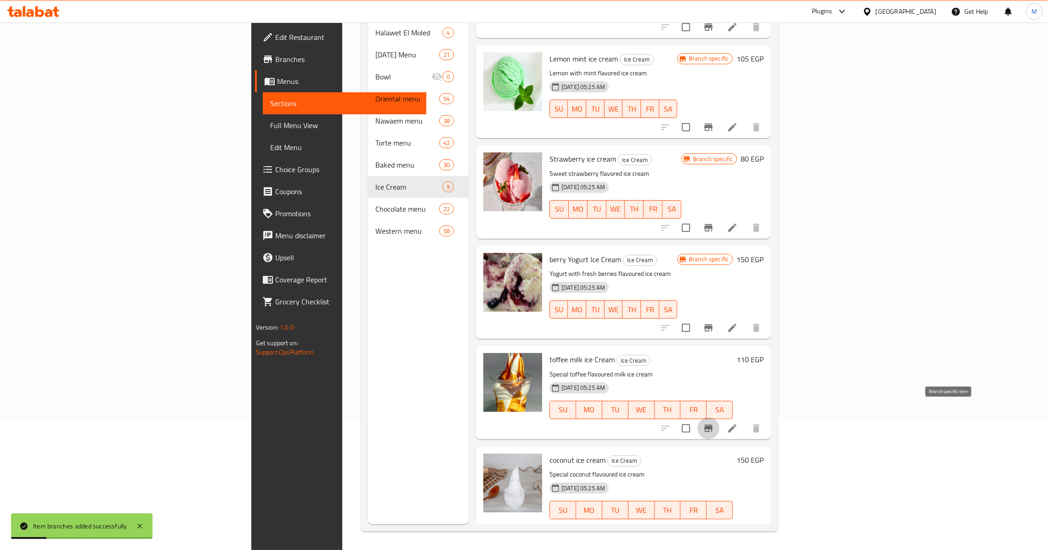
click at [713, 425] on icon "Branch-specific-item" at bounding box center [708, 428] width 8 height 7
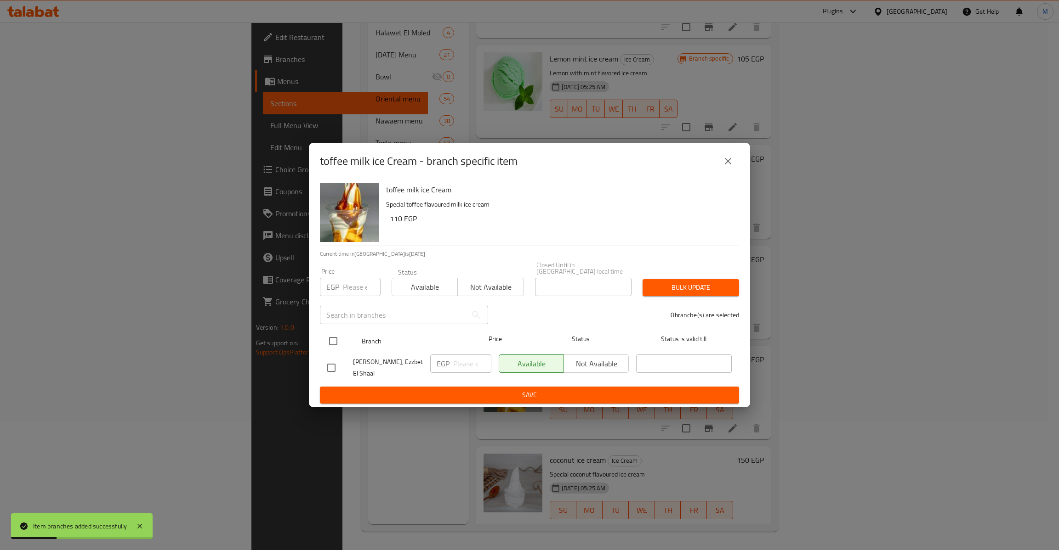
click at [329, 338] on input "checkbox" at bounding box center [332, 341] width 19 height 19
click at [337, 286] on p "EGP" at bounding box center [332, 287] width 13 height 11
click at [355, 284] on input "number" at bounding box center [362, 287] width 38 height 18
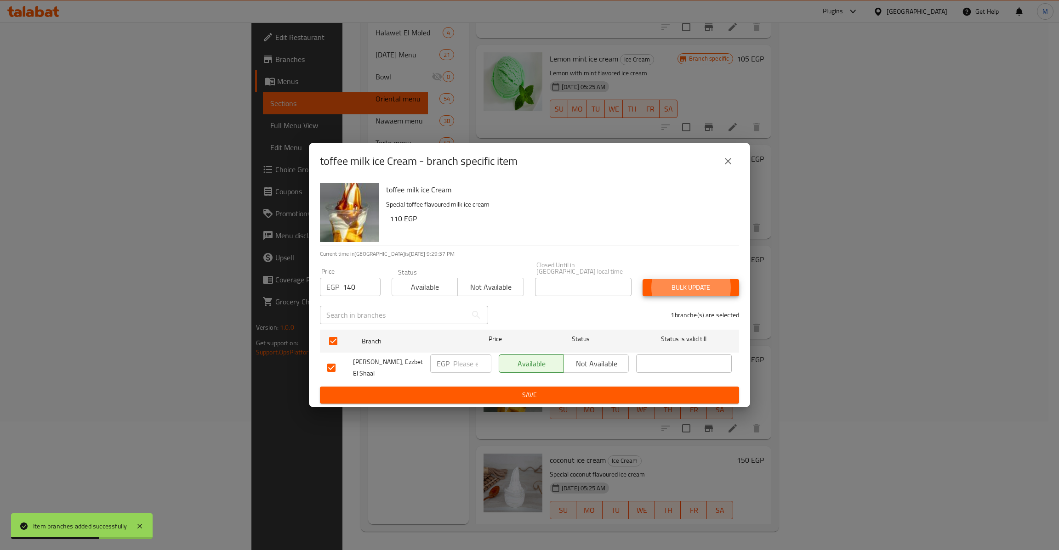
click at [642, 279] on button "Bulk update" at bounding box center [690, 287] width 96 height 17
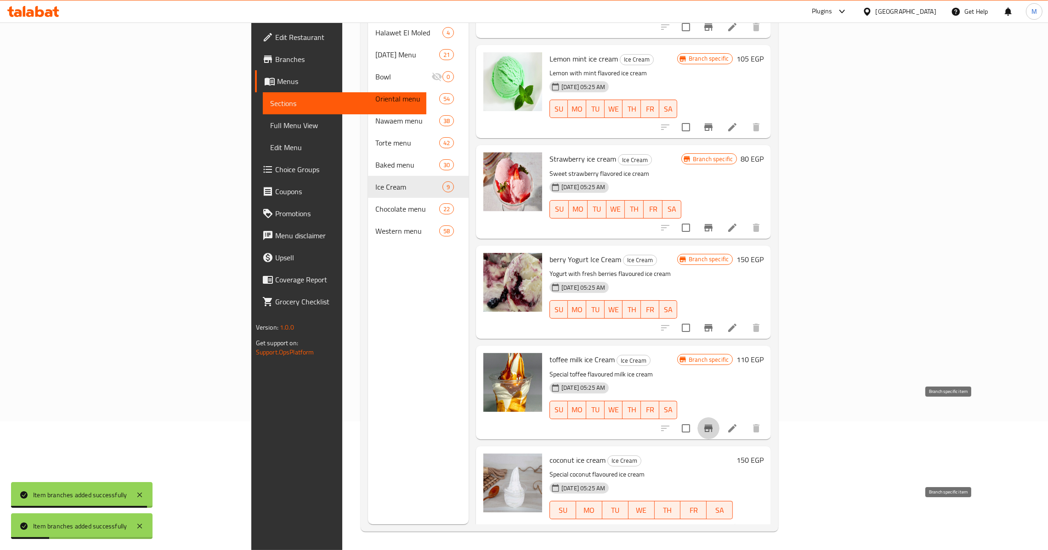
click at [714, 523] on icon "Branch-specific-item" at bounding box center [708, 528] width 11 height 11
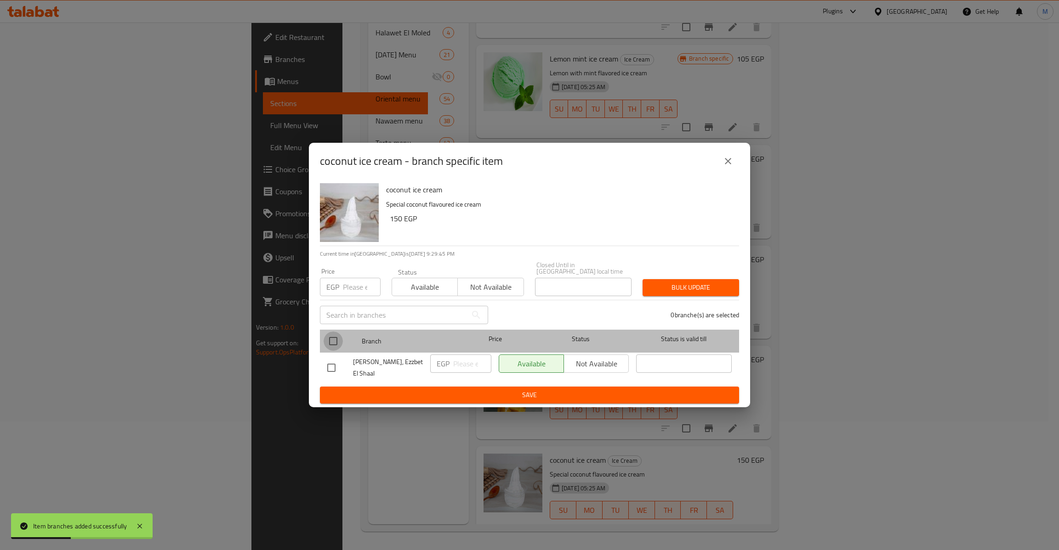
drag, startPoint x: 329, startPoint y: 336, endPoint x: 348, endPoint y: 296, distance: 43.8
click at [330, 332] on input "checkbox" at bounding box center [332, 341] width 19 height 19
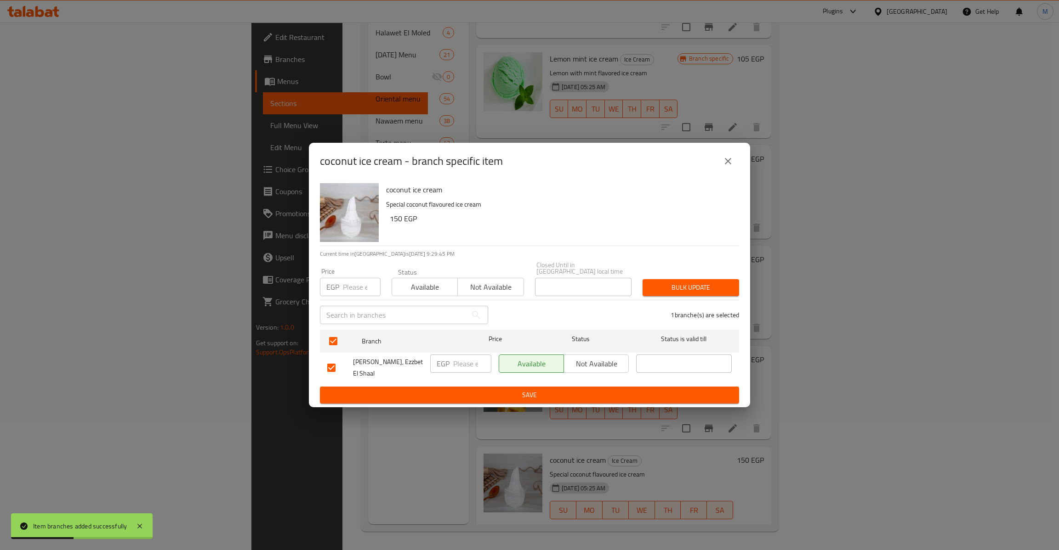
click at [348, 278] on input "number" at bounding box center [362, 287] width 38 height 18
click at [642, 279] on button "Bulk update" at bounding box center [690, 287] width 96 height 17
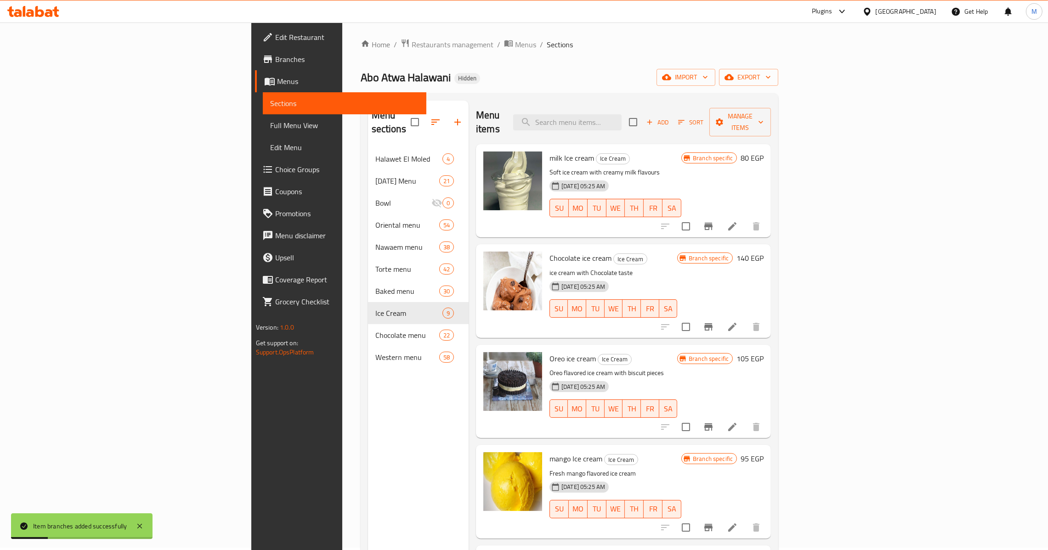
scroll to position [0, 0]
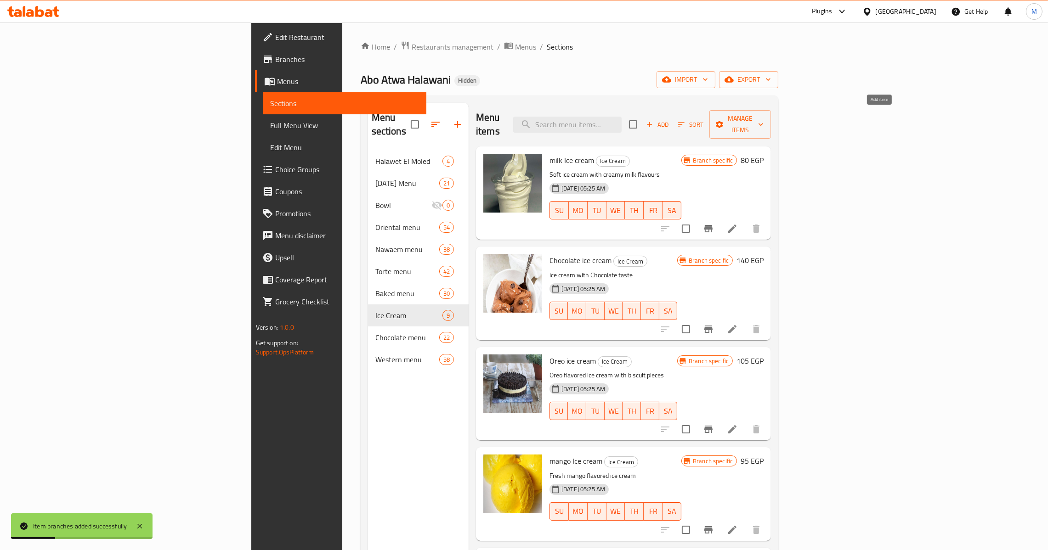
click at [672, 118] on button "Add" at bounding box center [657, 125] width 29 height 14
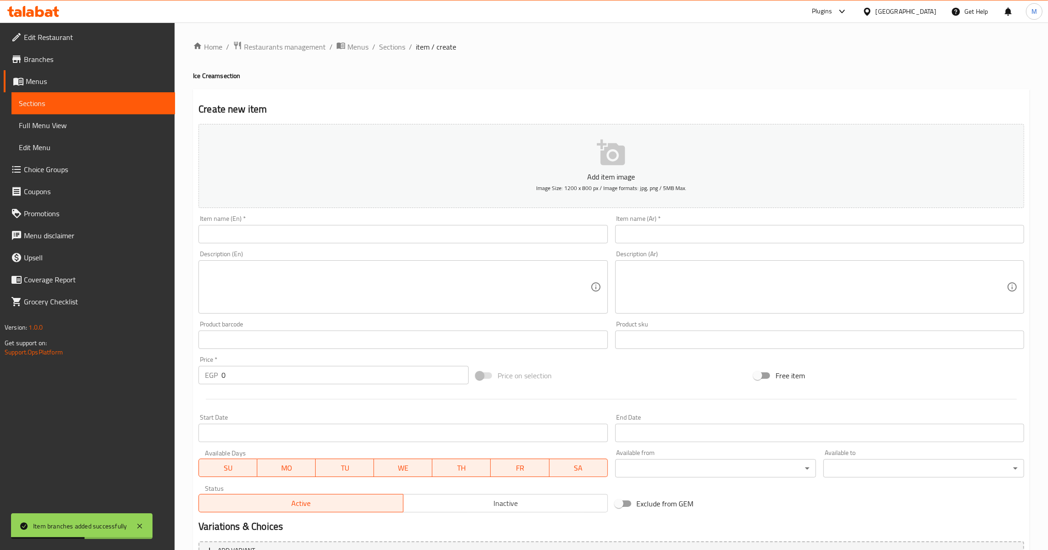
click at [701, 232] on input "text" at bounding box center [819, 234] width 409 height 18
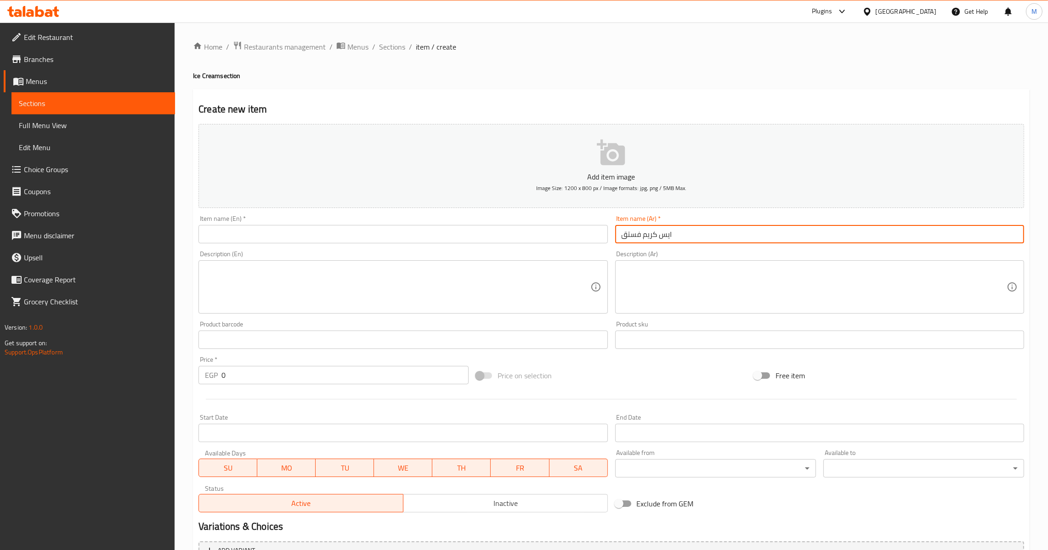
click at [408, 227] on input "text" at bounding box center [402, 234] width 409 height 18
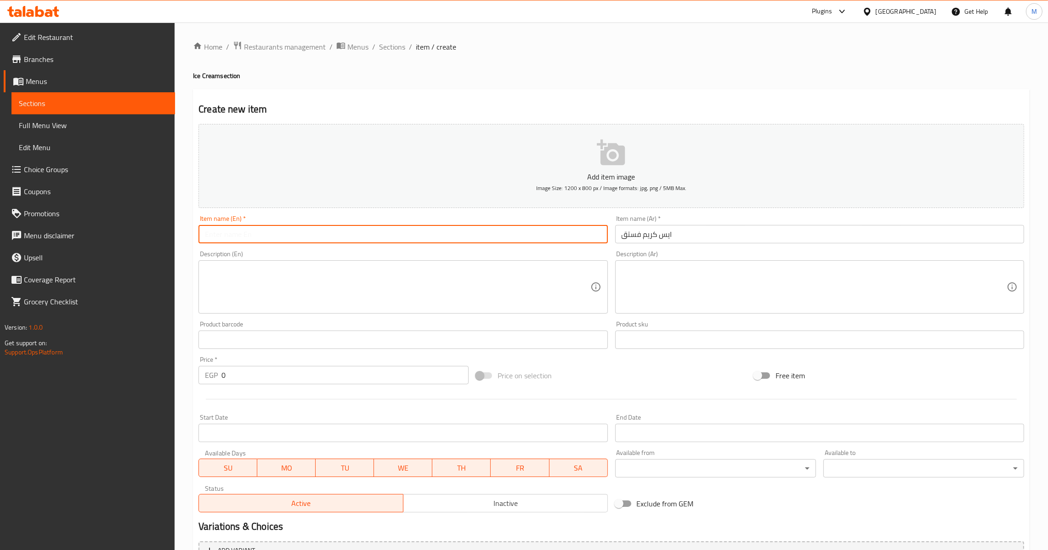
paste input "pistachio ice cream"
click at [220, 379] on div "EGP 0 Price *" at bounding box center [333, 375] width 270 height 18
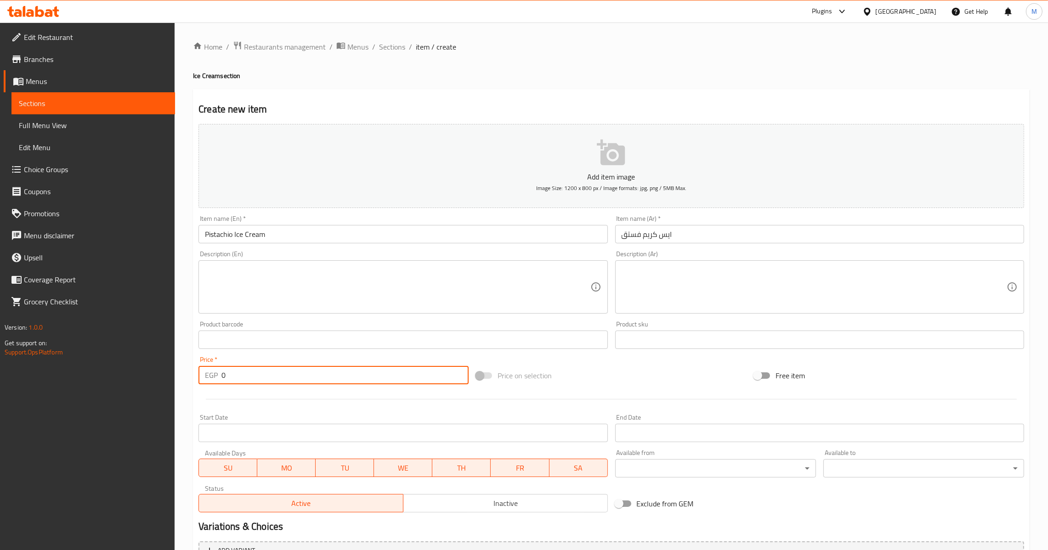
click at [220, 376] on div "EGP 0 Price *" at bounding box center [333, 375] width 270 height 18
click at [220, 375] on div "EGP 0 Price *" at bounding box center [333, 375] width 270 height 18
click at [224, 374] on input "0" at bounding box center [344, 375] width 247 height 18
click at [221, 375] on input "0" at bounding box center [344, 375] width 247 height 18
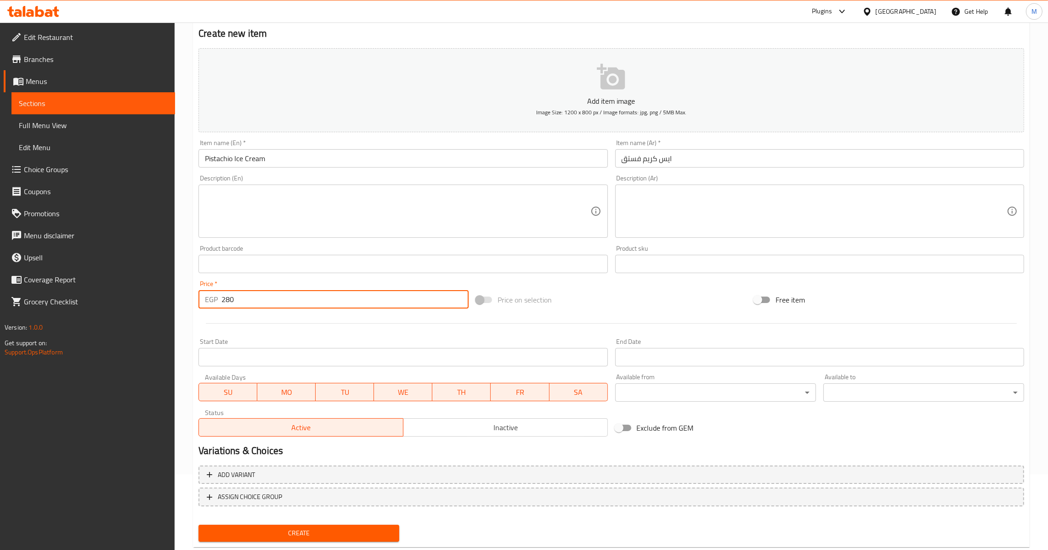
scroll to position [97, 0]
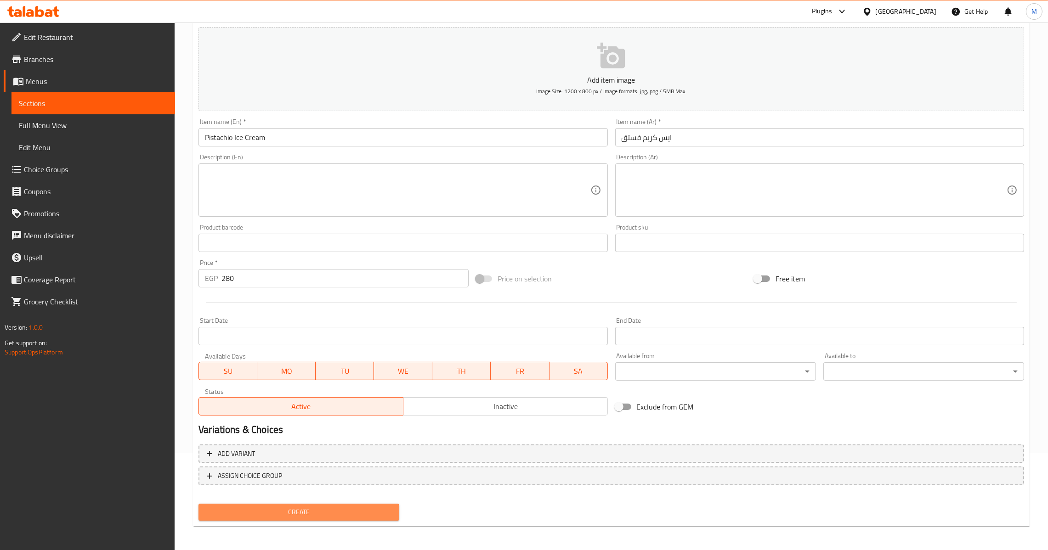
click at [313, 511] on span "Create" at bounding box center [299, 512] width 186 height 11
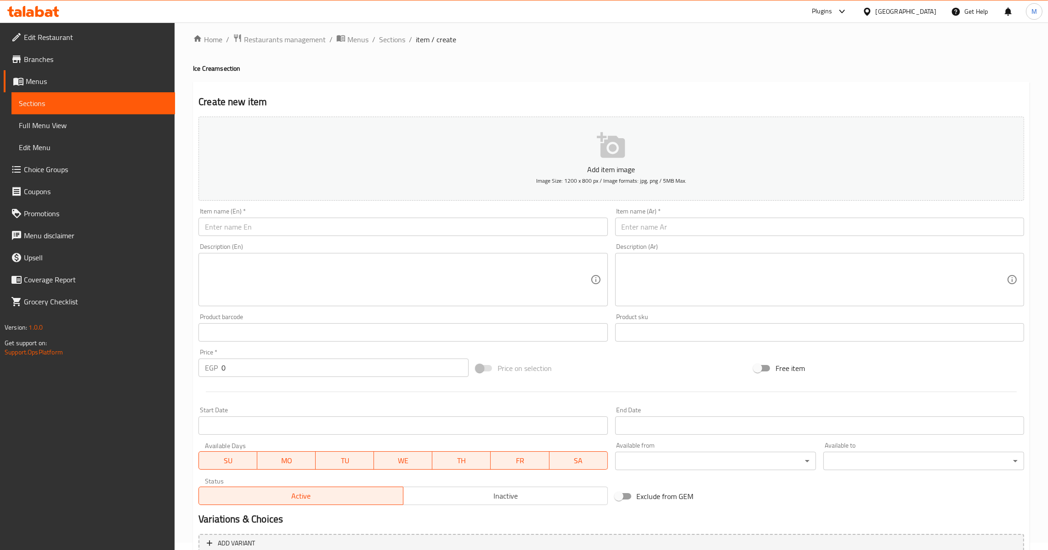
scroll to position [0, 0]
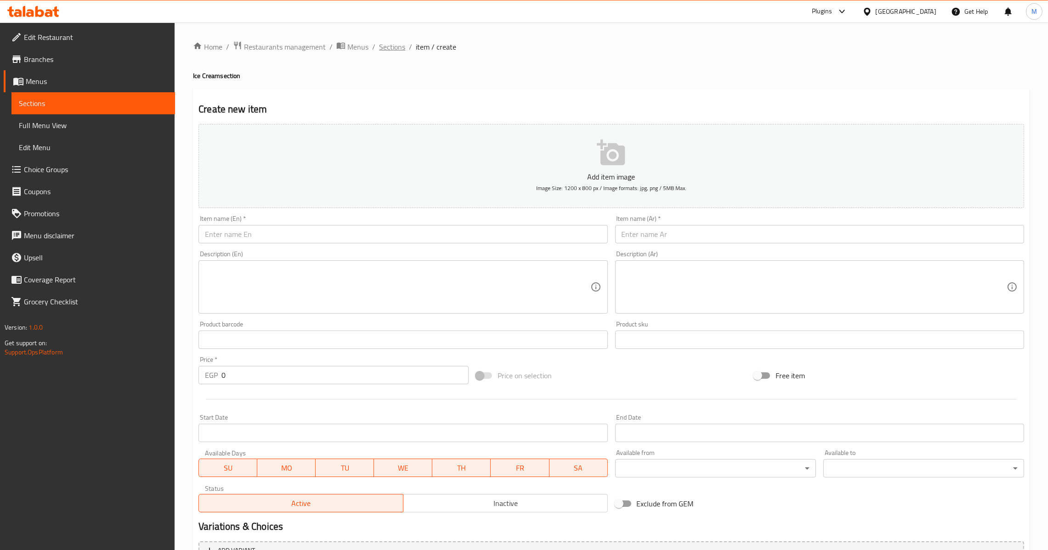
click at [394, 42] on span "Sections" at bounding box center [392, 46] width 26 height 11
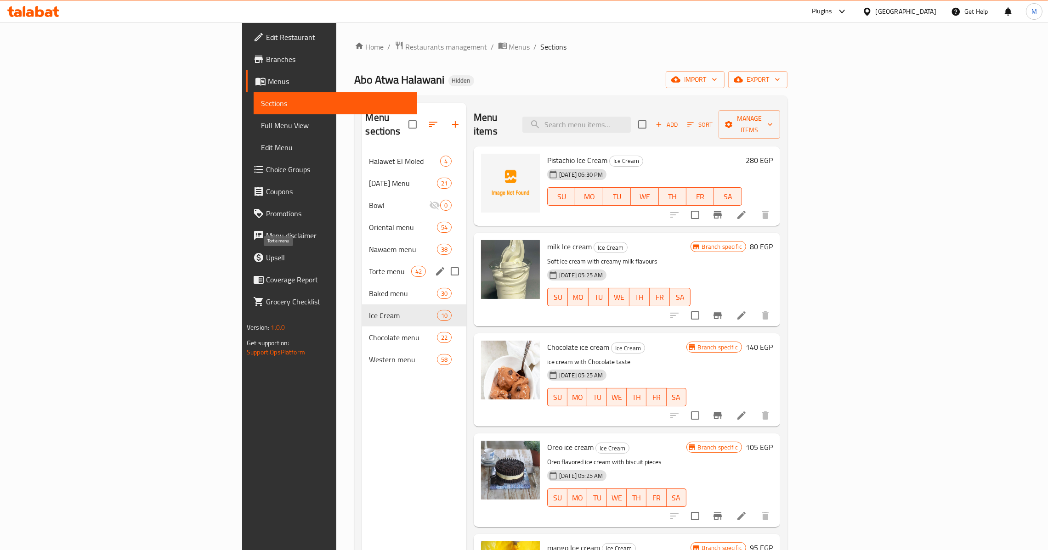
click at [369, 266] on span "Torte menu" at bounding box center [390, 271] width 42 height 11
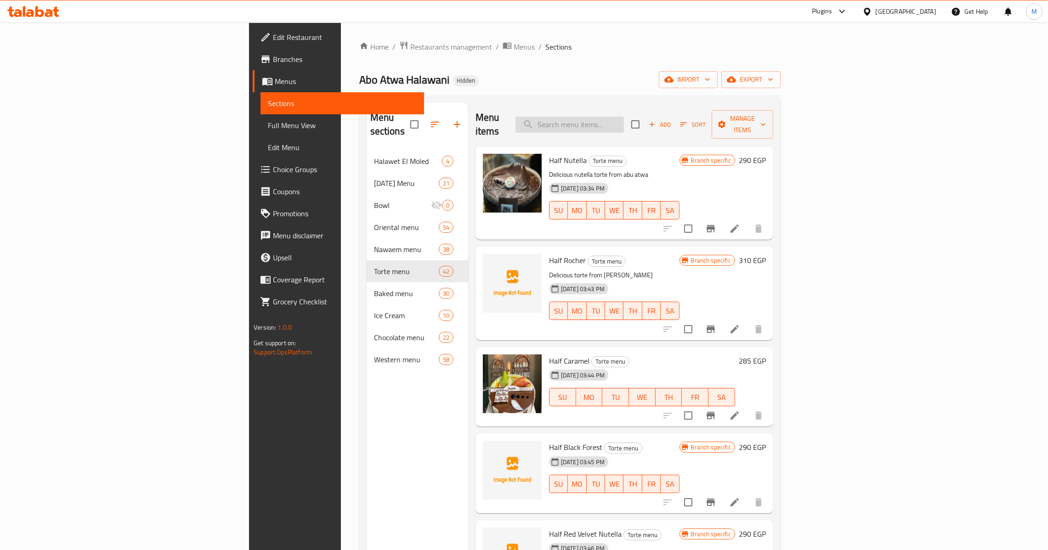
click at [624, 119] on input "search" at bounding box center [570, 125] width 108 height 16
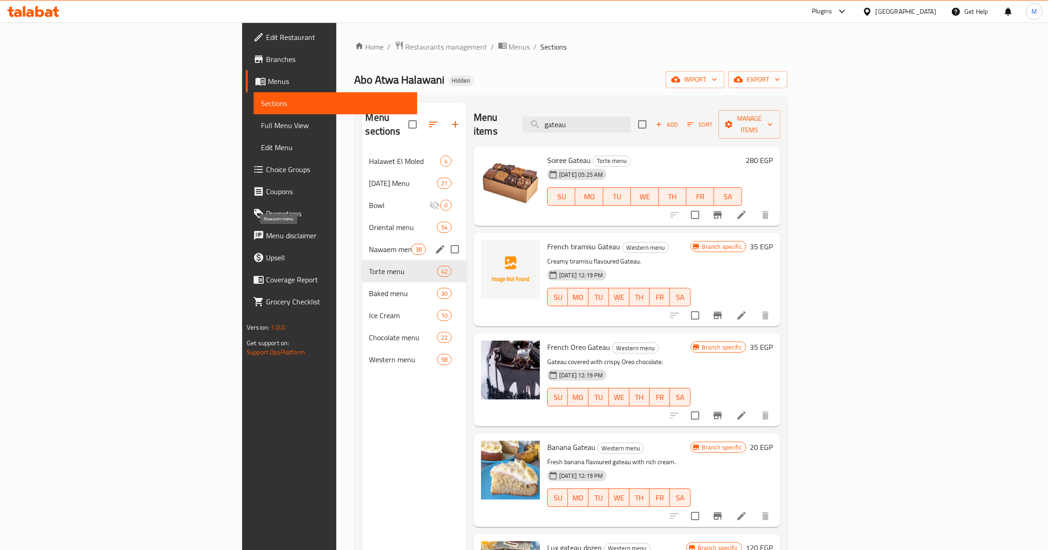
click at [369, 244] on span "Nawaem menu" at bounding box center [390, 249] width 42 height 11
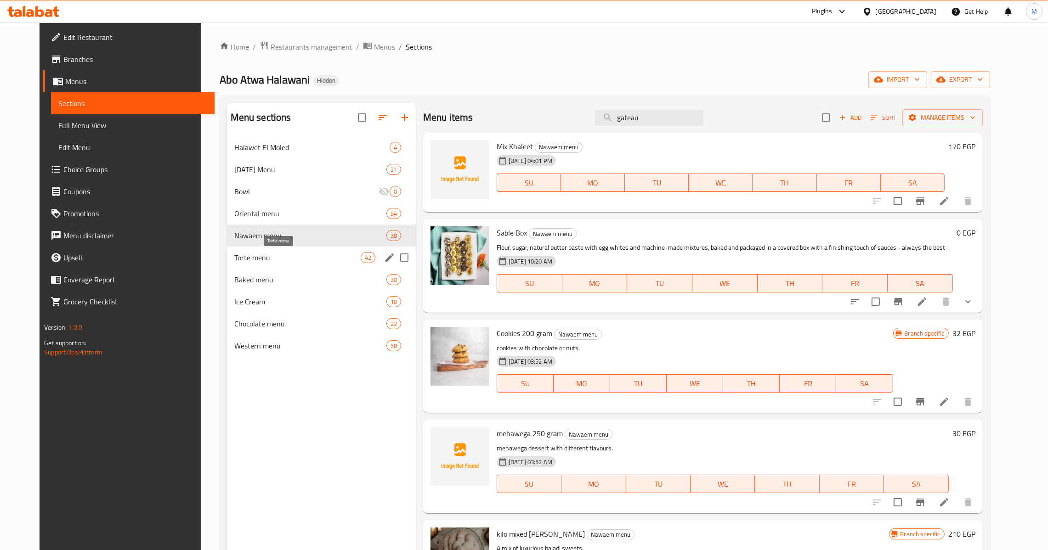
click at [272, 261] on span "Torte menu" at bounding box center [297, 257] width 126 height 11
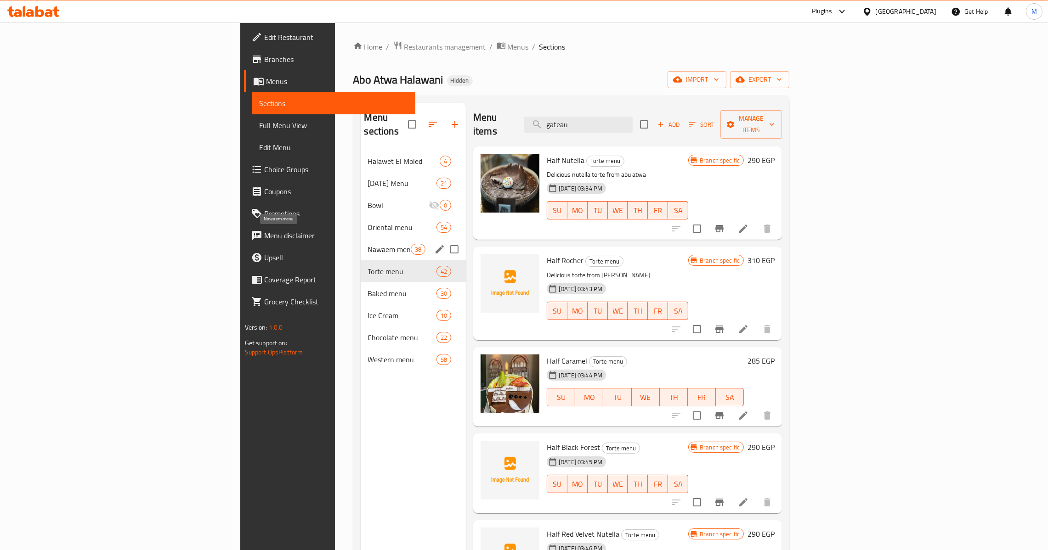
click at [368, 244] on span "Nawaem menu" at bounding box center [389, 249] width 43 height 11
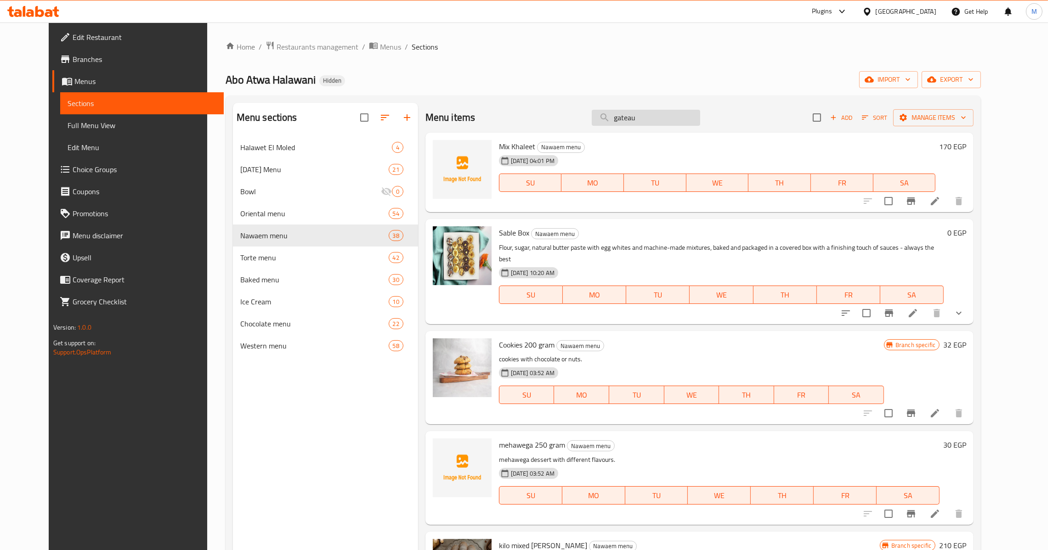
click at [661, 121] on input "gateau" at bounding box center [646, 118] width 108 height 16
type input "k"
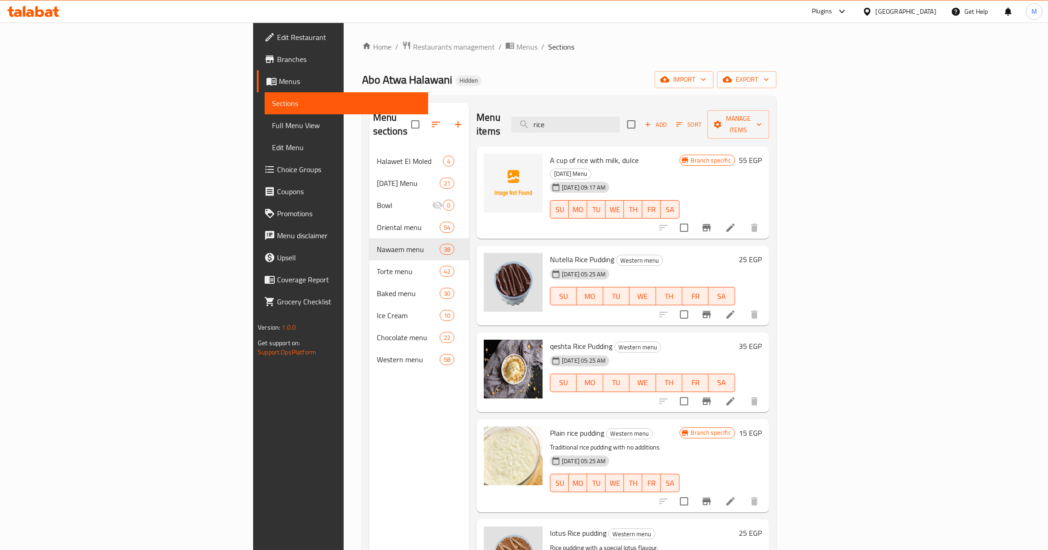
type input "rice"
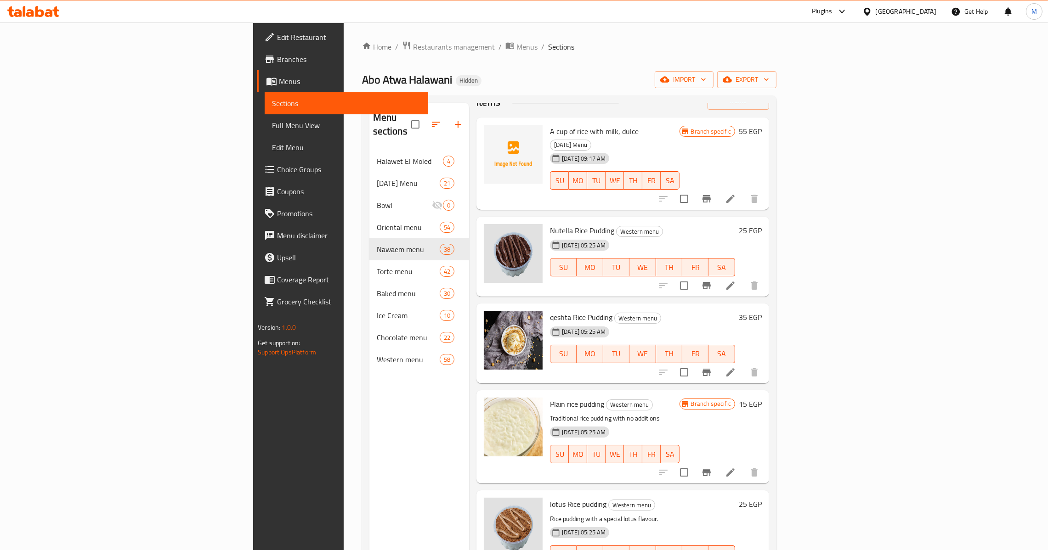
scroll to position [33, 0]
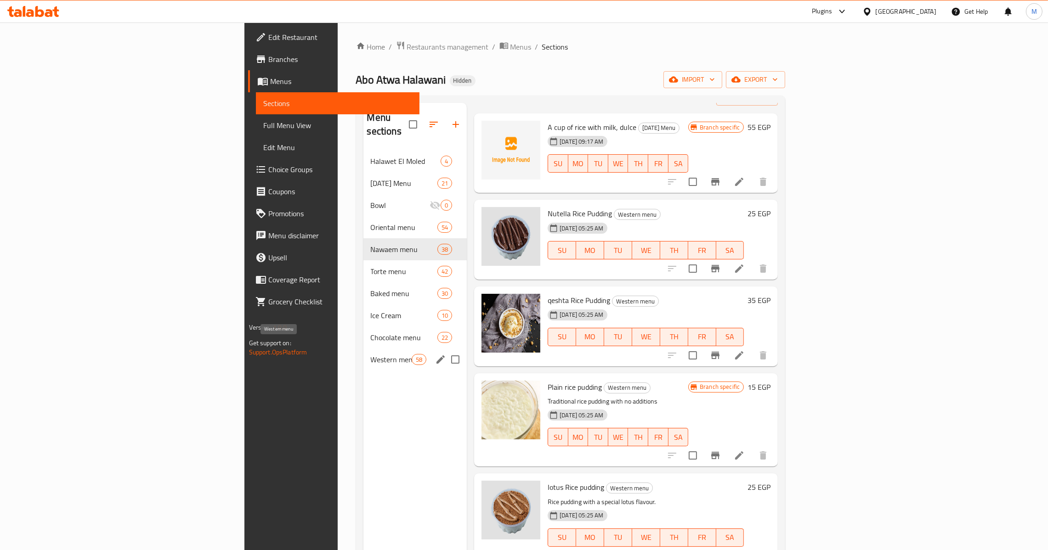
click at [371, 354] on span "Western menu" at bounding box center [391, 359] width 41 height 11
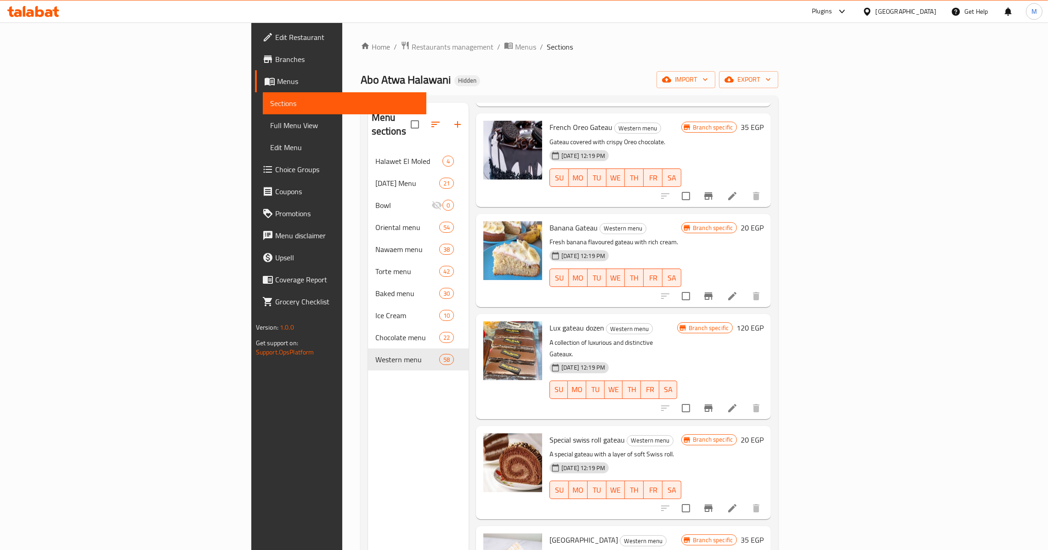
scroll to position [138, 0]
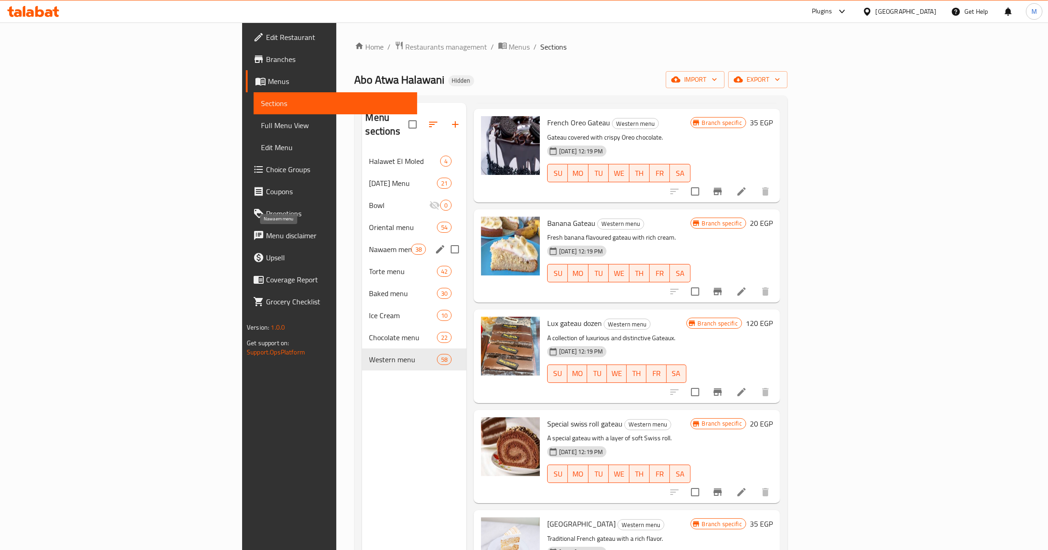
click at [369, 244] on span "Nawaem menu" at bounding box center [390, 249] width 42 height 11
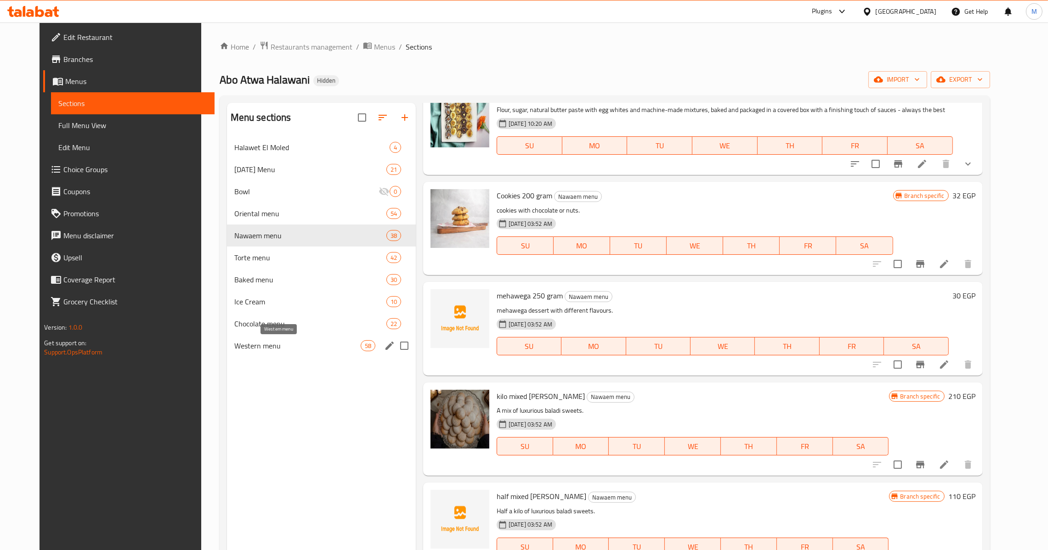
click at [266, 344] on span "Western menu" at bounding box center [297, 345] width 126 height 11
